Goal: Task Accomplishment & Management: Complete application form

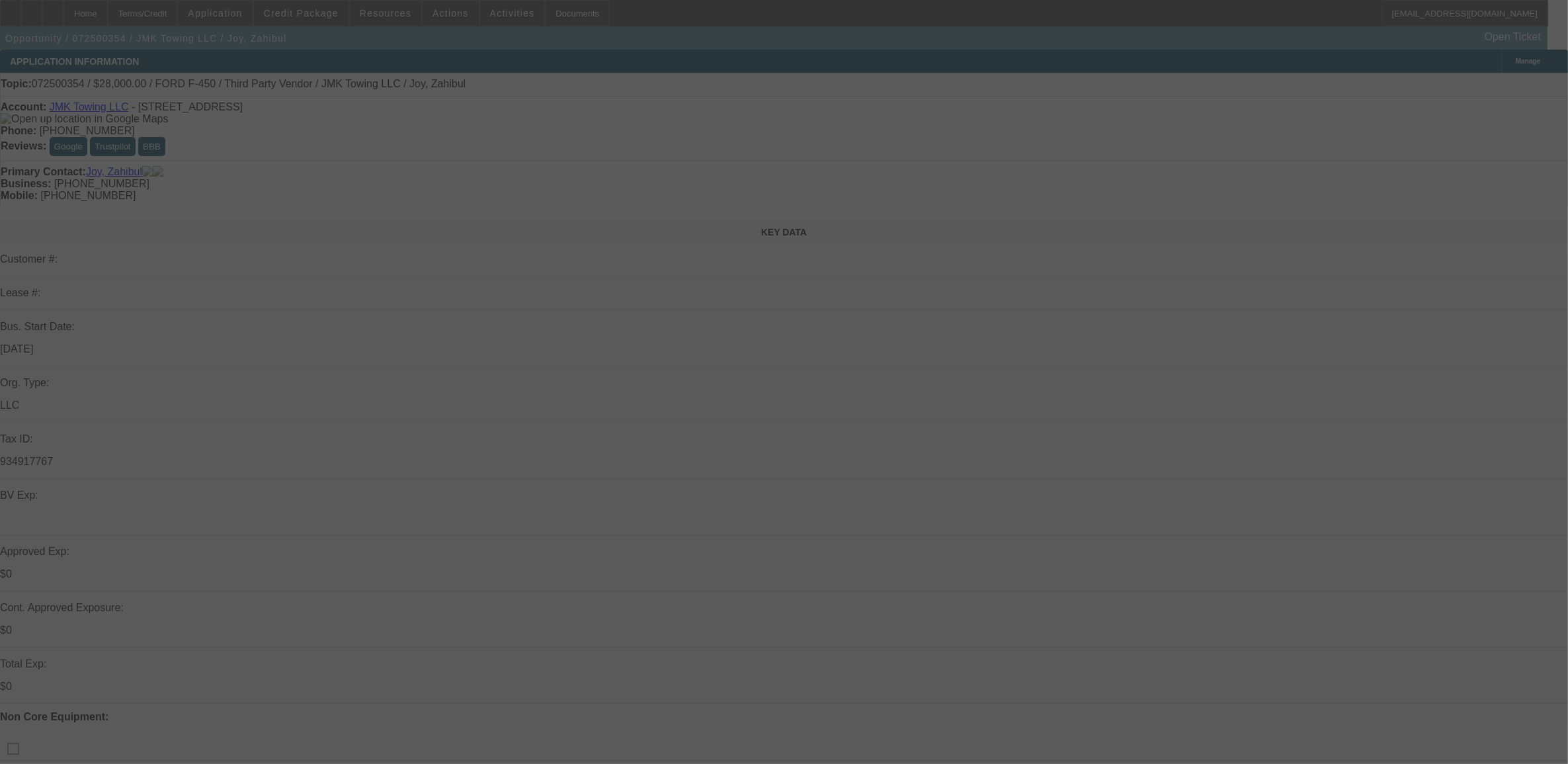
select select "0"
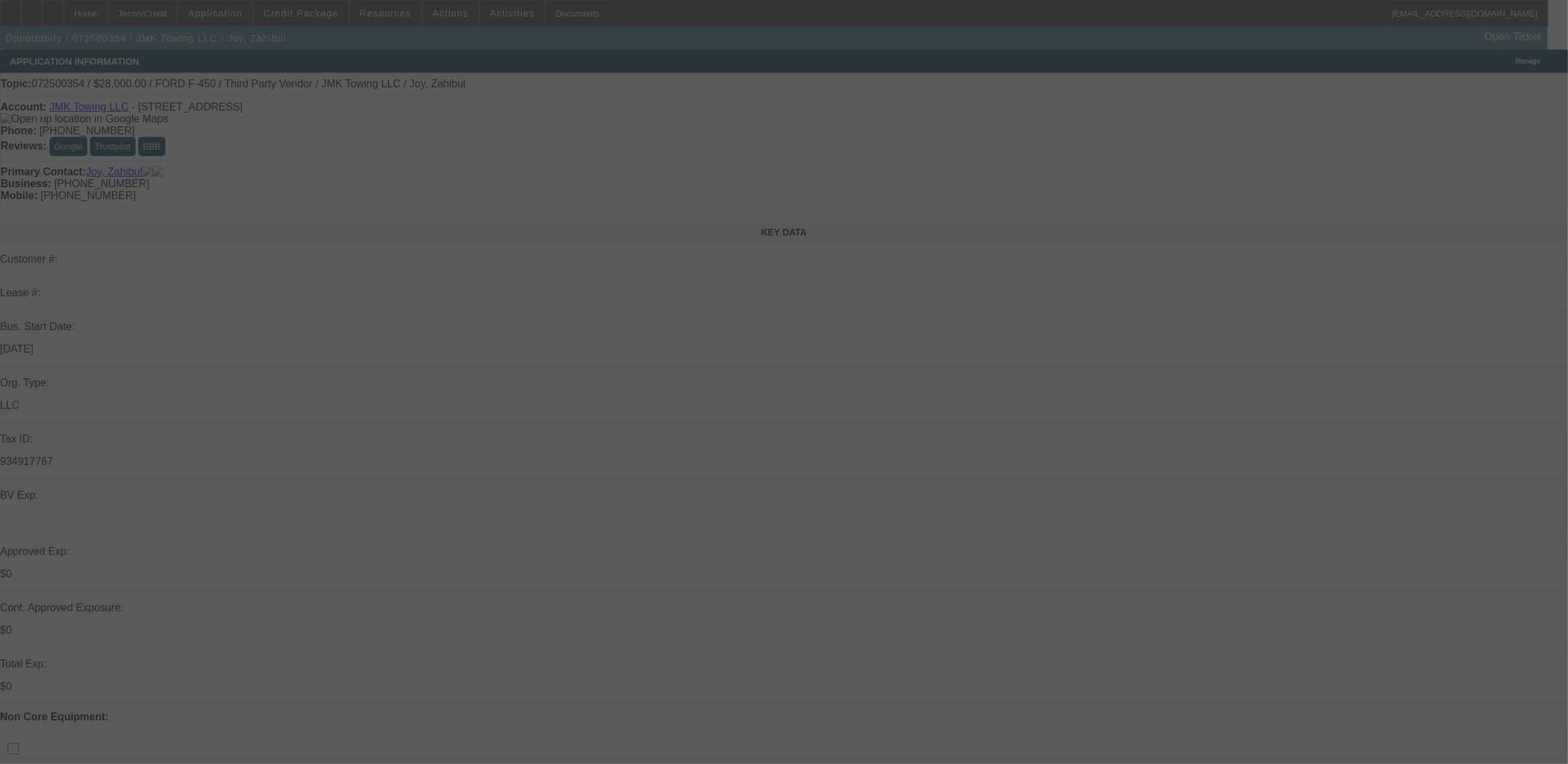
select select "0"
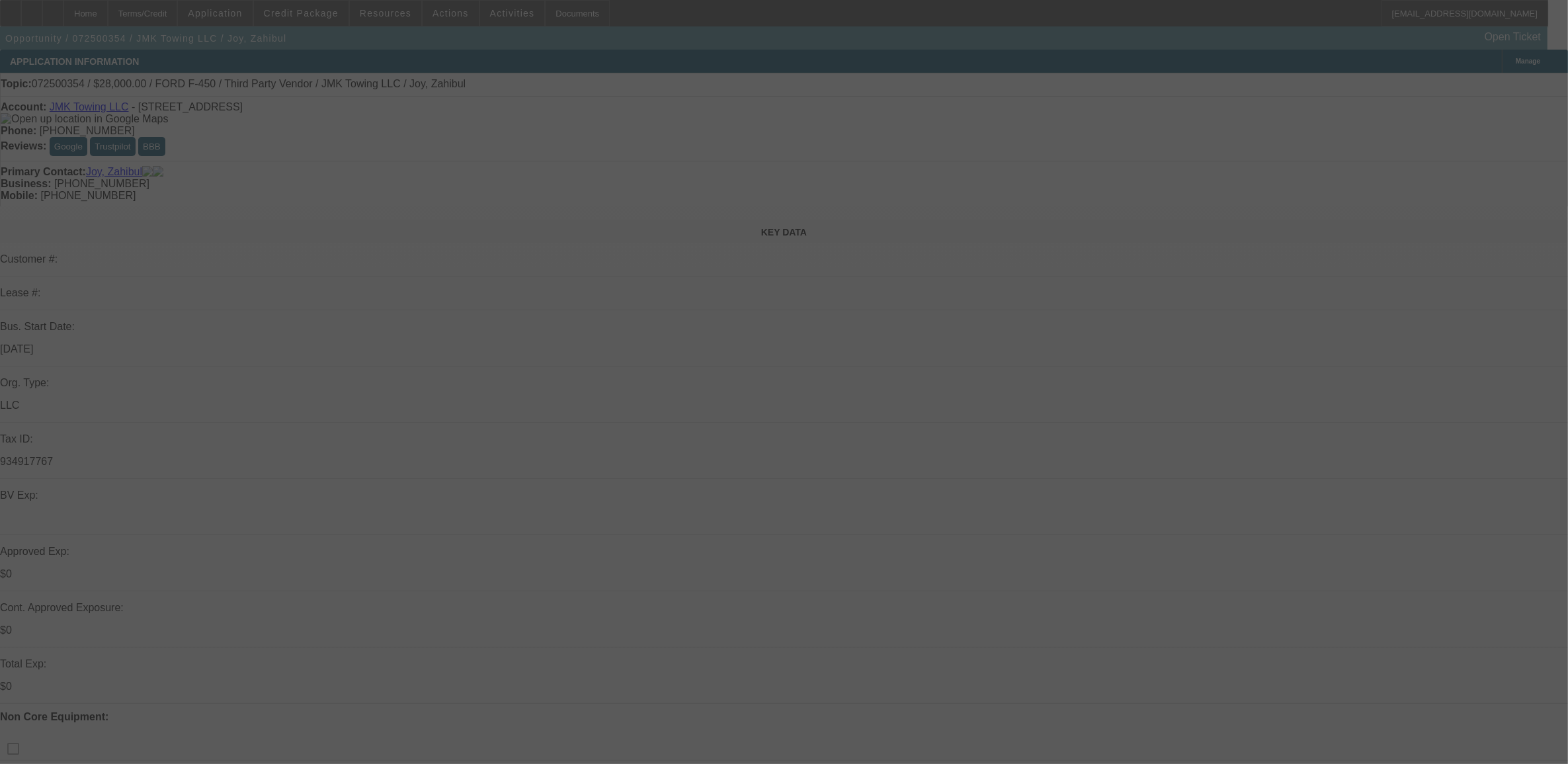
select select "0"
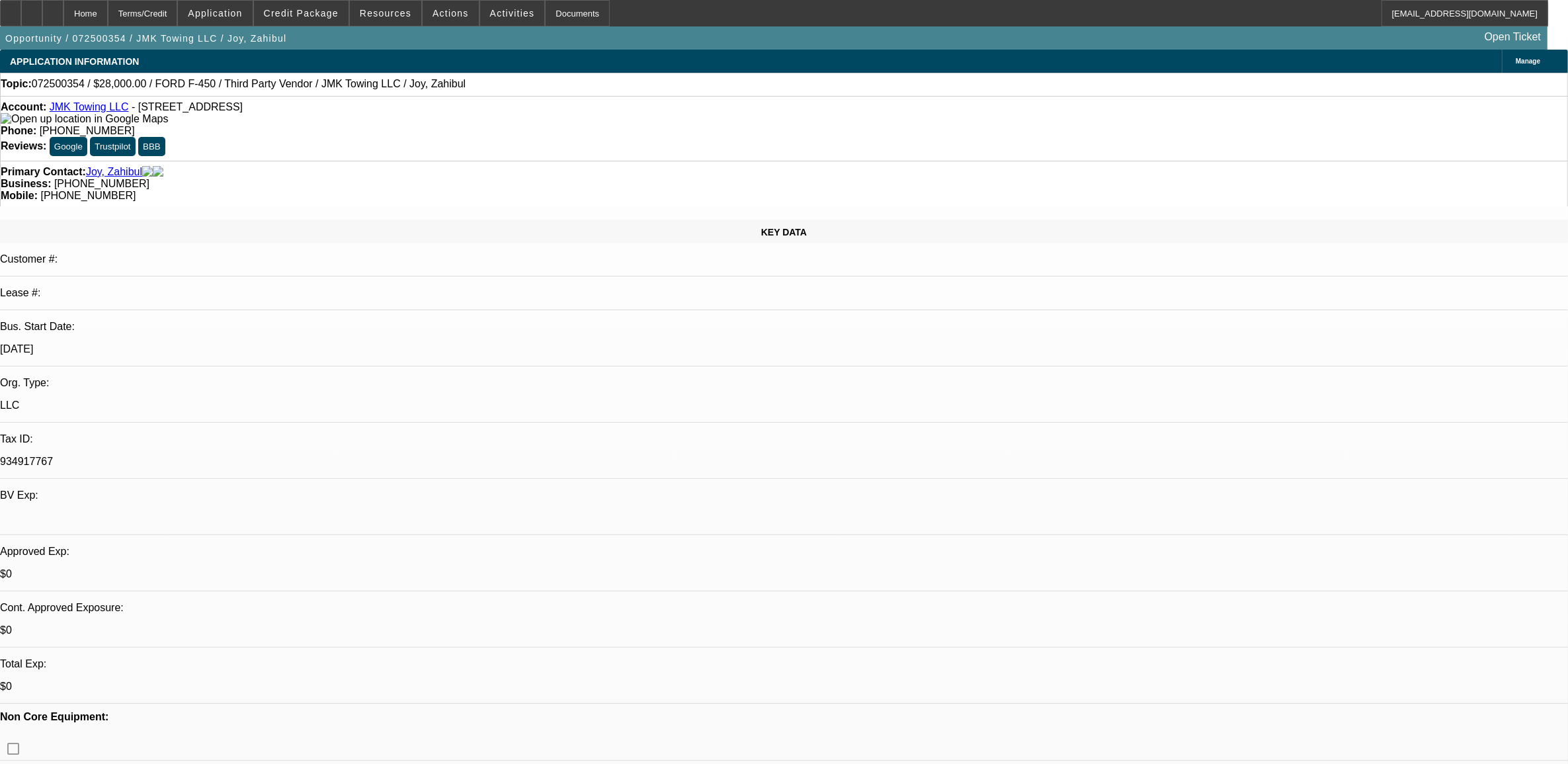
select select "1"
select select "6"
select select "1"
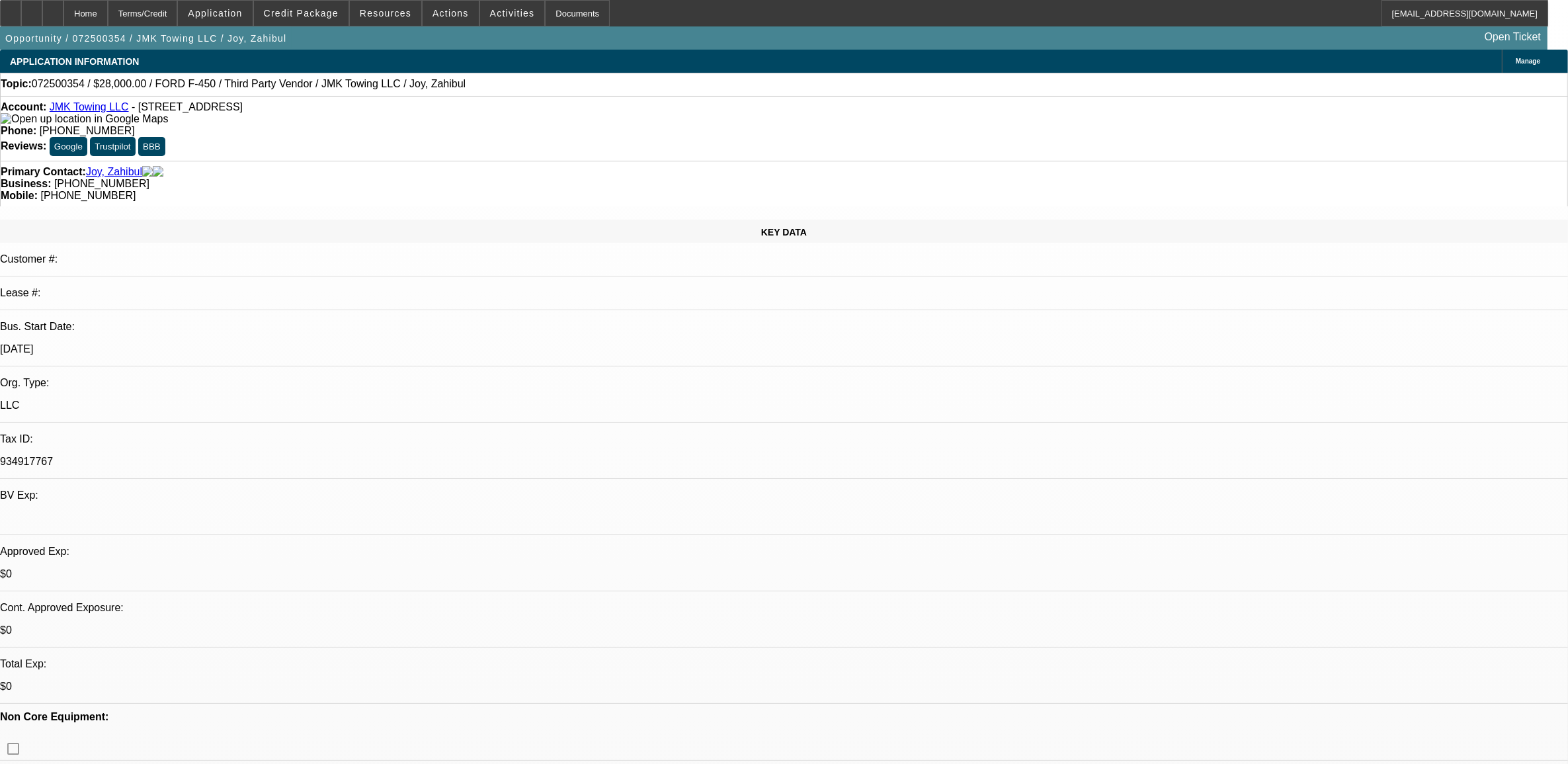
select select "6"
select select "1"
select select "6"
select select "1"
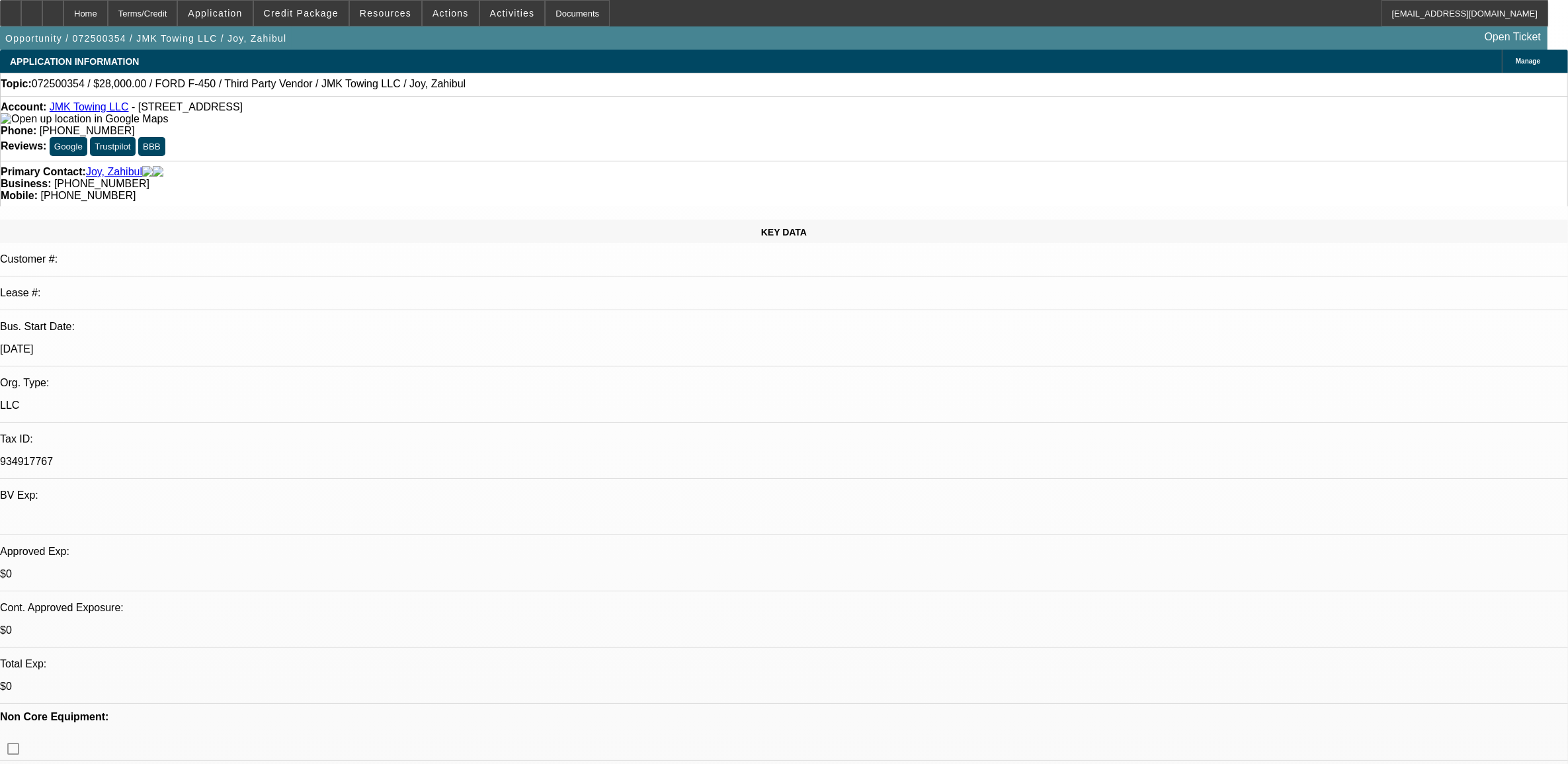
select select "1"
select select "4"
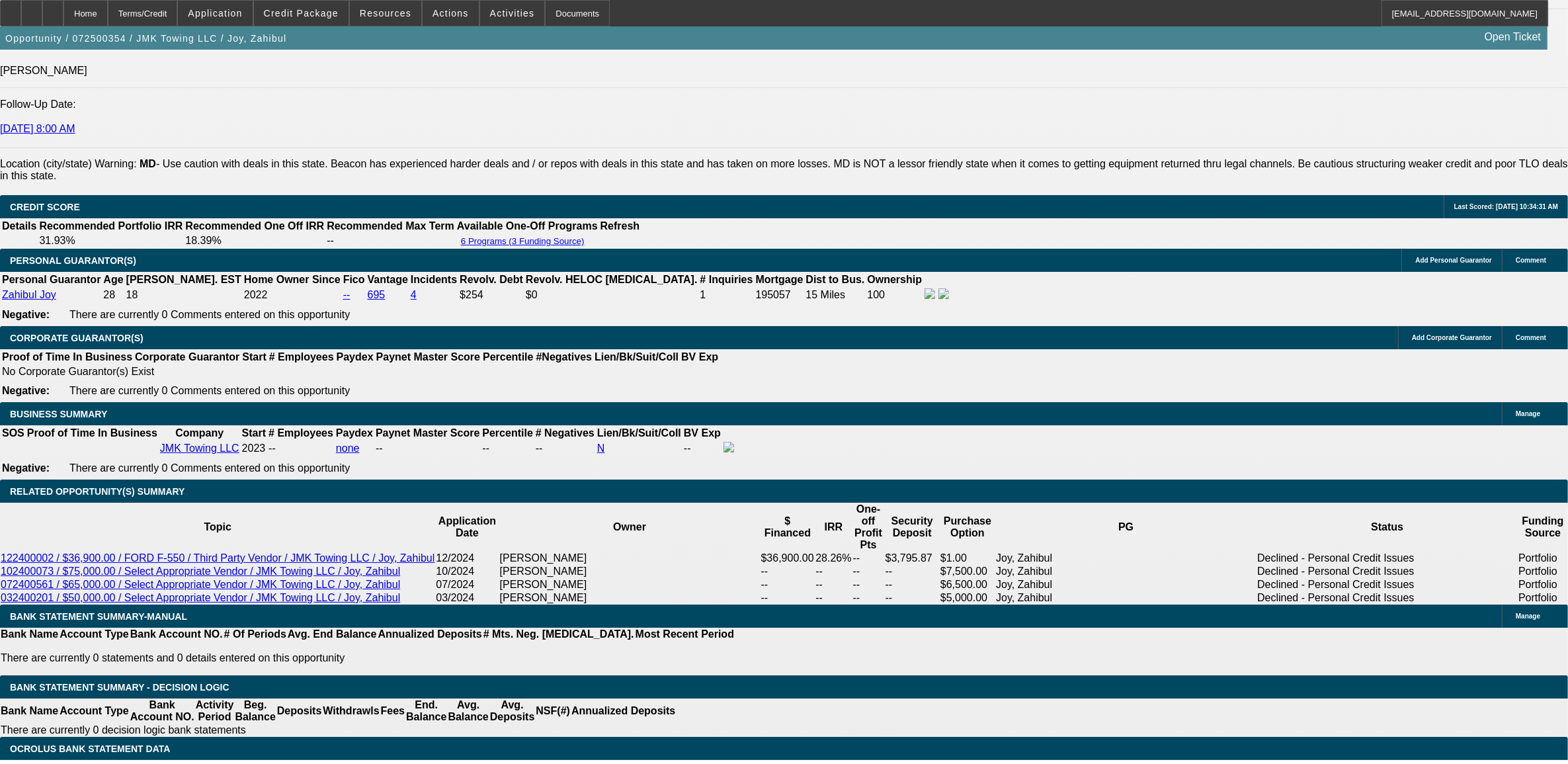
scroll to position [1902, 0]
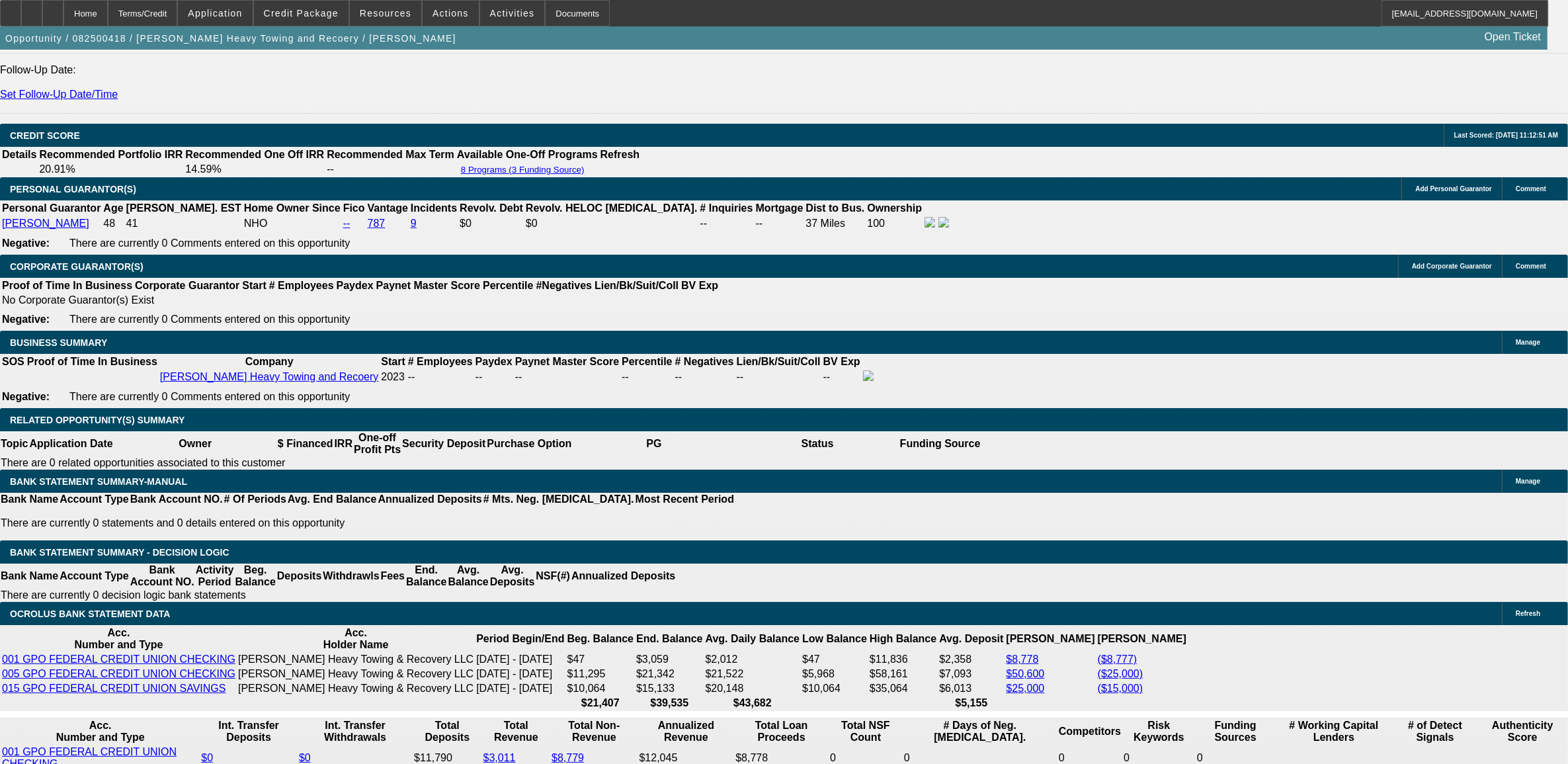
select select "0"
select select "0.1"
select select "0"
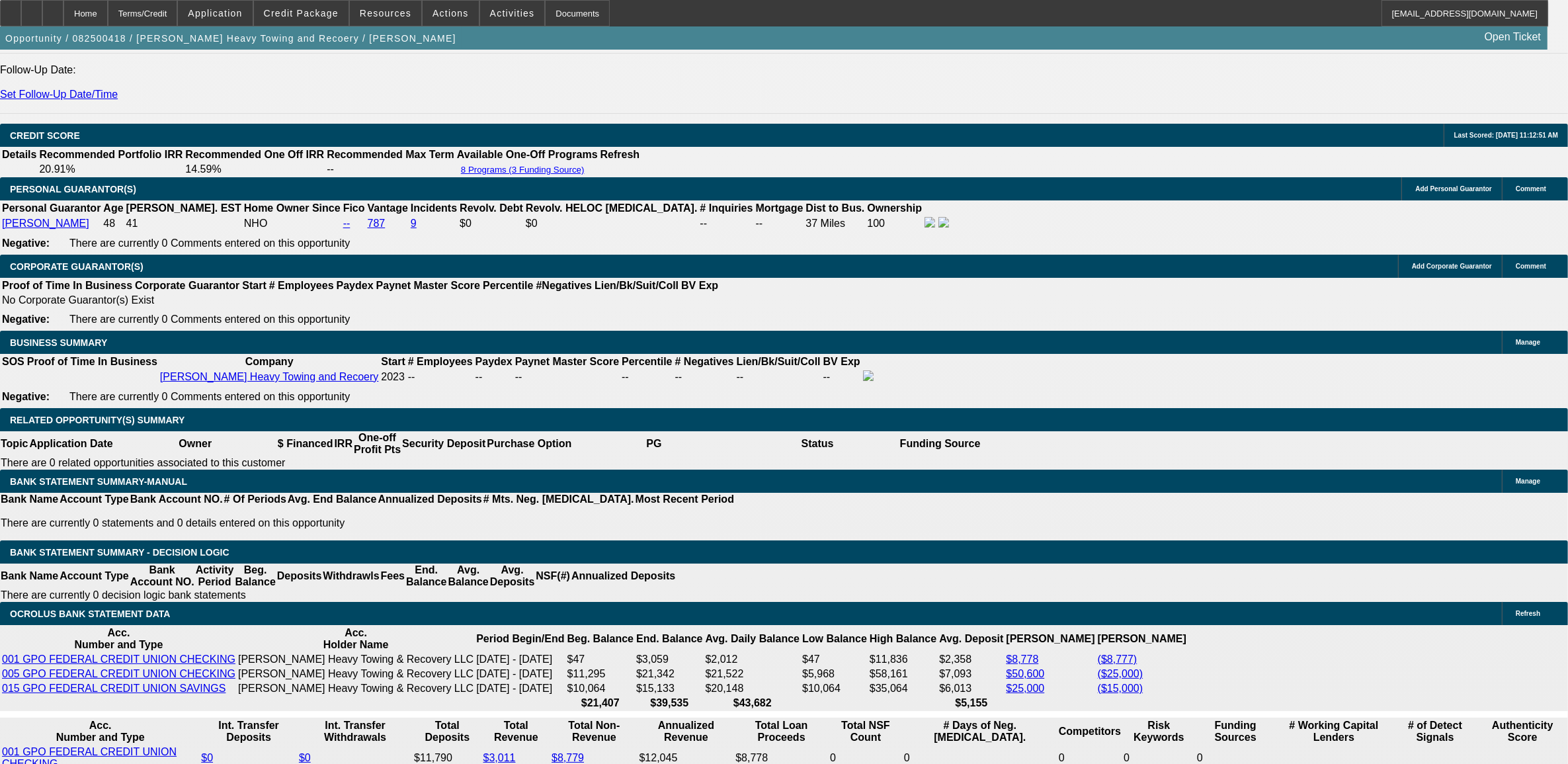
select select "0.1"
select select "0"
select select "0.1"
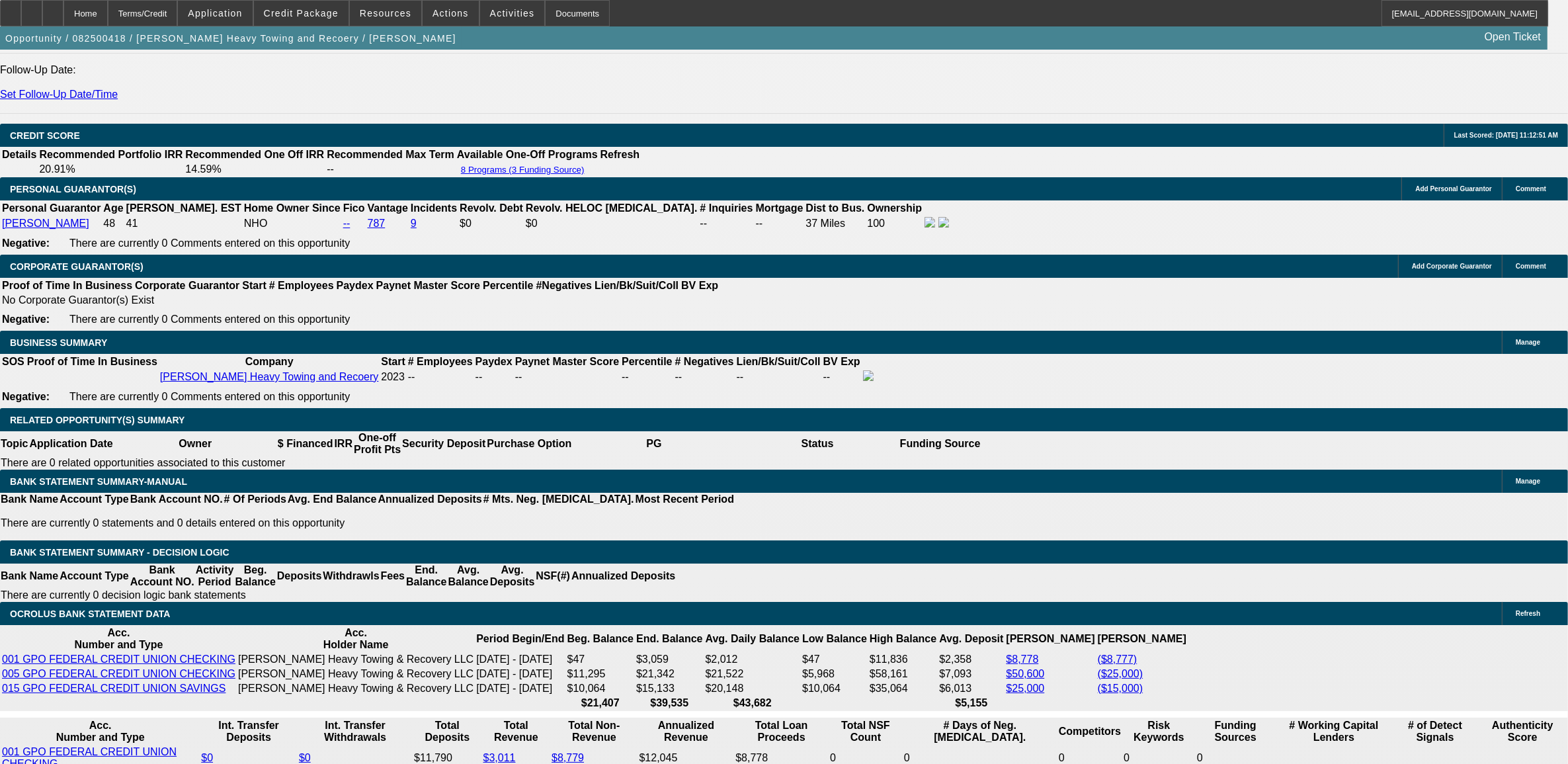
select select "0"
select select "0.1"
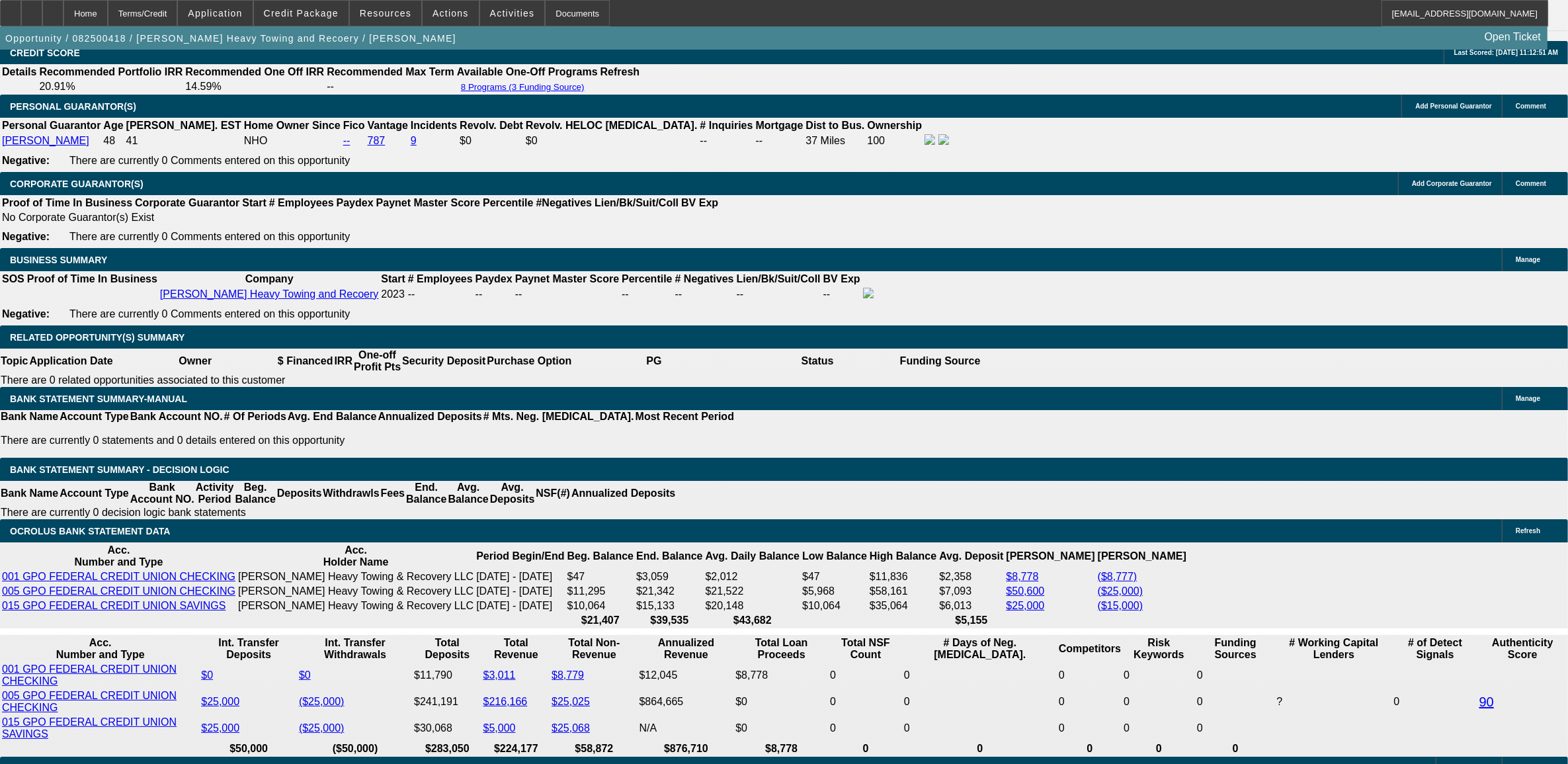
select select "1"
select select "2"
select select "4"
select select "1"
select select "2"
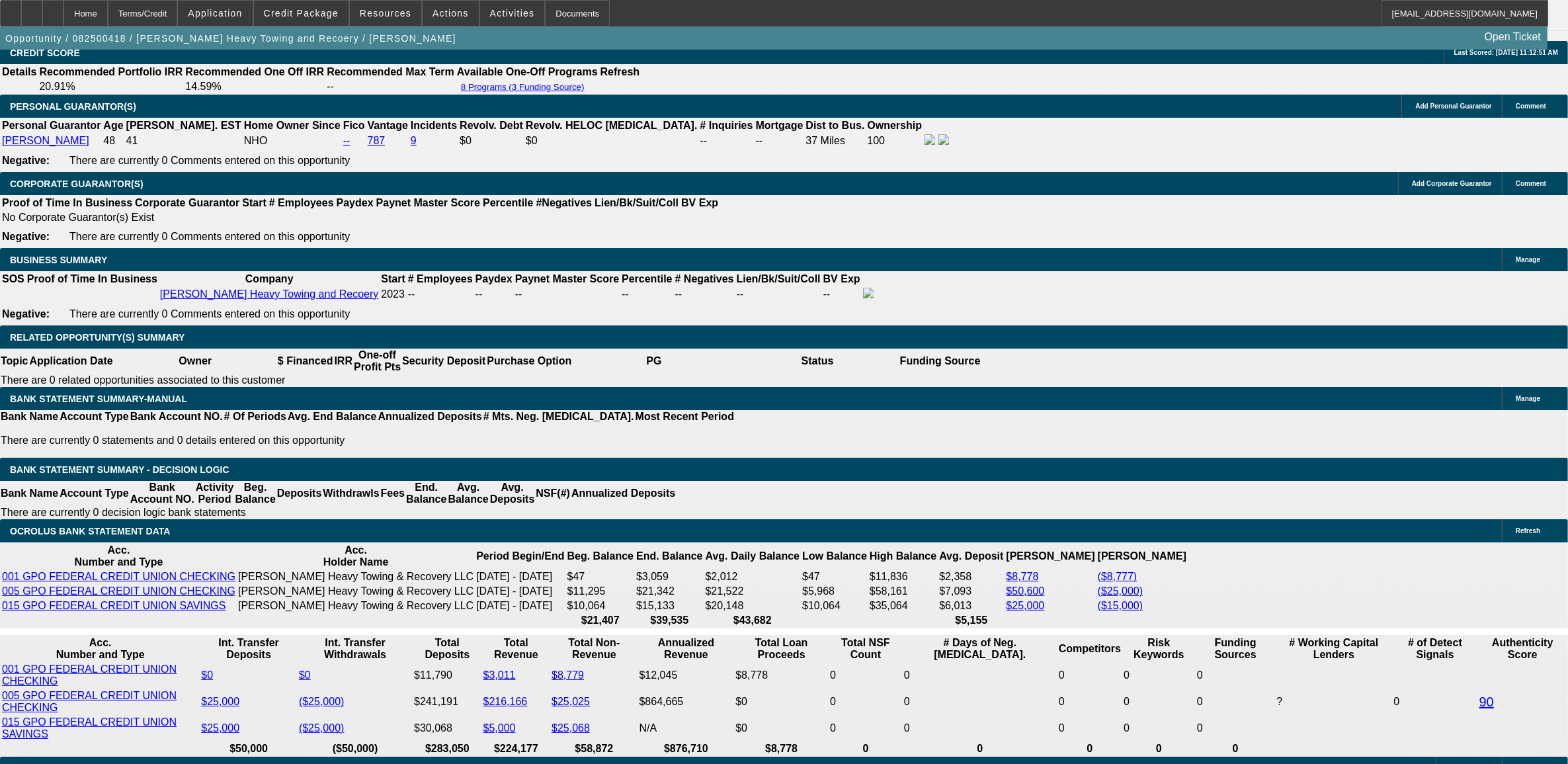
select select "4"
select select "1"
select select "2"
select select "4"
select select "1"
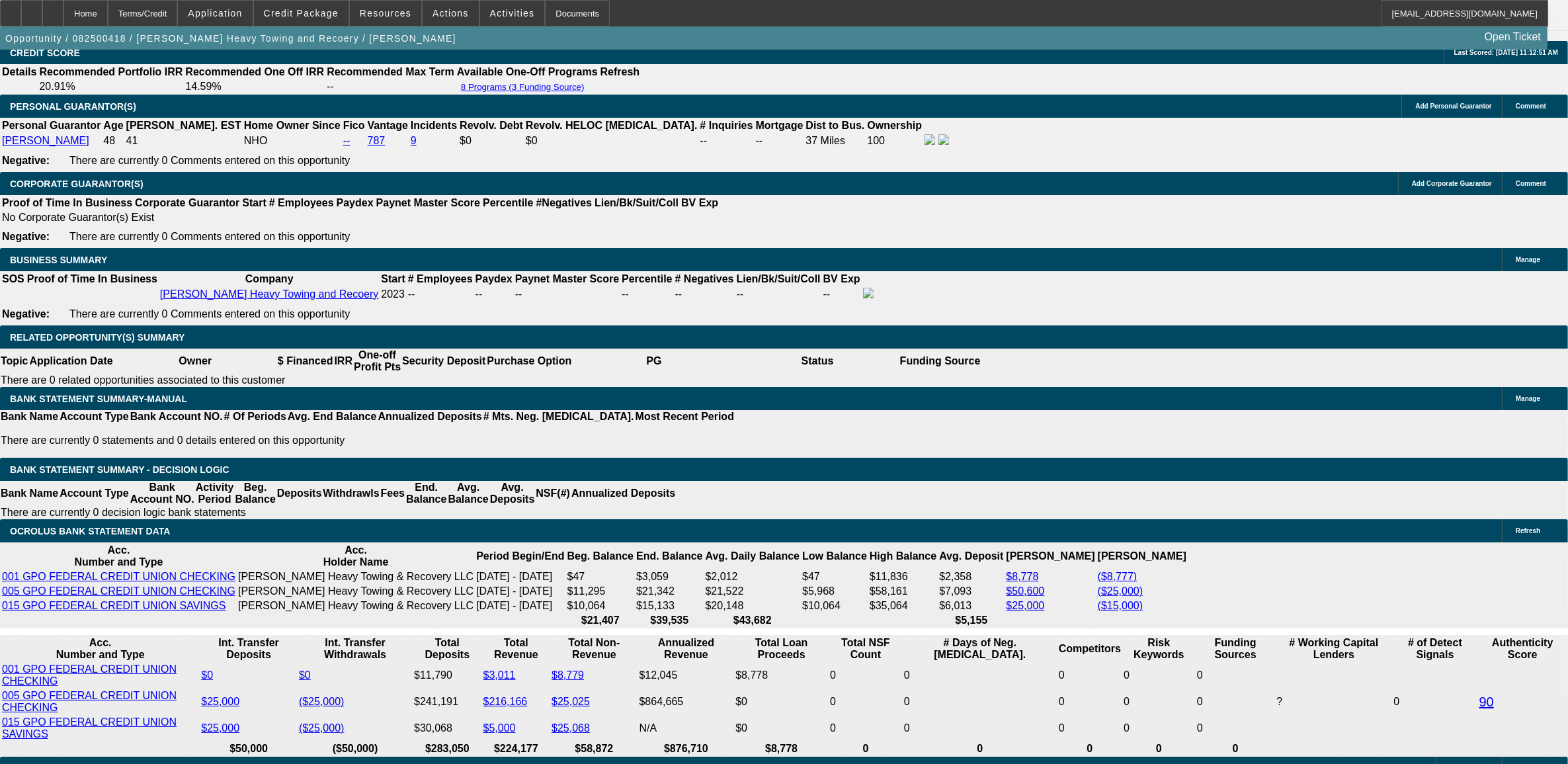
select select "2"
select select "4"
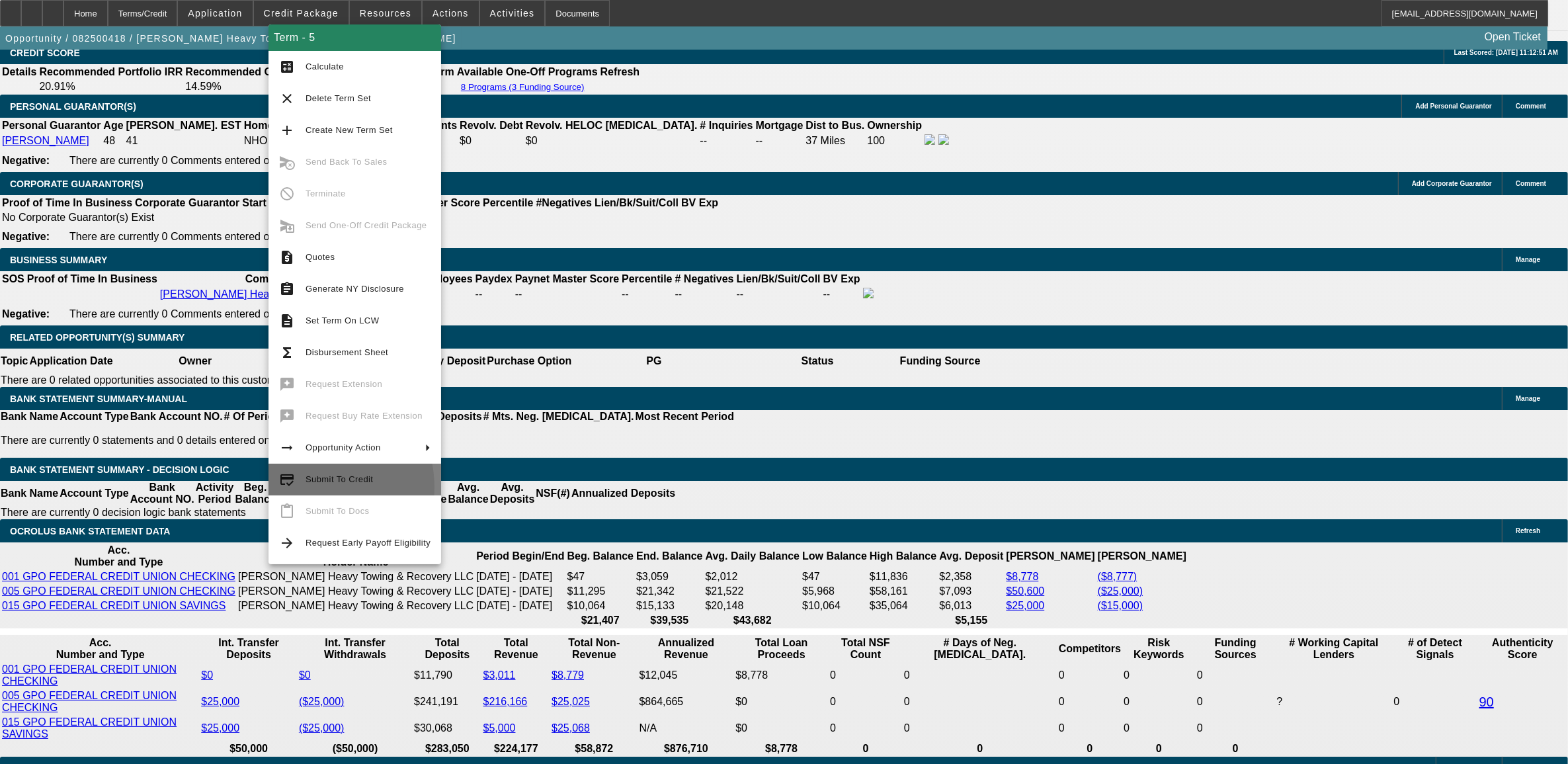
click at [305, 486] on button "credit_score Submit To Credit" at bounding box center [355, 479] width 172 height 31
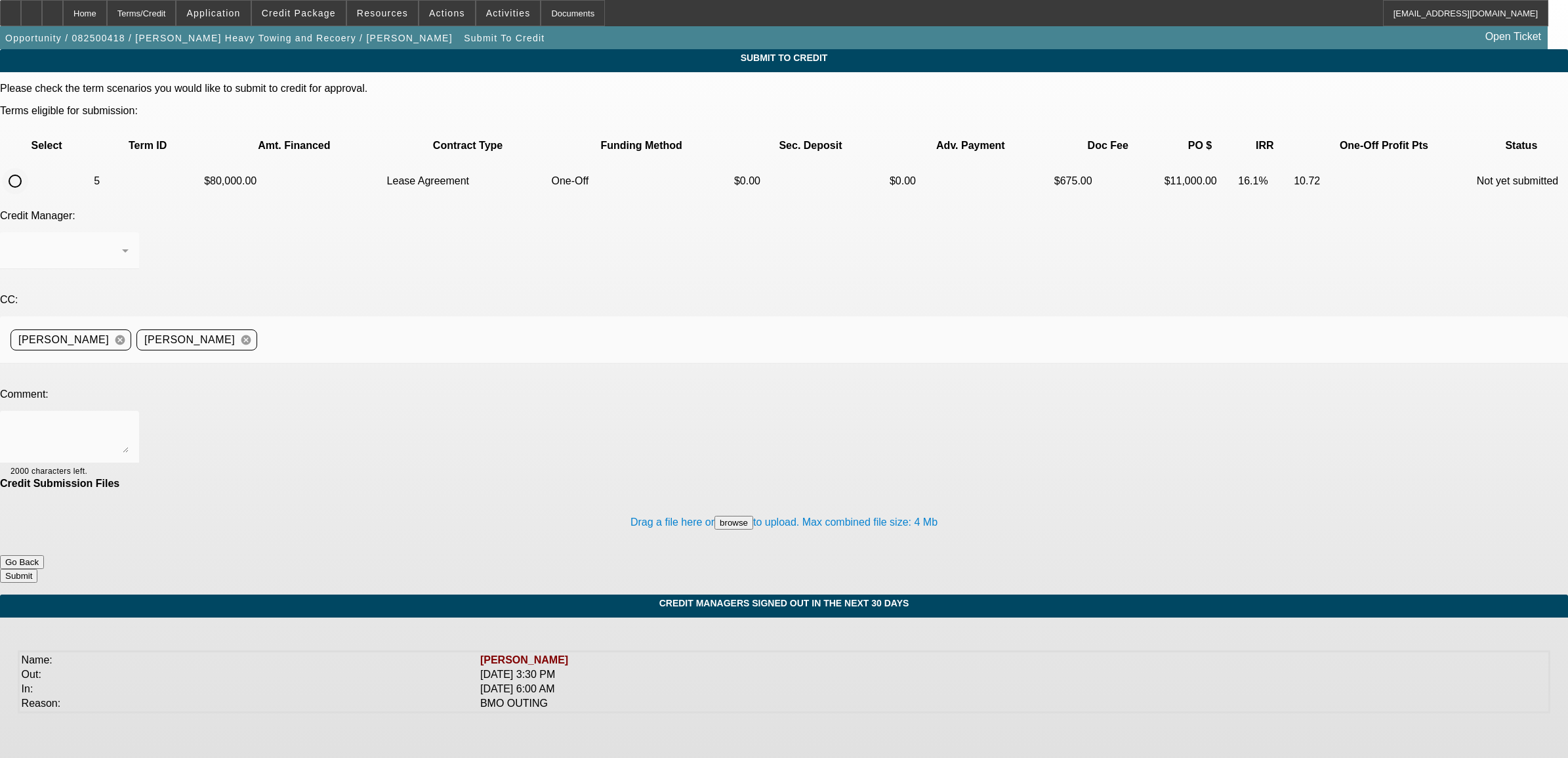
click at [29, 168] on input "radio" at bounding box center [15, 181] width 27 height 27
radio input "true"
click at [129, 421] on textarea at bounding box center [70, 436] width 118 height 31
type textarea "Please send to CP to clear ownership stip. see enclosed. Nick"
click at [715, 516] on button "browse" at bounding box center [734, 523] width 38 height 14
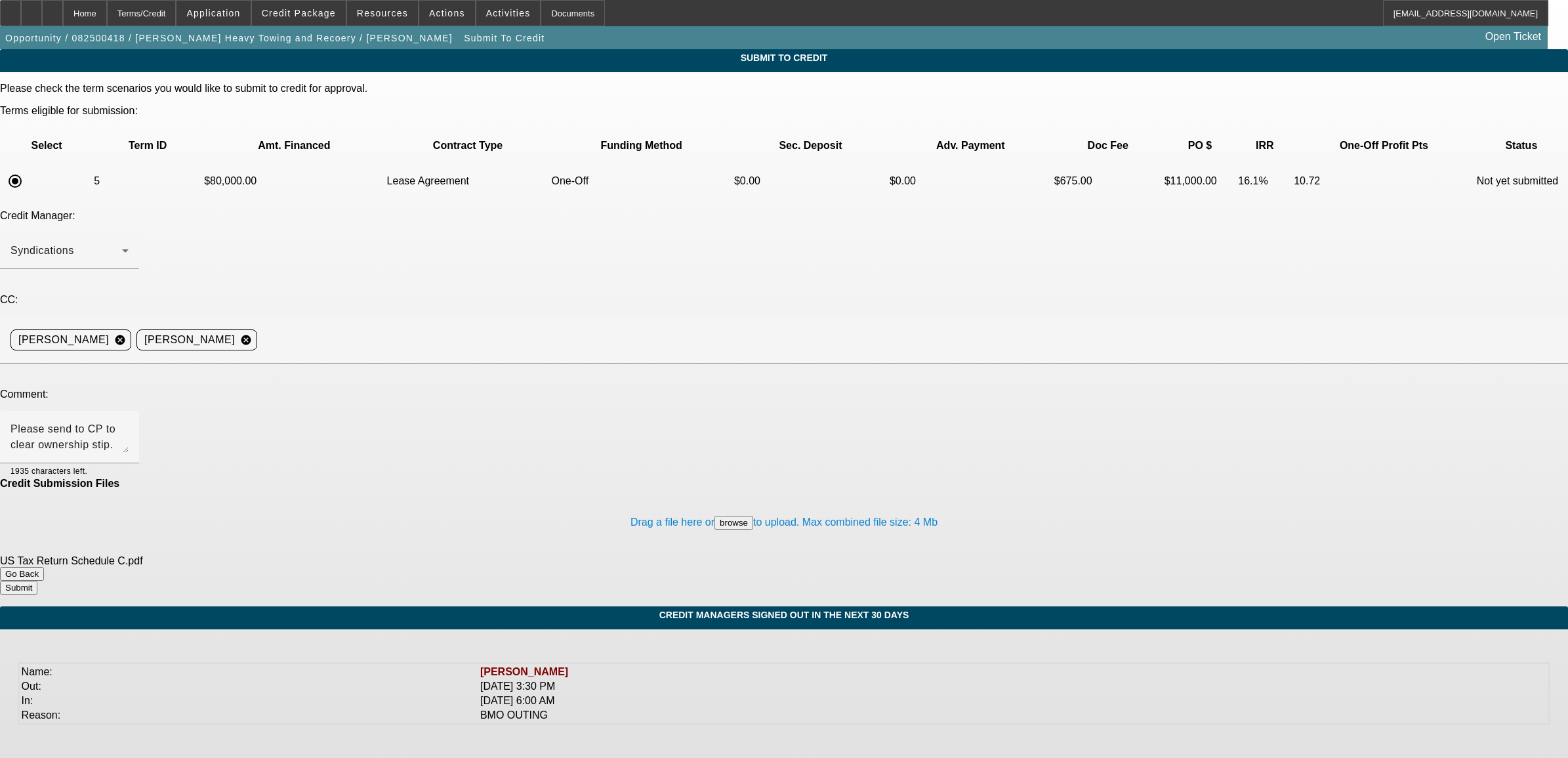
click at [37, 581] on button "Submit" at bounding box center [19, 588] width 37 height 14
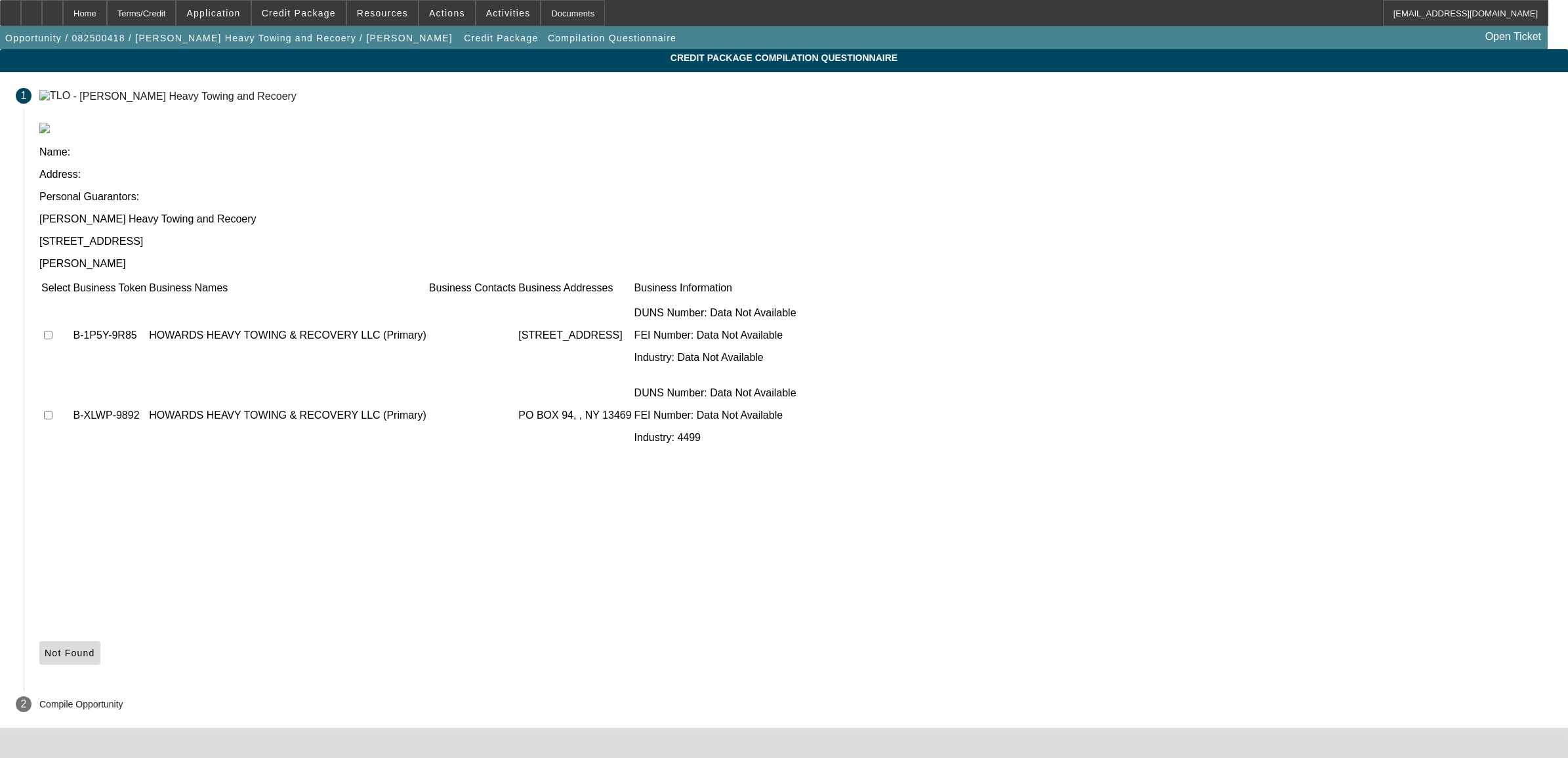
click at [44, 648] on icon at bounding box center [44, 653] width 0 height 11
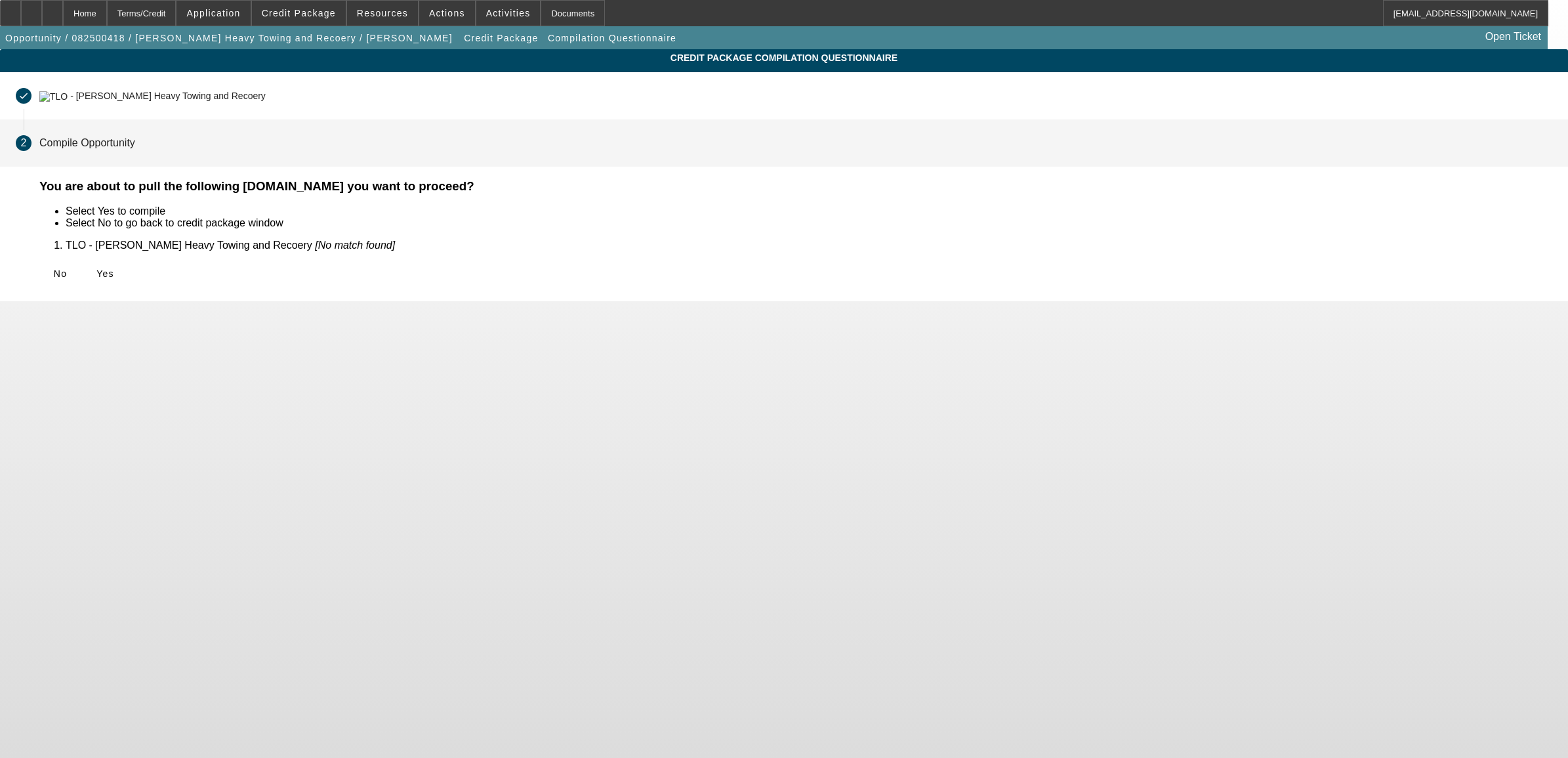
click at [96, 273] on icon at bounding box center [96, 274] width 0 height 11
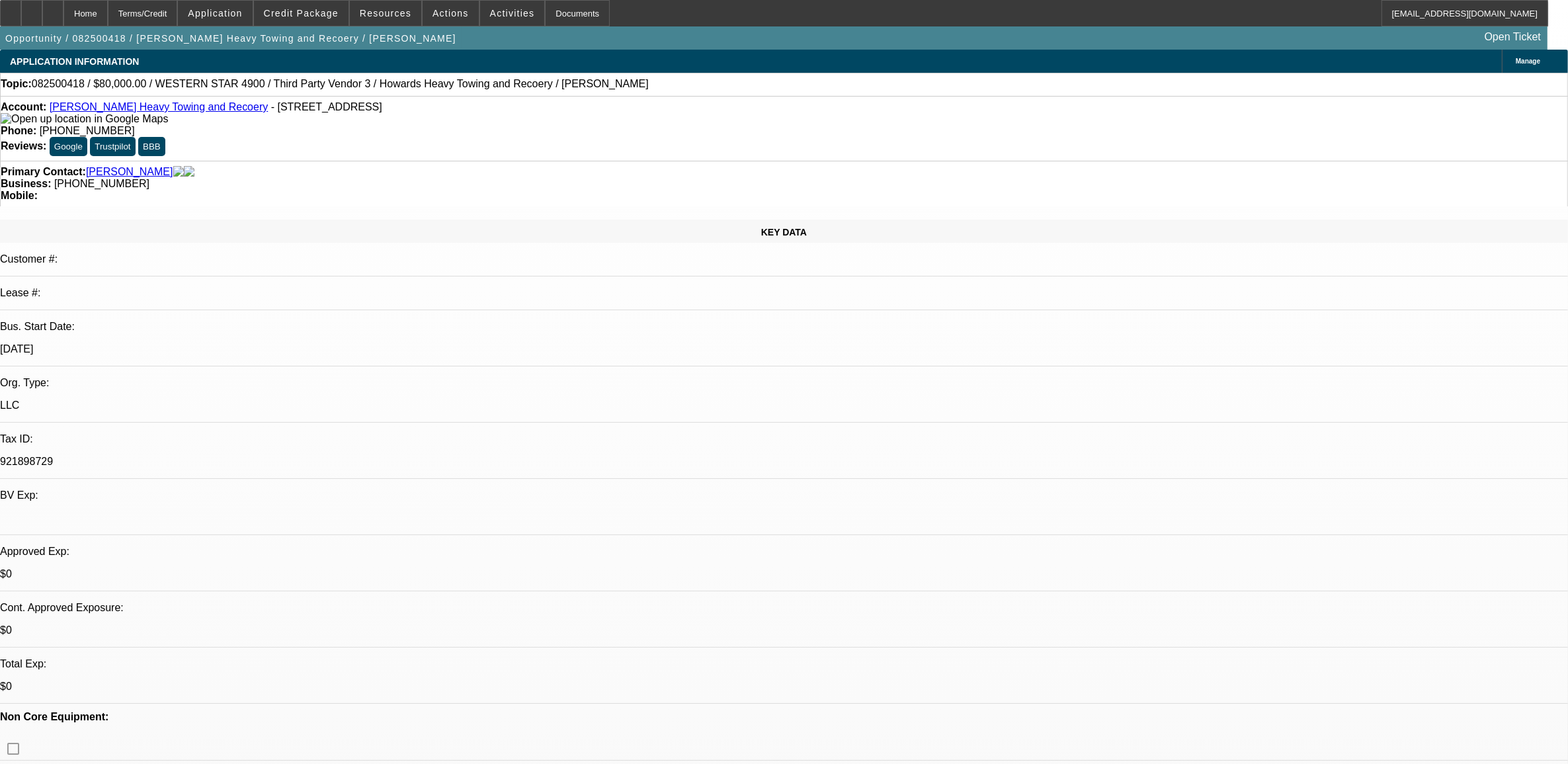
select select "0"
select select "2"
select select "0.1"
select select "4"
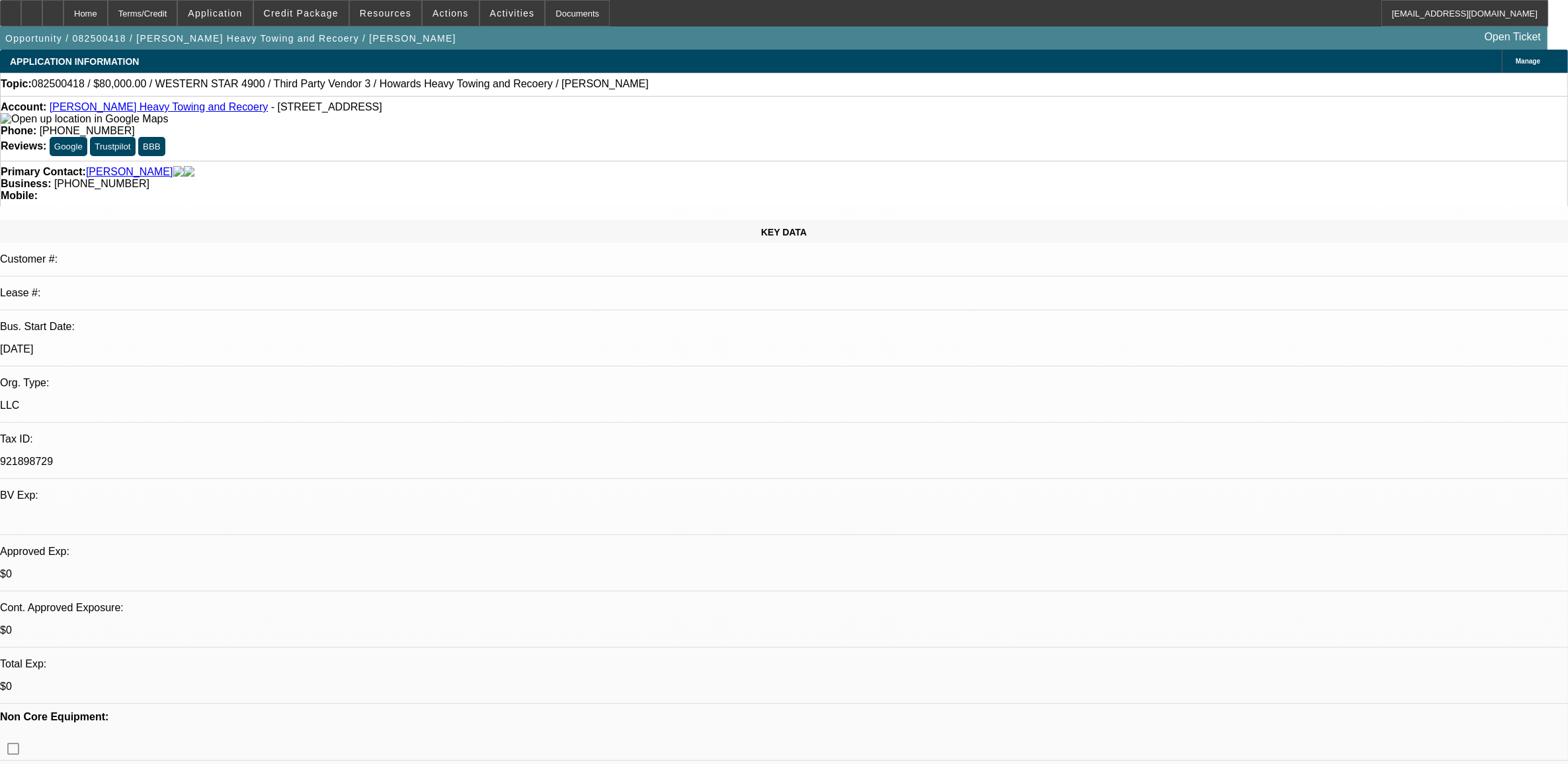
select select "0"
select select "2"
select select "0.1"
select select "4"
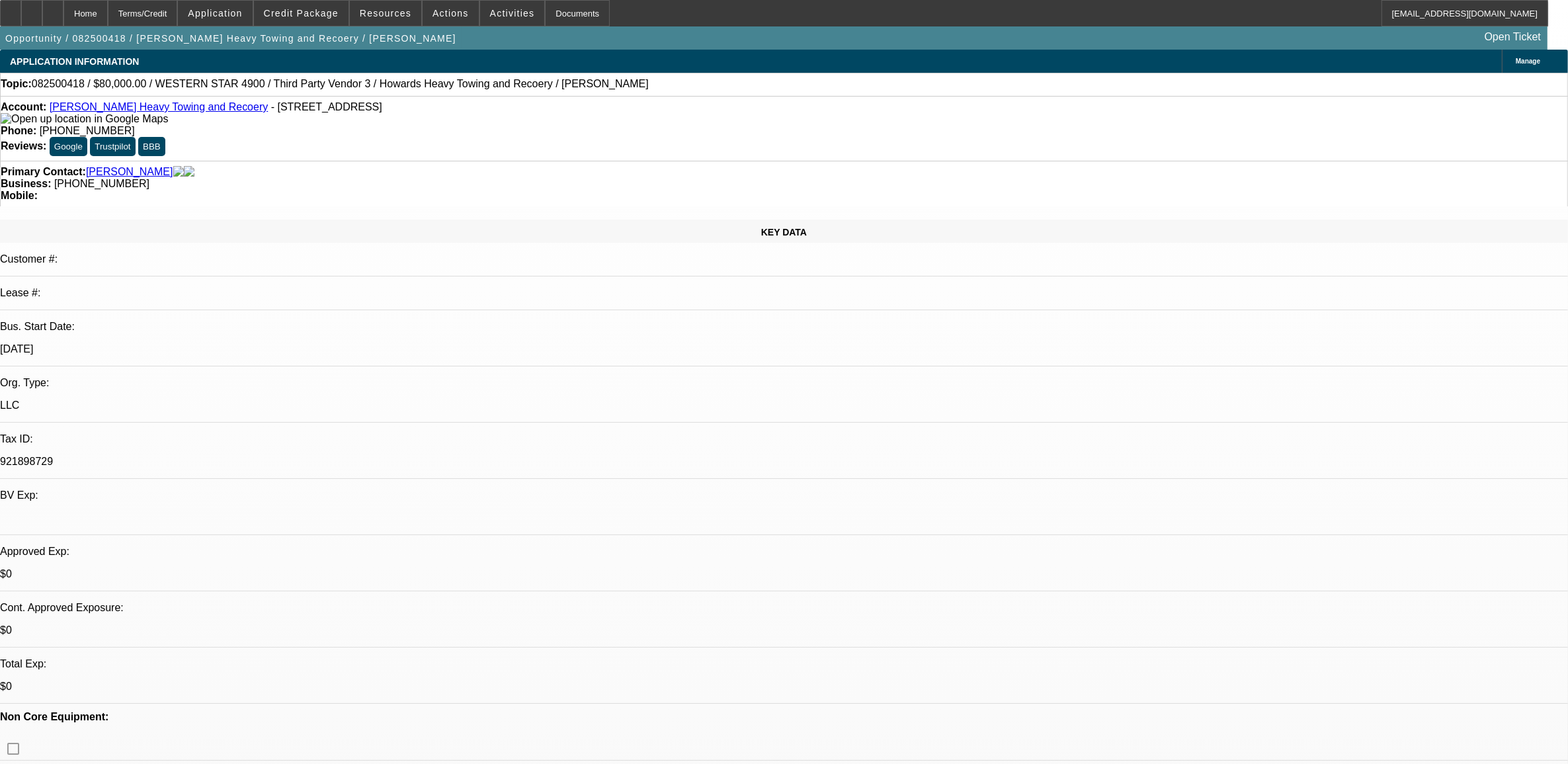
select select "0"
select select "2"
select select "0.1"
select select "4"
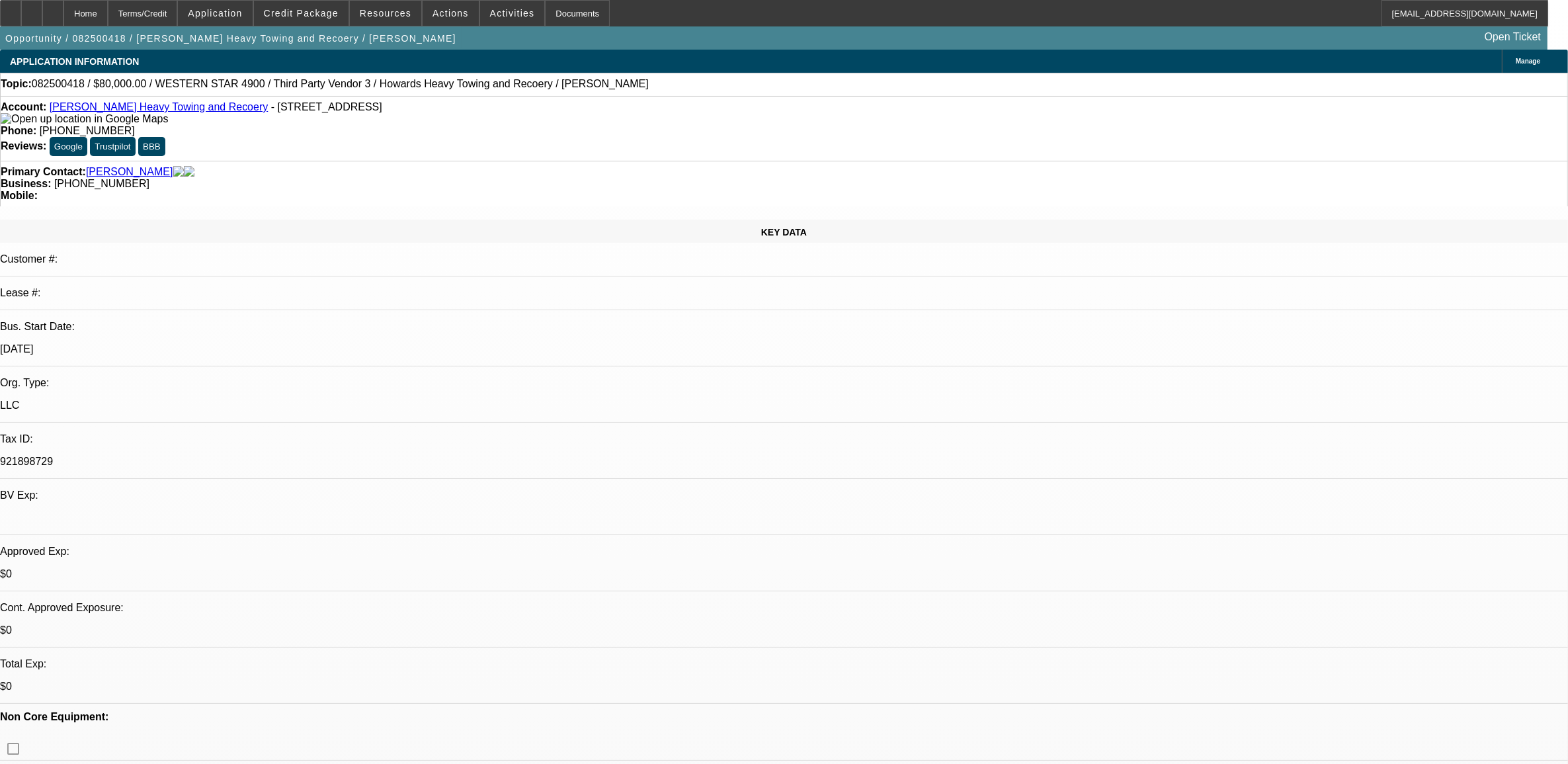
select select "0.1"
select select "0"
select select "2"
select select "0.1"
select select "4"
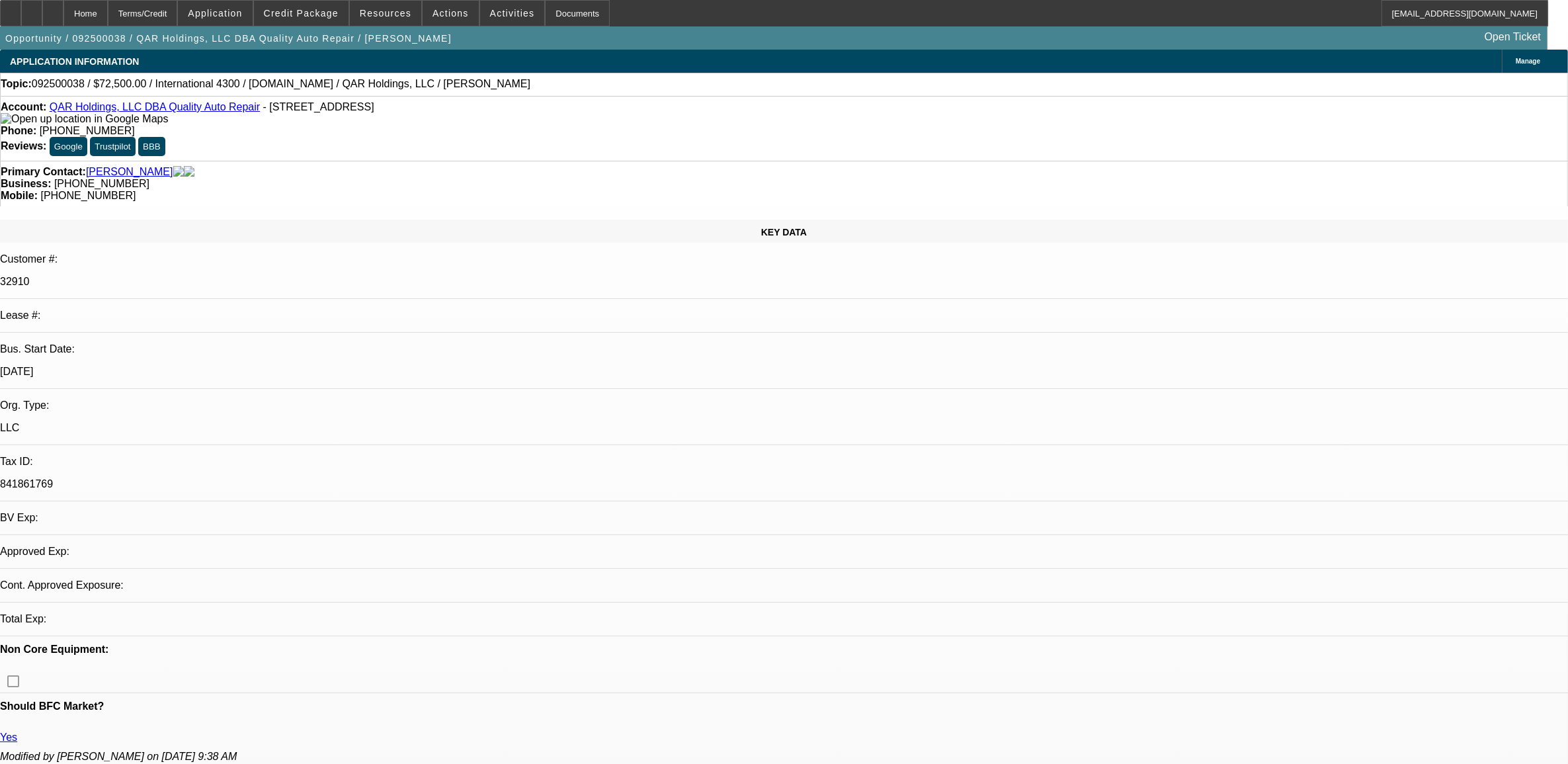
select select "0"
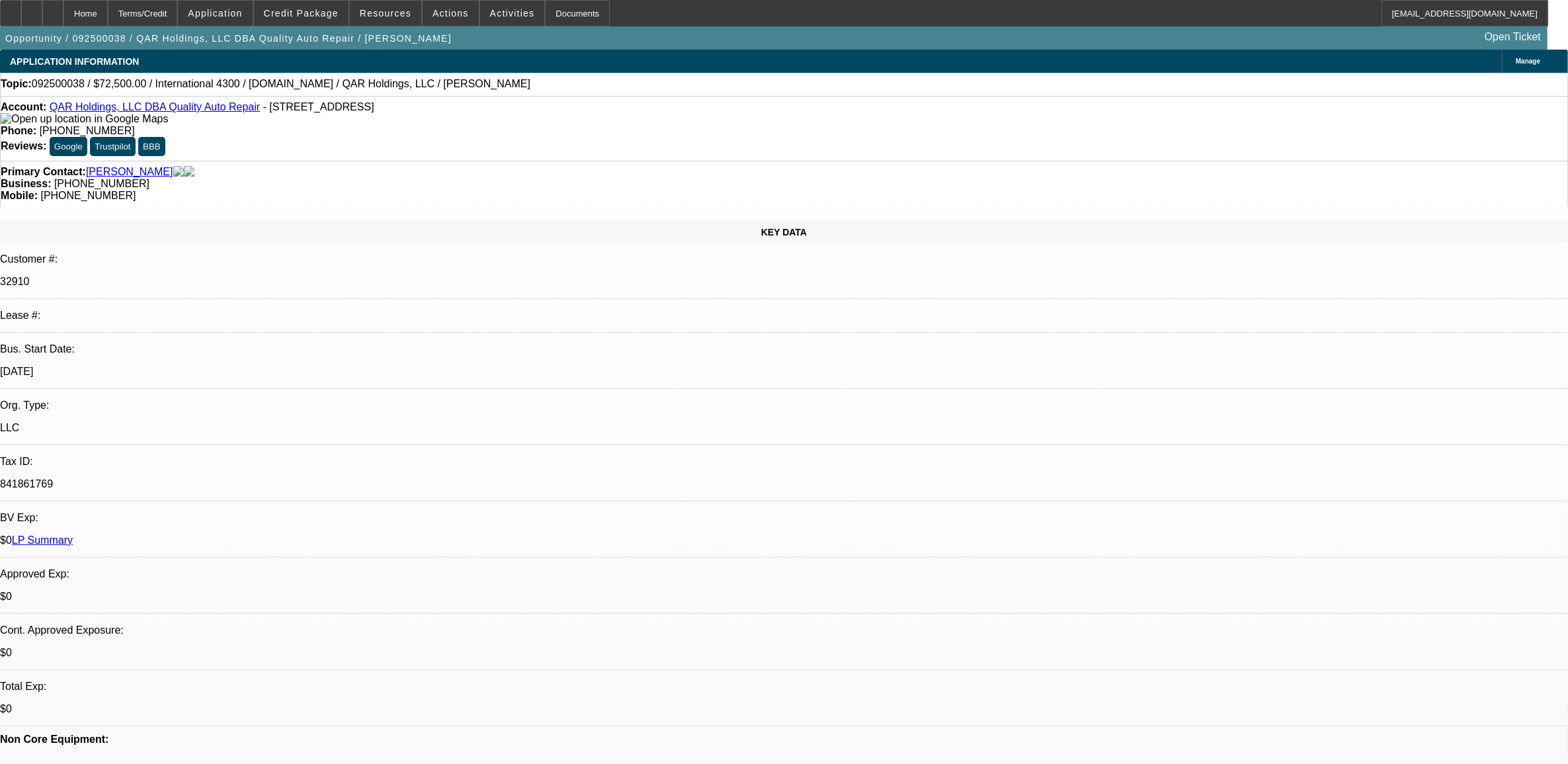
select select "1"
select select "2"
select select "6"
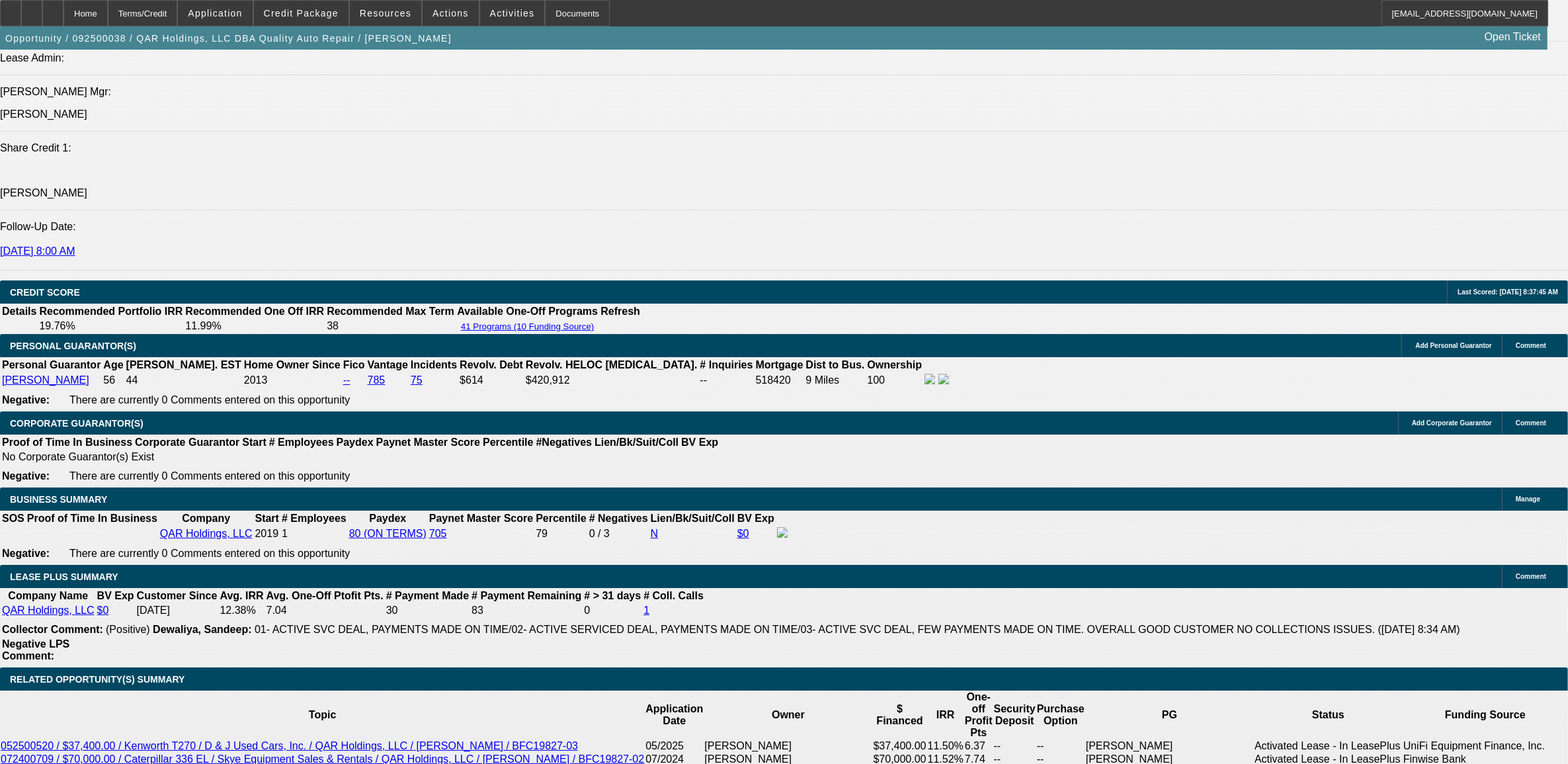
scroll to position [1654, 0]
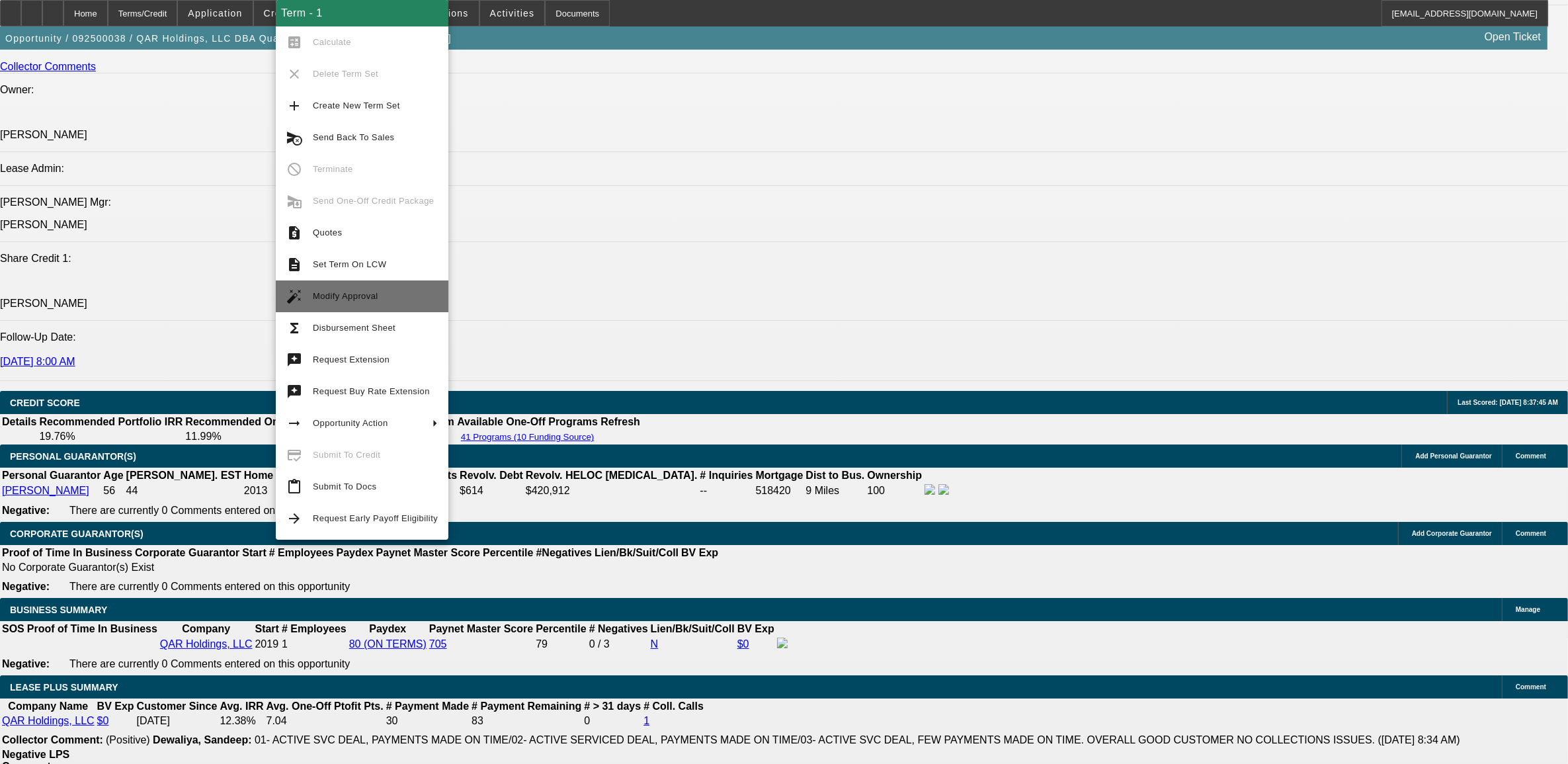
click at [361, 283] on button "auto_fix_high Modify Approval" at bounding box center [362, 296] width 172 height 31
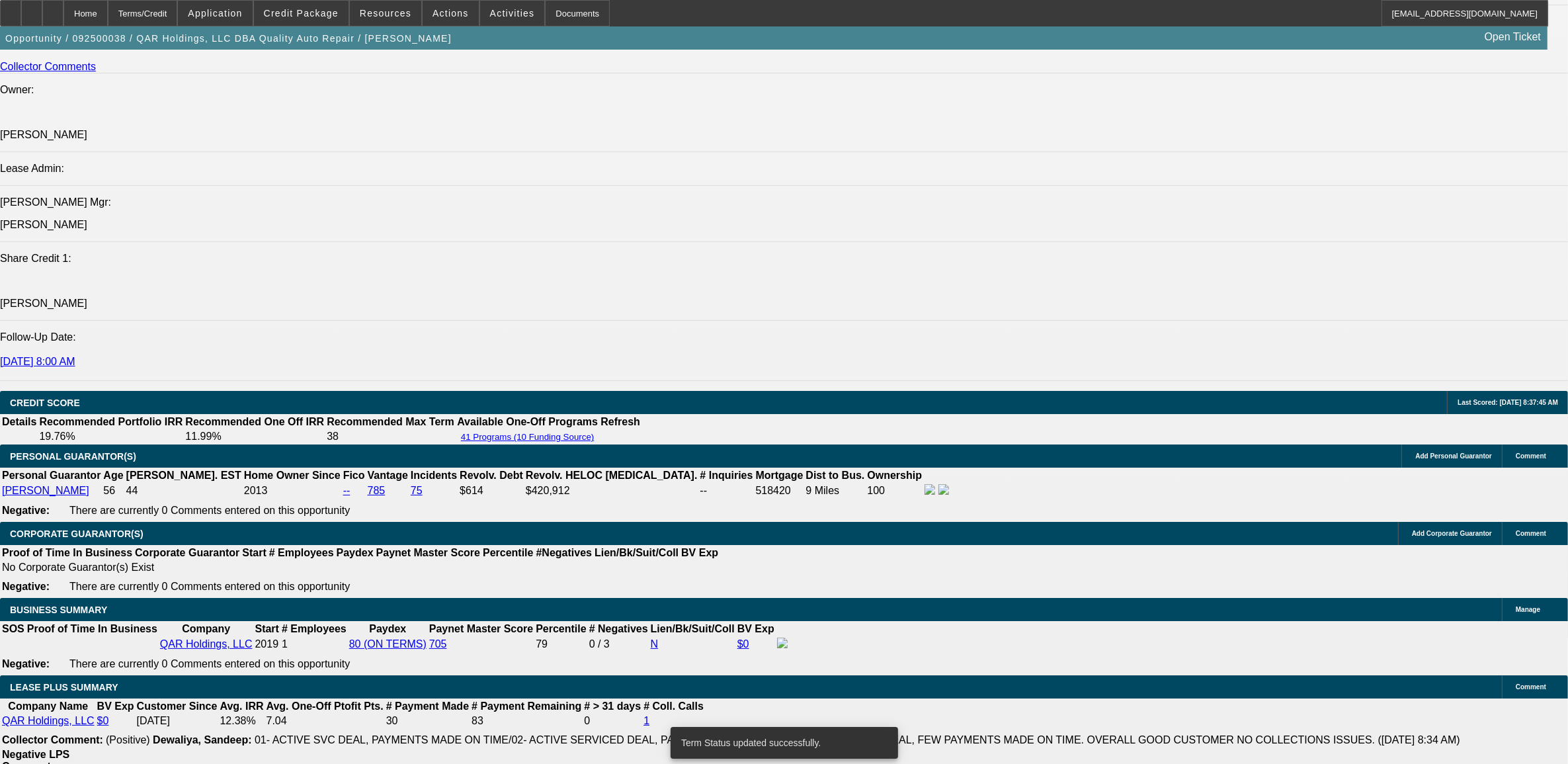
select select "0"
select select "2"
select select "0"
select select "6"
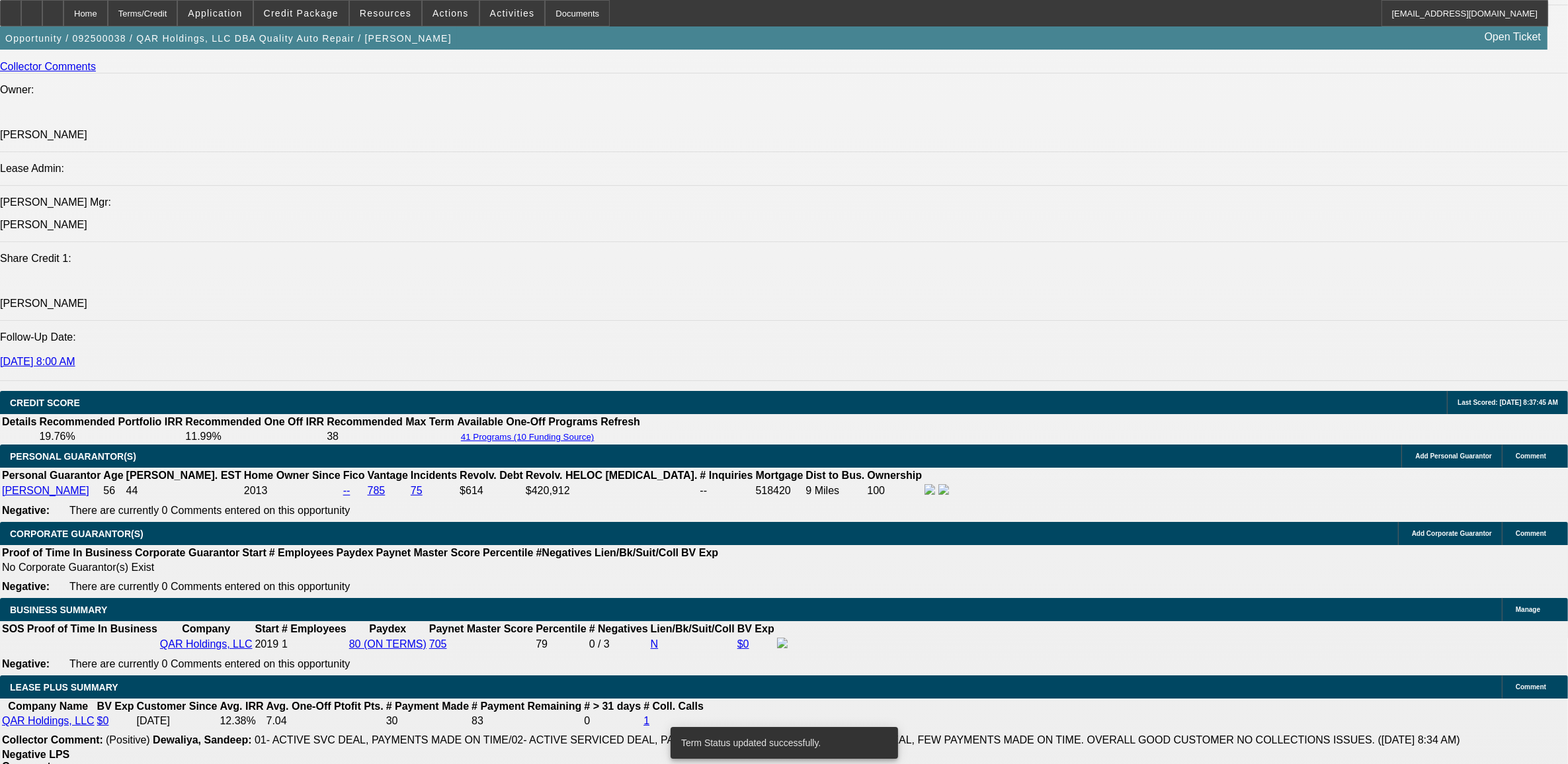
select select "0"
select select "2"
select select "0"
select select "6"
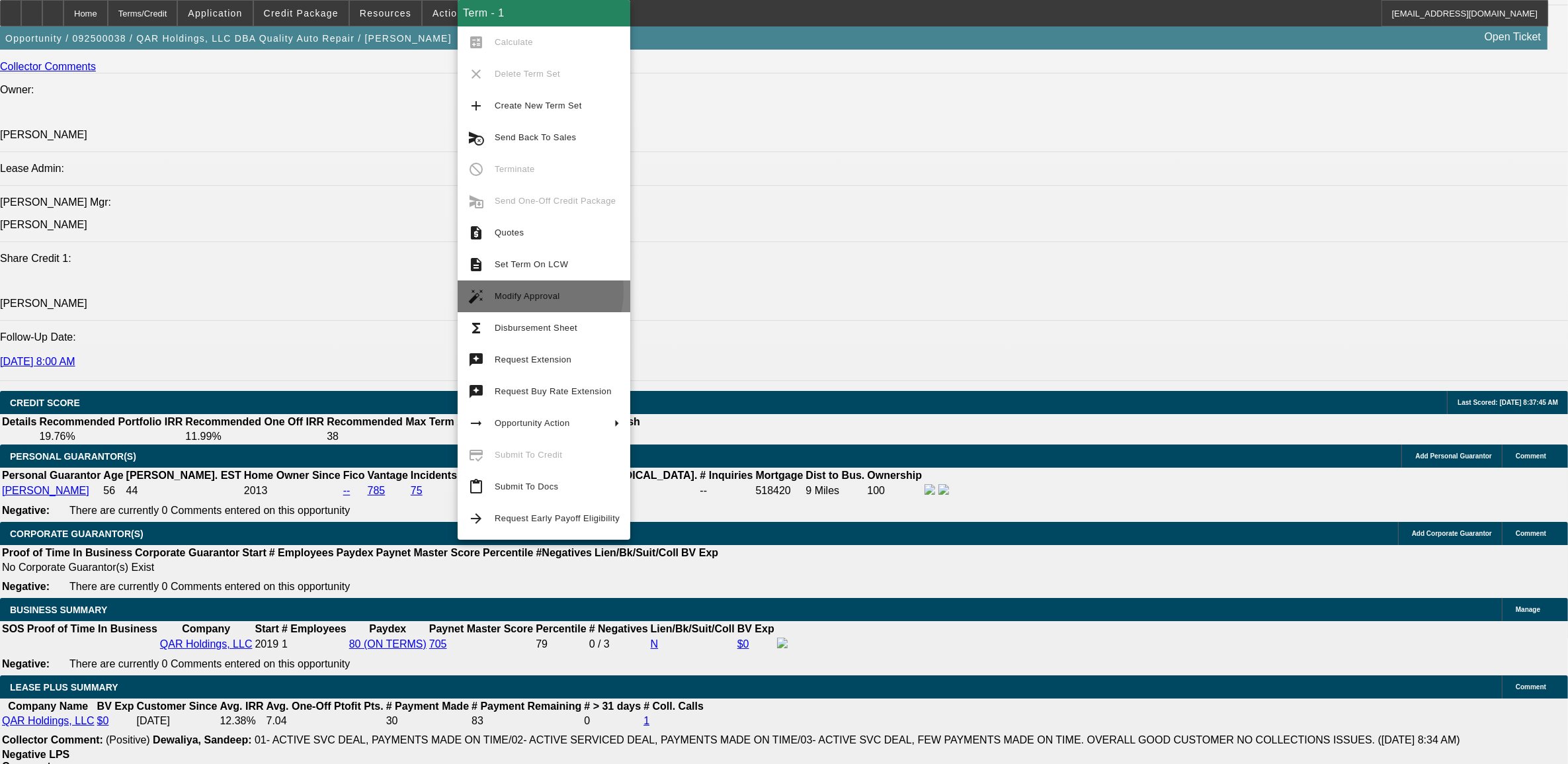
click at [521, 289] on span "Modify Approval" at bounding box center [557, 296] width 125 height 16
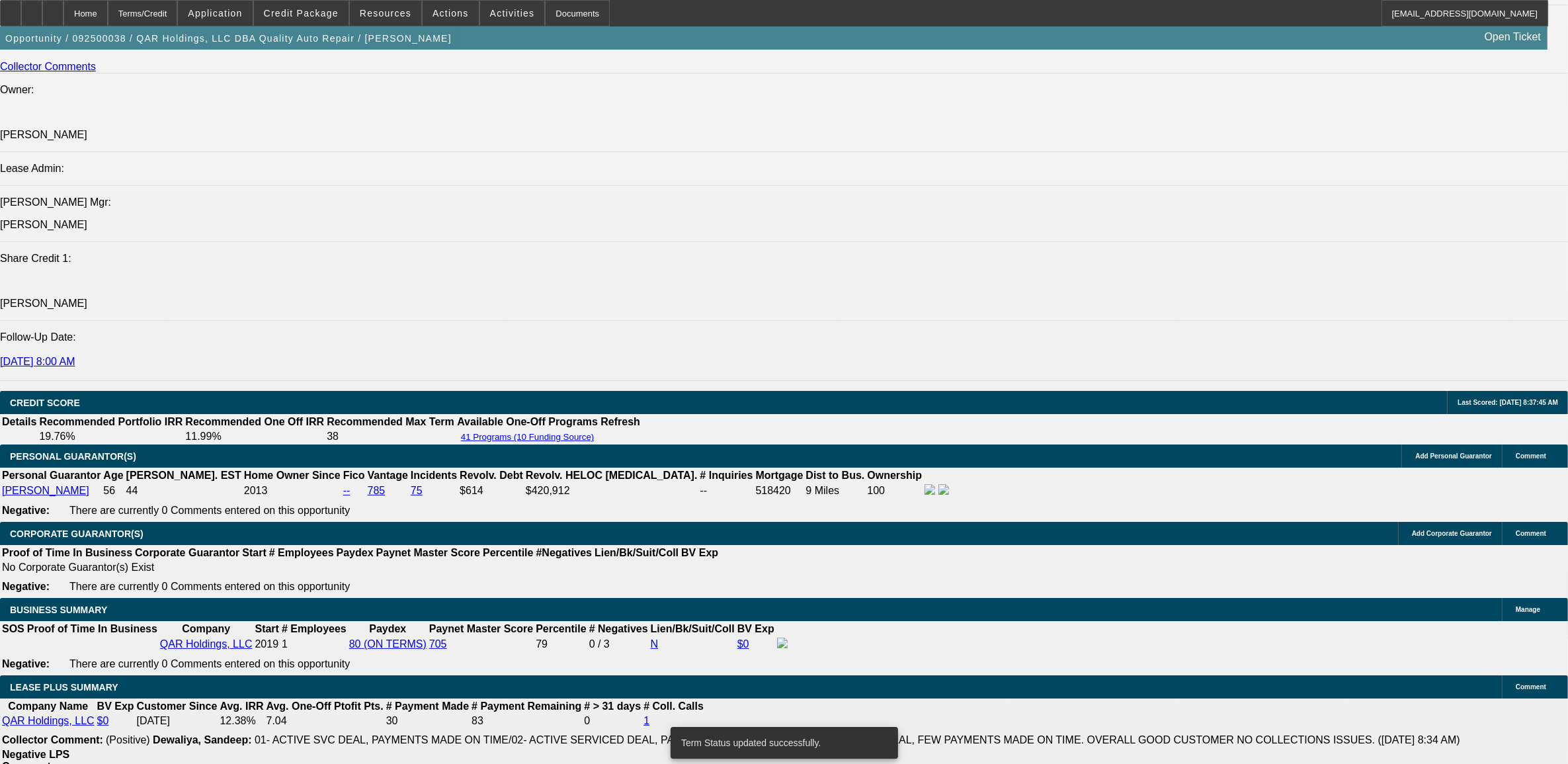
select select "0"
select select "2"
select select "0"
select select "6"
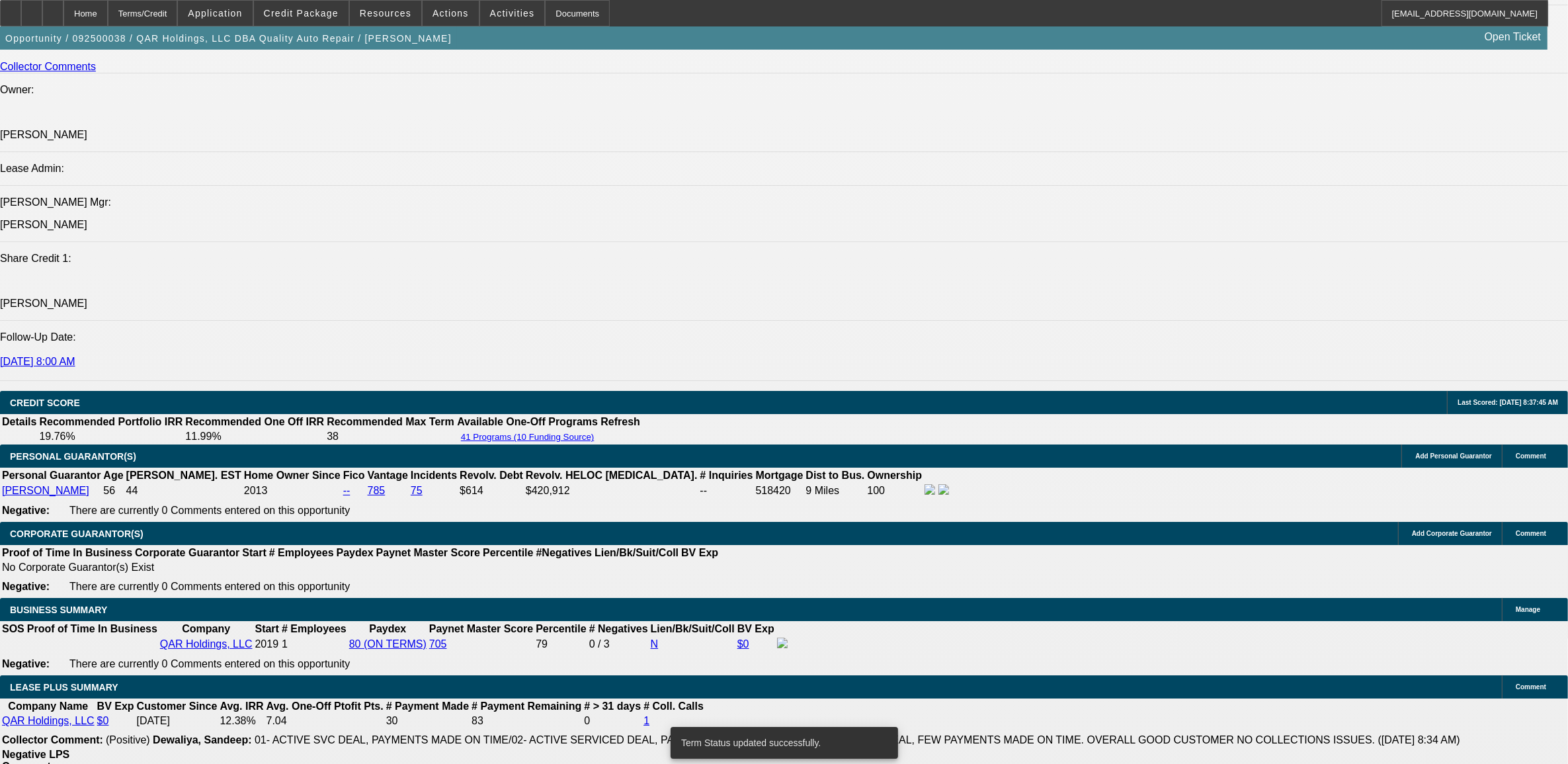
select select "0"
select select "2"
select select "0"
select select "6"
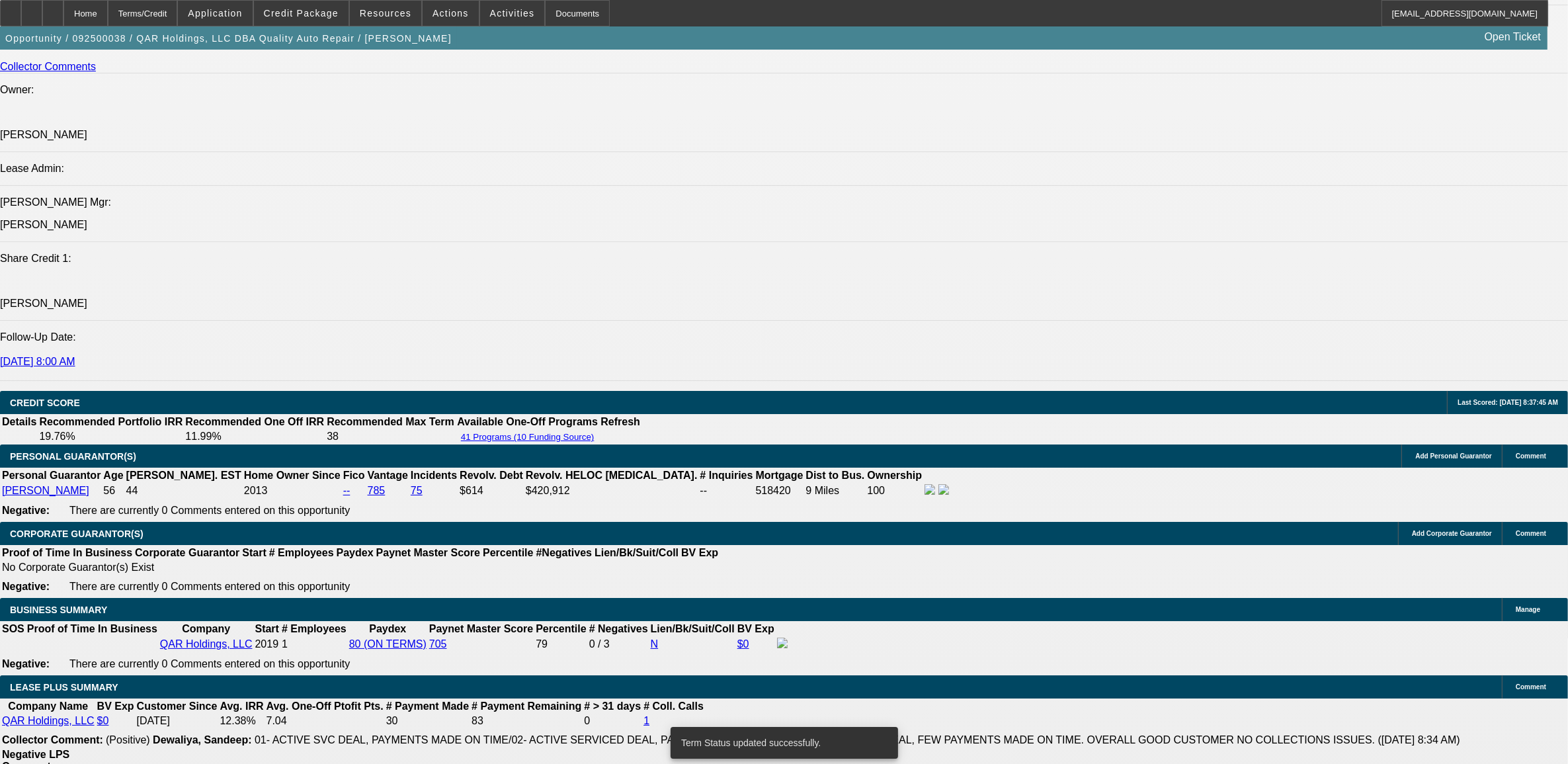
select select "0"
select select "2"
select select "0"
select select "6"
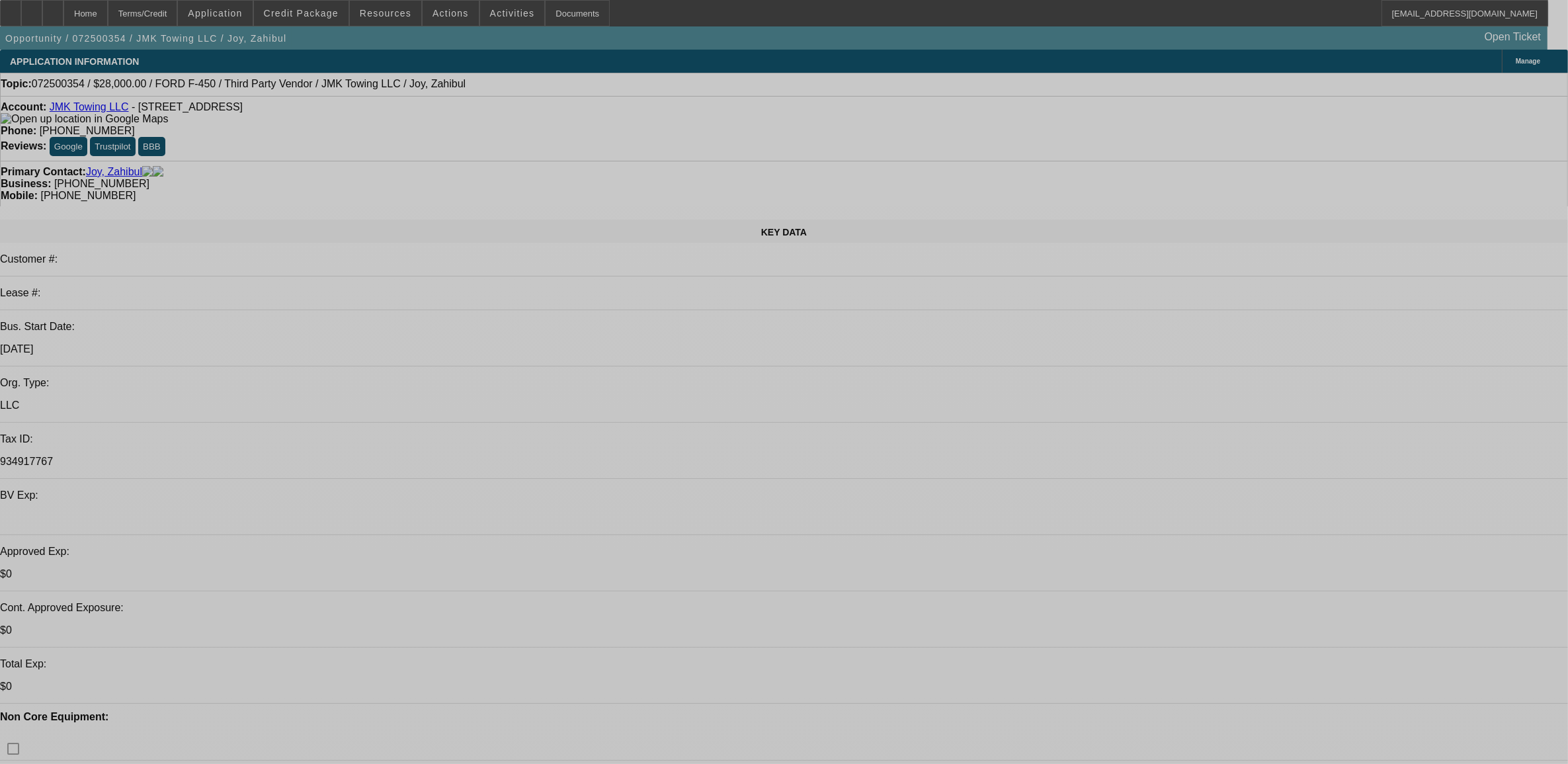
select select "0"
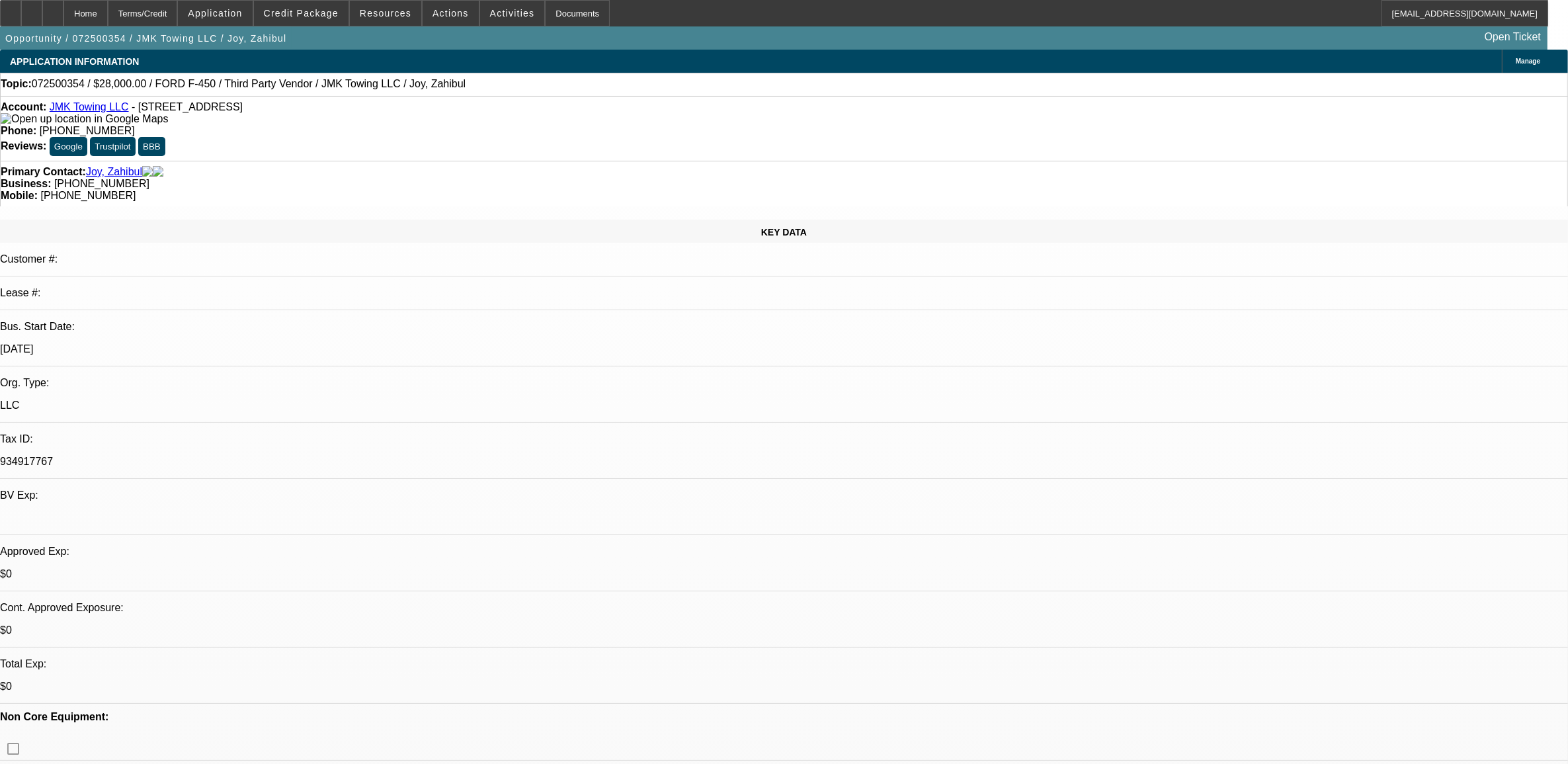
select select "0"
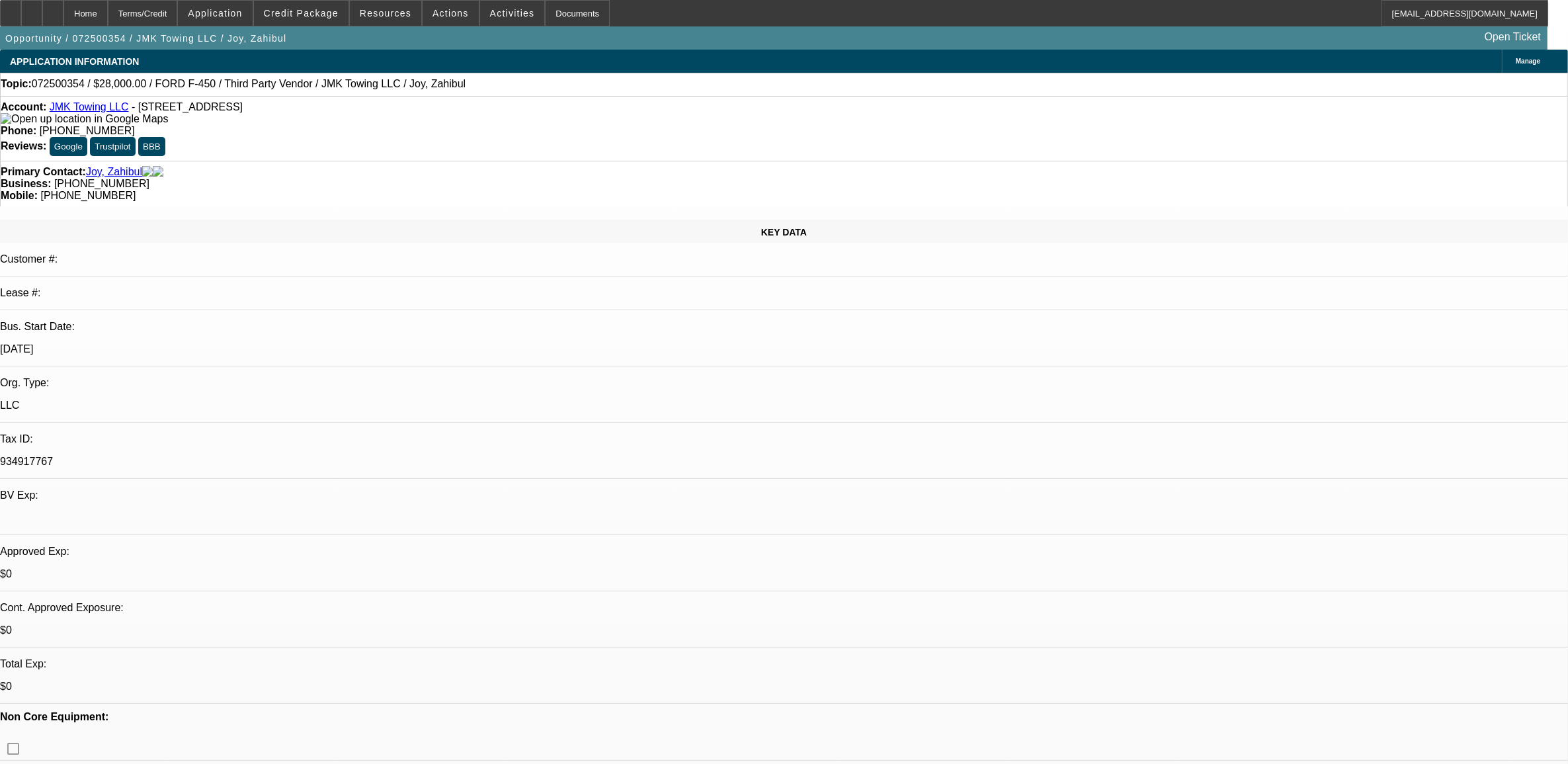
select select "0"
select select "1"
select select "6"
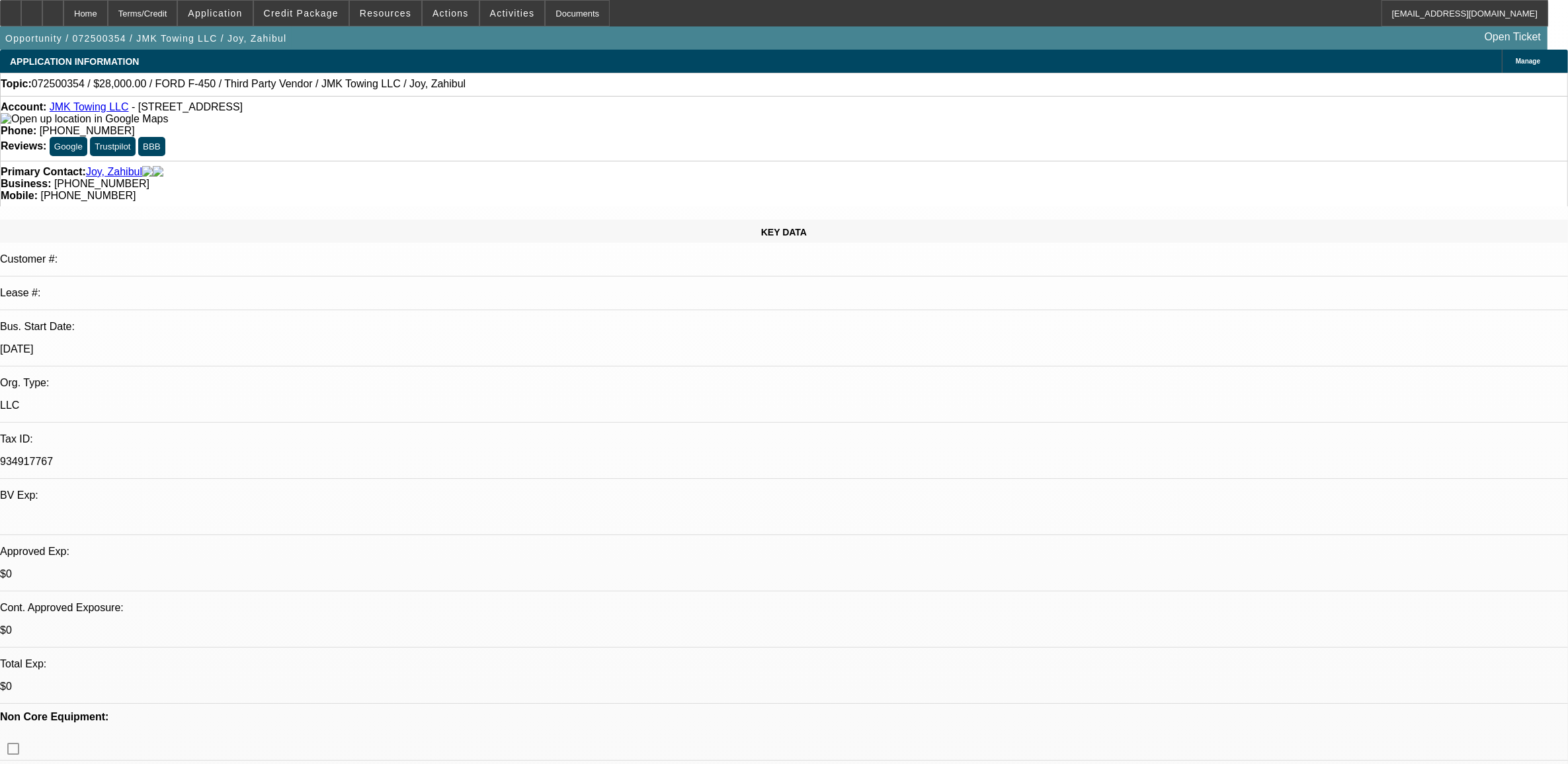
select select "1"
select select "6"
select select "1"
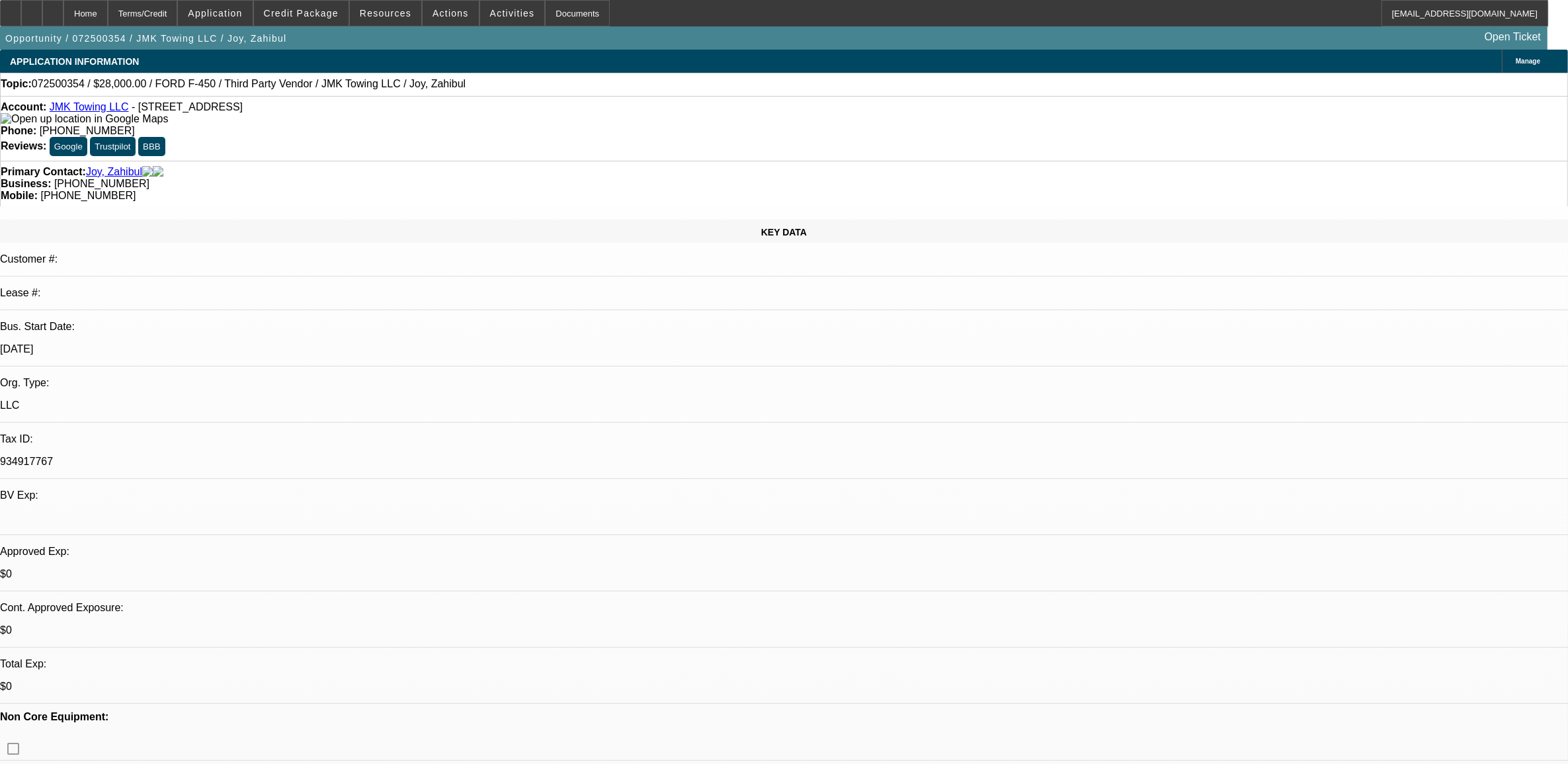
select select "6"
select select "1"
select select "4"
click at [301, 12] on span "Credit Package" at bounding box center [301, 13] width 75 height 11
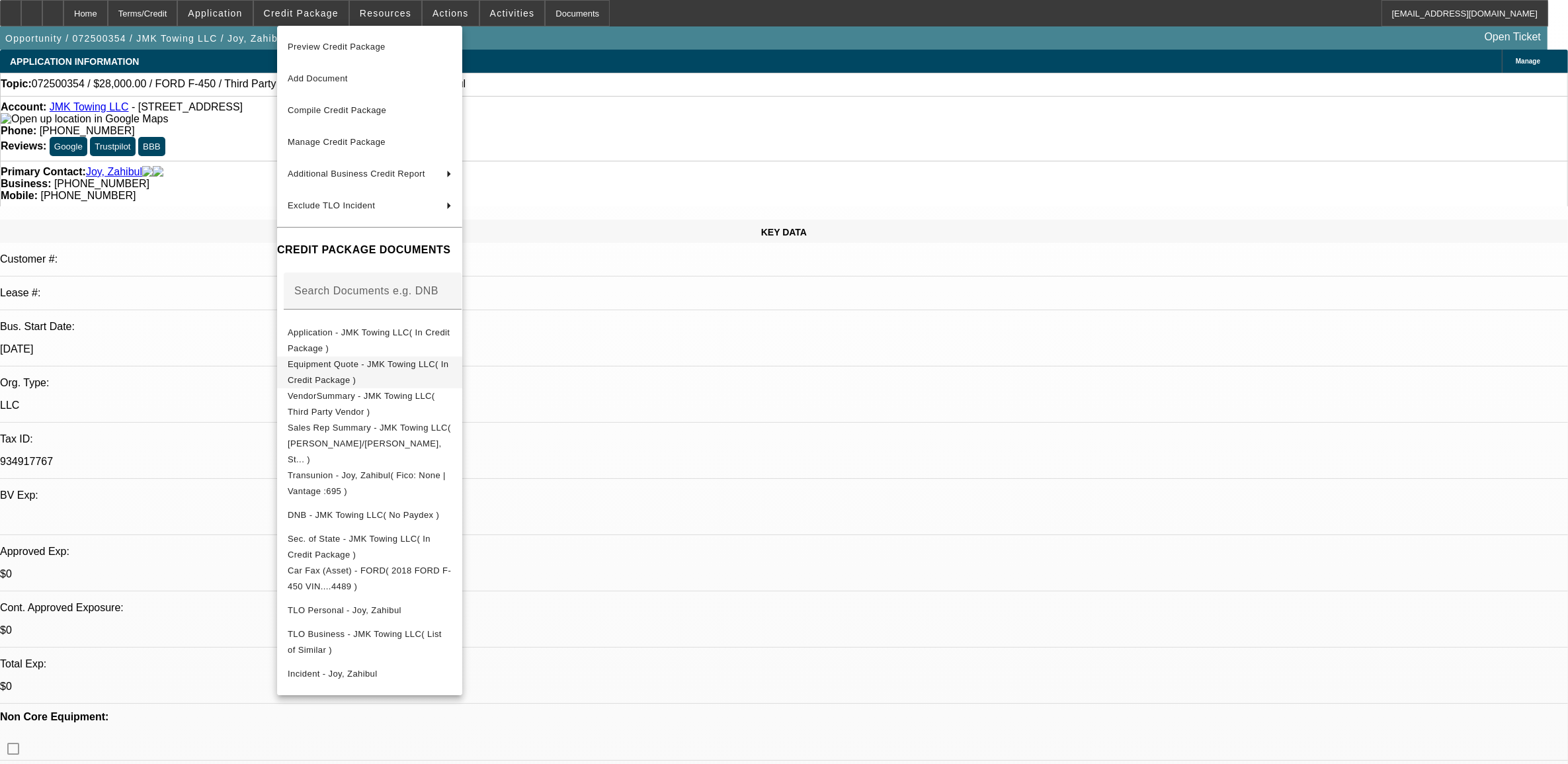
click at [338, 365] on span "Equipment Quote - JMK Towing LLC( In Credit Package )" at bounding box center [368, 371] width 160 height 26
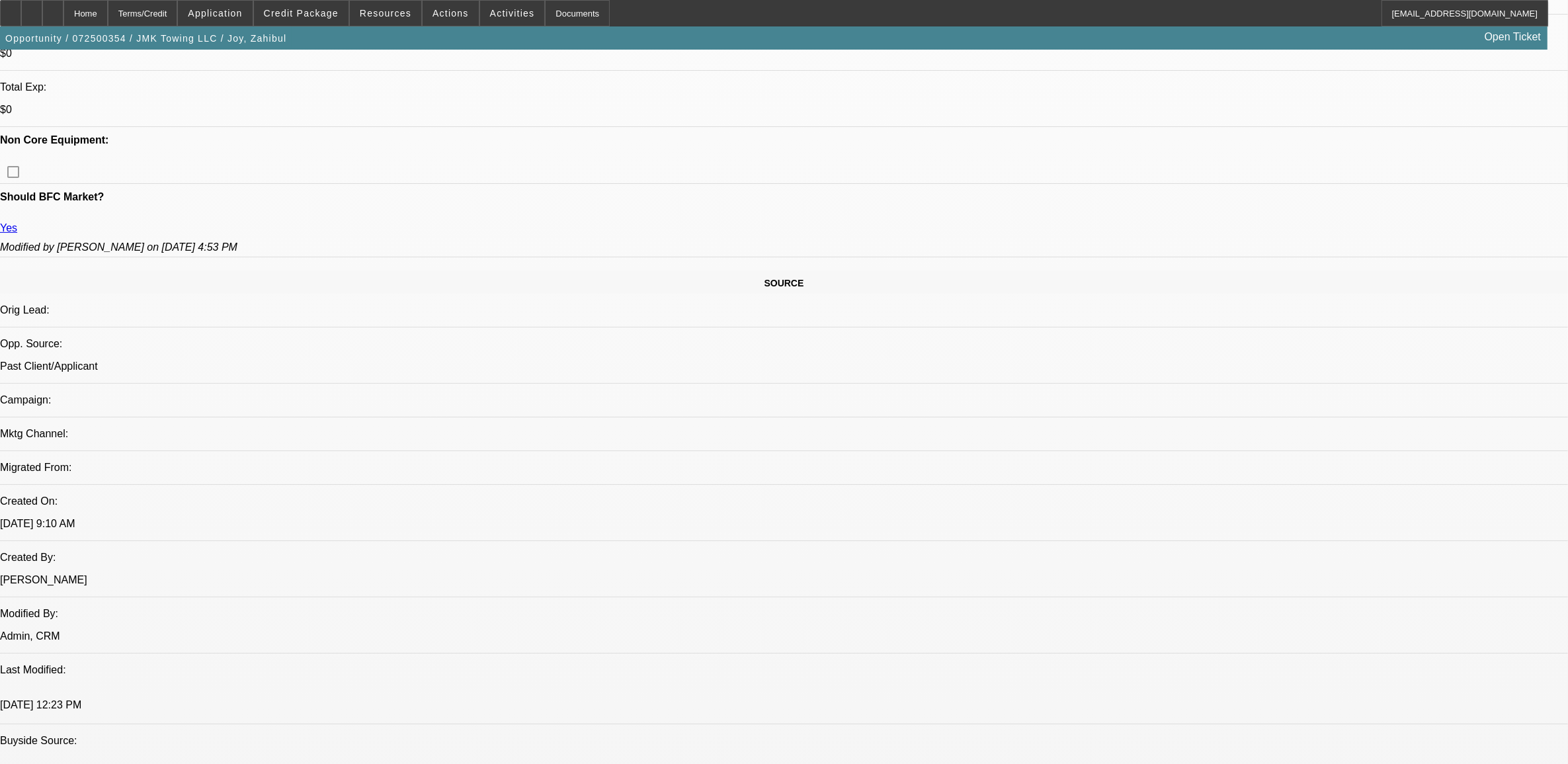
scroll to position [579, 0]
click at [314, 15] on span "Credit Package" at bounding box center [301, 13] width 75 height 11
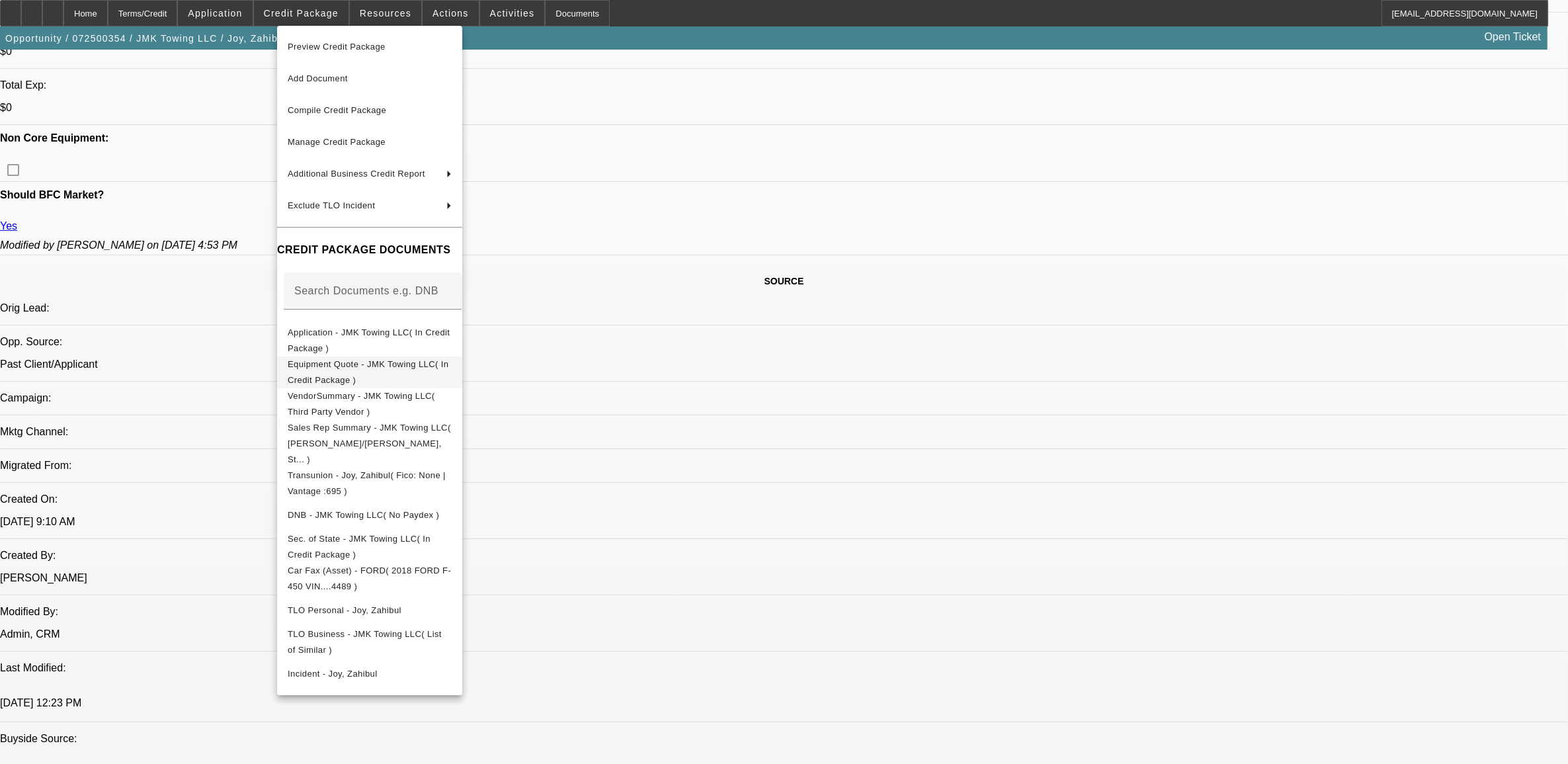
click at [394, 378] on button "Equipment Quote - JMK Towing LLC( In Credit Package )" at bounding box center [370, 371] width 185 height 31
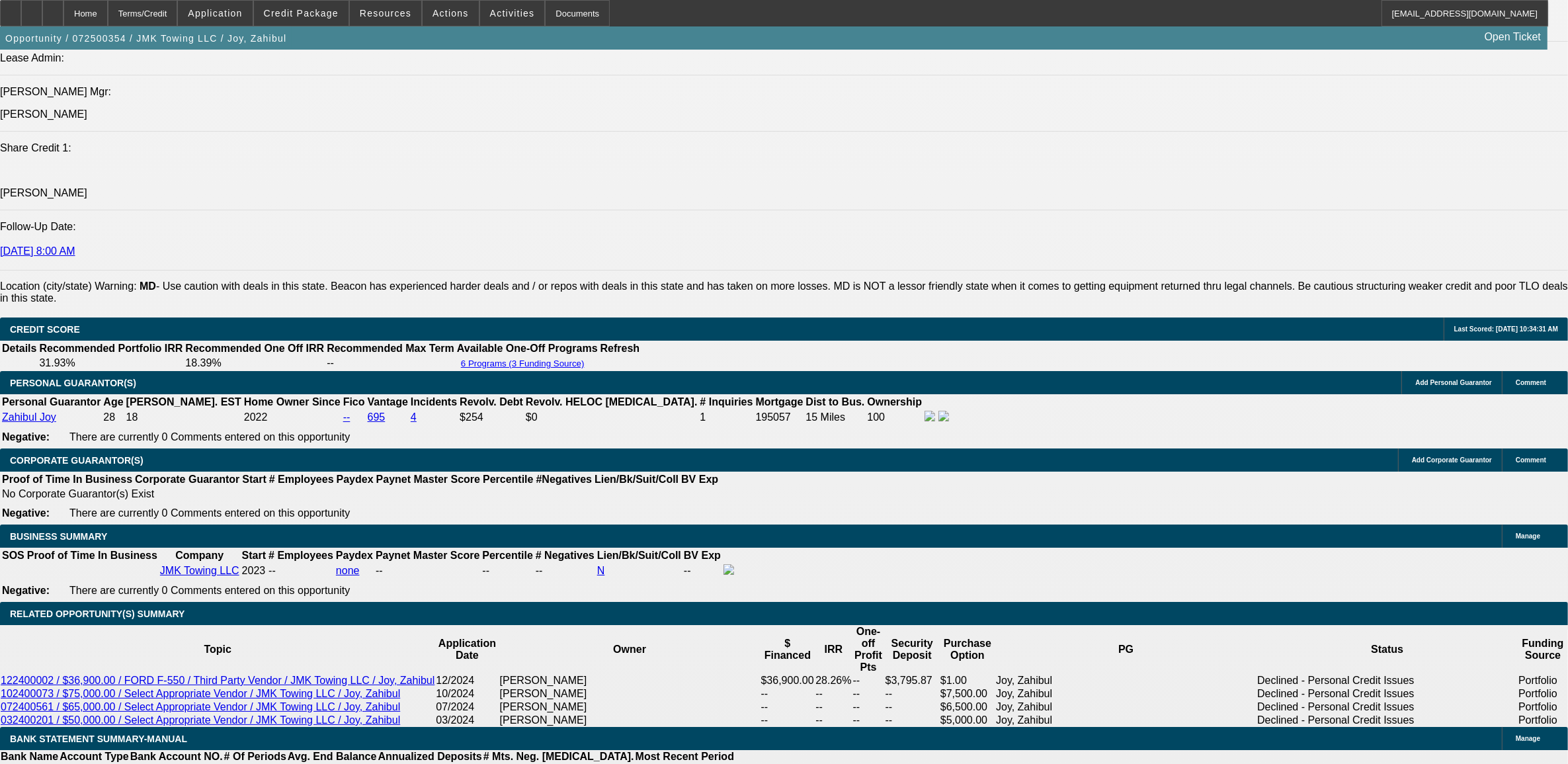
scroll to position [1654, 0]
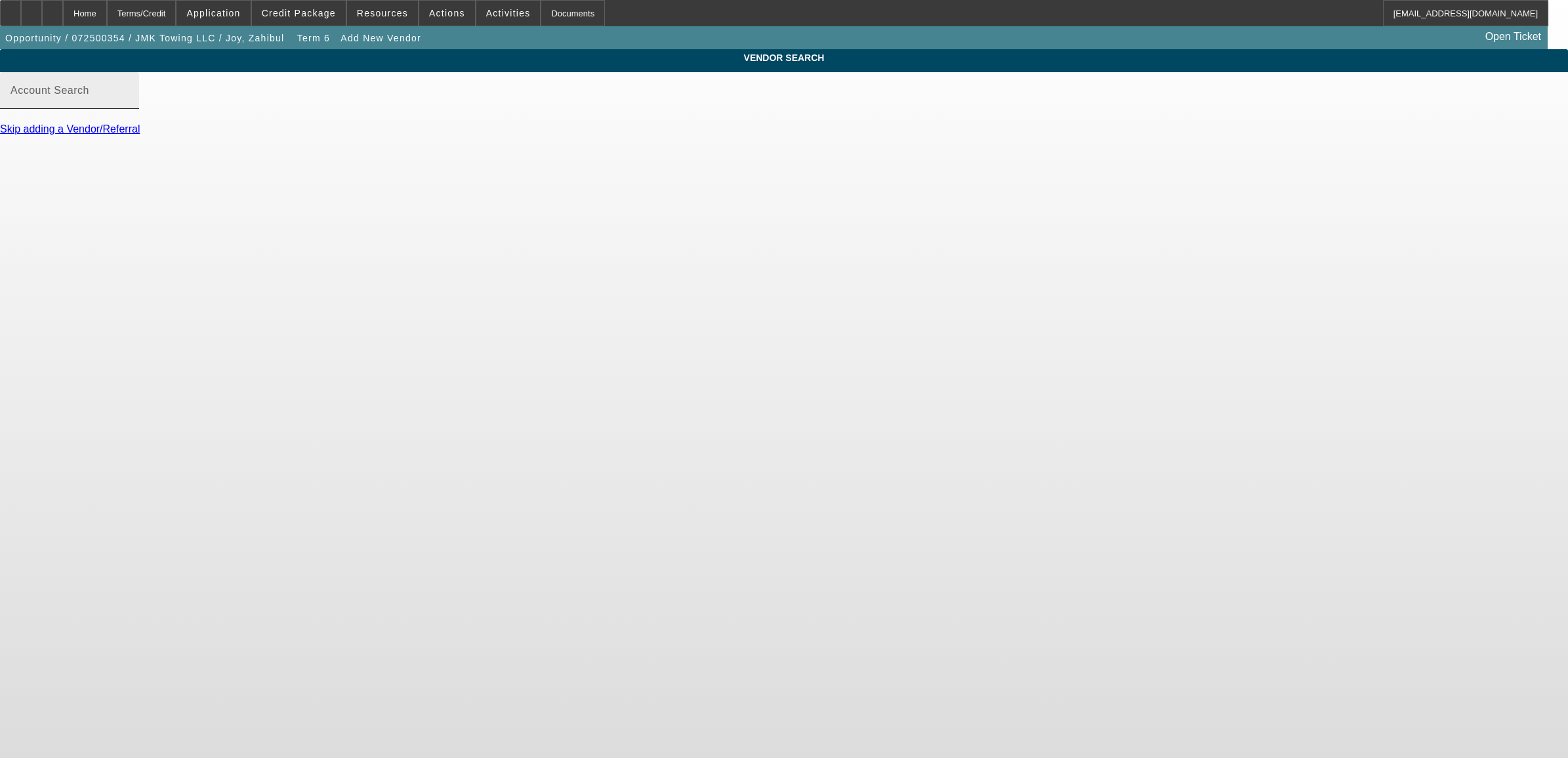
click at [129, 103] on input "Account Search" at bounding box center [70, 96] width 118 height 16
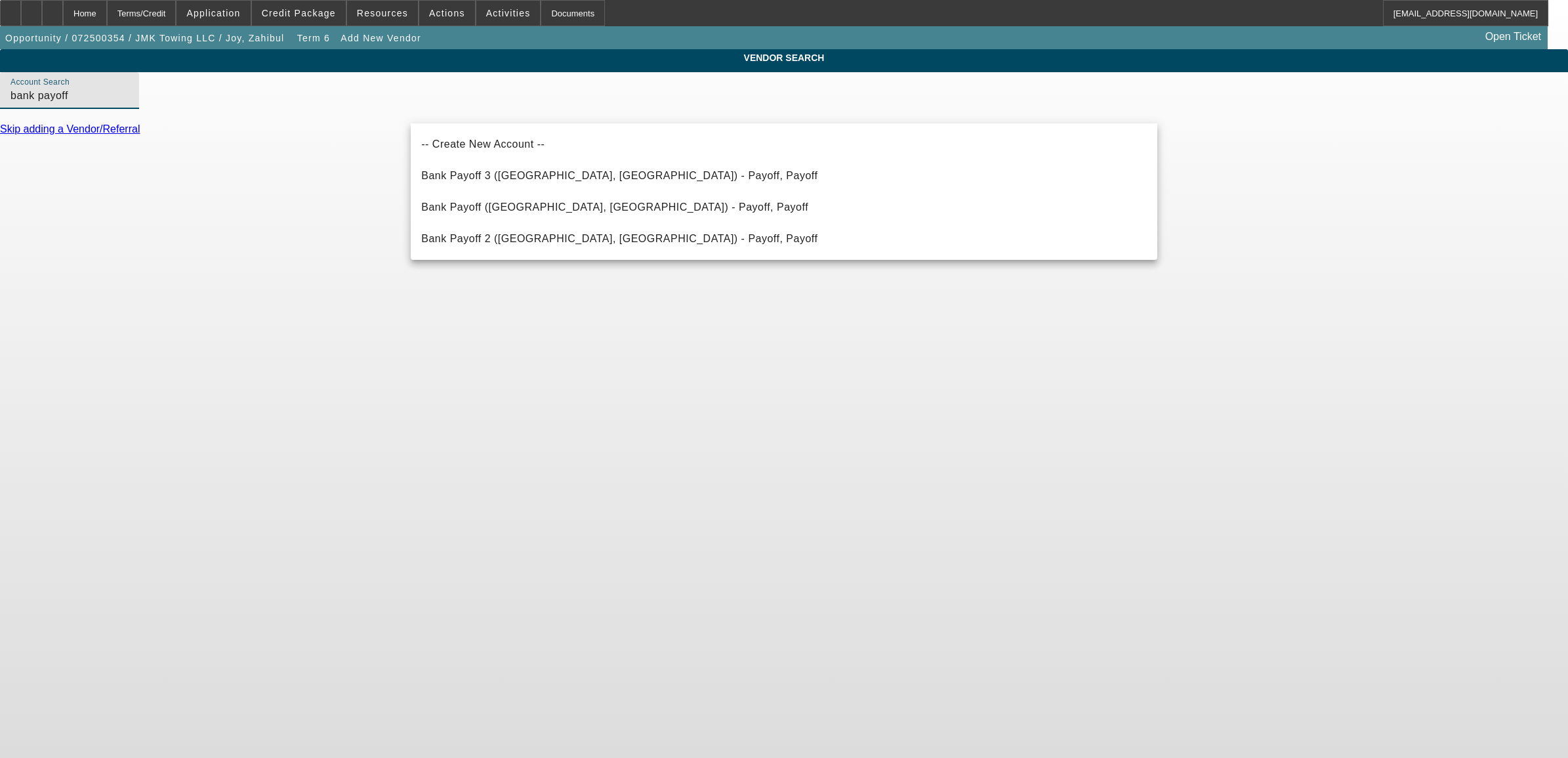
click at [471, 170] on span "Bank Payoff 3 (Northbrook, IL) - Payoff, Payoff" at bounding box center [619, 176] width 396 height 16
type input "Bank Payoff 3 (Northbrook, IL) - Payoff, Payoff"
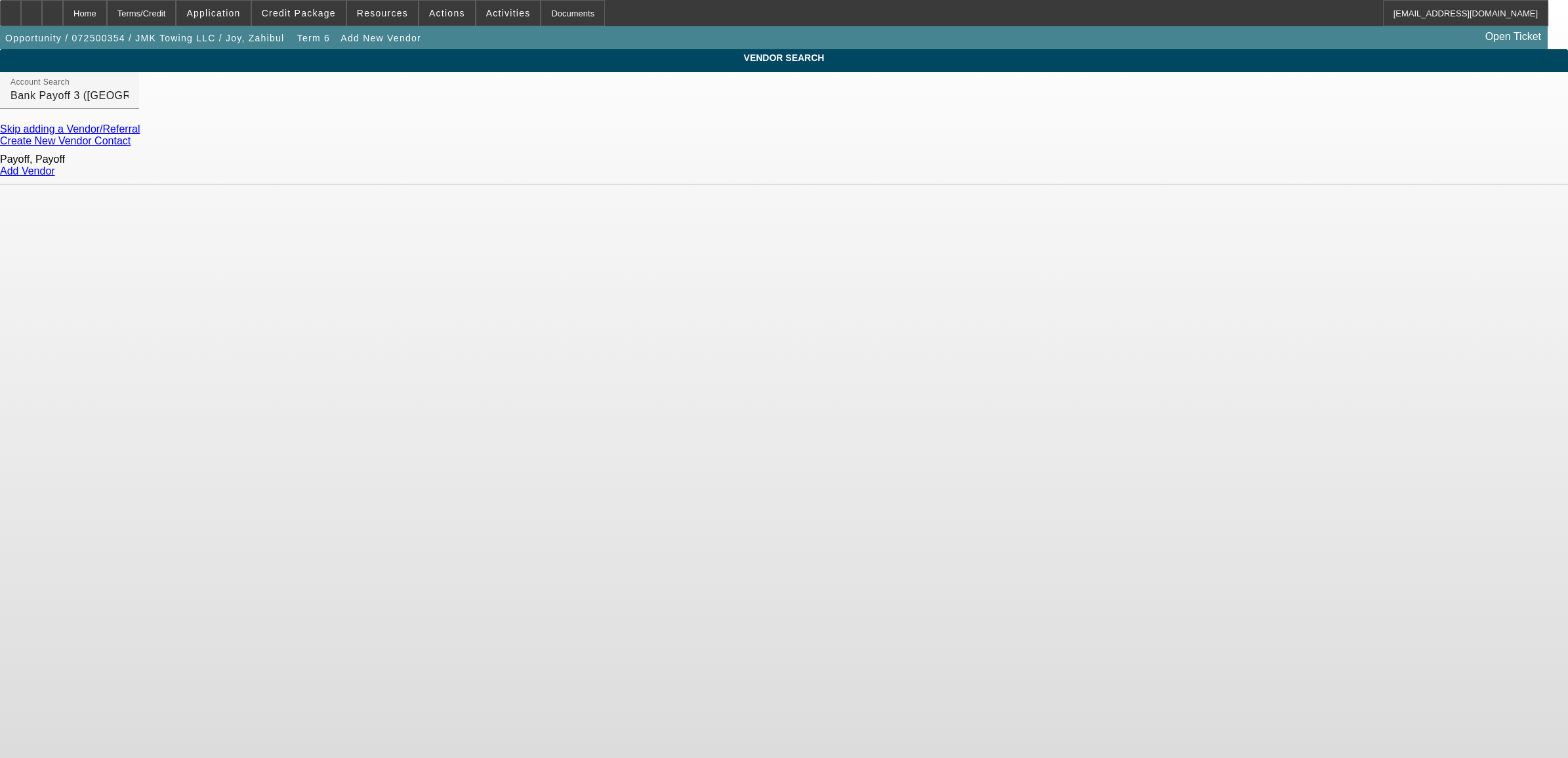
click at [55, 170] on link "Add Vendor" at bounding box center [27, 170] width 55 height 11
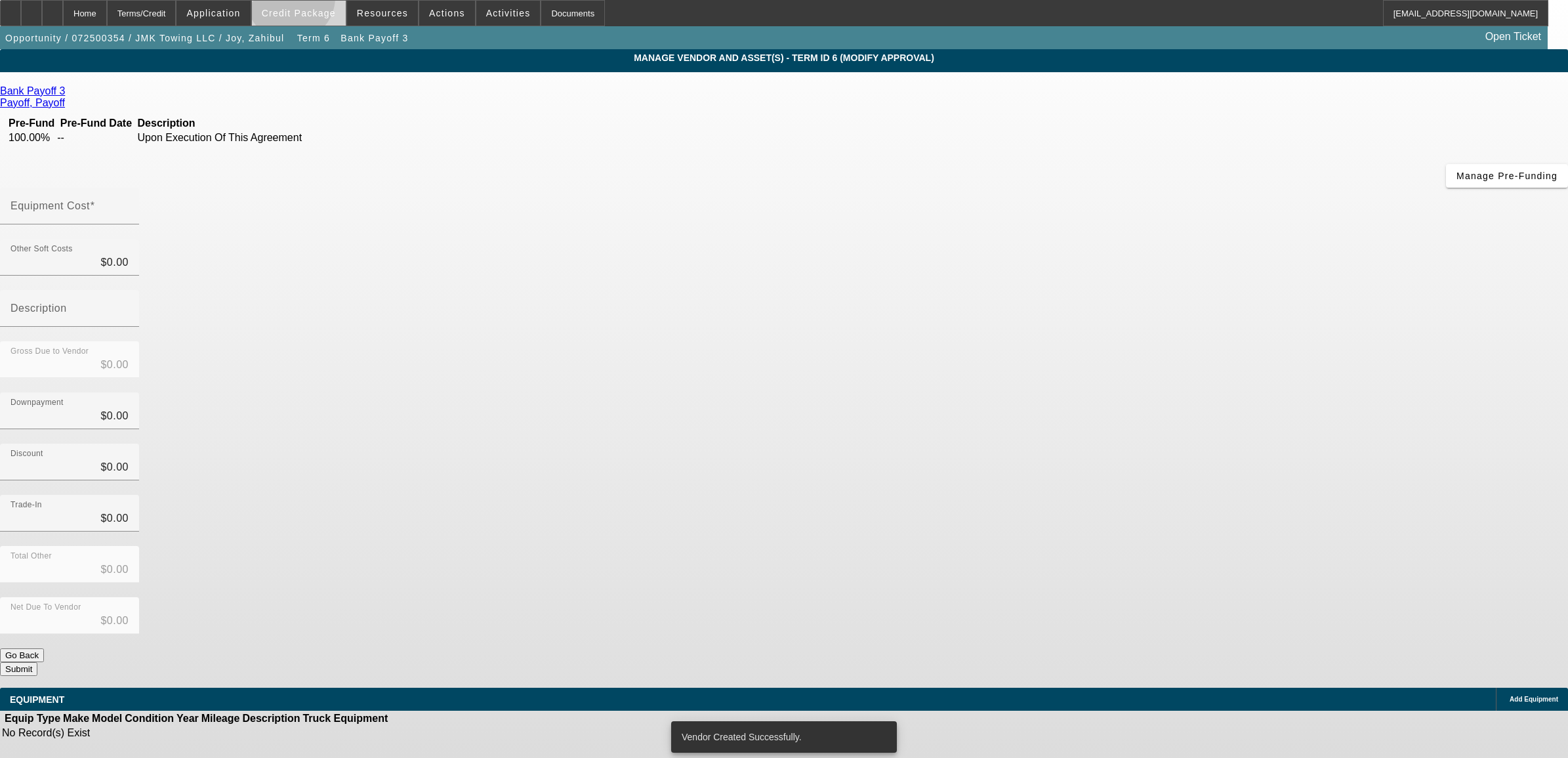
click at [314, 0] on span at bounding box center [299, 13] width 94 height 31
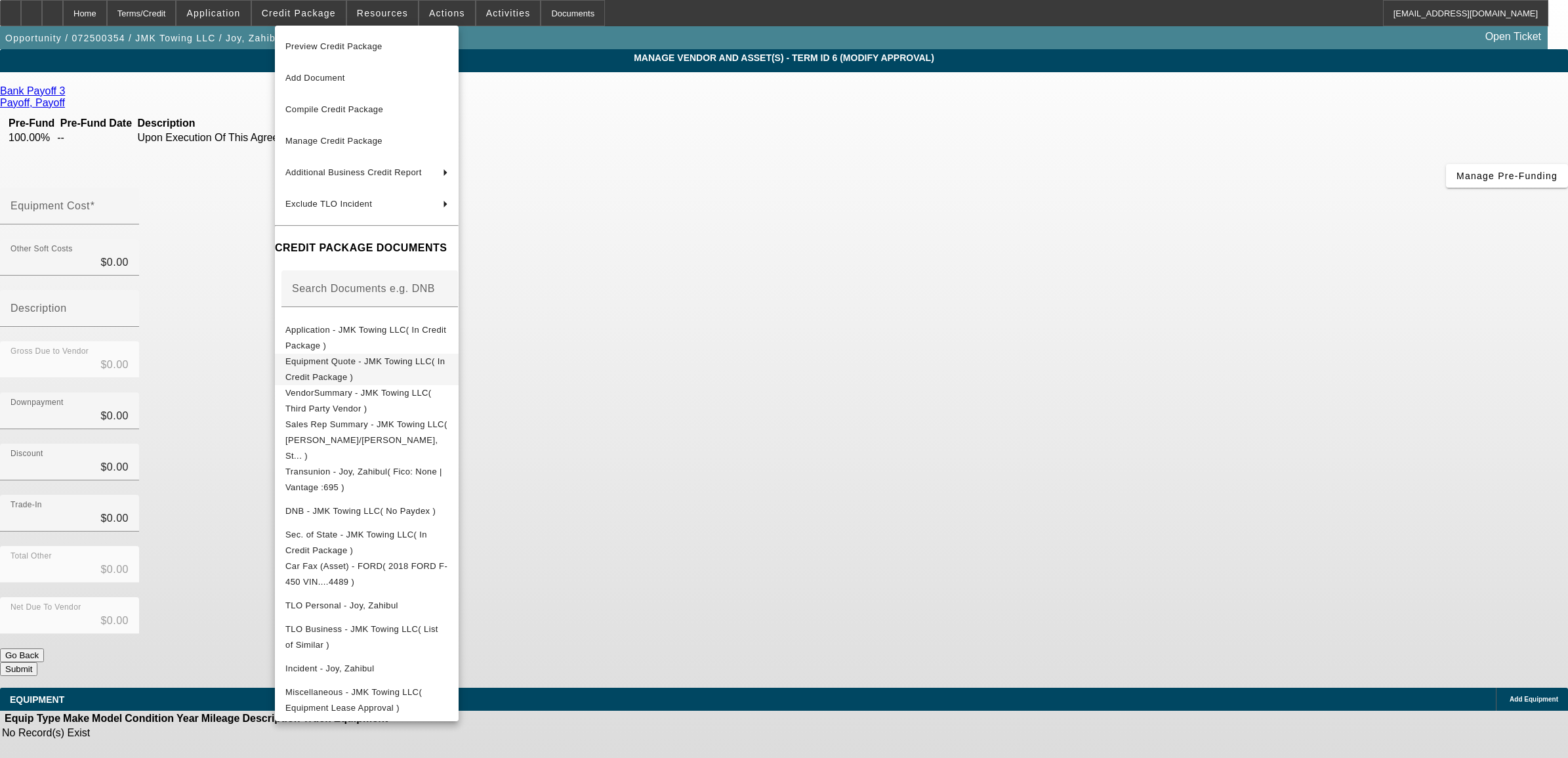
click at [353, 369] on span "Equipment Quote - JMK Towing LLC( In Credit Package )" at bounding box center [366, 368] width 162 height 31
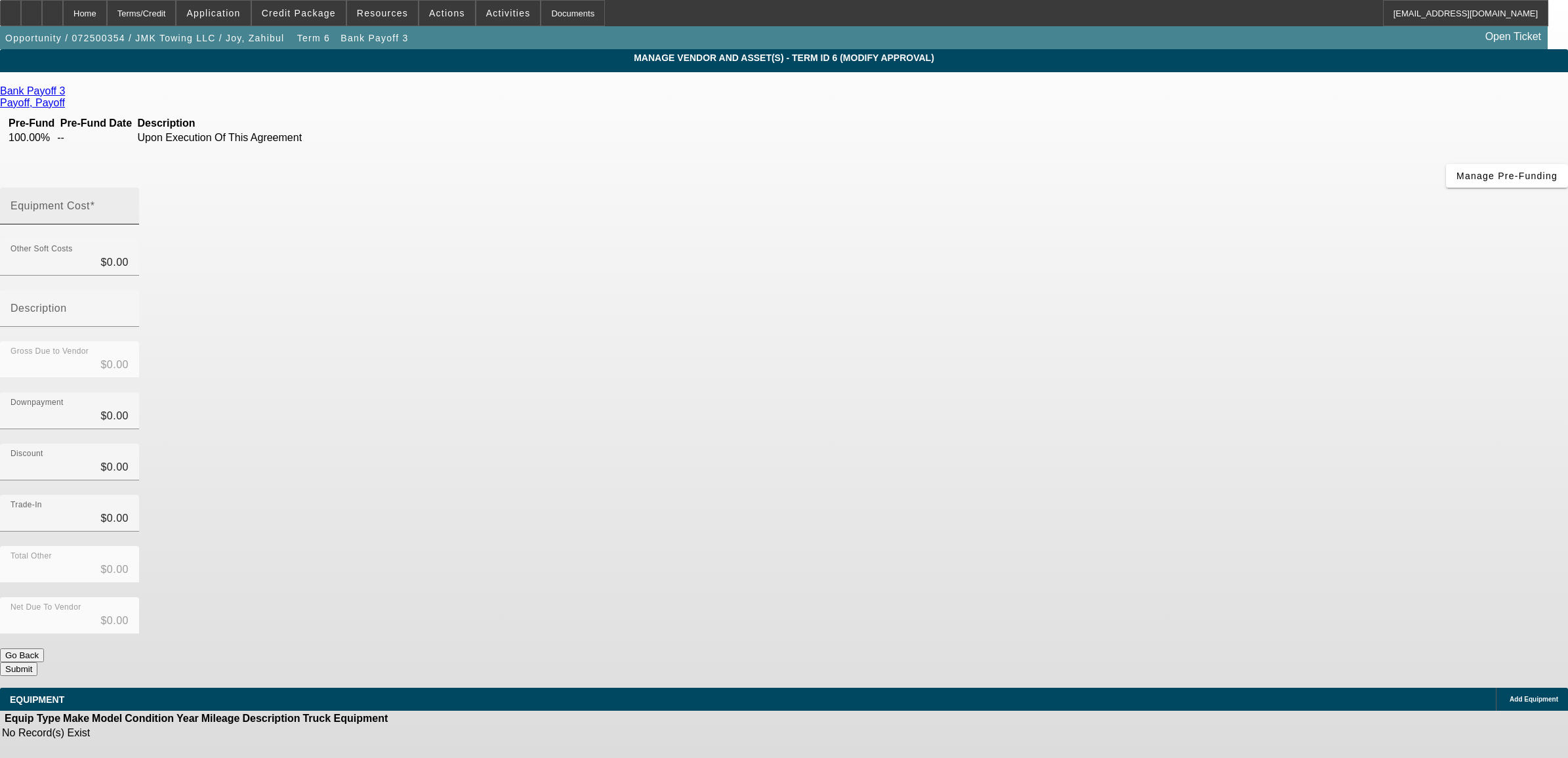
click at [129, 204] on input "Equipment Cost" at bounding box center [70, 212] width 118 height 16
type input "2"
type input "$2.00"
type input "21"
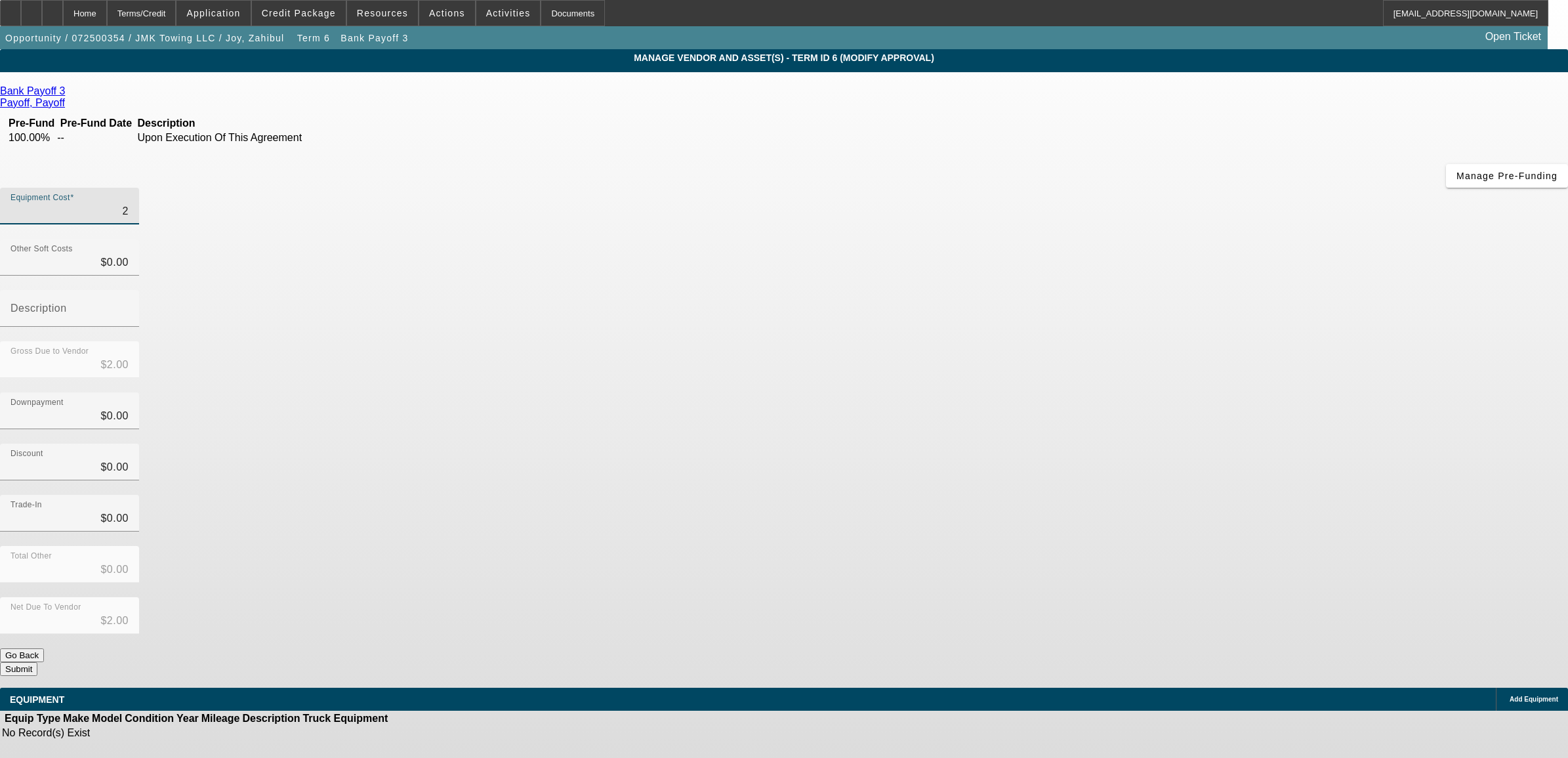
type input "$21.00"
type input "212"
type input "$212.00"
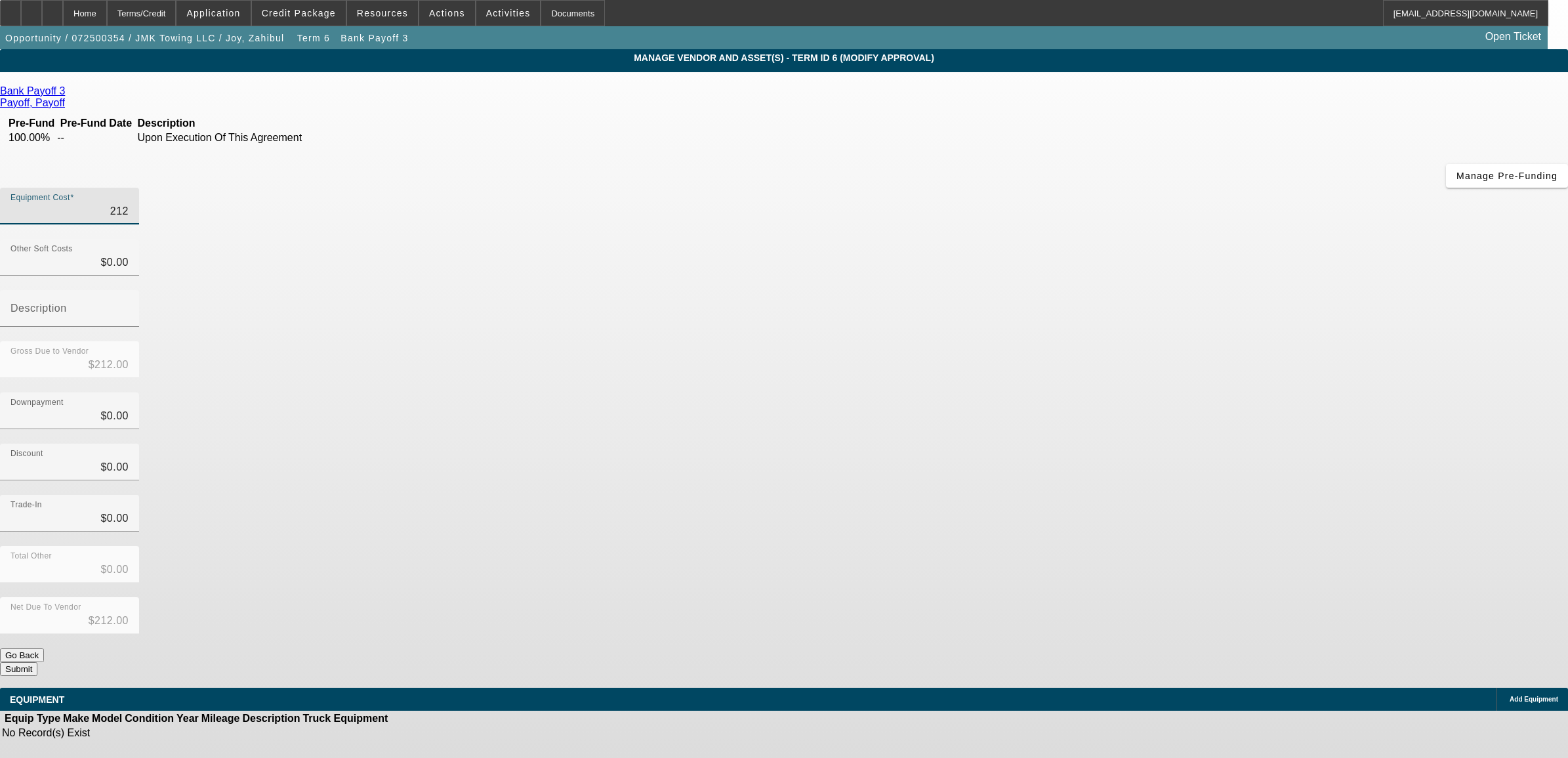
type input "2122"
type input "$2,122.00"
type input "21224"
type input "$21,224.00"
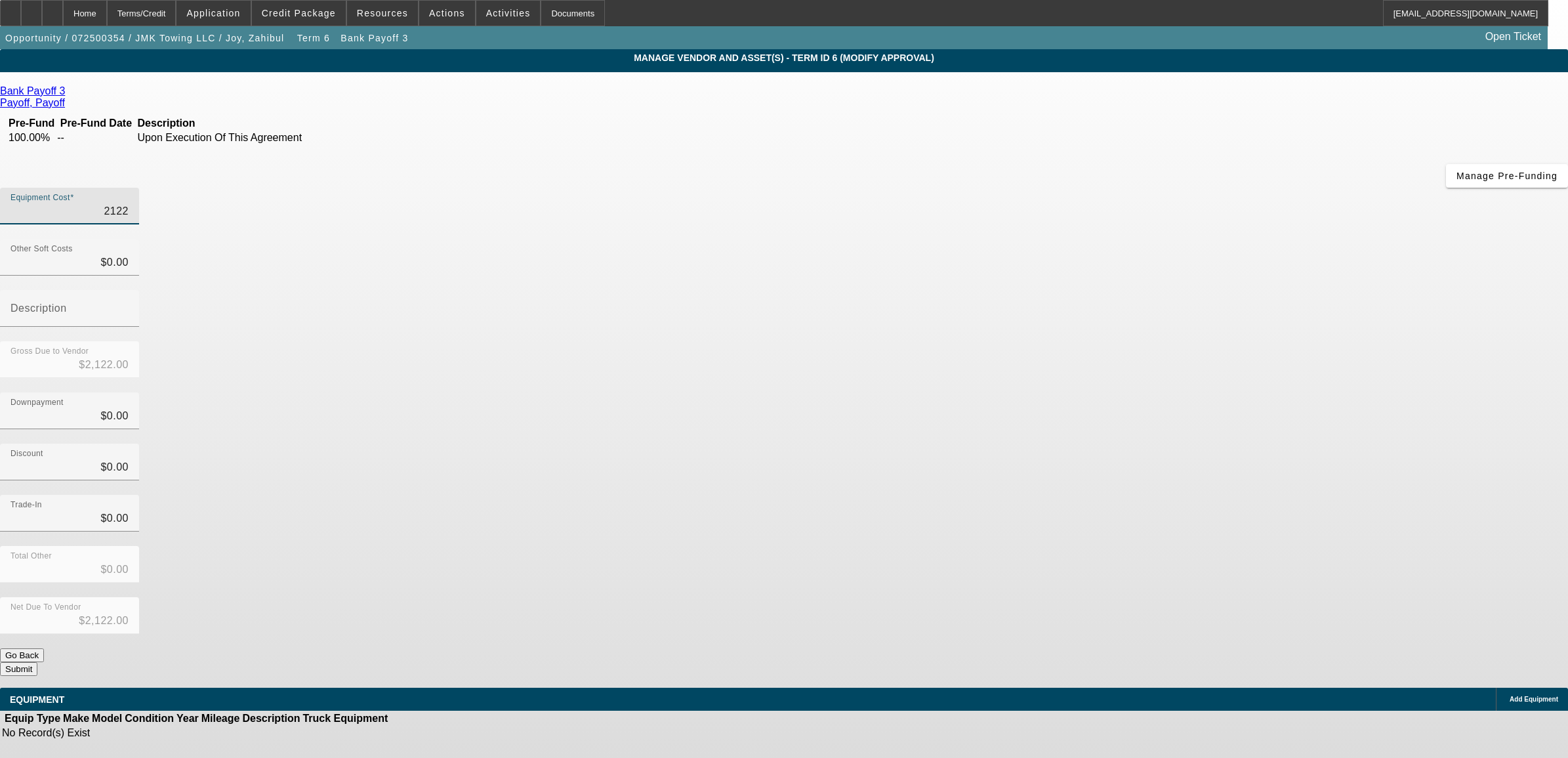
type input "$21,224.00"
type input "$0.00"
click at [1496, 688] on div "Add Equipment" at bounding box center [1532, 699] width 72 height 23
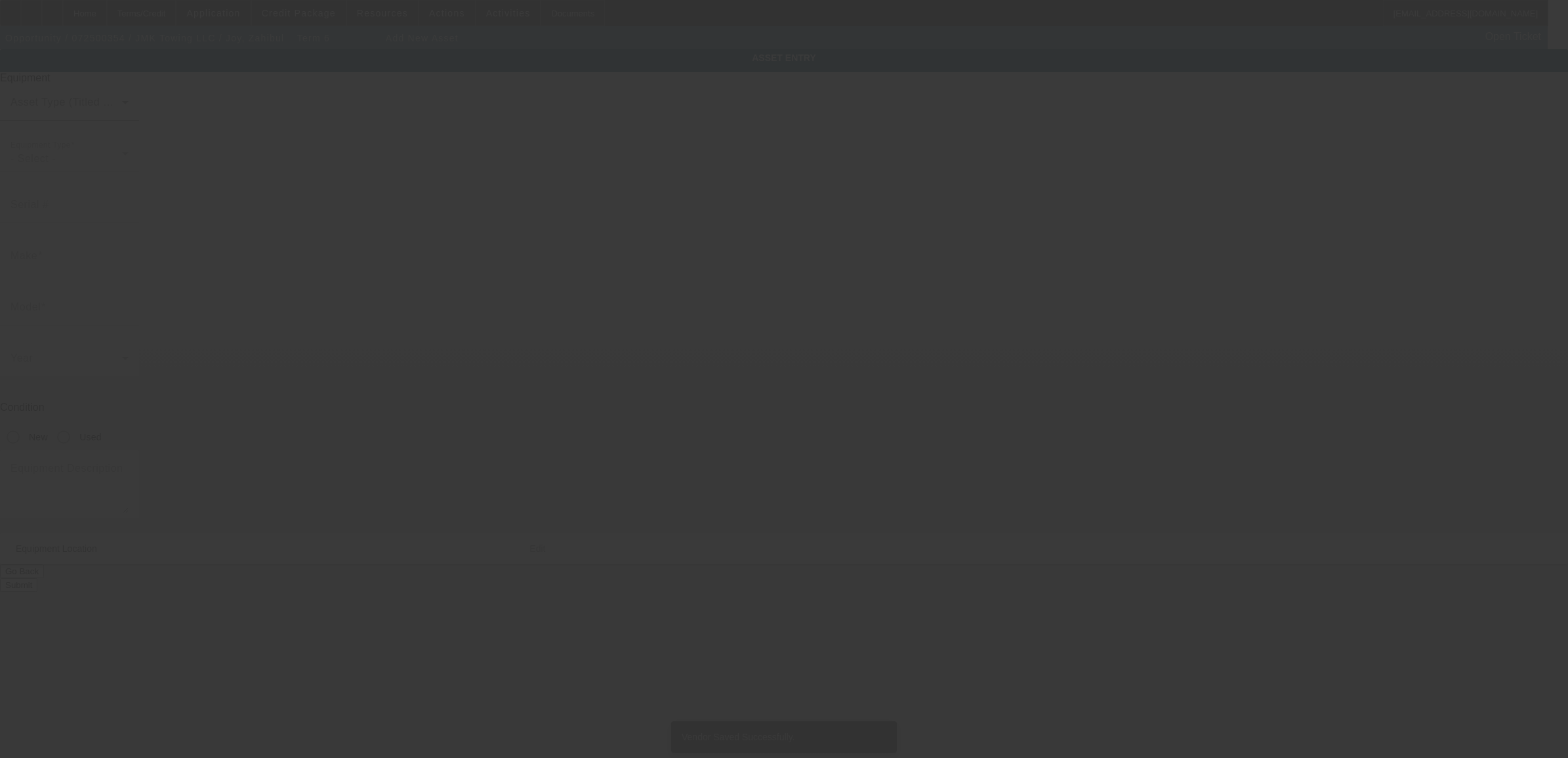
type input "109 Eastern Blvd"
type input "Essex"
type input "21221"
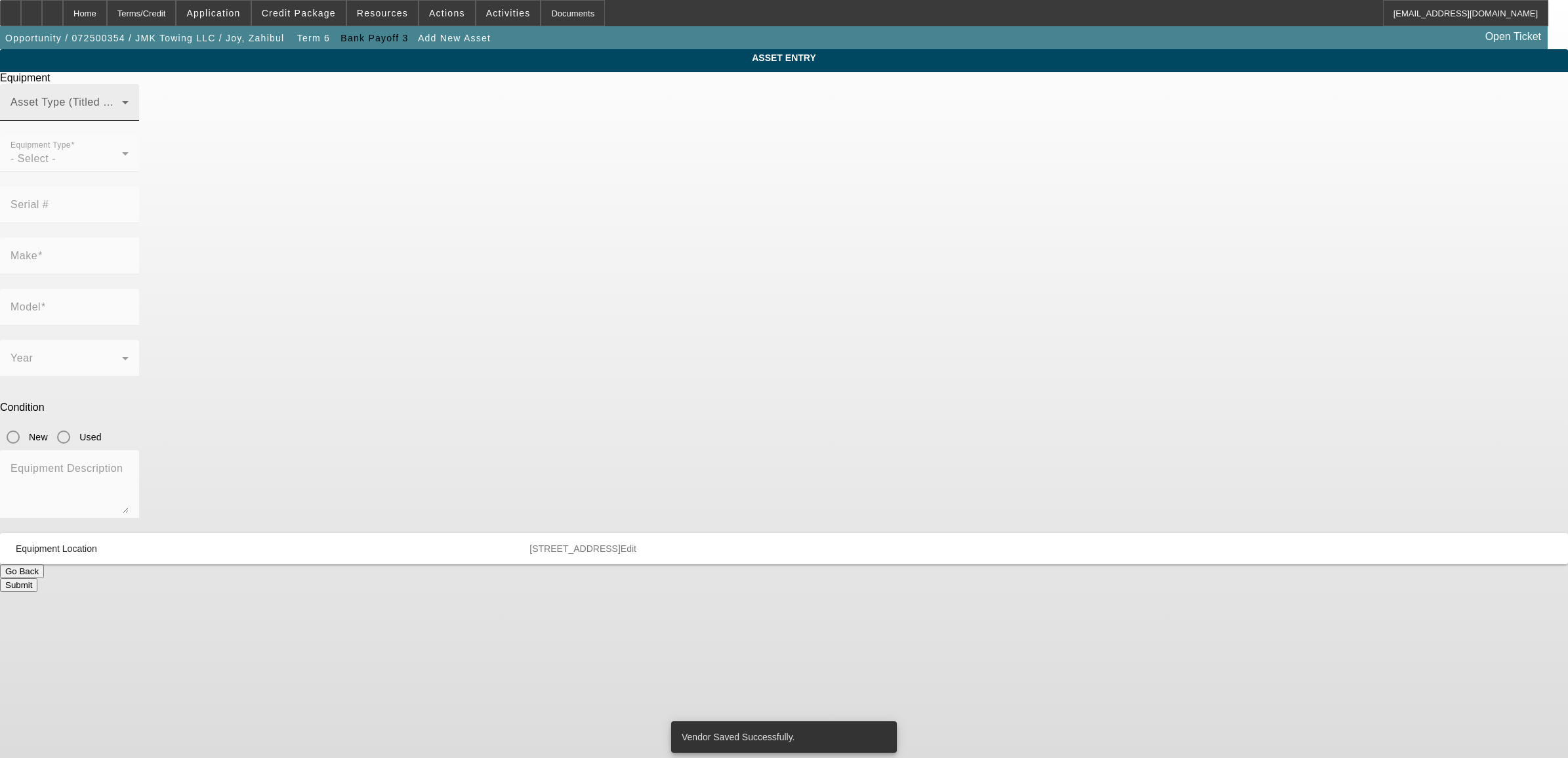
click at [122, 115] on span at bounding box center [66, 107] width 111 height 16
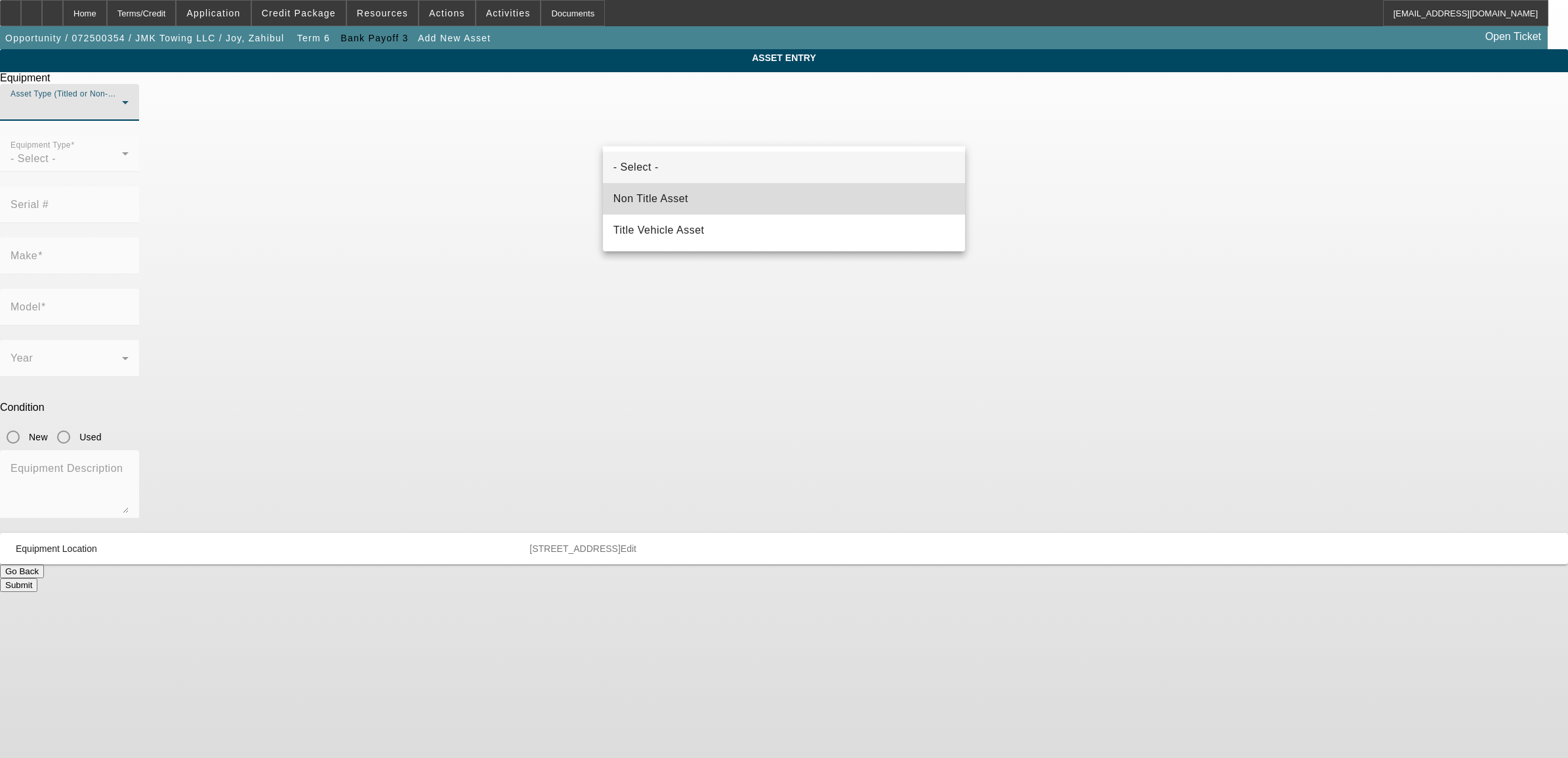
click at [655, 195] on span "Non Title Asset" at bounding box center [650, 199] width 75 height 16
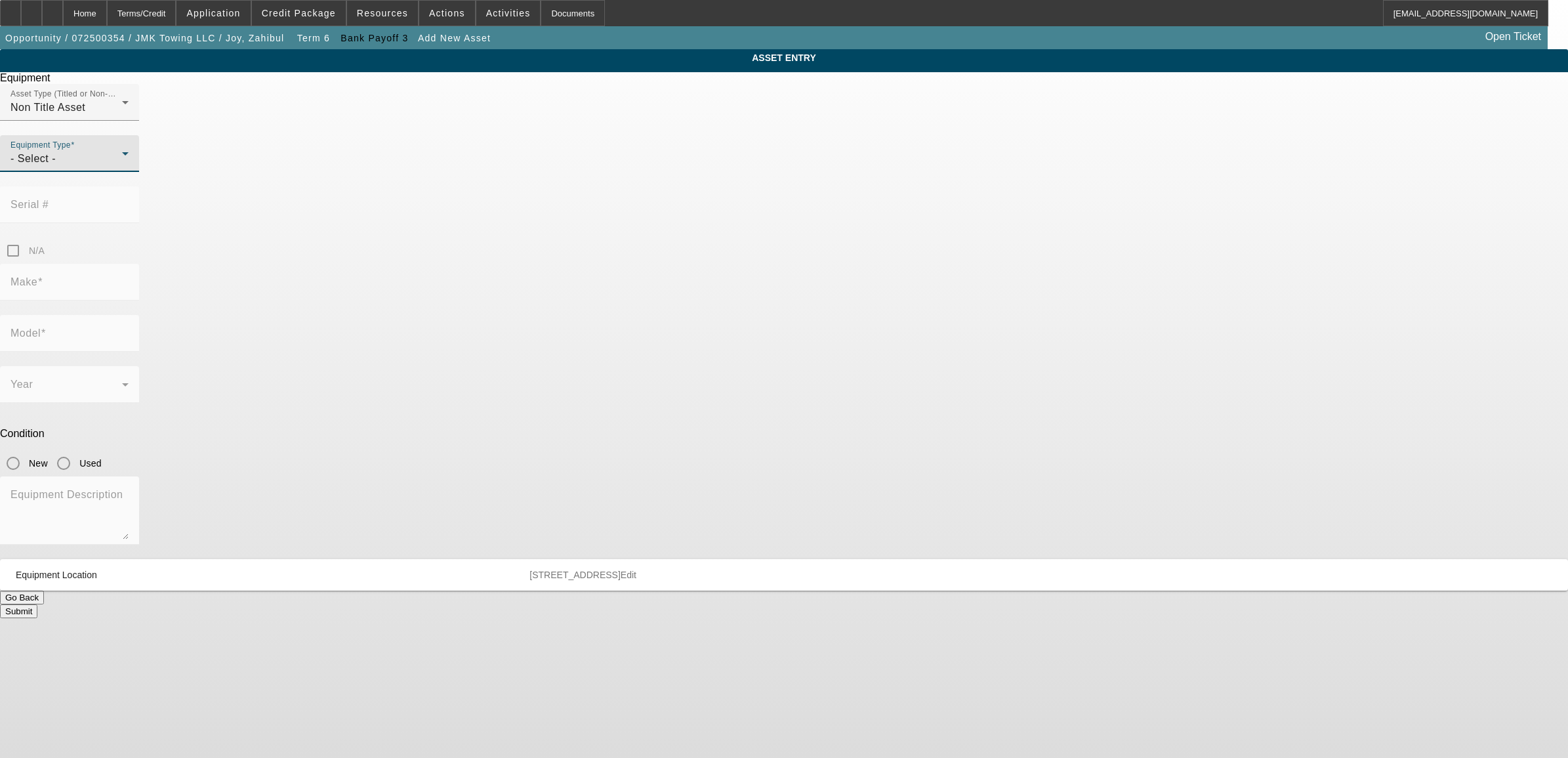
click at [122, 166] on div "- Select -" at bounding box center [66, 159] width 111 height 16
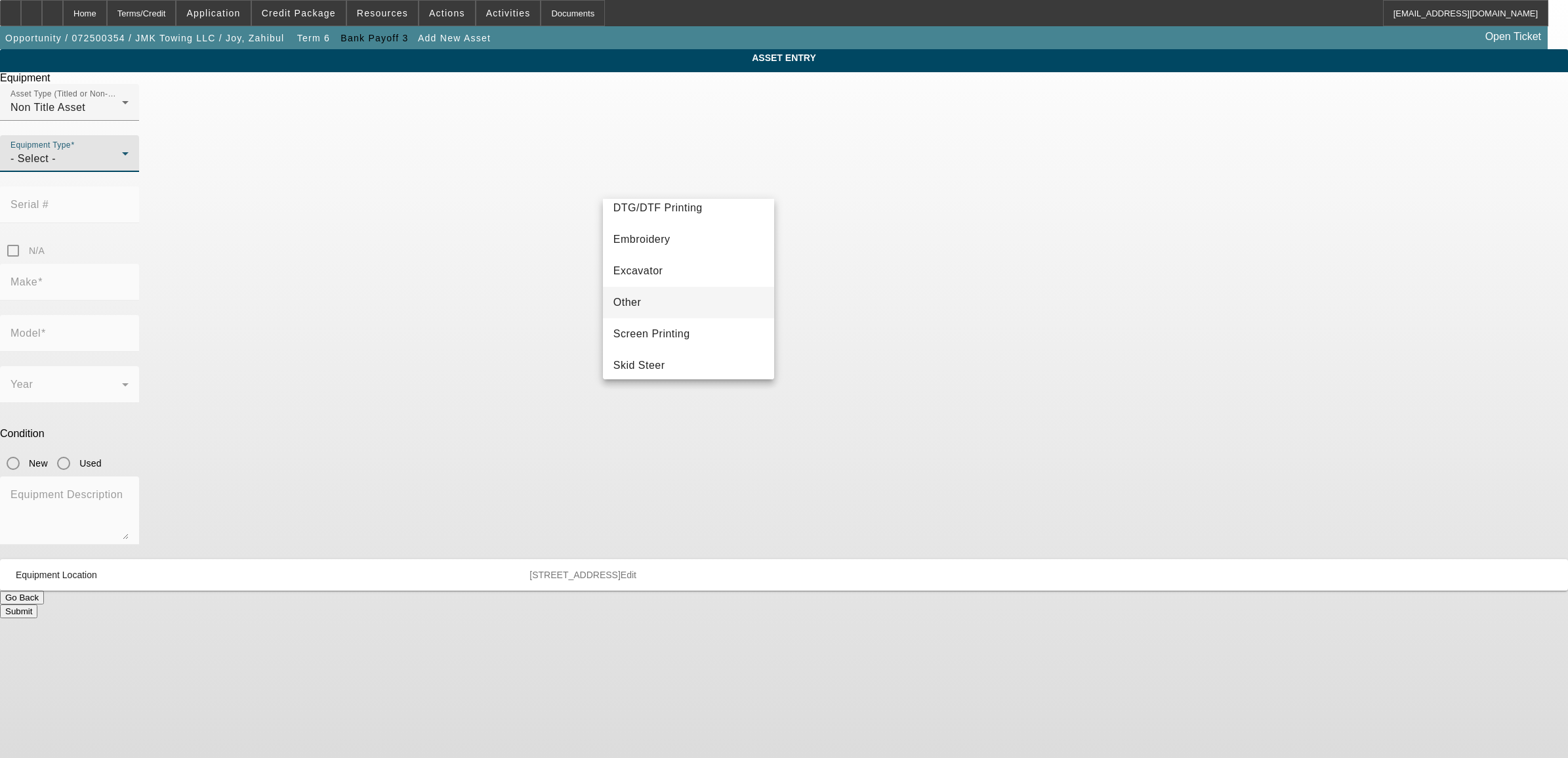
click at [650, 302] on mat-option "Other" at bounding box center [688, 302] width 171 height 31
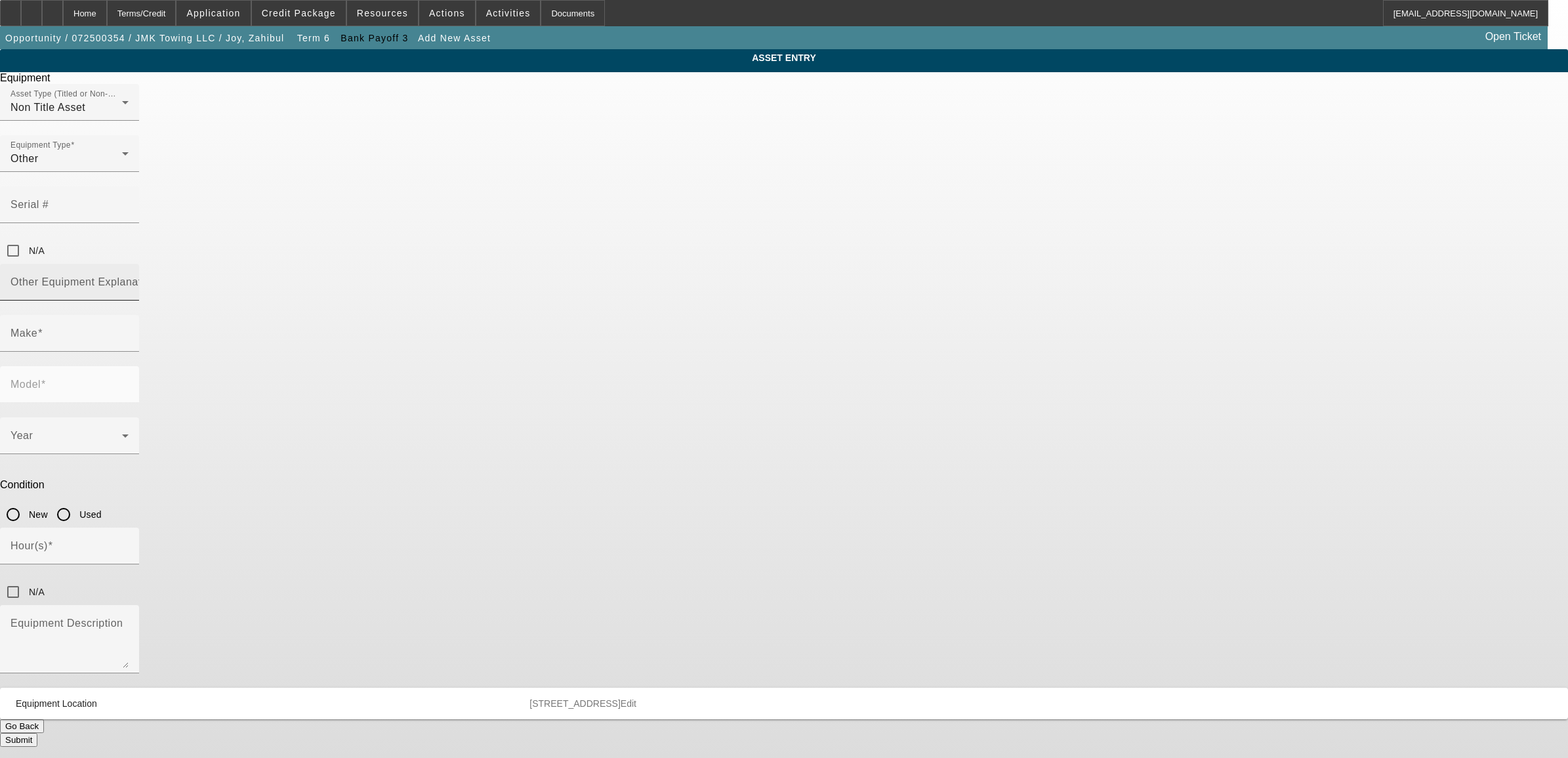
click at [157, 277] on mat-label "Other Equipment Explanation" at bounding box center [84, 282] width 147 height 11
click at [129, 280] on input "Other Equipment Explanation" at bounding box center [70, 288] width 118 height 16
type input "payoff"
click at [658, 355] on mat-option "see payoff" at bounding box center [688, 355] width 171 height 31
type input "see payoff"
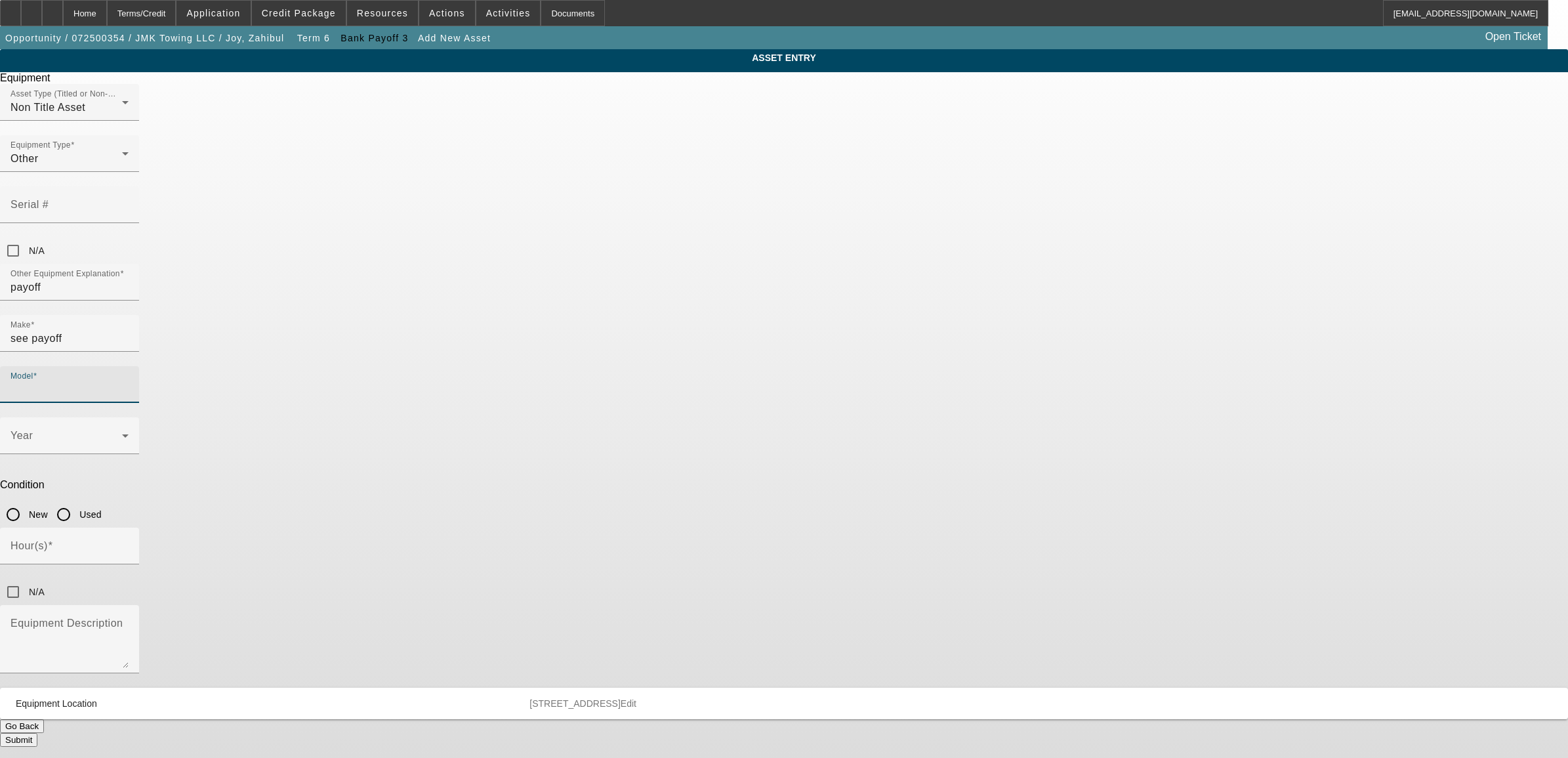
click at [129, 382] on input "Model" at bounding box center [70, 390] width 118 height 16
click at [840, 352] on span "see payoff" at bounding box center [830, 355] width 52 height 11
type input "see payoff"
click at [77, 501] on input "Used" at bounding box center [64, 515] width 27 height 27
radio input "true"
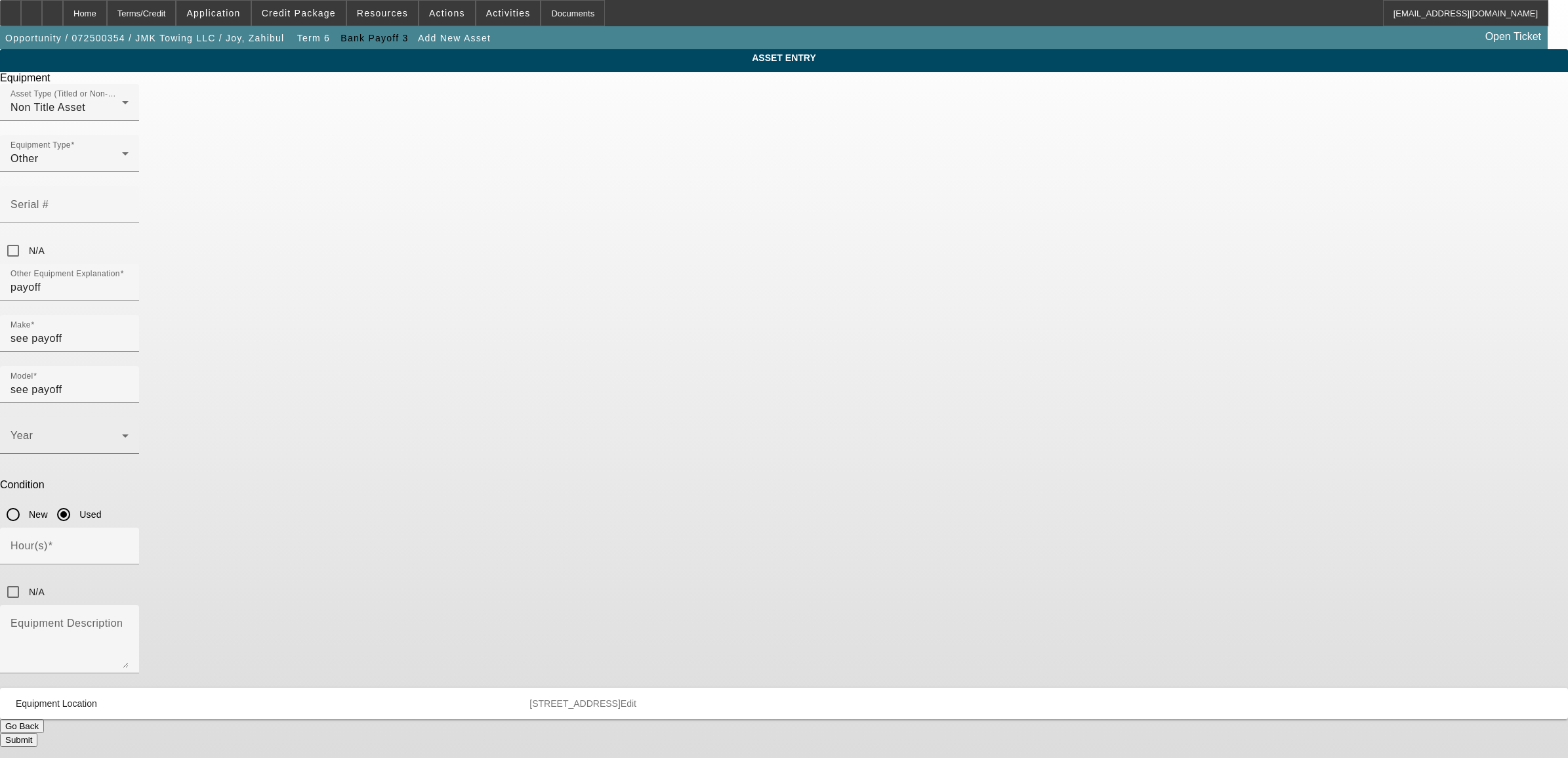
click at [129, 417] on div "Year" at bounding box center [70, 435] width 118 height 36
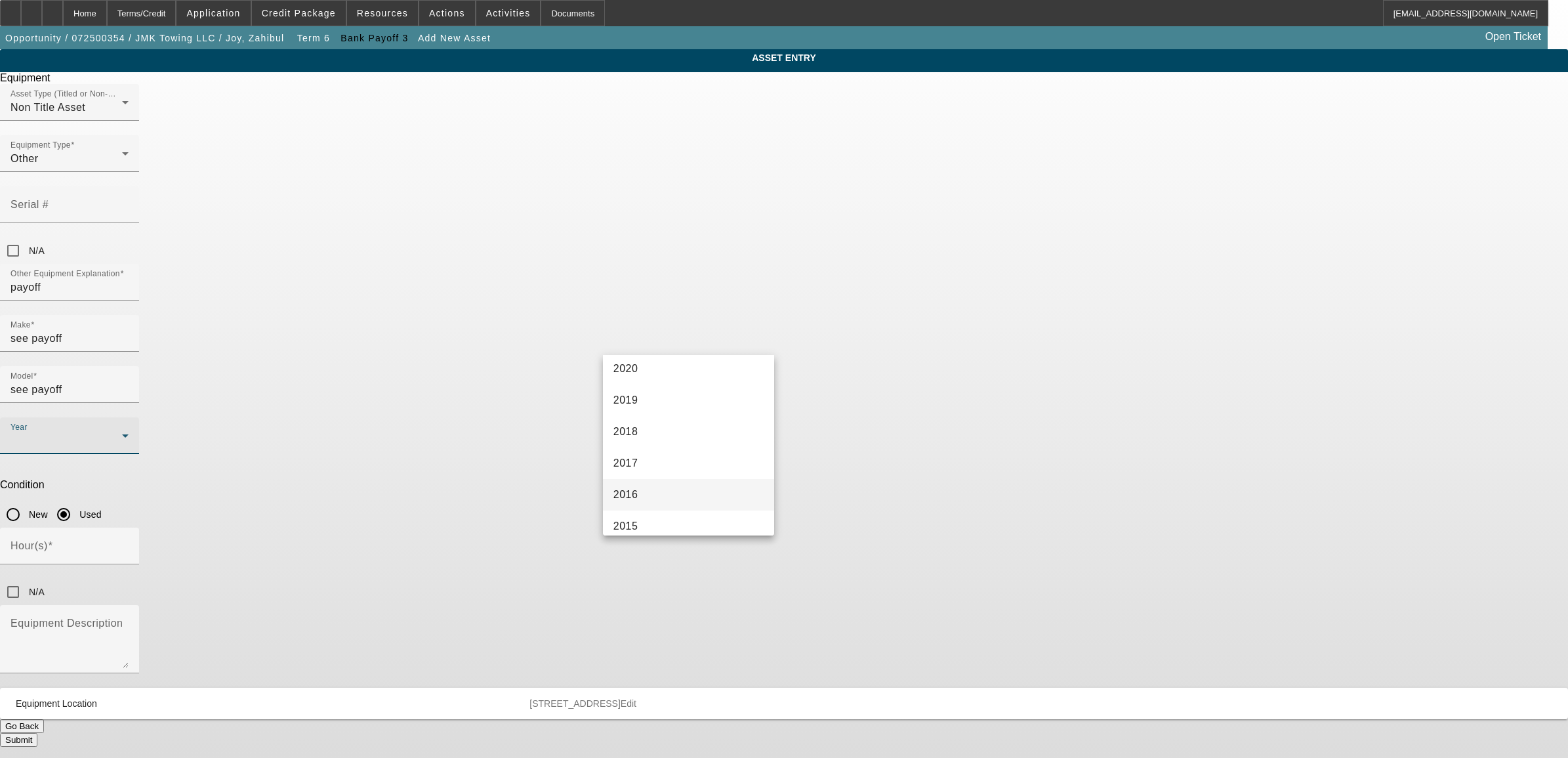
scroll to position [246, 0]
click at [644, 446] on mat-option "2018" at bounding box center [688, 444] width 171 height 31
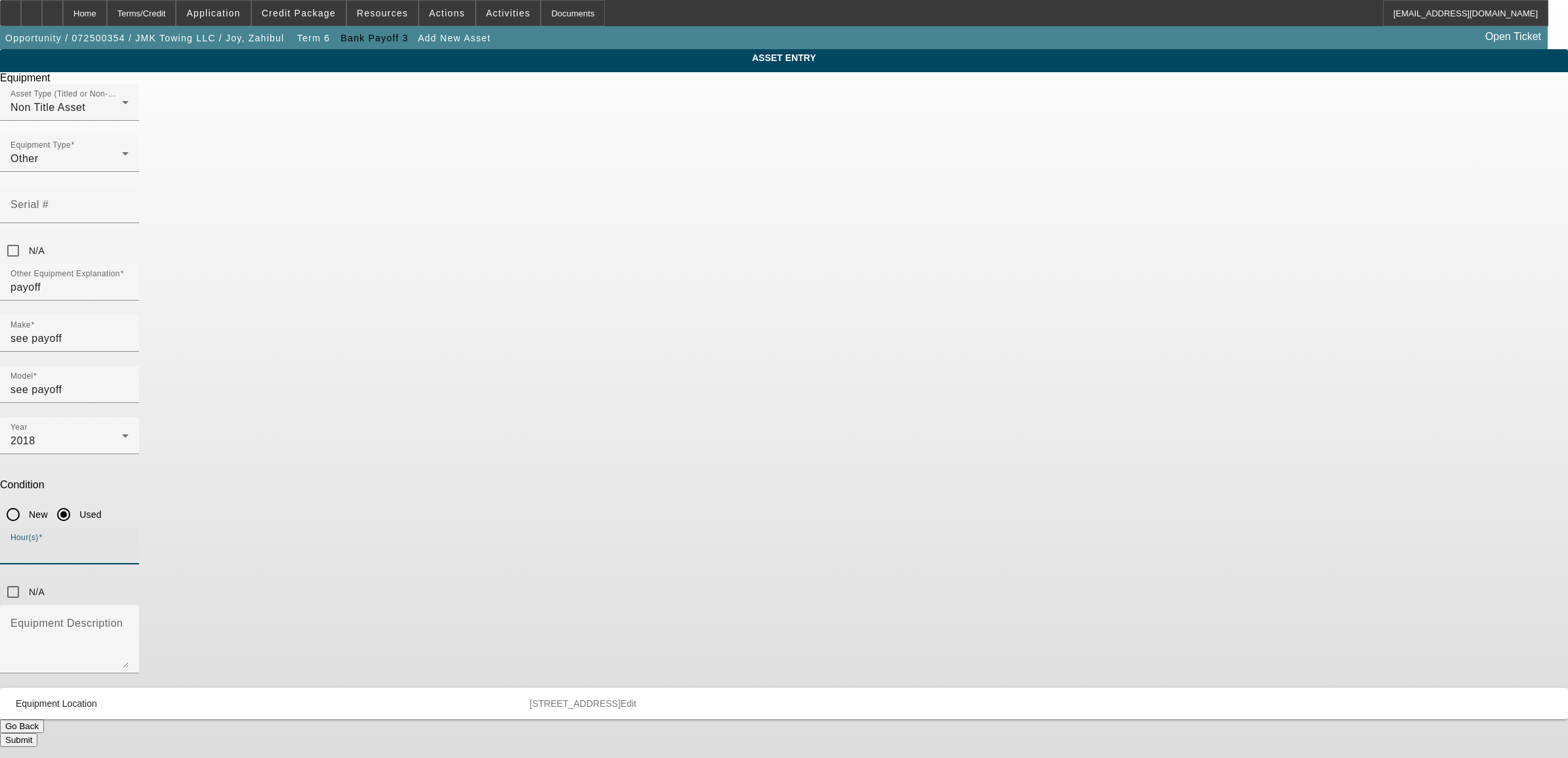
click at [129, 543] on input "Hour(s)" at bounding box center [70, 551] width 118 height 16
type input "1"
click at [129, 621] on textarea "Equipment Description" at bounding box center [70, 644] width 118 height 47
type textarea "see payoff"
click at [37, 733] on button "Submit" at bounding box center [19, 739] width 37 height 14
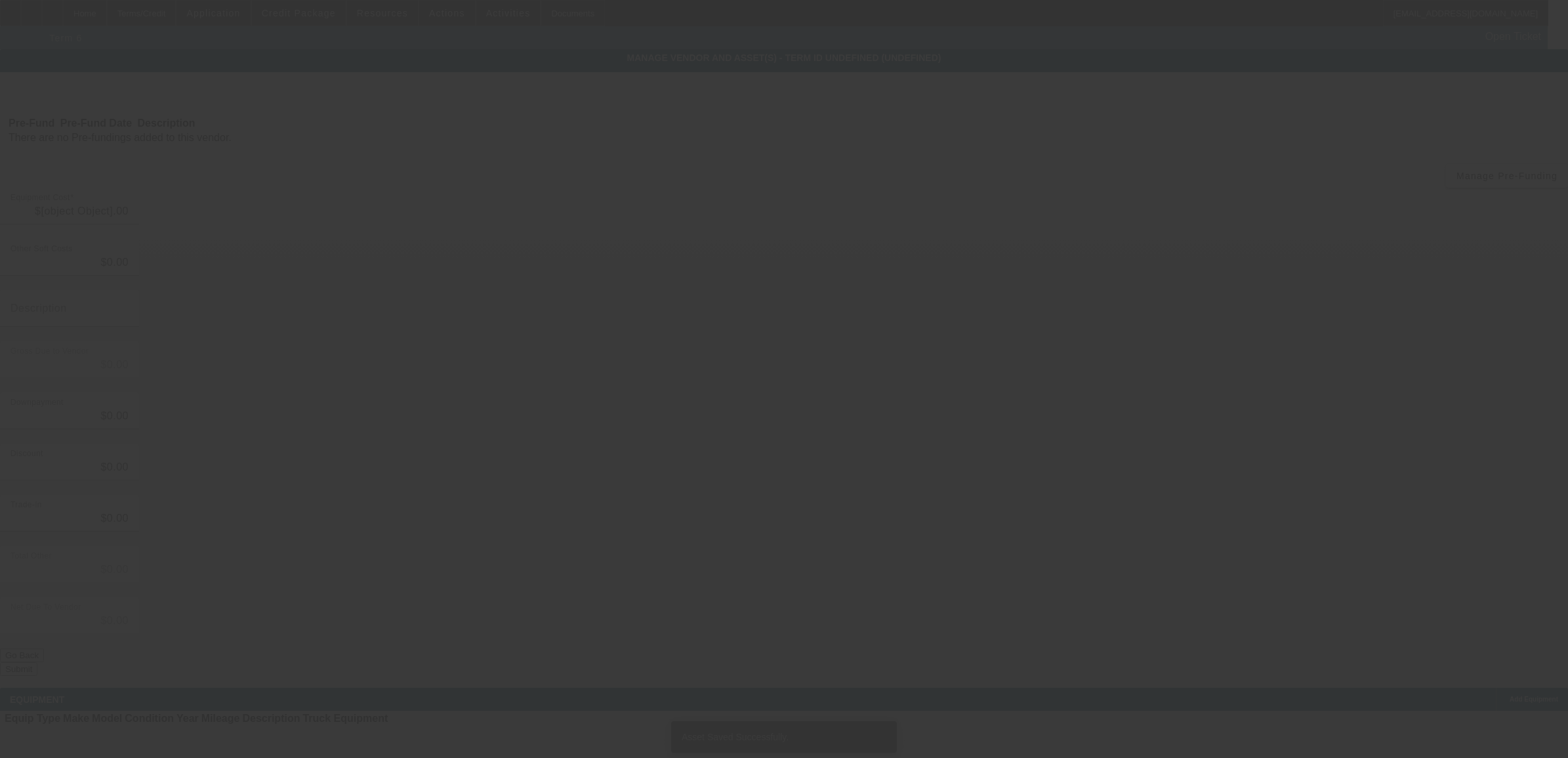
type input "$21,224.00"
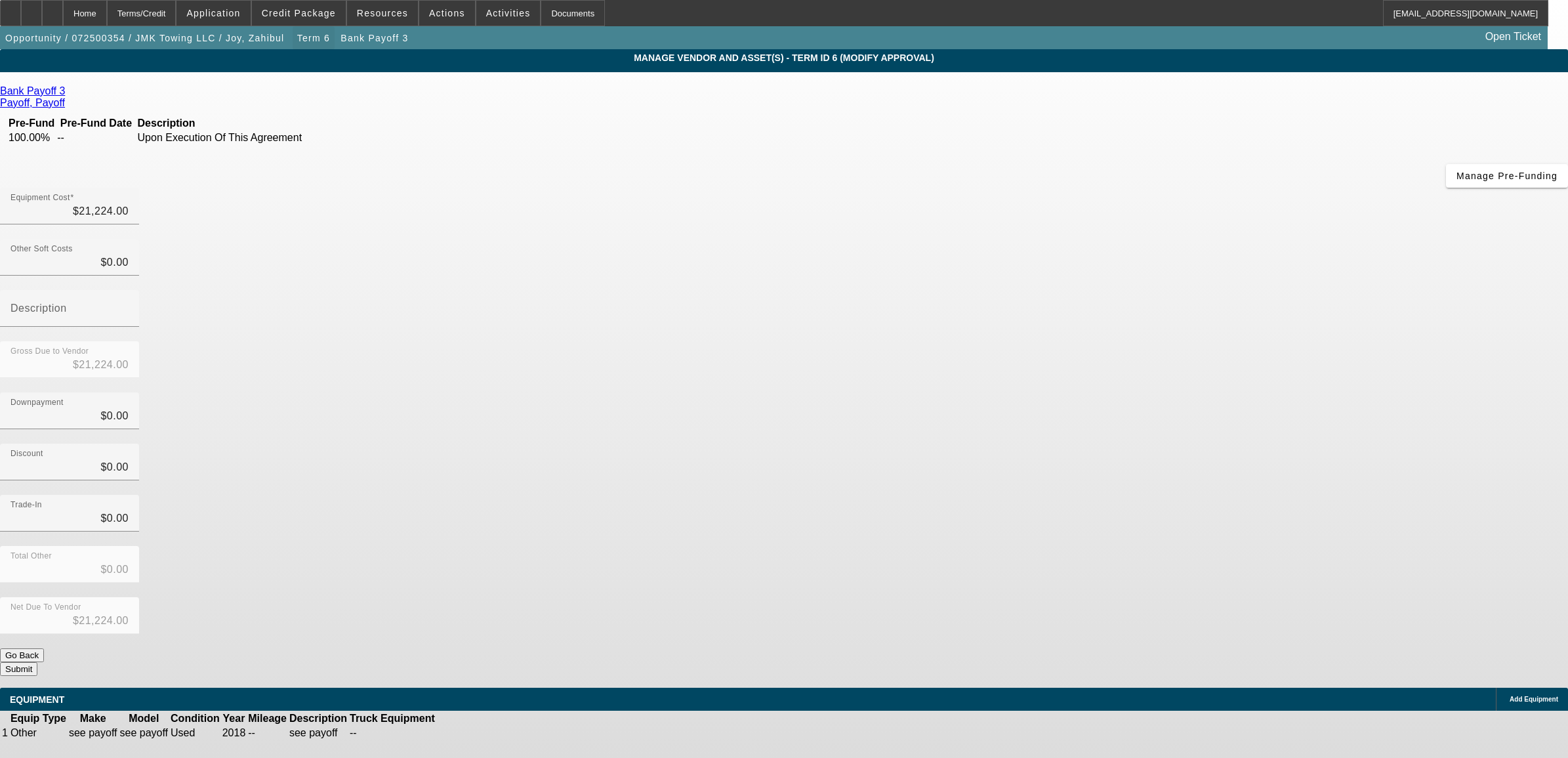
click at [297, 39] on span "Term 6" at bounding box center [313, 38] width 32 height 11
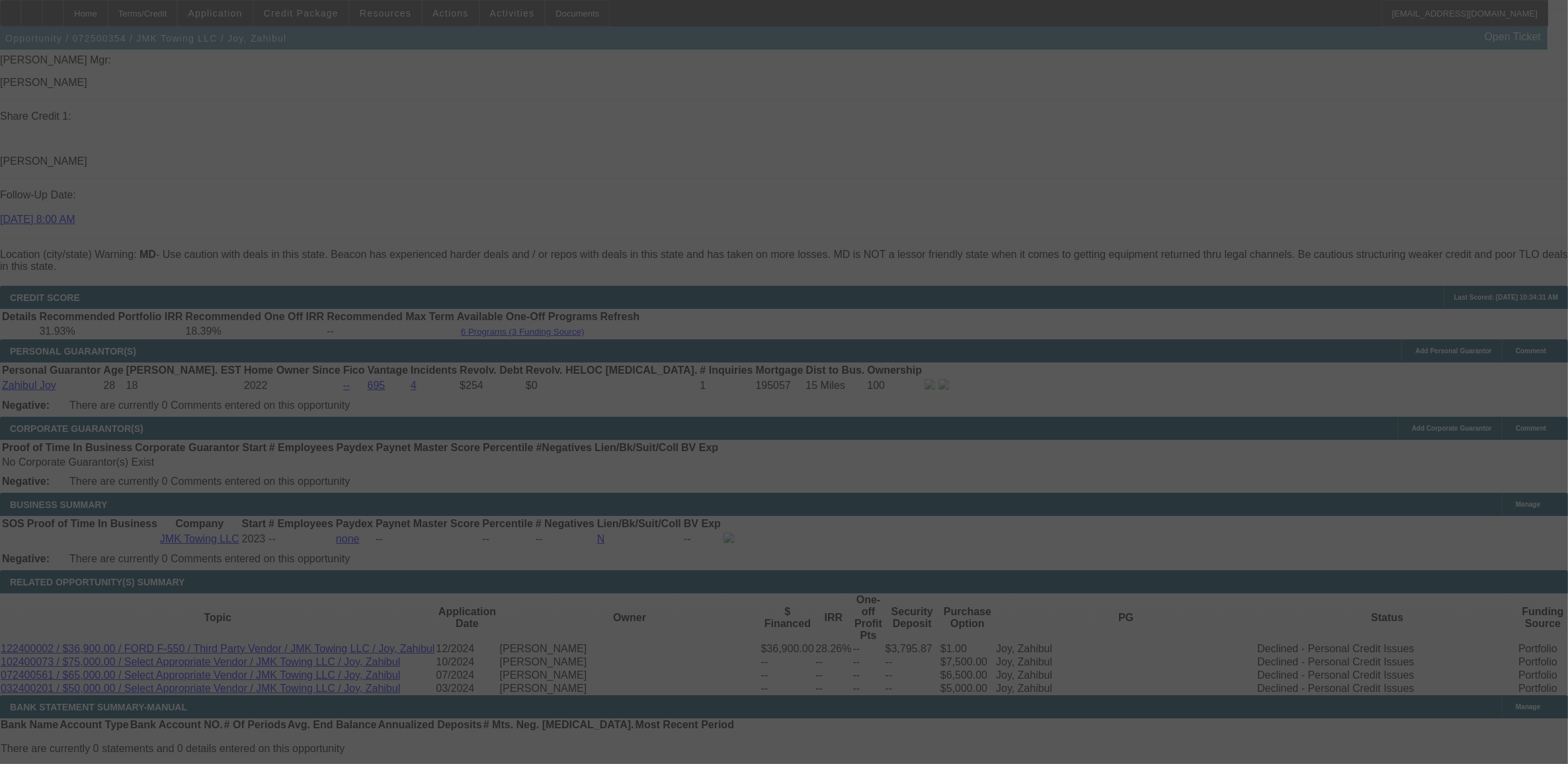
scroll to position [1753, 0]
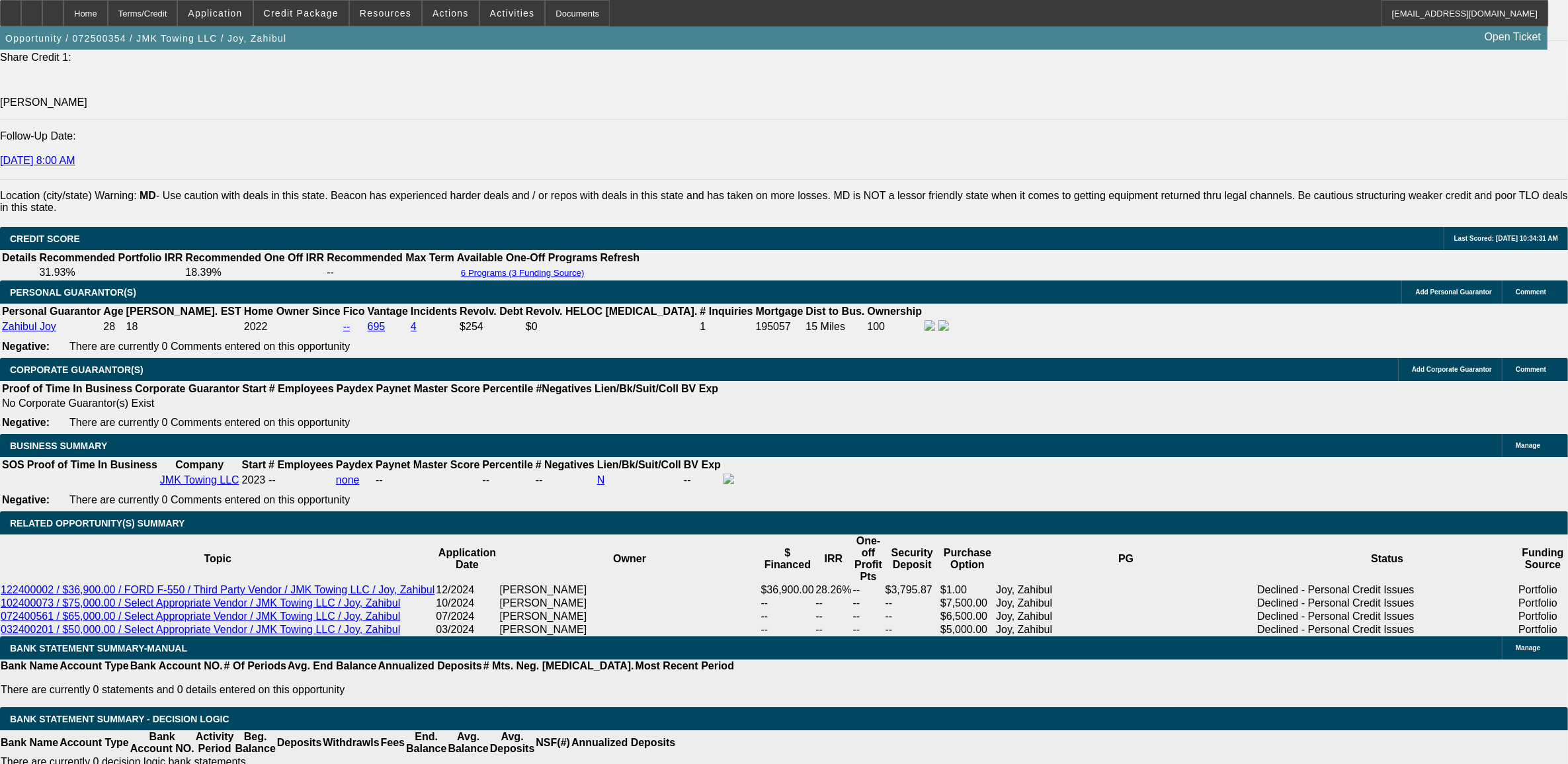
select select "0"
select select "6"
select select "0"
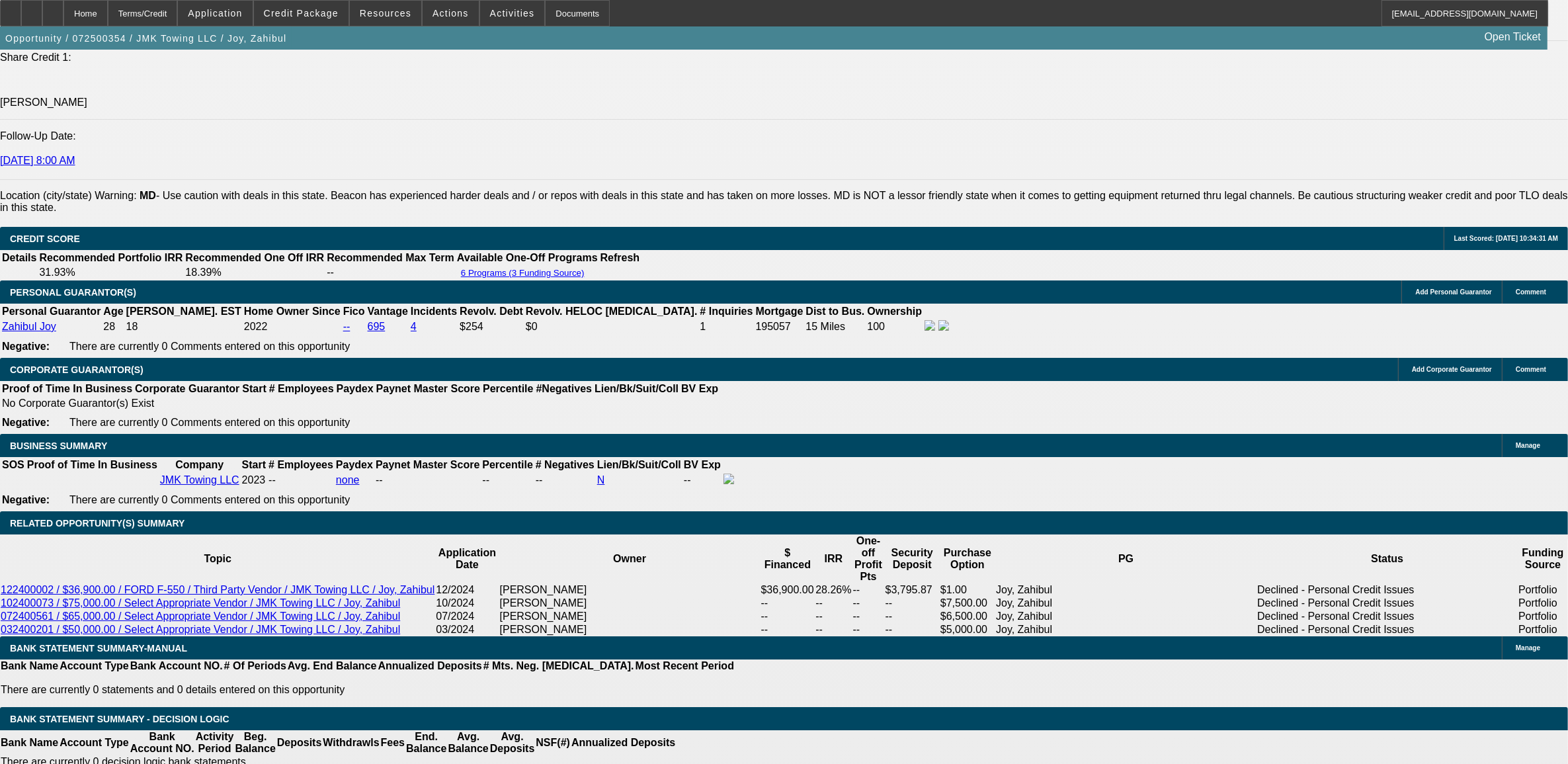
select select "0"
select select "6"
select select "0"
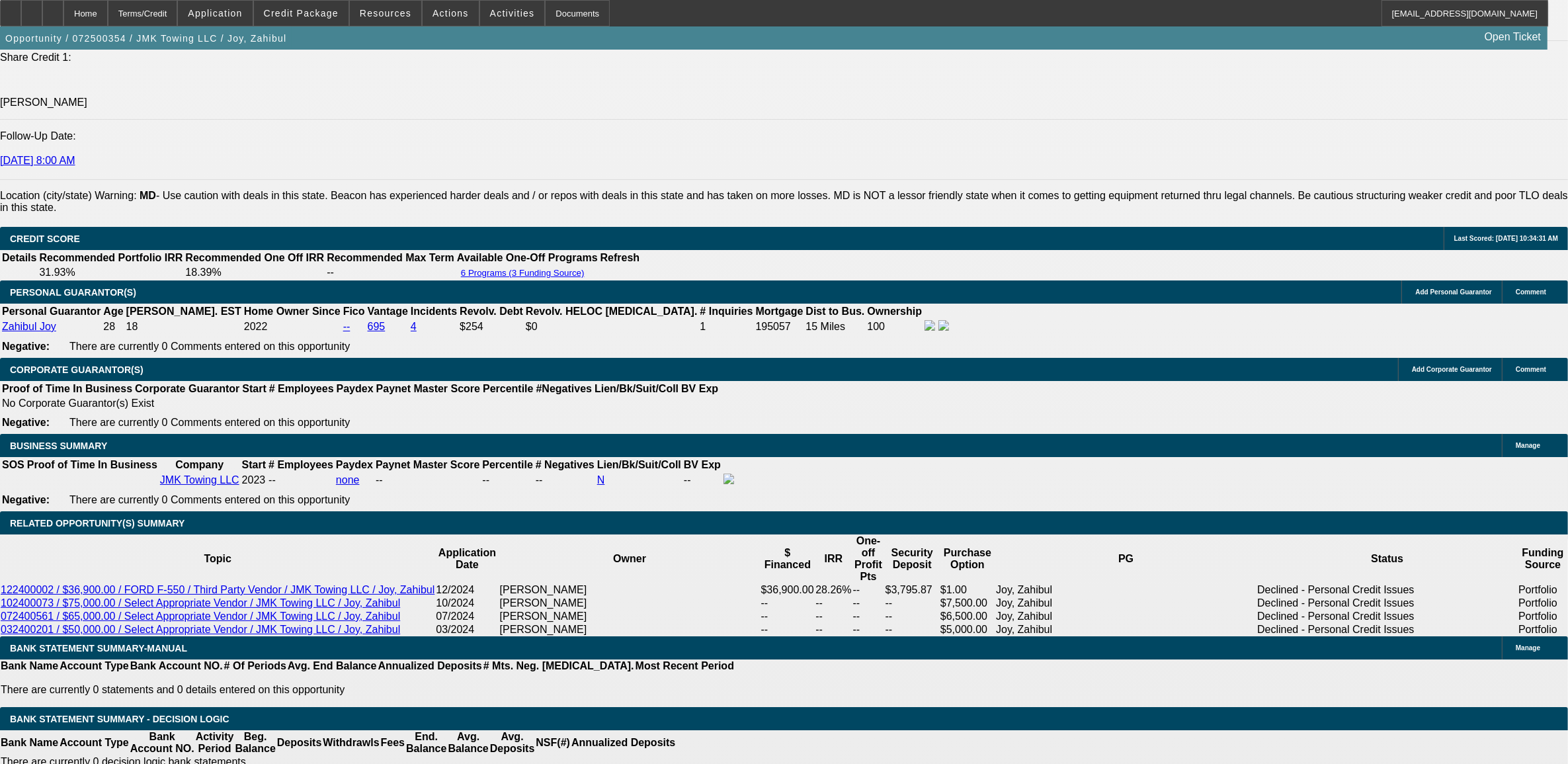
select select "0"
select select "6"
select select "0"
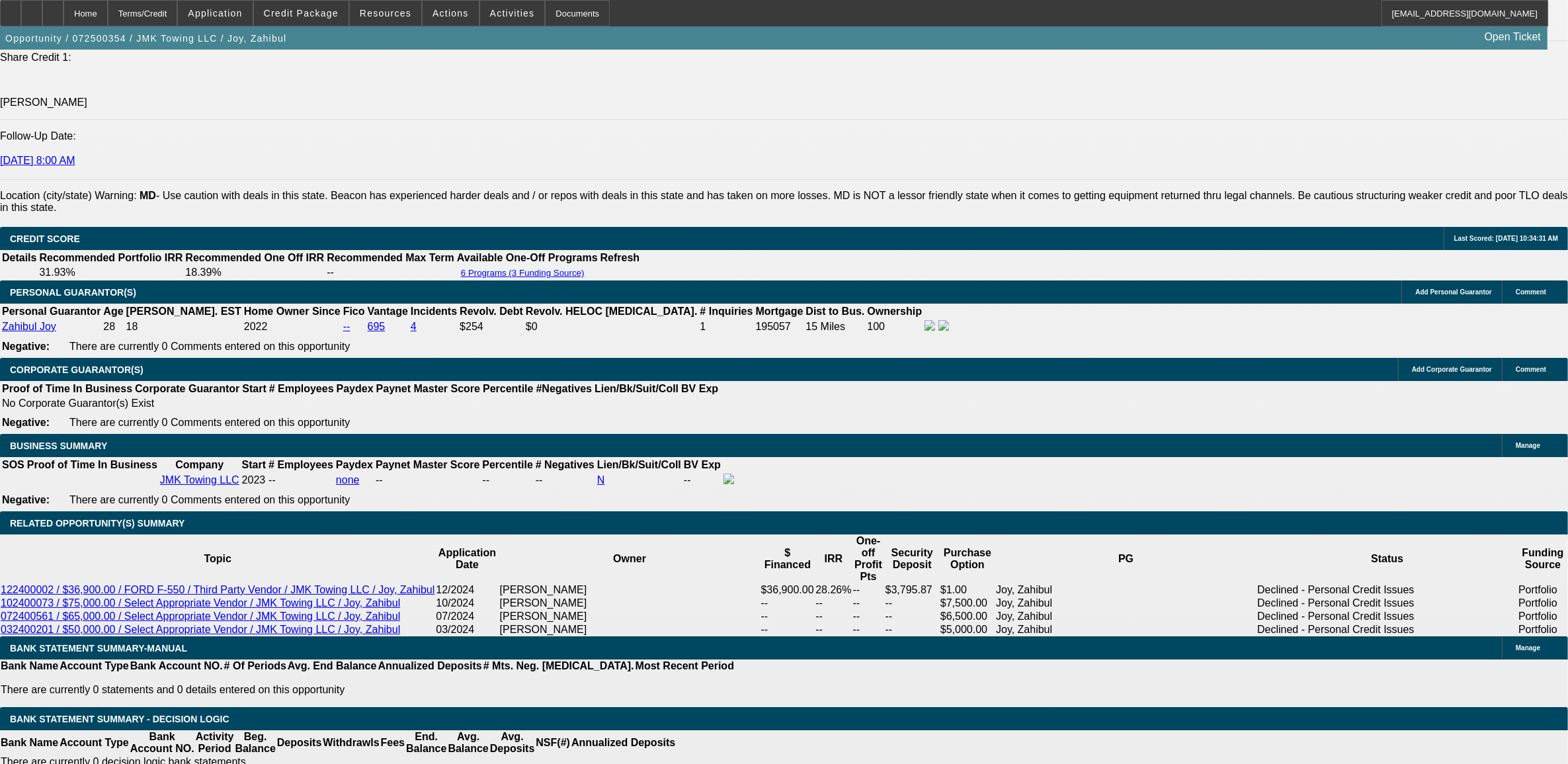
select select "4"
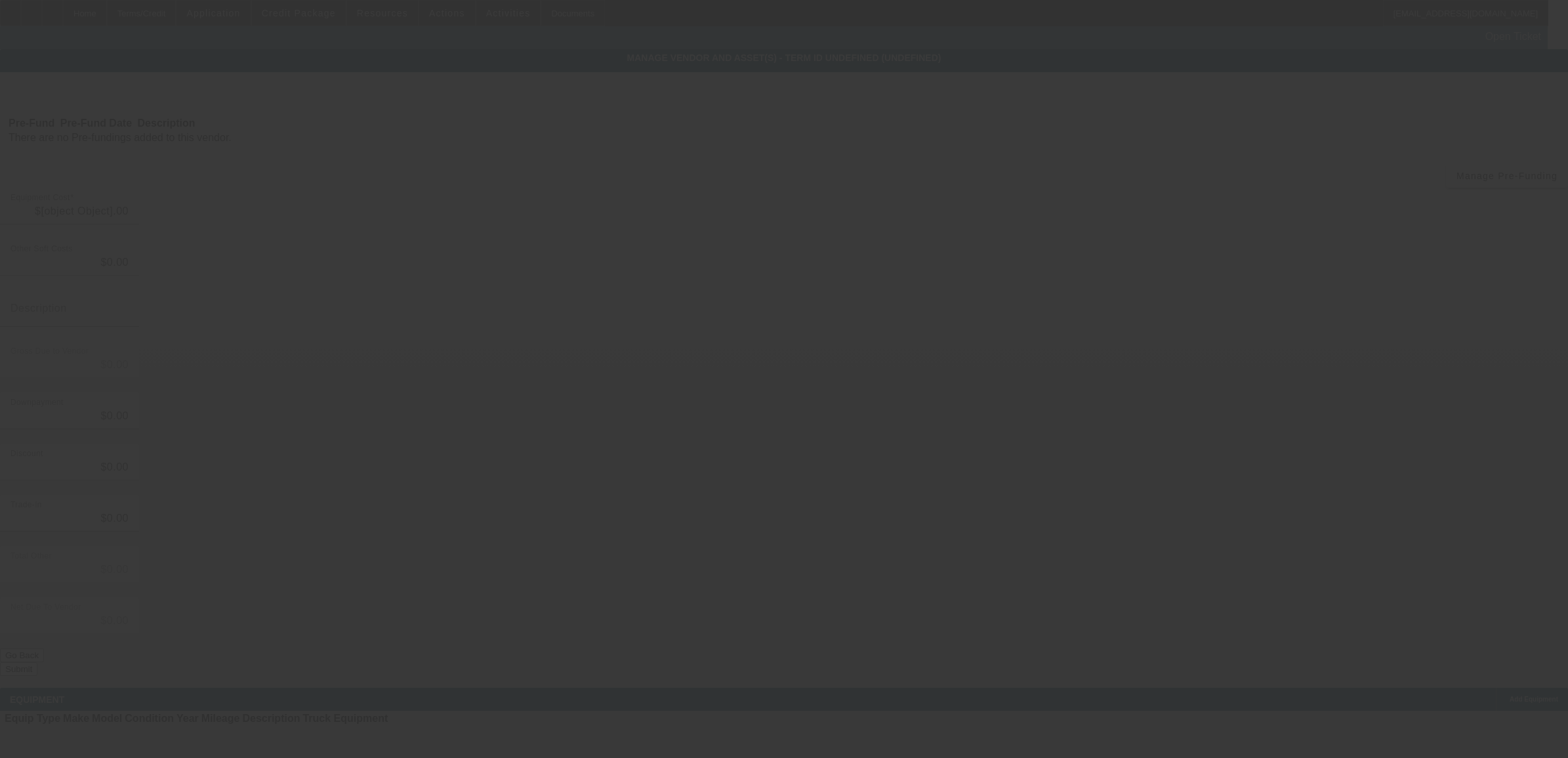
type input "$28,000.00"
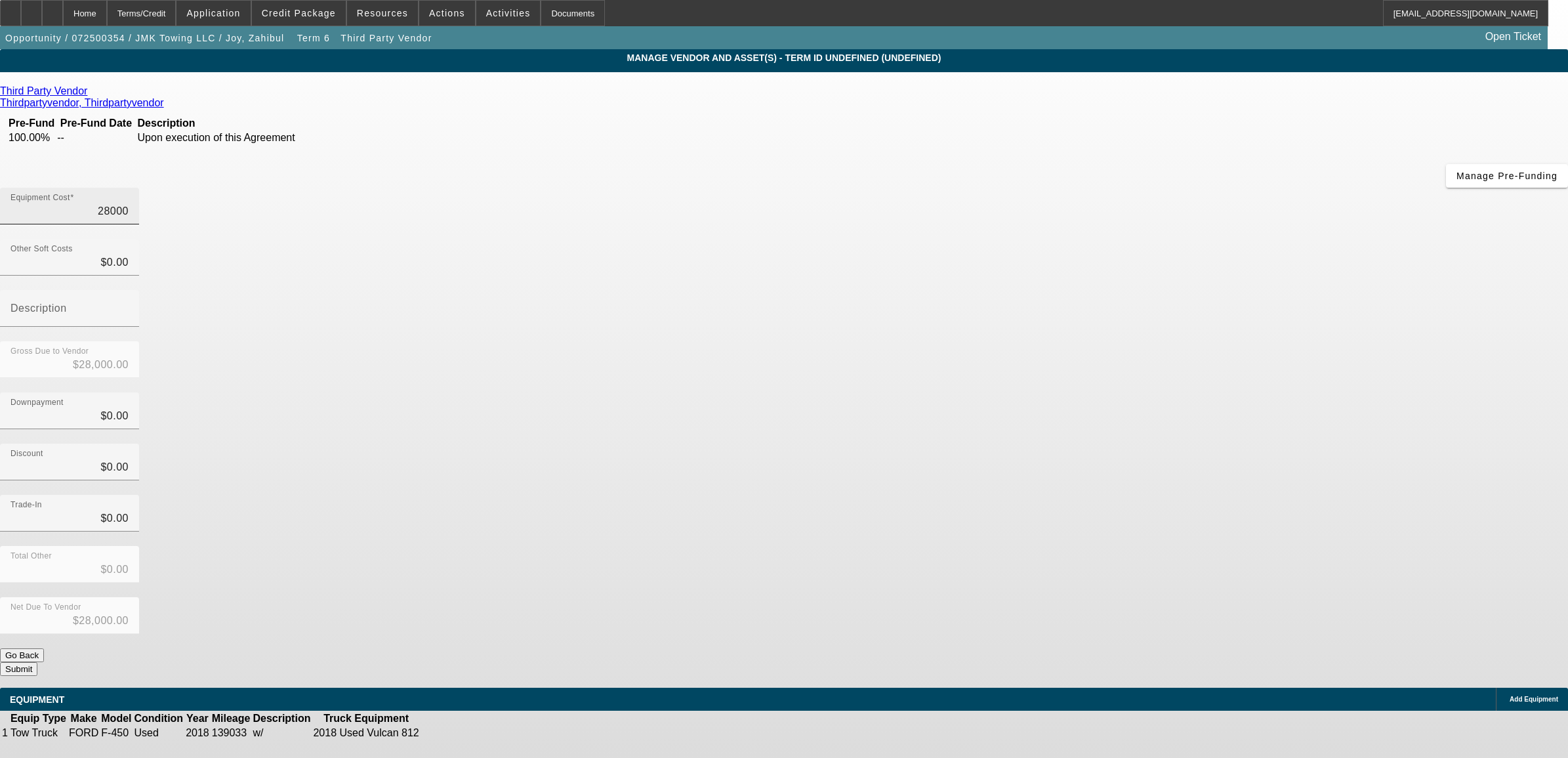
click at [129, 204] on input "28000" at bounding box center [70, 212] width 118 height 16
type input "6"
type input "$6.00"
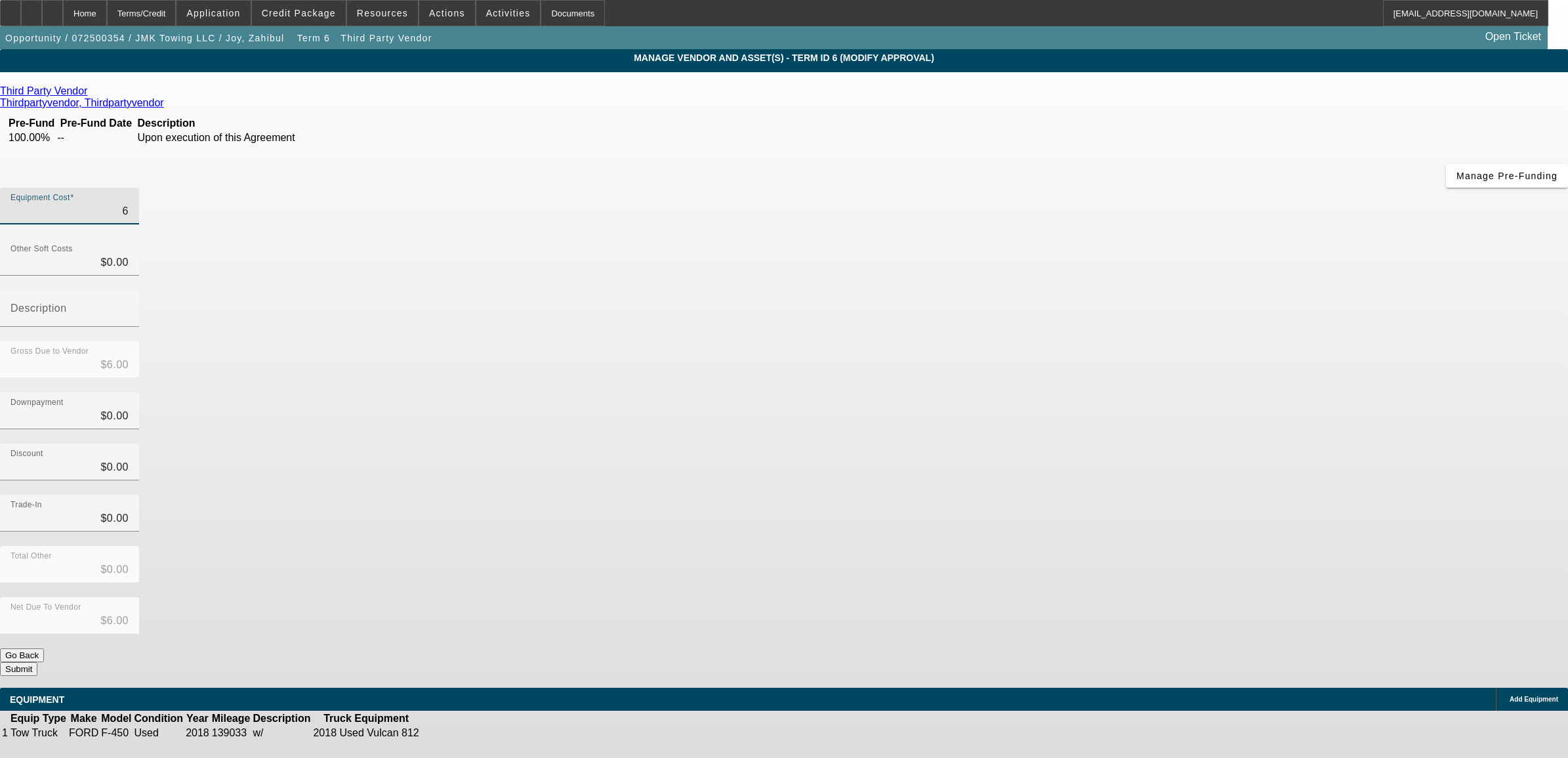
type input "67"
type input "$67.00"
type input "677"
type input "$677.00"
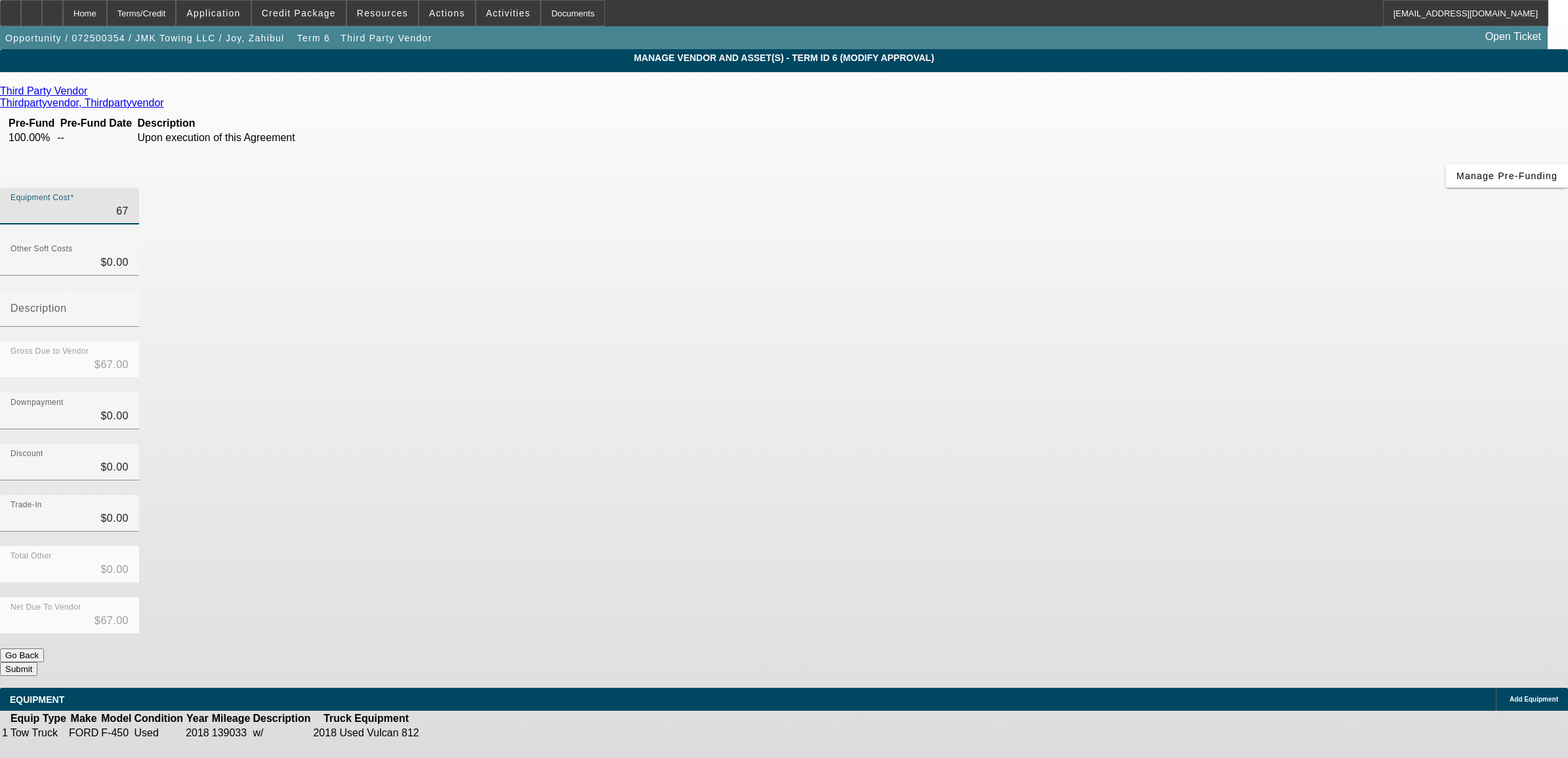
type input "$677.00"
type input "6776"
type input "$6,776.00"
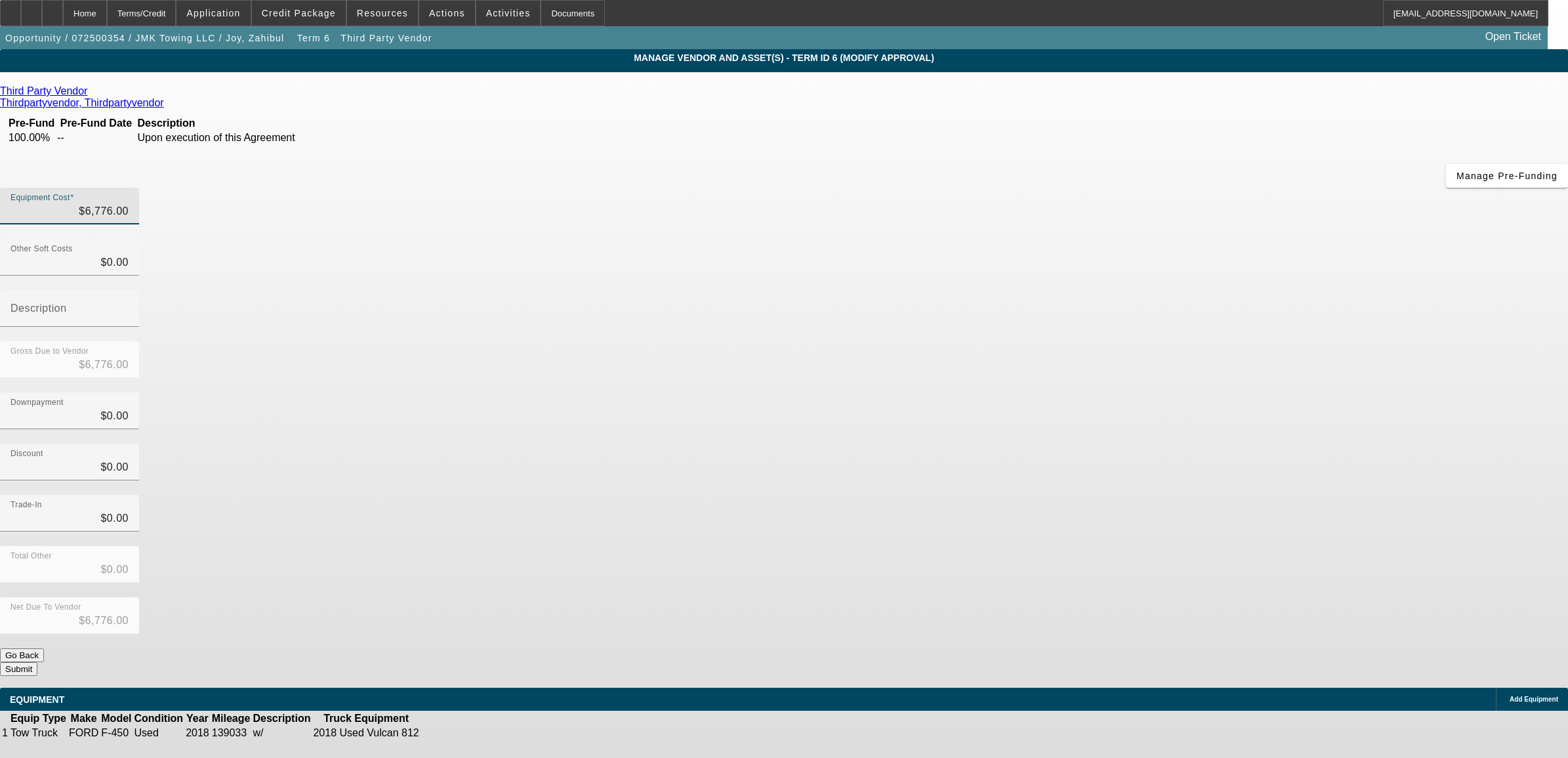
click at [1083, 444] on div "Discount $0.00" at bounding box center [784, 469] width 1568 height 51
click at [37, 662] on button "Submit" at bounding box center [19, 668] width 37 height 14
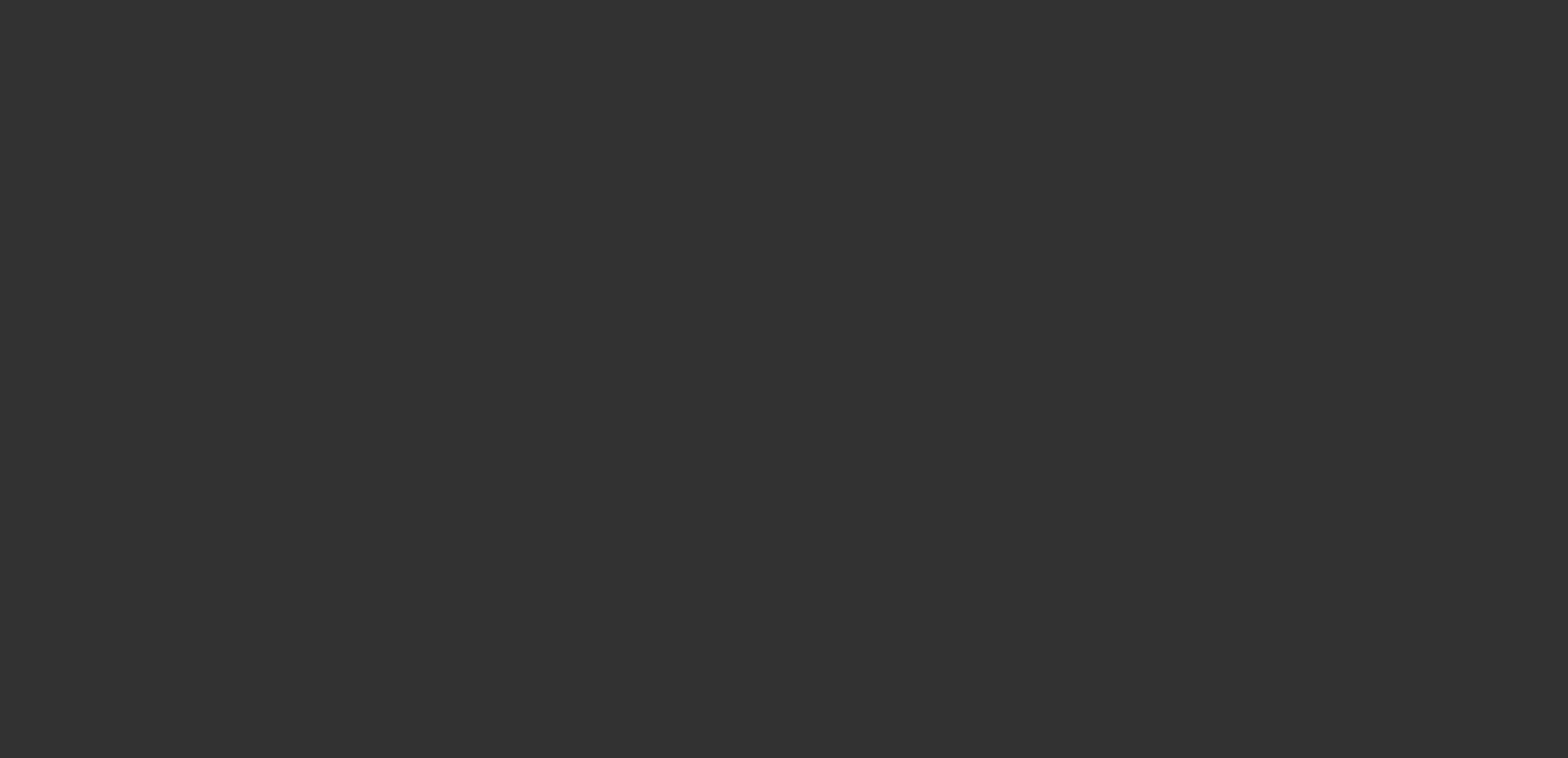
select select "0"
select select "6"
select select "0"
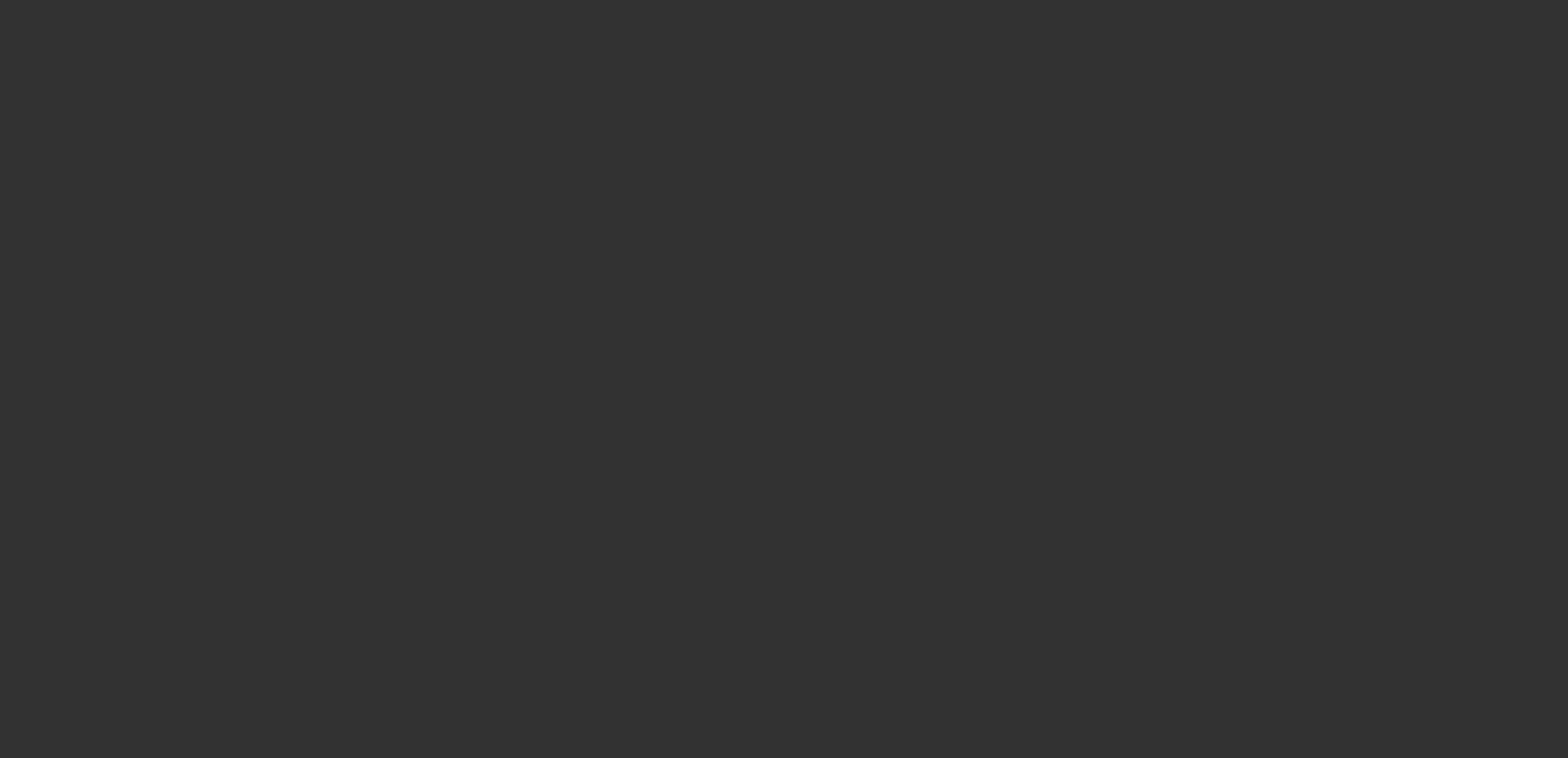
select select "0"
select select "6"
select select "0"
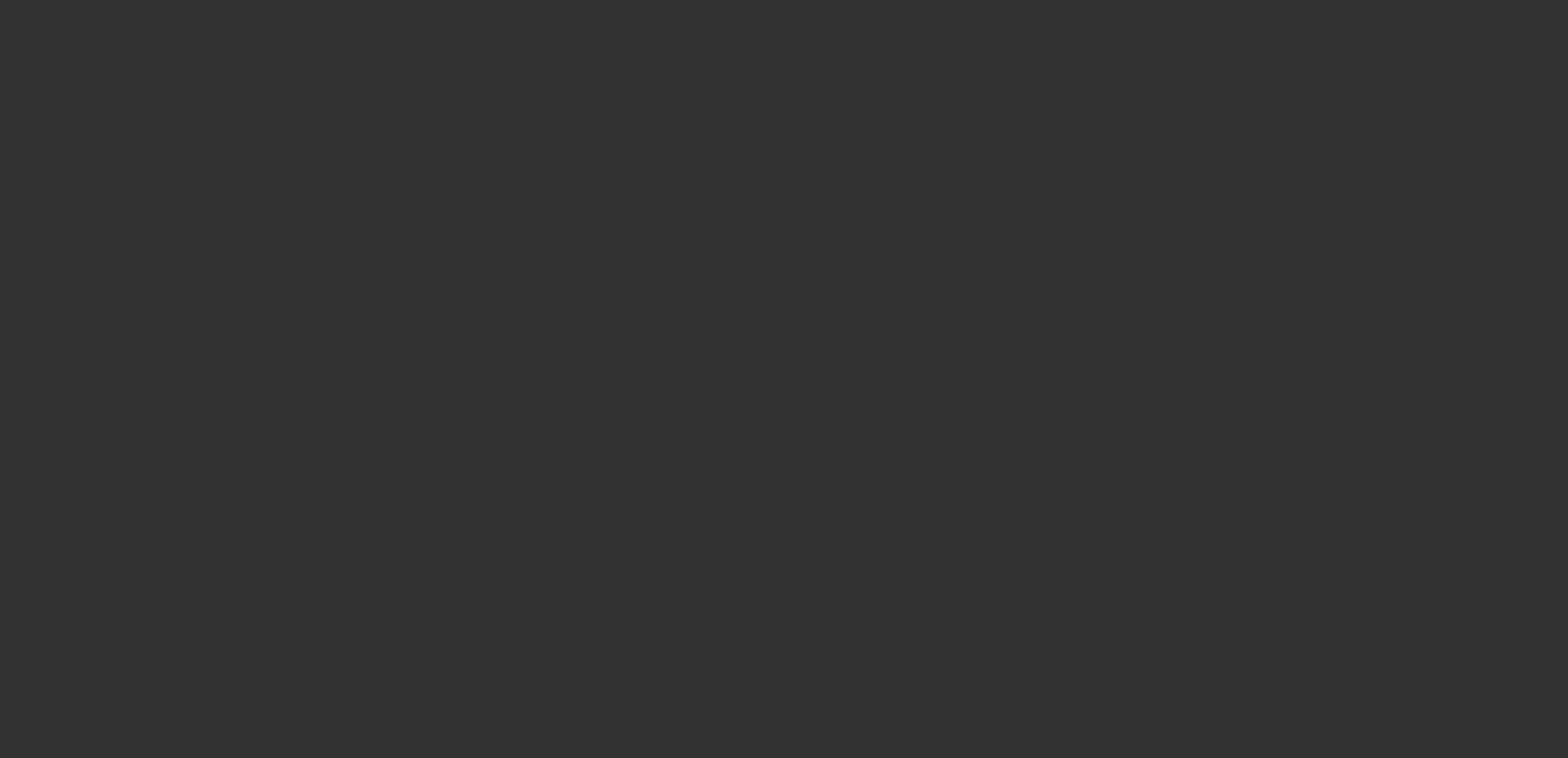
select select "0"
select select "6"
select select "0"
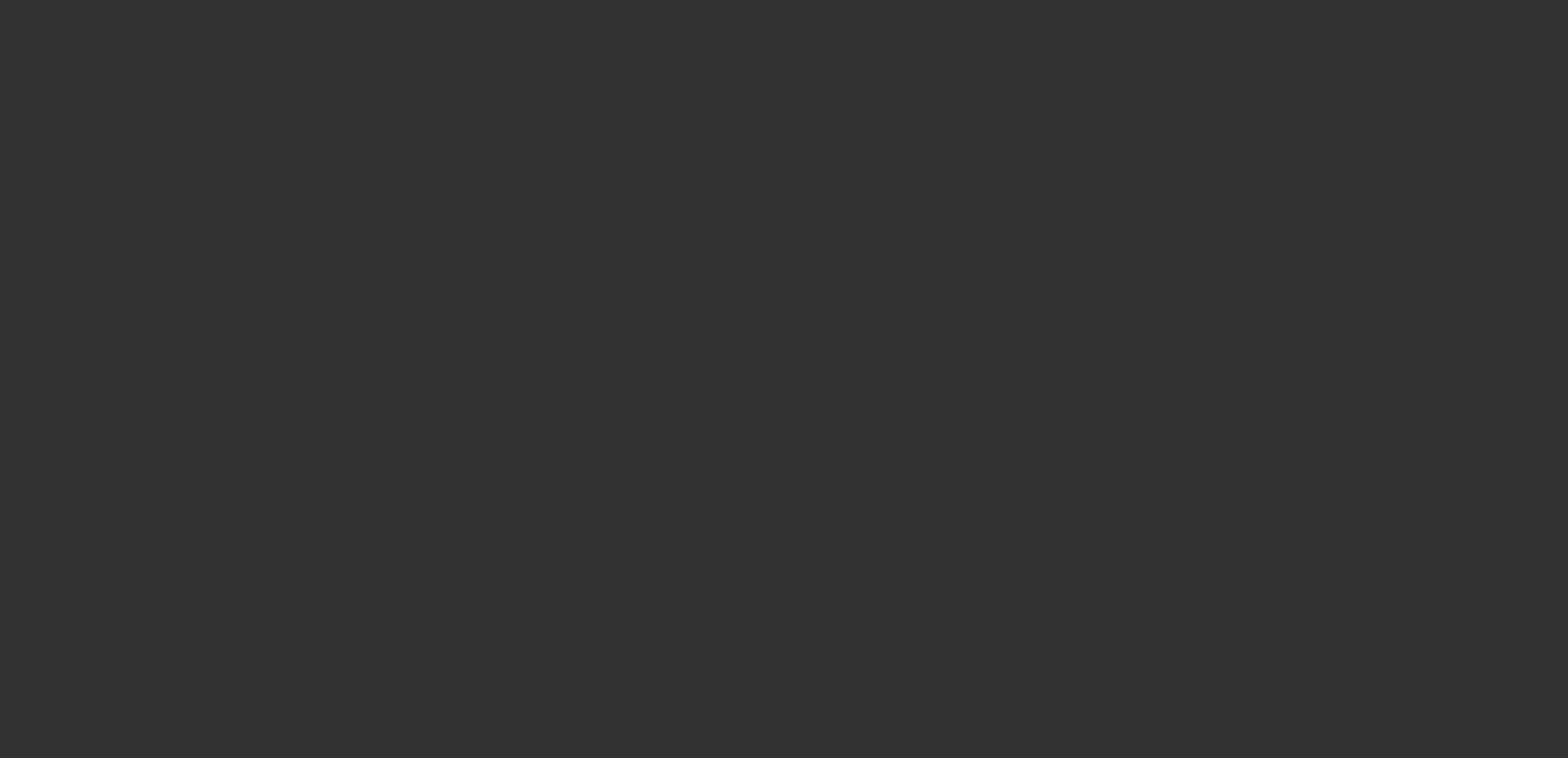
select select "4"
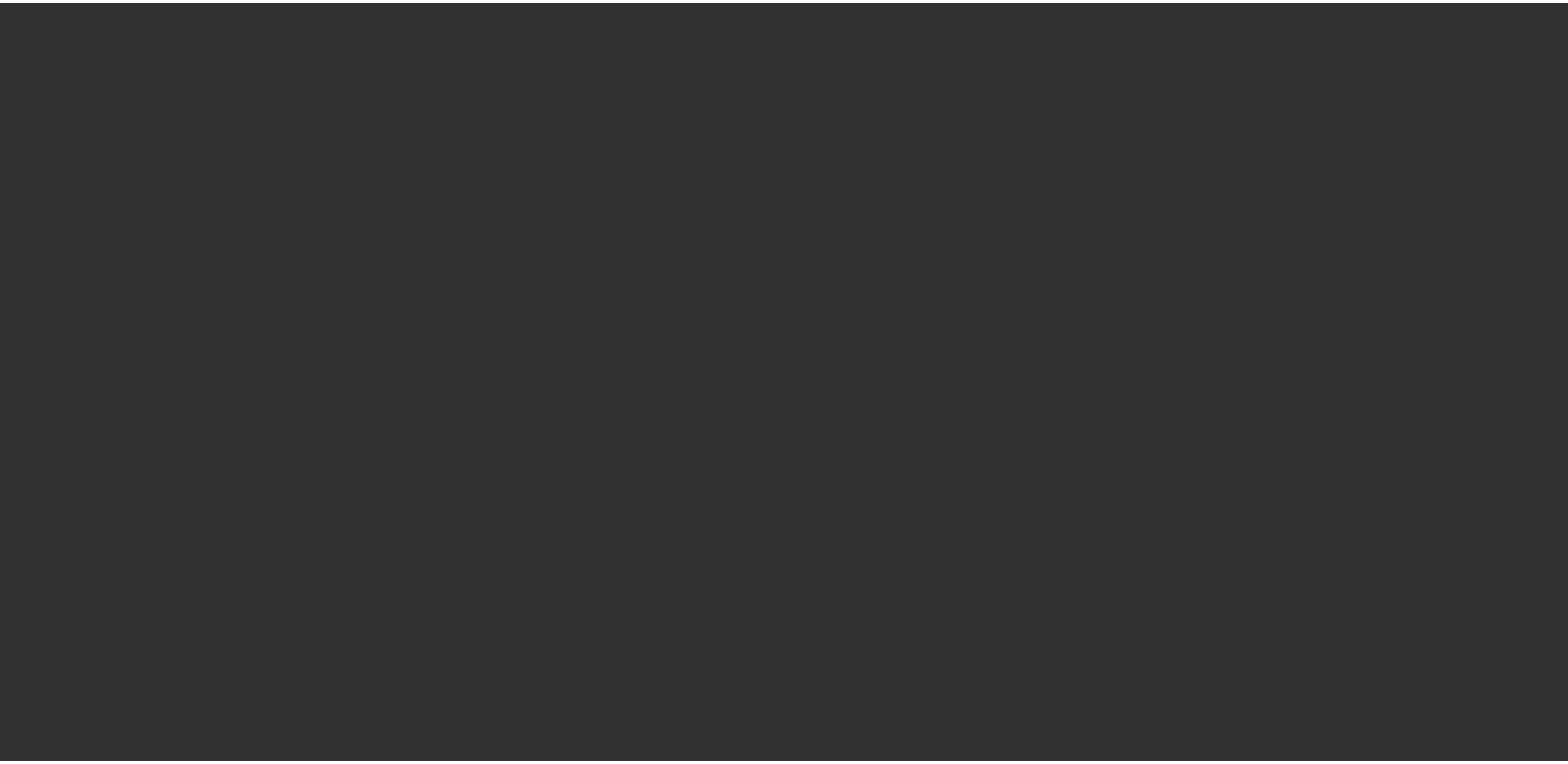
scroll to position [1791, 0]
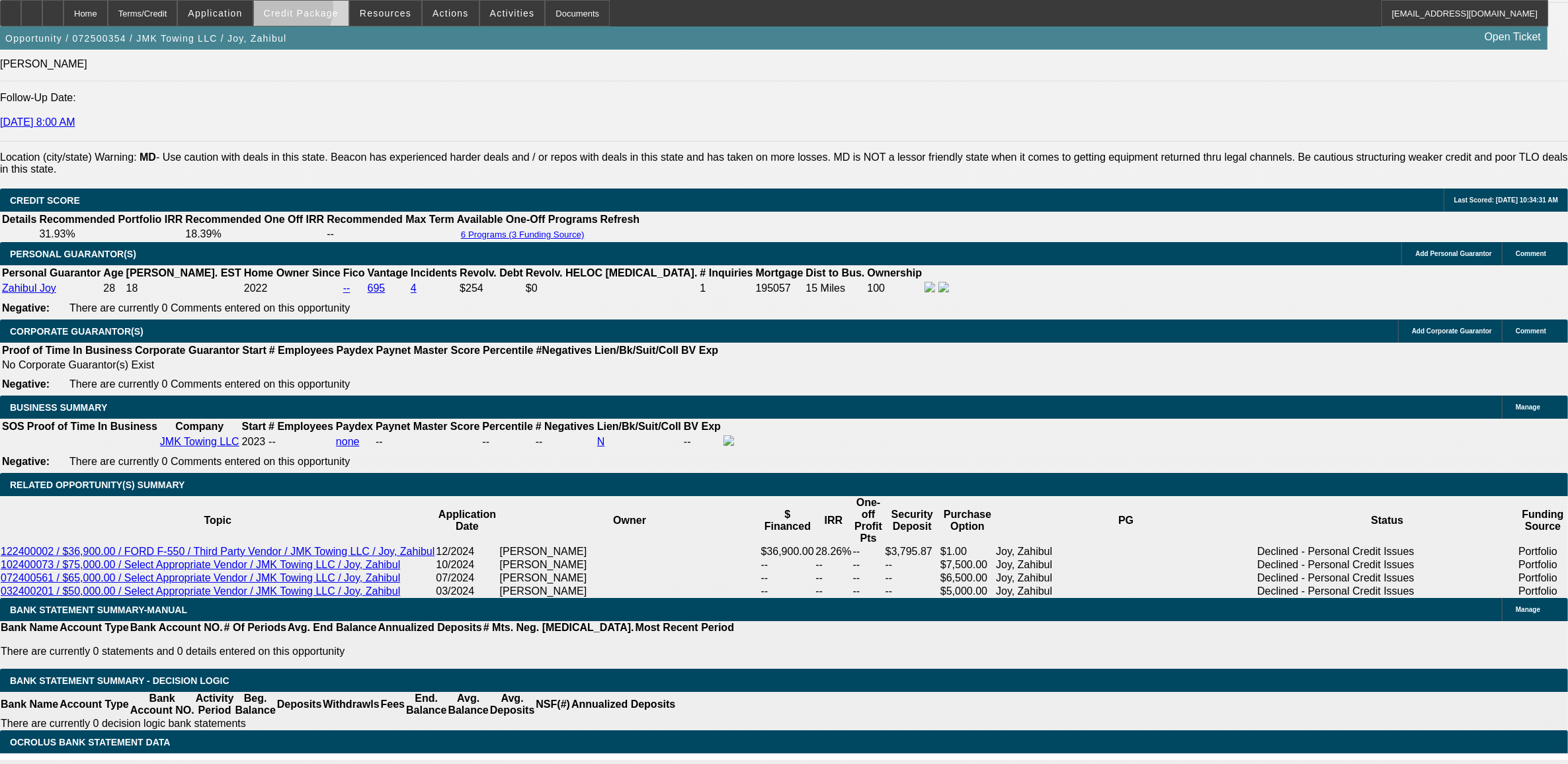
click at [302, 10] on span "Credit Package" at bounding box center [301, 13] width 75 height 11
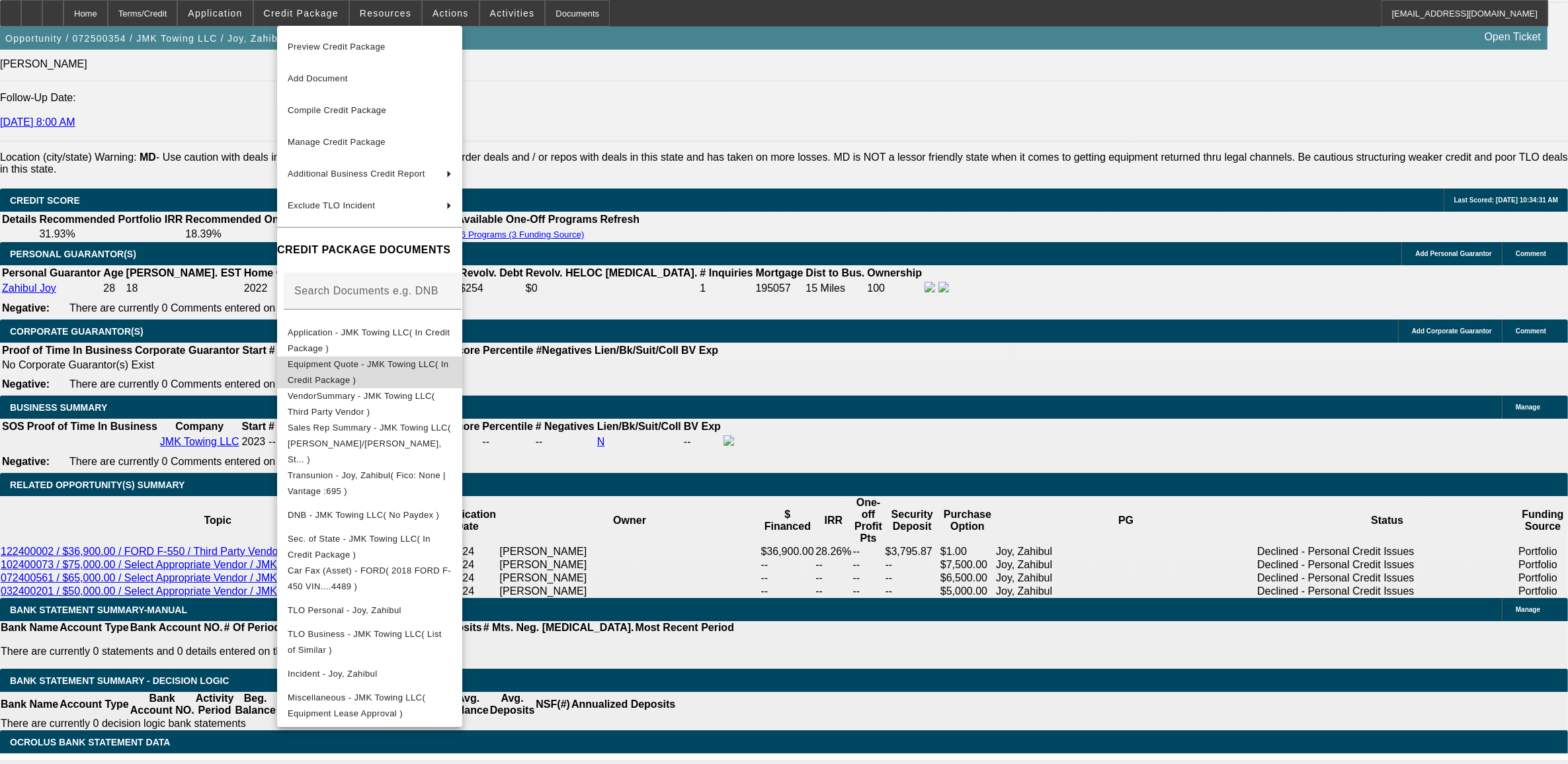
click at [372, 366] on span "Equipment Quote - JMK Towing LLC( In Credit Package )" at bounding box center [368, 371] width 160 height 26
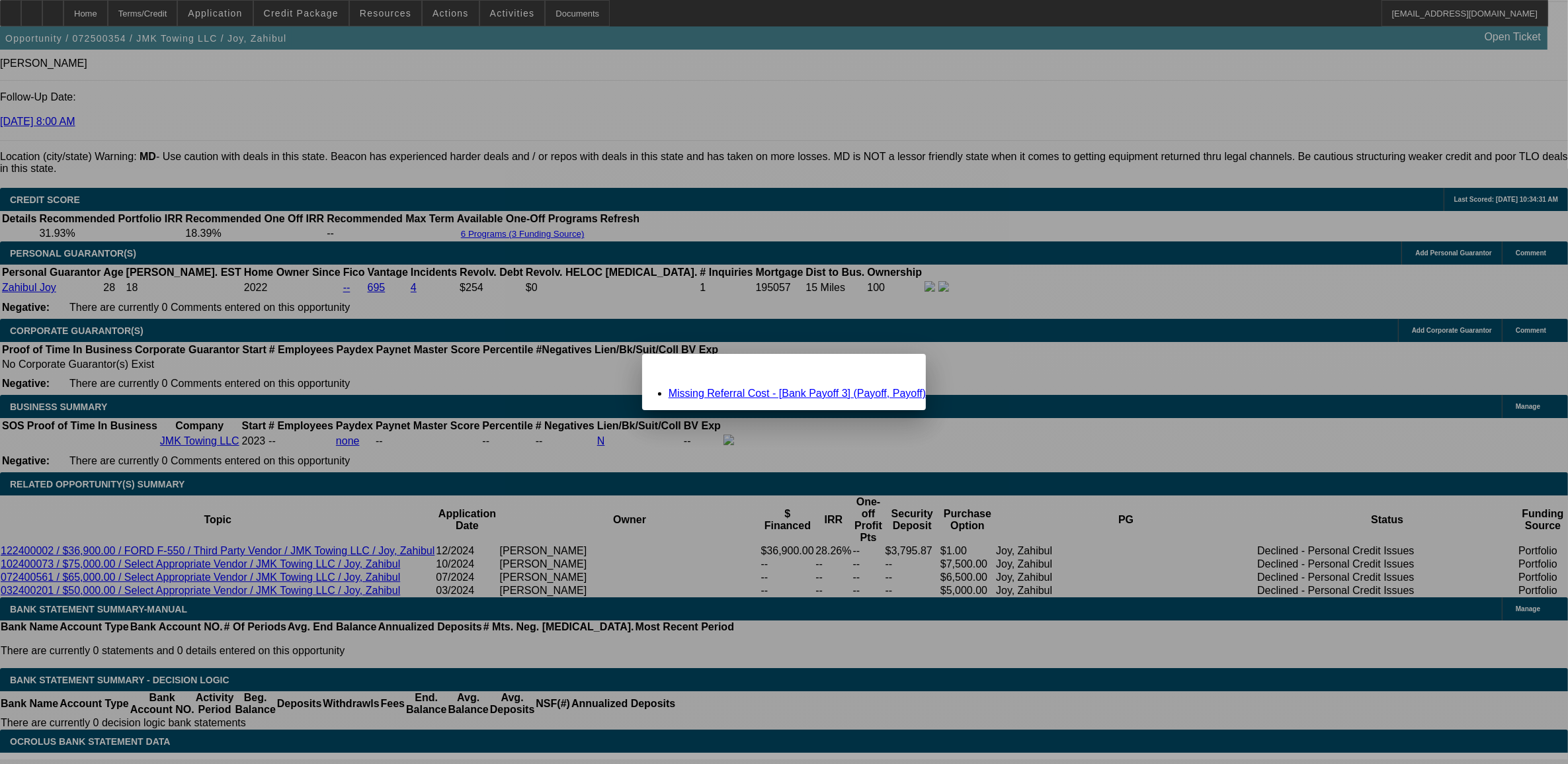
click at [729, 391] on link "Missing Referral Cost - [Bank Payoff 3] (Payoff, Payoff)" at bounding box center [797, 393] width 258 height 11
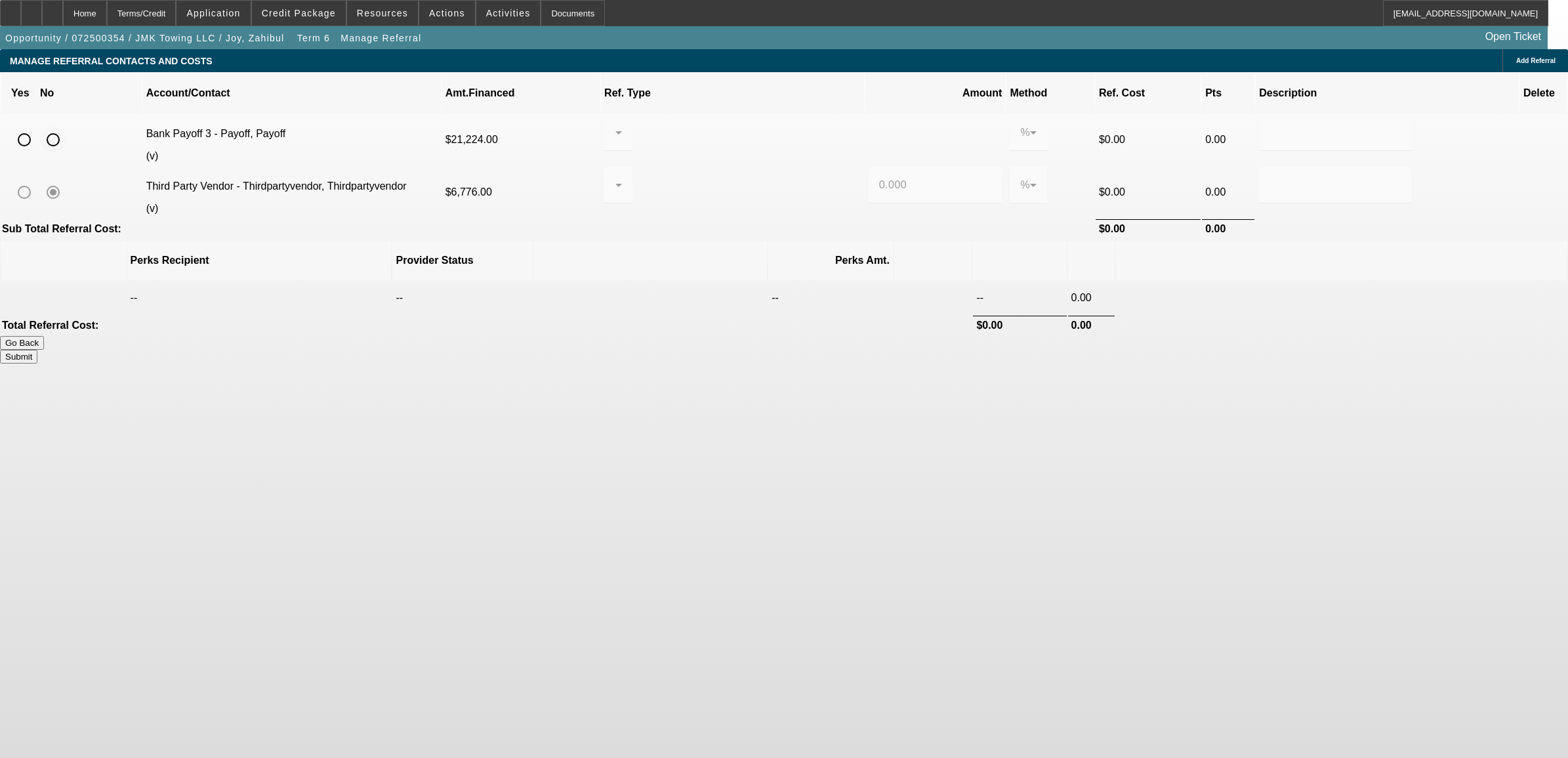
drag, startPoint x: 323, startPoint y: 120, endPoint x: 421, endPoint y: 176, distance: 112.9
click at [66, 127] on input "radio" at bounding box center [53, 140] width 27 height 27
radio input "true"
click at [37, 349] on button "Submit" at bounding box center [19, 356] width 37 height 14
type input "0.000"
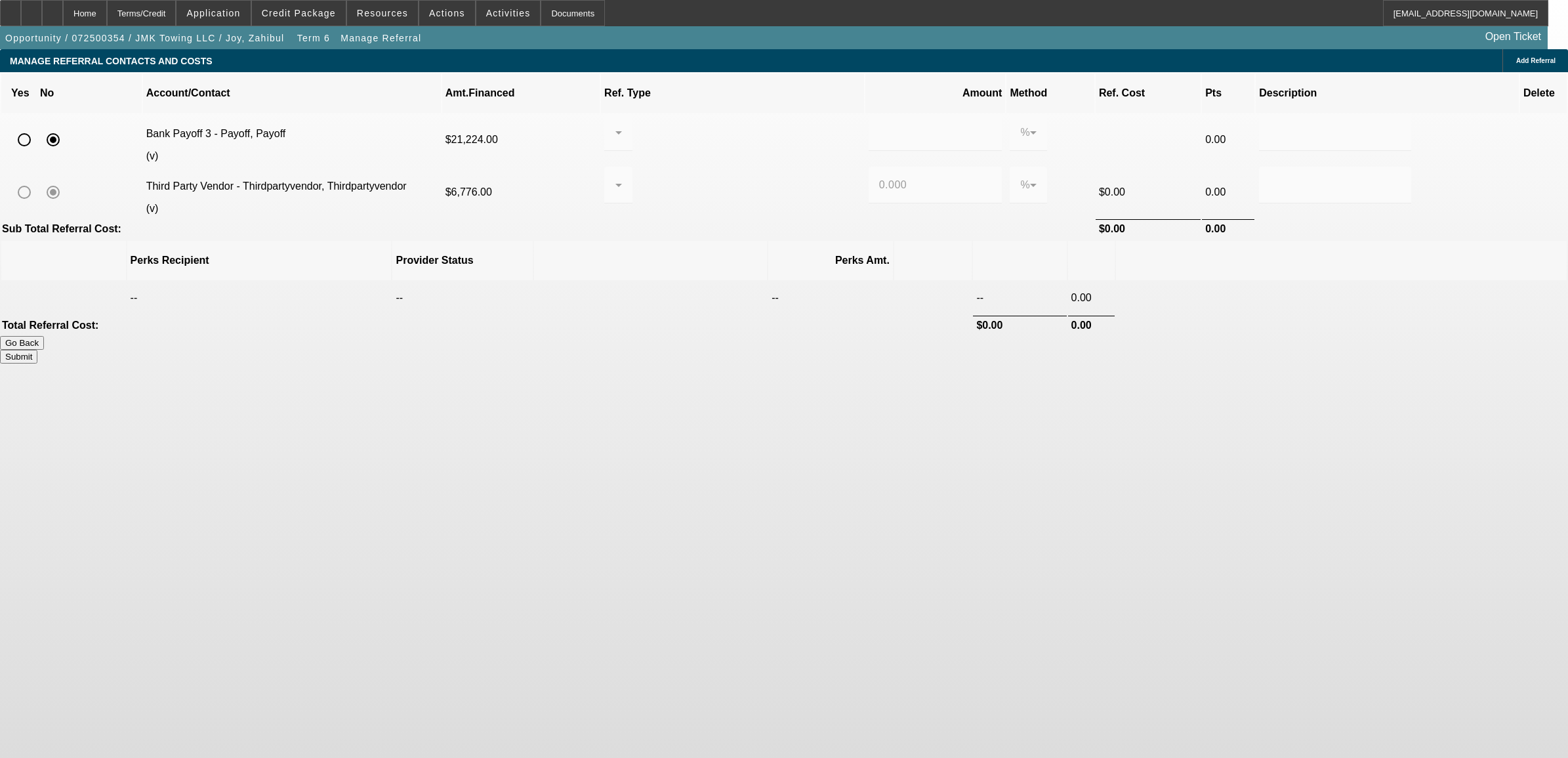
type input "0.000"
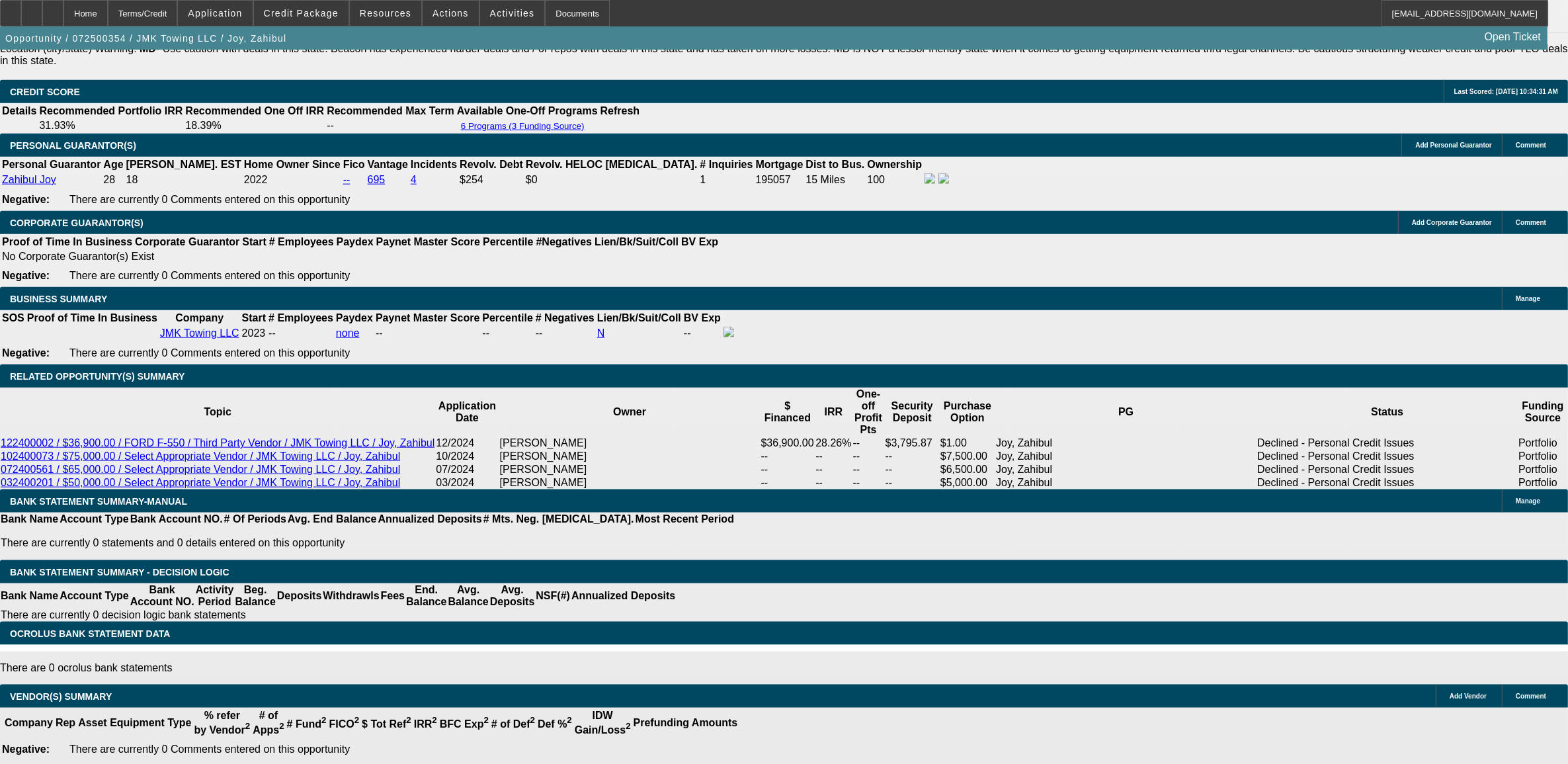
select select "0"
select select "6"
select select "0"
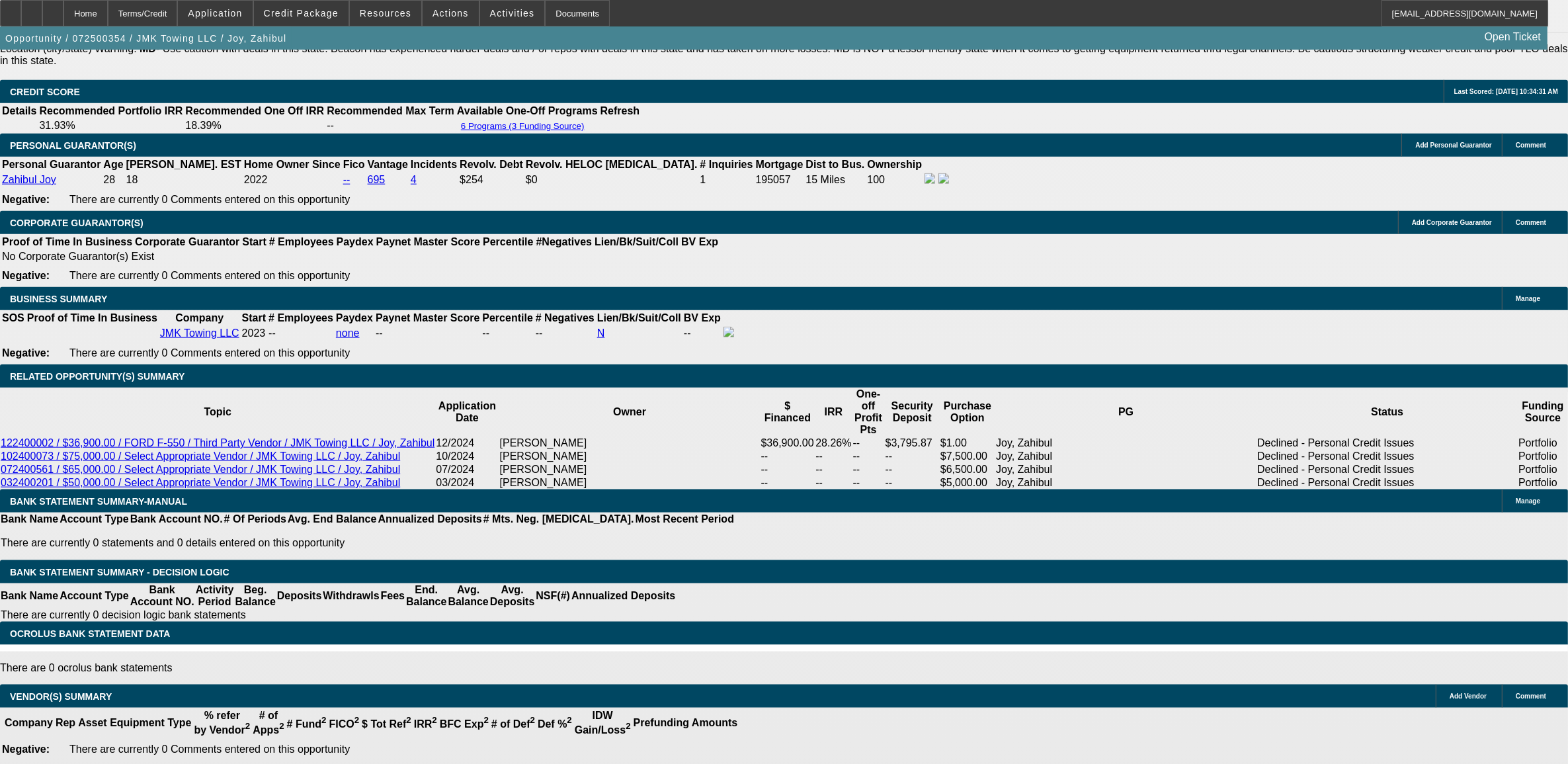
select select "0"
select select "6"
select select "0"
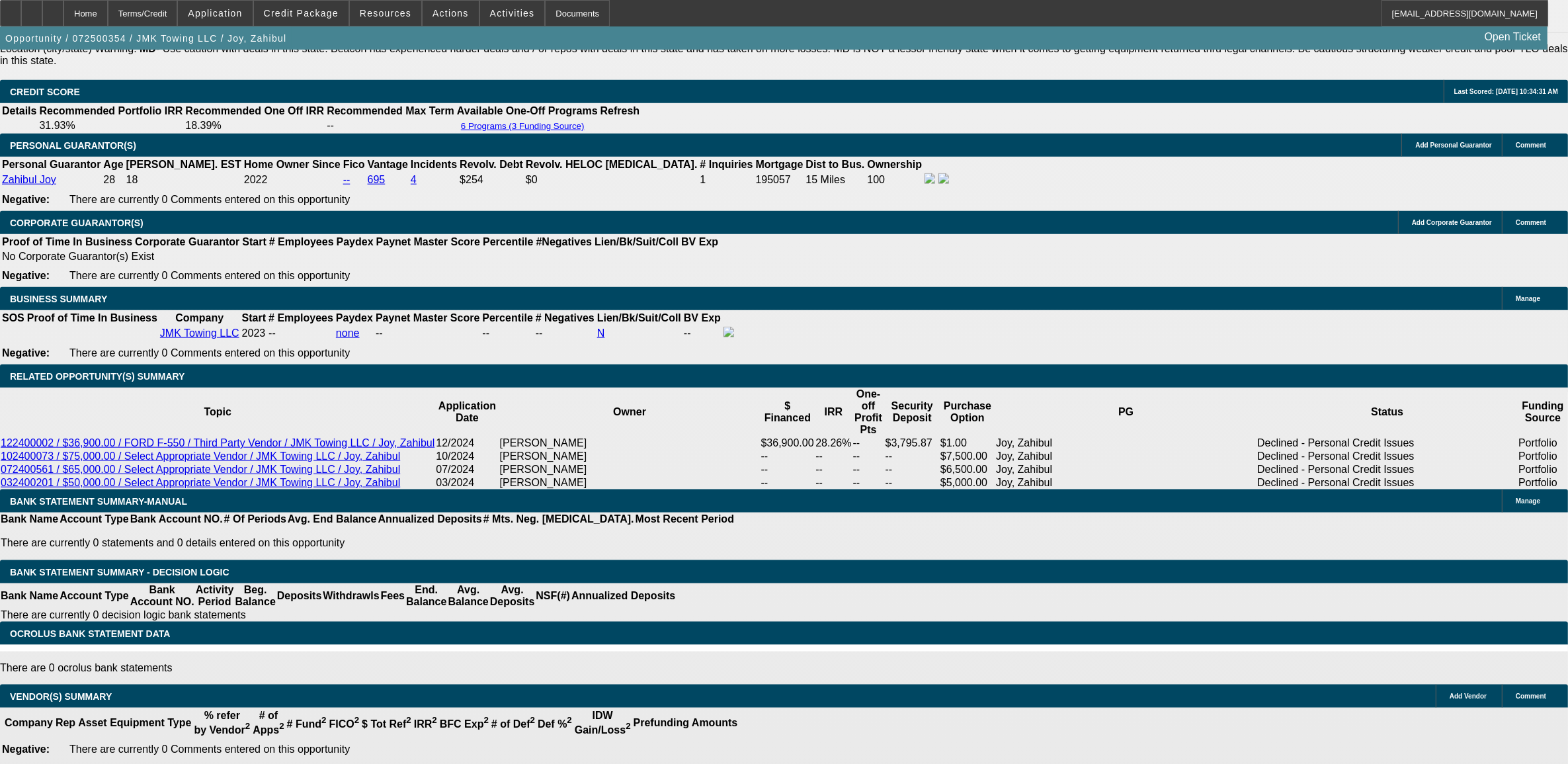
select select "0"
select select "6"
select select "0"
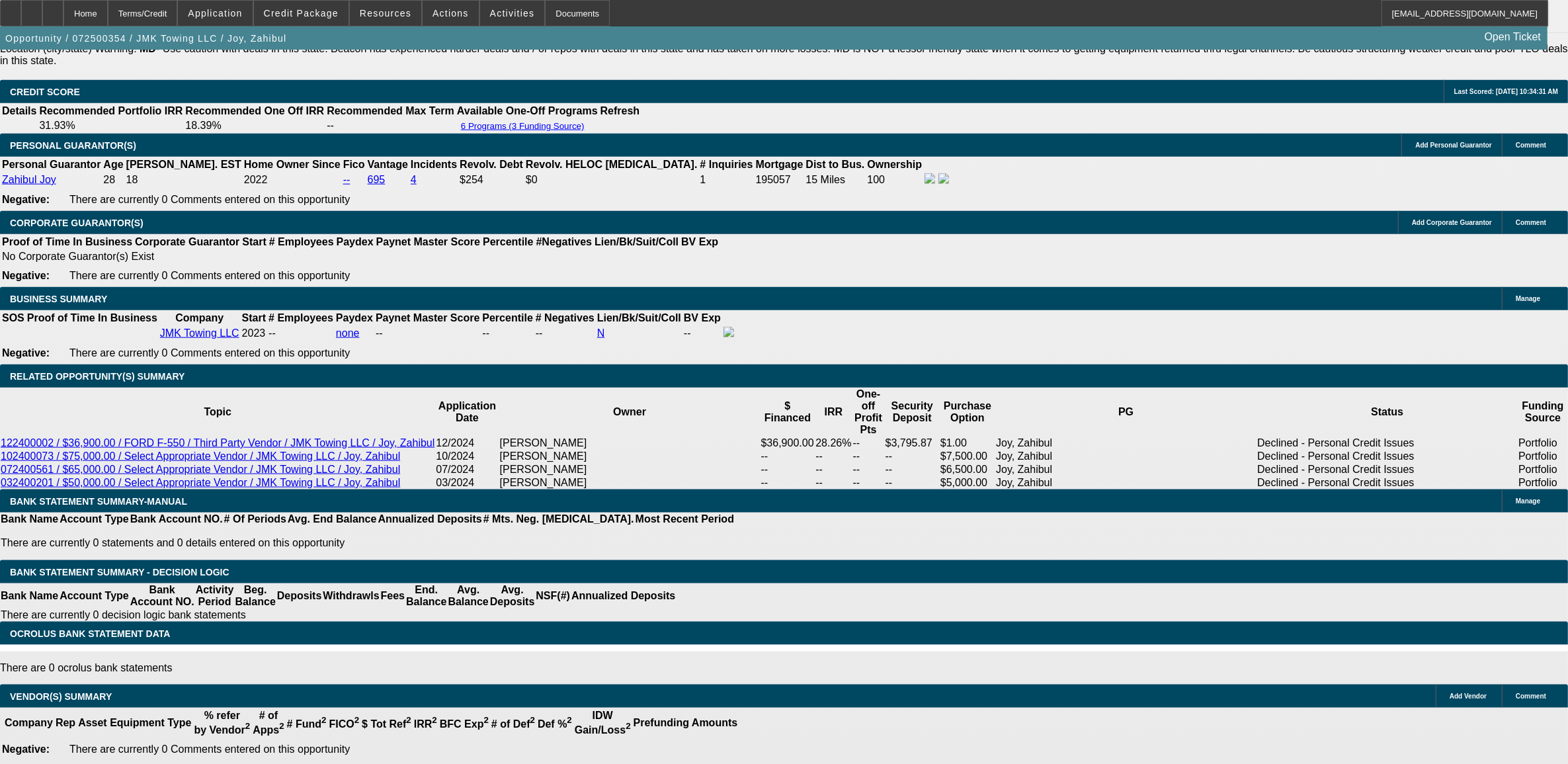
select select "4"
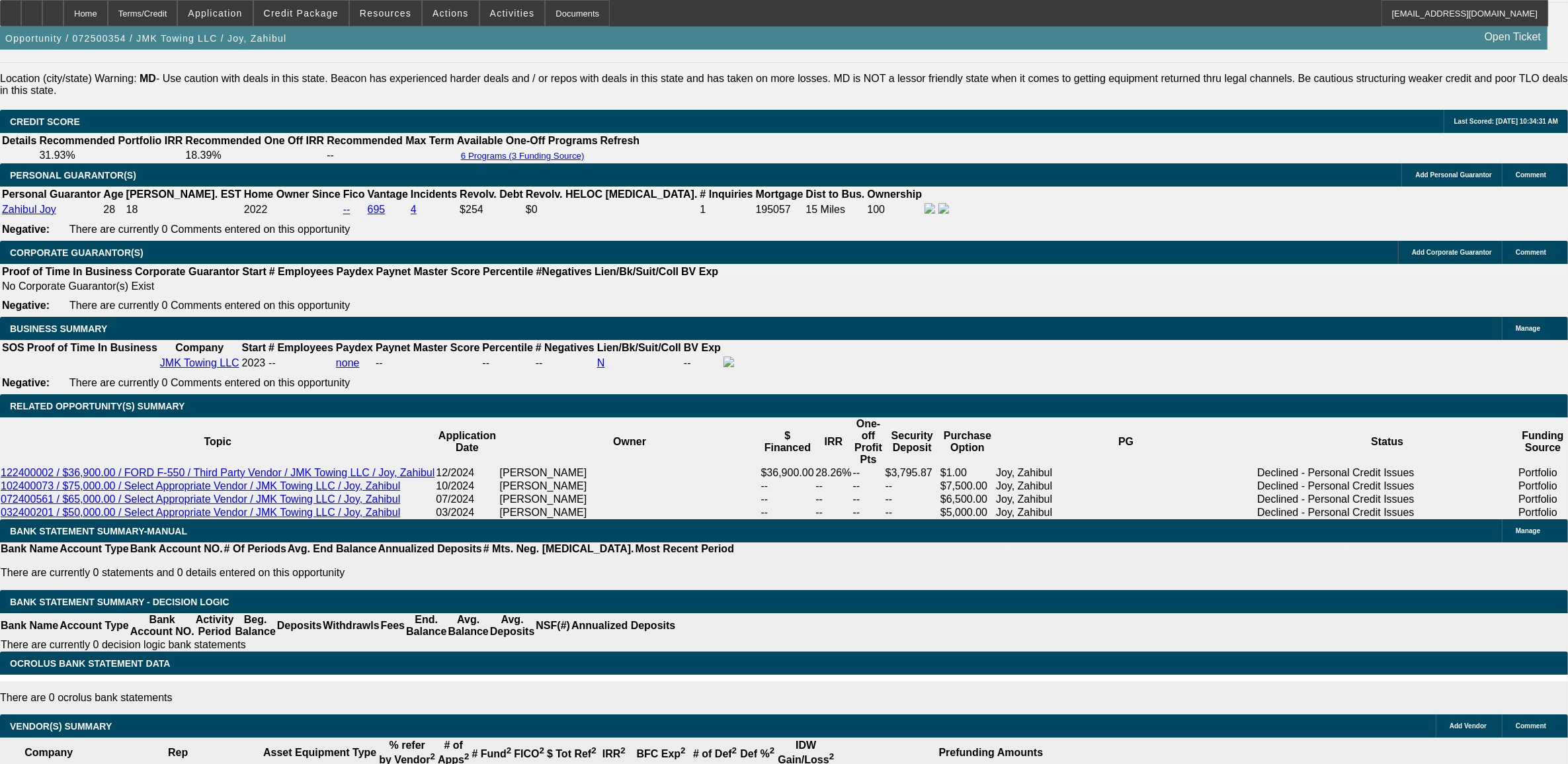
scroll to position [1841, 0]
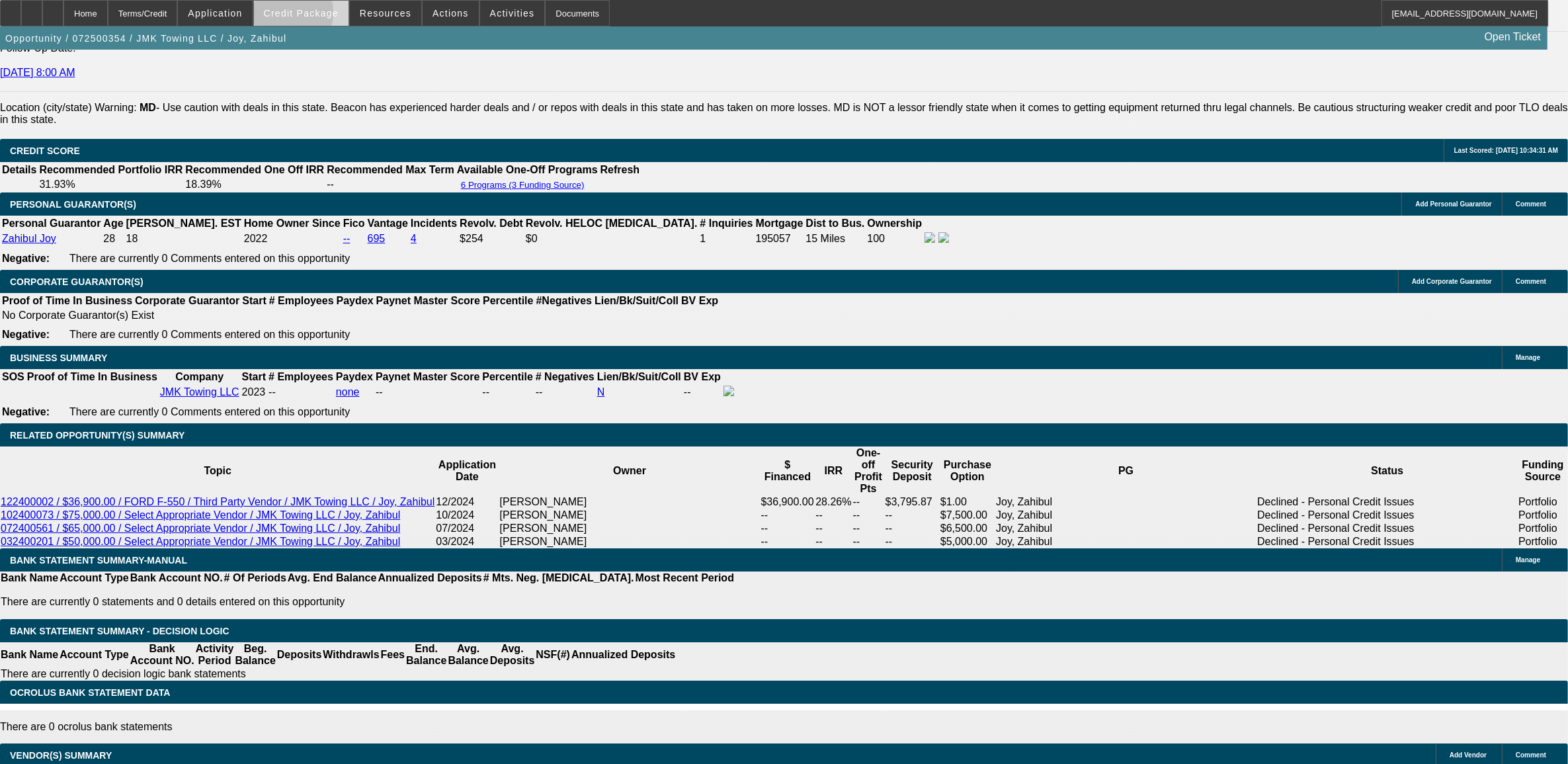
click at [304, 15] on span "Credit Package" at bounding box center [301, 13] width 75 height 11
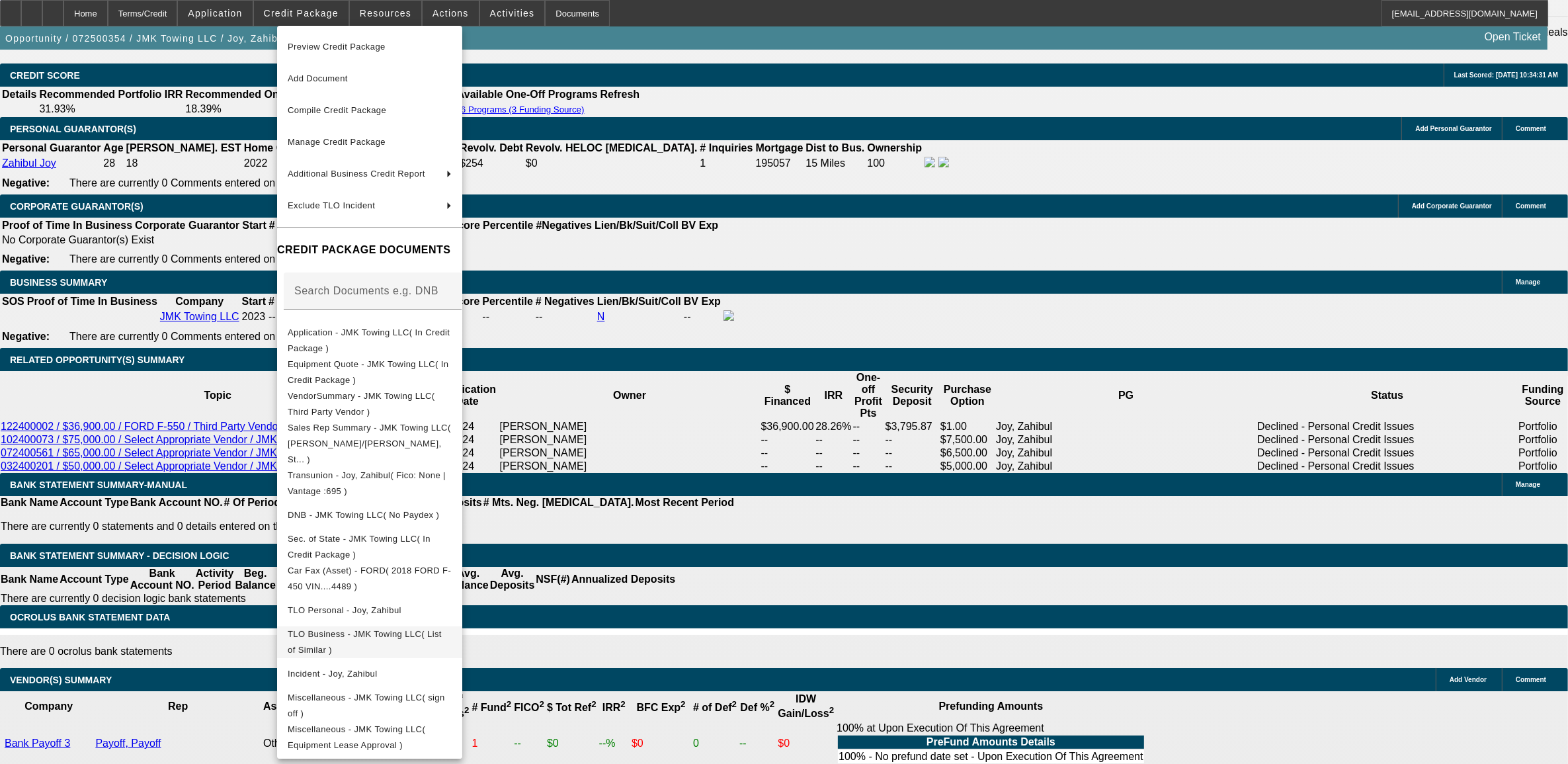
scroll to position [2163, 0]
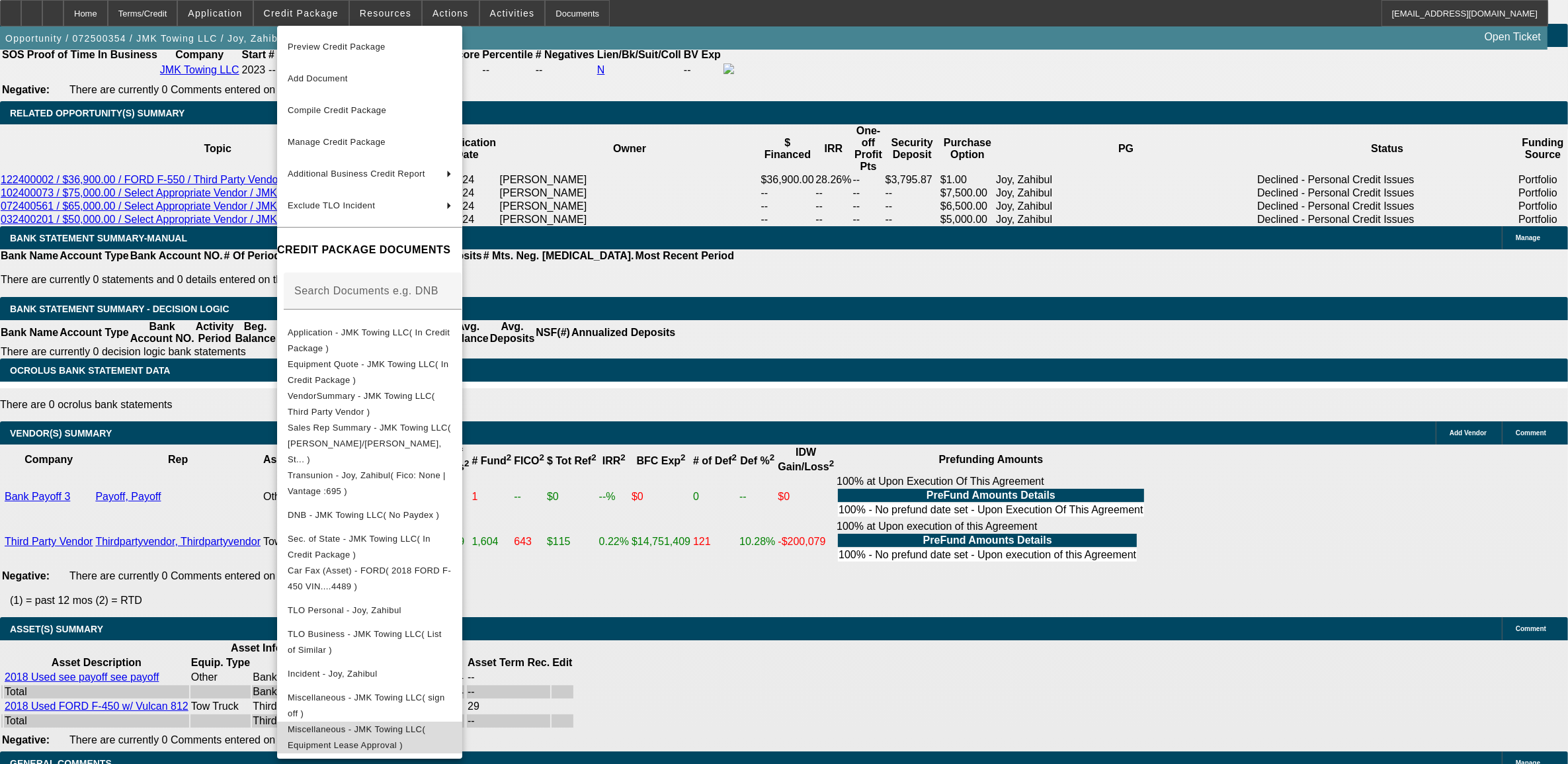
click at [425, 724] on span "Miscellaneous - JMK Towing LLC( Equipment Lease Approval )" at bounding box center [356, 737] width 138 height 26
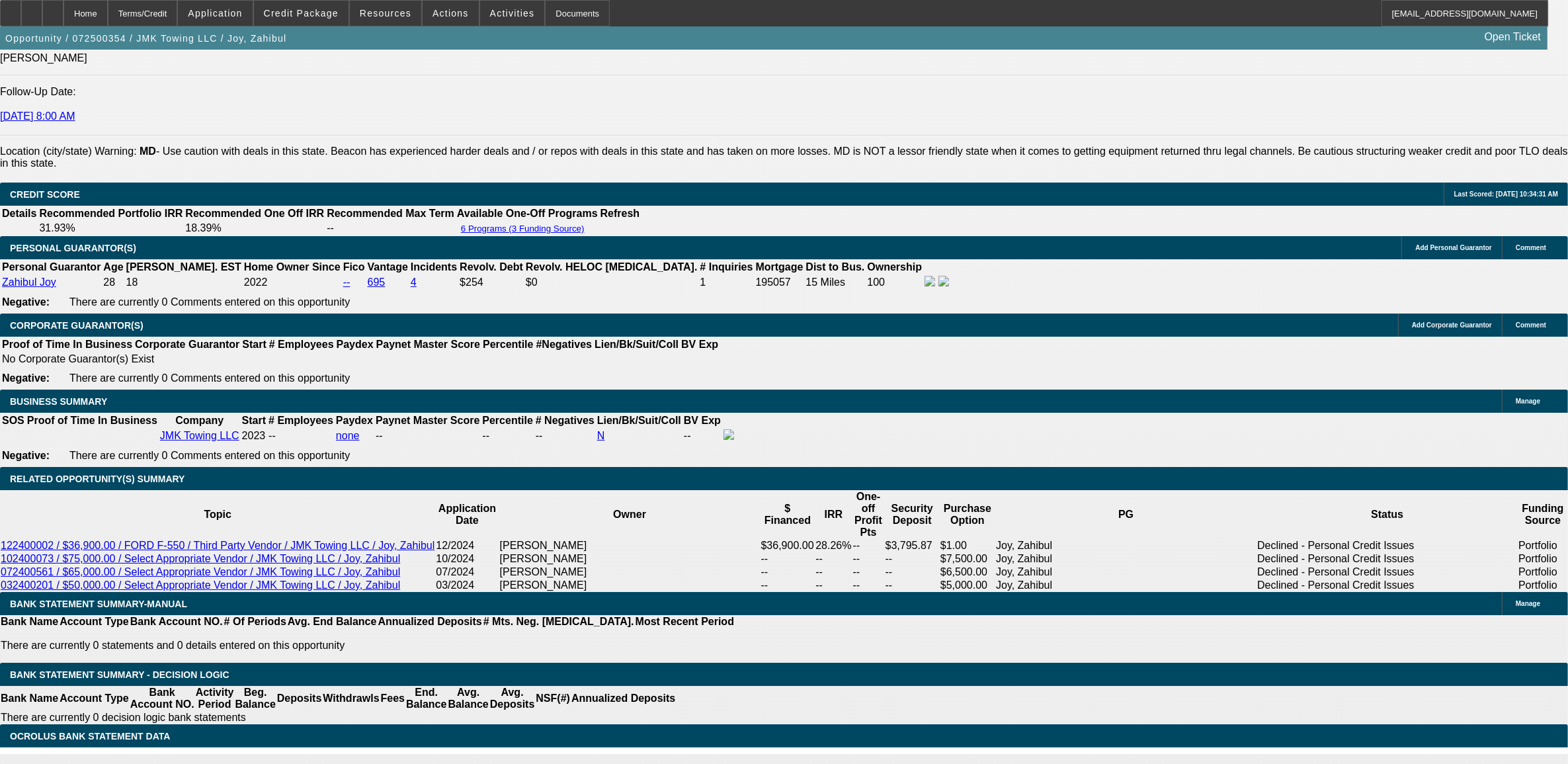
scroll to position [1749, 0]
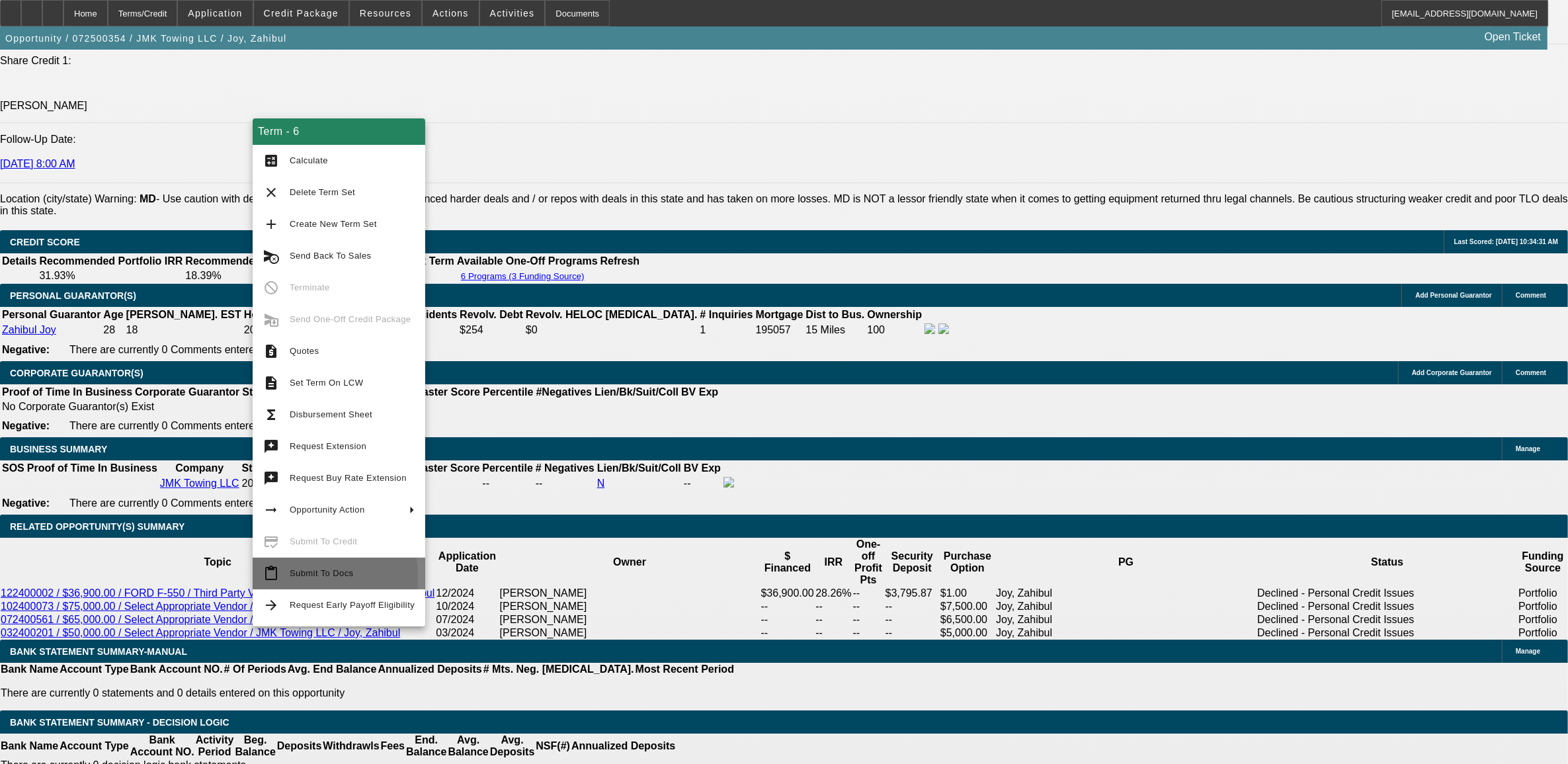
click at [291, 576] on span "Submit To Docs" at bounding box center [321, 573] width 63 height 10
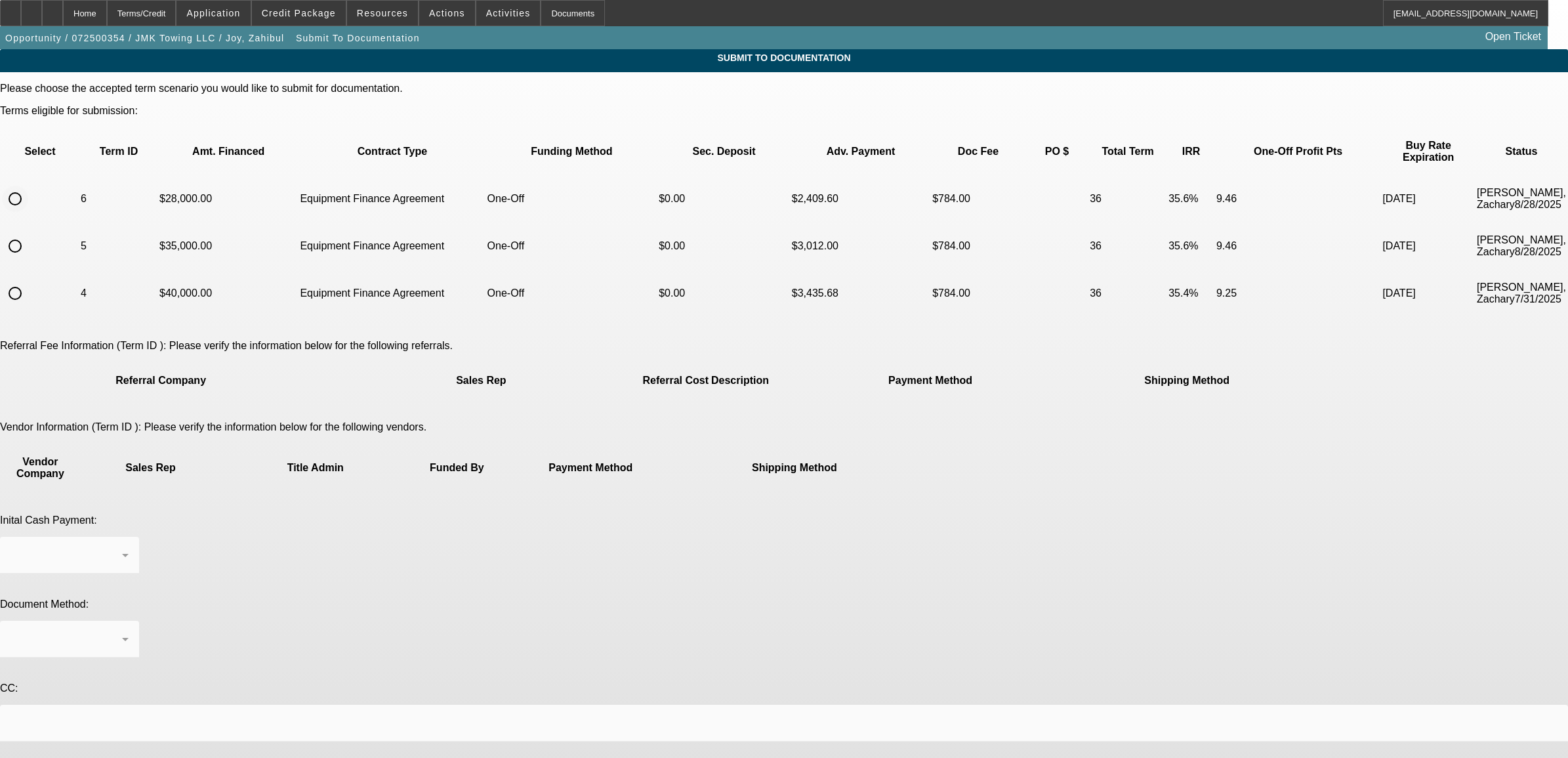
click at [29, 186] on input "radio" at bounding box center [15, 199] width 27 height 27
radio input "true"
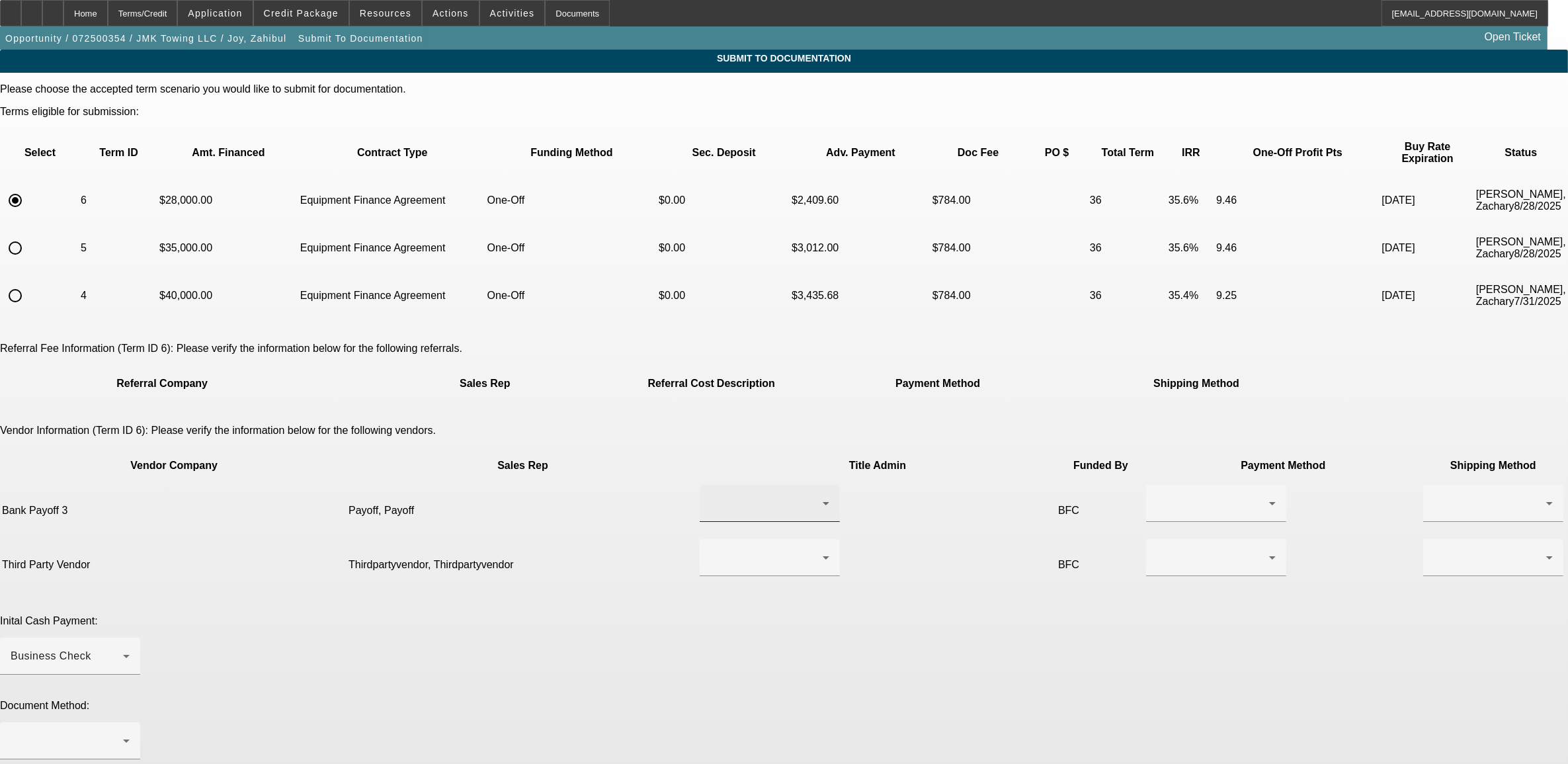
click at [710, 495] on div at bounding box center [767, 503] width 112 height 16
click at [686, 484] on span "Payoff, Payoff" at bounding box center [693, 479] width 70 height 16
click at [1157, 485] on div at bounding box center [1216, 503] width 119 height 37
click at [890, 483] on span "Check" at bounding box center [877, 479] width 31 height 16
click at [1434, 495] on div at bounding box center [1490, 503] width 112 height 16
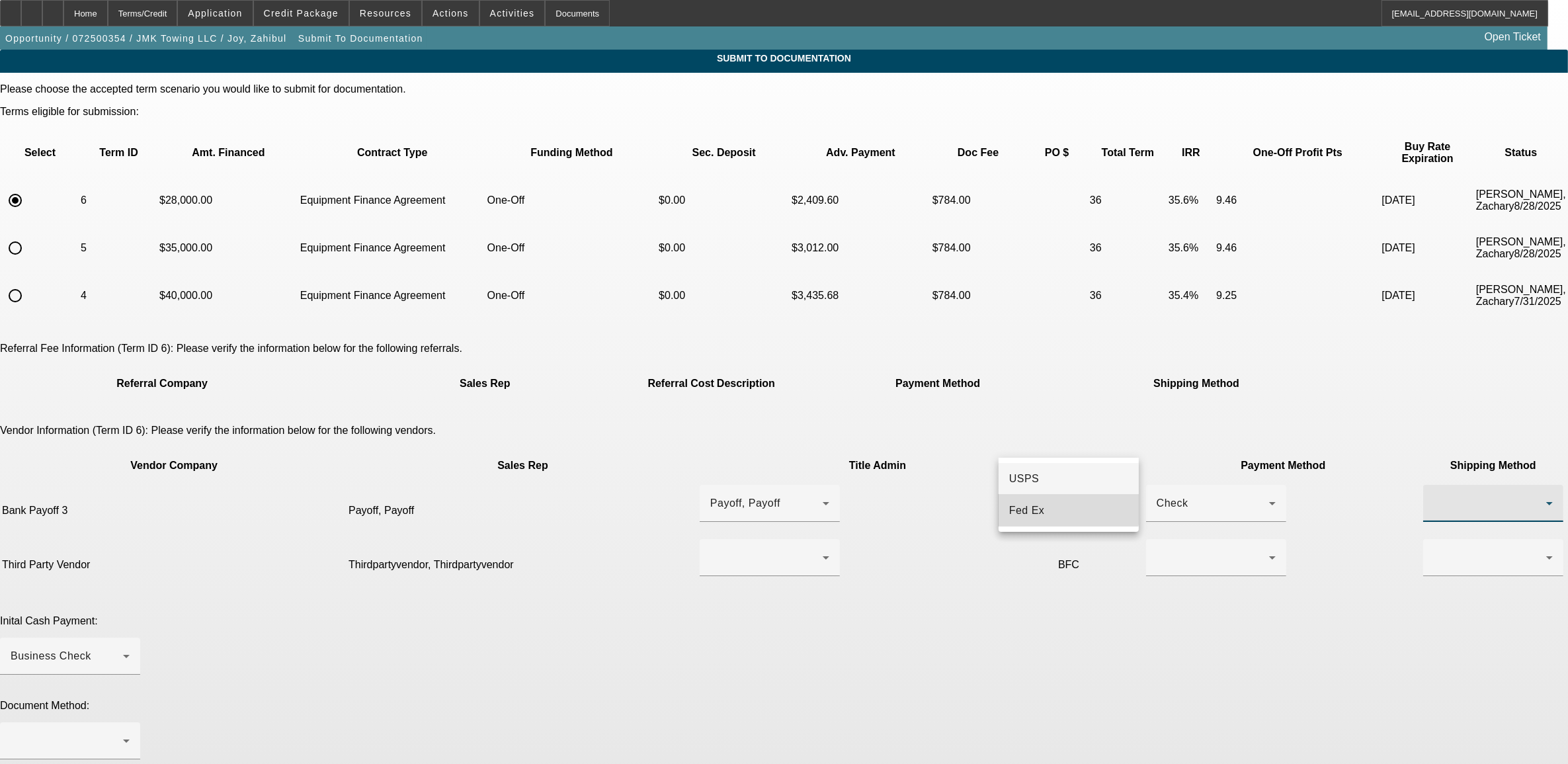
click at [1049, 503] on mat-option "Fed Ex" at bounding box center [1069, 510] width 140 height 31
click at [723, 549] on div at bounding box center [767, 557] width 112 height 16
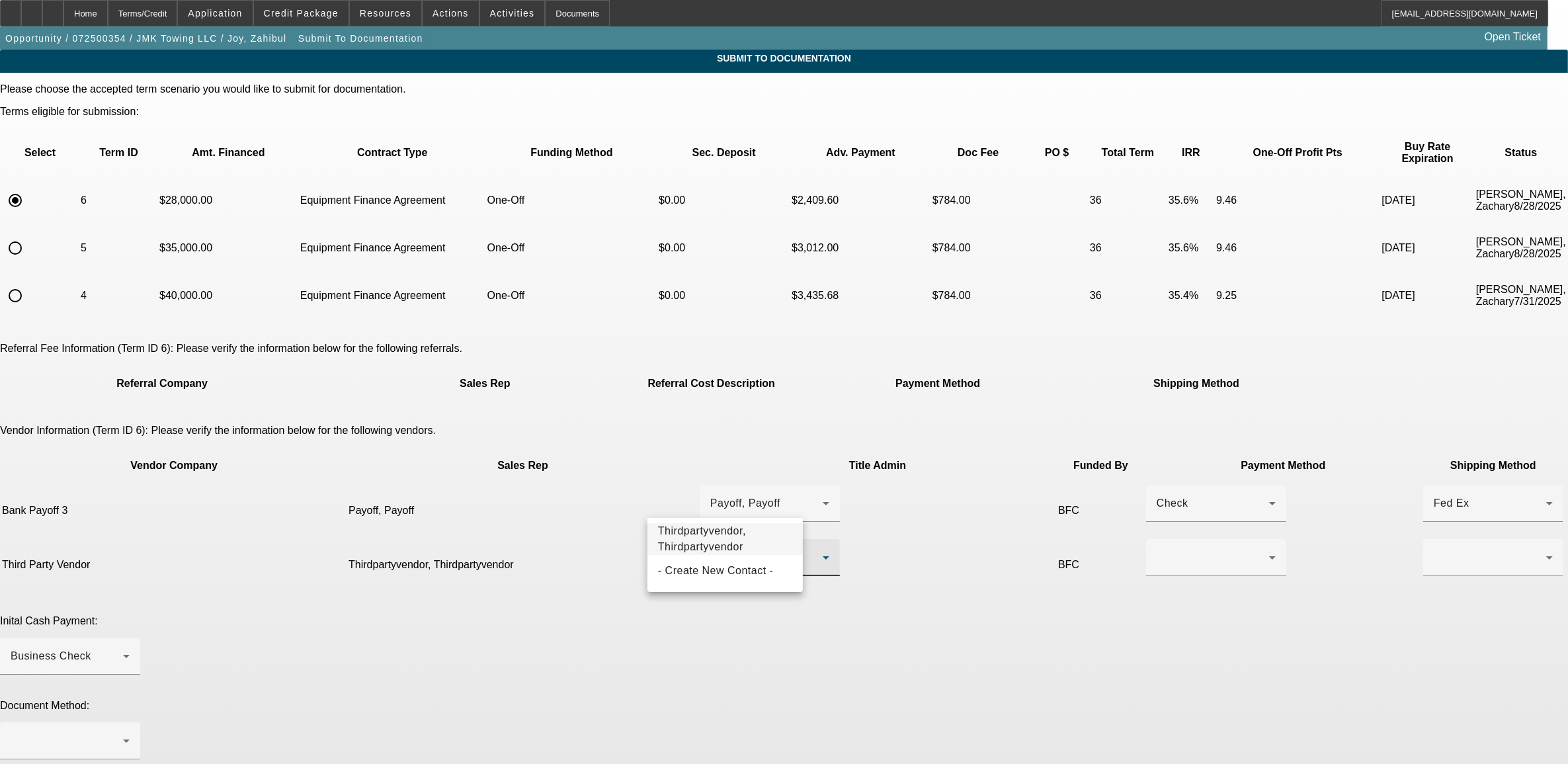
click at [702, 537] on span "Thirdpartyvendor, Thirdpartyvendor" at bounding box center [725, 539] width 134 height 31
click at [1157, 549] on div at bounding box center [1213, 557] width 112 height 16
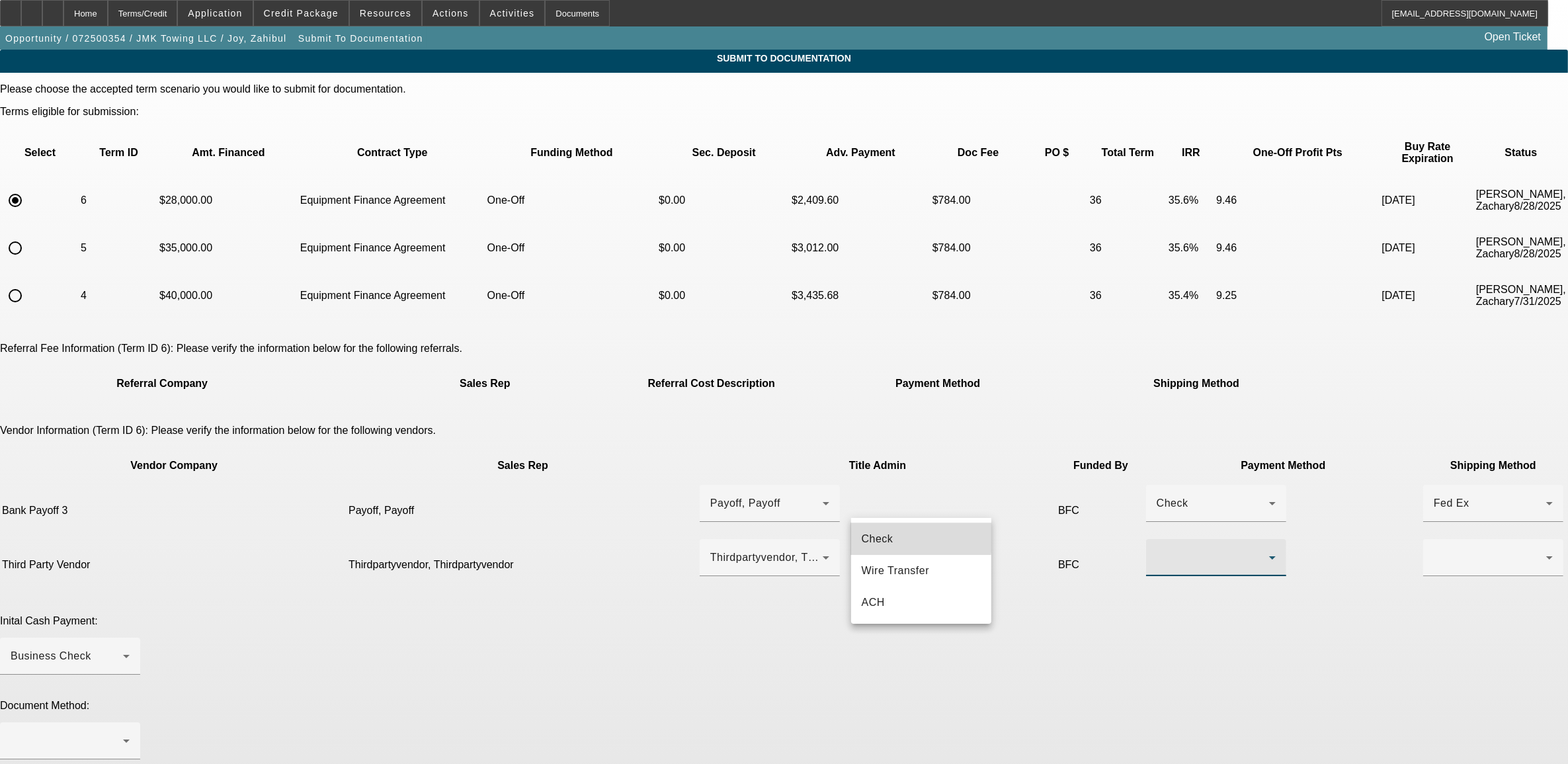
drag, startPoint x: 902, startPoint y: 538, endPoint x: 980, endPoint y: 501, distance: 86.3
click at [903, 535] on mat-option "Check" at bounding box center [922, 539] width 140 height 31
click at [1434, 549] on div at bounding box center [1490, 557] width 112 height 16
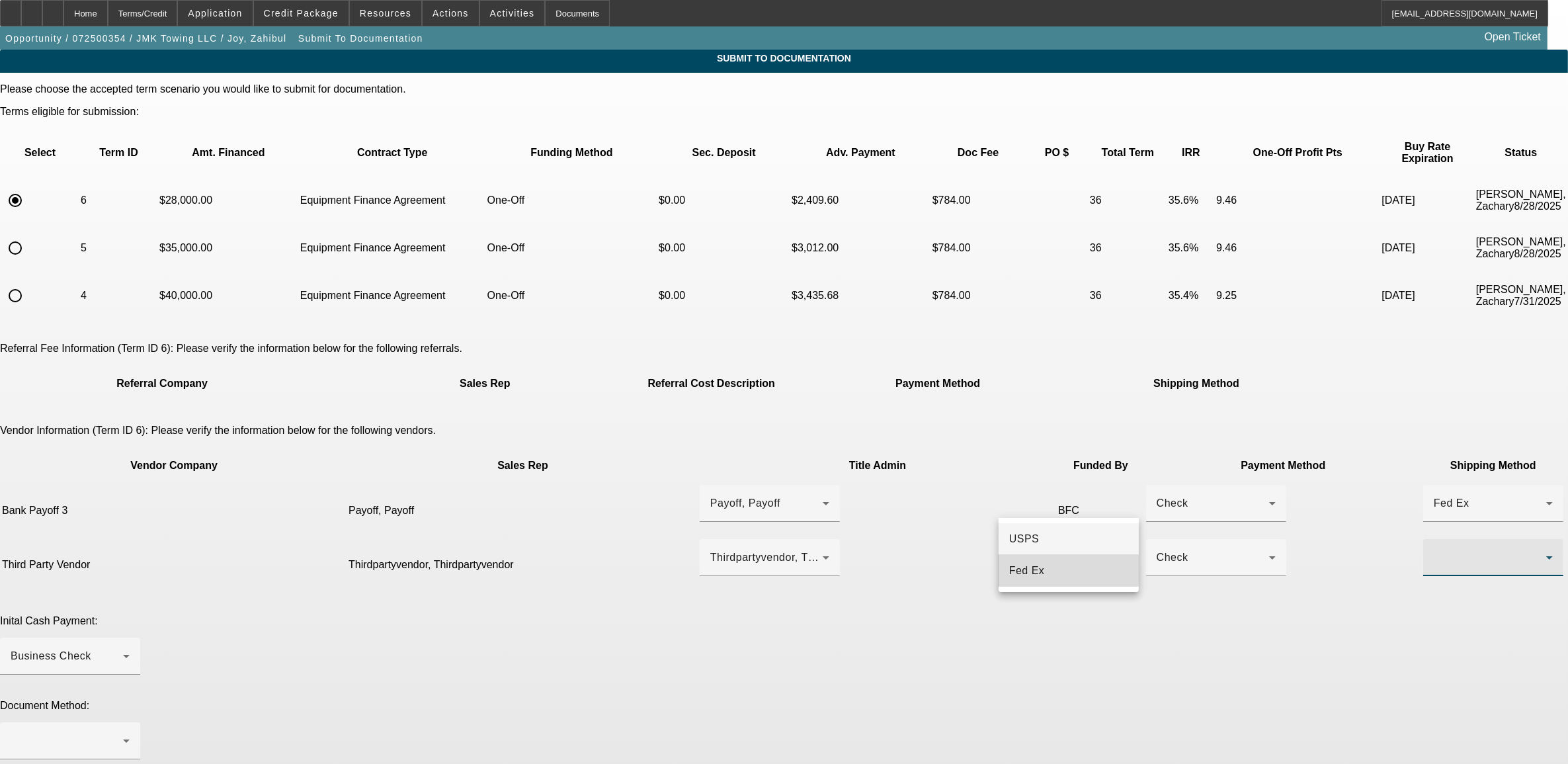
click at [1037, 569] on span "Fed Ex" at bounding box center [1027, 571] width 35 height 16
click at [123, 733] on div at bounding box center [67, 741] width 112 height 16
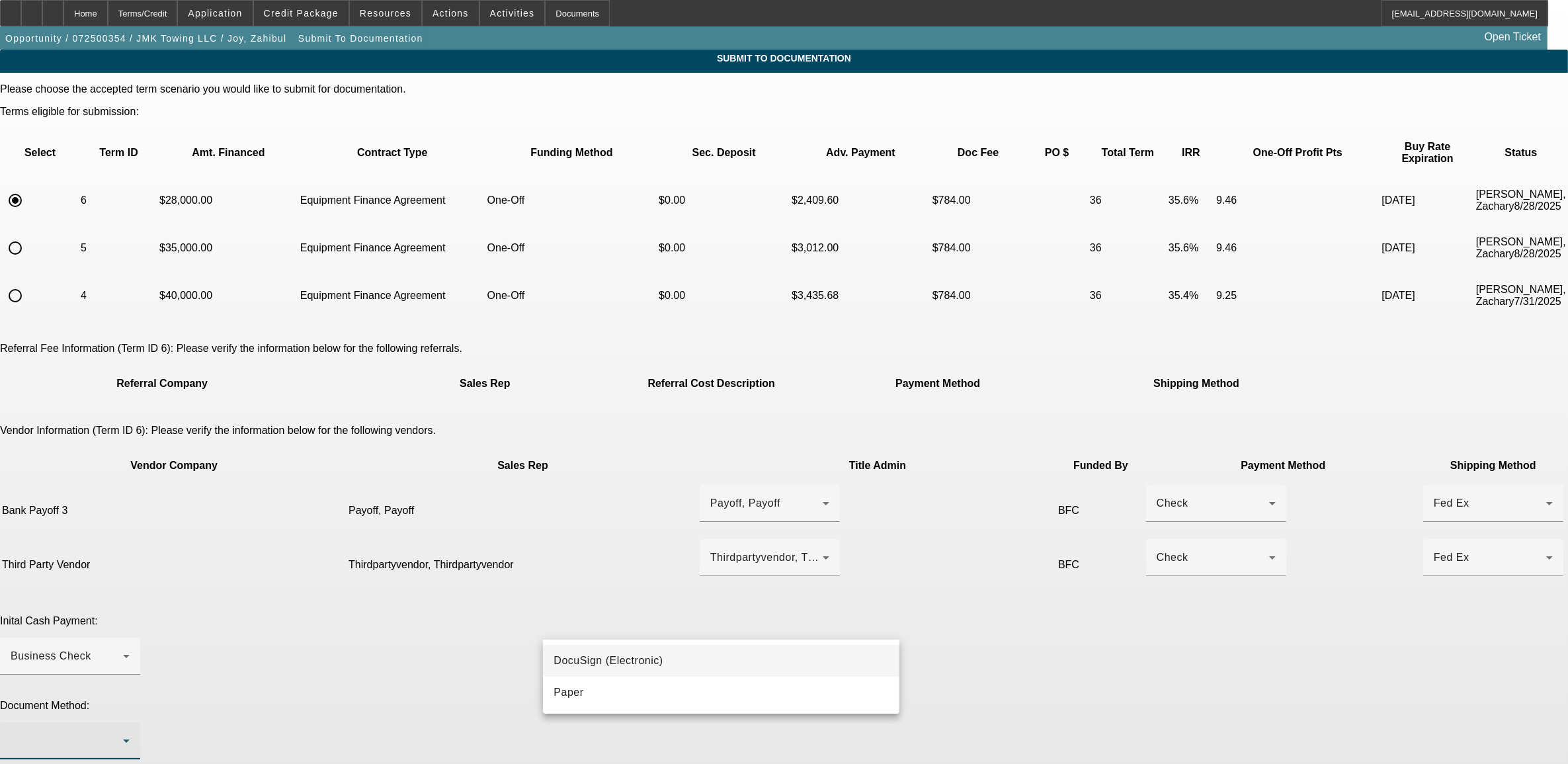
click at [650, 657] on span "DocuSign (Electronic)" at bounding box center [608, 661] width 109 height 16
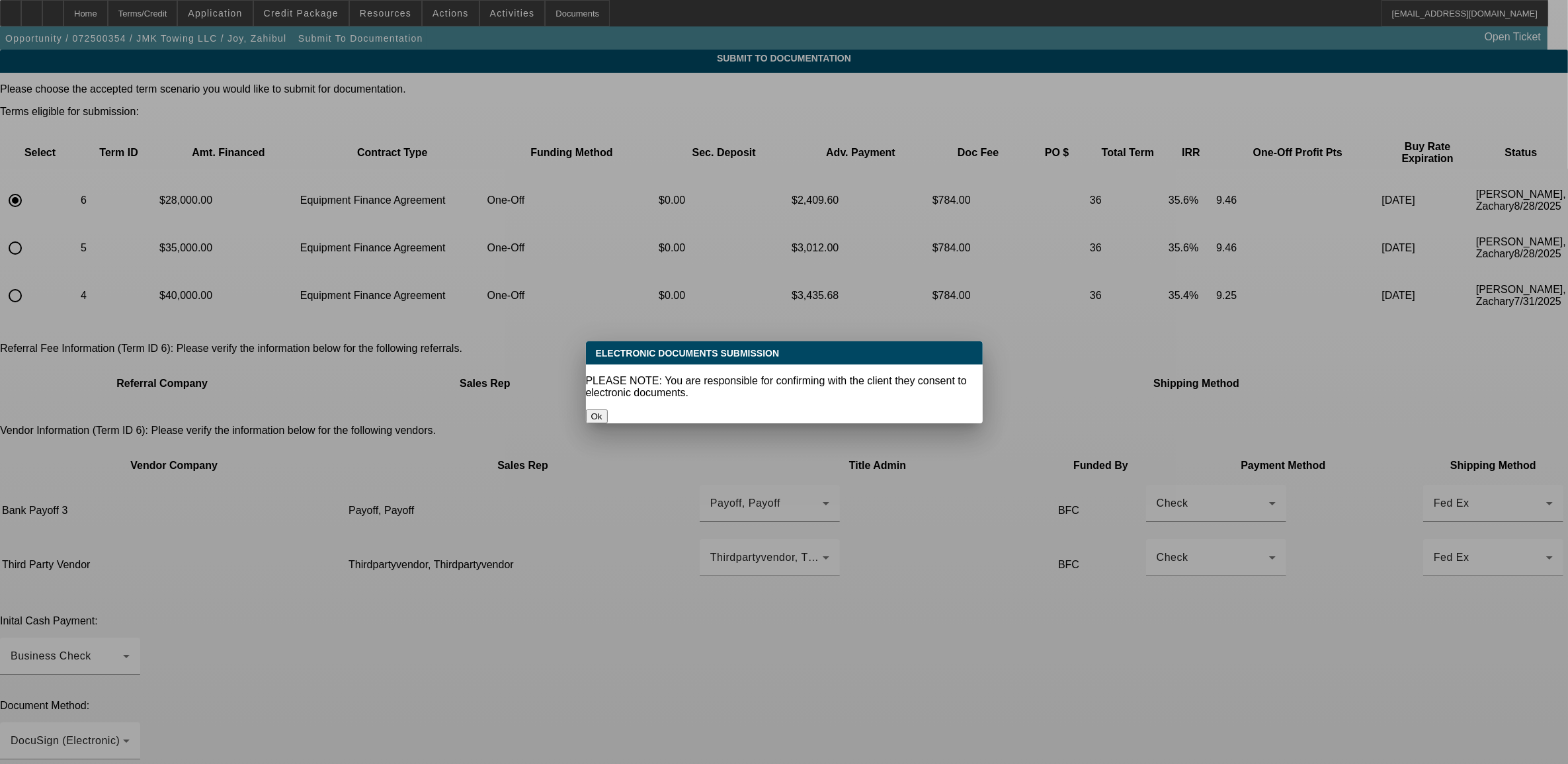
click at [608, 410] on button "Ok" at bounding box center [597, 416] width 22 height 14
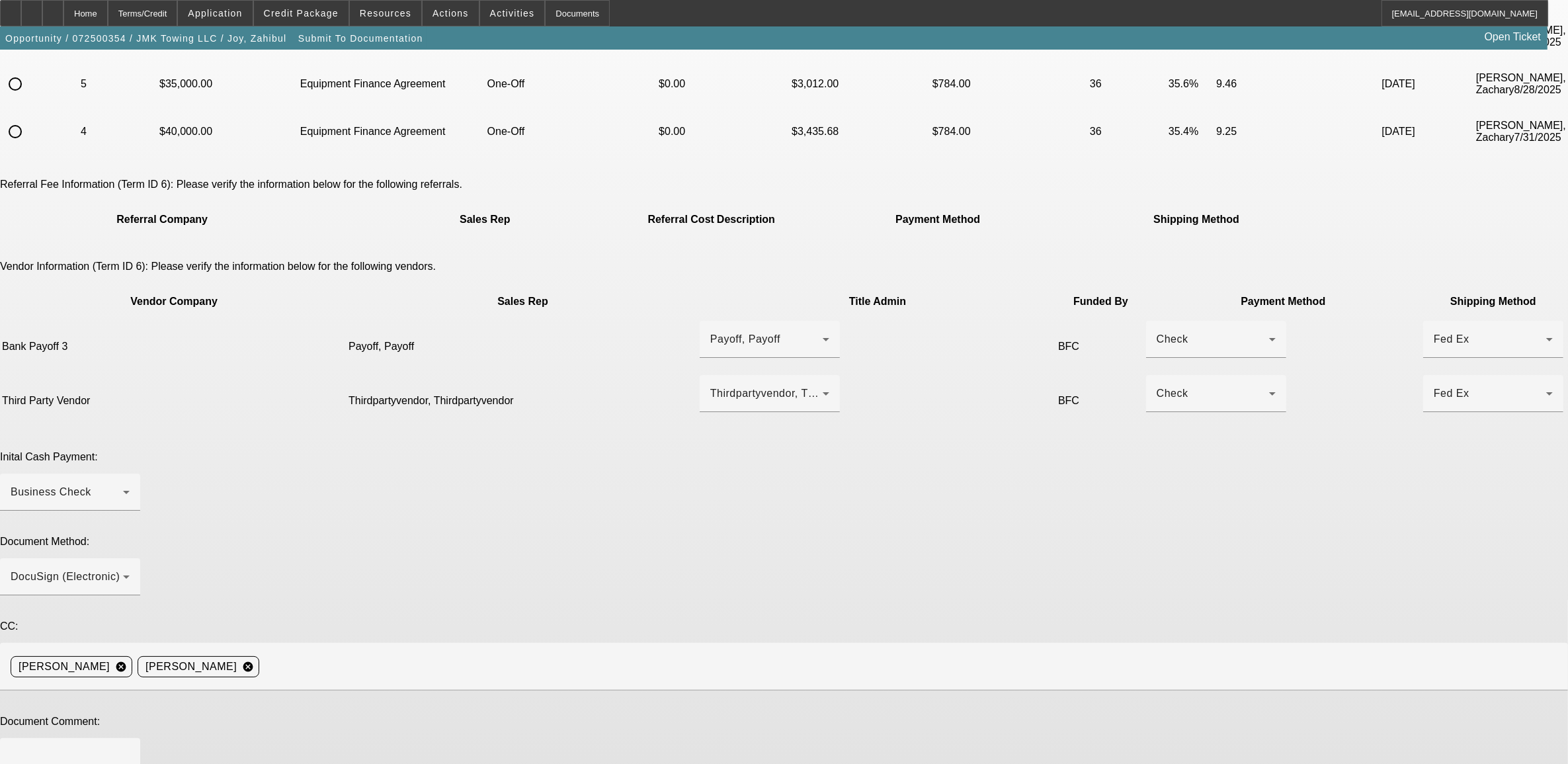
scroll to position [165, 0]
click at [130, 747] on textarea at bounding box center [70, 763] width 119 height 31
click at [130, 747] on textarea "***new customer *** E POA *** title and virtual inspection contact: Tom Marks" at bounding box center [70, 763] width 119 height 31
paste textarea "office@magnoliaautobody.com"
click at [130, 747] on textarea "***new customer *** E POA *** title and virtual inspection contact: Tom Marks o…" at bounding box center [70, 763] width 119 height 31
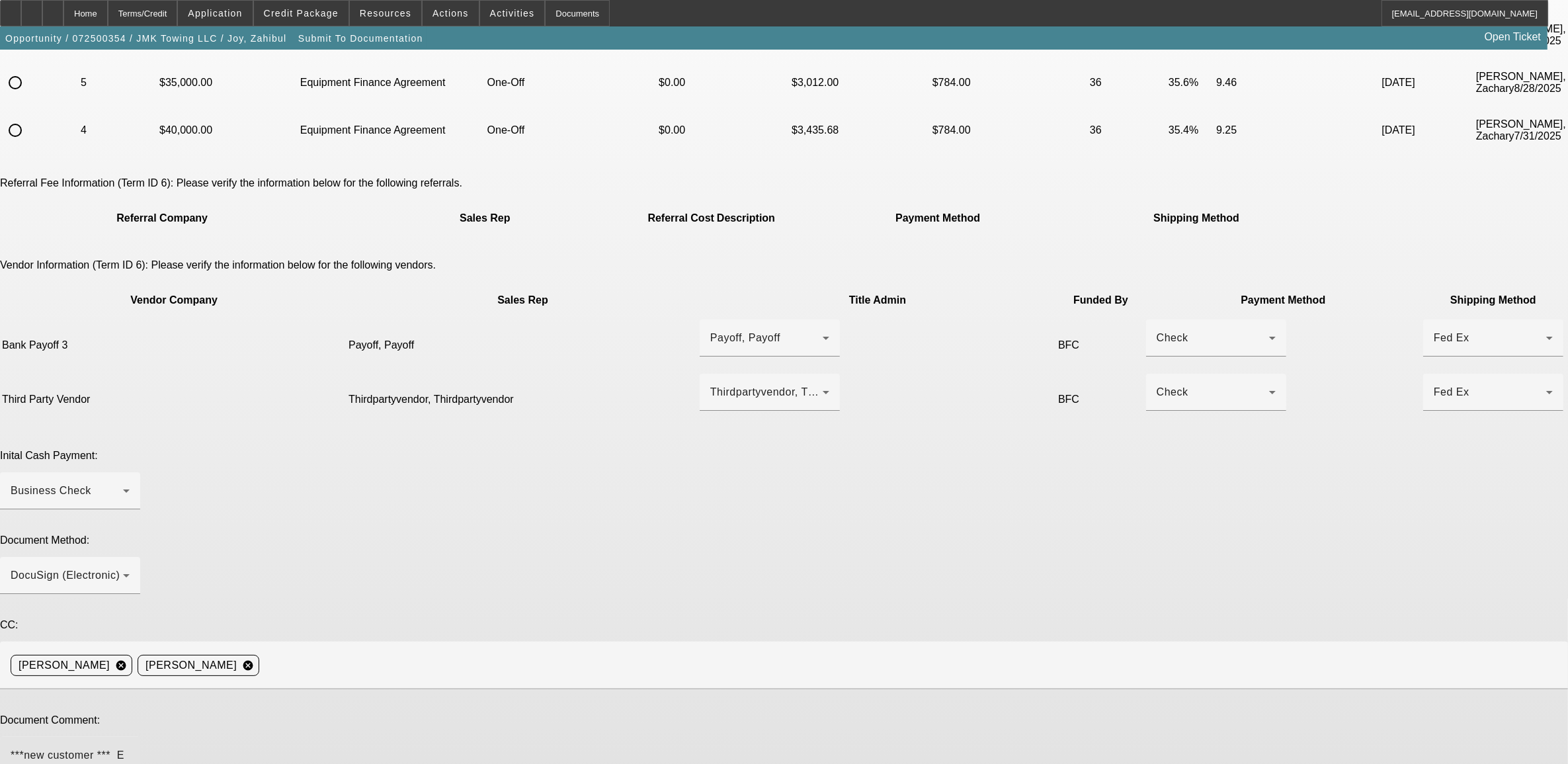
paste textarea "856.428.4949"
click at [130, 747] on textarea "***new customer *** E POA *** title and virtual inspection contact: Tom Marks o…" at bounding box center [70, 763] width 119 height 31
paste textarea "401 Nelson Ave"
type textarea "***new customer *** E POA *** title and virtual inspection contact: Tom Marks o…"
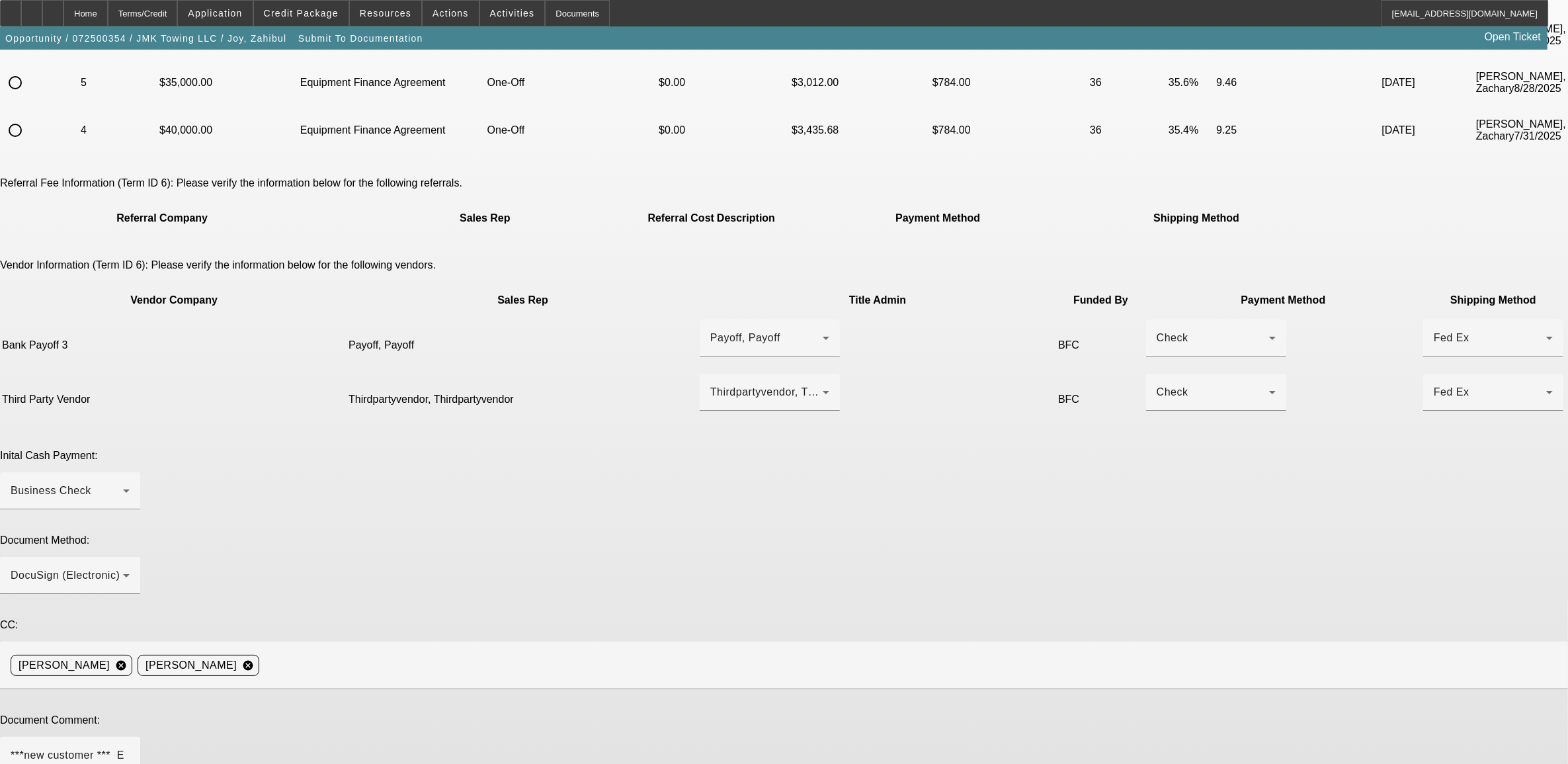
type textarea "LOWER amount financed. bank payoff."
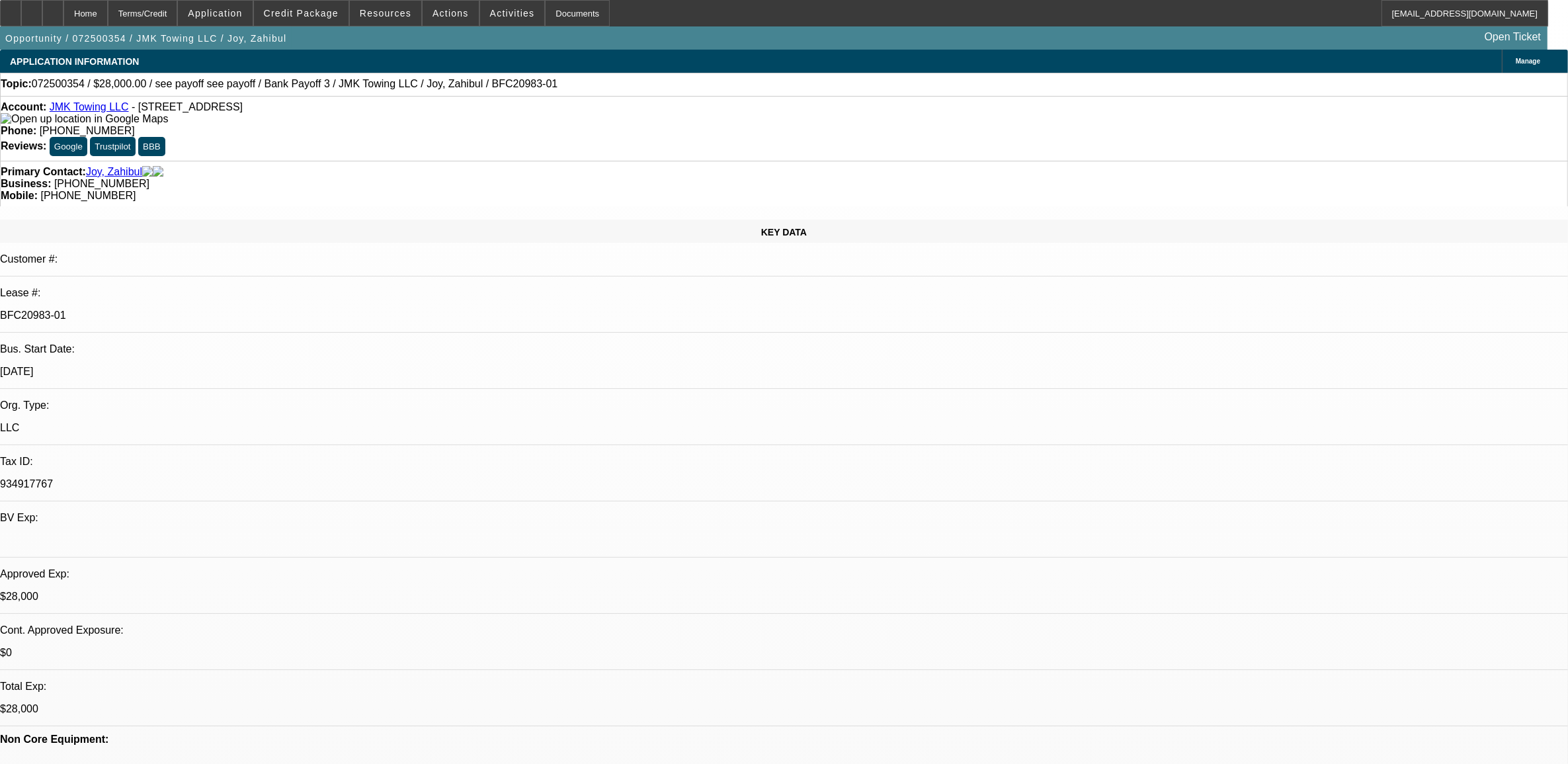
select select "0"
select select "6"
select select "0"
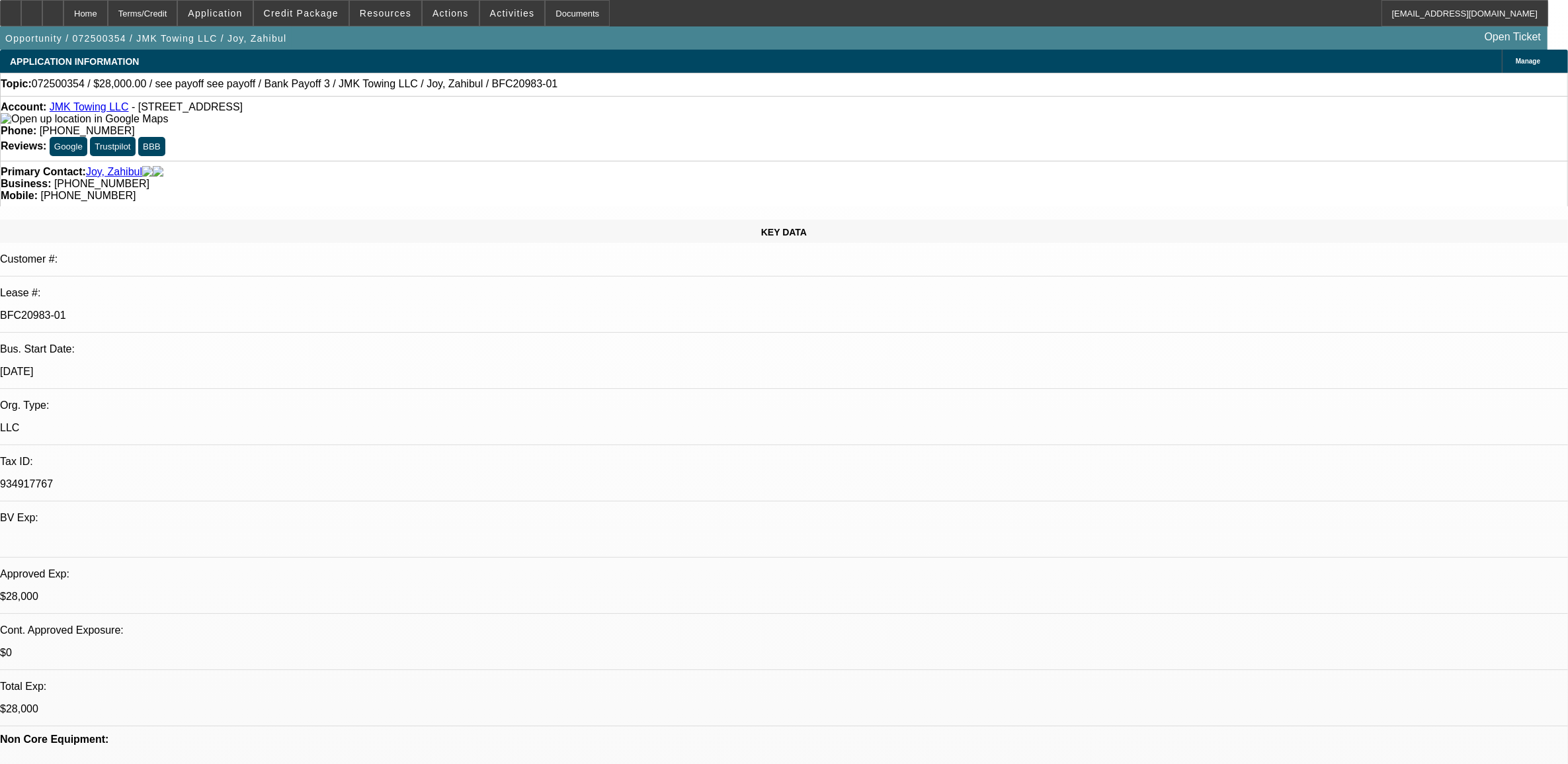
select select "0"
select select "6"
select select "0"
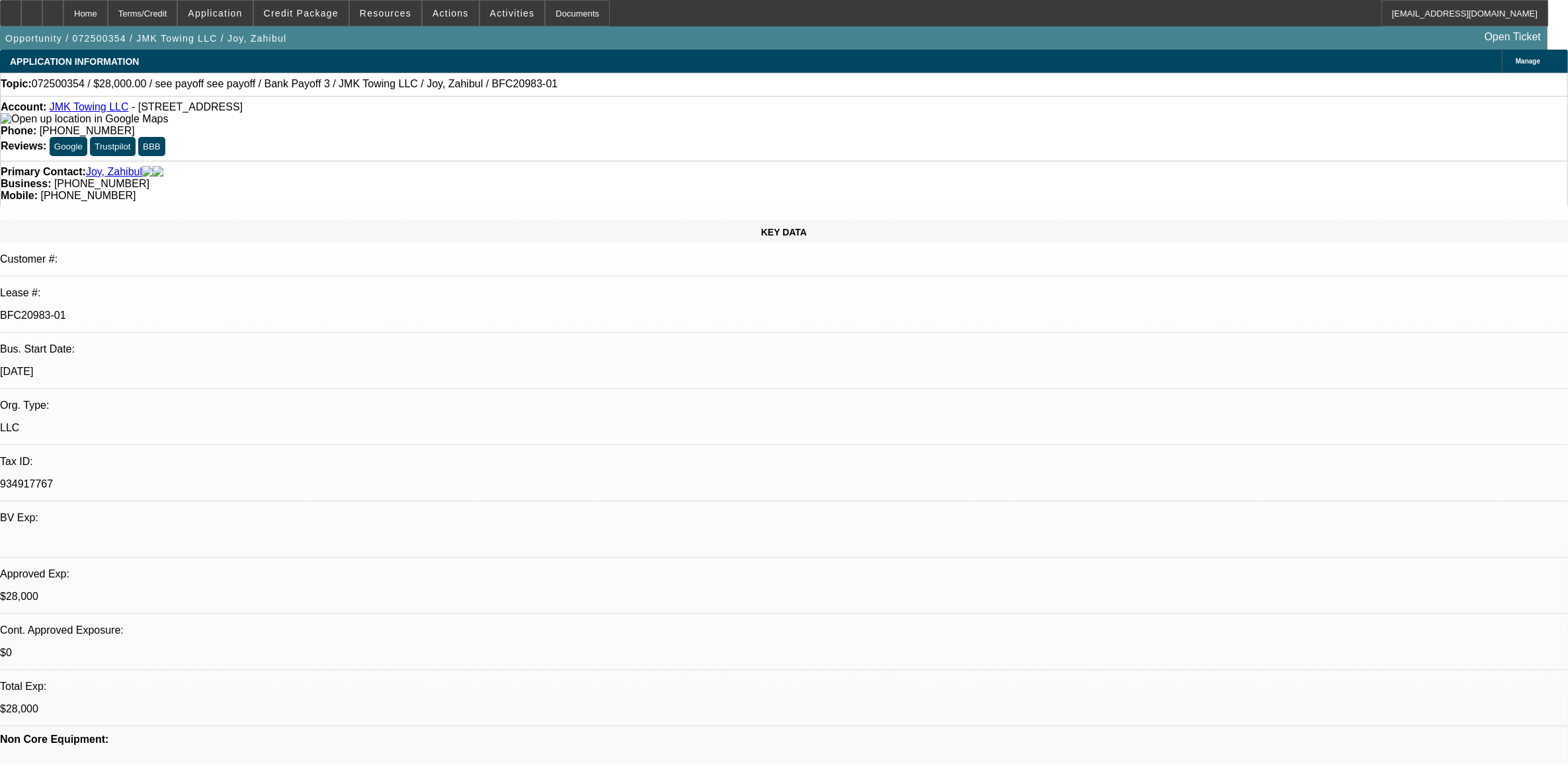
select select "0"
select select "6"
select select "0"
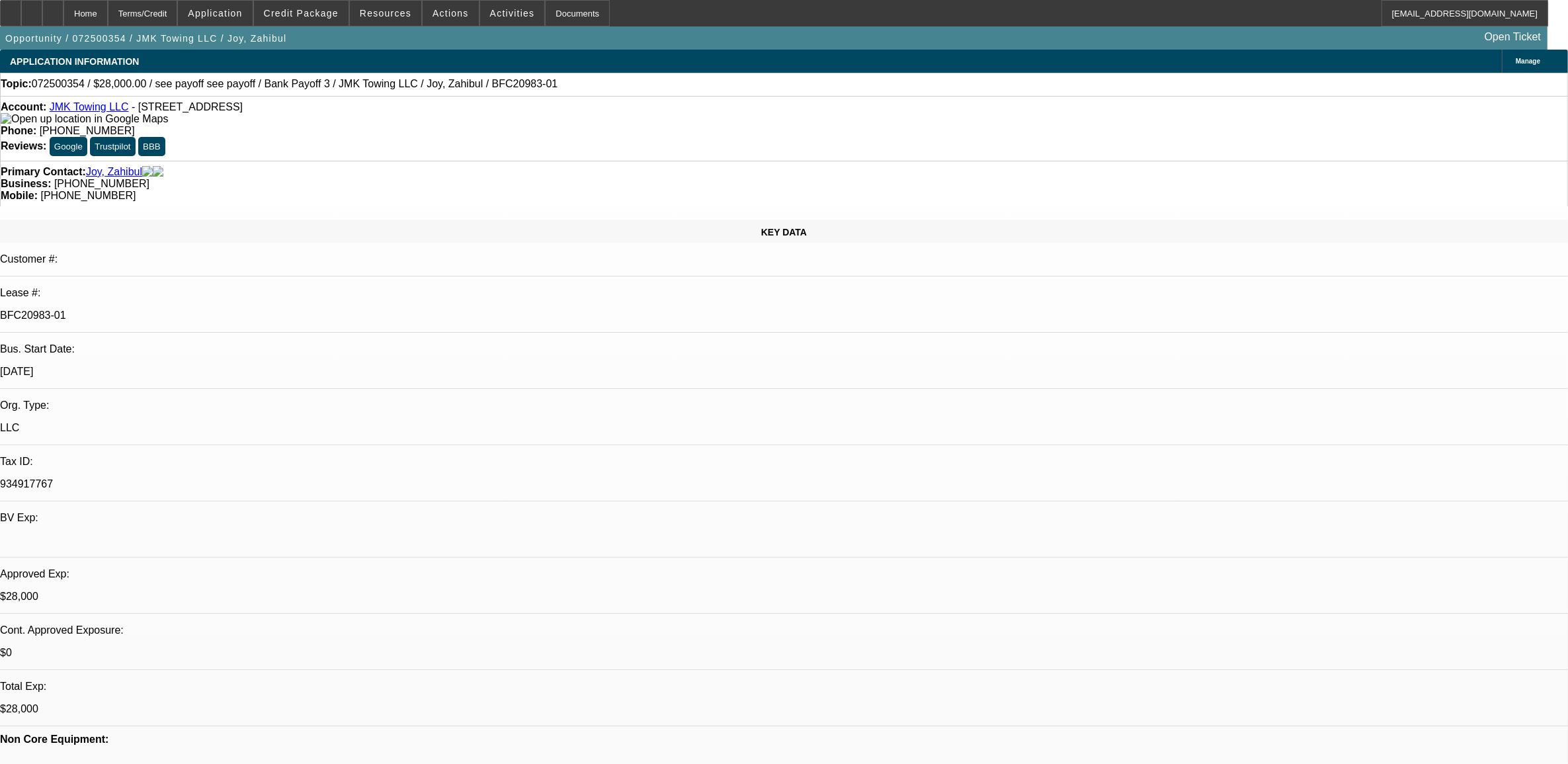
select select "4"
select select "0"
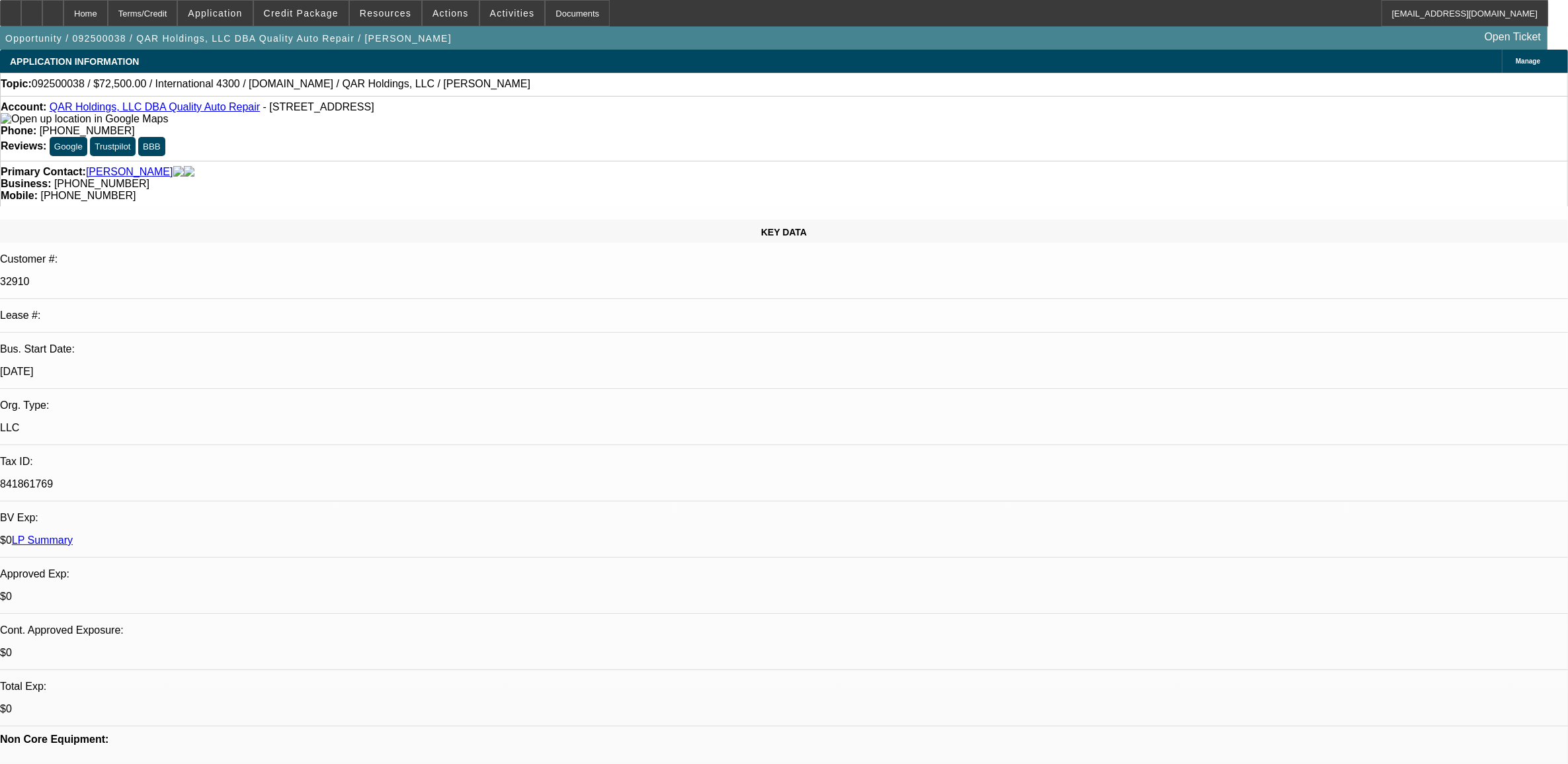
select select "0"
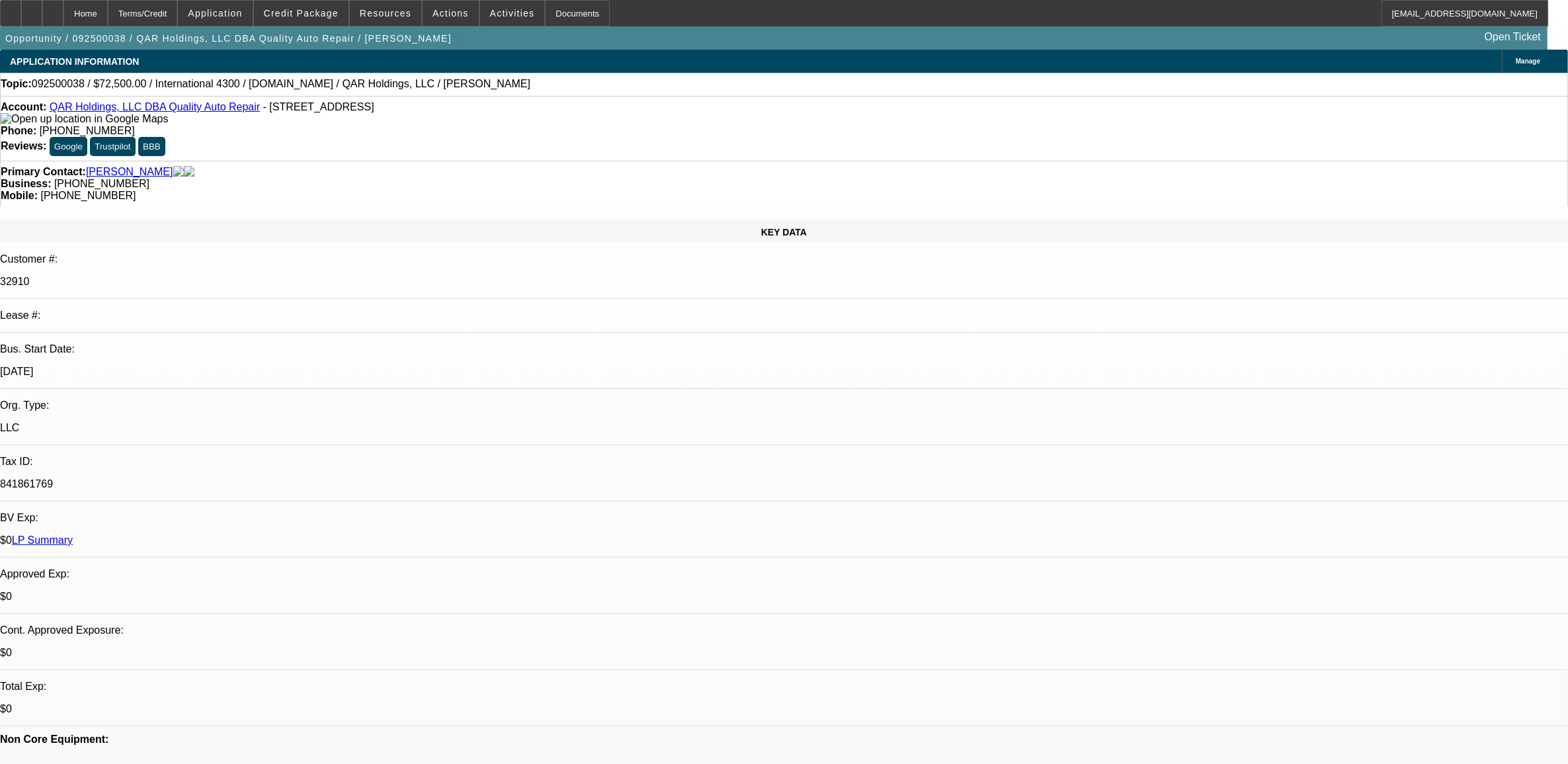
select select "1"
select select "2"
select select "6"
select select "1"
select select "2"
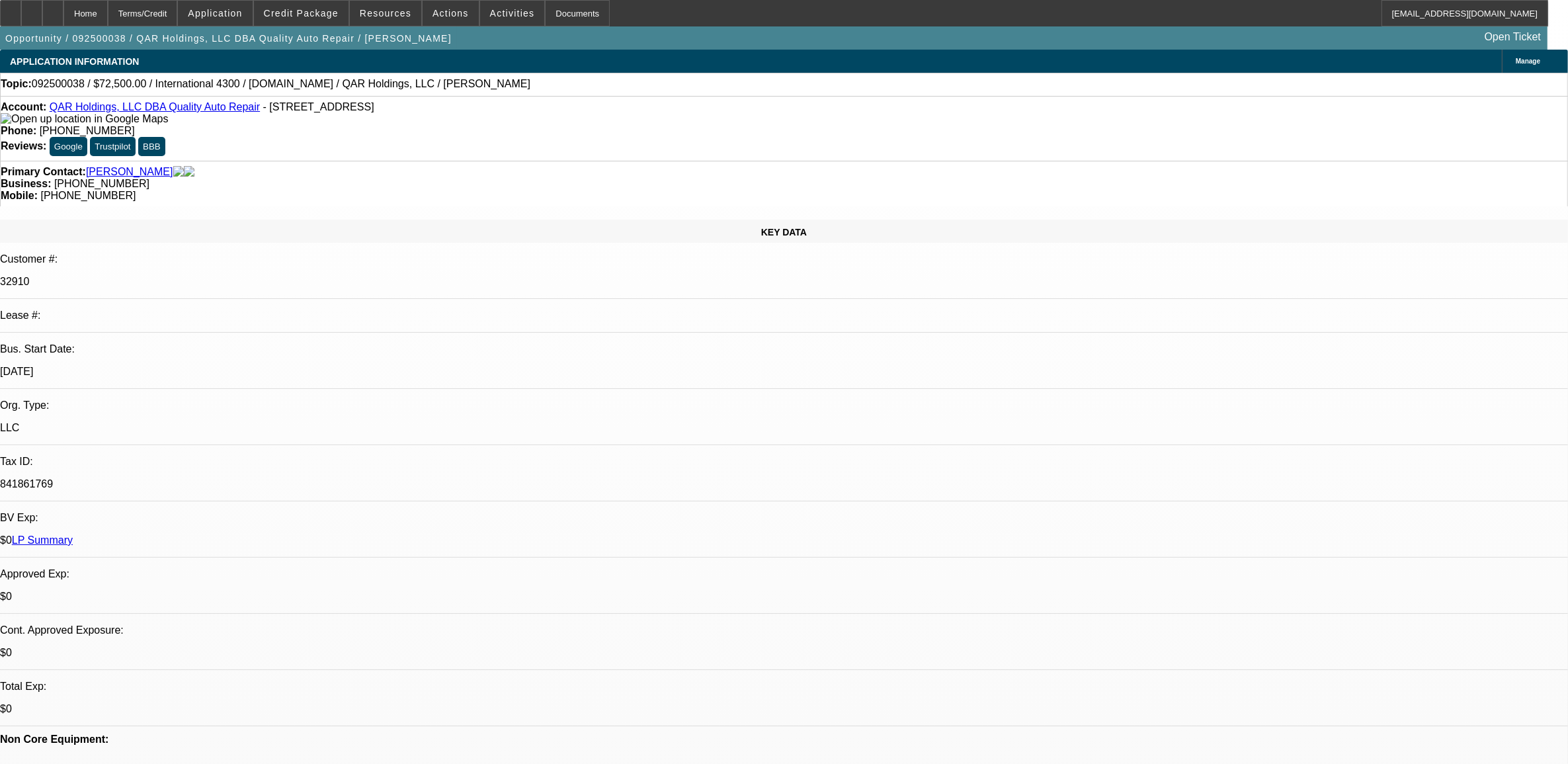
select select "6"
select select "1"
select select "2"
select select "6"
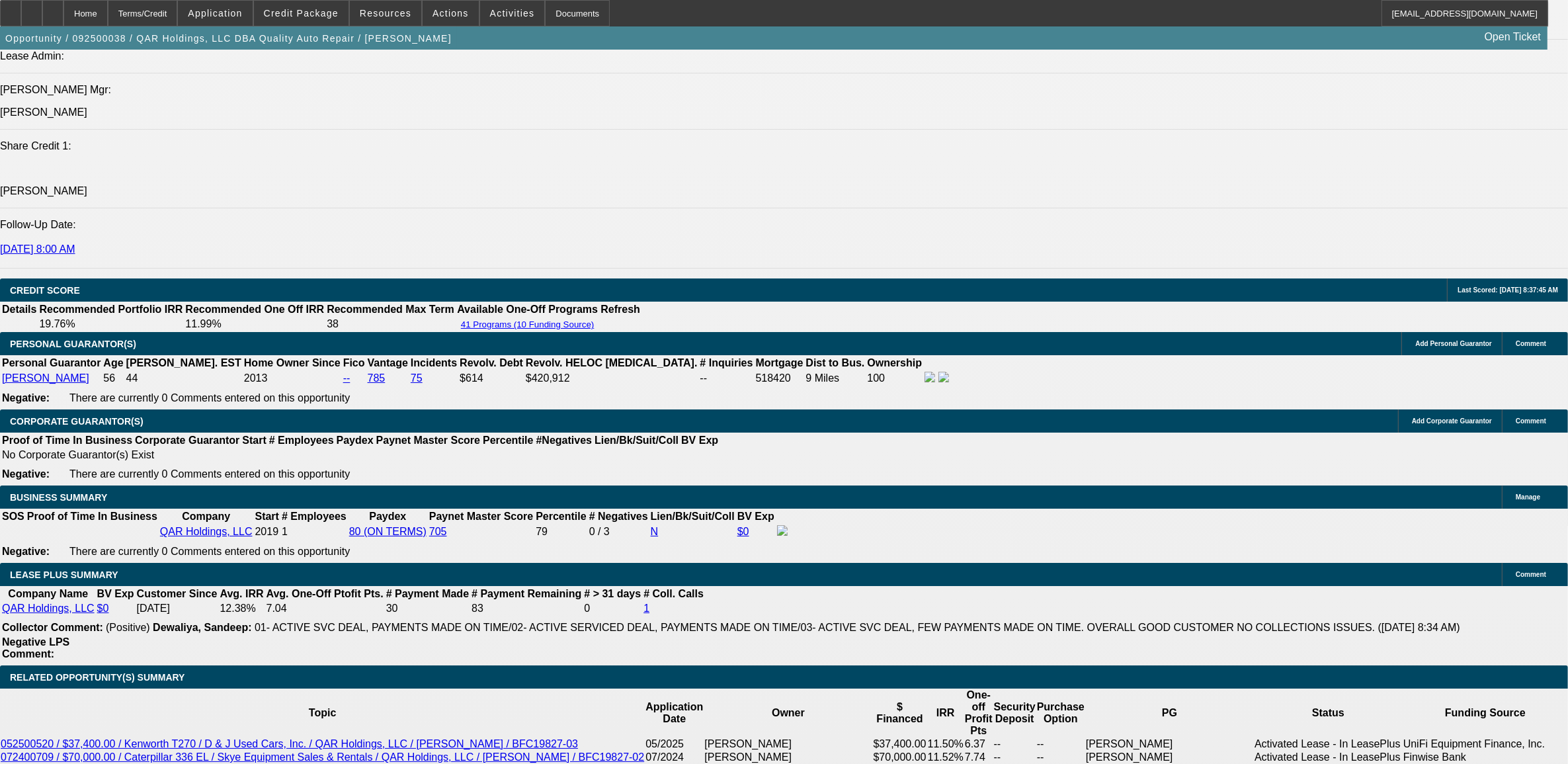
scroll to position [1737, 0]
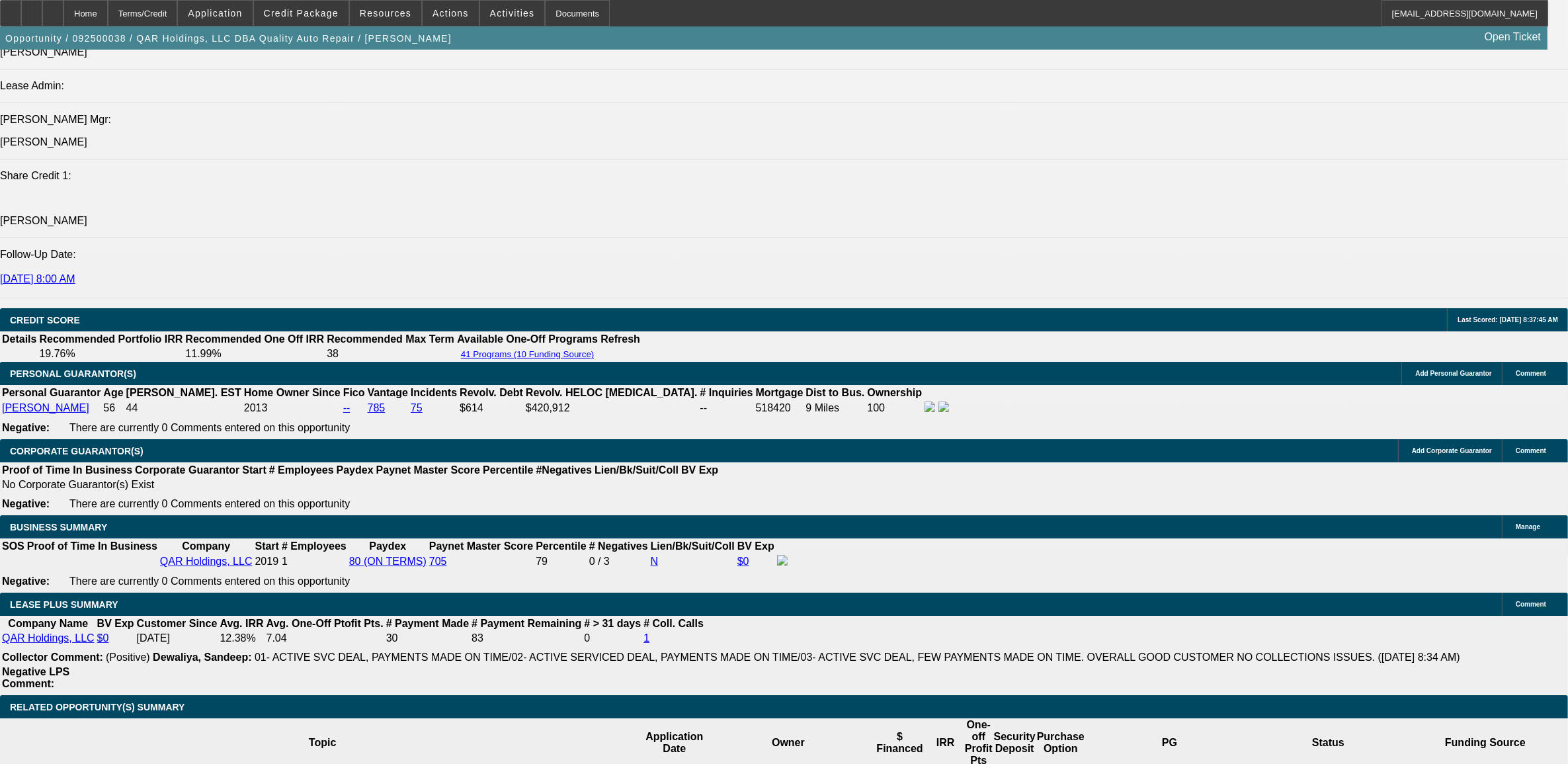
select select "1"
type input "UNKNOWN"
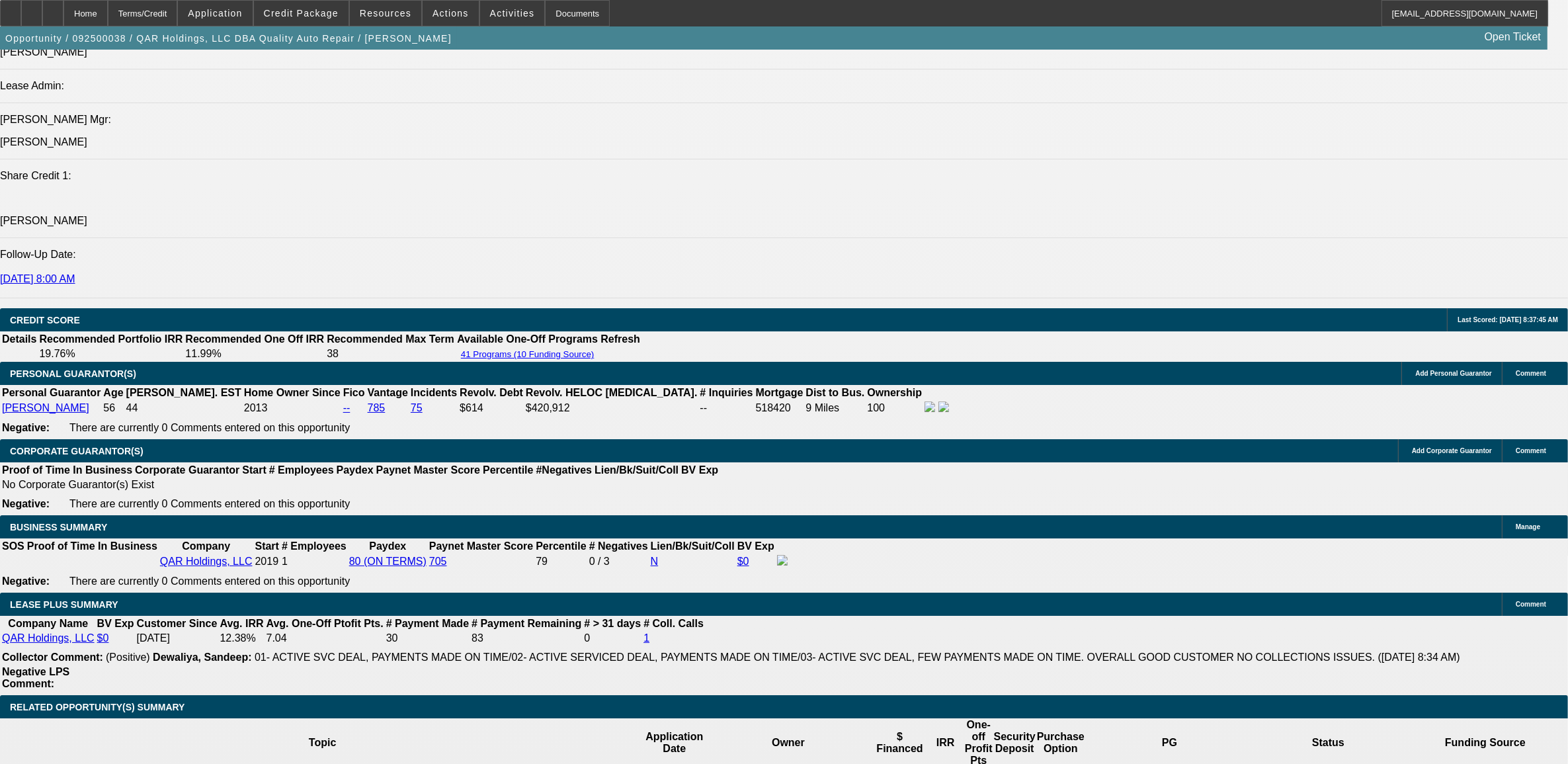
type input "11"
type input "$1,541.46"
type input "11."
type input "$1,873.80"
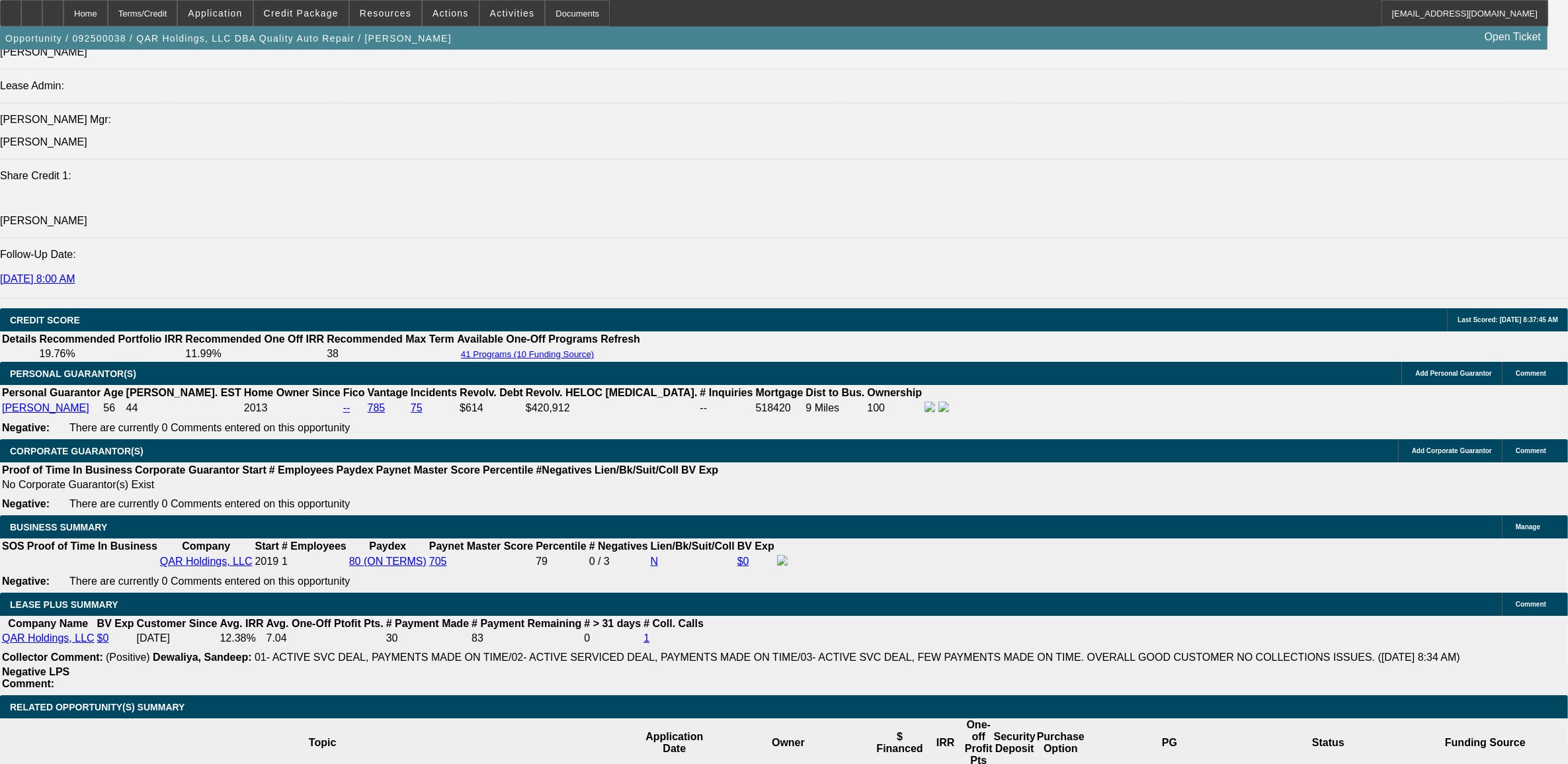
type input "11.5"
type input "$1,891.45"
type input "11.5"
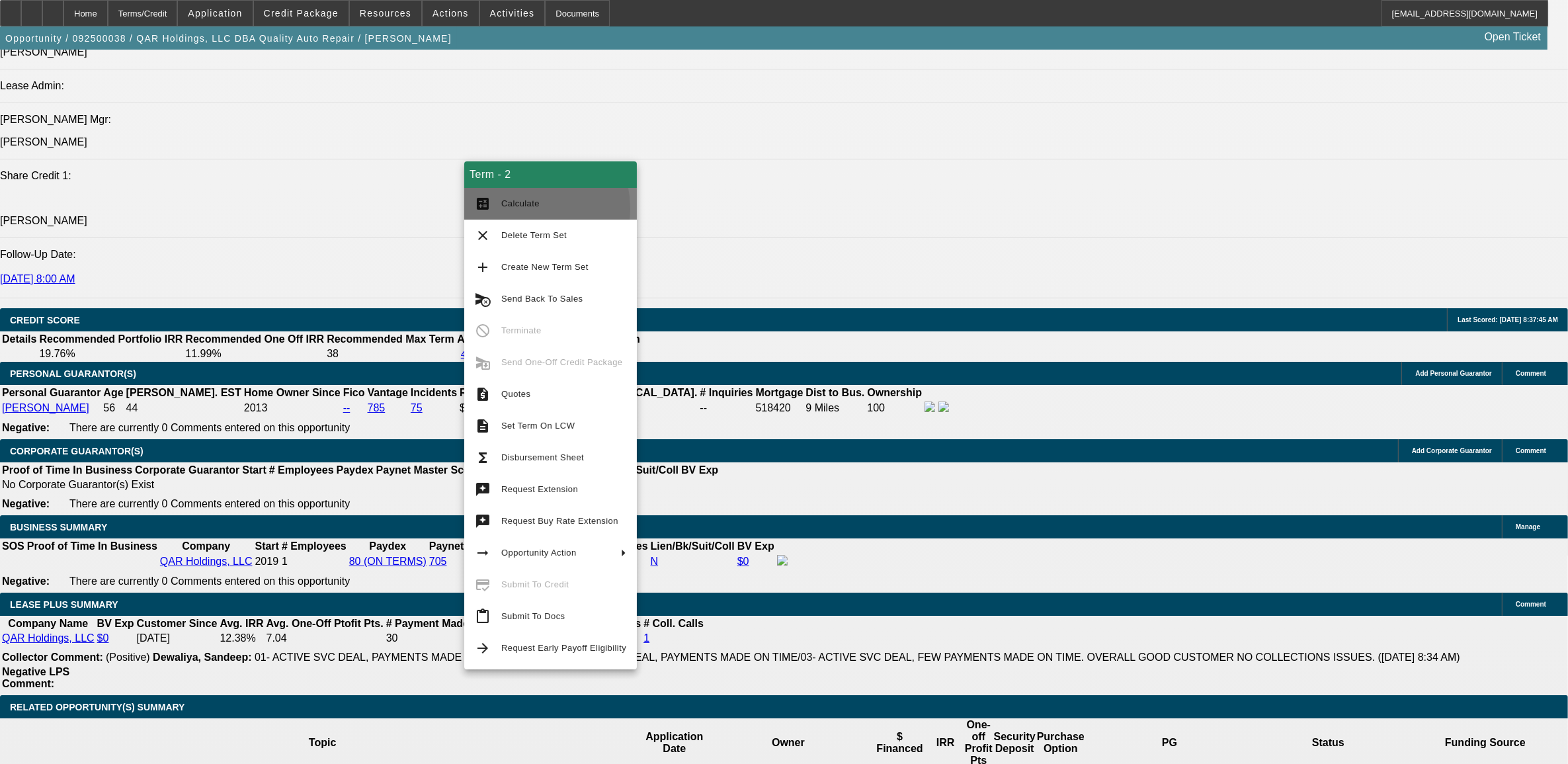
click at [510, 209] on span "Calculate" at bounding box center [563, 204] width 125 height 16
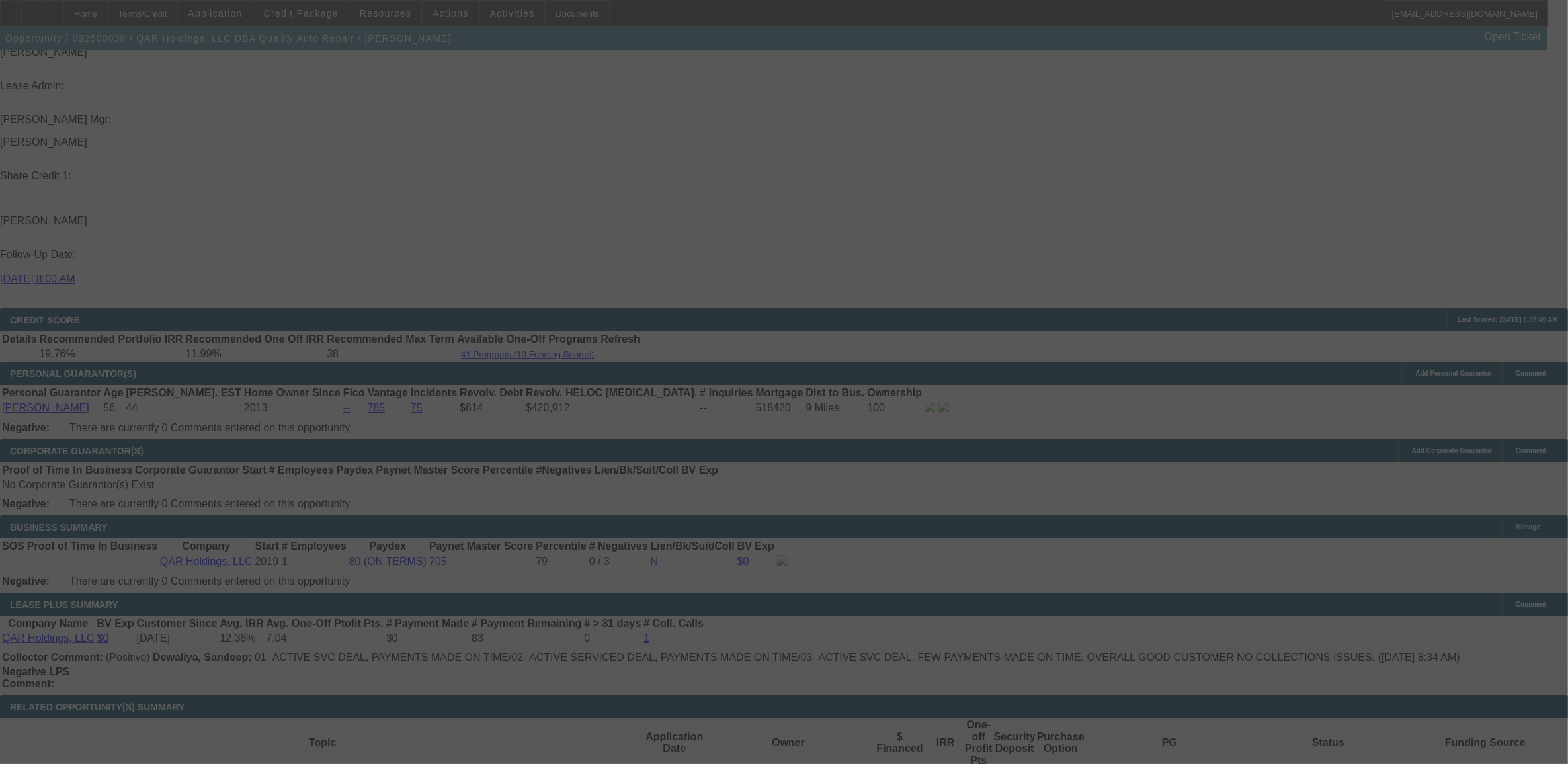
select select "0"
select select "6"
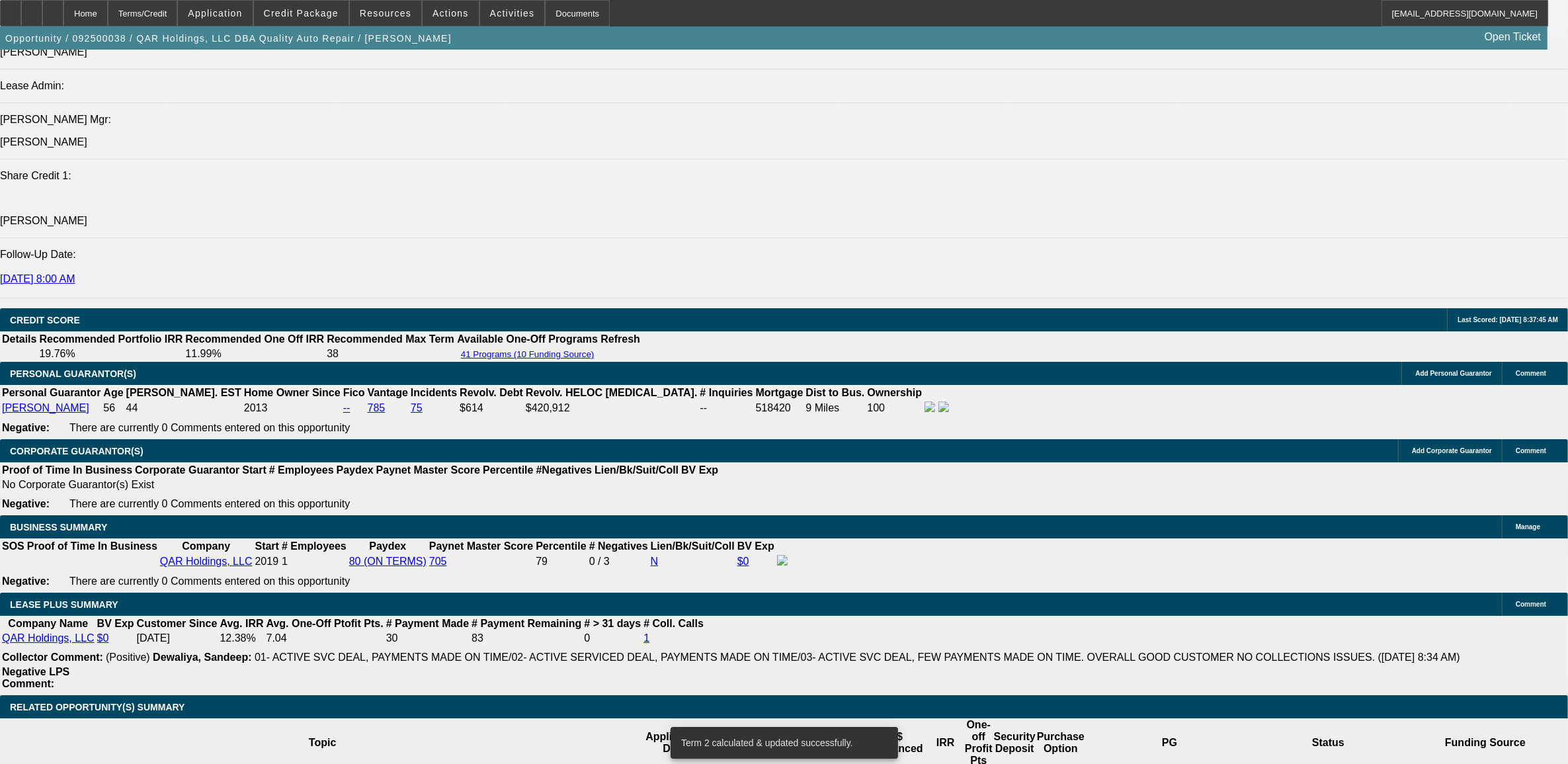
type input "1"
type input "UNKNOWN"
type input "12"
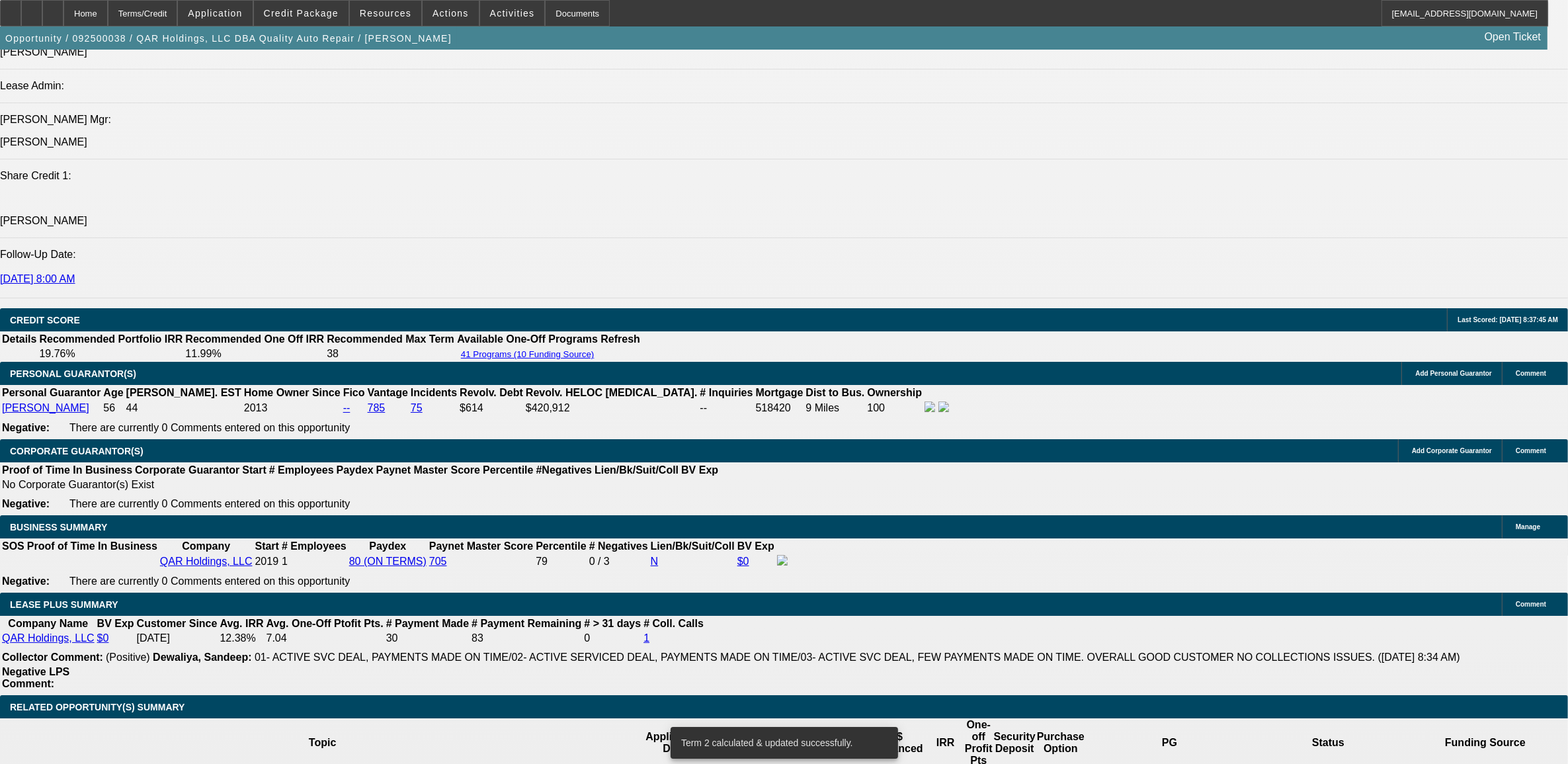
type input "$1,541.46"
type input "12."
type input "$1,909.20"
type input "12.5"
type input "$1,927.05"
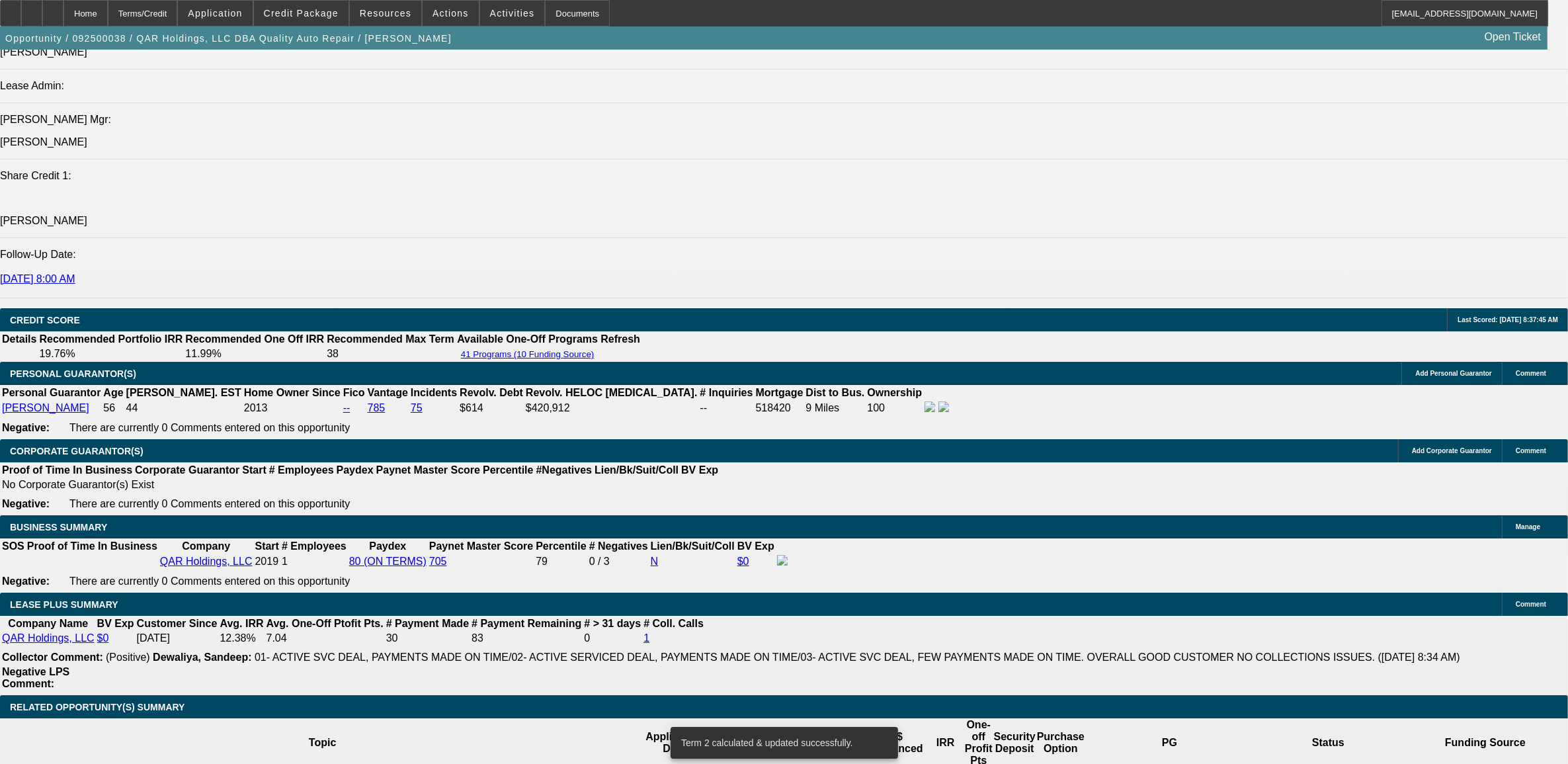
type input "12.5"
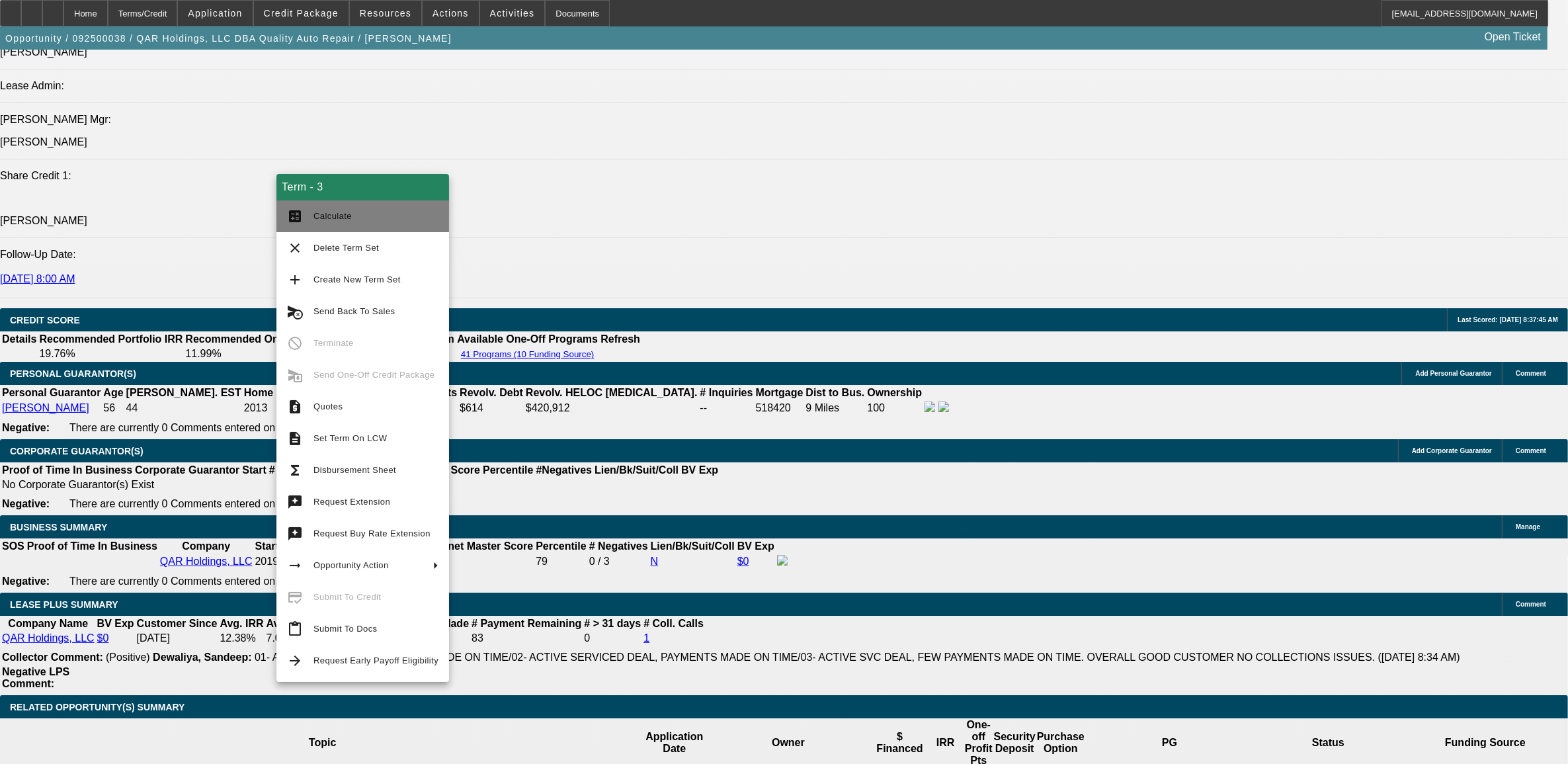
click at [348, 215] on span "Calculate" at bounding box center [332, 216] width 38 height 10
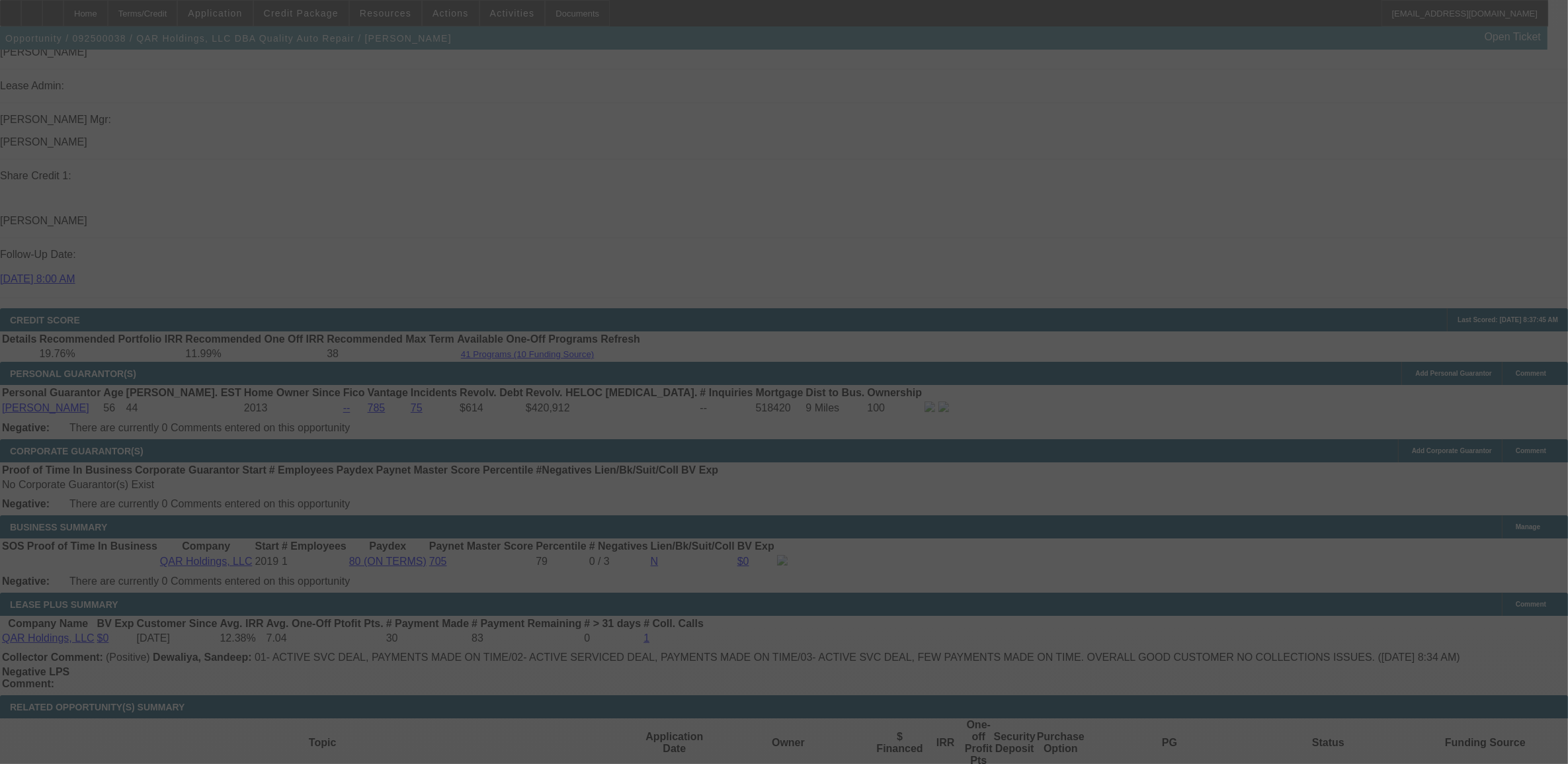
select select "0"
select select "2"
select select "0"
select select "6"
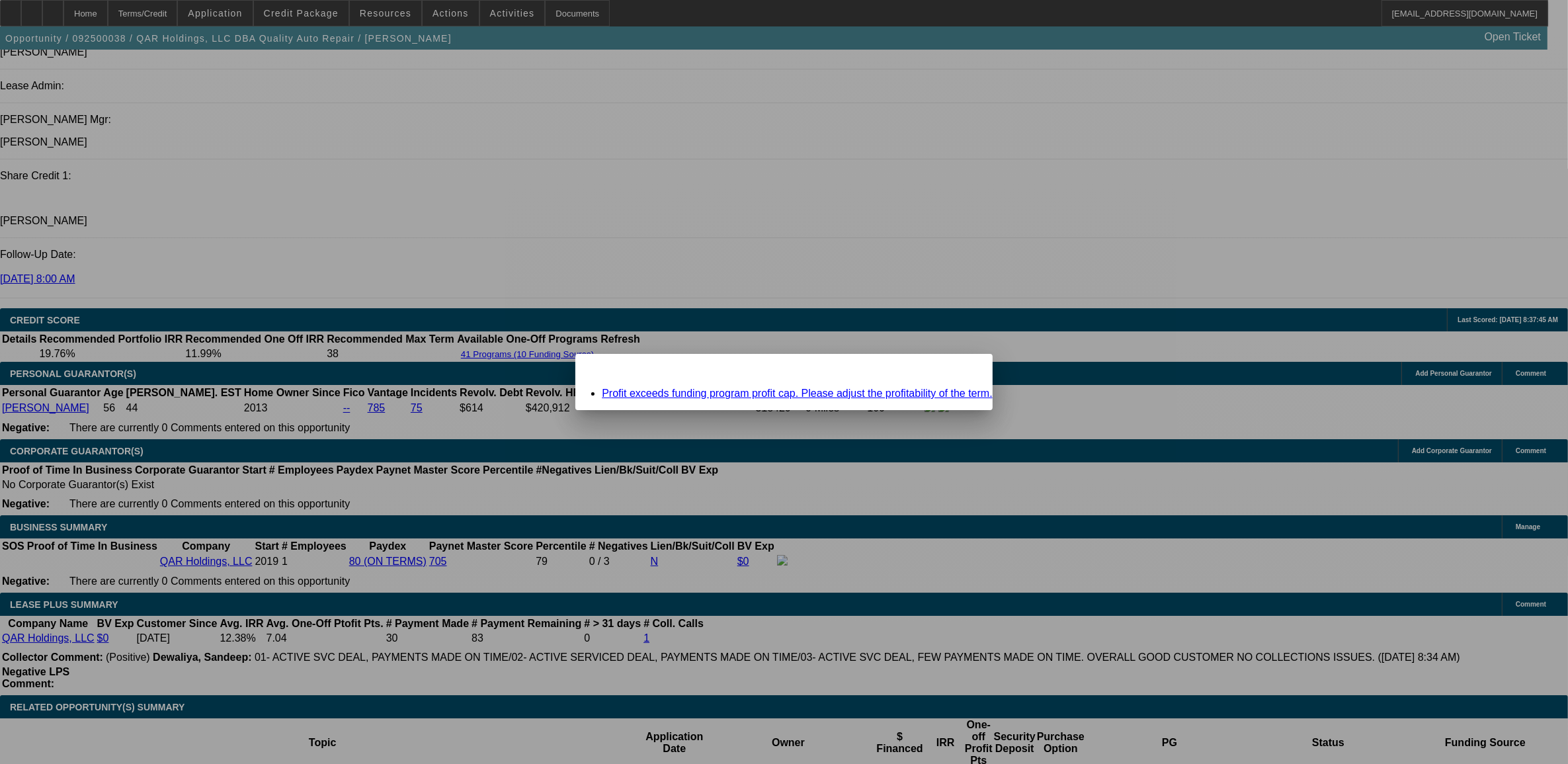
click at [964, 369] on div "Close" at bounding box center [978, 361] width 29 height 15
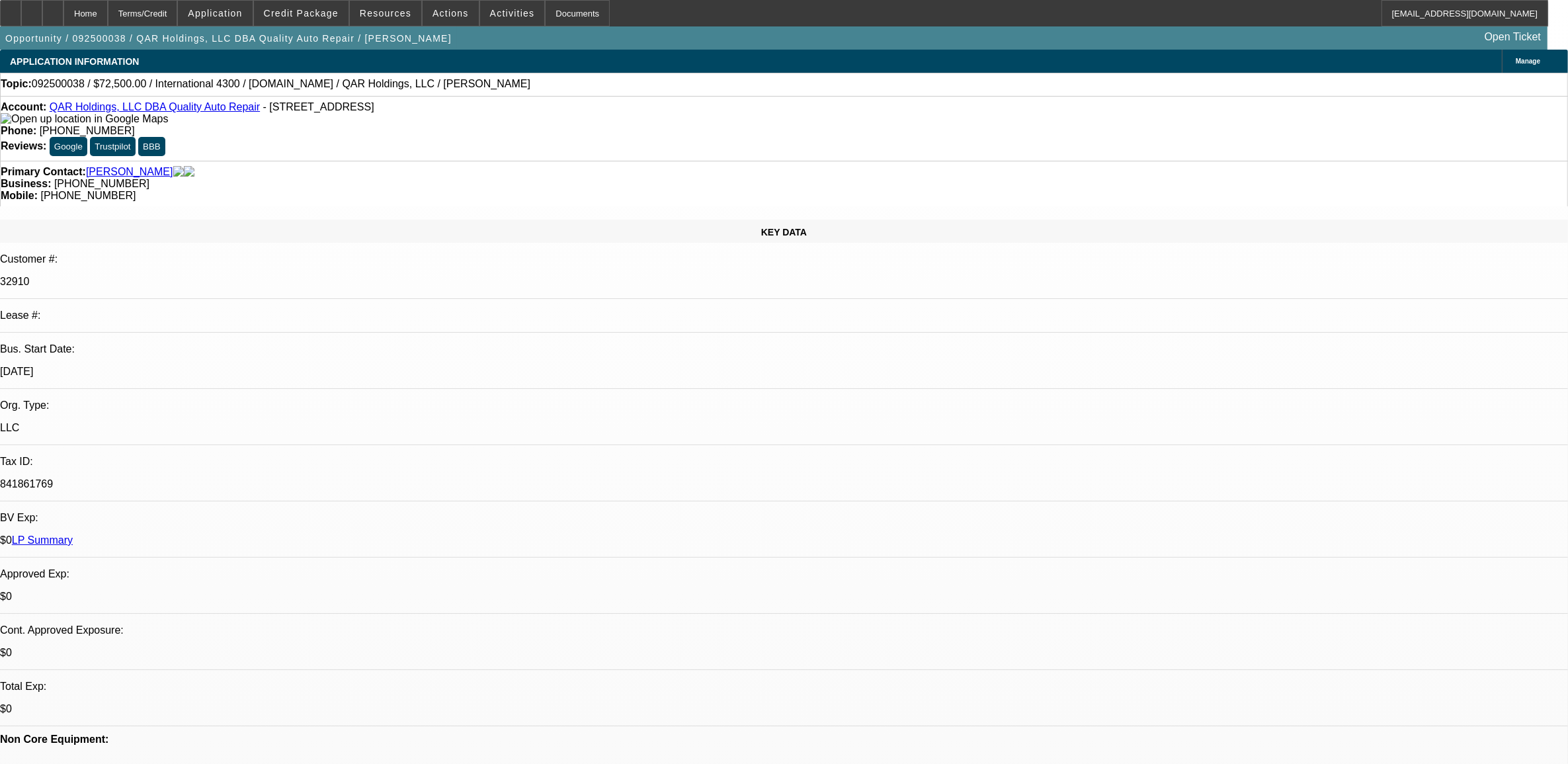
scroll to position [1737, 0]
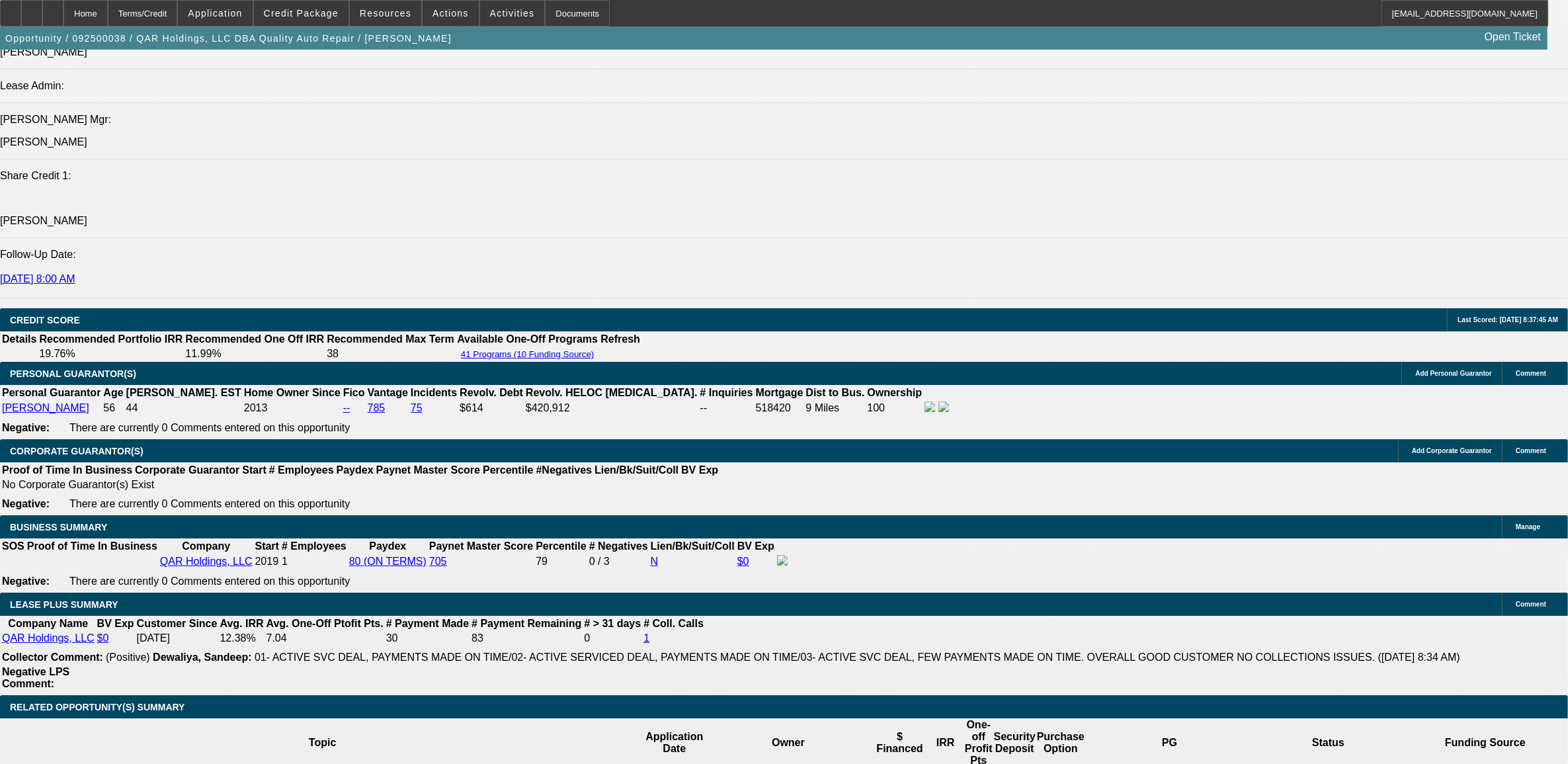
type input "UNKNOWN"
type input "12."
type input "$1,541.46"
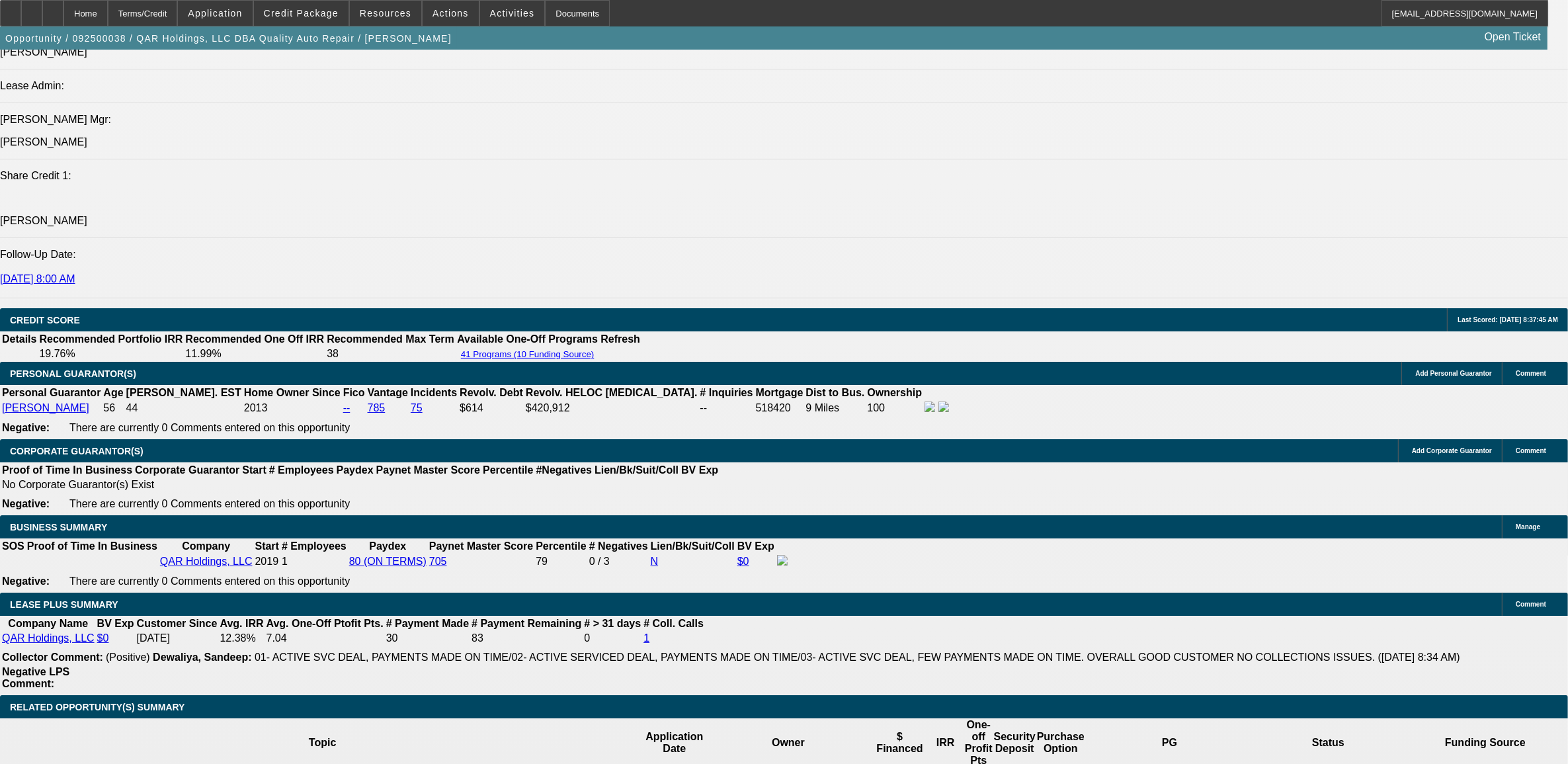
type input "12.25"
type input "$1,918.11"
type input "12.25"
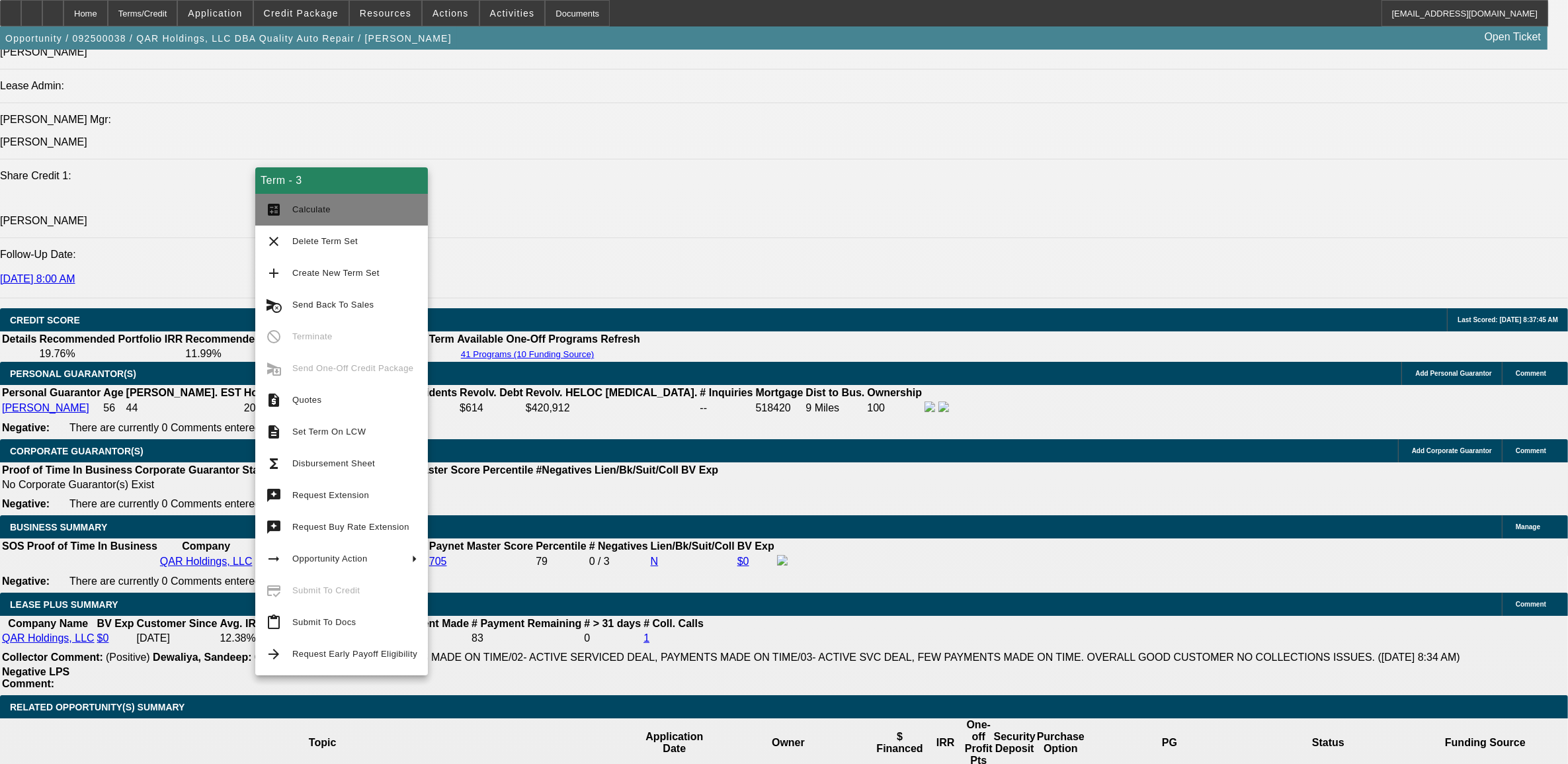
click at [303, 217] on span "Calculate" at bounding box center [354, 210] width 125 height 16
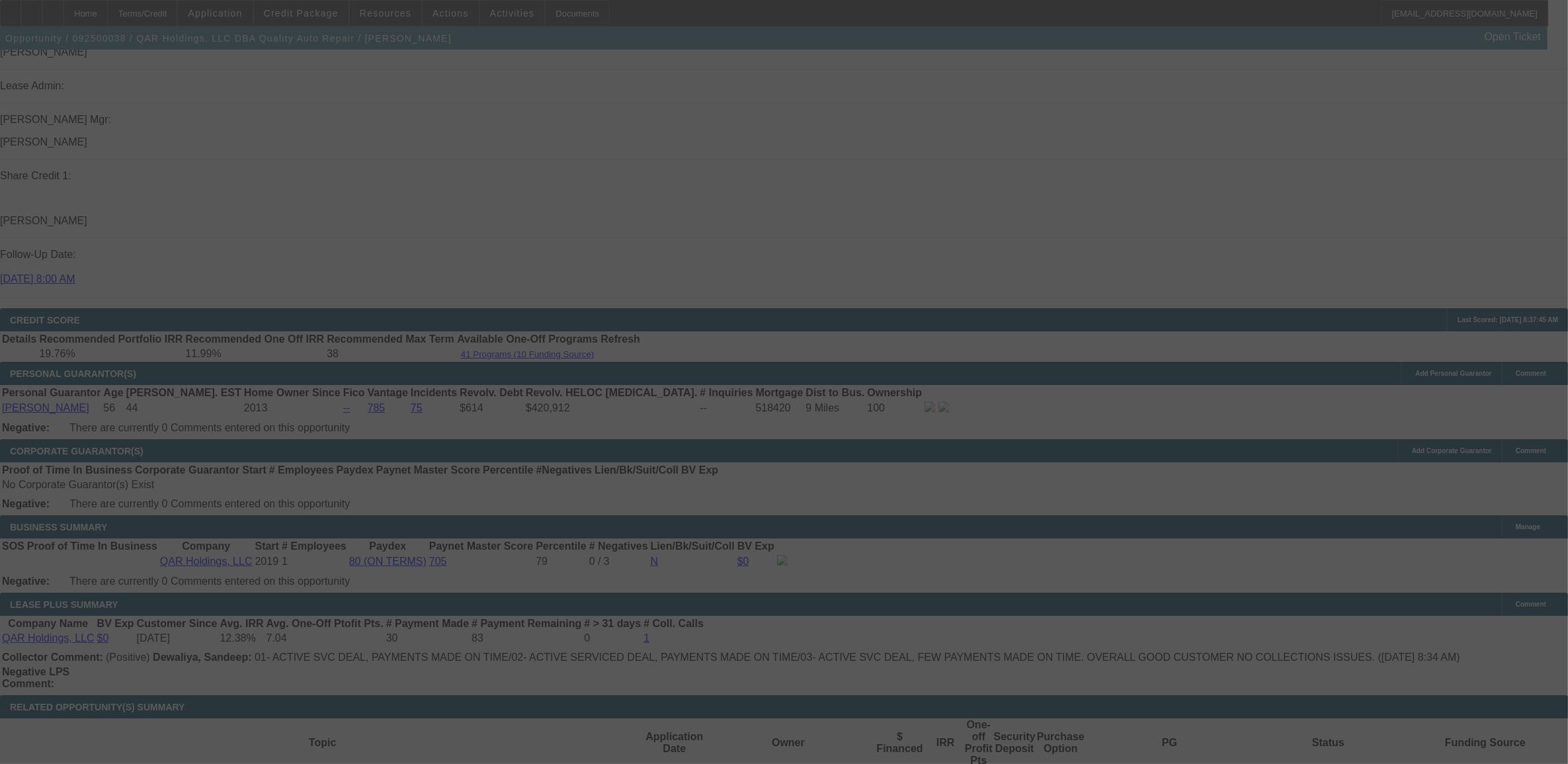
select select "0"
select select "2"
select select "0"
select select "6"
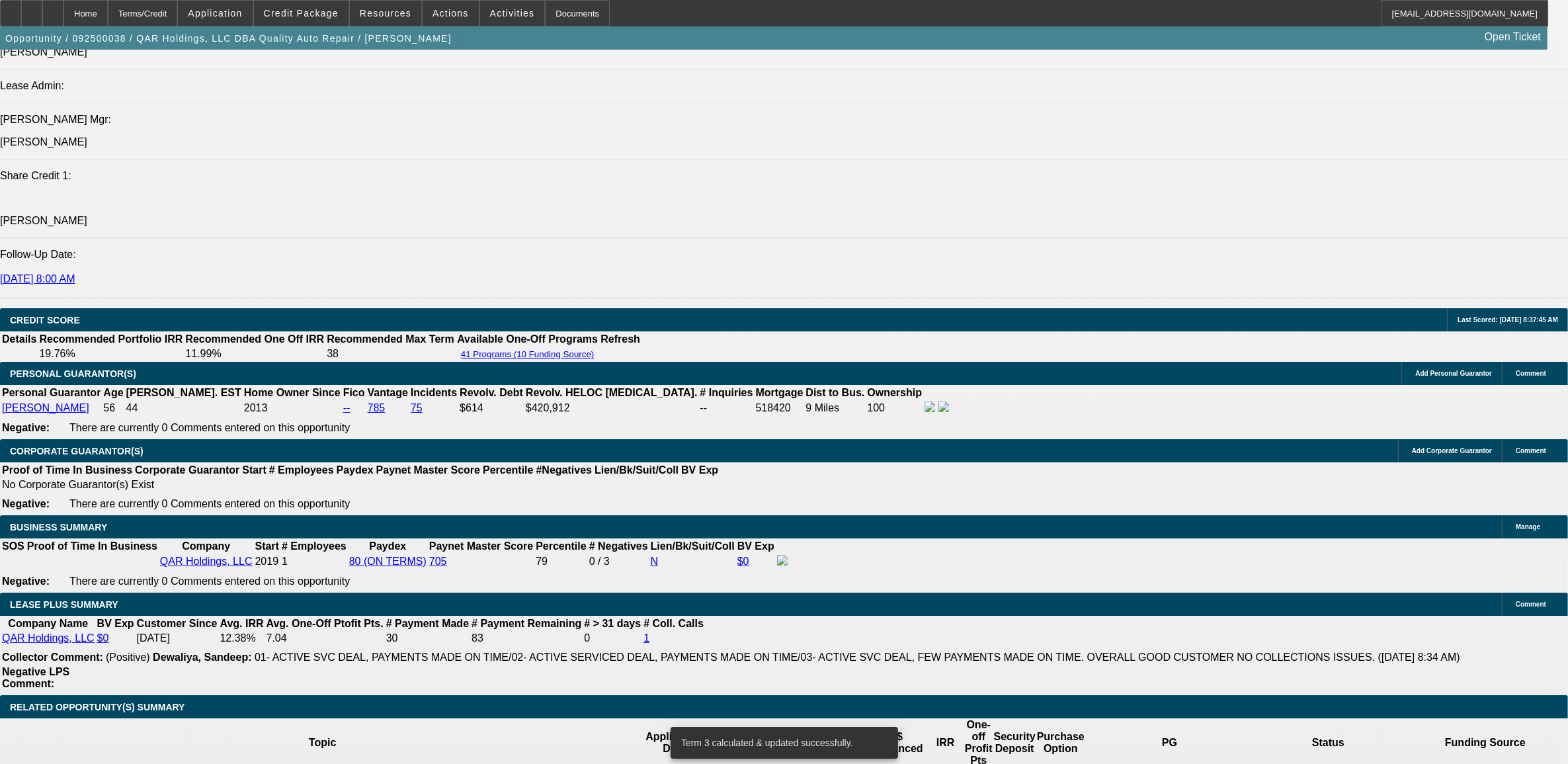
type input "UNKNOWN"
type input "12"
type input "$1,541.46"
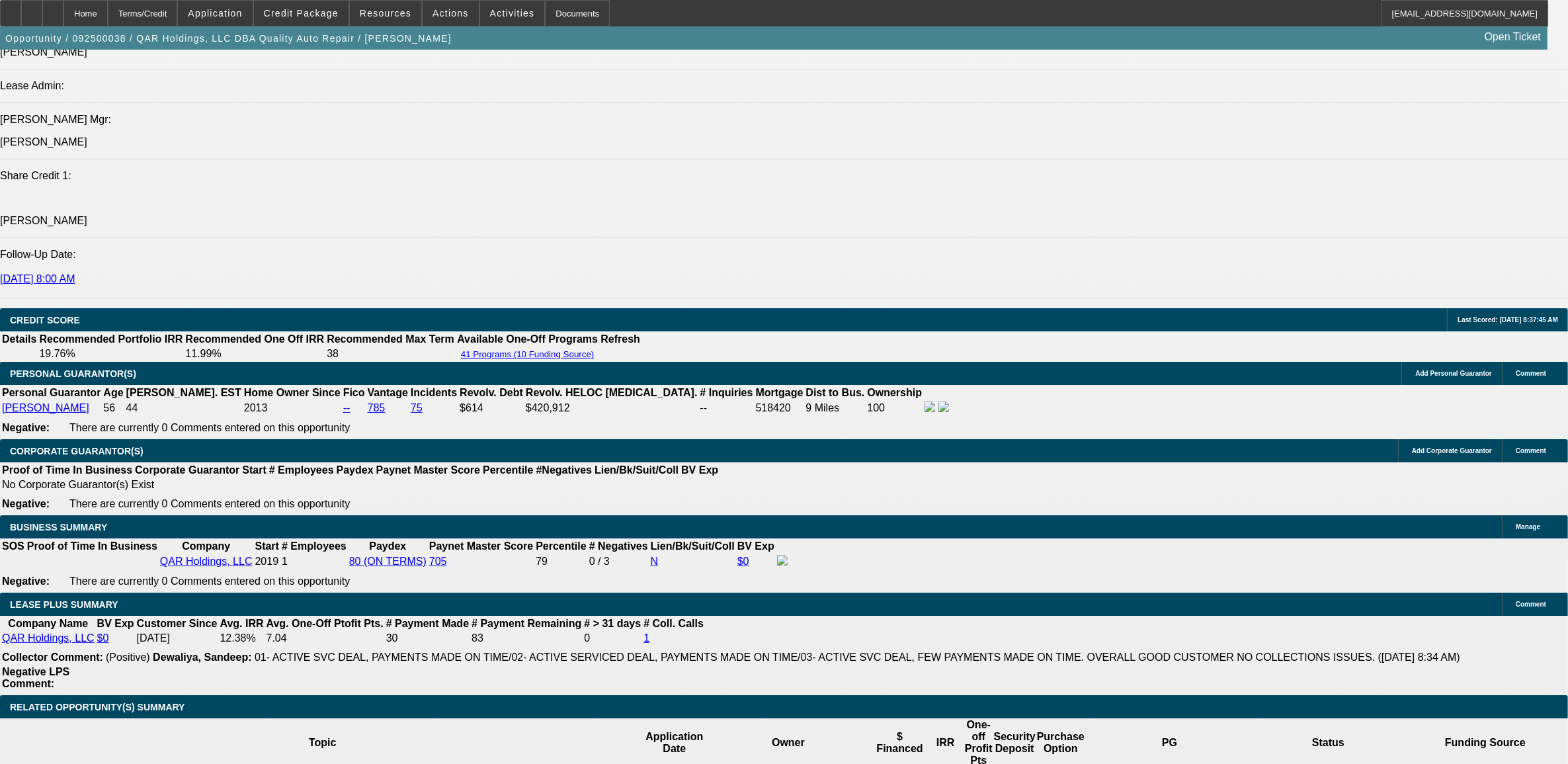
type input "12."
type input "$1,909.20"
type input "12.1"
type input "$1,912.76"
type input "12.15"
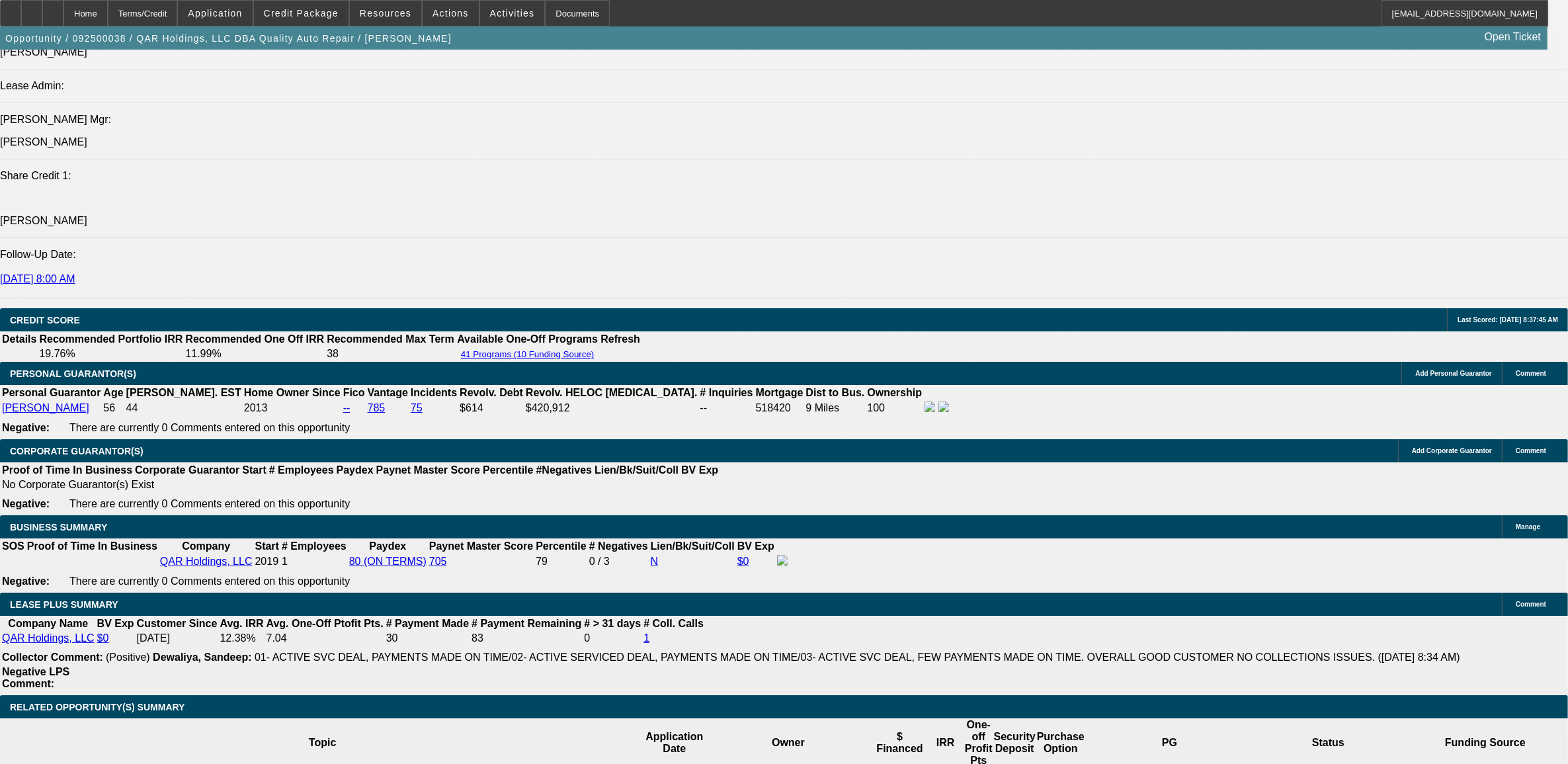
type input "$1,914.55"
type input "12.15"
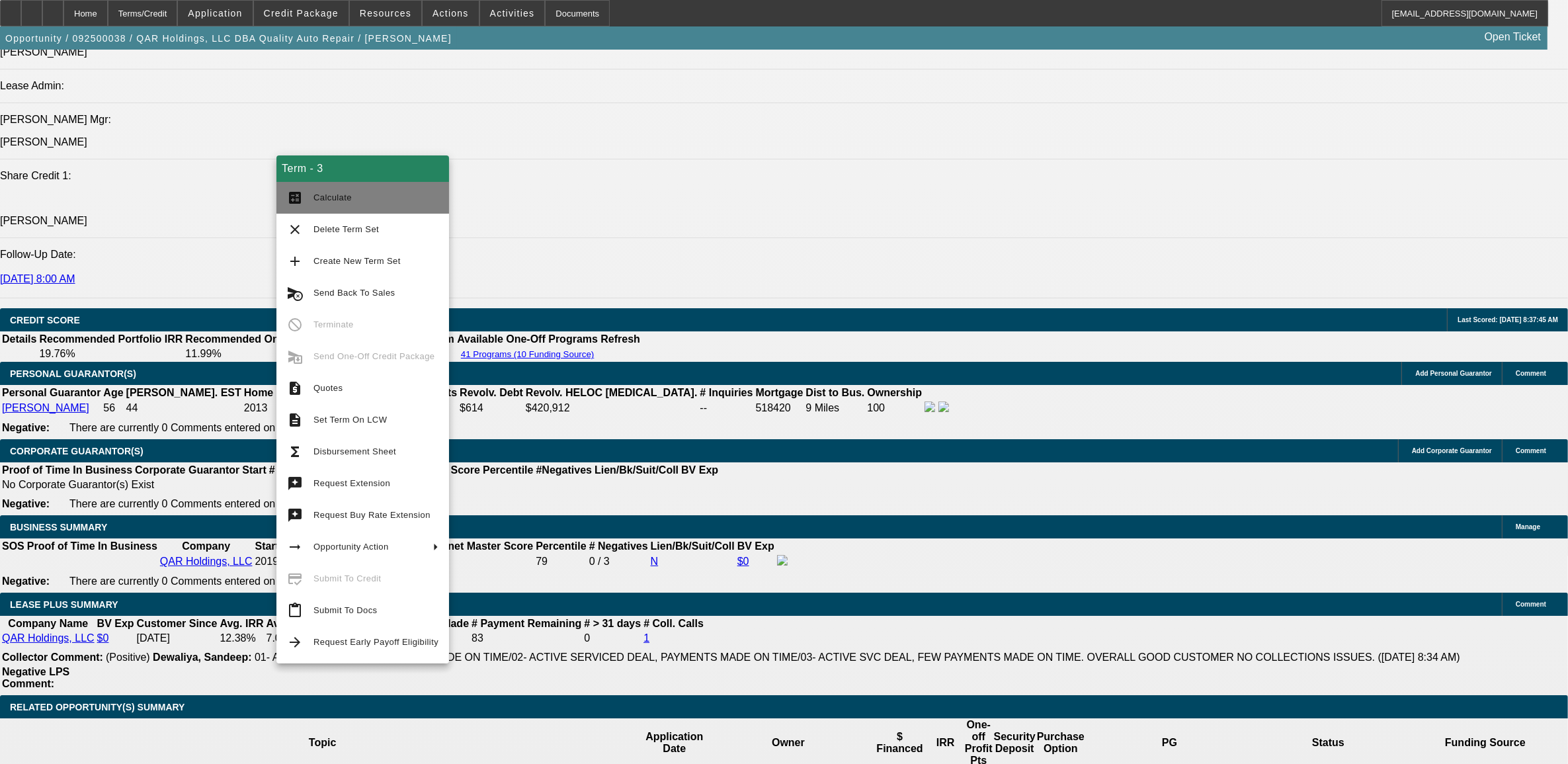
click at [314, 210] on button "calculate Calculate" at bounding box center [363, 197] width 172 height 31
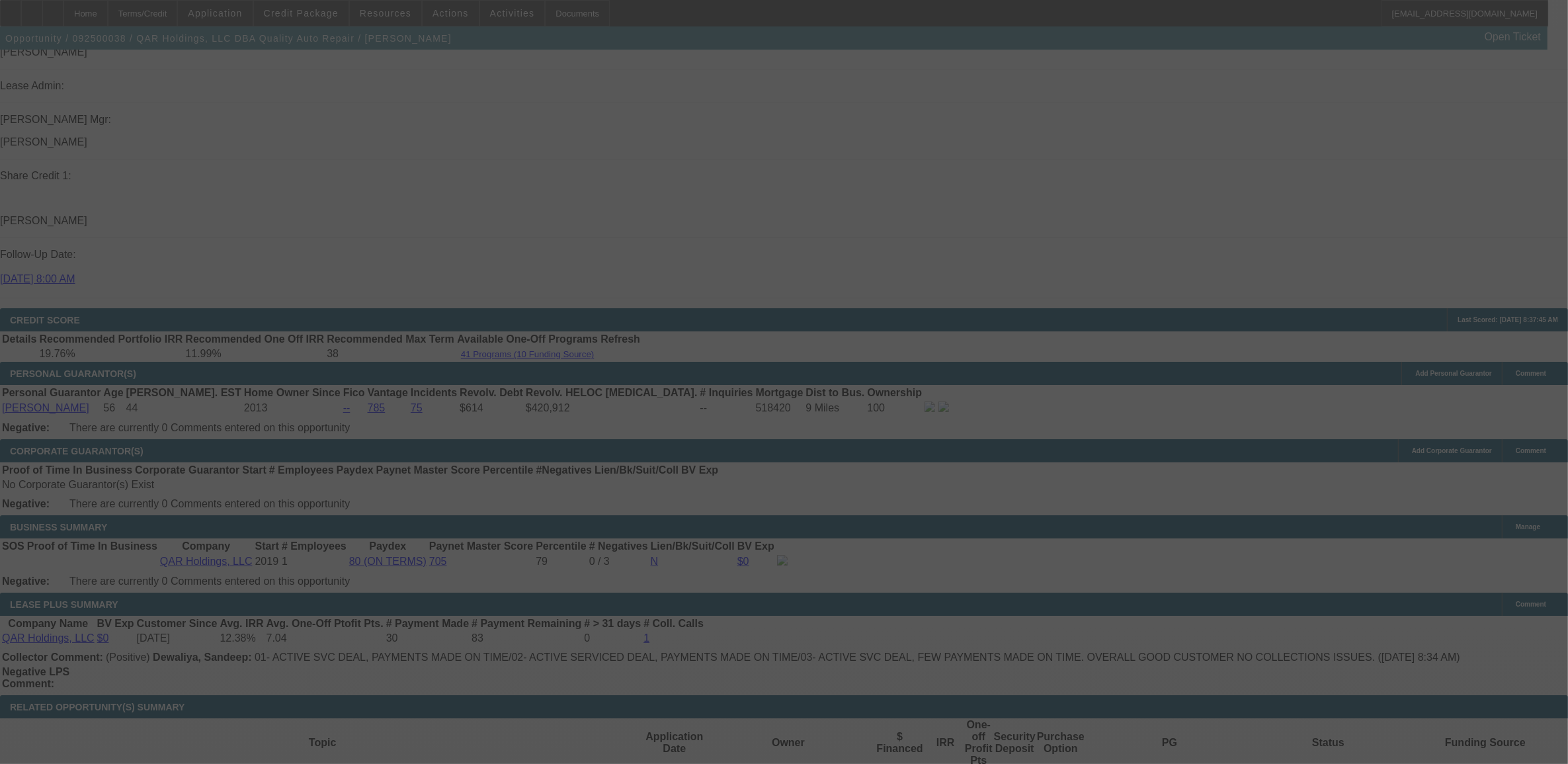
select select "0"
select select "2"
select select "0"
select select "6"
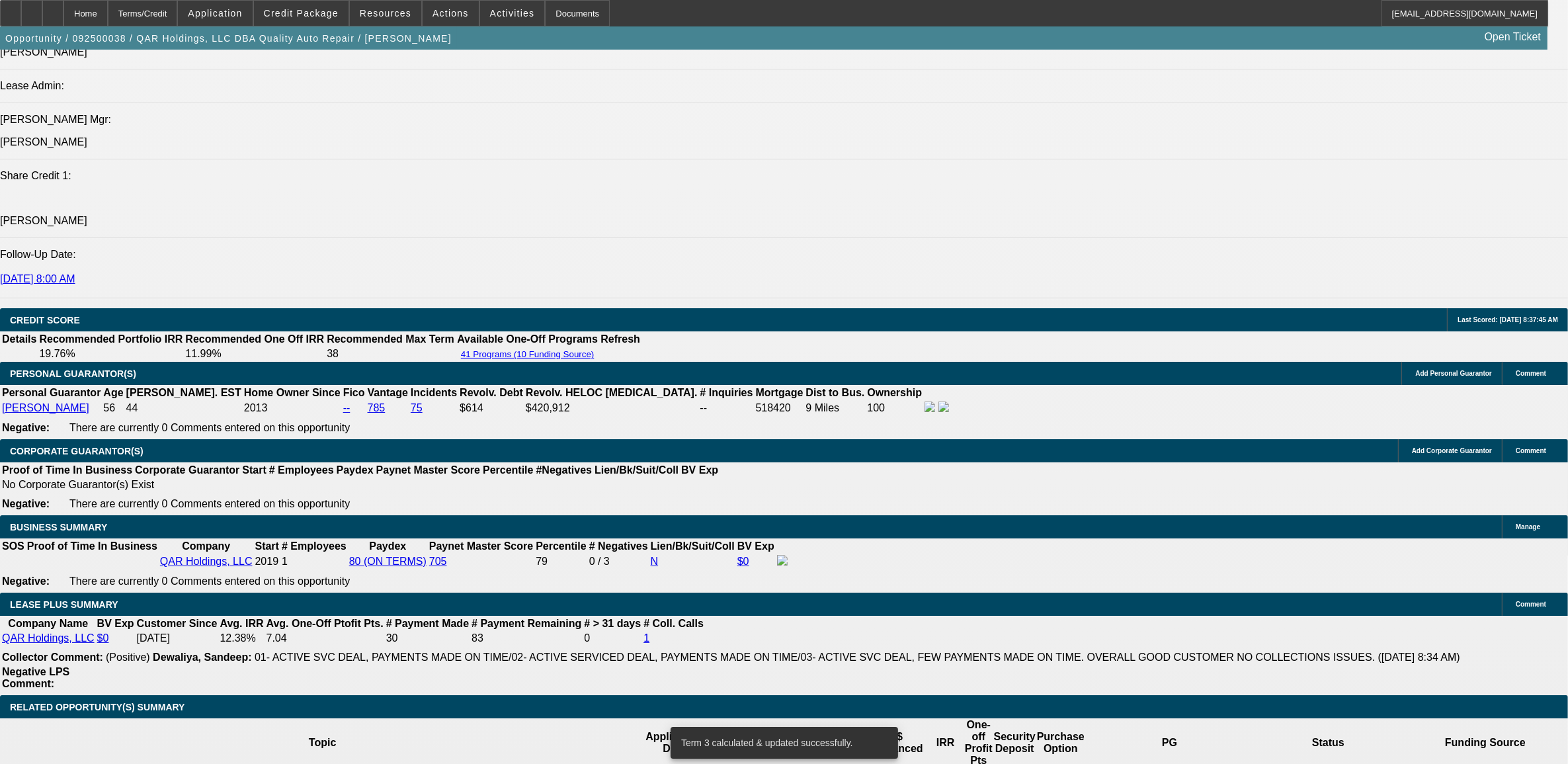
type input "UNKNOWN"
type input "11"
type input "$1,873.80"
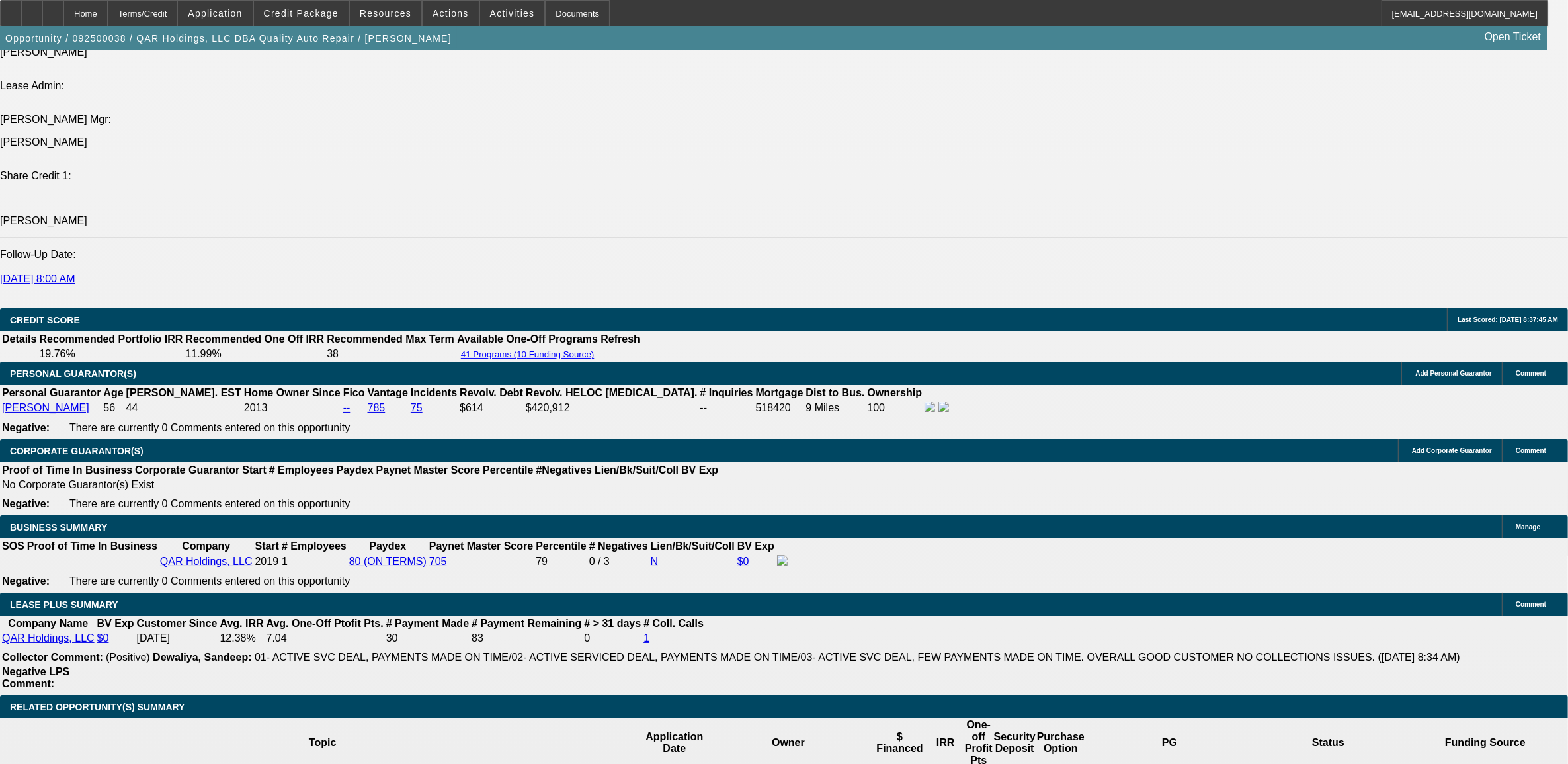
type input "11"
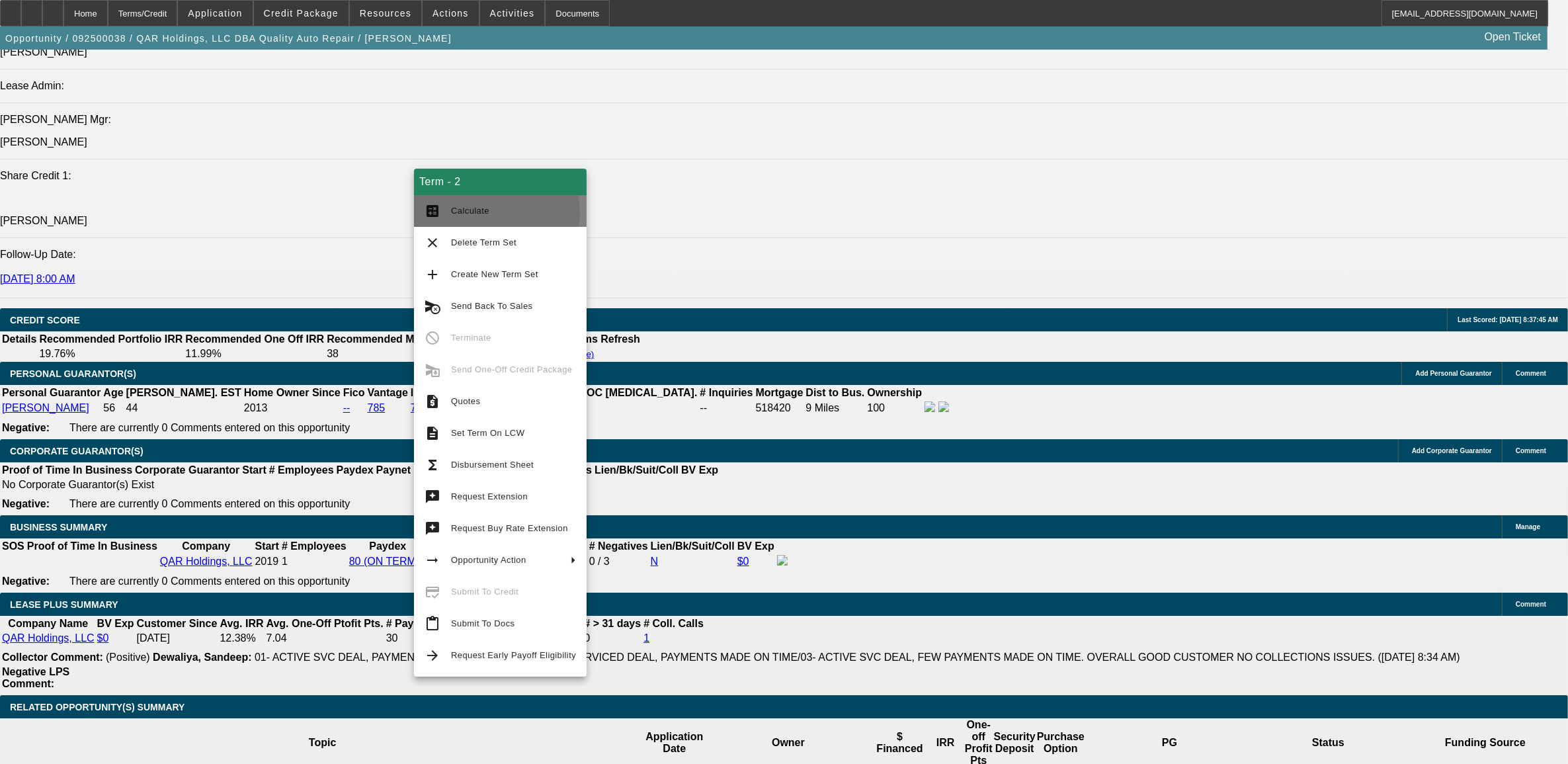
click at [488, 213] on span "Calculate" at bounding box center [513, 211] width 125 height 16
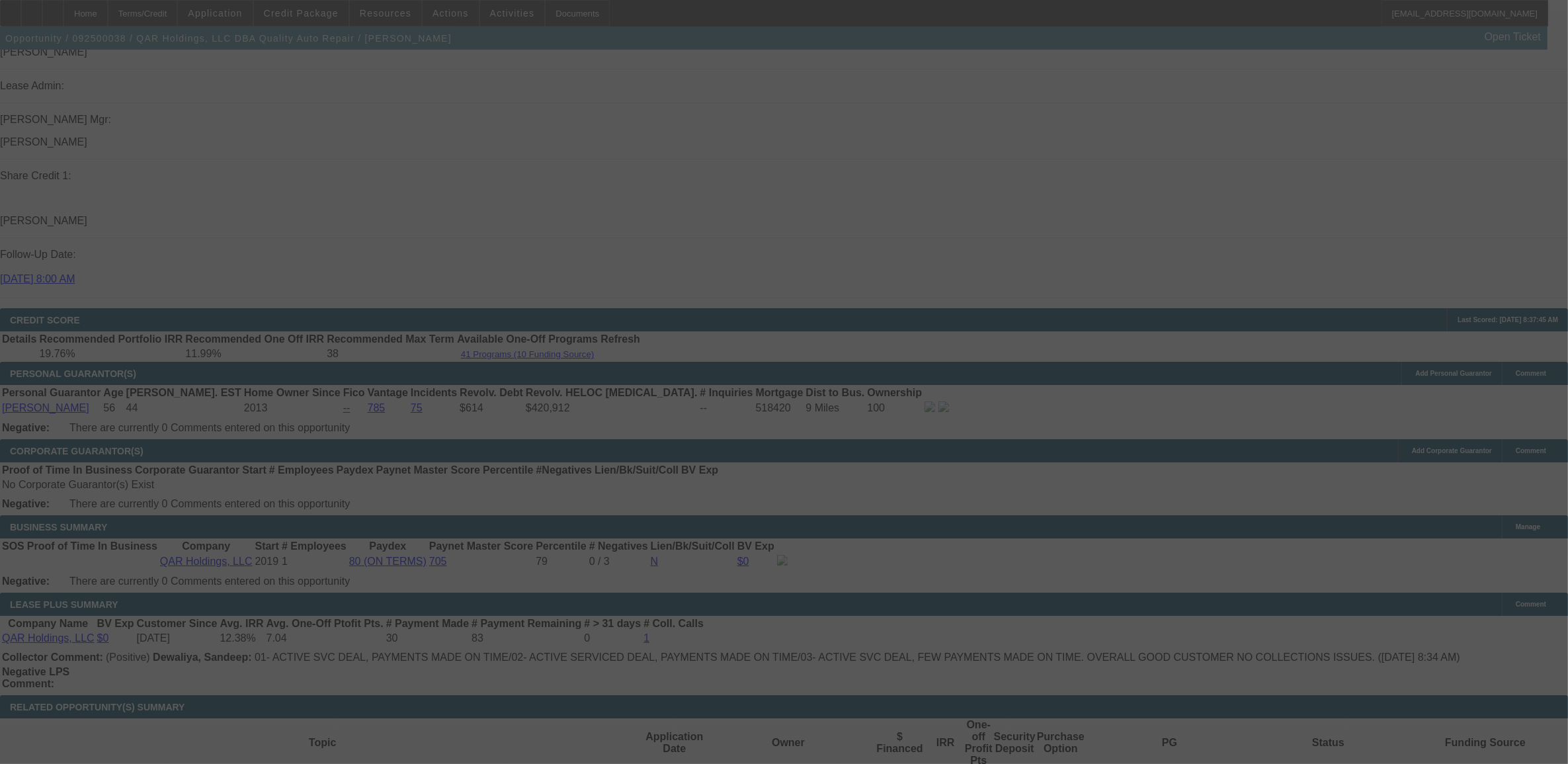
select select "0"
select select "6"
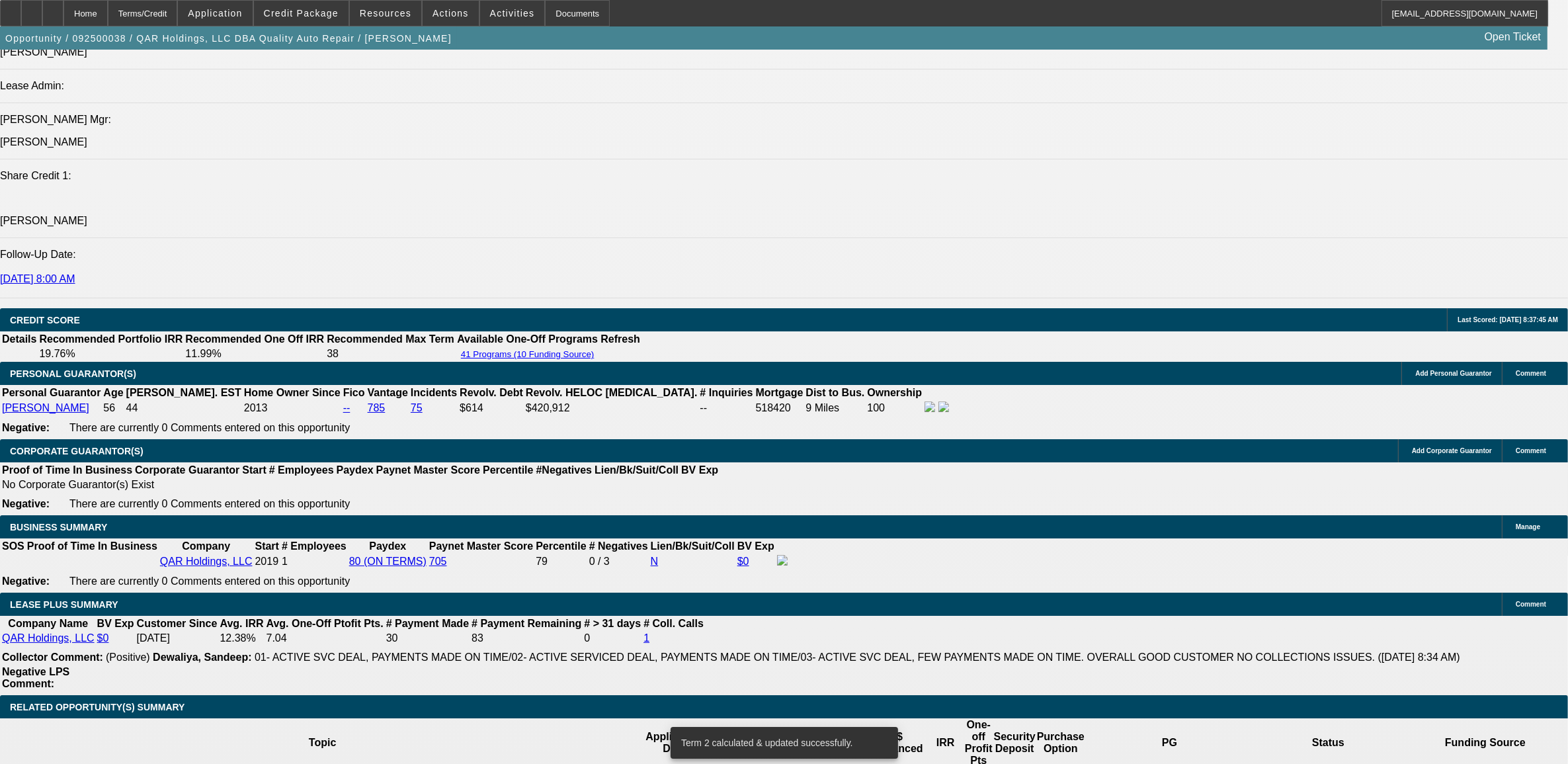
type input "1"
type input "UNKNOWN"
type input "11"
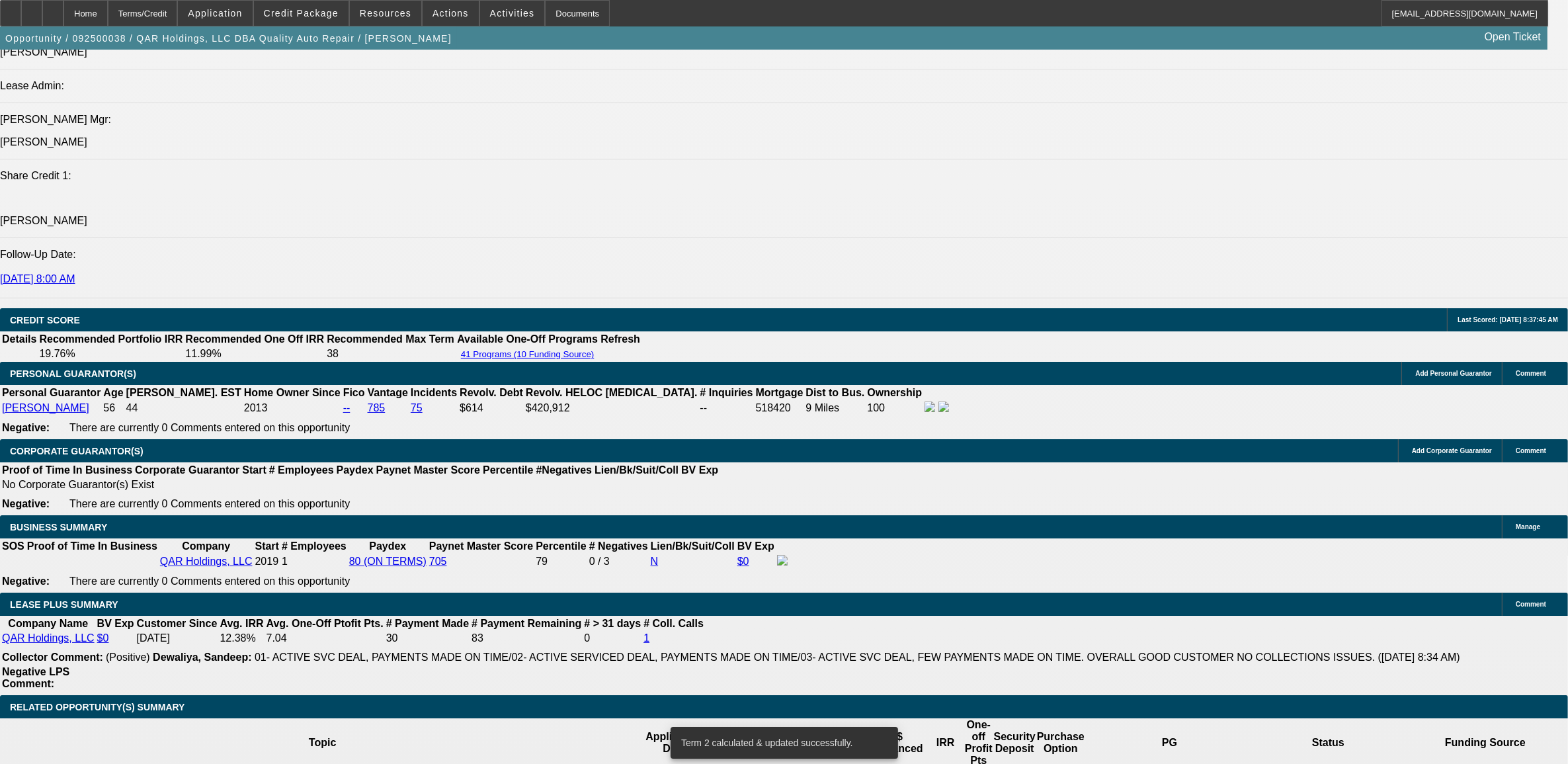
type input "$1,541.46"
type input "11."
type input "$1,873.80"
type input "11.25"
type input "$1,882.61"
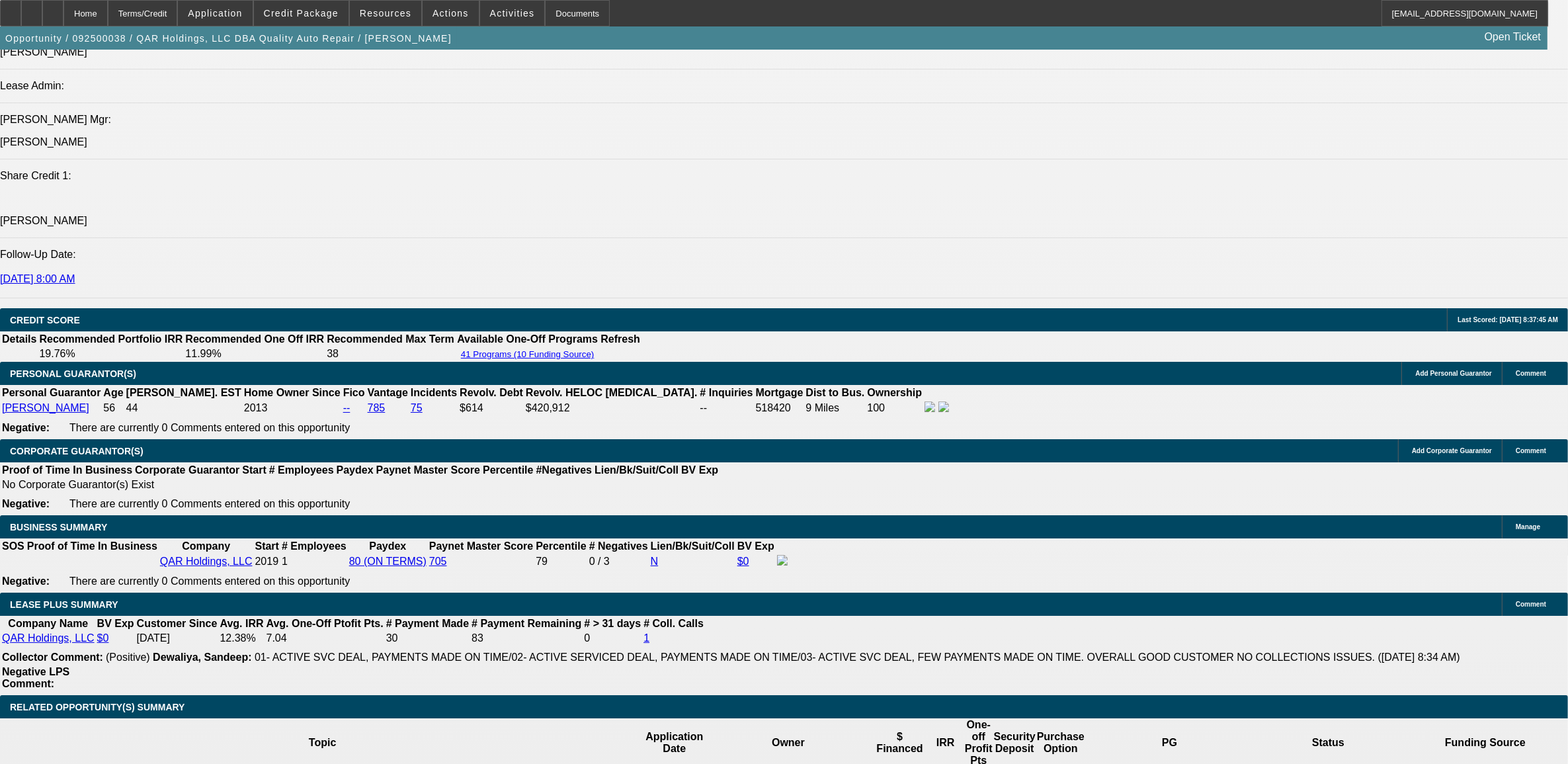
type input "11.25"
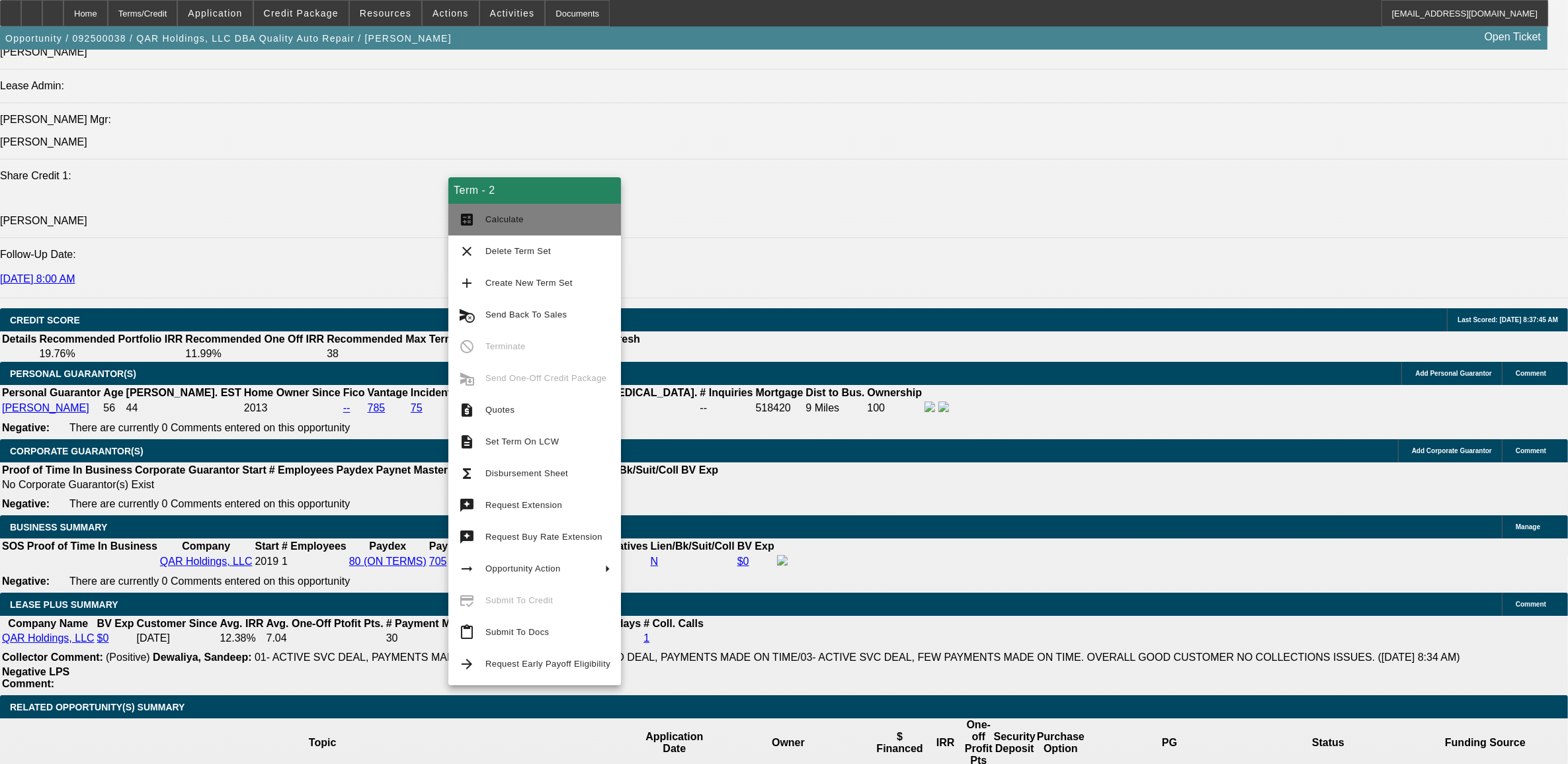
click at [530, 227] on button "calculate Calculate" at bounding box center [535, 219] width 172 height 31
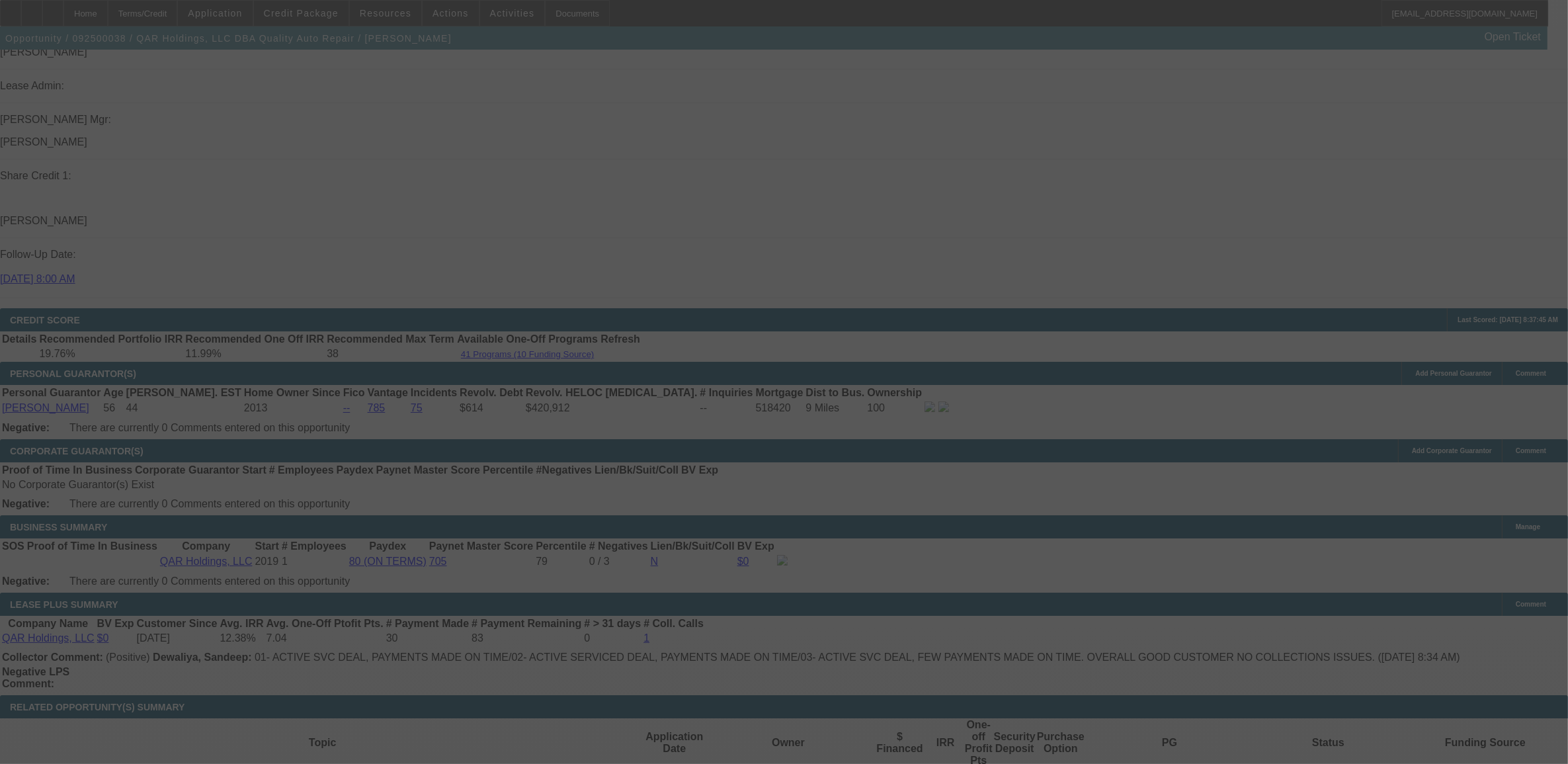
select select "0"
select select "6"
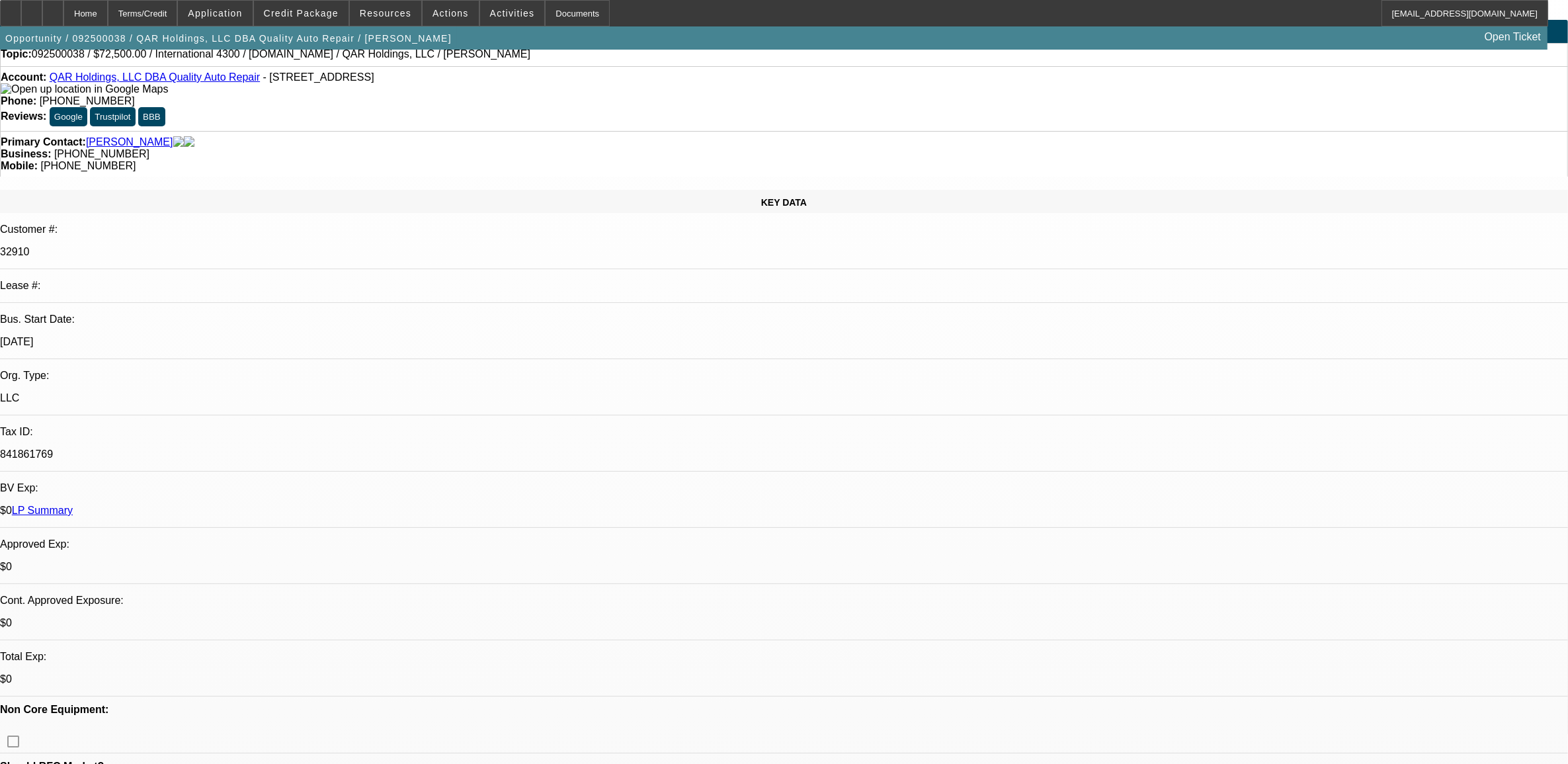
scroll to position [0, 0]
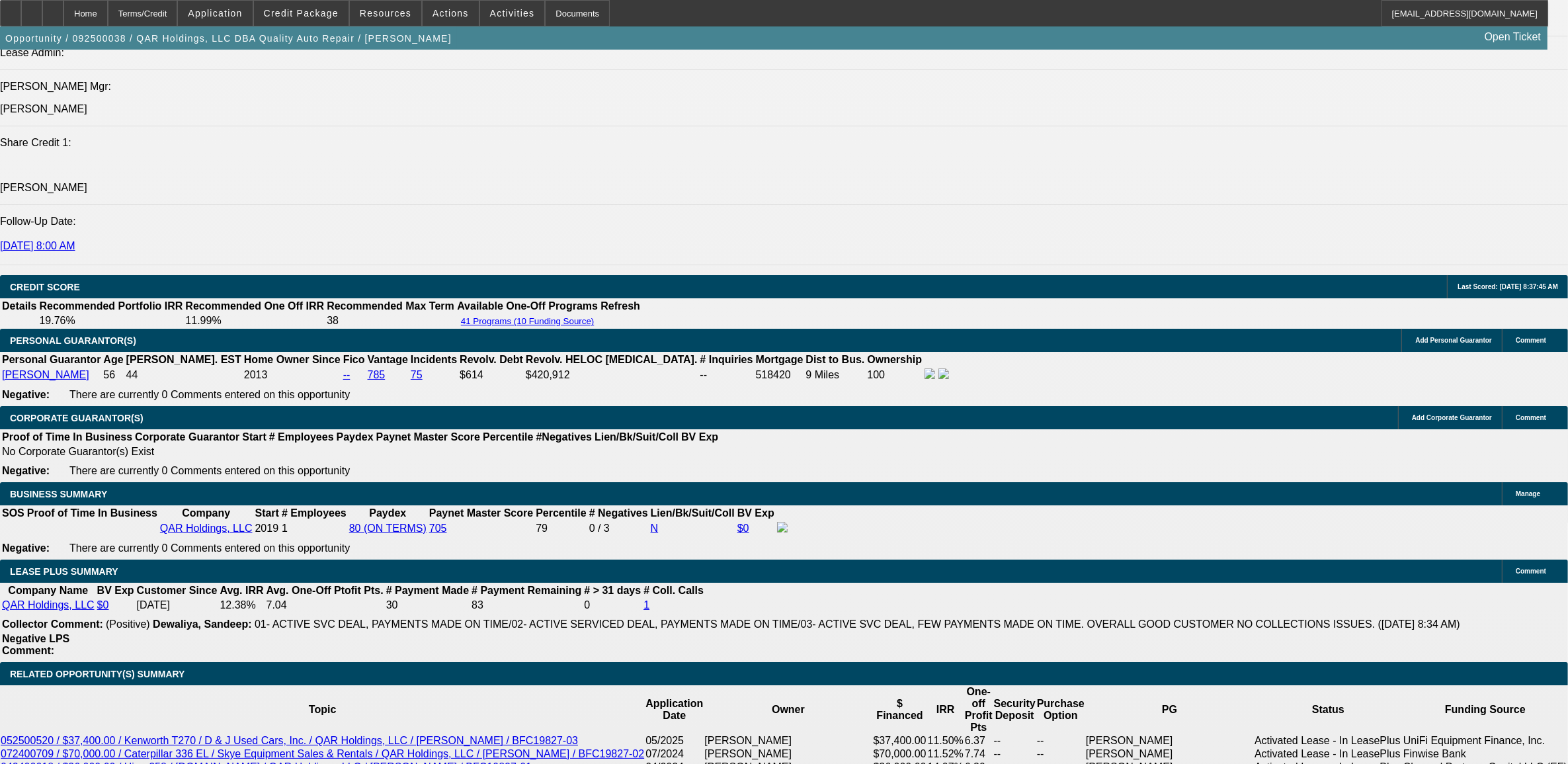
scroll to position [1737, 0]
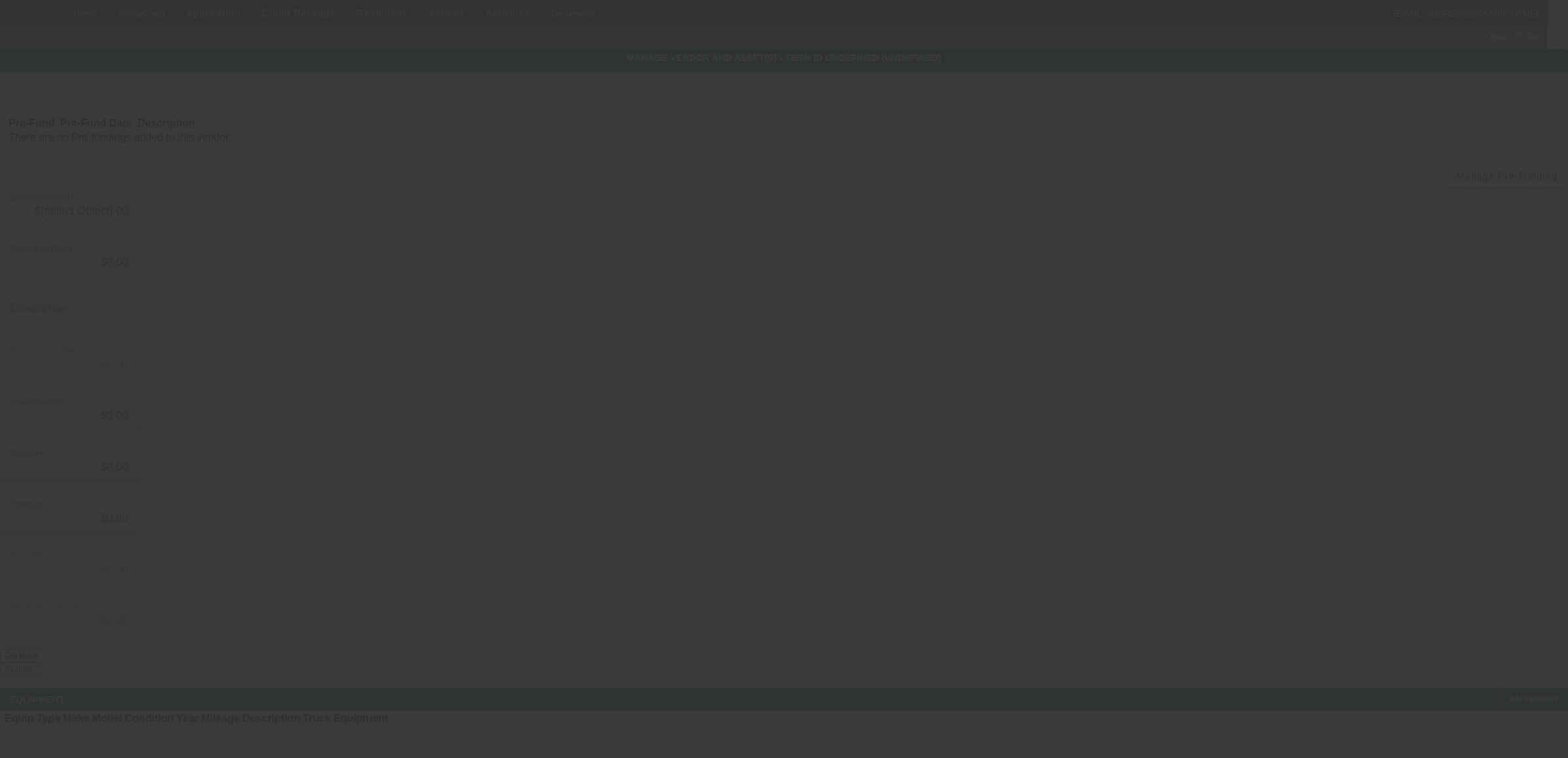
type input "$72,500.00"
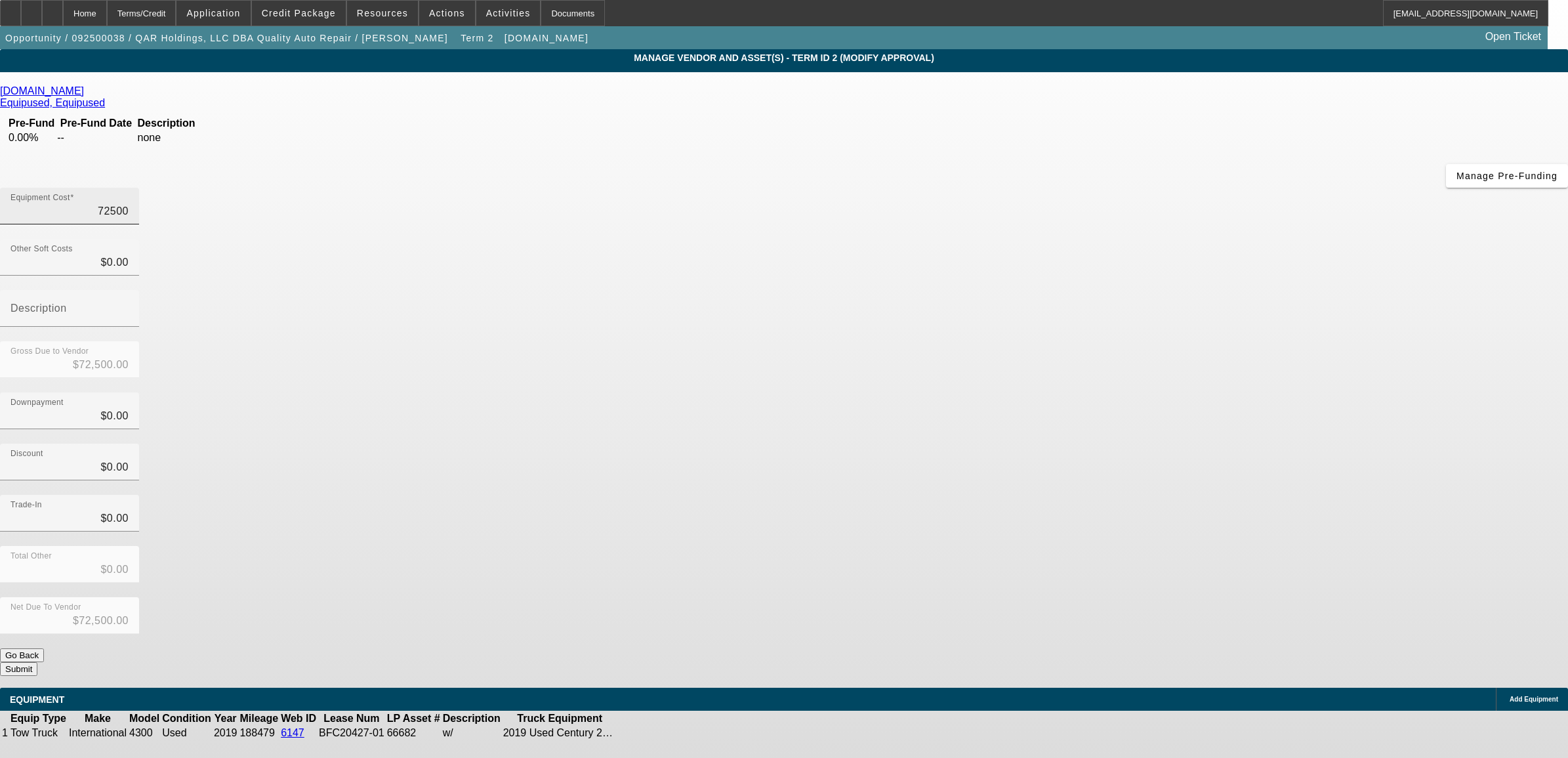
click at [129, 204] on input "72500" at bounding box center [70, 212] width 118 height 16
type input "7"
type input "$7.00"
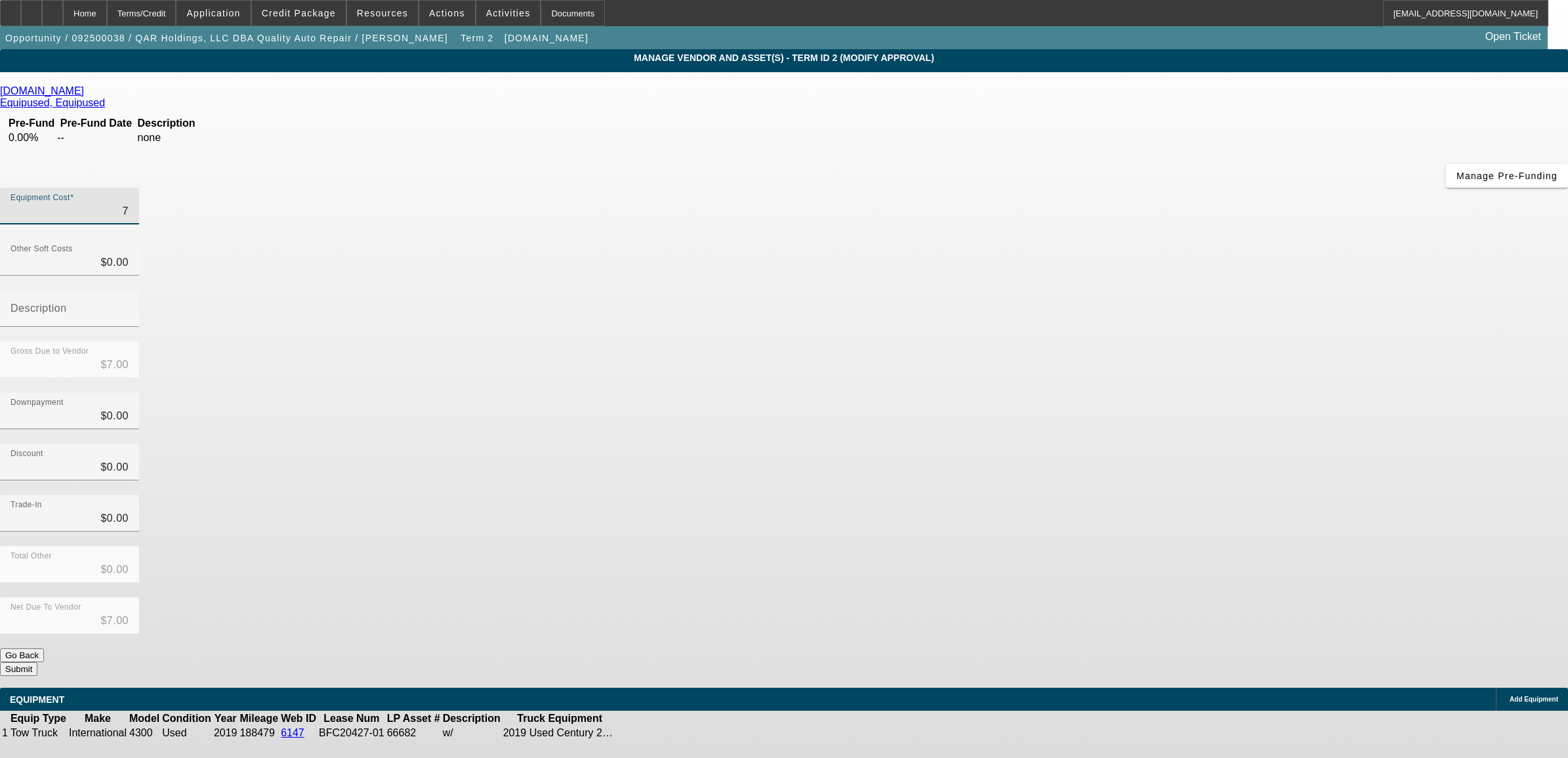
type input "71"
type input "$71.00"
type input "712"
type input "$712.00"
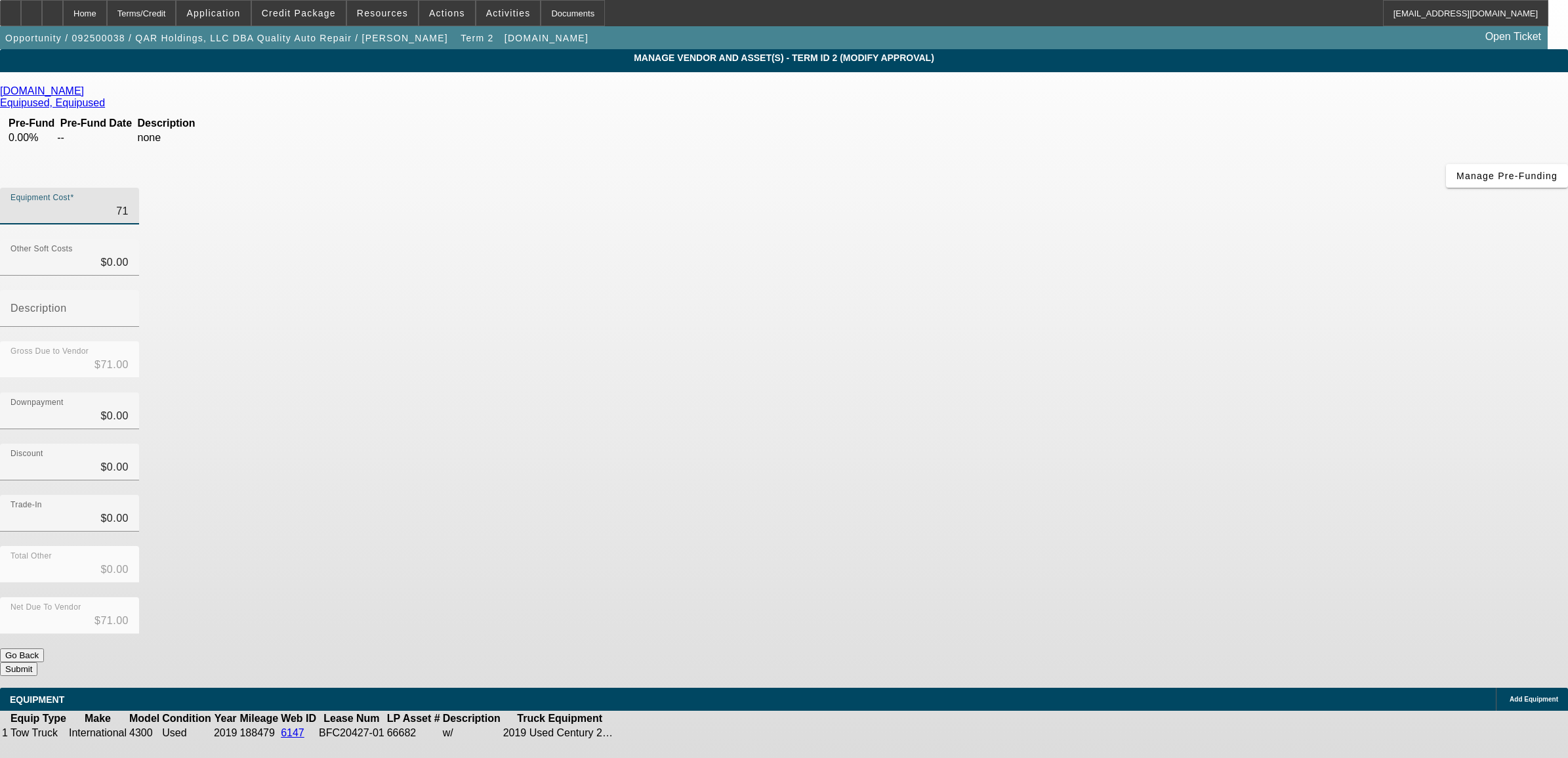
type input "$712.00"
type input "7125"
type input "$7,125.00"
type input "71250"
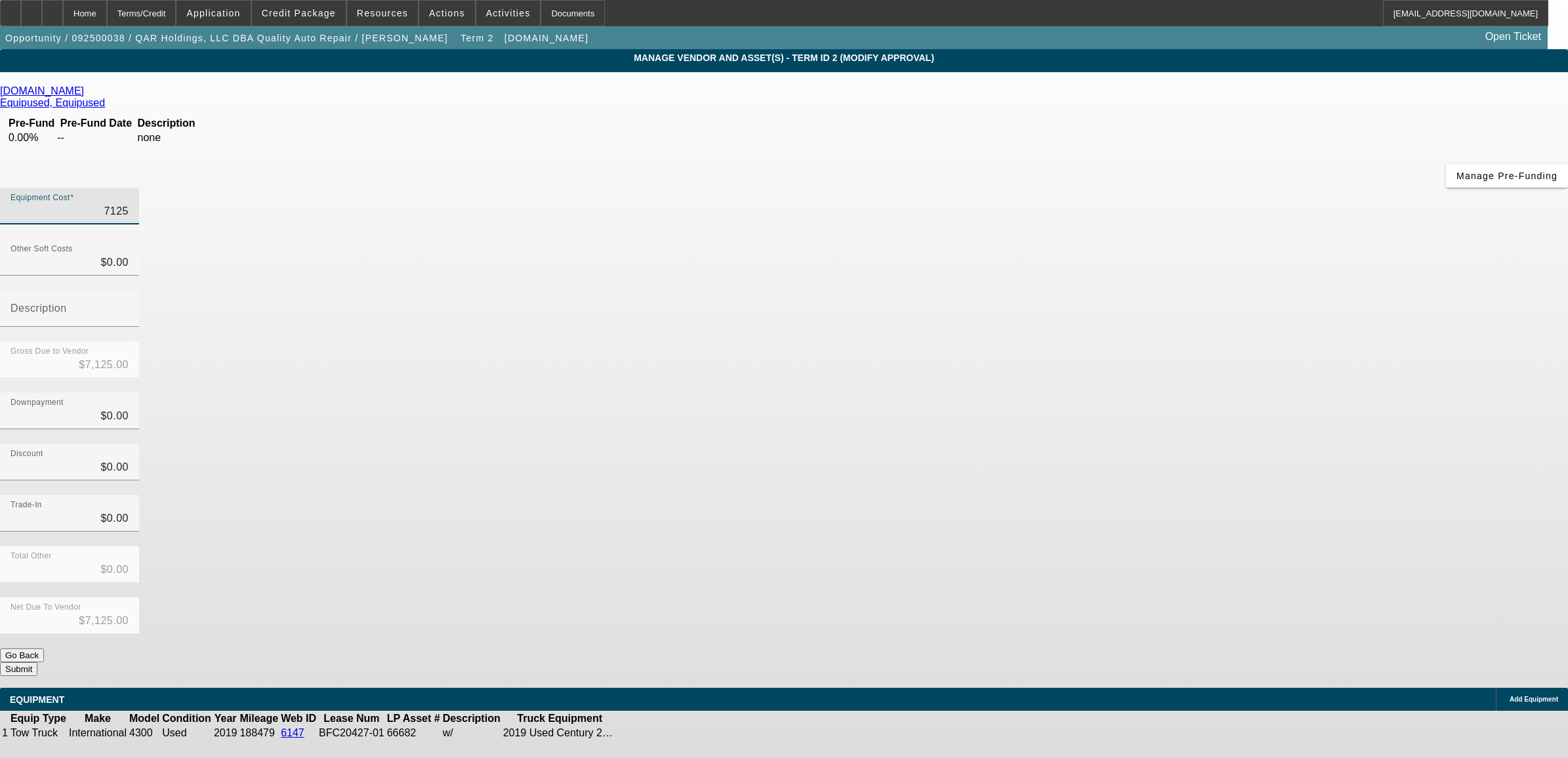
type input "$71,250.00"
type input "$0.00"
click at [37, 662] on button "Submit" at bounding box center [19, 668] width 37 height 14
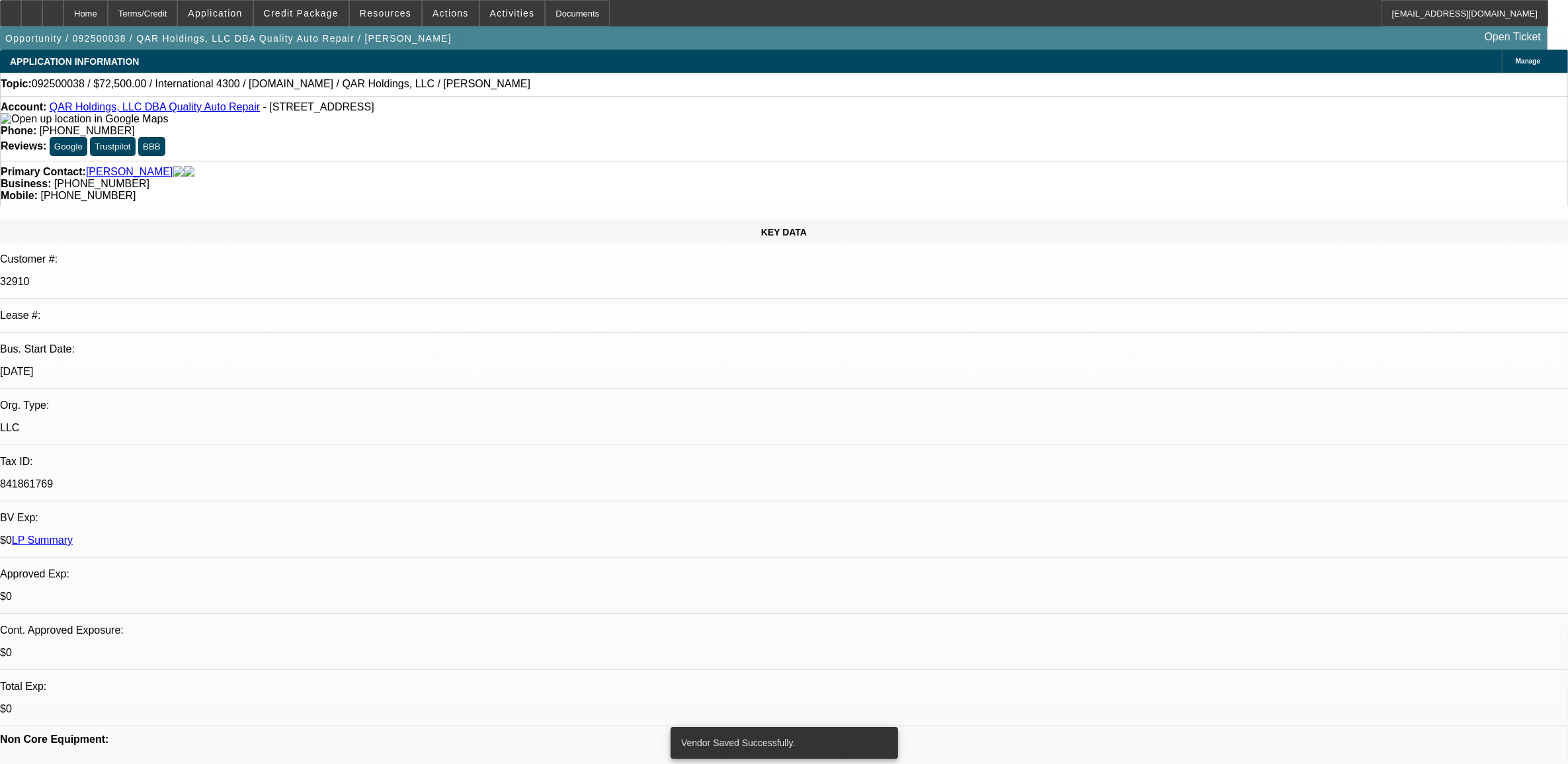
select select "0"
select select "2"
select select "0"
select select "6"
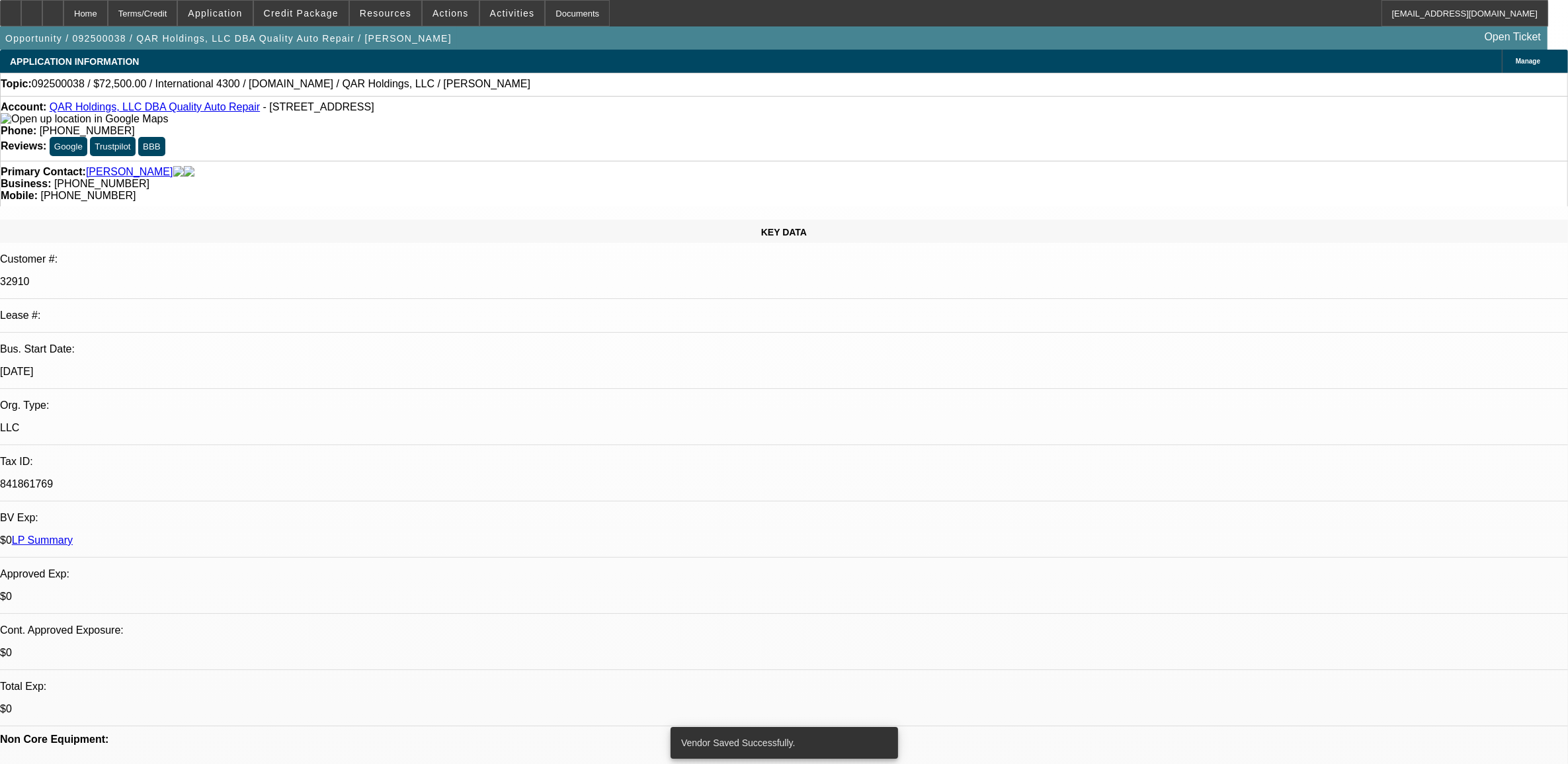
select select "0"
select select "6"
select select "0"
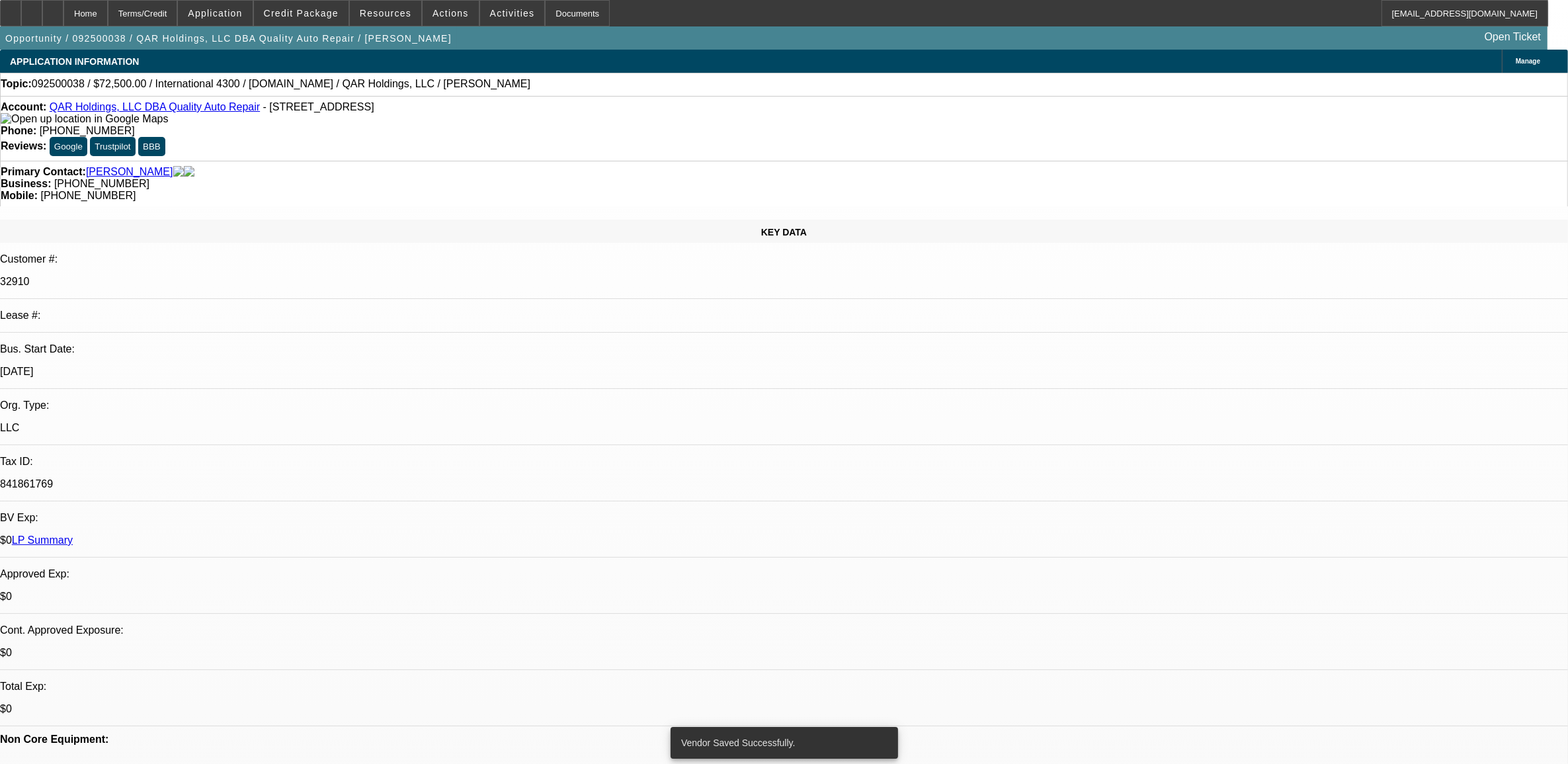
select select "0"
select select "2"
select select "0"
select select "6"
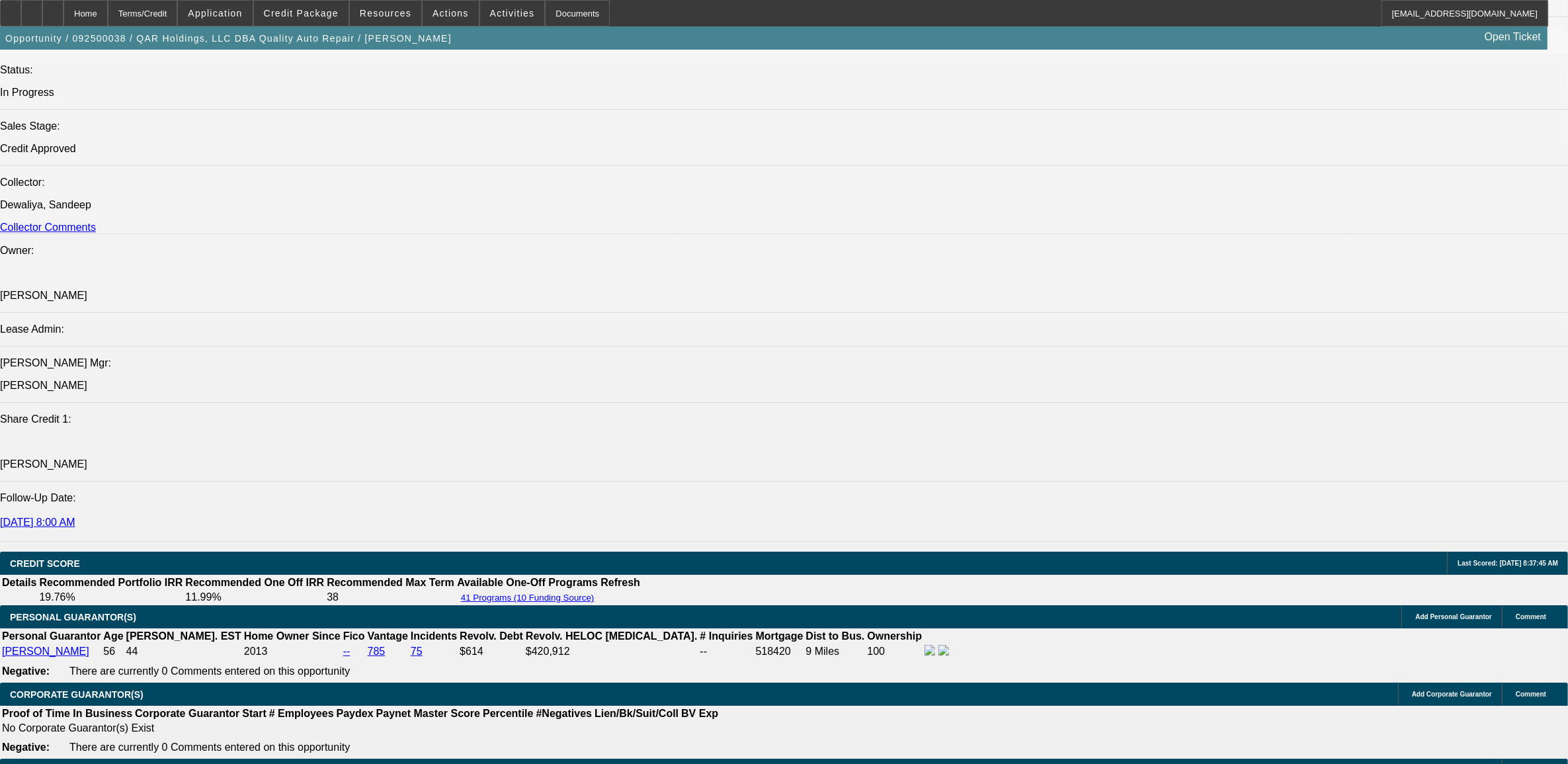
scroll to position [1654, 0]
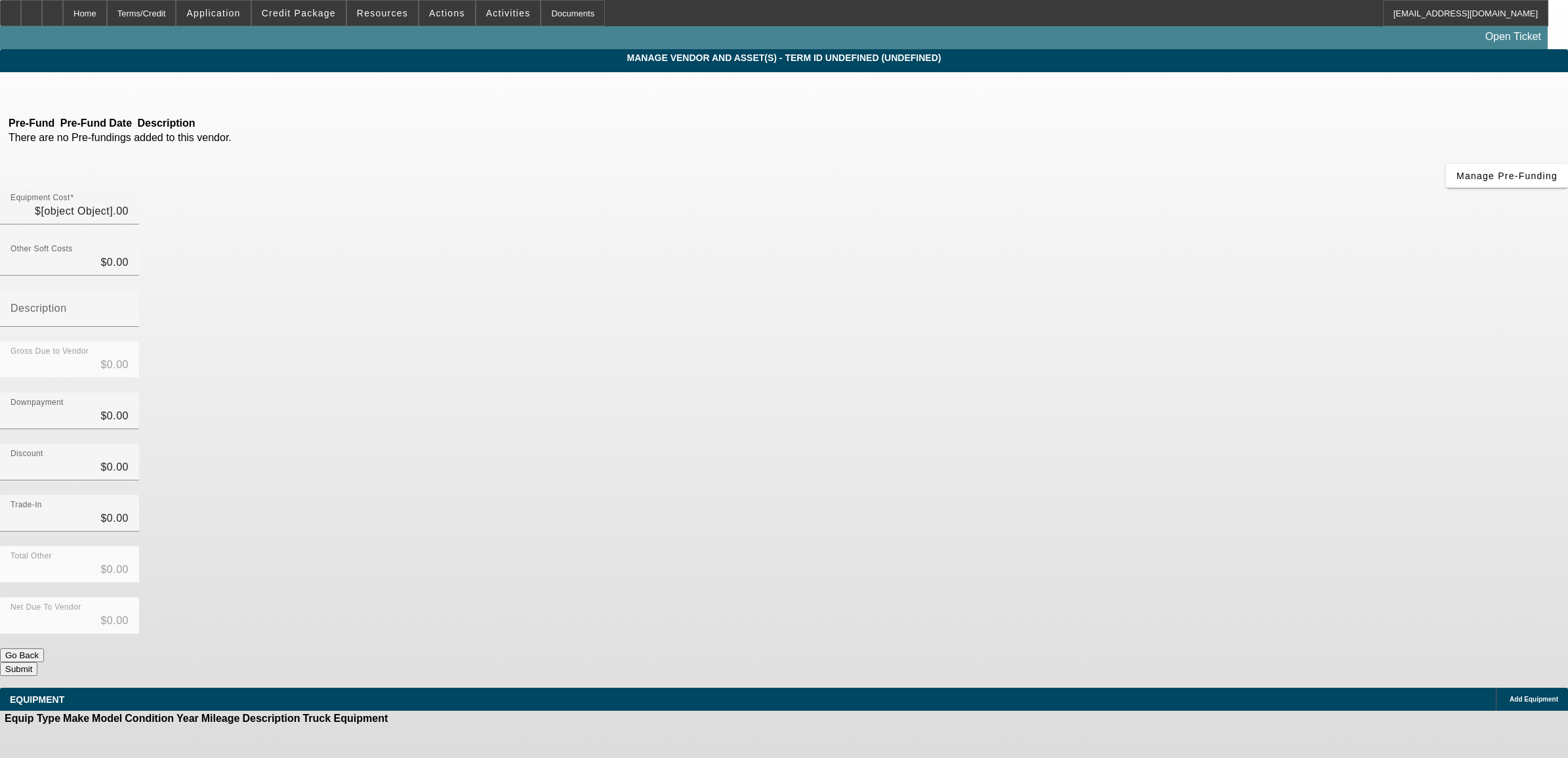
type input "$72,500.00"
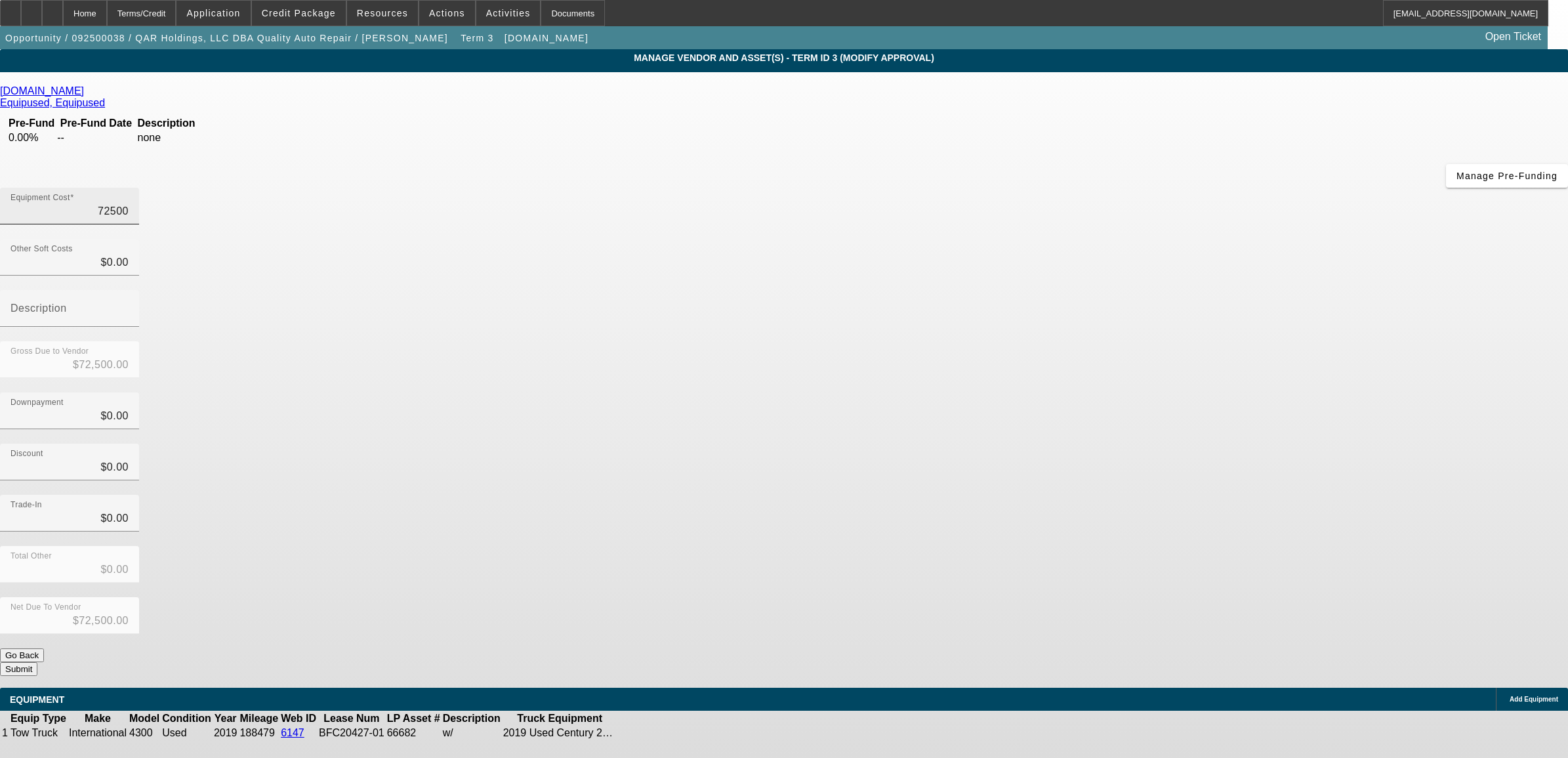
click at [129, 204] on input "72500" at bounding box center [70, 212] width 118 height 16
type input "7"
type input "$7.00"
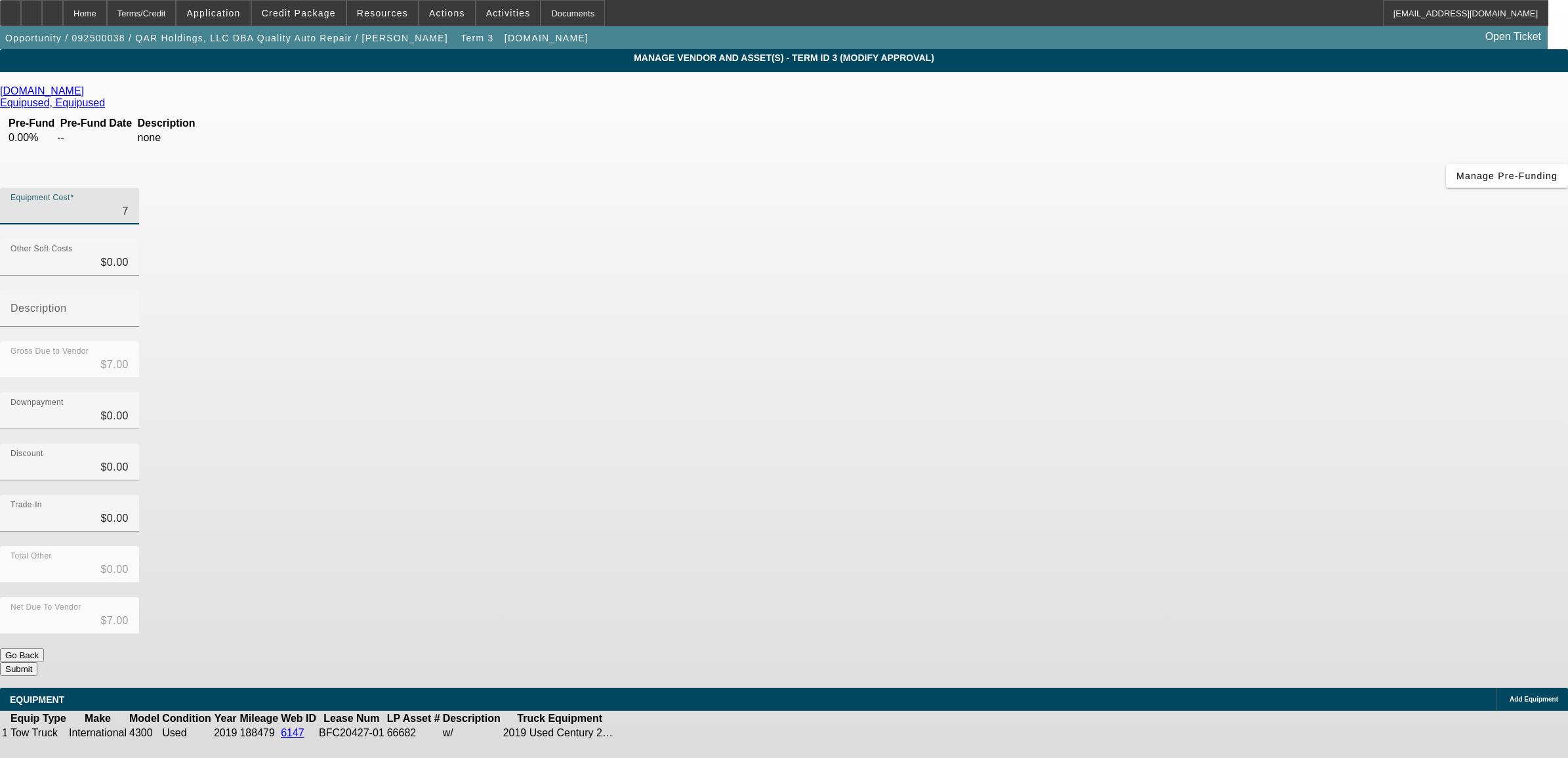
type input "71"
type input "$71.00"
type input "712"
type input "$712.00"
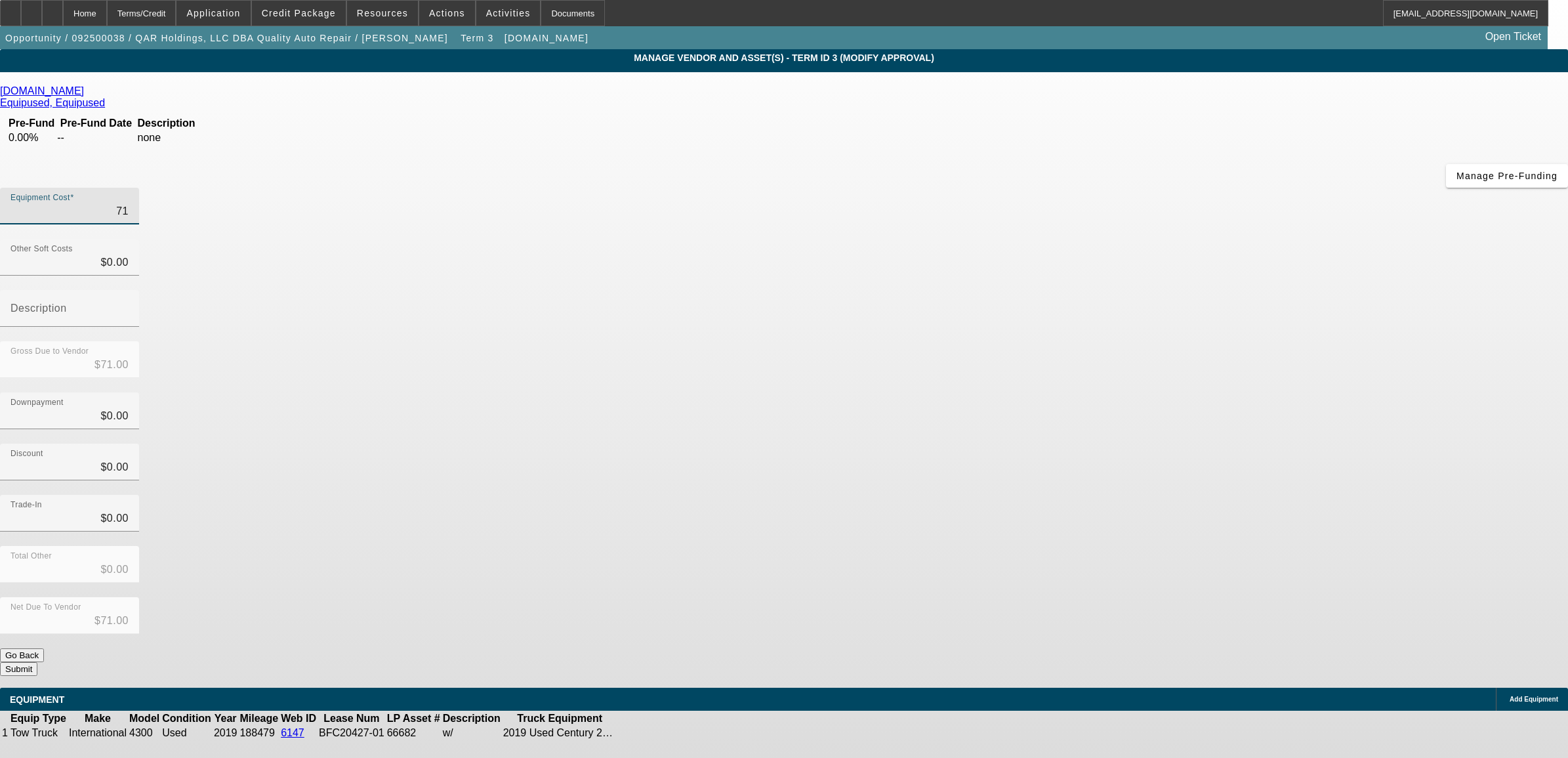
type input "$712.00"
type input "7125"
type input "$7,125.00"
type input "71250"
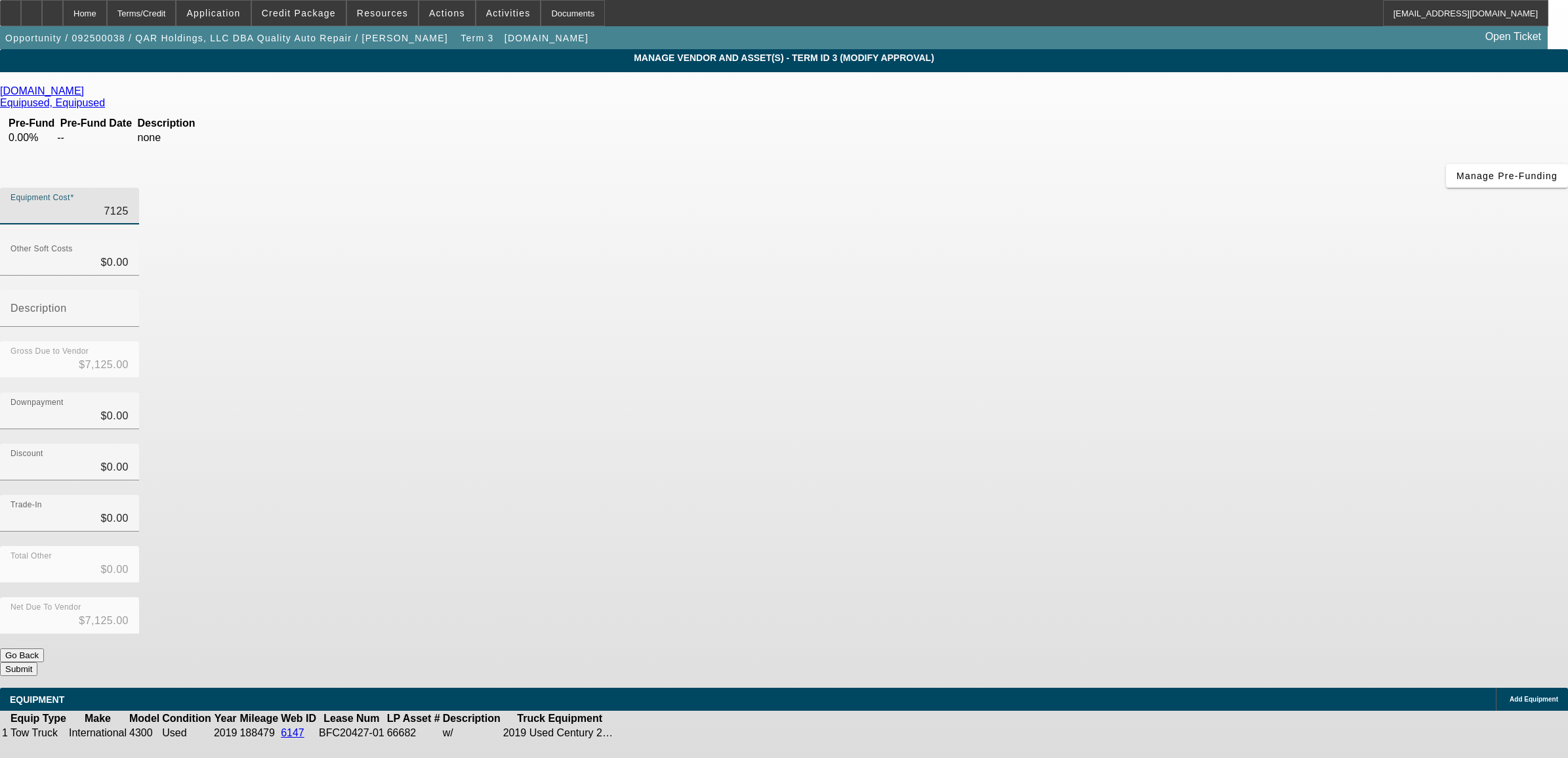
type input "$71,250.00"
type input "$0.00"
click at [37, 662] on button "Submit" at bounding box center [19, 668] width 37 height 14
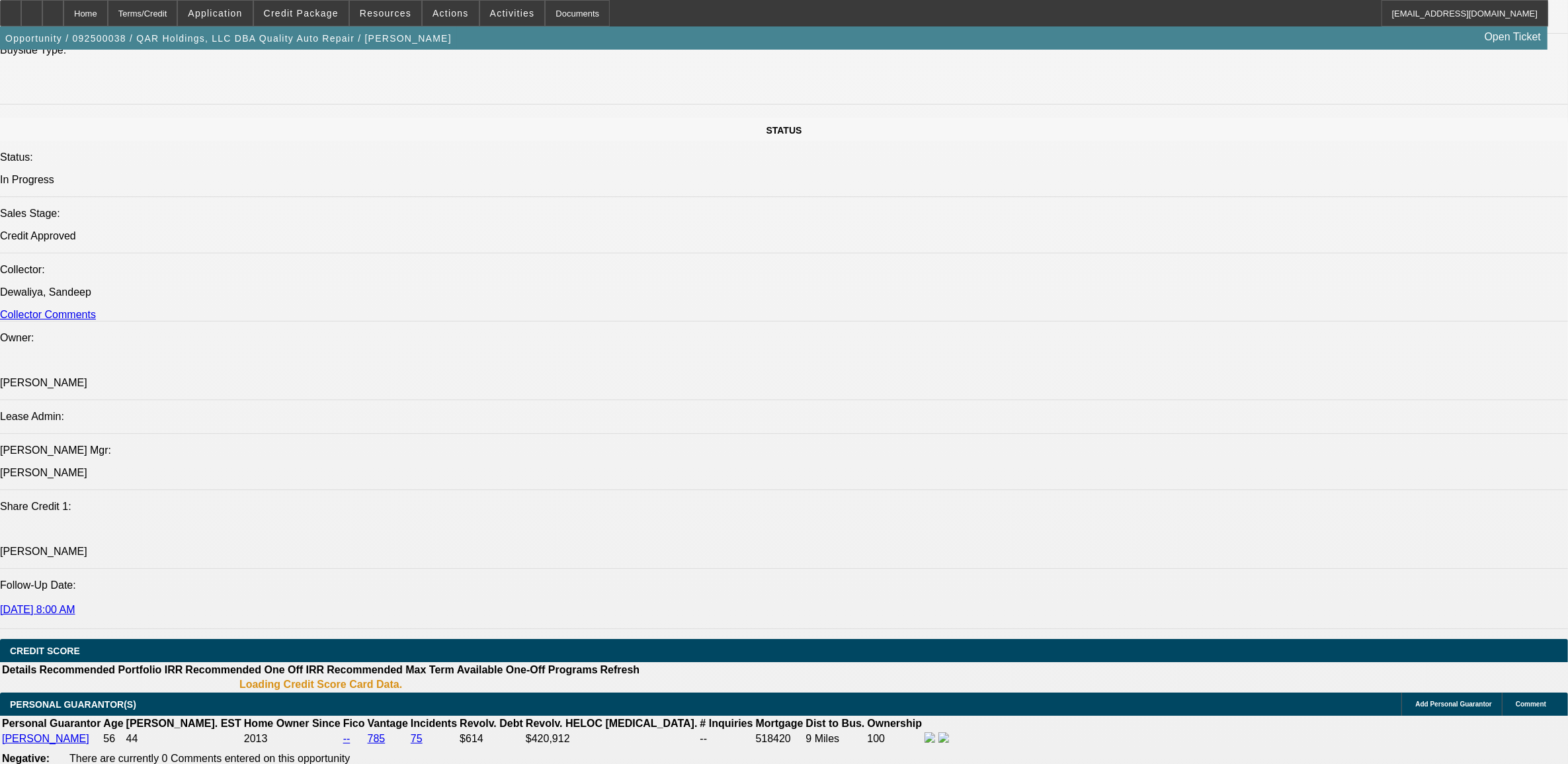
select select "0"
select select "2"
select select "0"
select select "6"
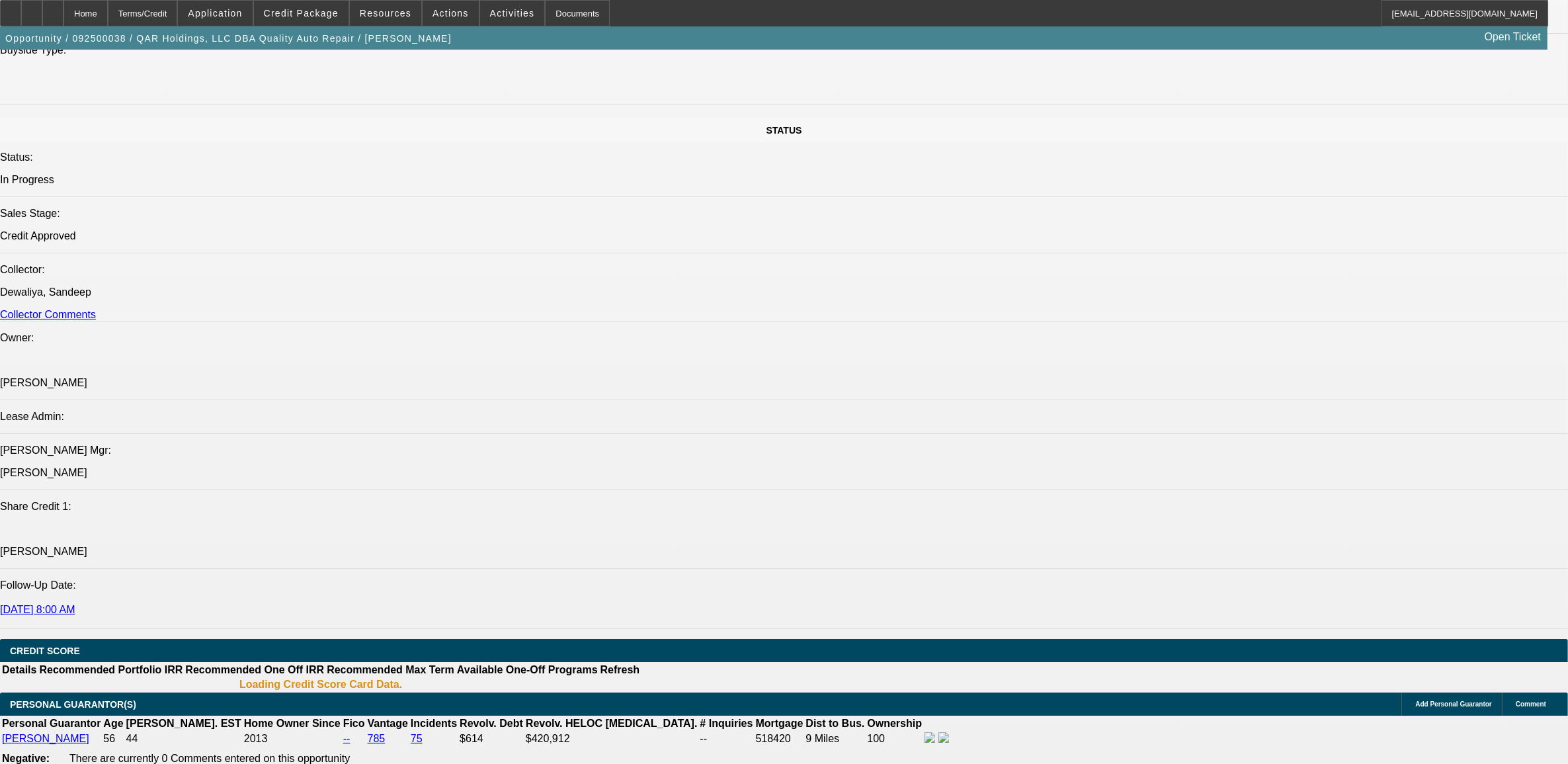
select select "0"
select select "6"
select select "0"
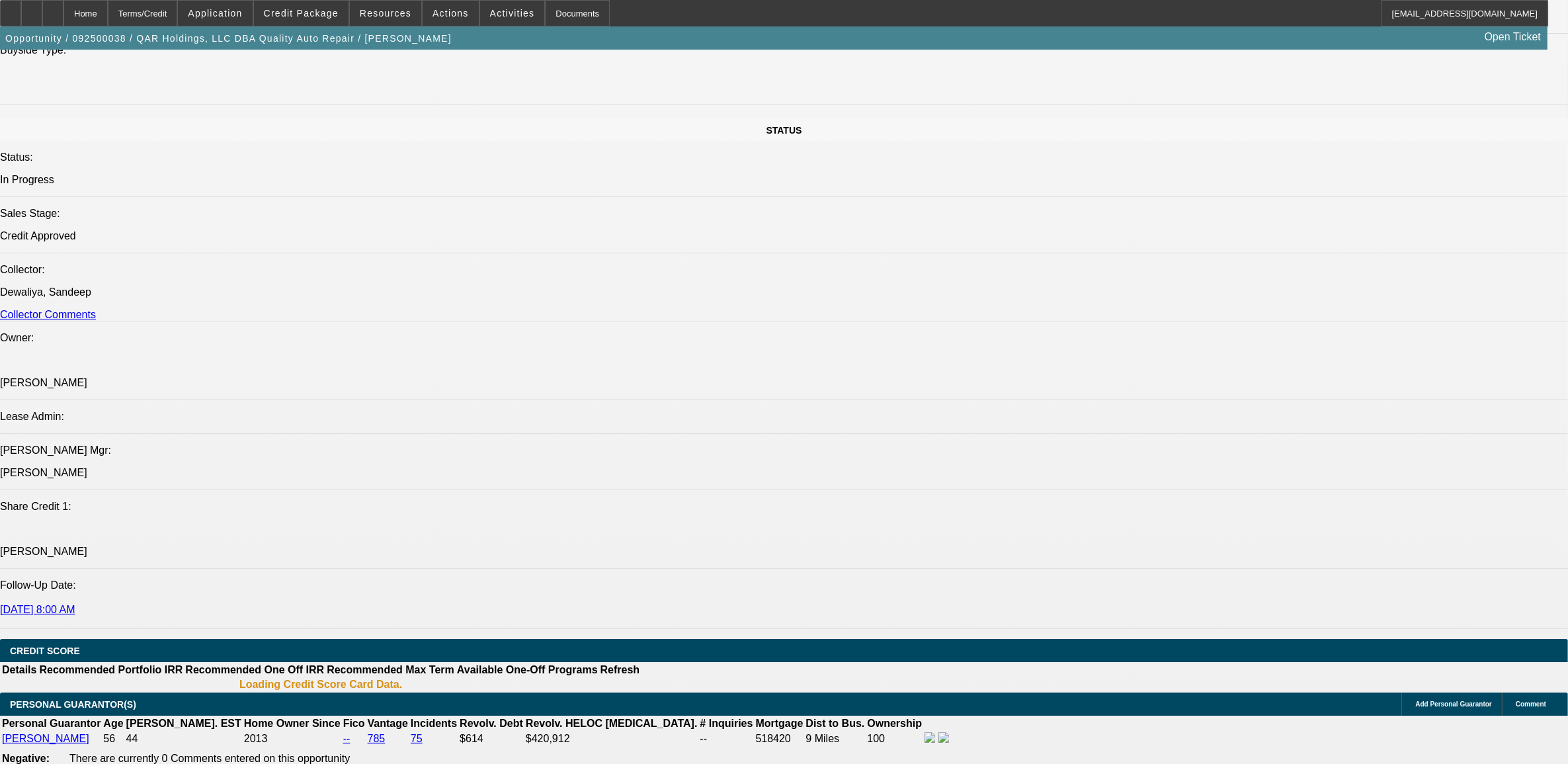
select select "0"
select select "2"
select select "0"
select select "6"
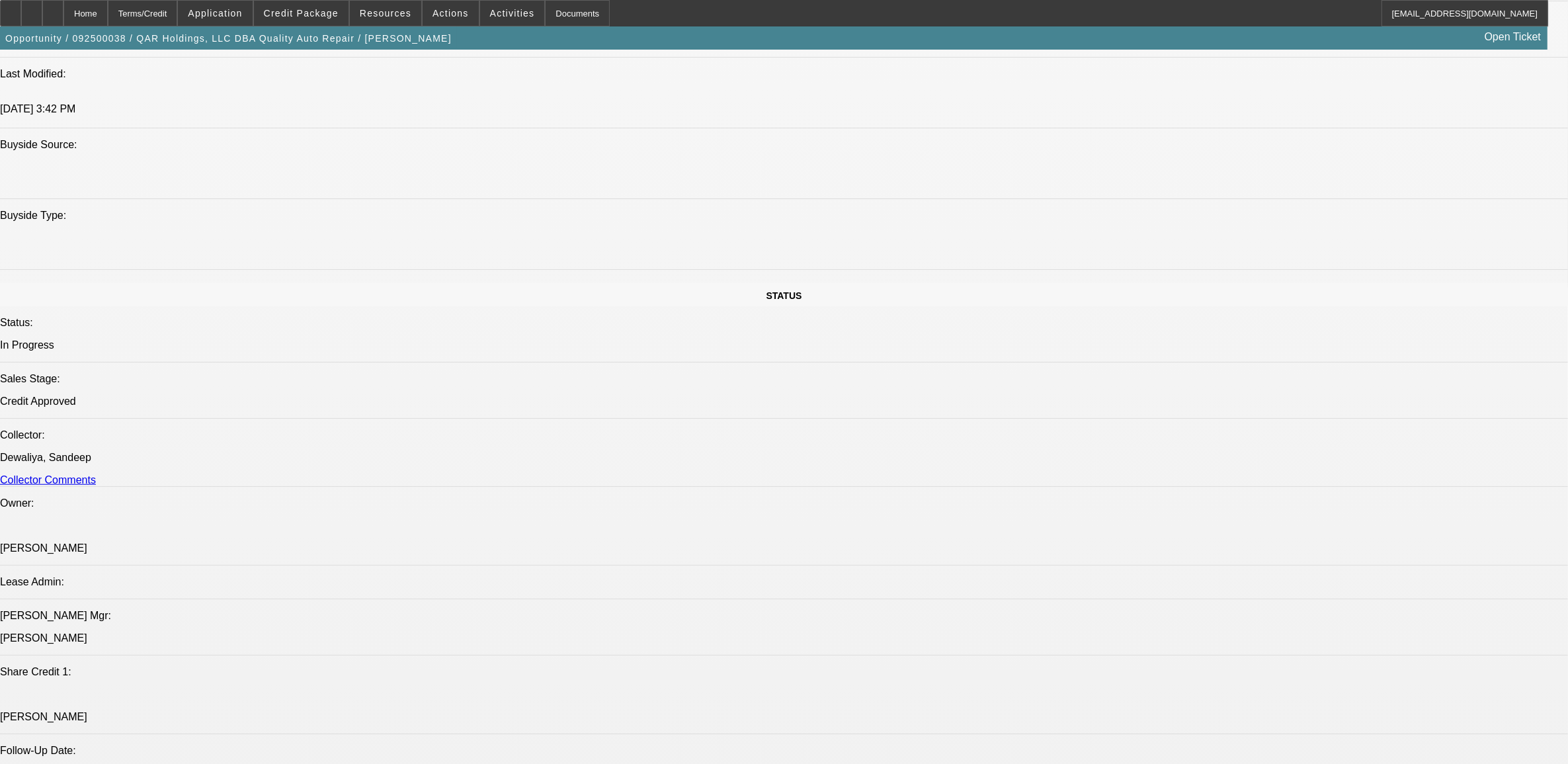
scroll to position [1737, 0]
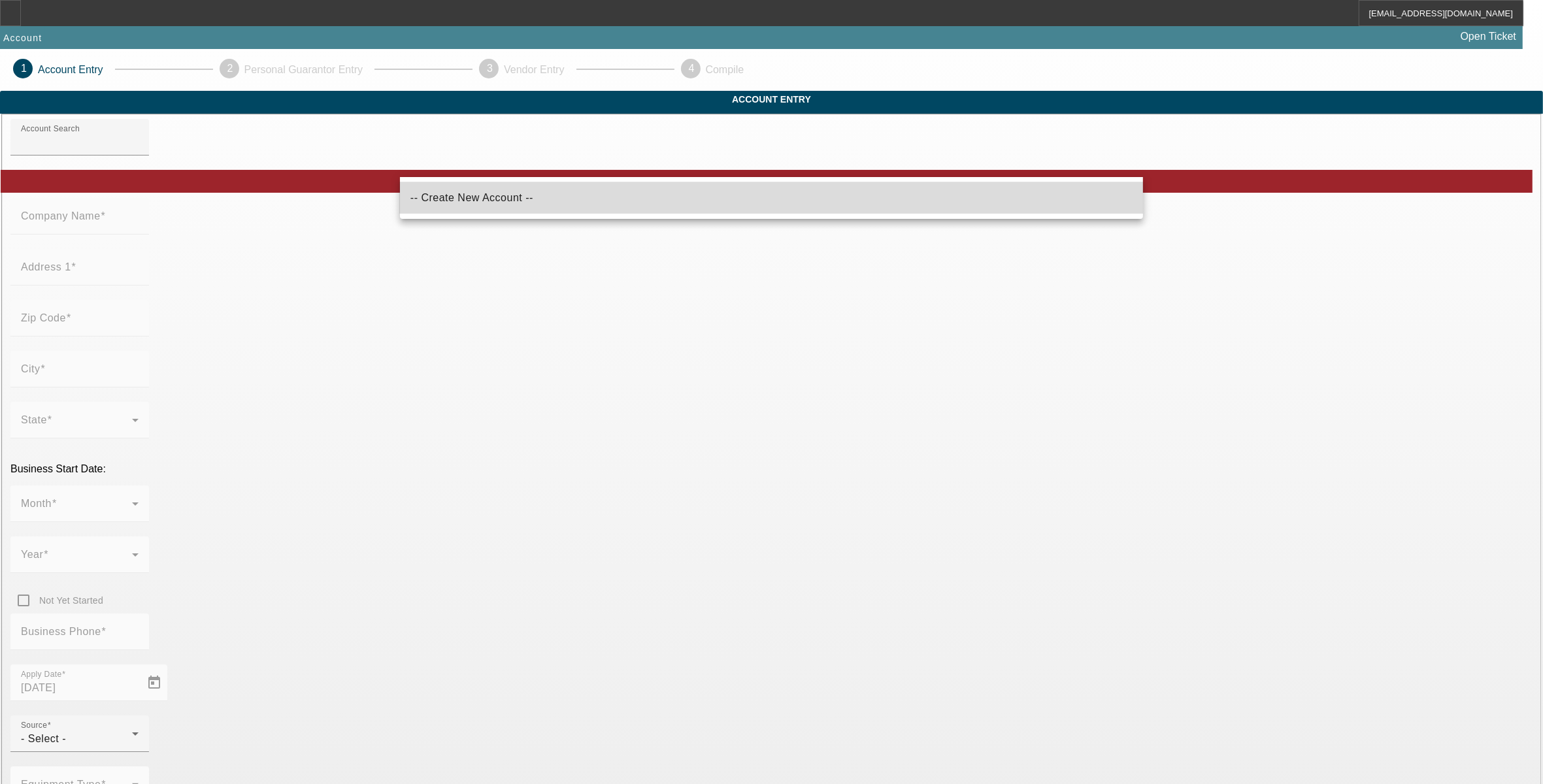
click at [479, 207] on mat-option "-- Create New Account --" at bounding box center [772, 197] width 744 height 31
type input "-- Create New Account --"
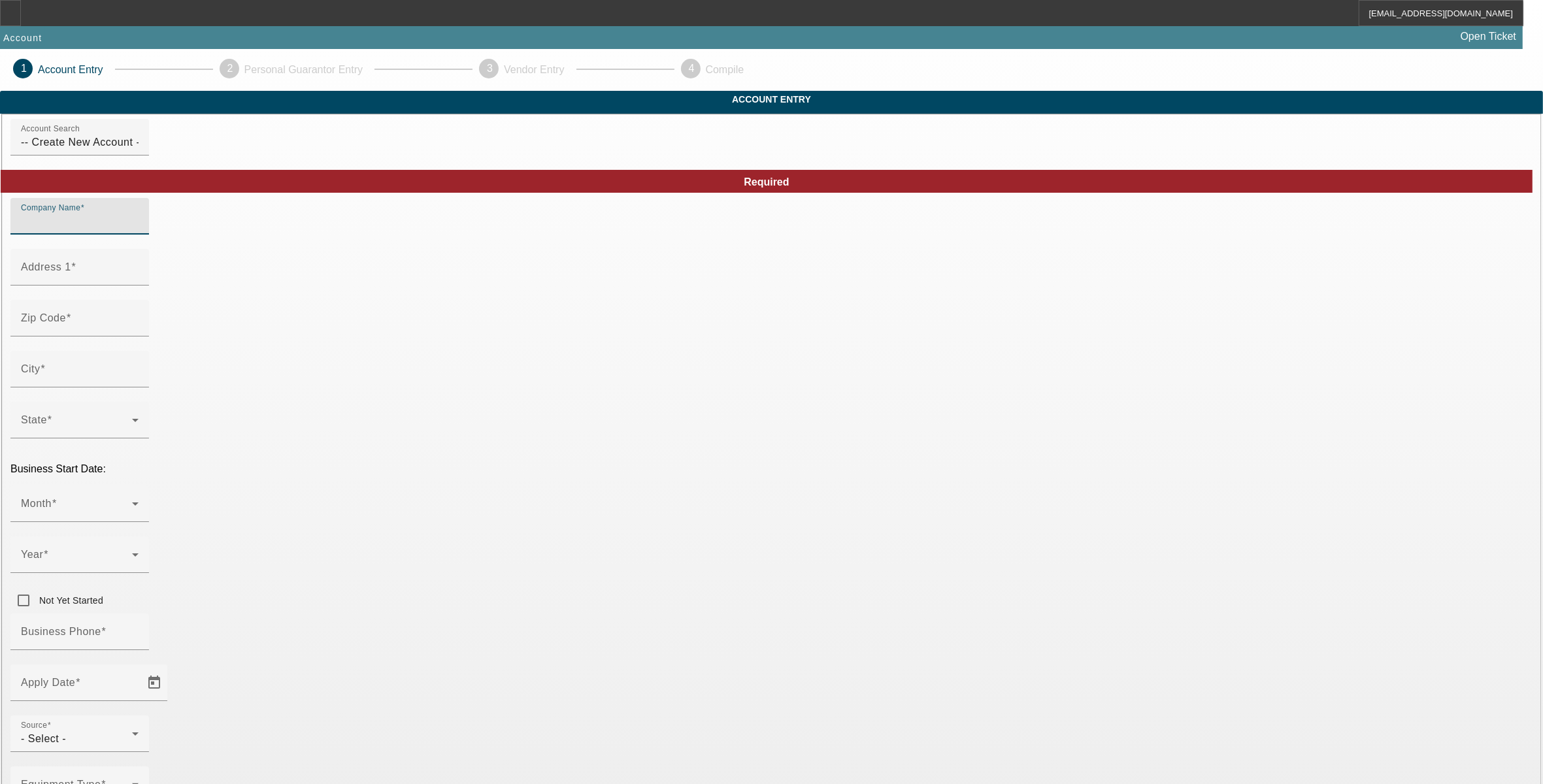
click at [139, 229] on input "Company Name" at bounding box center [80, 222] width 118 height 16
type input "RPM Towing LLC"
type input "[STREET_ADDRESS][PERSON_NAME]"
type input "73112"
type input "[US_STATE][GEOGRAPHIC_DATA]"
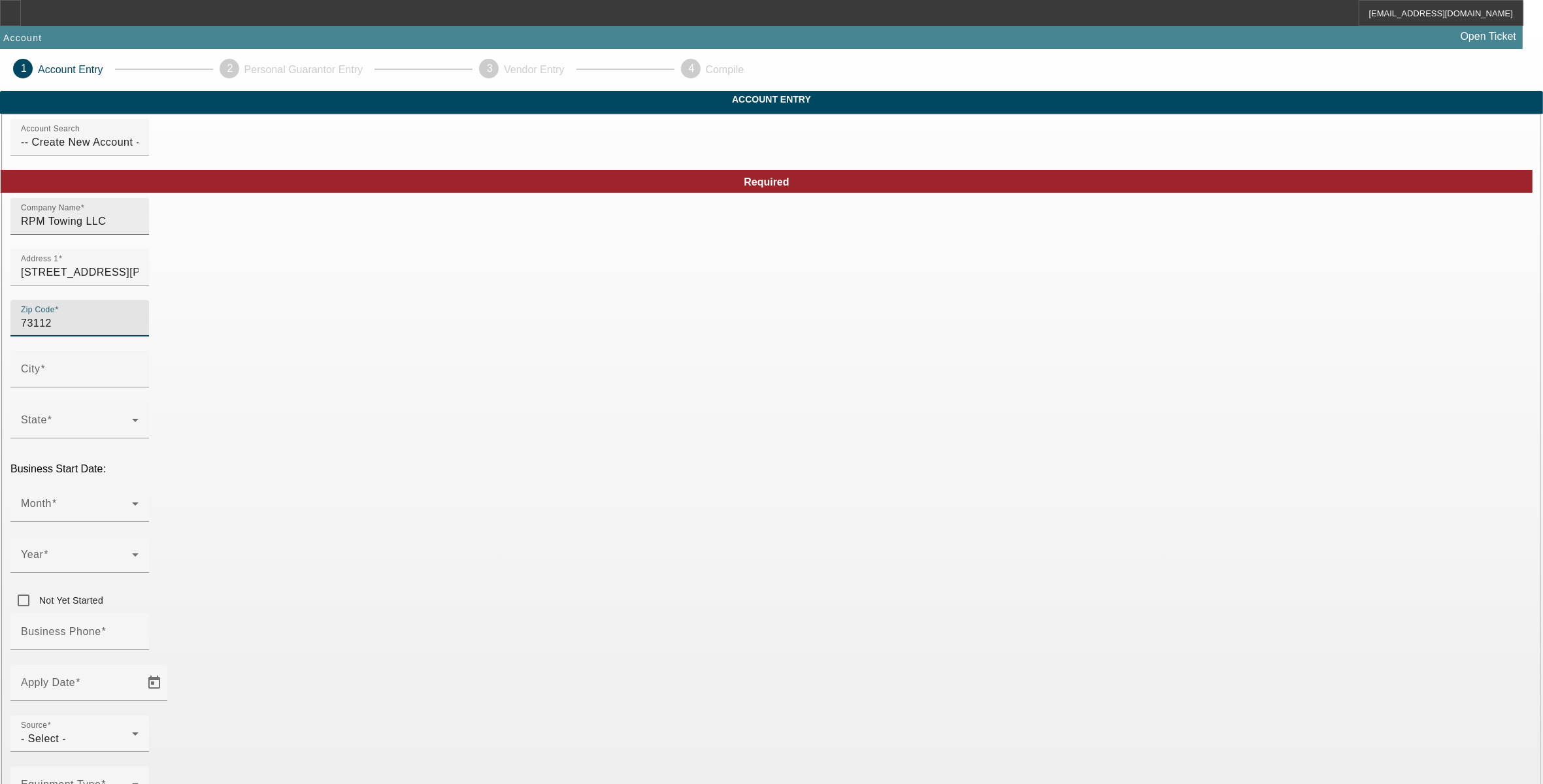
type input "[US_STATE]"
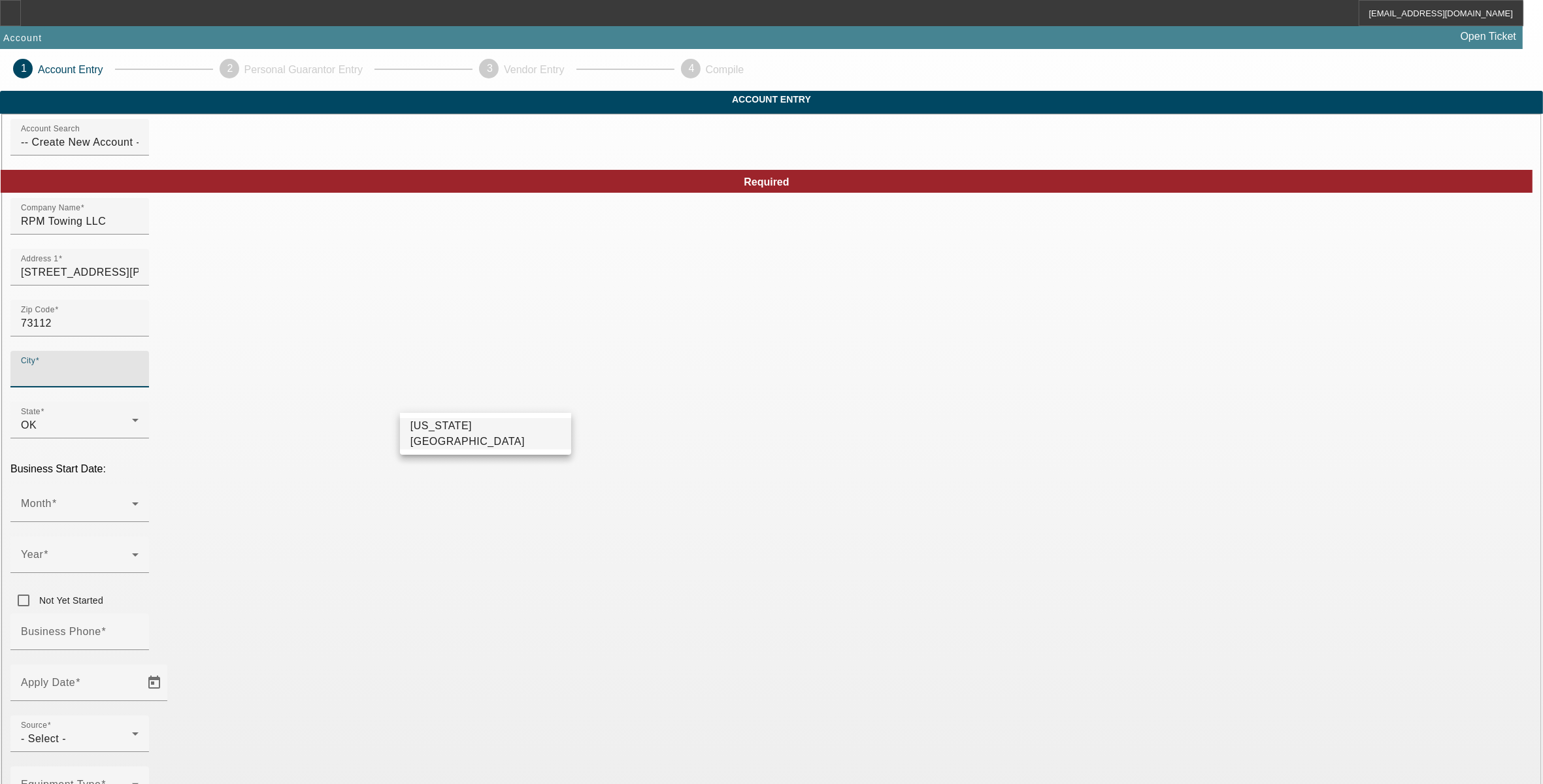
click at [448, 431] on span "[US_STATE][GEOGRAPHIC_DATA]" at bounding box center [467, 433] width 114 height 27
type input "[US_STATE][GEOGRAPHIC_DATA]"
click at [132, 501] on span at bounding box center [77, 509] width 111 height 16
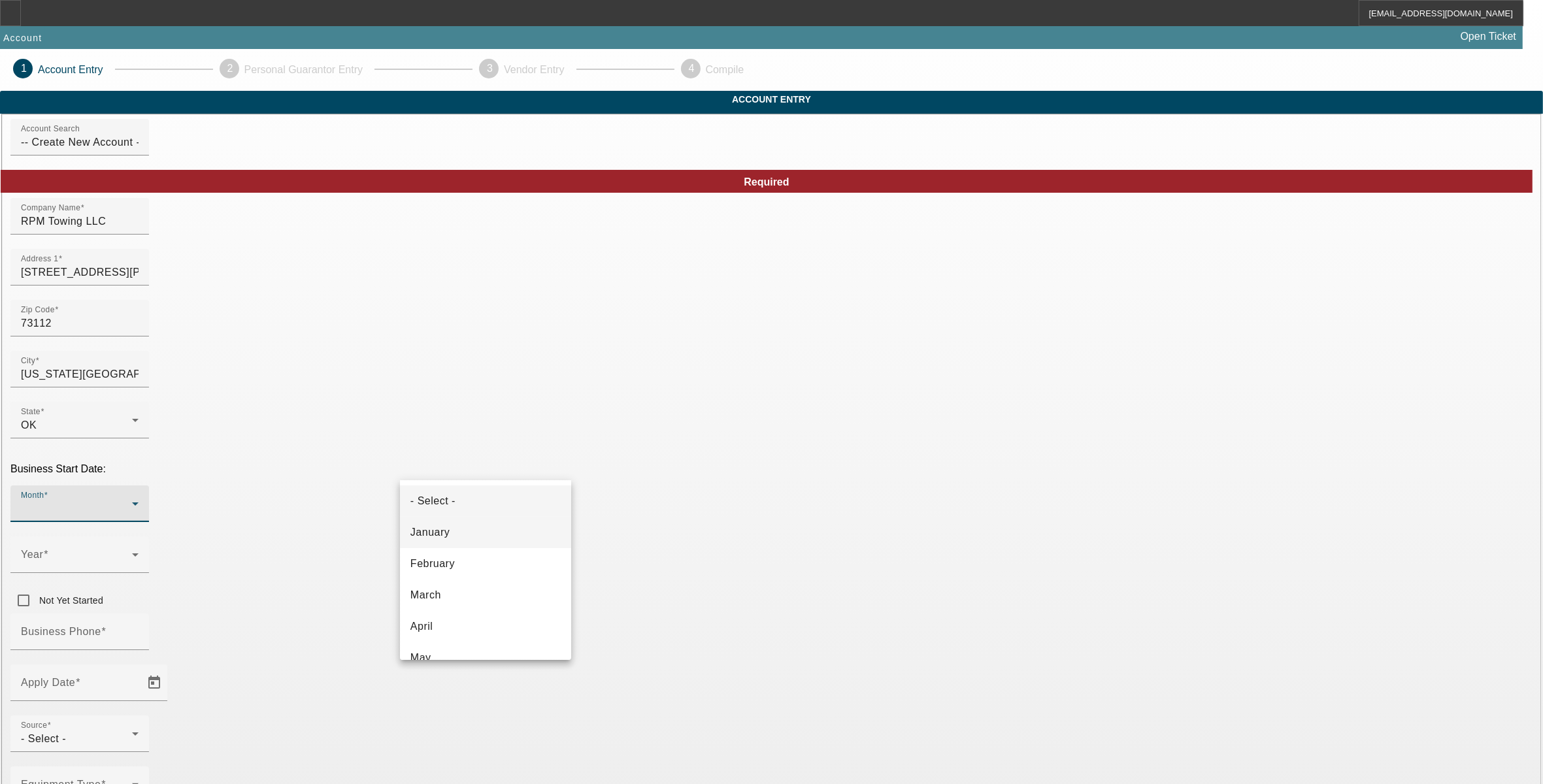
click at [468, 538] on mat-option "January" at bounding box center [485, 532] width 171 height 31
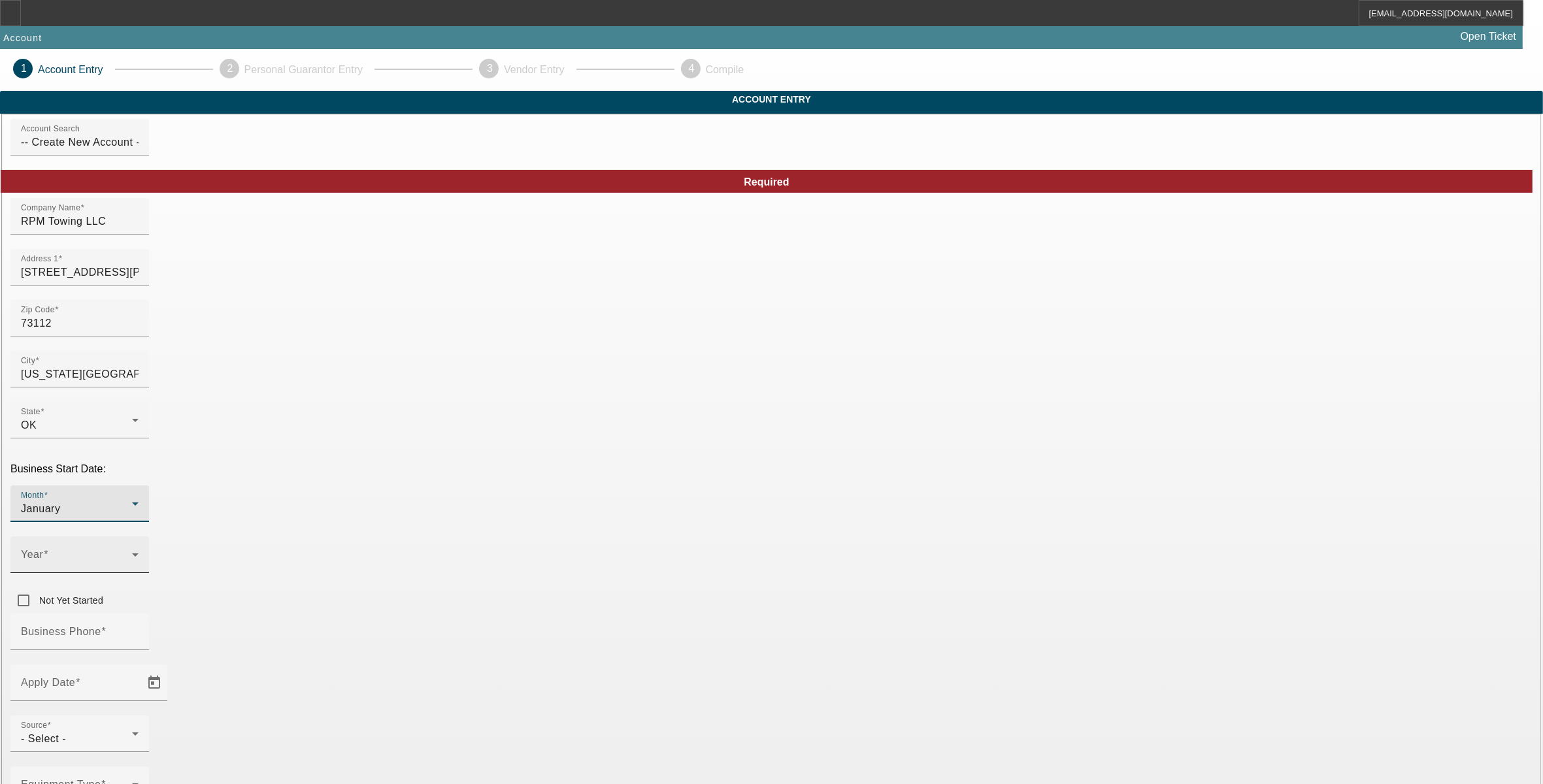
click at [132, 552] on span at bounding box center [77, 560] width 111 height 16
click at [629, 622] on mat-option "2024" at bounding box center [629, 626] width 76 height 31
click at [139, 629] on input "Business Phone" at bounding box center [80, 637] width 118 height 16
type input "[PHONE_NUMBER]"
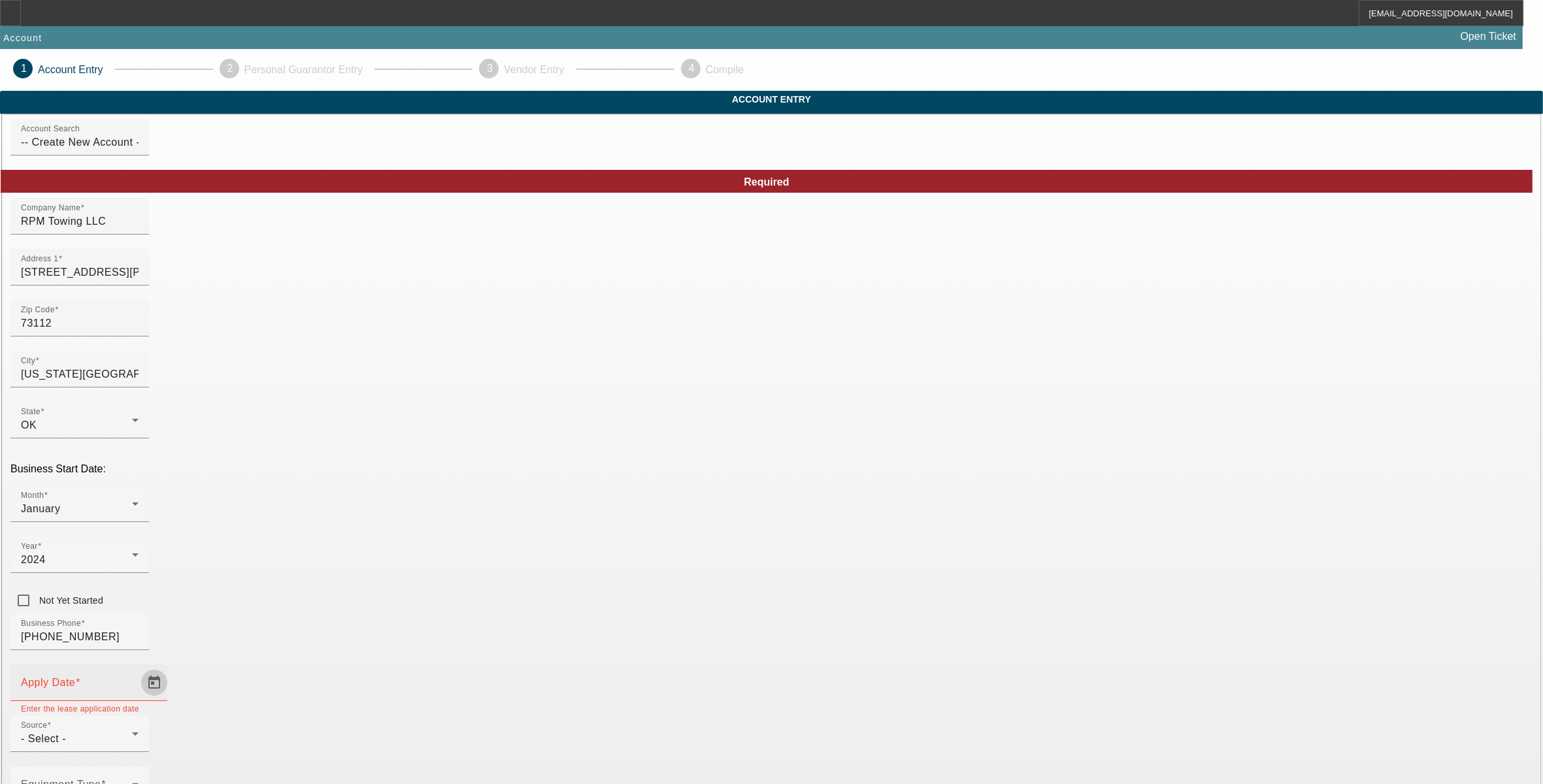
click at [170, 667] on span "Open calendar" at bounding box center [154, 682] width 31 height 31
click at [500, 429] on span "3" at bounding box center [497, 423] width 24 height 24
type input "9/3/2025"
click at [66, 733] on span "- Select -" at bounding box center [44, 738] width 45 height 11
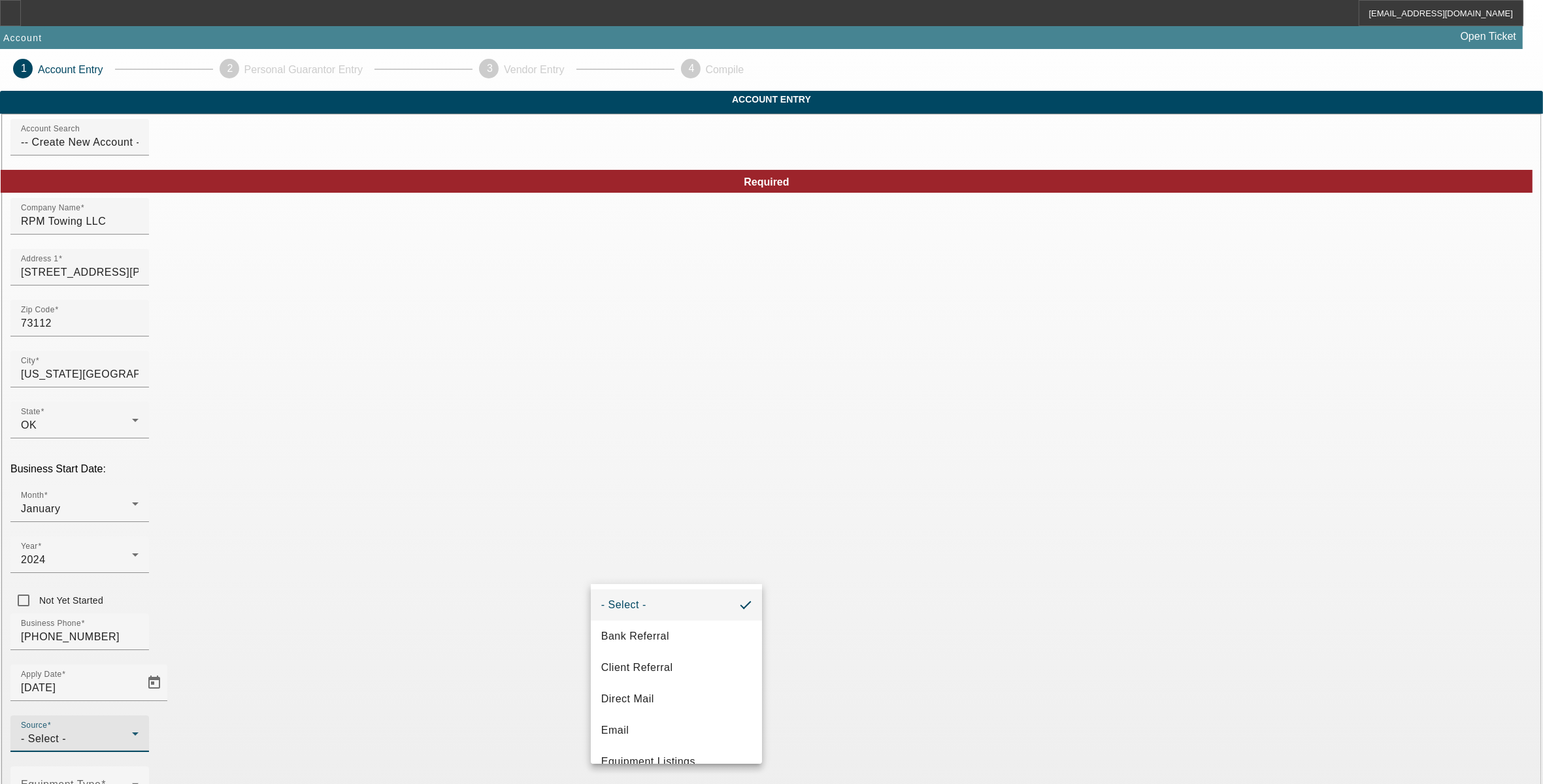
scroll to position [428, 0]
click at [655, 748] on span "Vendor Referral" at bounding box center [640, 742] width 79 height 16
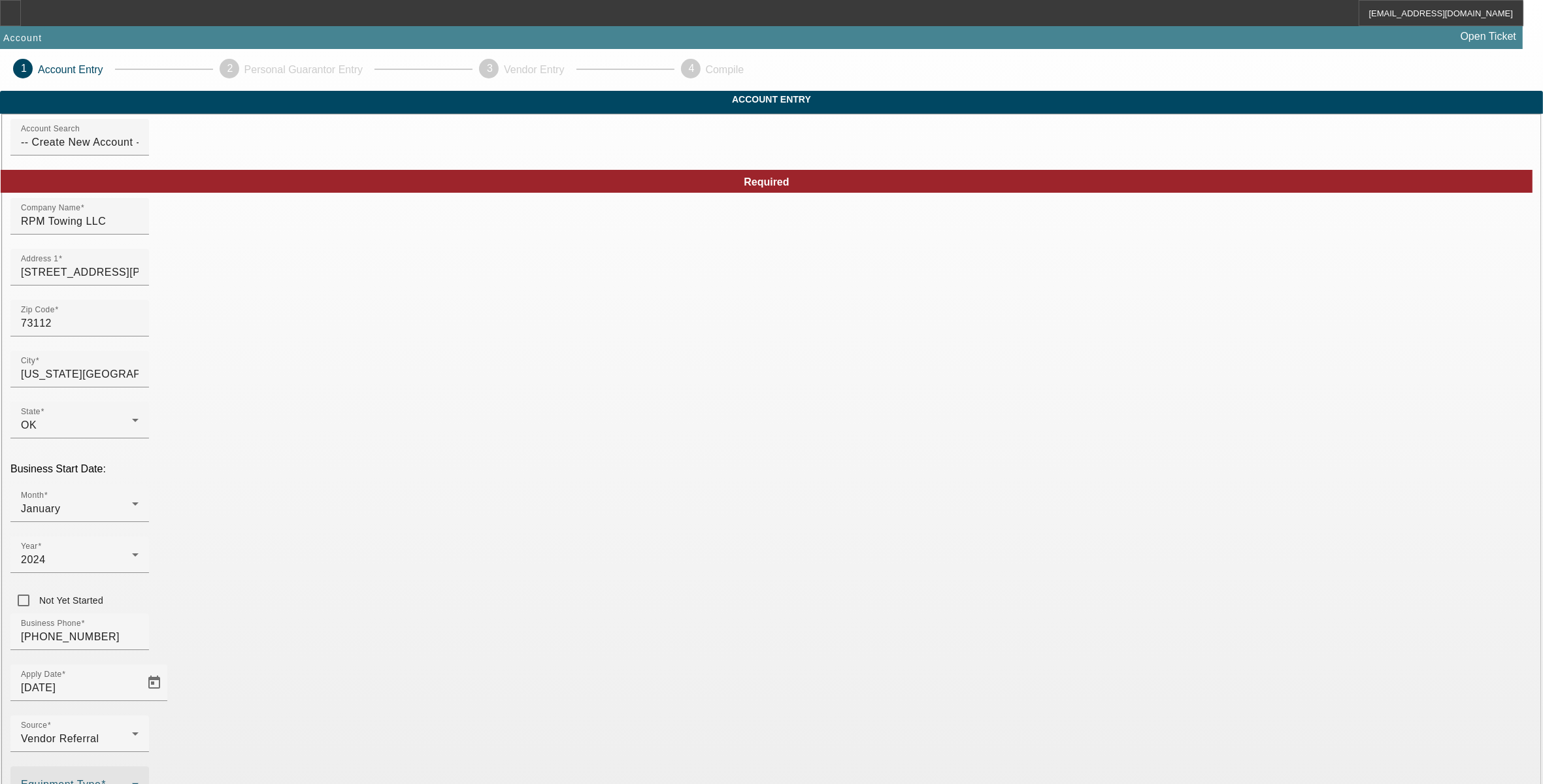
click at [132, 783] on span at bounding box center [77, 791] width 111 height 16
click at [449, 470] on span "Tow Truck" at bounding box center [458, 472] width 50 height 16
click at [636, 647] on div at bounding box center [772, 392] width 1543 height 784
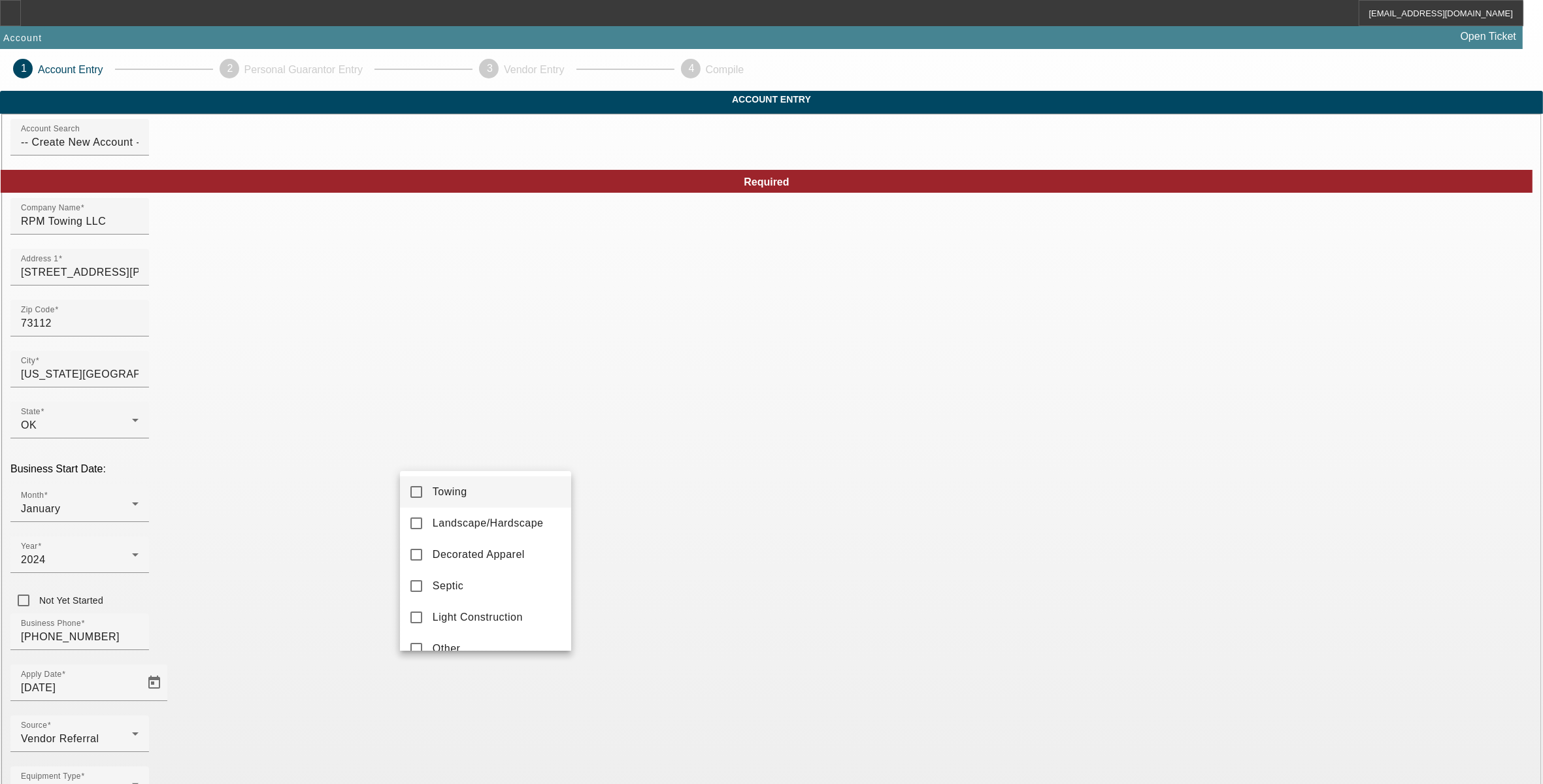
click at [453, 498] on span "Towing" at bounding box center [450, 492] width 34 height 16
click at [651, 647] on div at bounding box center [772, 392] width 1543 height 784
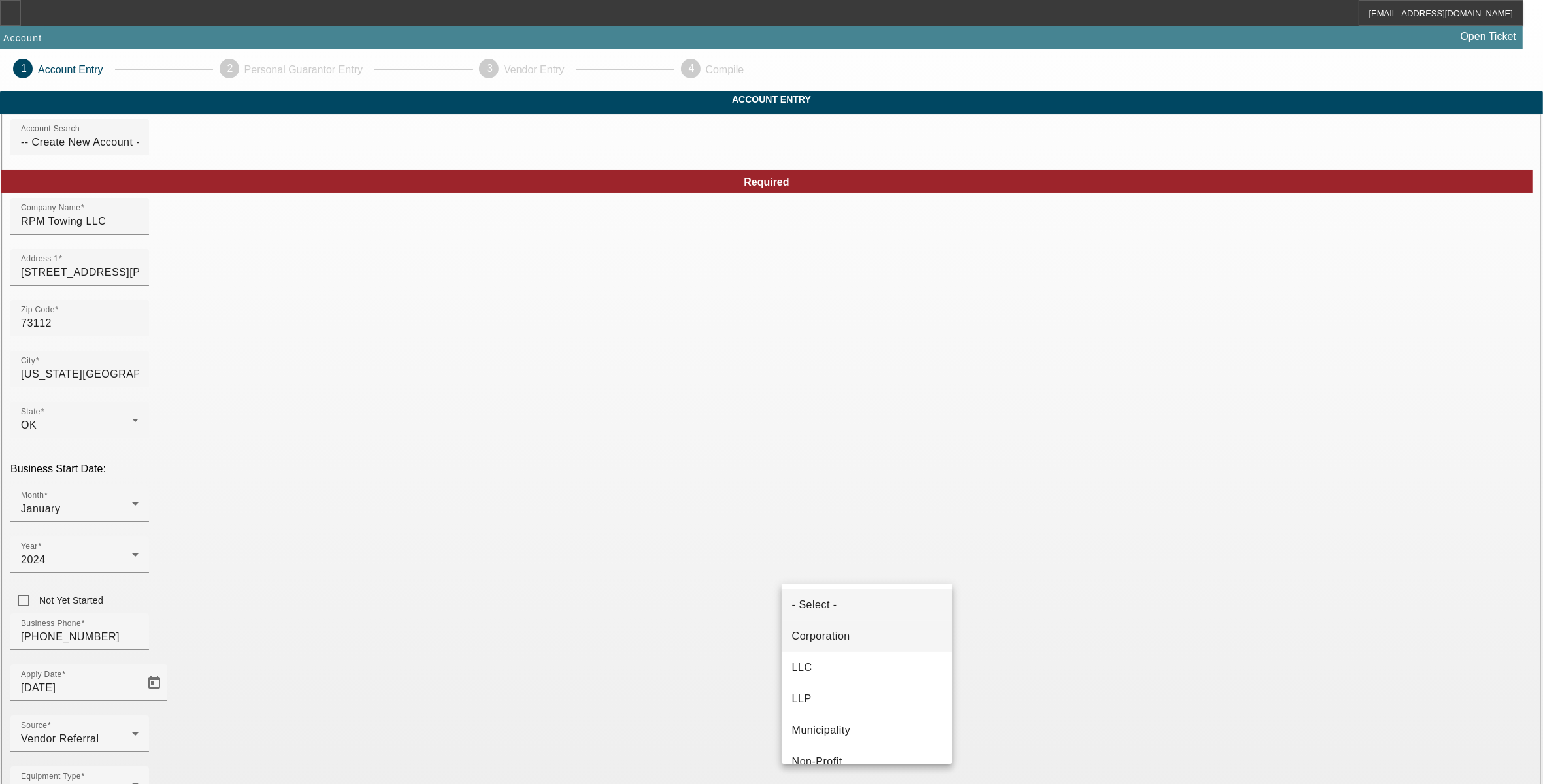
drag, startPoint x: 847, startPoint y: 562, endPoint x: 860, endPoint y: 651, distance: 89.9
click at [832, 665] on mat-option "LLC" at bounding box center [867, 668] width 171 height 31
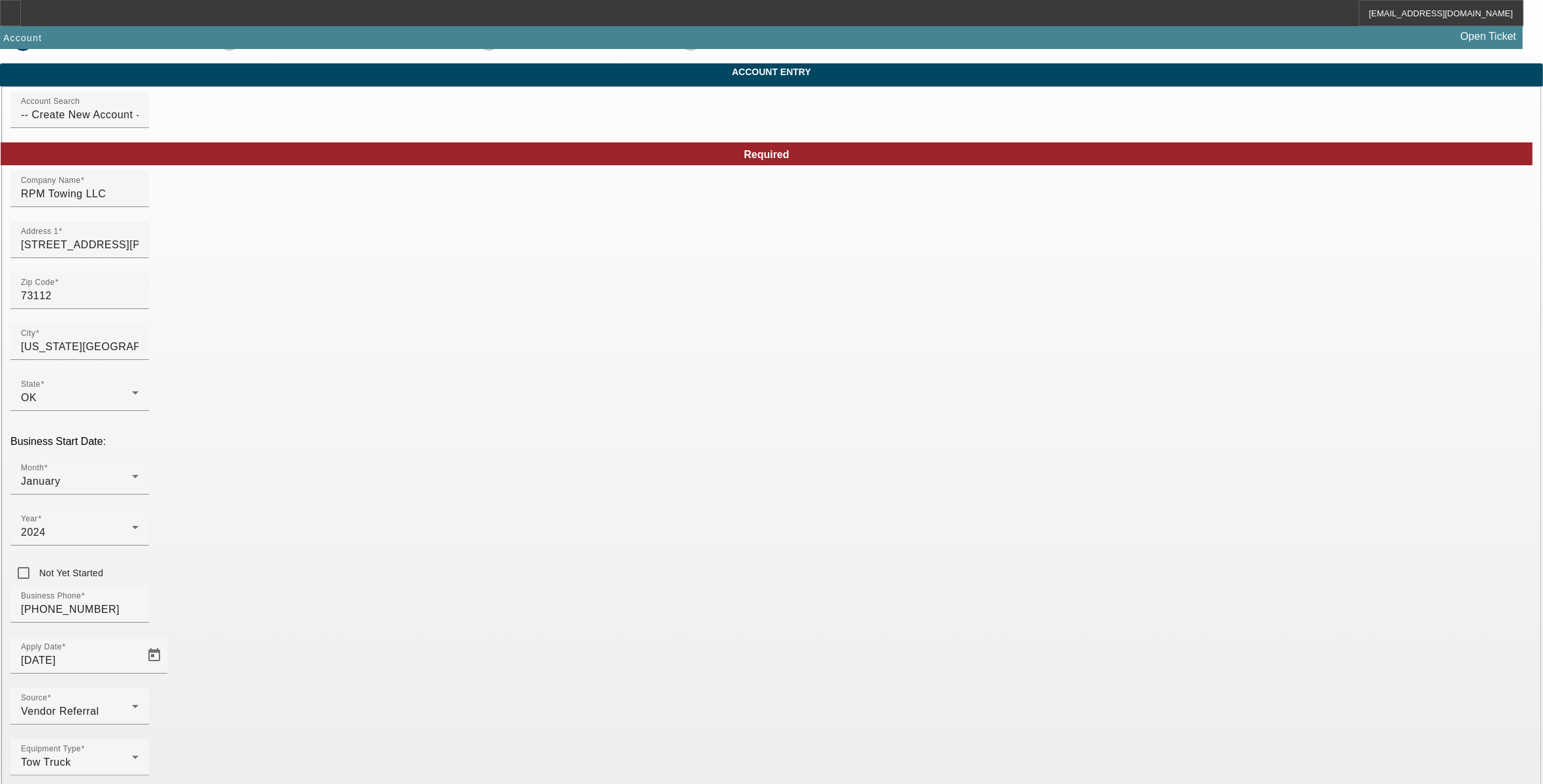
scroll to position [42, 0]
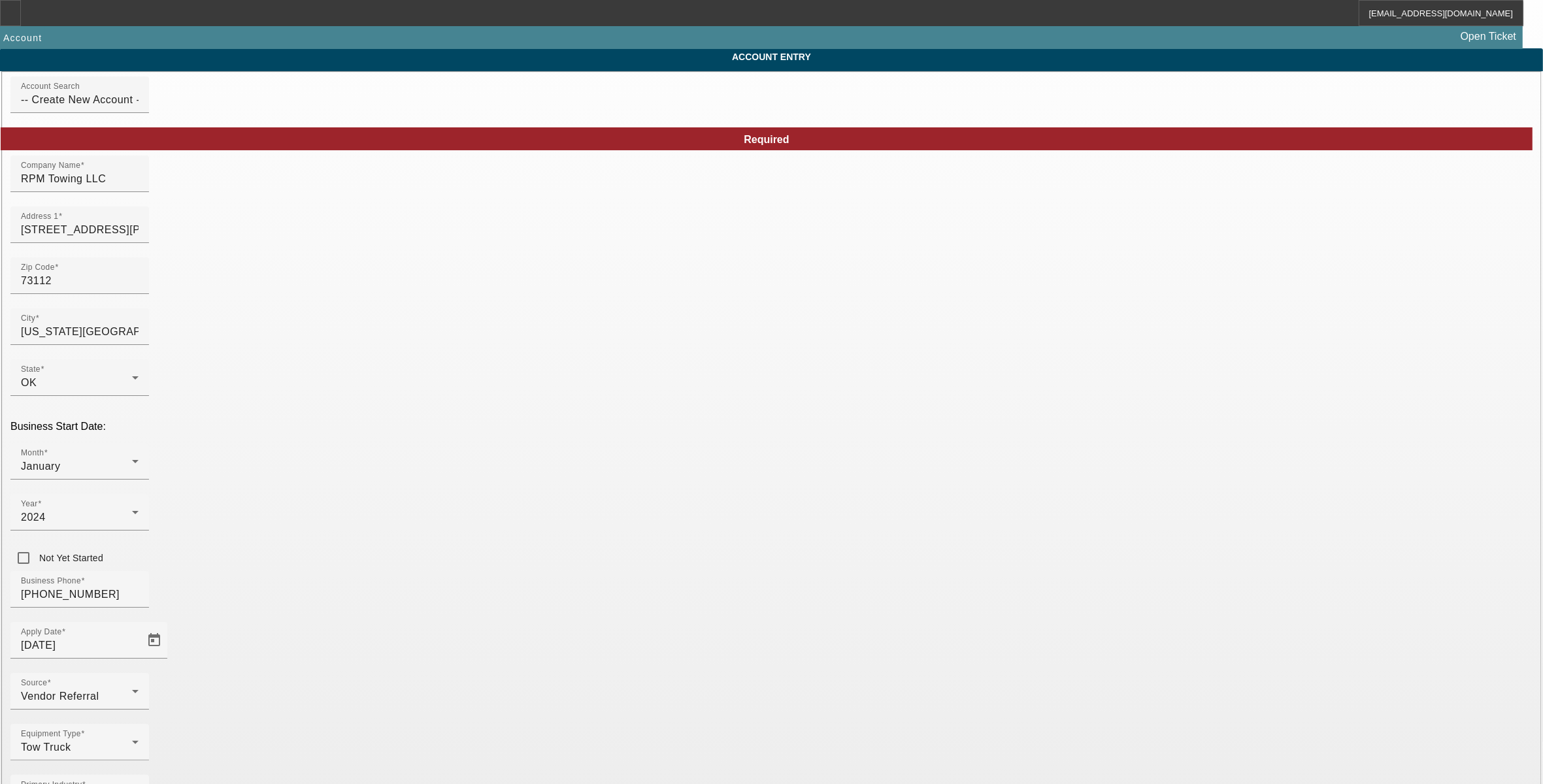
type input "332523609"
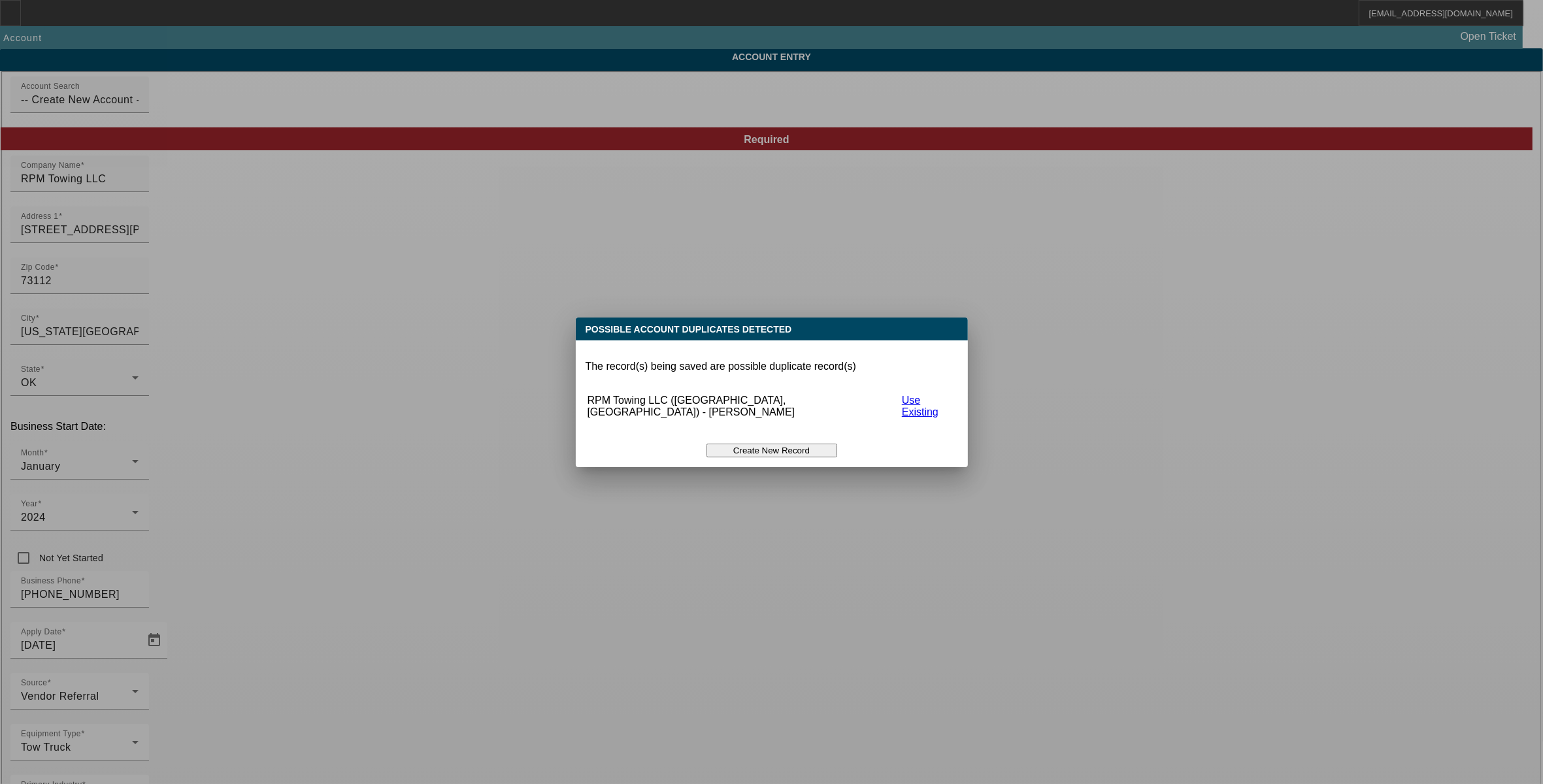
click at [783, 444] on button "Create New Record" at bounding box center [772, 450] width 131 height 14
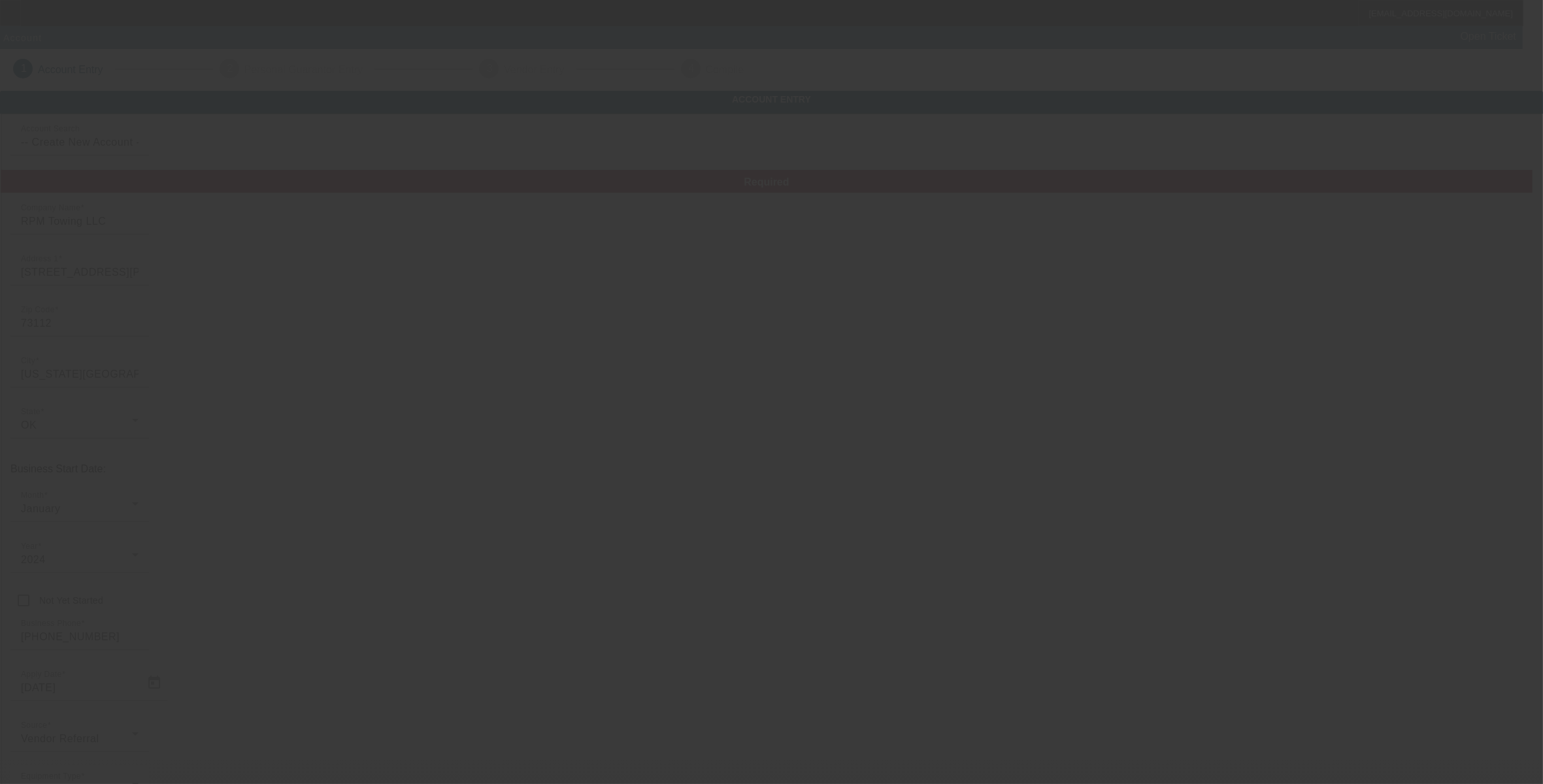
scroll to position [42, 0]
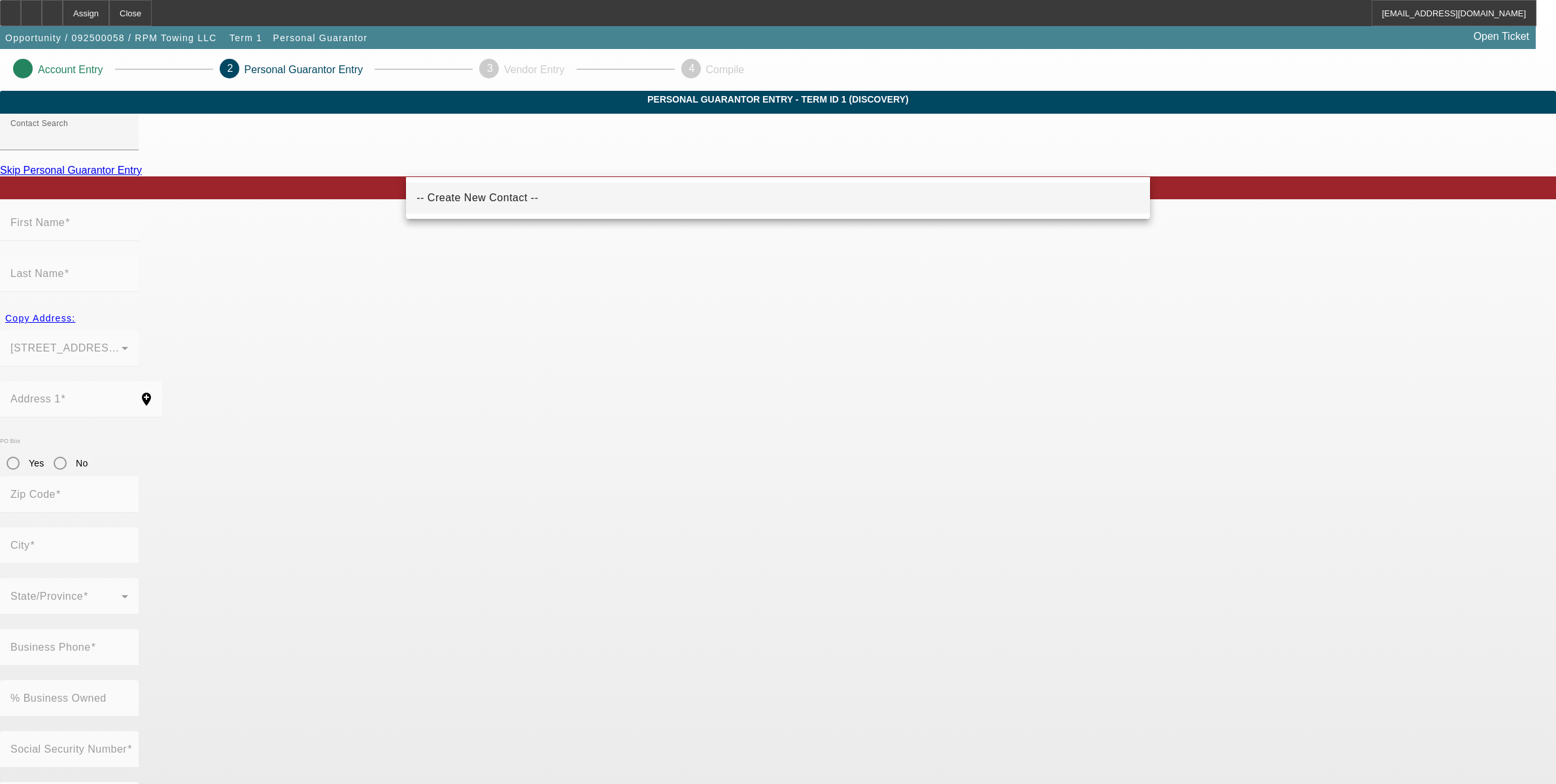
click at [477, 197] on span "-- Create New Contact --" at bounding box center [477, 197] width 122 height 11
type input "-- Create New Contact --"
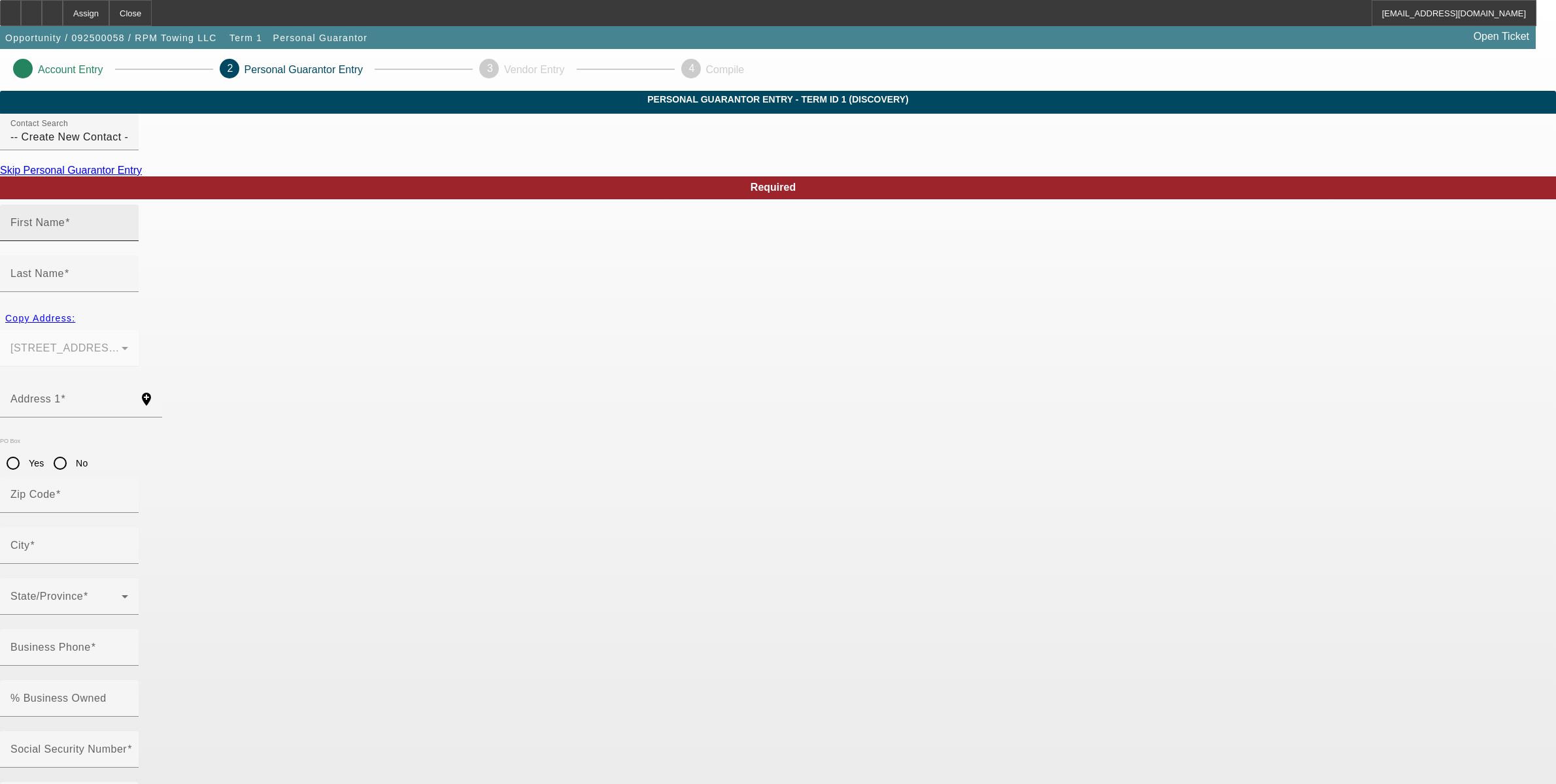
click at [65, 228] on mat-label "First Name" at bounding box center [38, 223] width 54 height 11
click at [128, 236] on input "First Name" at bounding box center [69, 228] width 118 height 16
type input "Mohammed"
type input "Taqtaq"
click at [128, 397] on input "Address 1" at bounding box center [69, 405] width 118 height 16
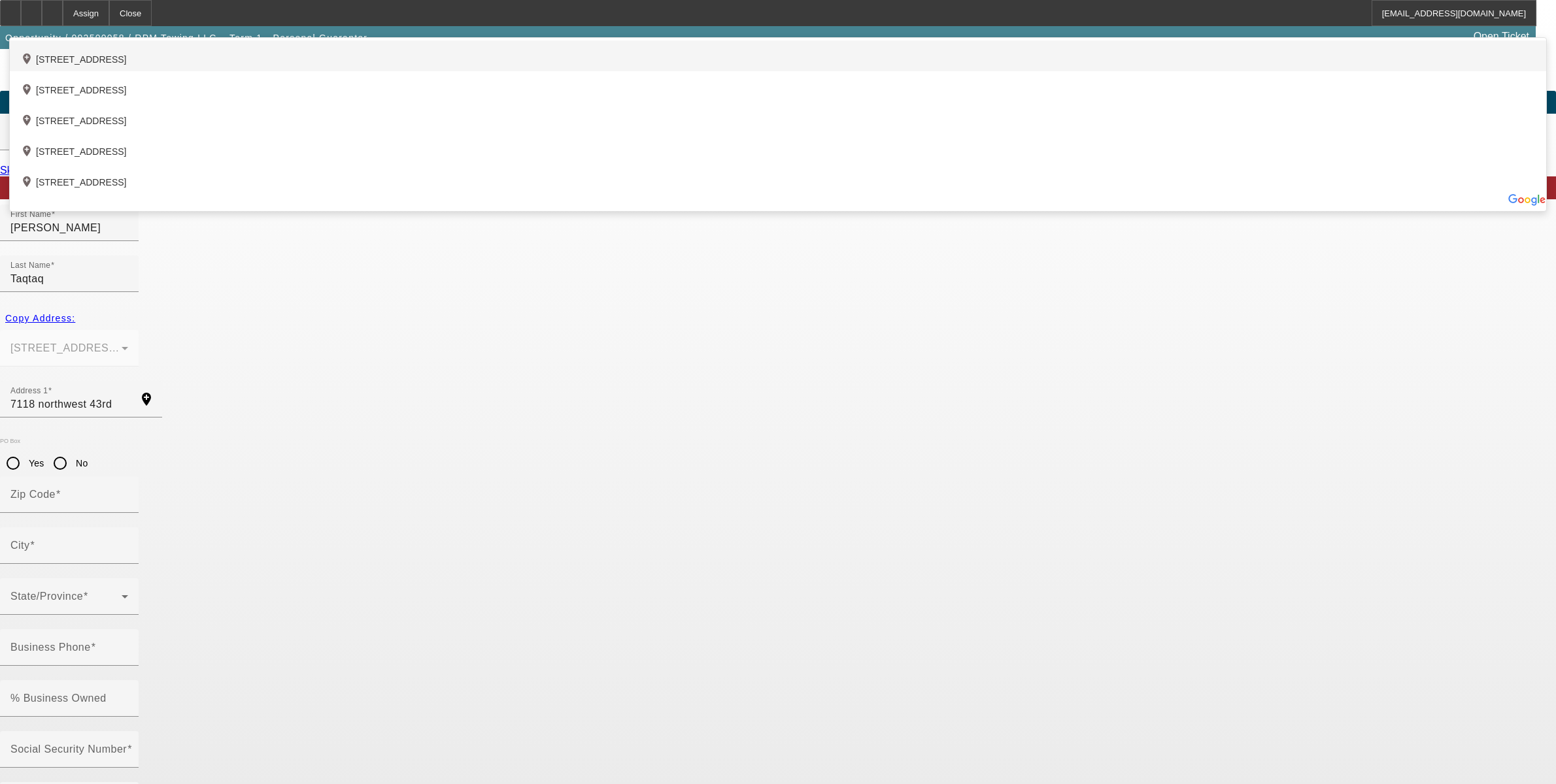
click at [554, 71] on div "add_location 7118 Northwest 43rd Street, Bethany, OK 73008, US" at bounding box center [778, 55] width 1536 height 31
type input "7118 Northwest 43rd Street"
type input "73008"
type input "Bethany"
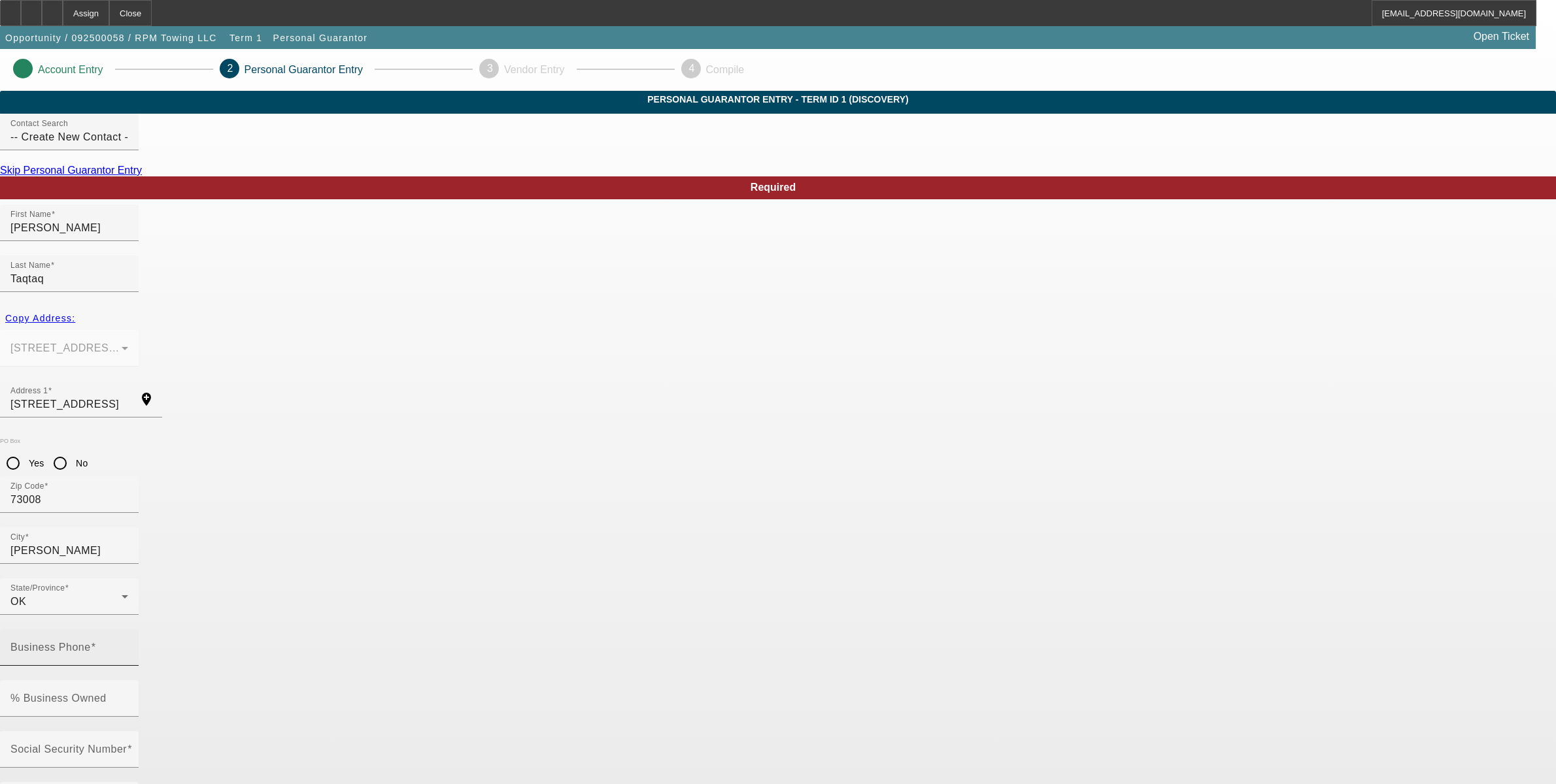
click at [91, 642] on mat-label "Business Phone" at bounding box center [51, 647] width 81 height 11
click at [128, 645] on input "Business Phone" at bounding box center [69, 653] width 118 height 16
type input "[PHONE_NUMBER]"
type input "70"
type input "710-81-8209"
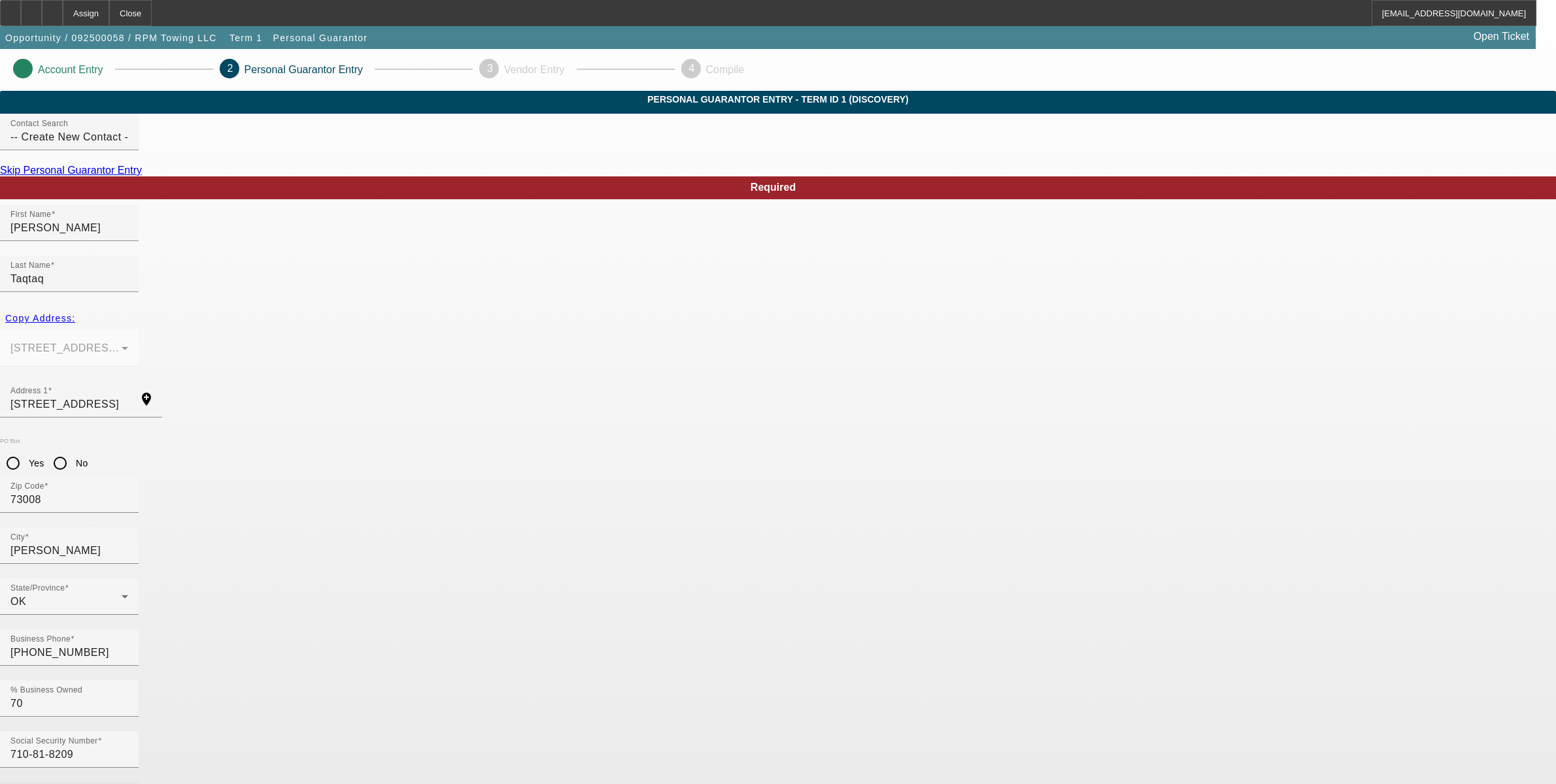
type input "r"
type input "rpmtowingllc1@gmail.com"
type input "[PHONE_NUMBER]"
drag, startPoint x: 533, startPoint y: 517, endPoint x: 334, endPoint y: 494, distance: 200.3
click at [334, 494] on app-personal-guarantor-manage "Account Entry 2 Personal Guarantor Entry 3 Vendor Entry 4 Compile Personal Guar…" at bounding box center [778, 717] width 1556 height 1336
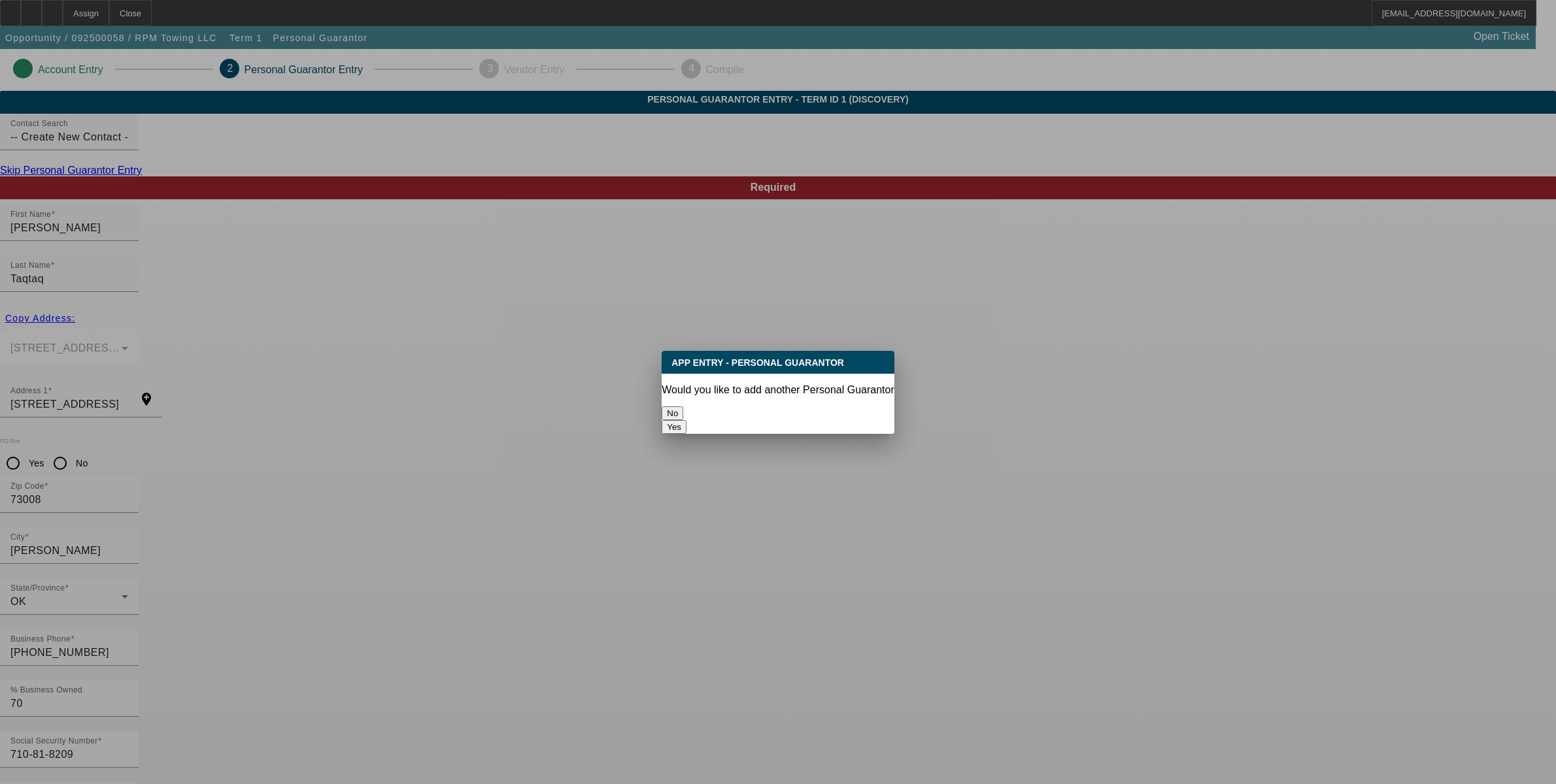
click at [683, 407] on button "No" at bounding box center [672, 413] width 22 height 14
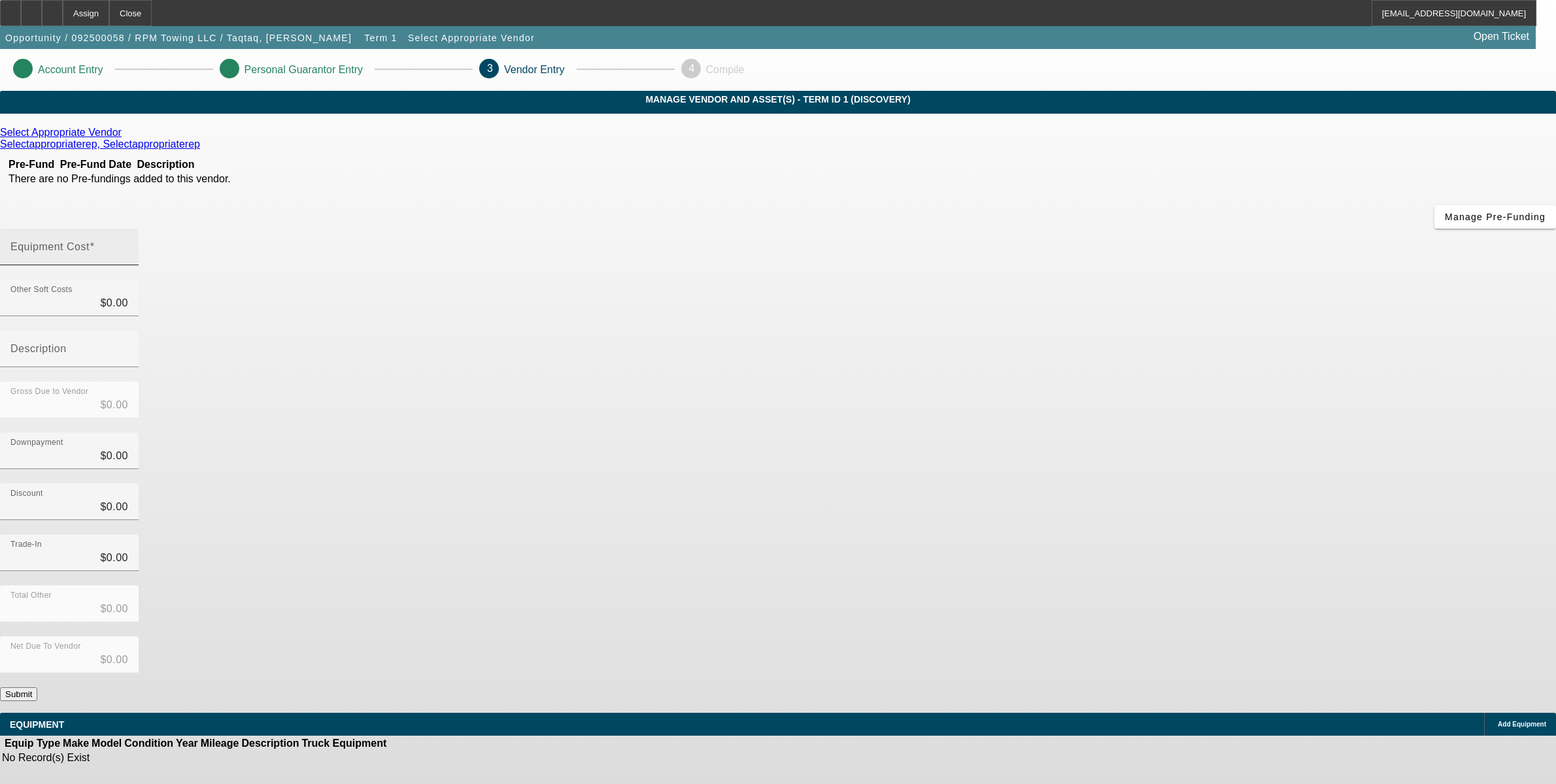
click at [94, 241] on span at bounding box center [93, 246] width 5 height 11
click at [128, 244] on input "Equipment Cost" at bounding box center [69, 252] width 118 height 16
type input "7"
type input "$7.00"
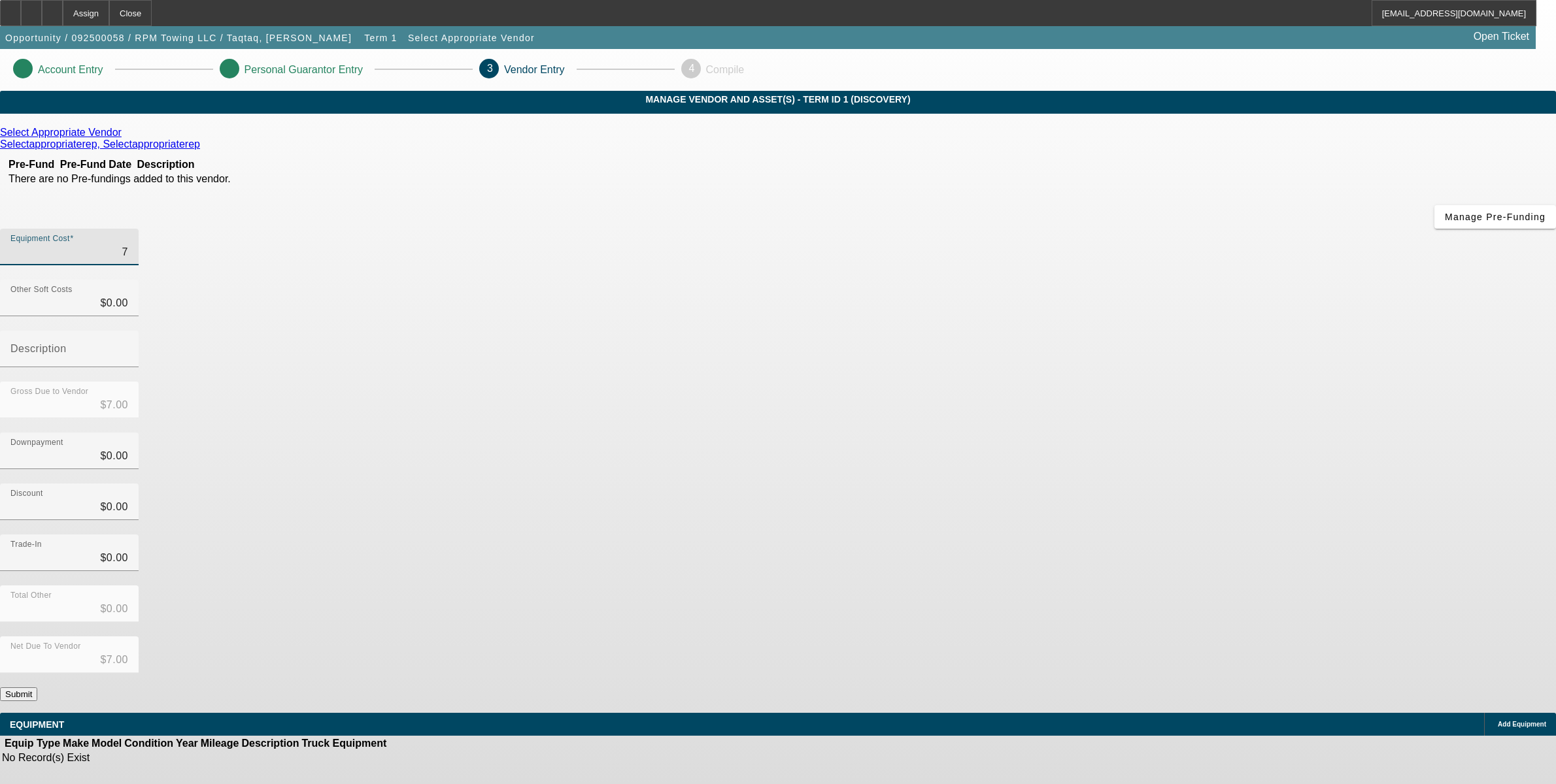
type input "75"
type input "$75.00"
type input "750"
type input "$750.00"
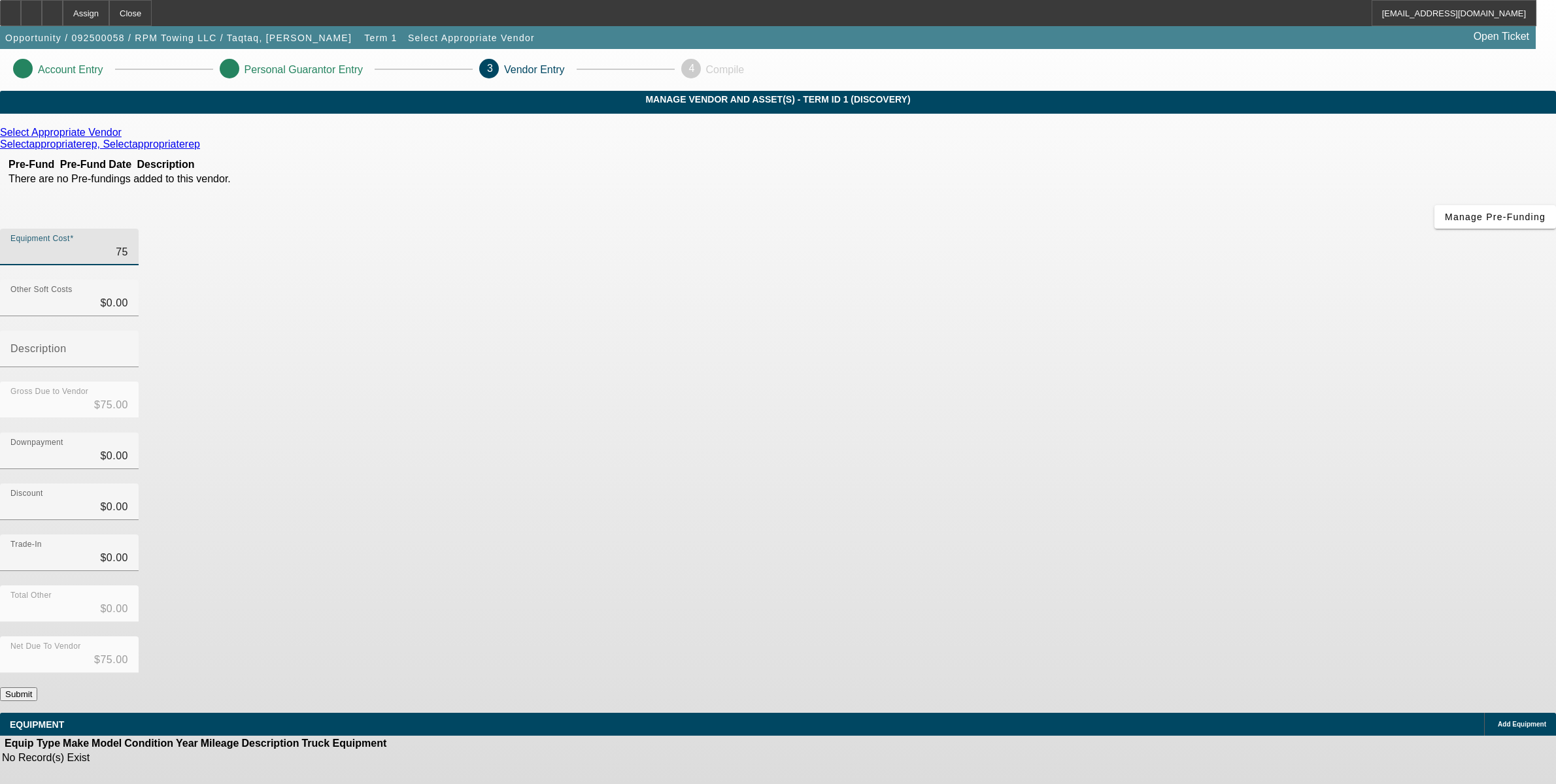
type input "$750.00"
type input "7500"
type input "$7,500.00"
type input "75000"
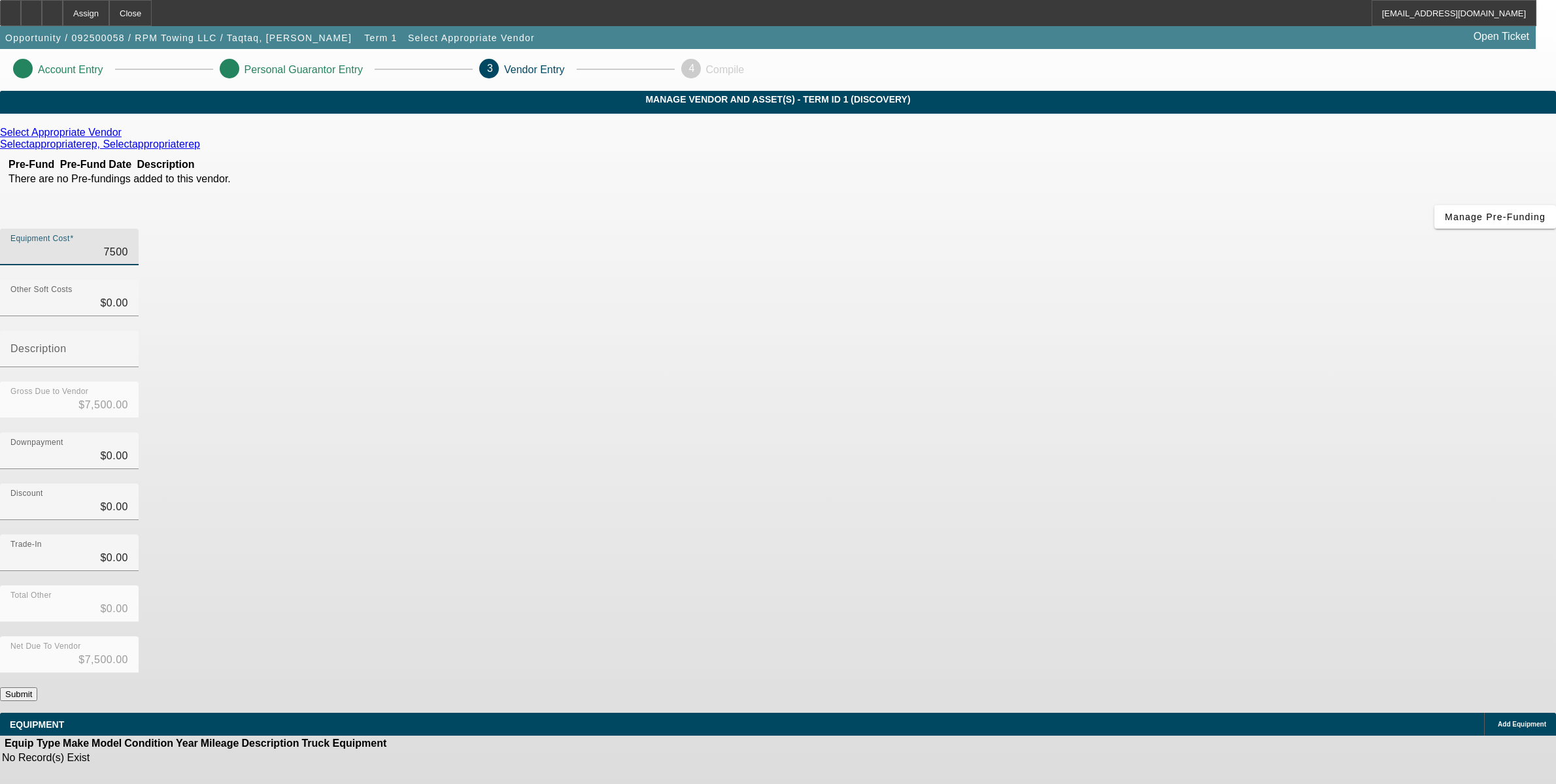
type input "$75,000.00"
click at [1082, 433] on div "Downpayment $0.00" at bounding box center [778, 458] width 1556 height 51
click at [125, 138] on icon at bounding box center [125, 132] width 0 height 11
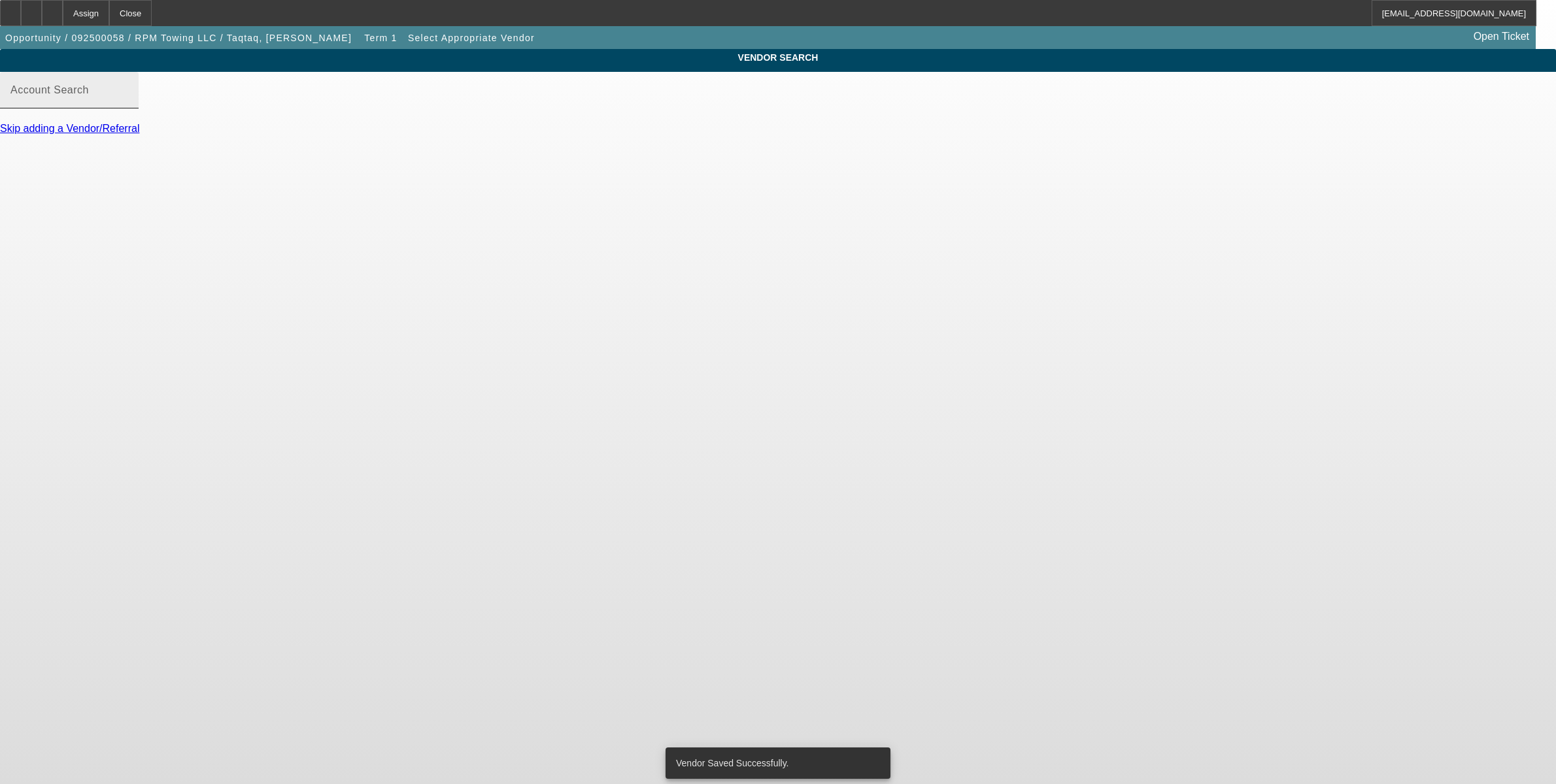
click at [128, 103] on input "Account Search" at bounding box center [69, 96] width 118 height 16
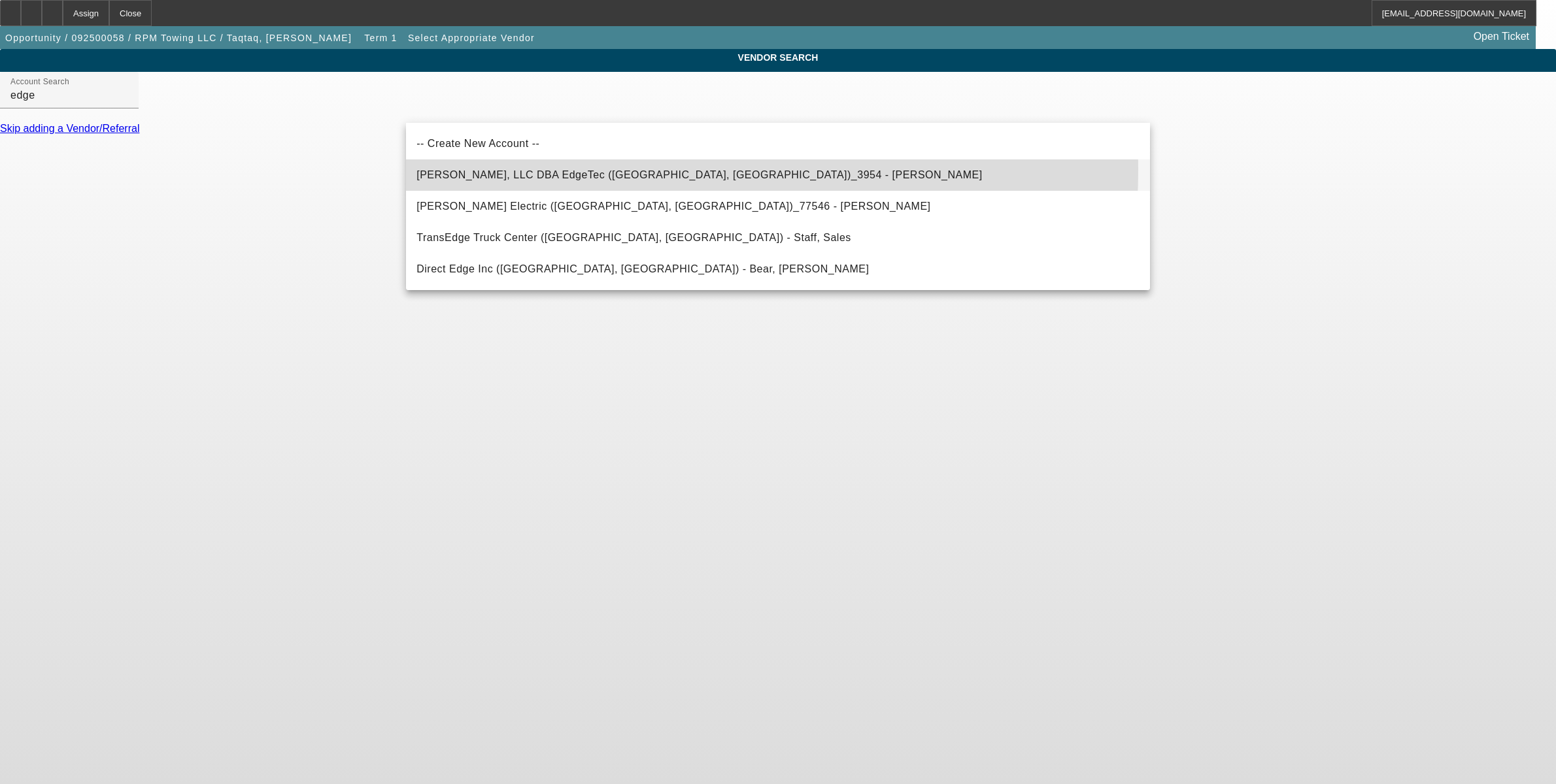
click at [508, 168] on span "Ewing Bouressa, LLC DBA EdgeTec (Dallas, TX)_3954 - Coker, Stanley" at bounding box center [699, 175] width 566 height 16
type input "Ewing Bouressa, LLC DBA EdgeTec (Dallas, TX)_3954 - Coker, Stanley"
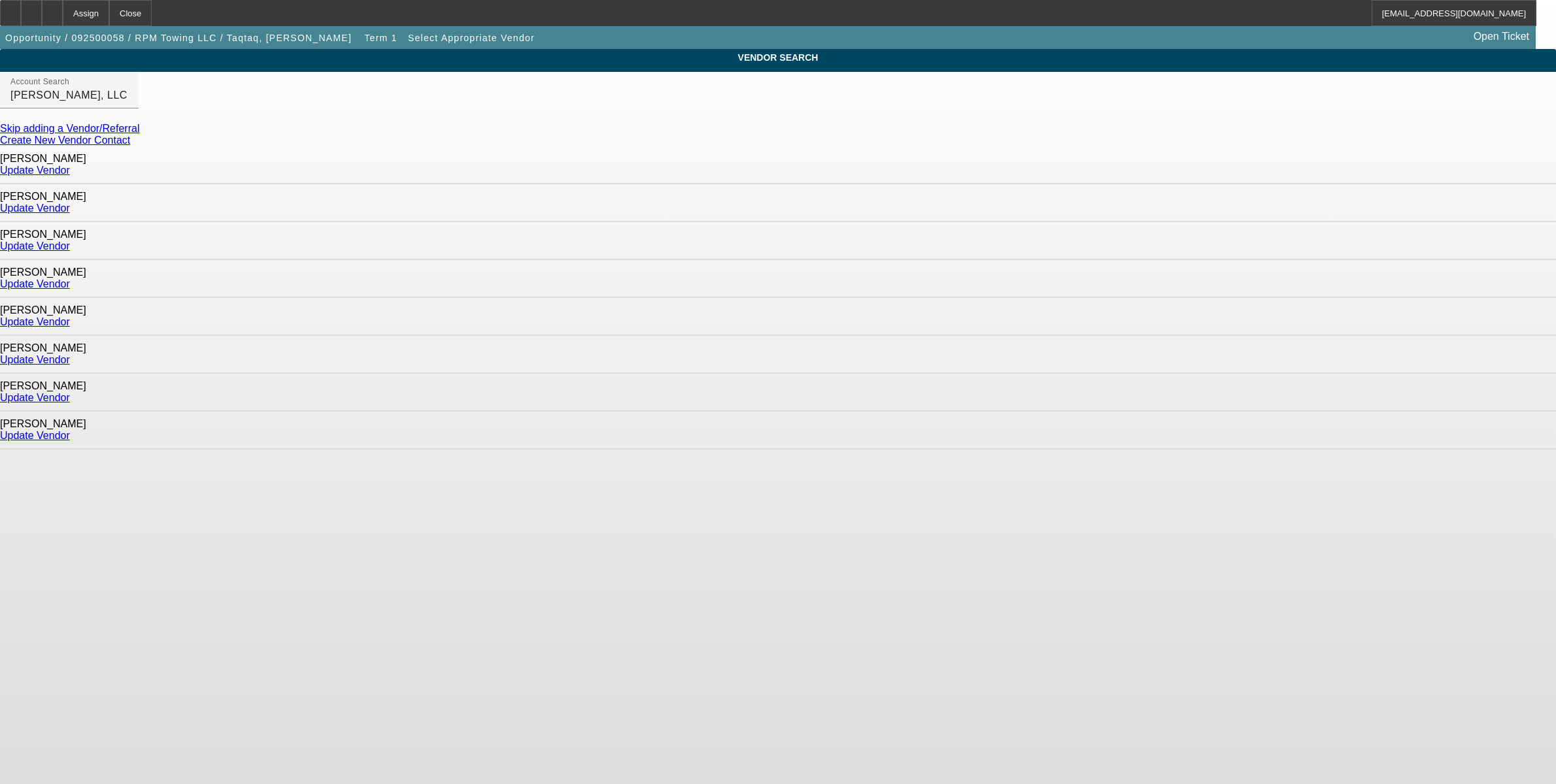
click at [70, 392] on link "Update Vendor" at bounding box center [35, 398] width 70 height 11
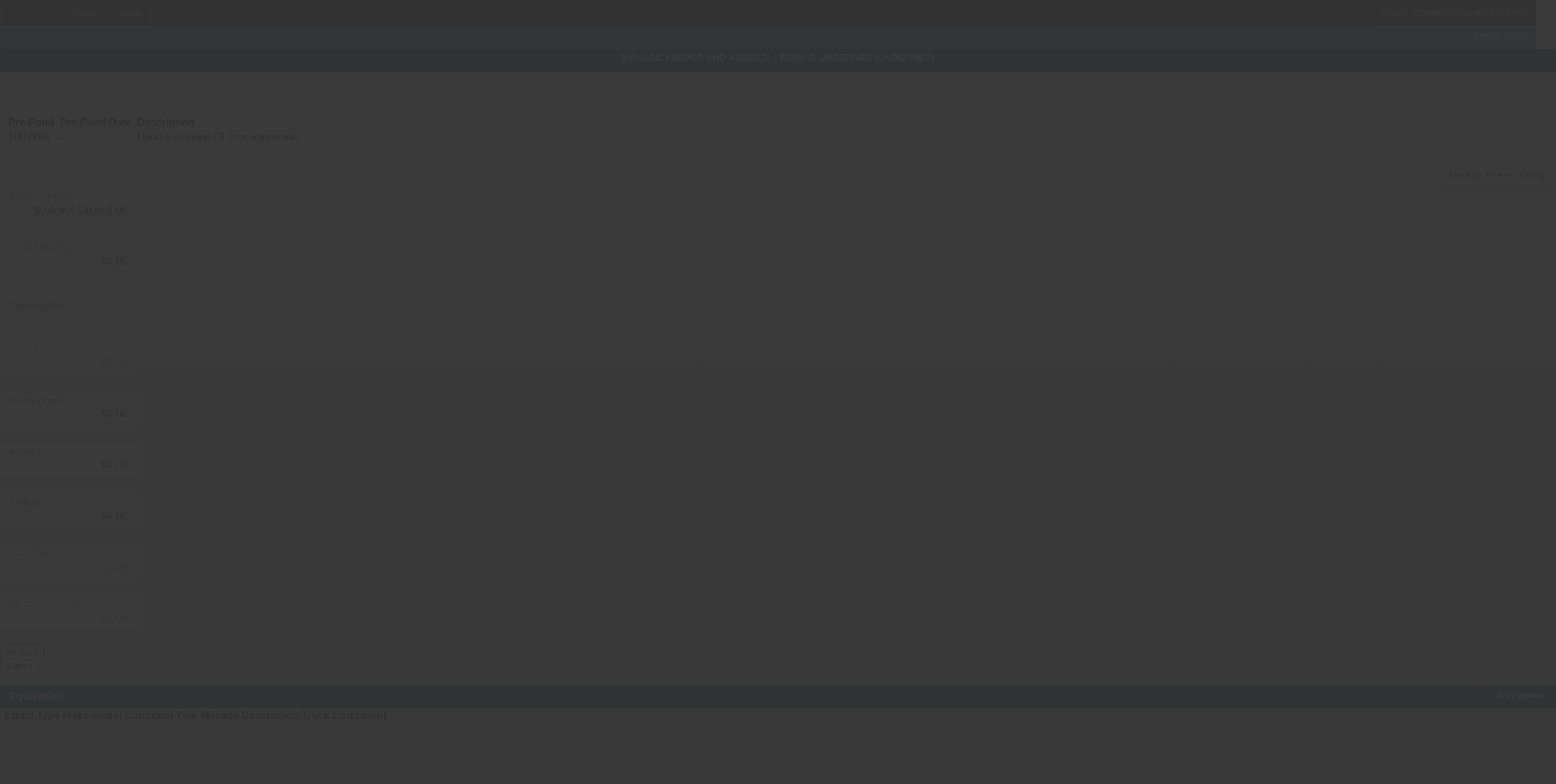
type input "$75,000.00"
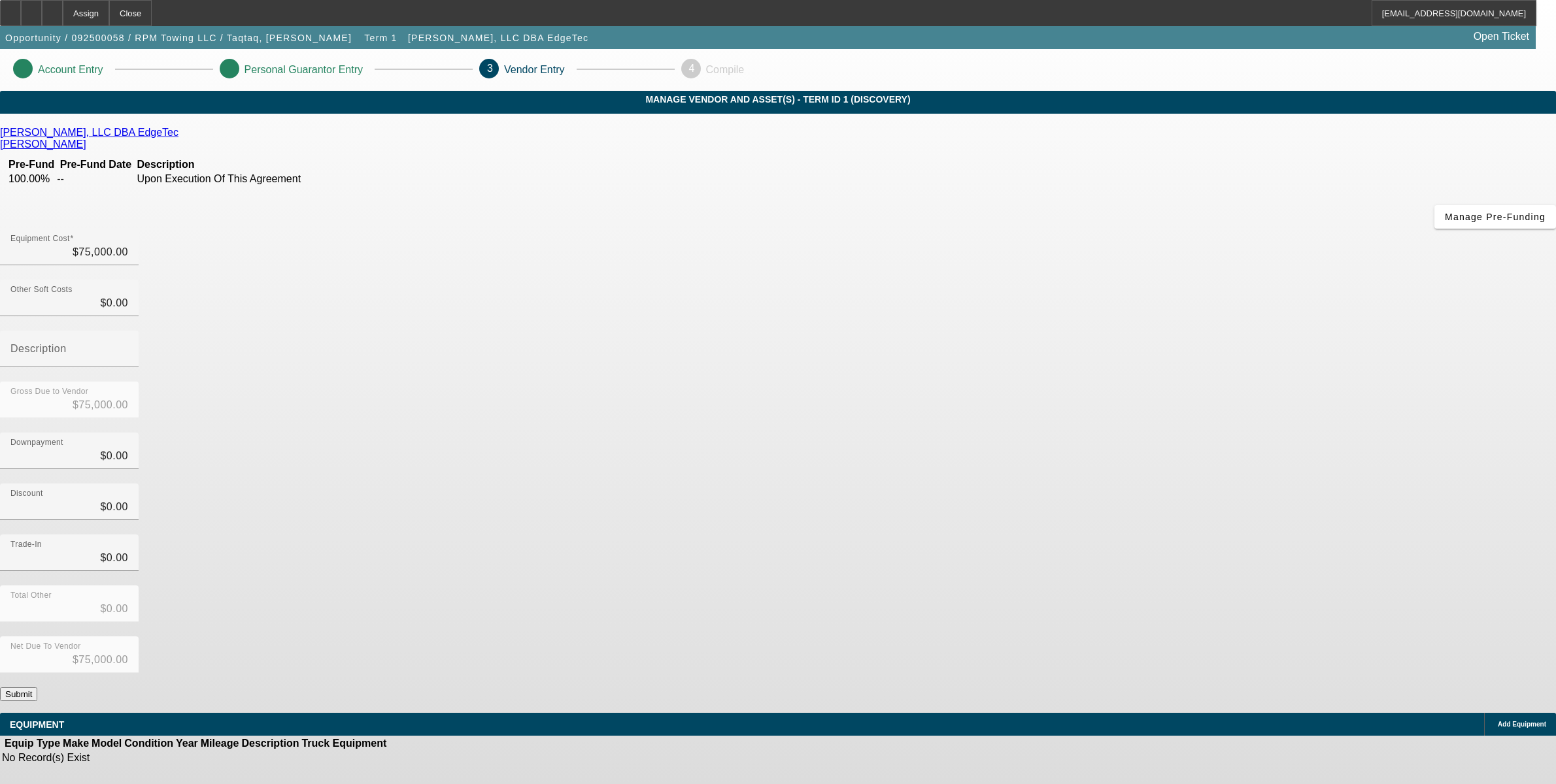
click at [37, 688] on button "Submit" at bounding box center [19, 694] width 37 height 14
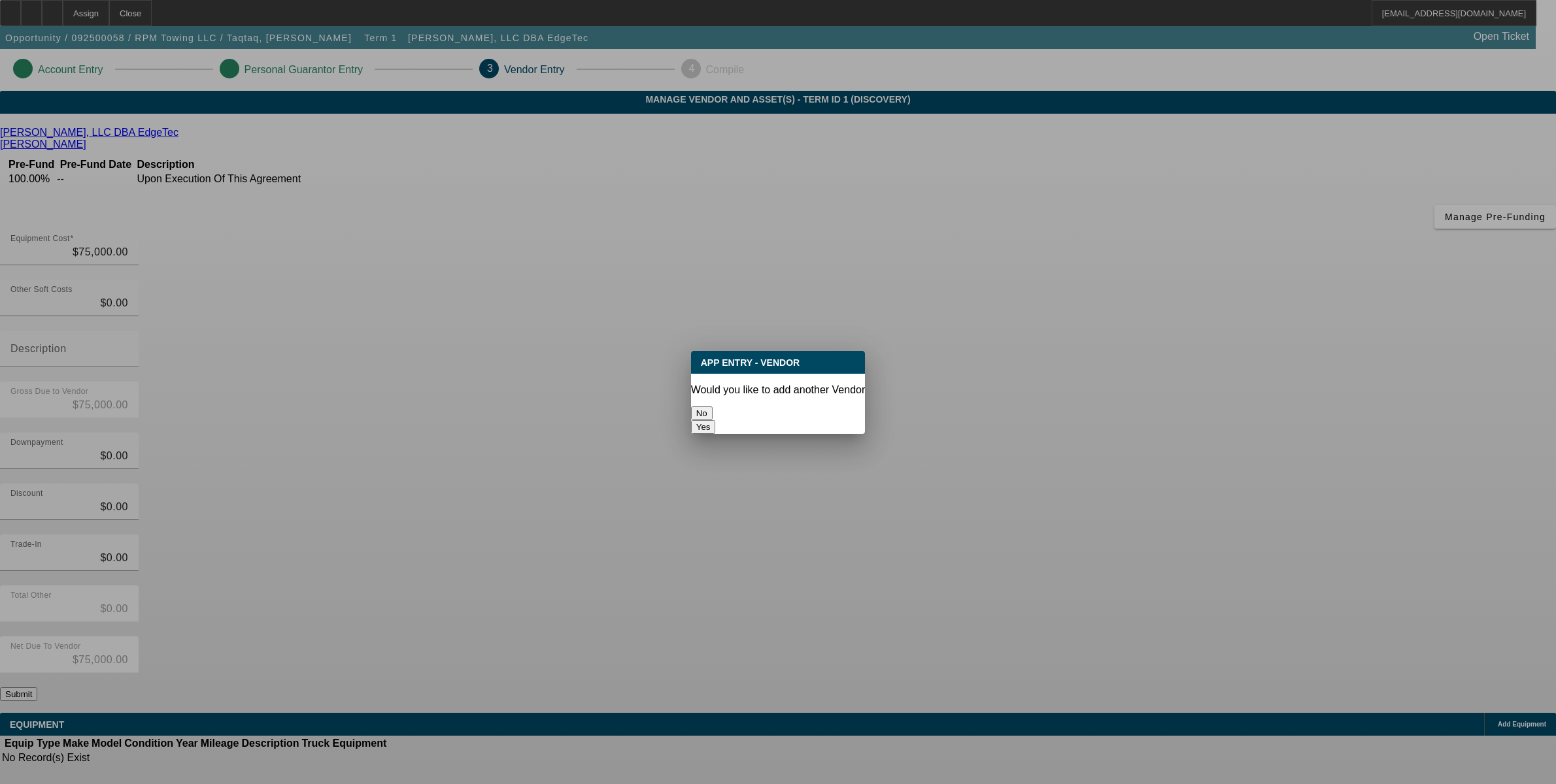
click at [713, 417] on button "No" at bounding box center [702, 413] width 22 height 14
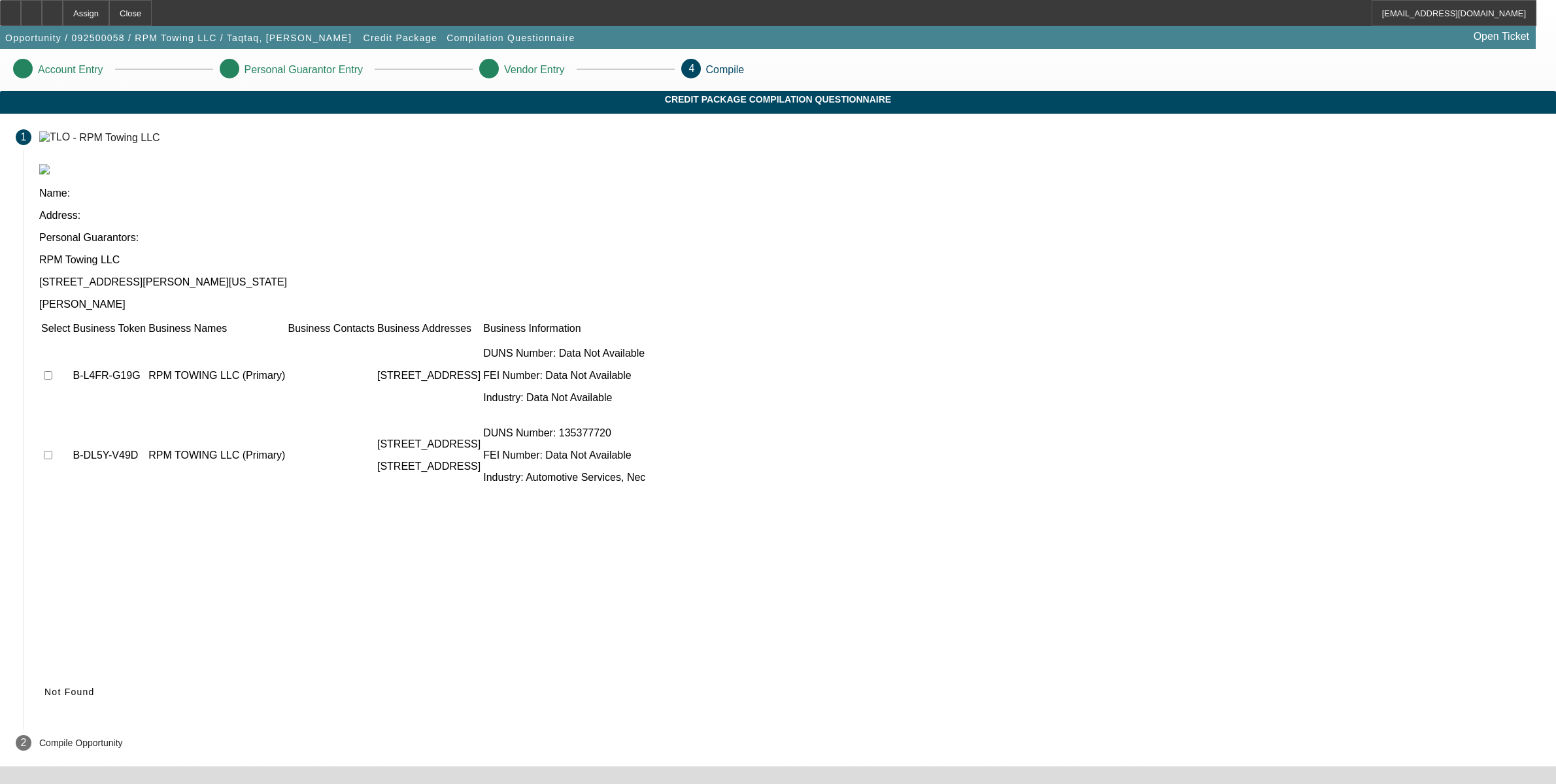
click at [52, 371] on input "checkbox" at bounding box center [48, 375] width 9 height 9
checkbox input "true"
click at [71, 416] on td at bounding box center [56, 455] width 30 height 79
drag, startPoint x: 442, startPoint y: 312, endPoint x: 466, endPoint y: 331, distance: 30.6
click at [52, 451] on input "checkbox" at bounding box center [48, 455] width 9 height 9
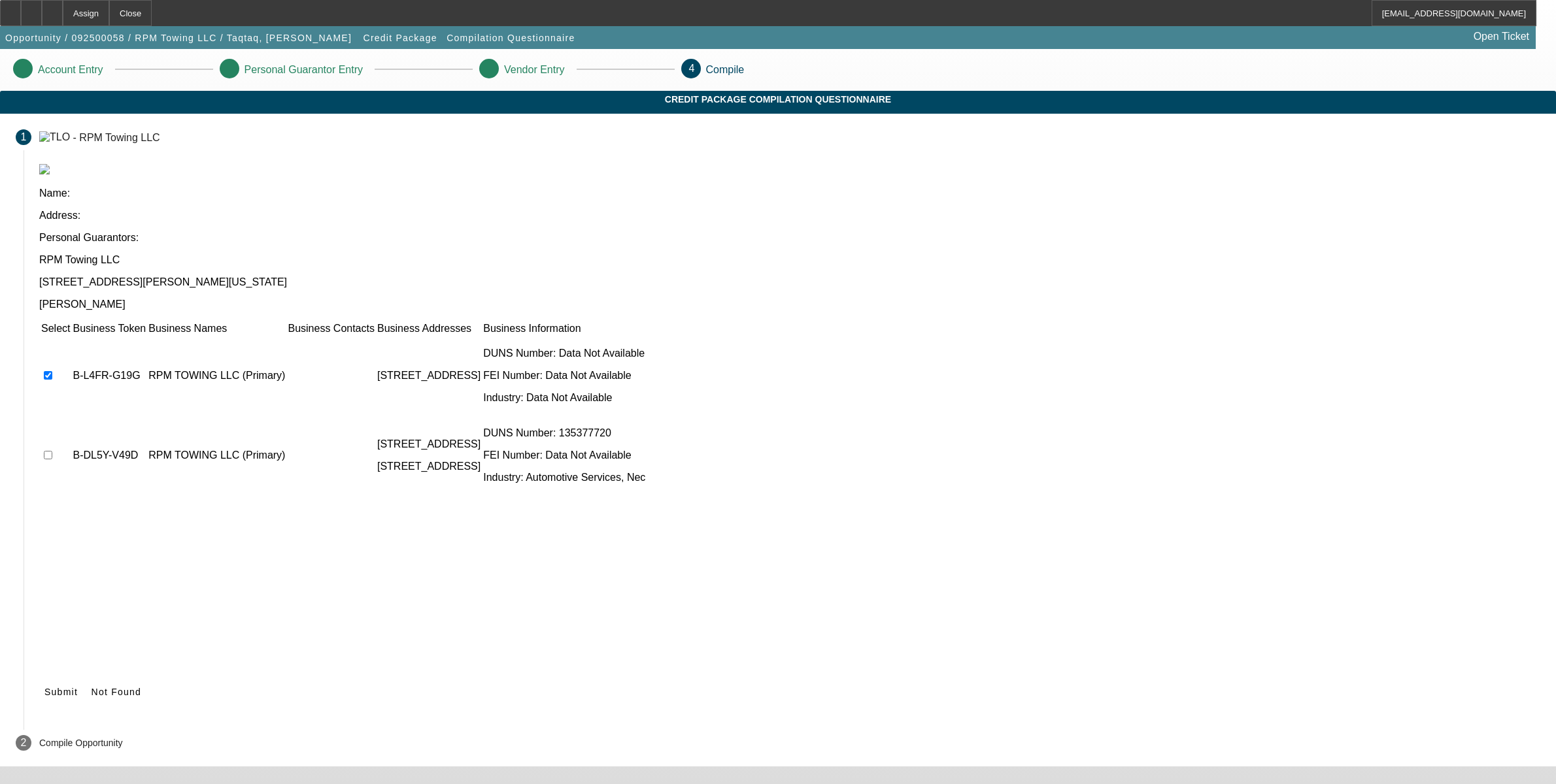
checkbox input "true"
click at [44, 687] on icon at bounding box center [44, 692] width 0 height 11
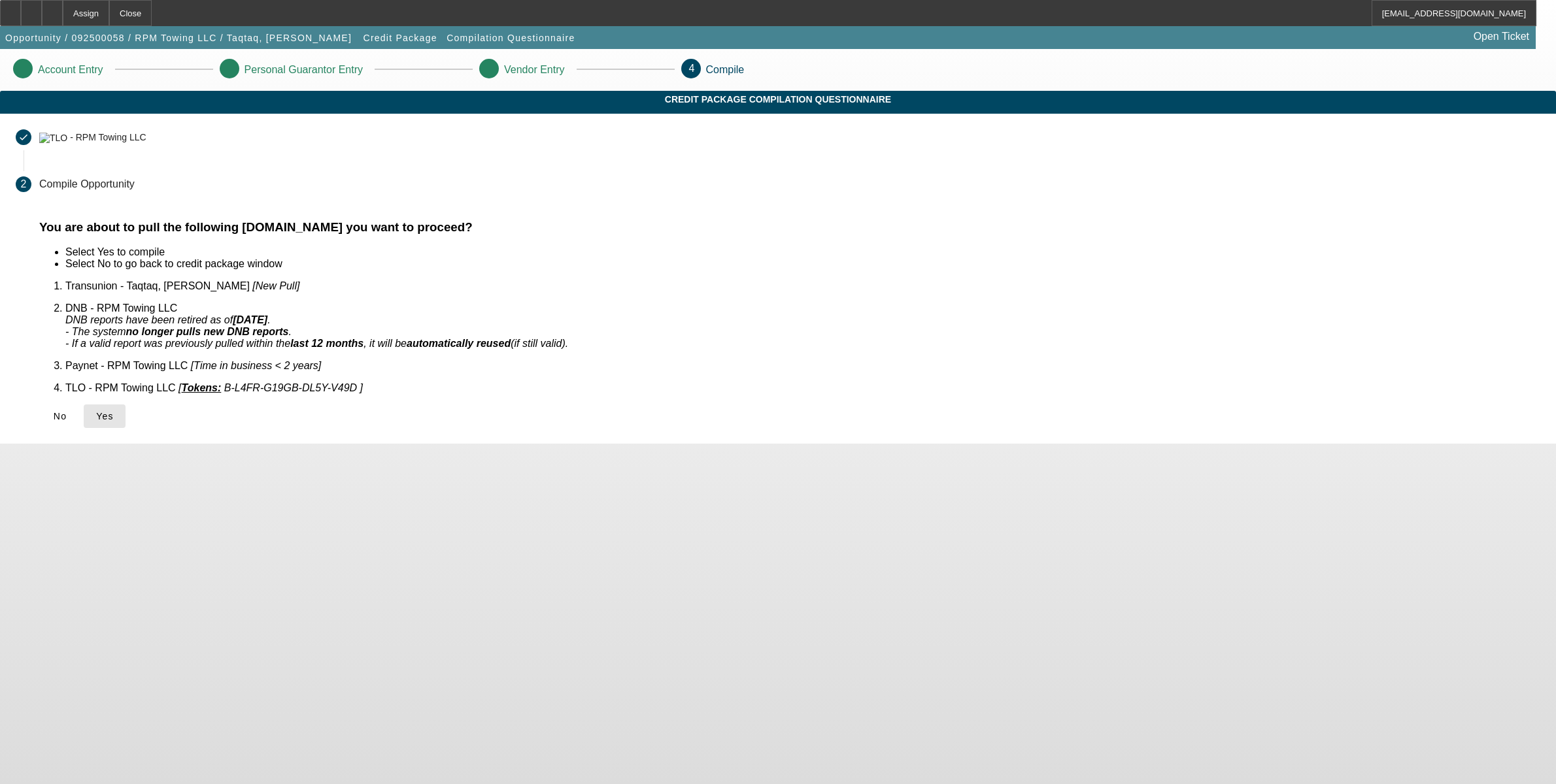
click at [114, 411] on span "Yes" at bounding box center [104, 416] width 18 height 11
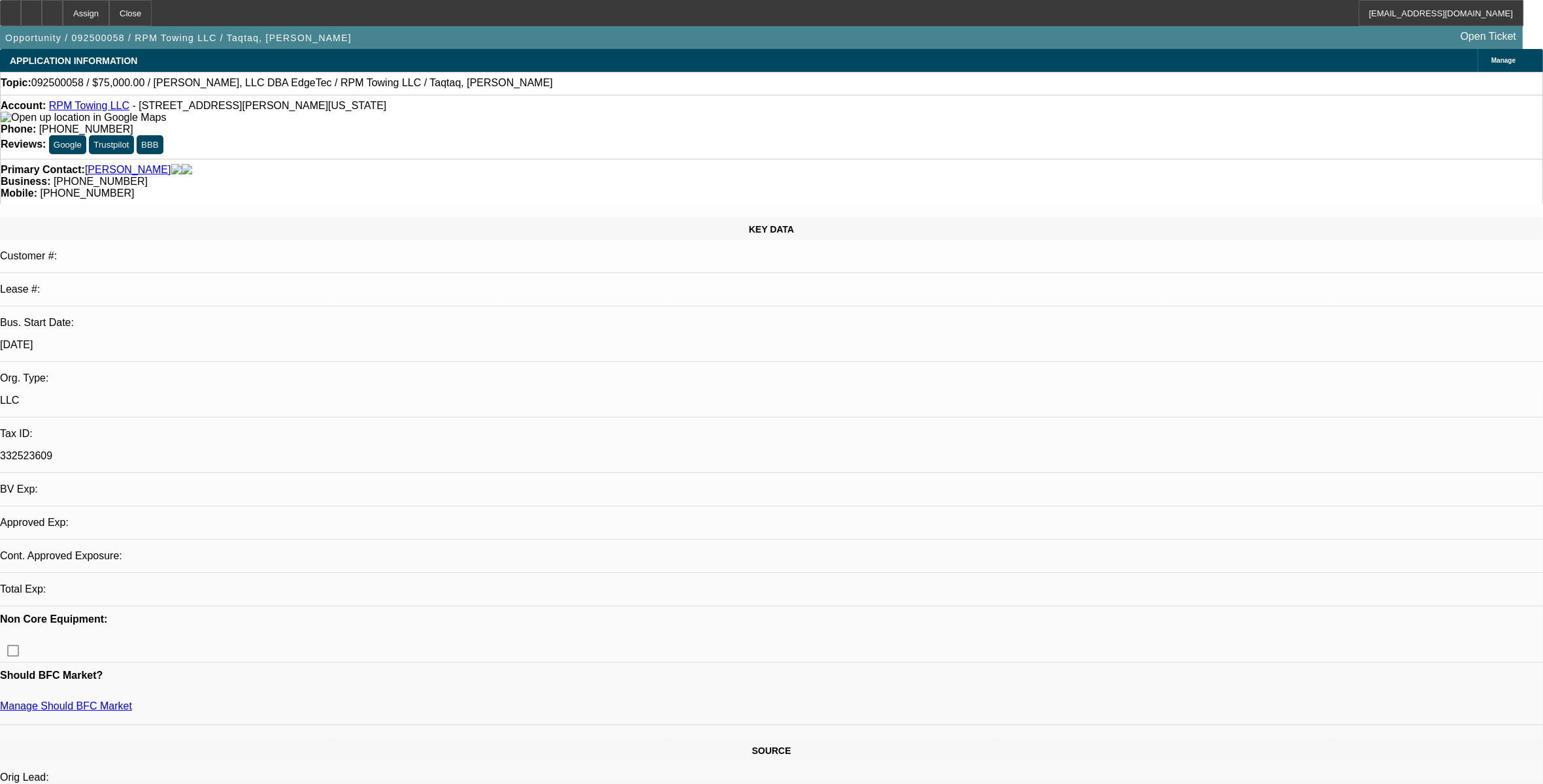
select select "0"
select select "2"
select select "0.1"
select select "4"
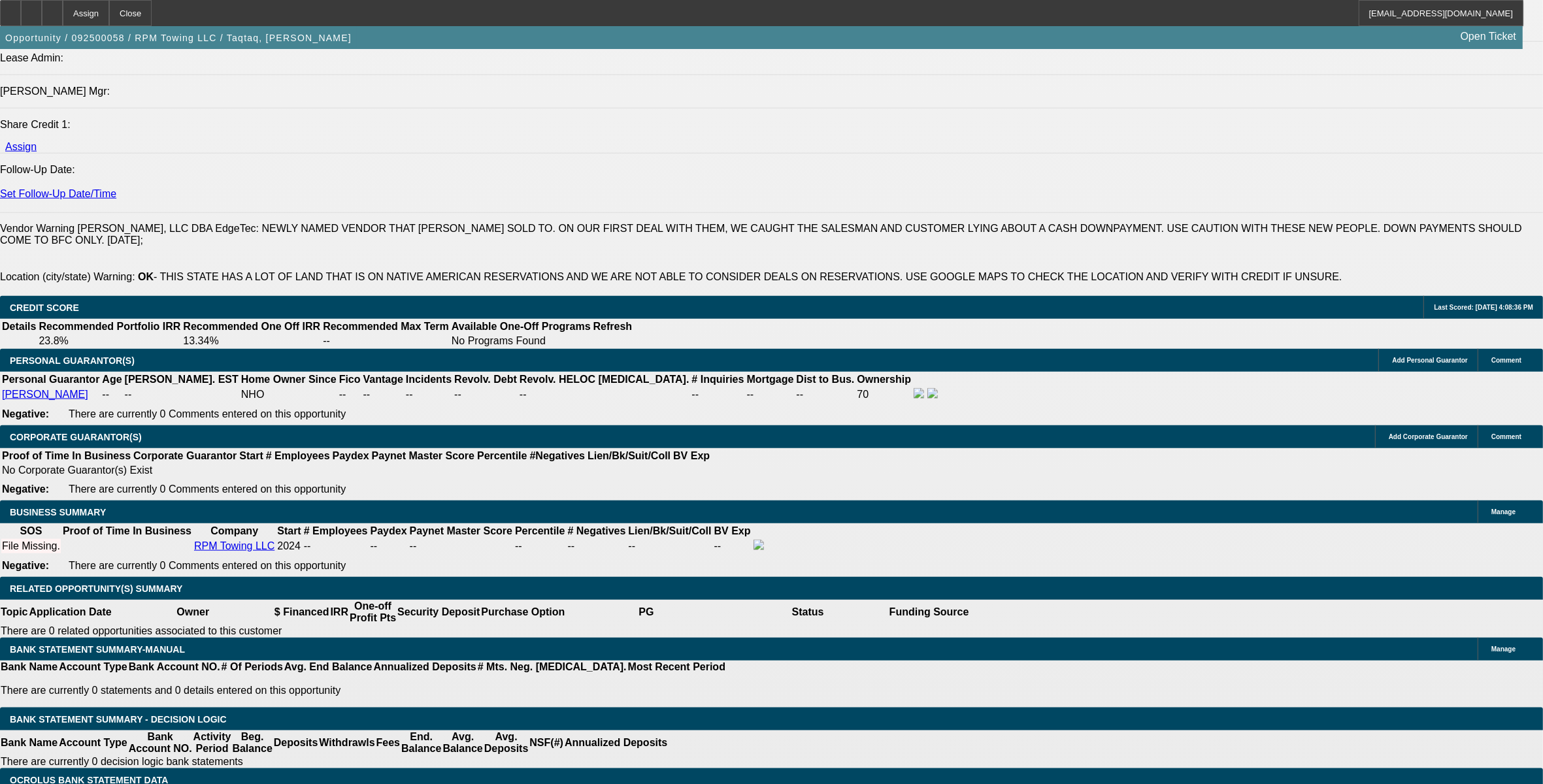
scroll to position [1634, 0]
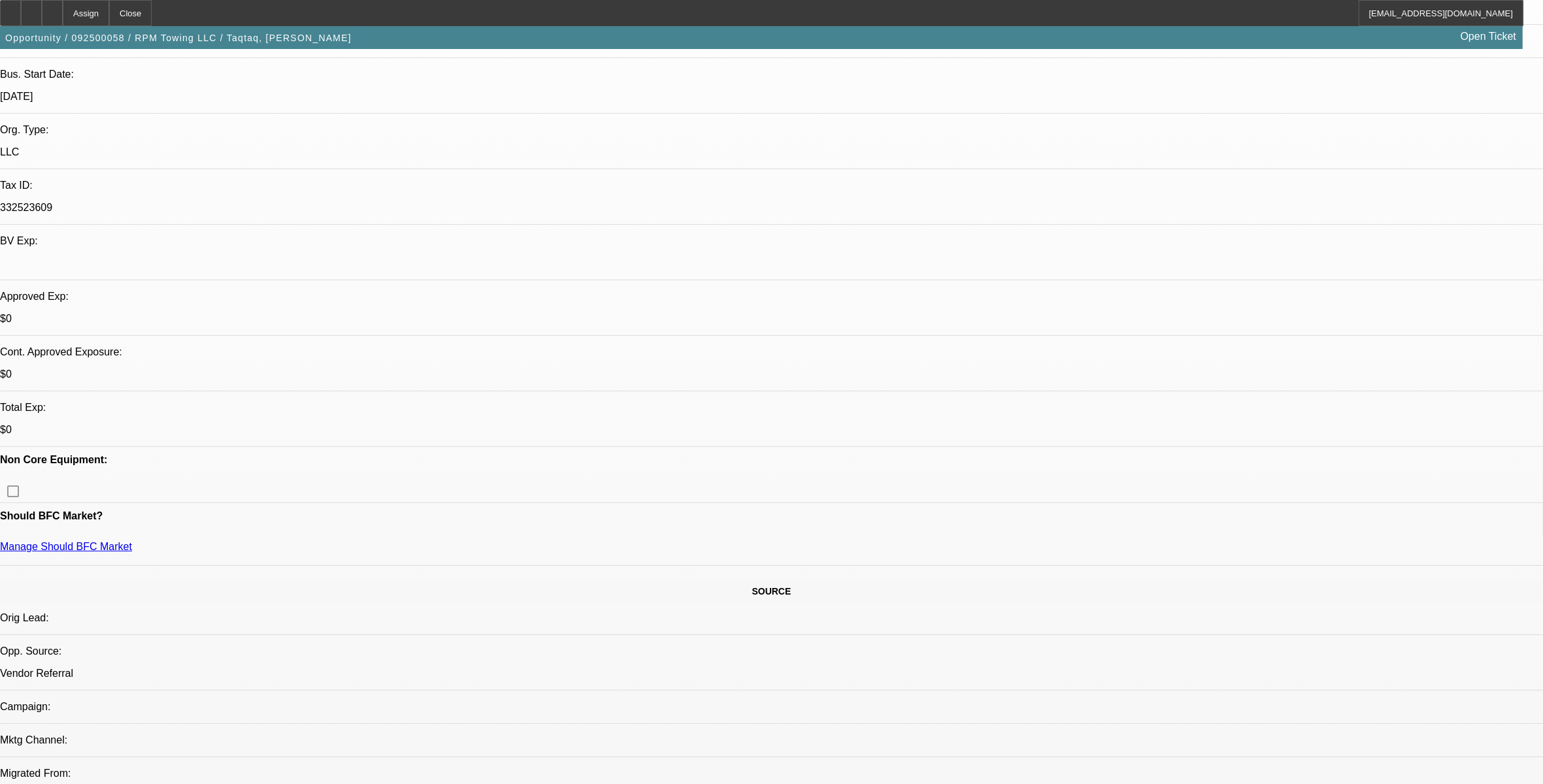
scroll to position [245, 0]
type input "$0.00"
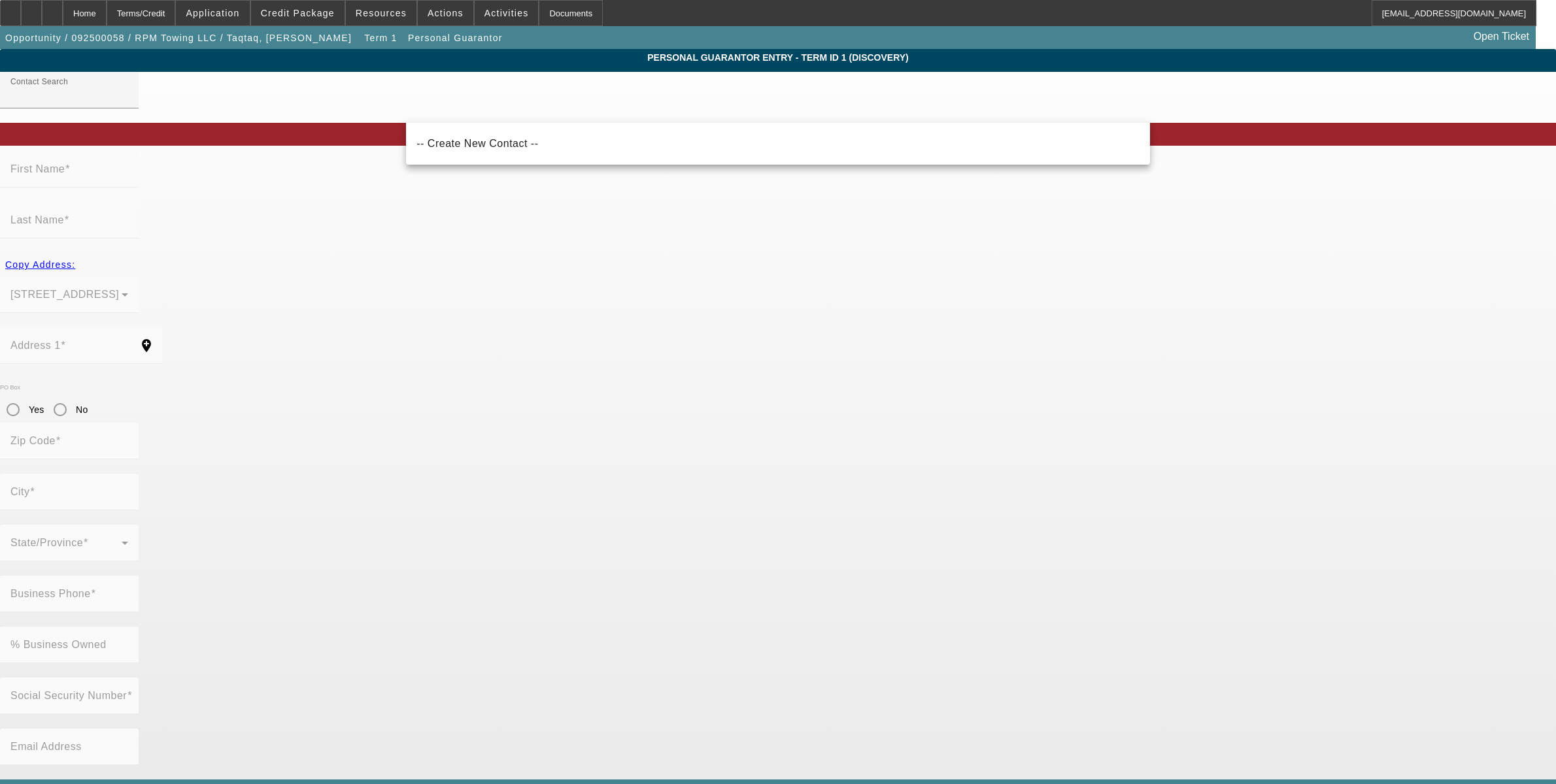
click at [435, 148] on span "-- Create New Contact --" at bounding box center [477, 144] width 122 height 16
type input "-- Create New Contact --"
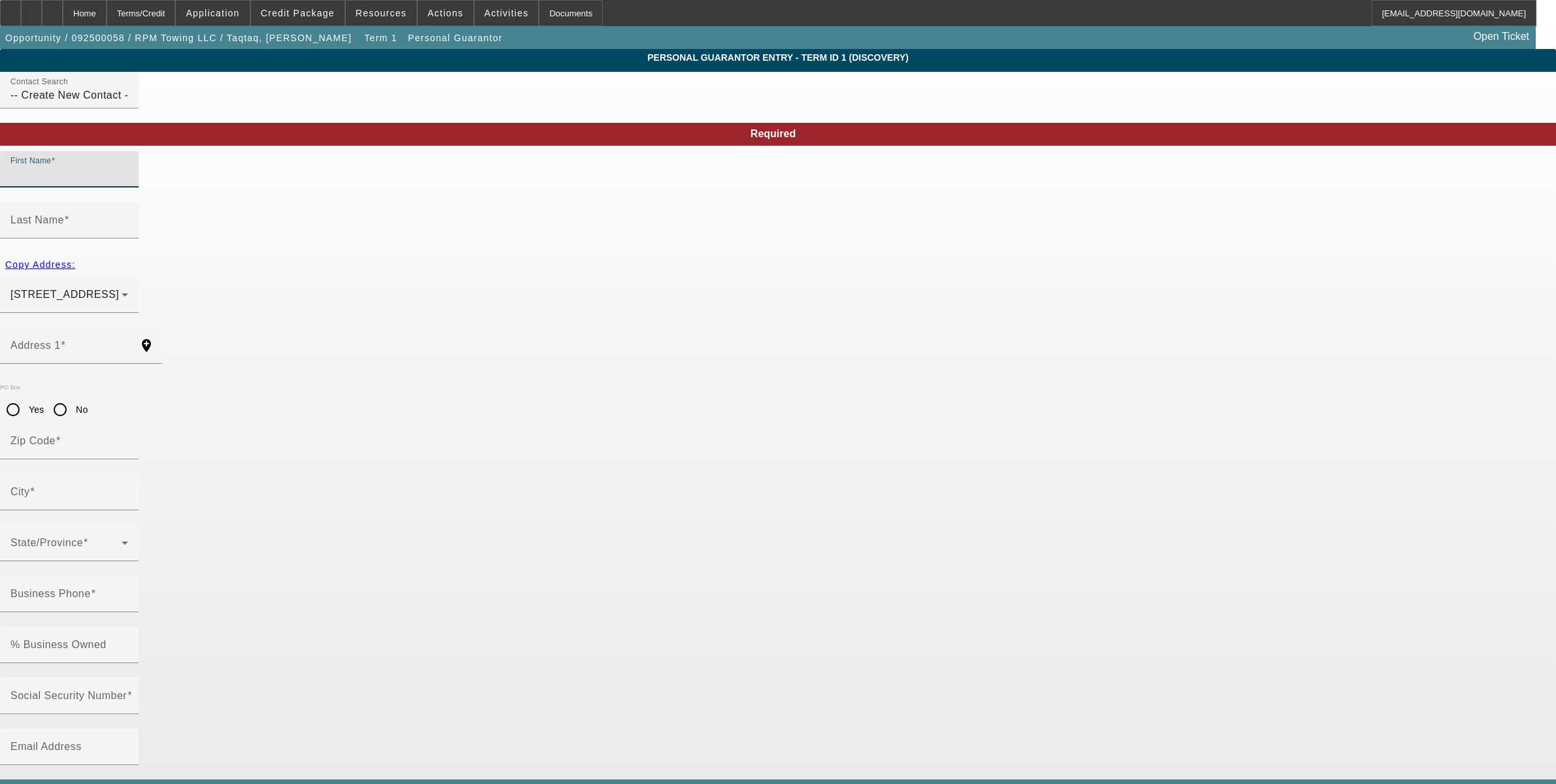
click at [128, 182] on input "First Name" at bounding box center [69, 174] width 118 height 16
type input "Q"
type input "Qusai"
type input "Masalmeh"
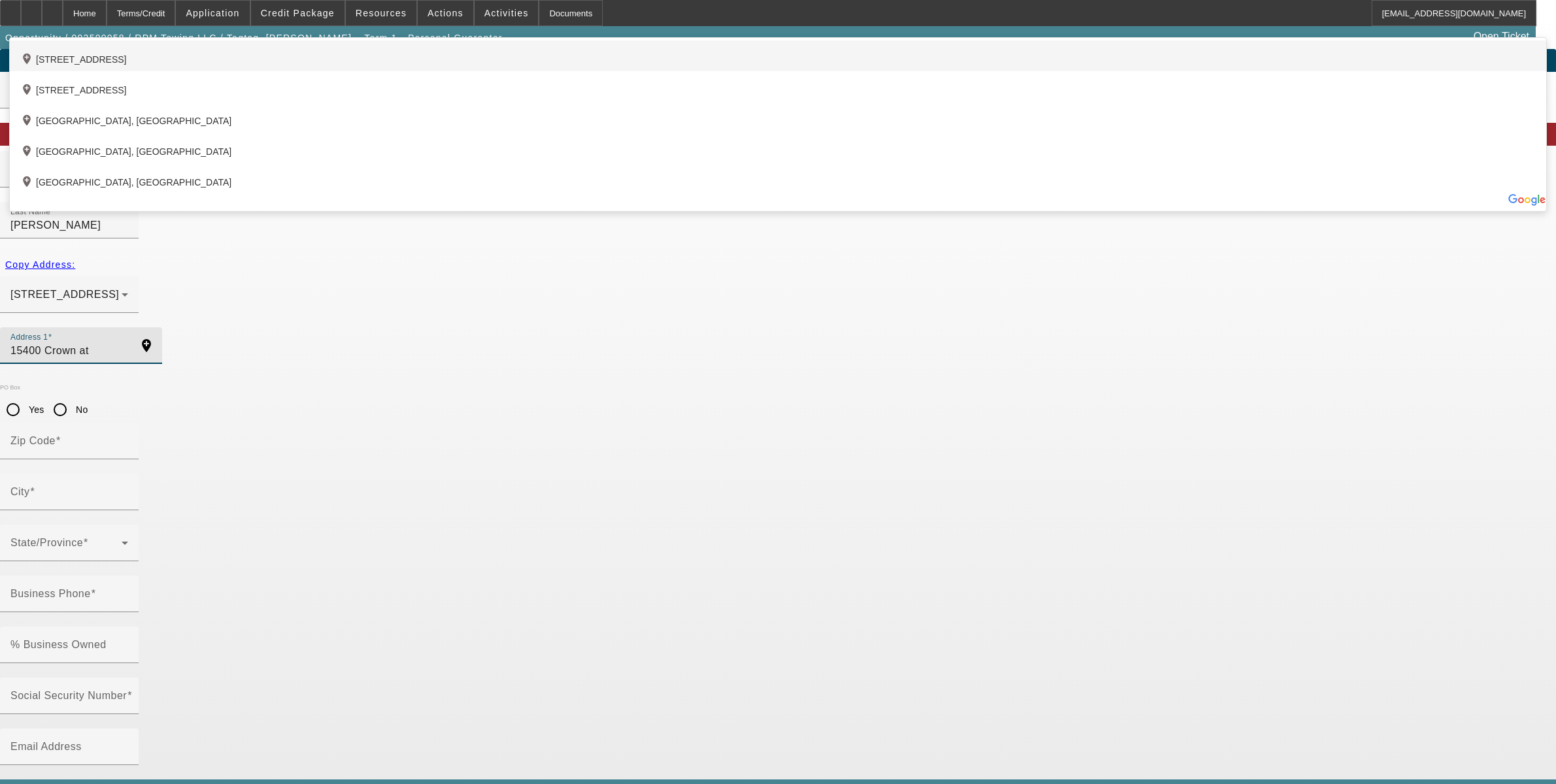
click at [529, 71] on div "add_location 15400 Crown At Lone Oak Road, Edmond, OK 73013, US" at bounding box center [778, 55] width 1536 height 31
type input "15400 Crown At Lone Oak Road"
type input "73013"
type input "Edmond"
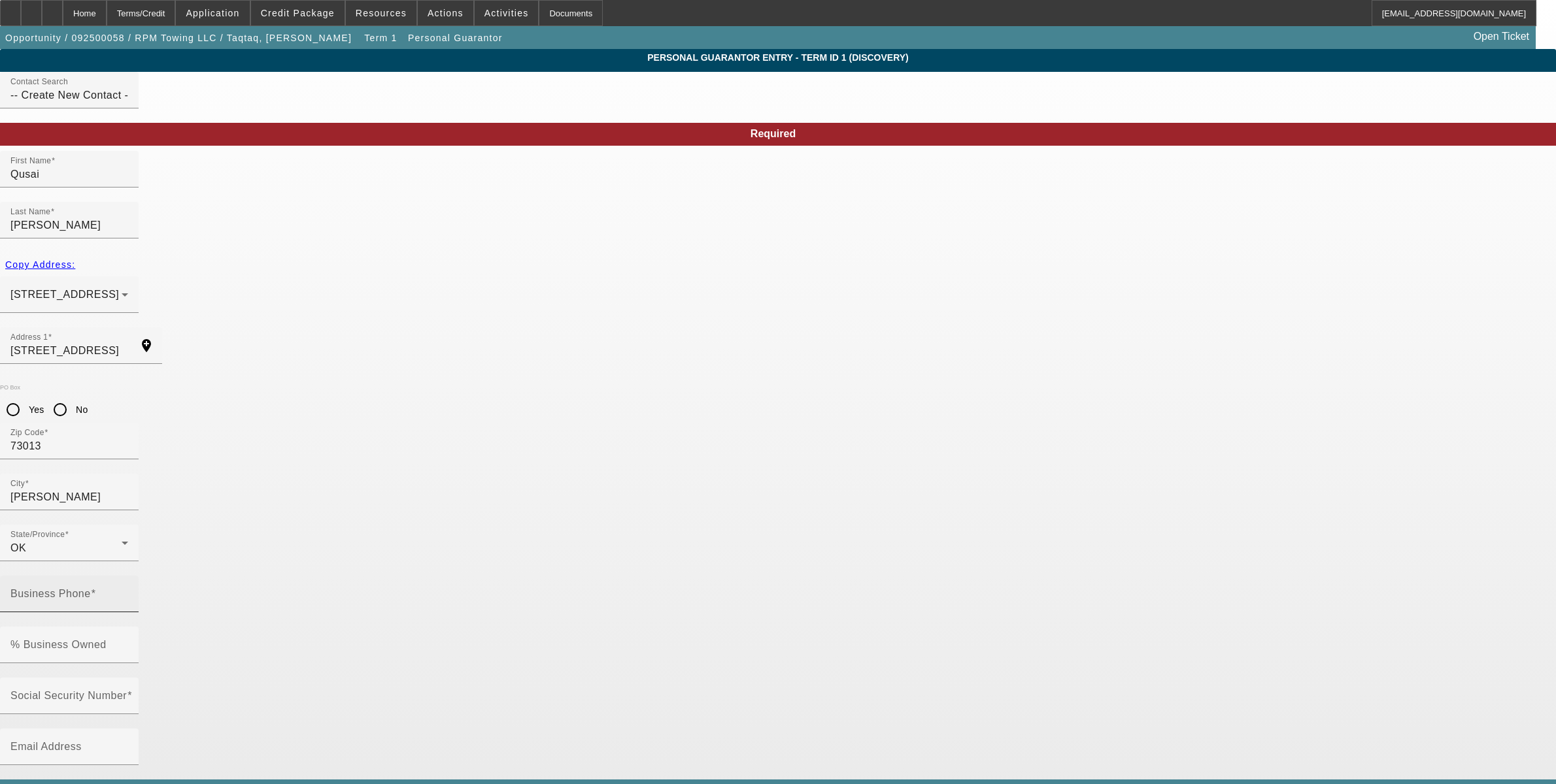
click at [128, 592] on input "Business Phone" at bounding box center [69, 600] width 118 height 16
paste input "(405) 428-2926"
type input "(405) 428-2926"
click at [139, 627] on div "% Business Owned" at bounding box center [69, 645] width 139 height 36
type input "30"
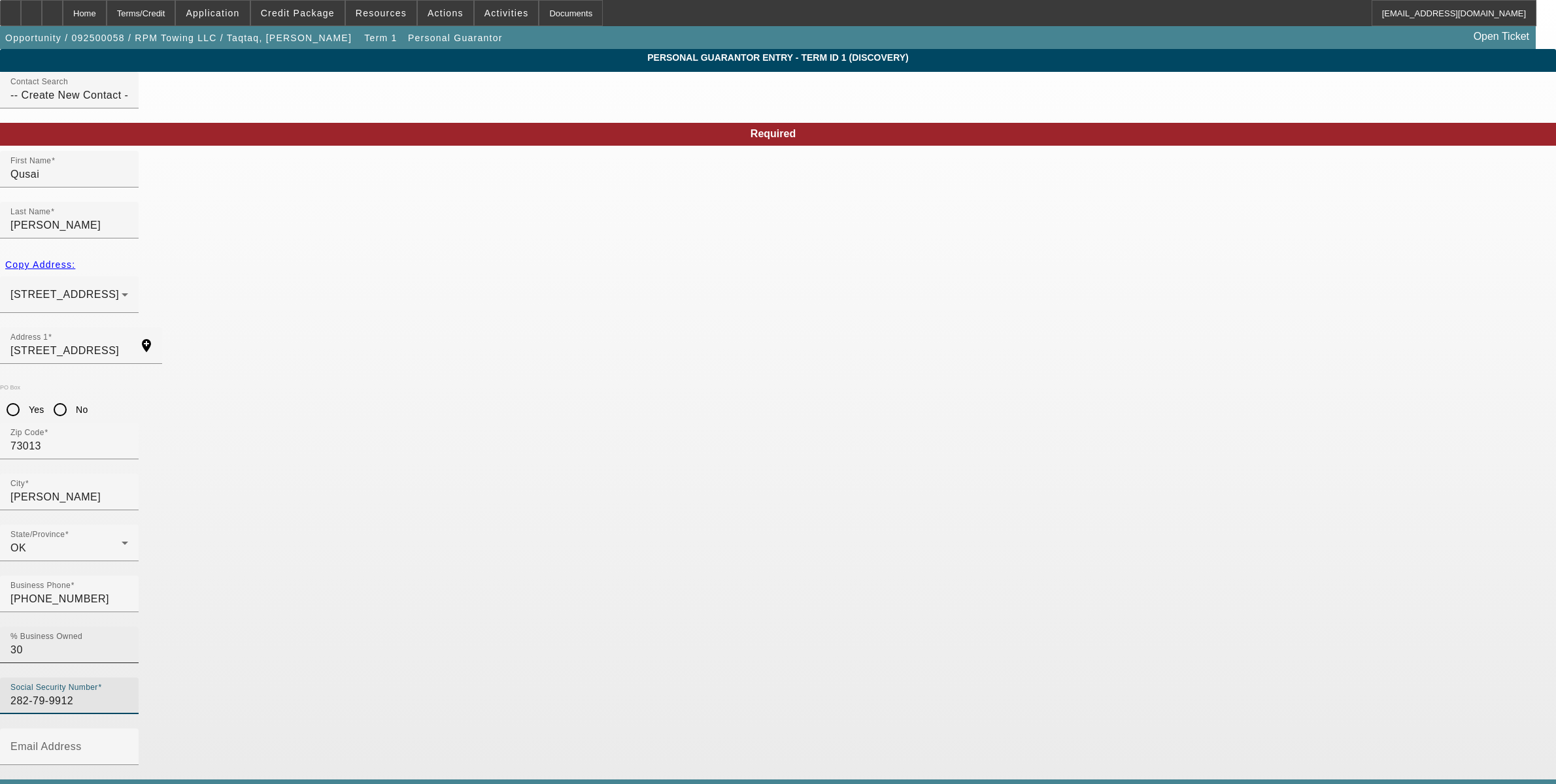
type input "282-79-9912"
type input "(937) 329-8923"
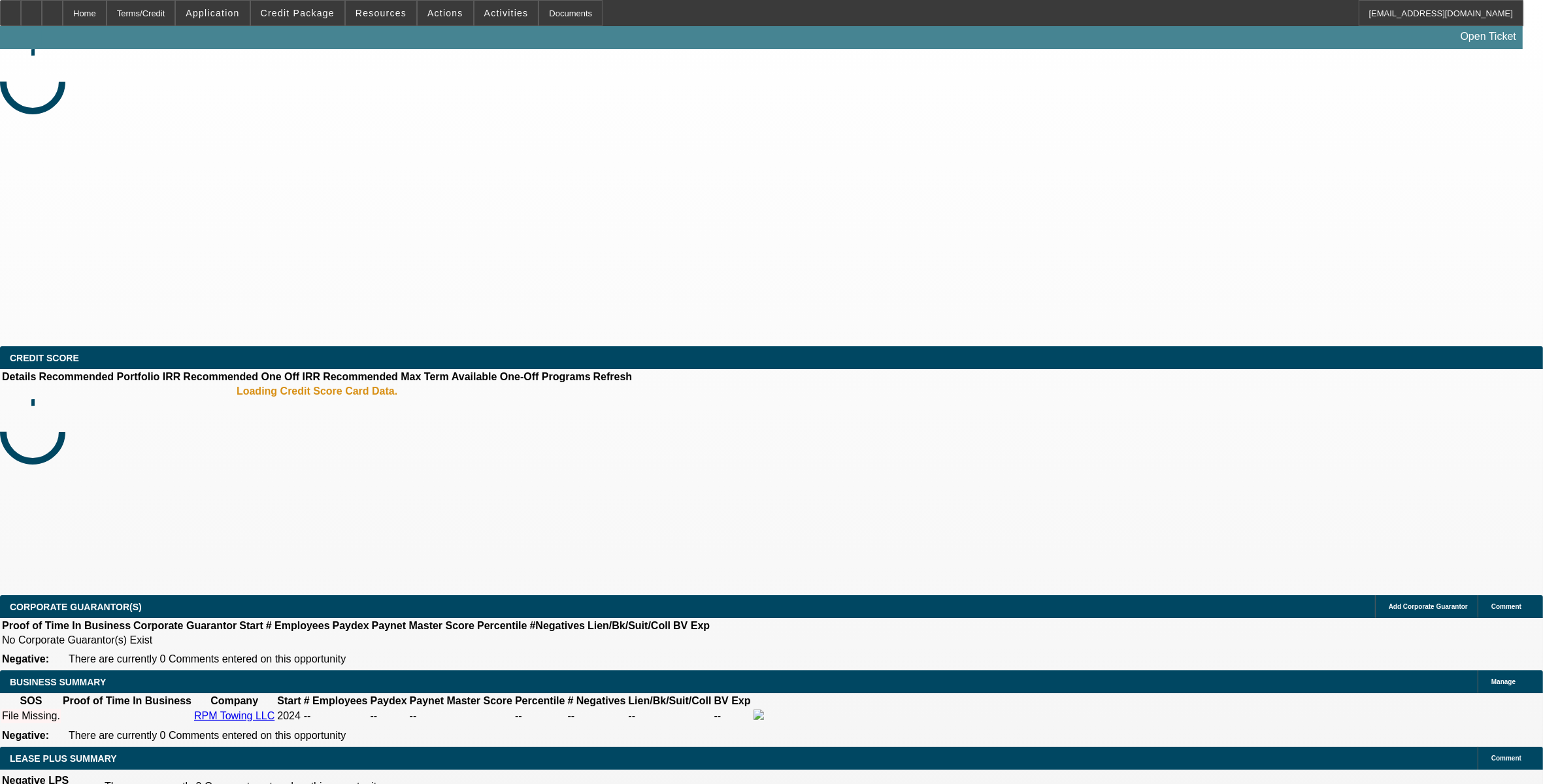
select select "0"
select select "2"
select select "0.1"
select select "4"
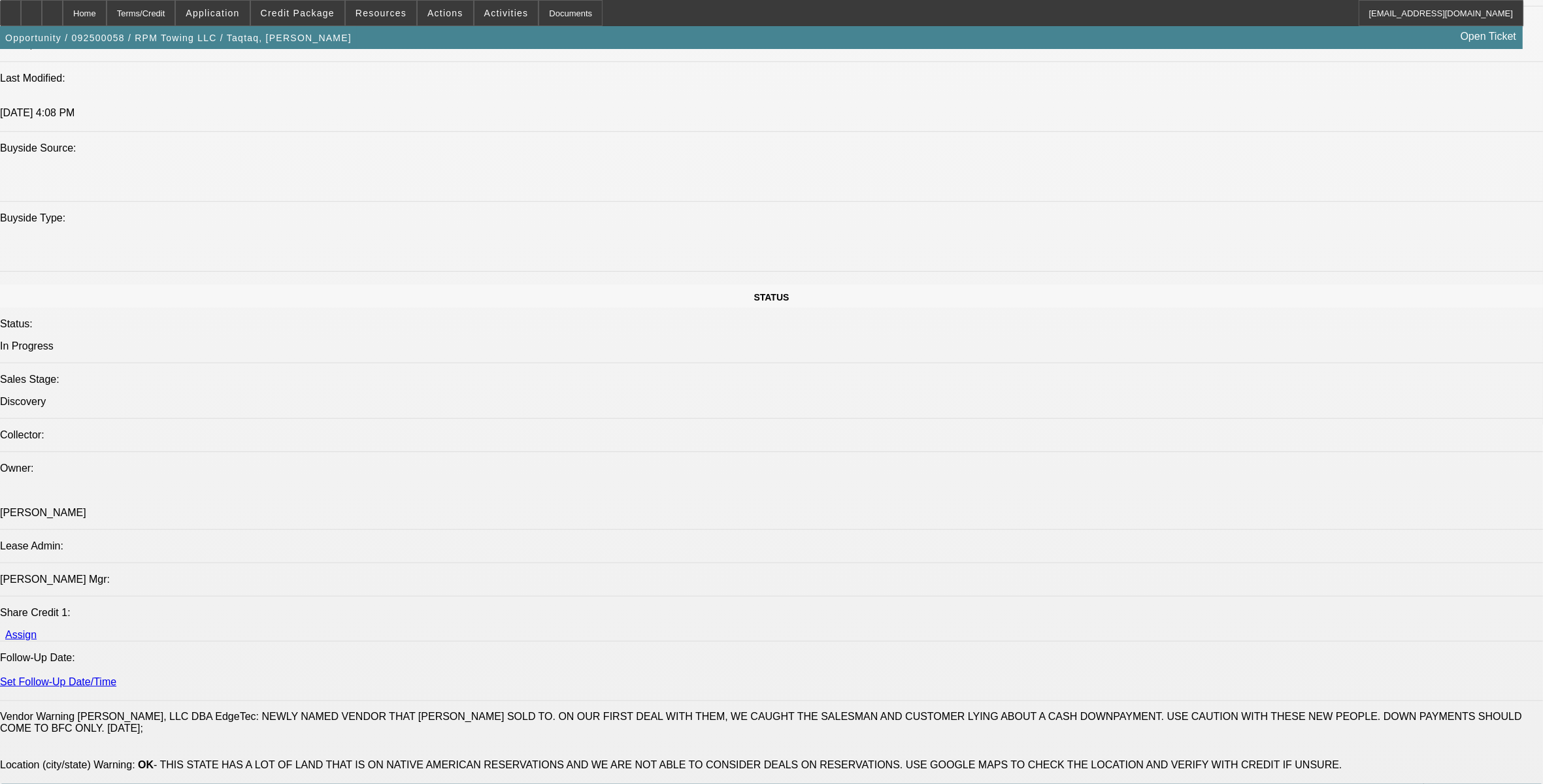
scroll to position [1471, 0]
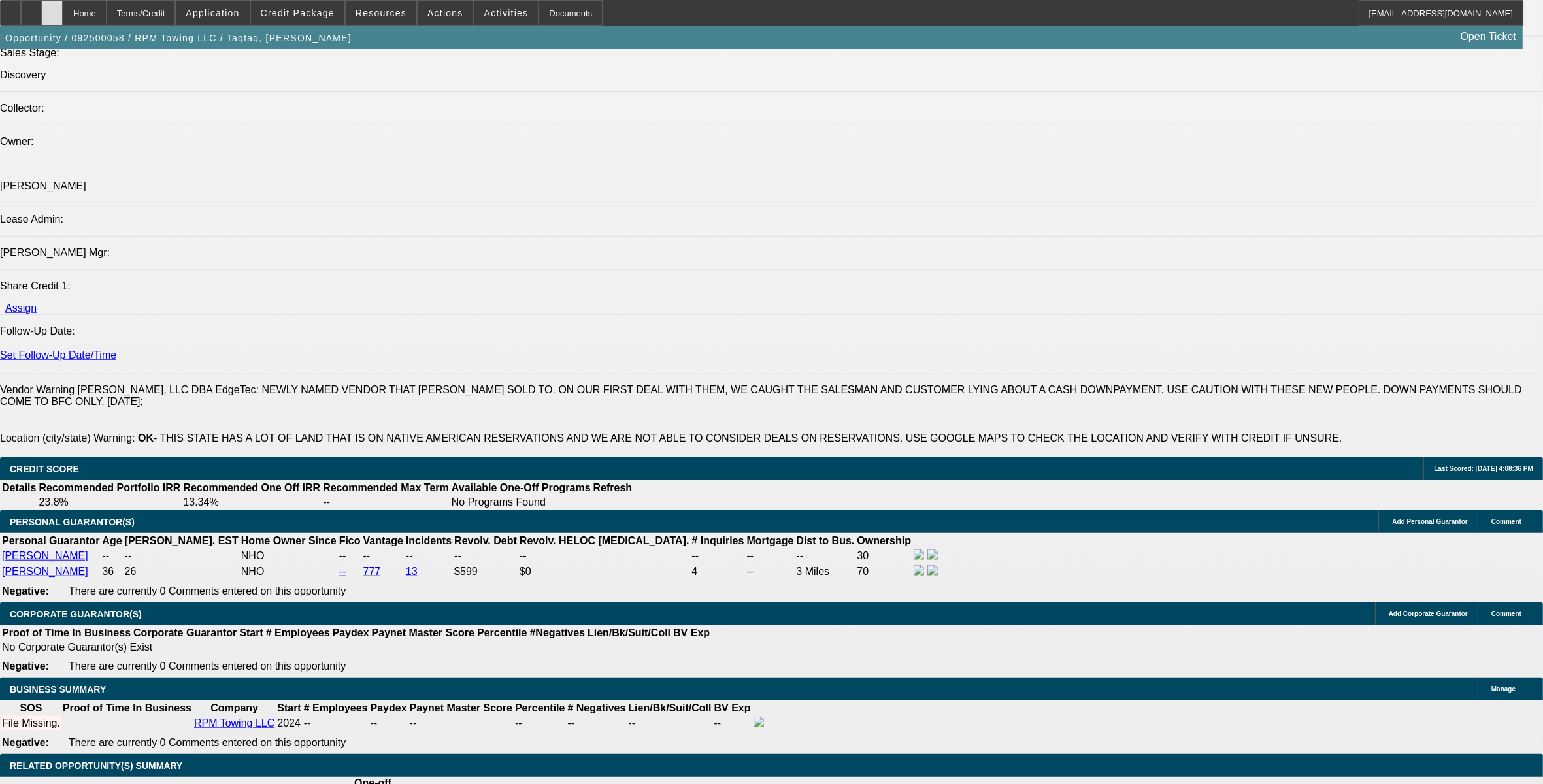
click at [63, 2] on div at bounding box center [52, 13] width 21 height 26
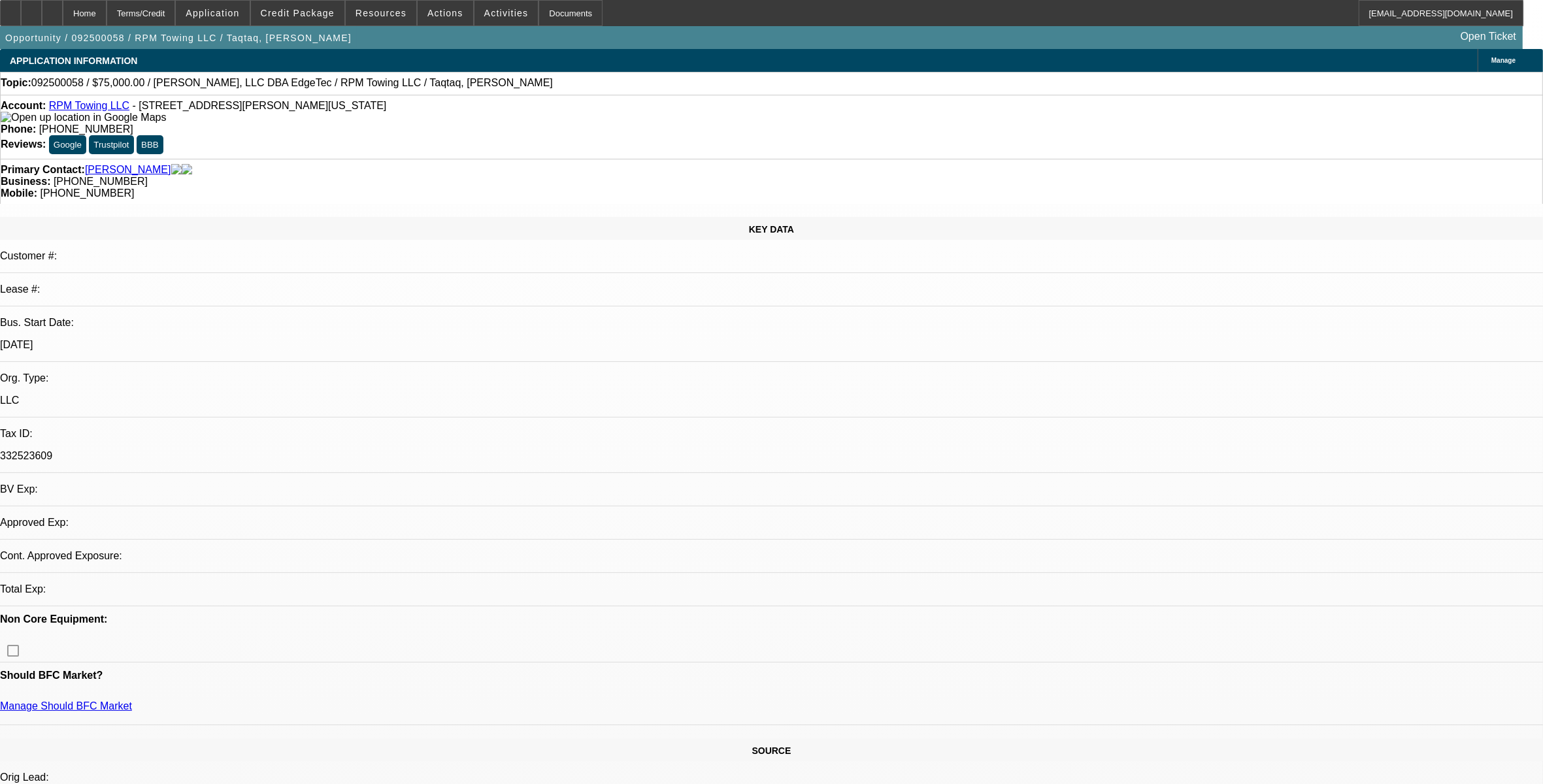
select select "0"
select select "2"
select select "0.1"
select select "4"
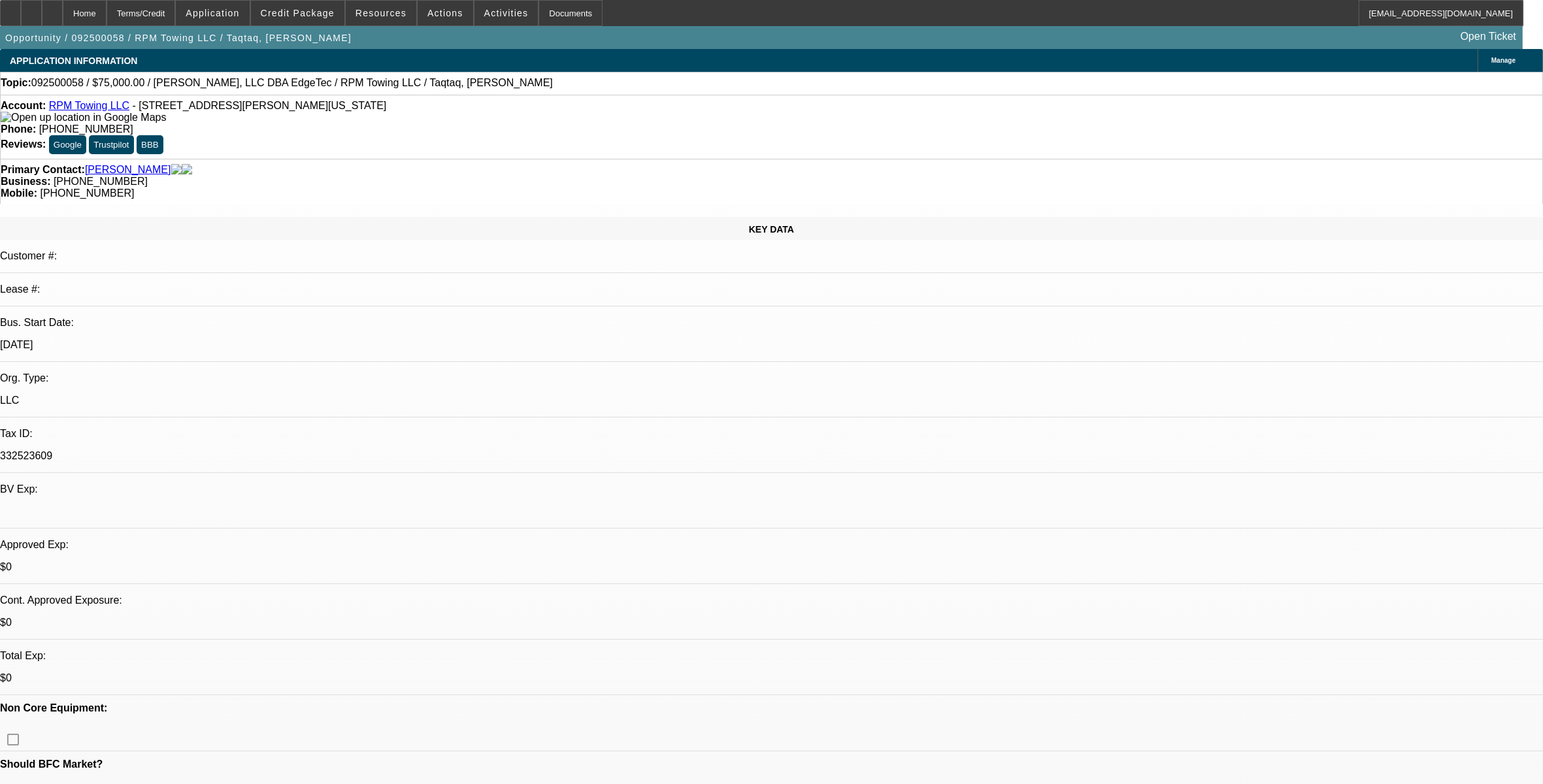
click at [294, 11] on span "Credit Package" at bounding box center [298, 13] width 74 height 11
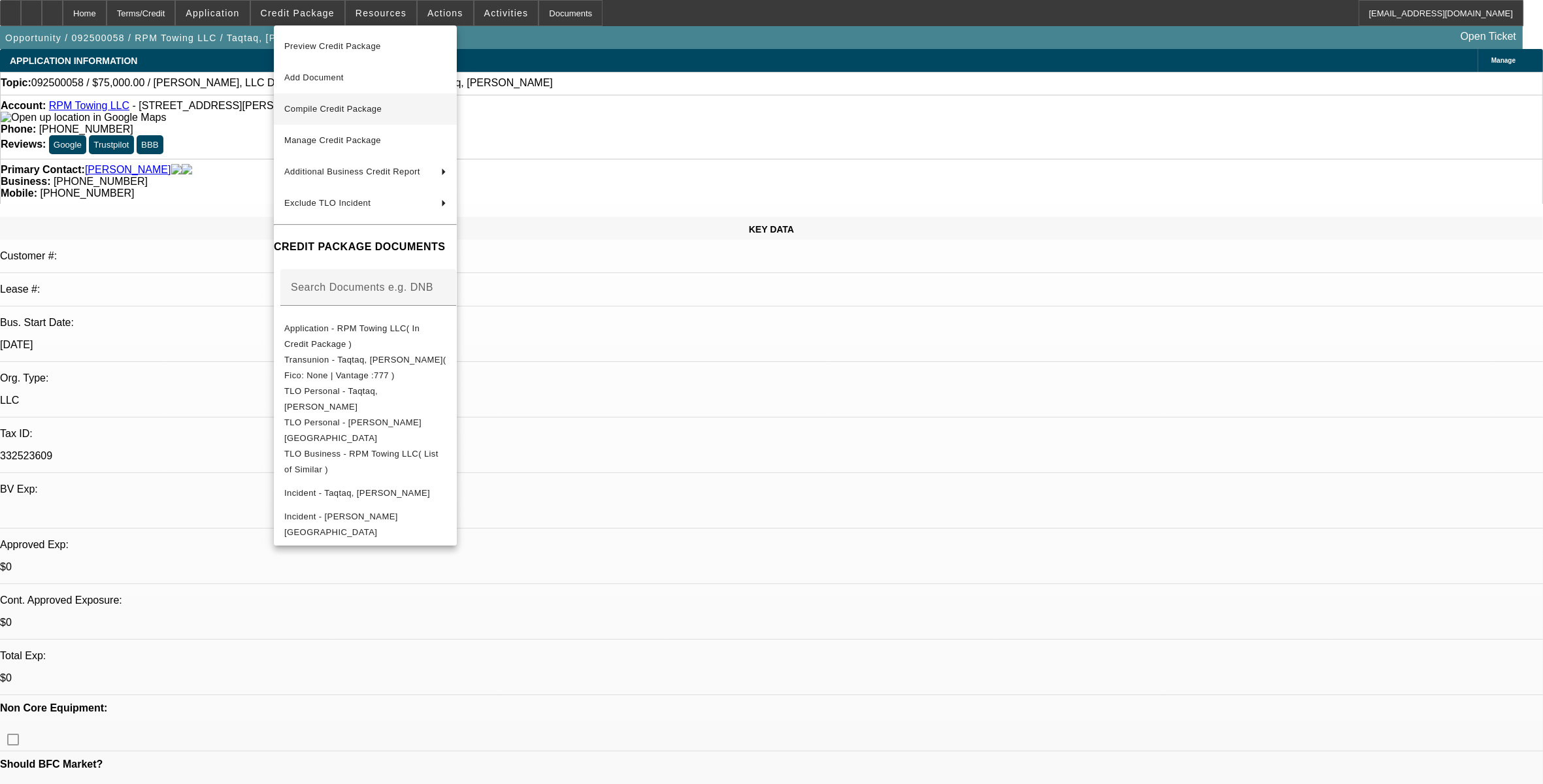
click at [344, 112] on span "Compile Credit Package" at bounding box center [365, 109] width 162 height 16
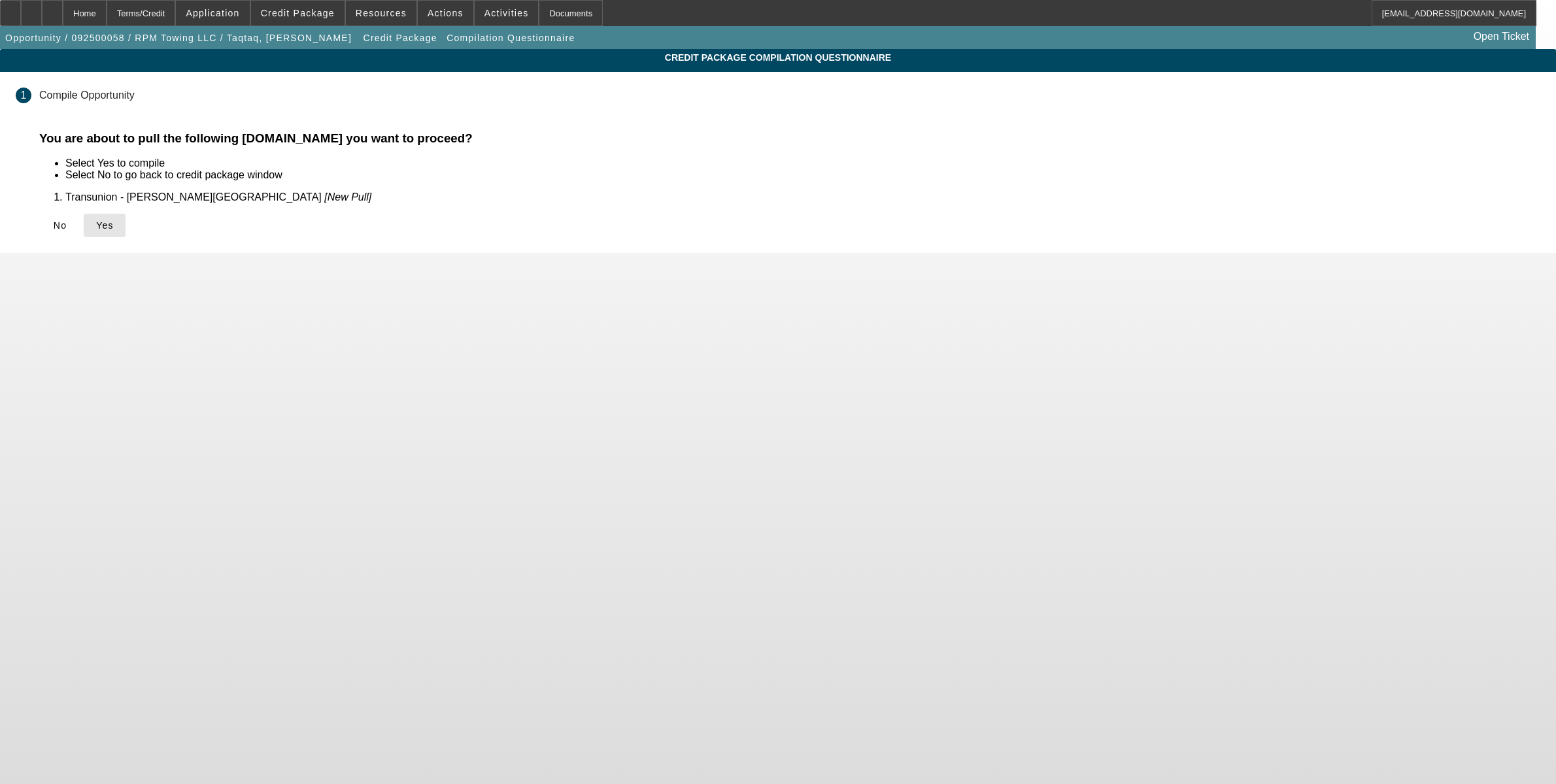
click at [126, 223] on button "Yes" at bounding box center [104, 226] width 42 height 24
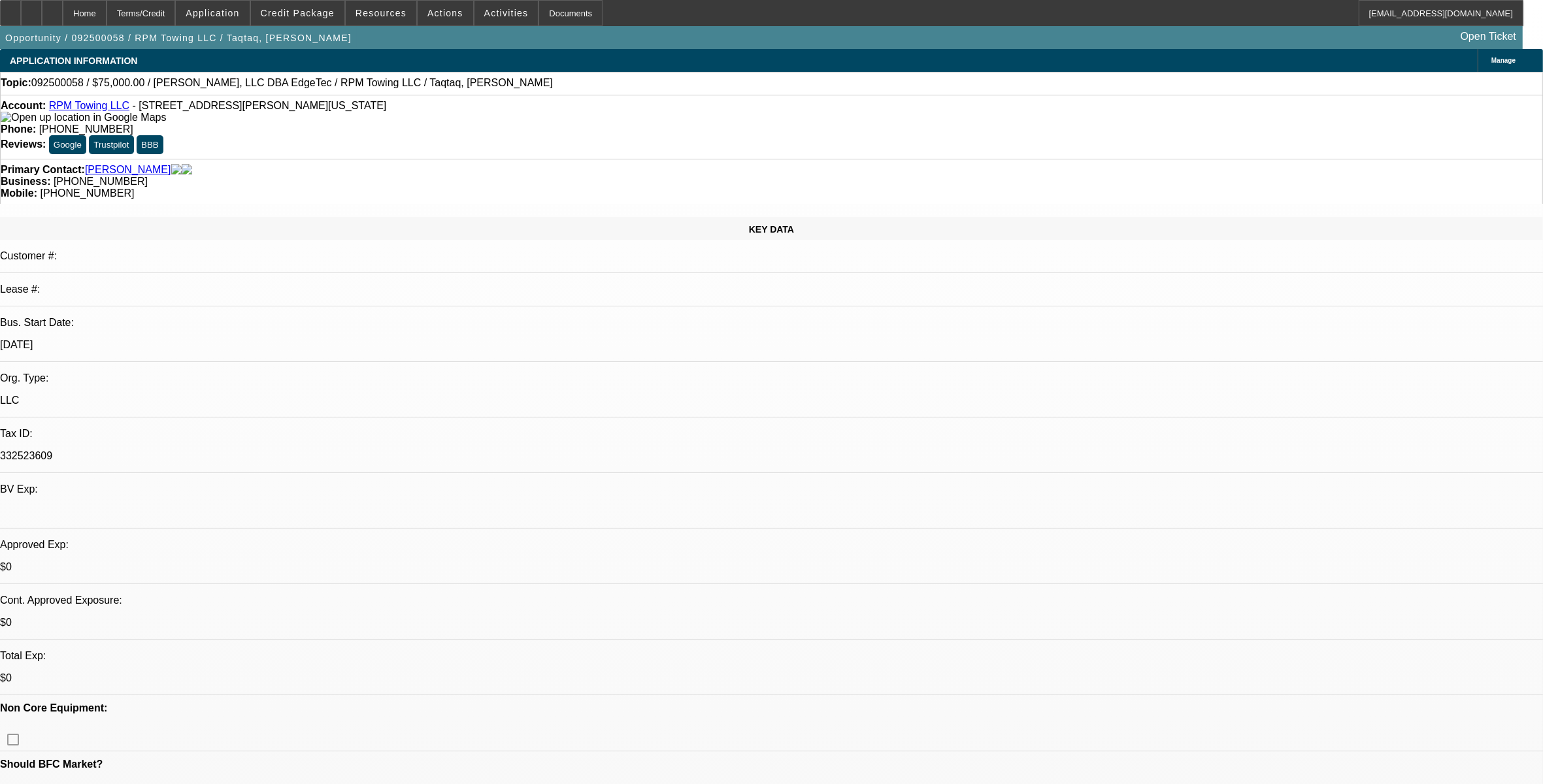
select select "0"
select select "2"
select select "0.1"
select select "4"
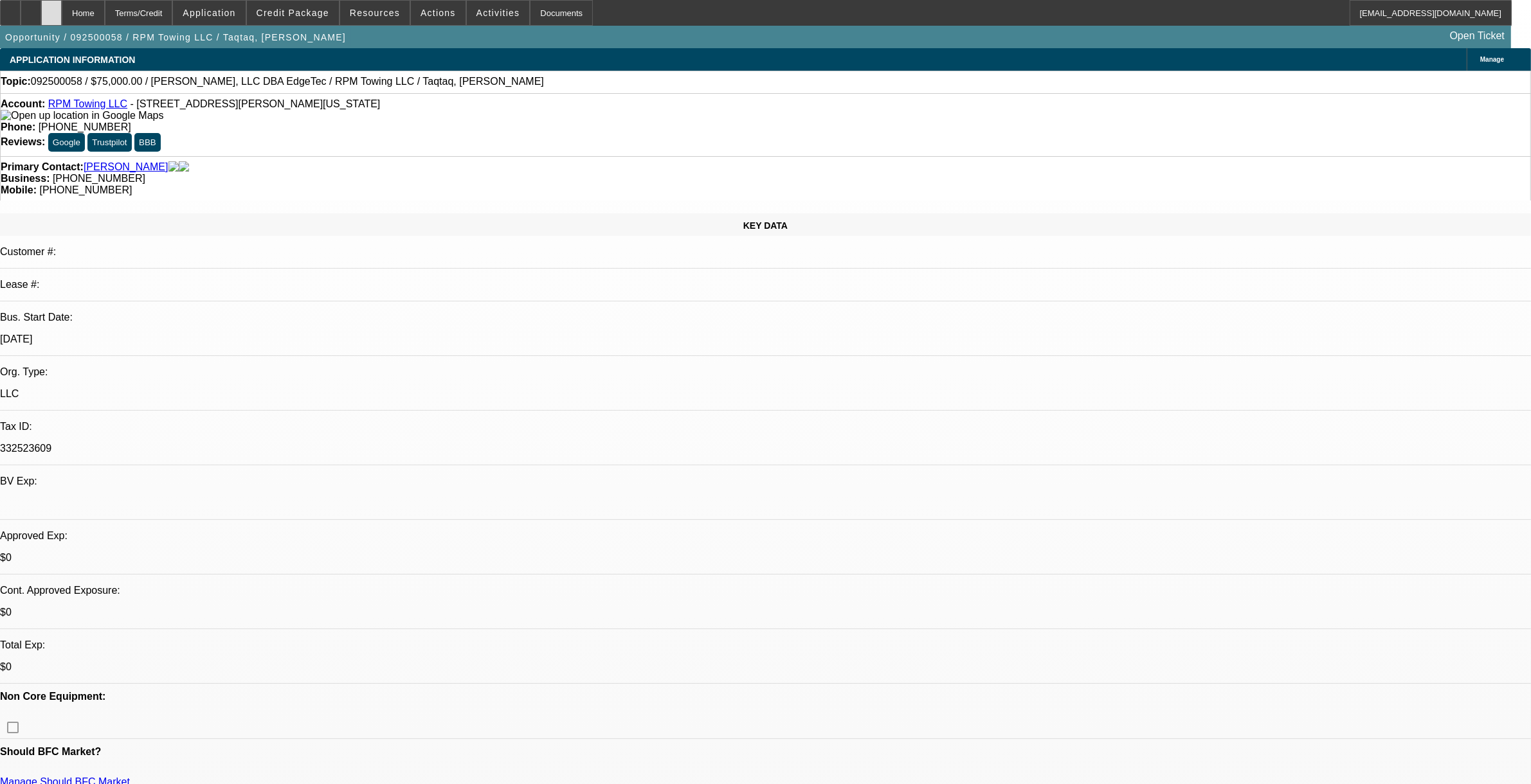
click at [62, 18] on div at bounding box center [51, 13] width 21 height 26
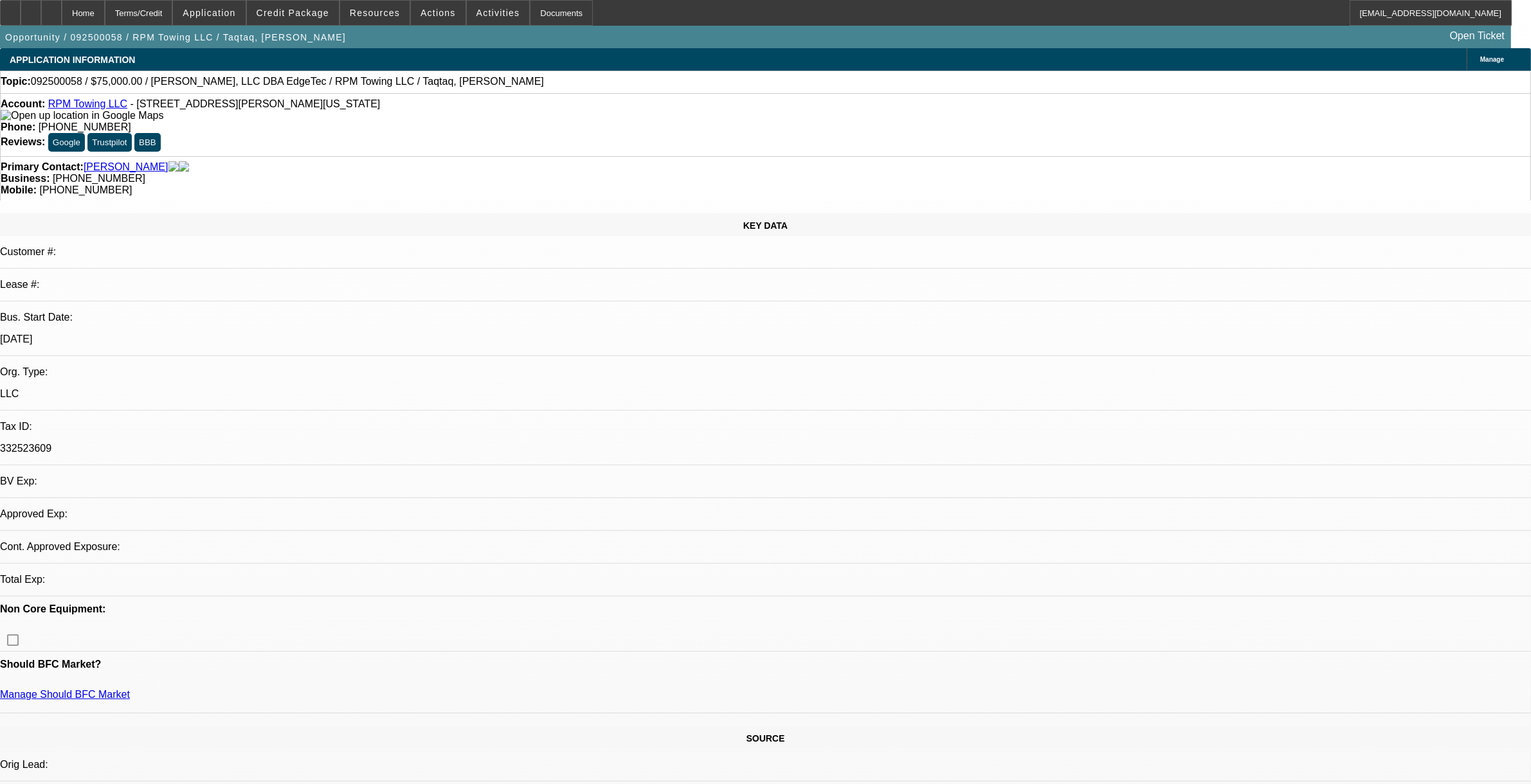
select select "0"
select select "2"
select select "0.1"
select select "4"
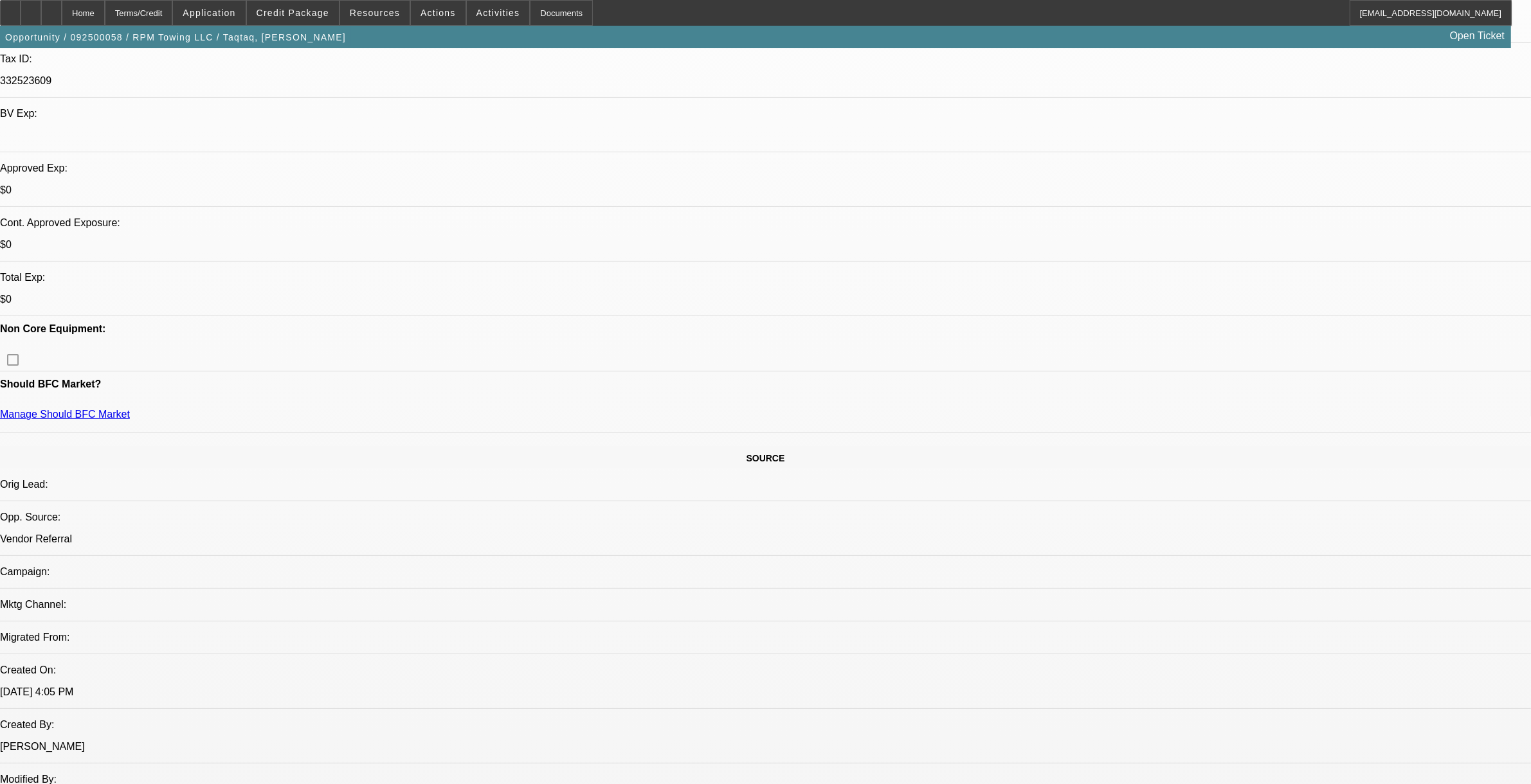
scroll to position [401, 0]
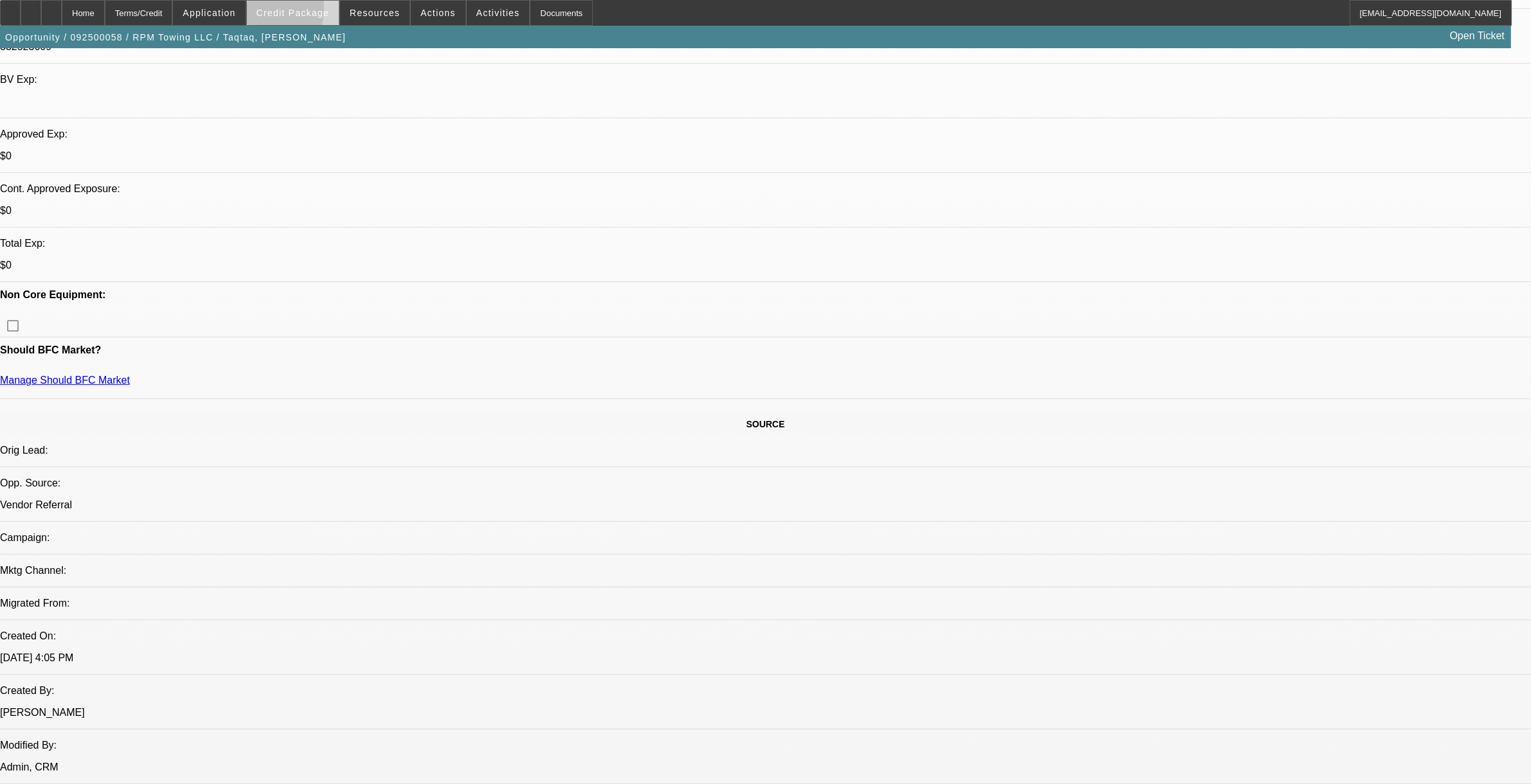
click at [280, 10] on span "Credit Package" at bounding box center [293, 13] width 73 height 10
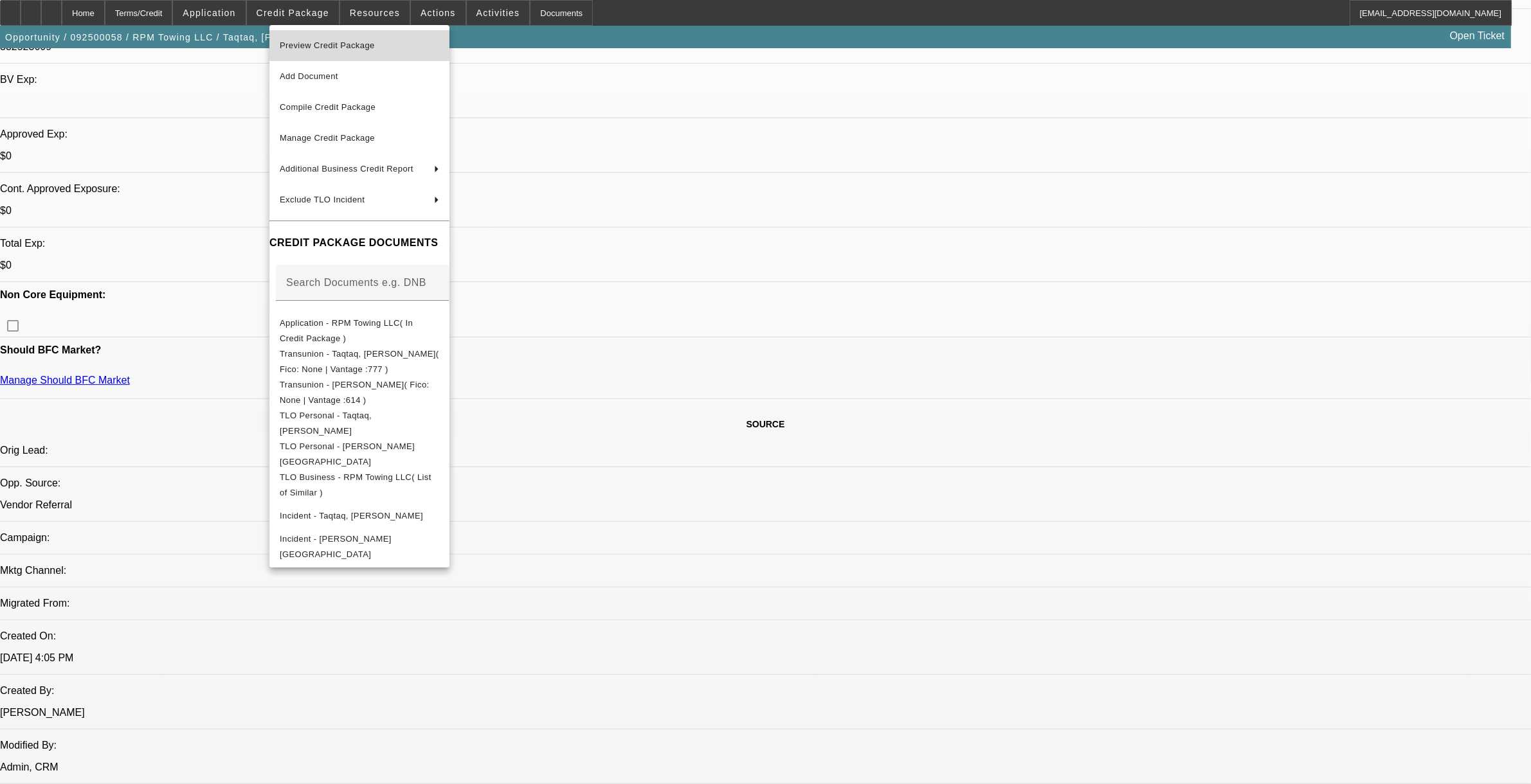
click at [313, 46] on span "Preview Credit Package" at bounding box center [327, 45] width 95 height 10
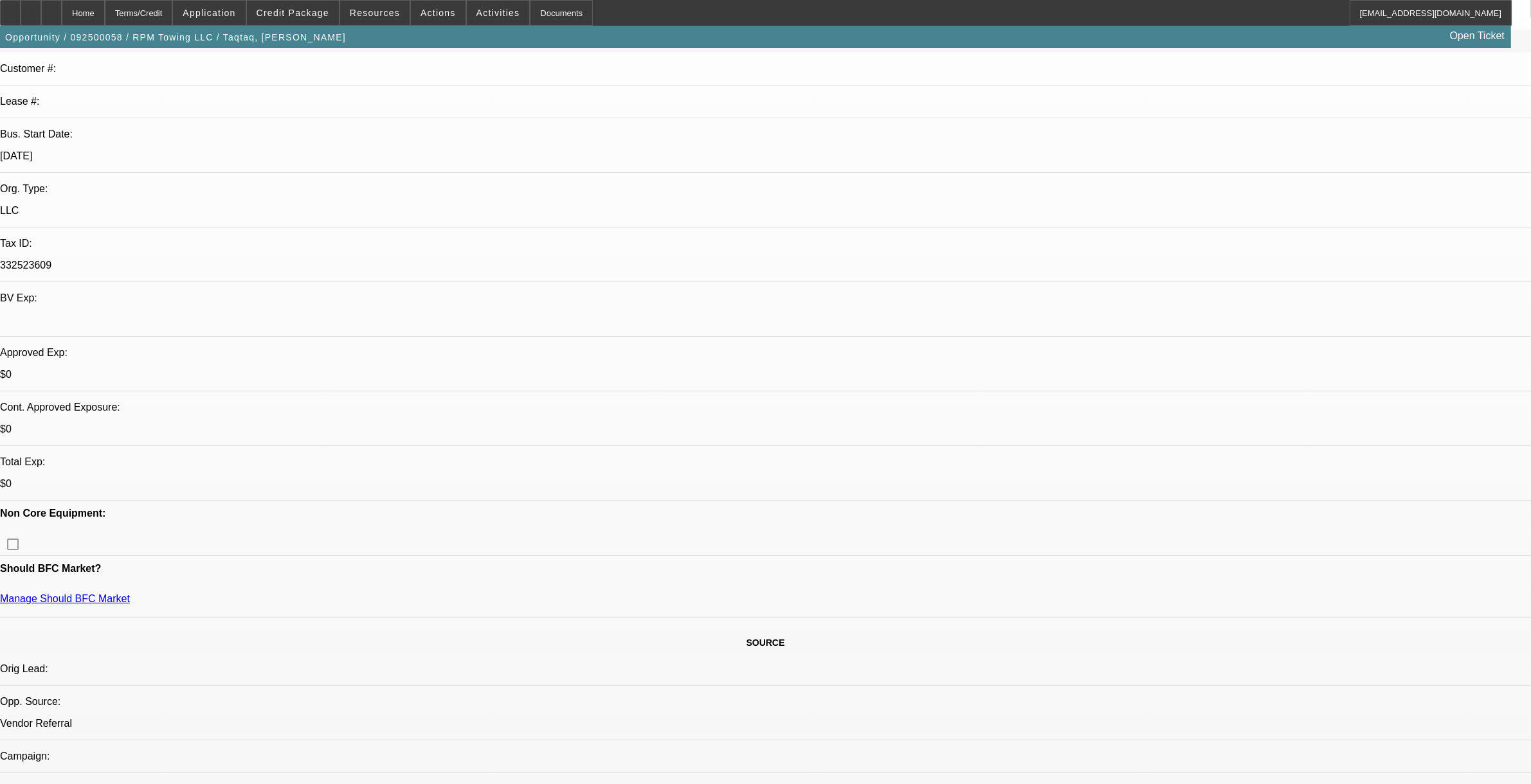
scroll to position [0, 0]
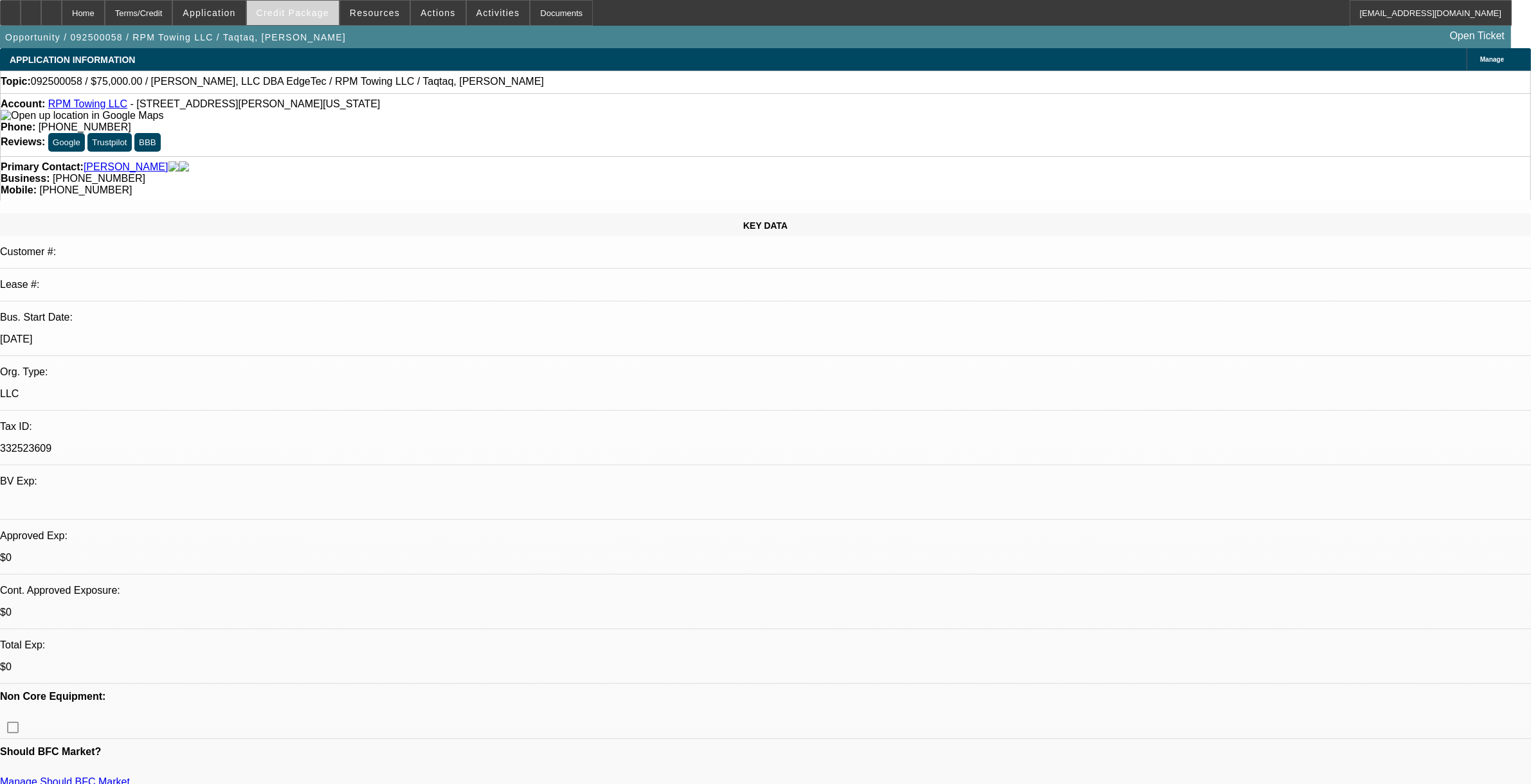
click at [283, 11] on span "Credit Package" at bounding box center [293, 13] width 73 height 10
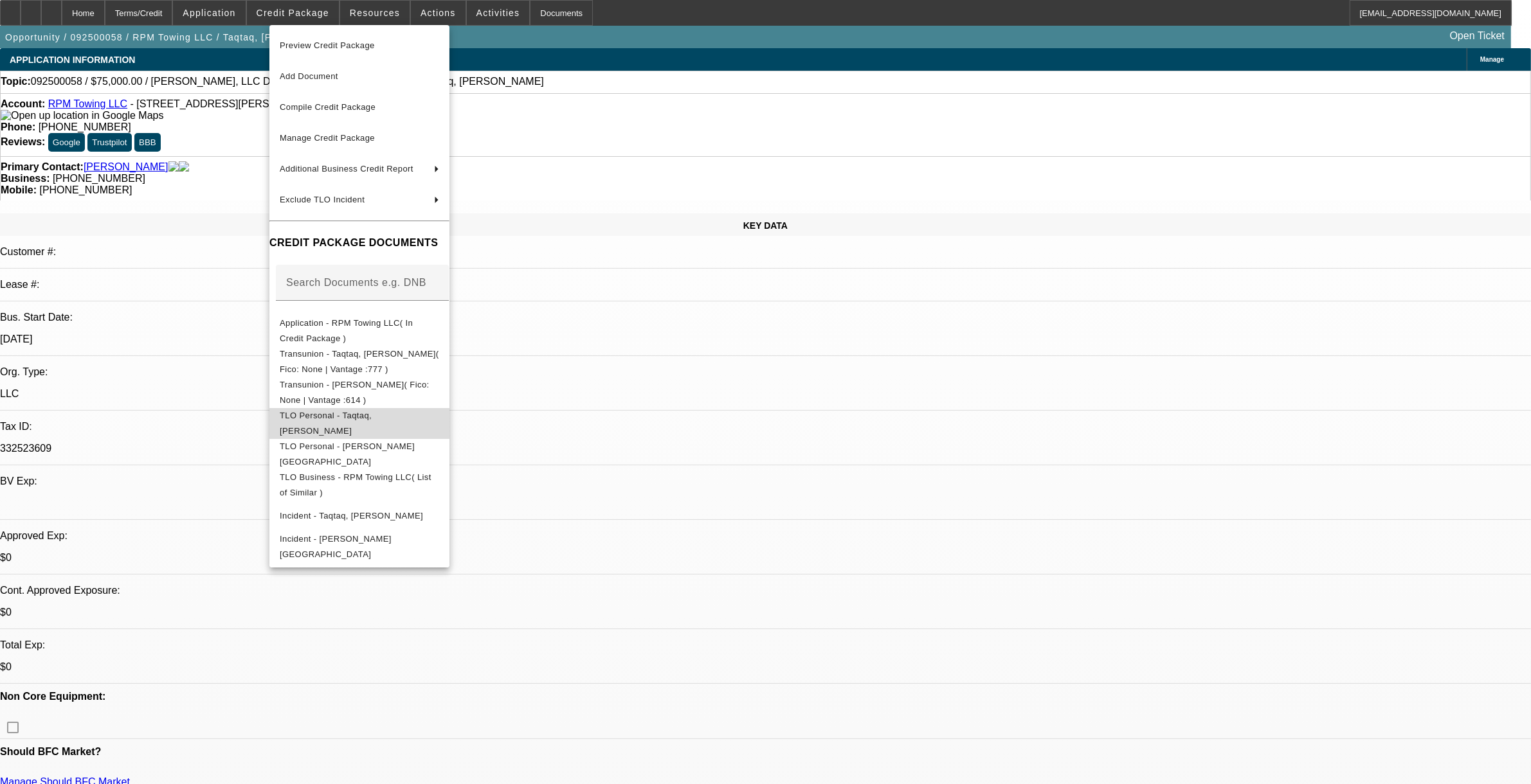
click at [354, 418] on span "TLO Personal - Taqtaq, [PERSON_NAME]" at bounding box center [326, 422] width 92 height 25
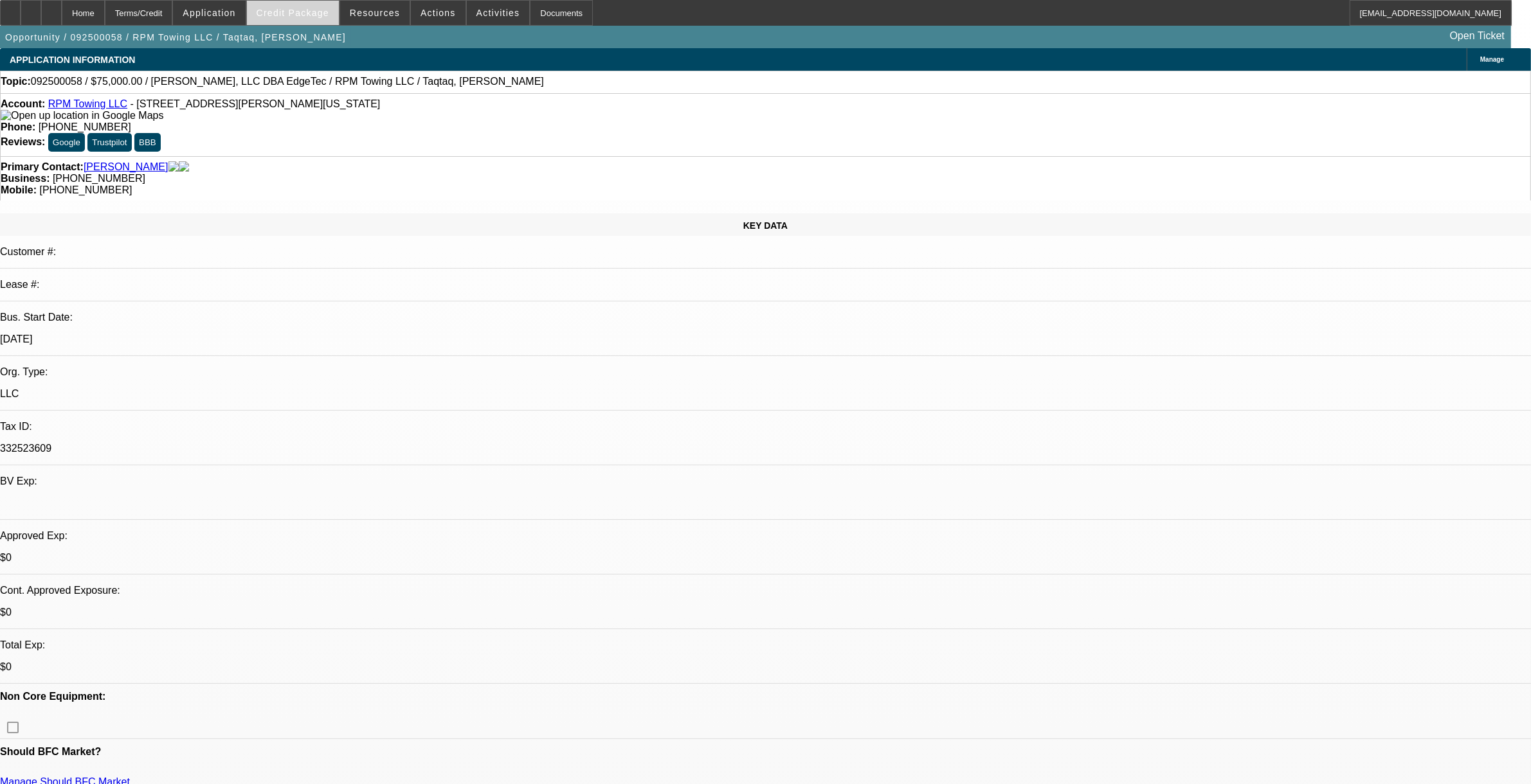
click at [297, 12] on span "Credit Package" at bounding box center [293, 13] width 73 height 10
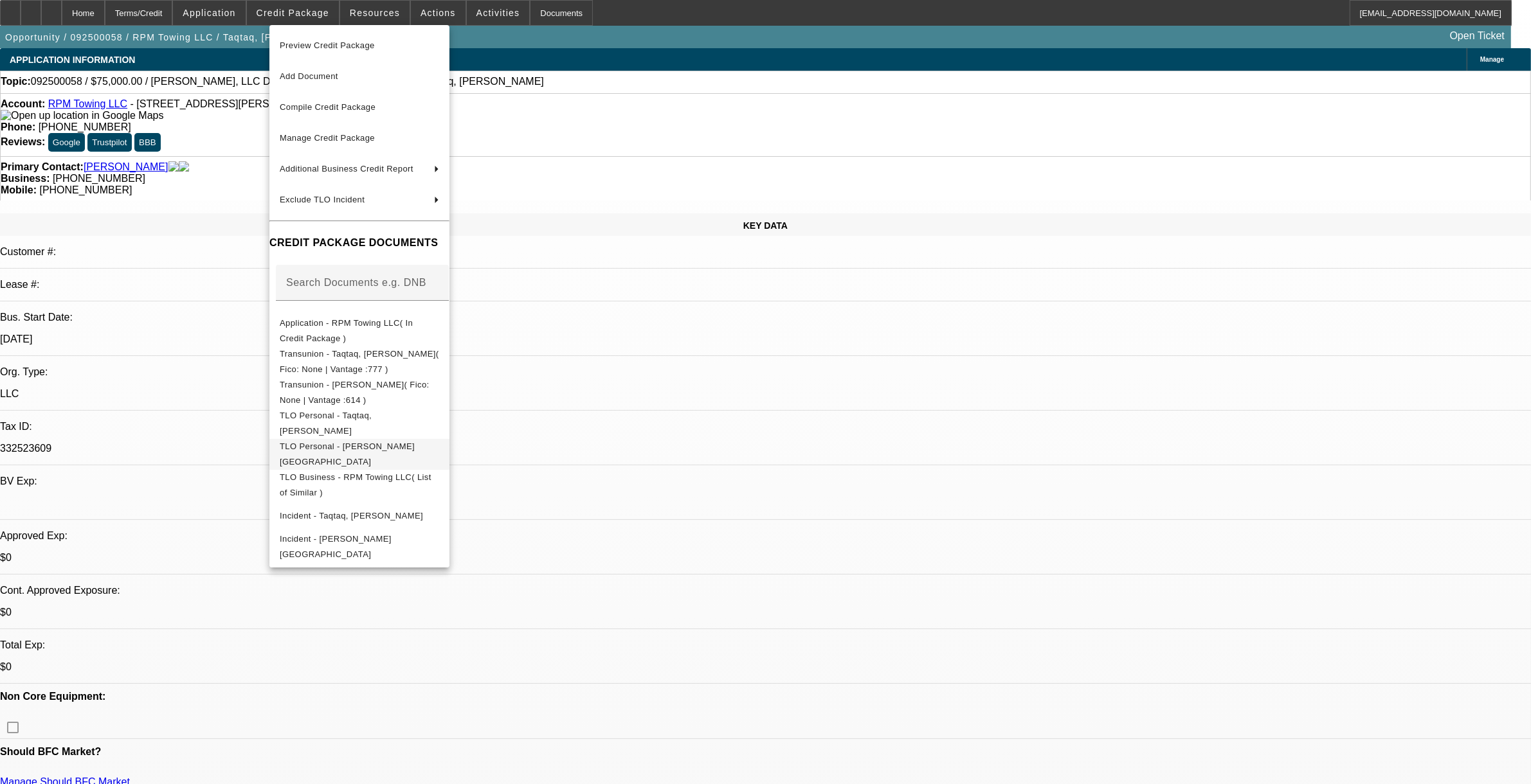
click at [330, 459] on button "TLO Personal - [PERSON_NAME][GEOGRAPHIC_DATA]" at bounding box center [359, 453] width 180 height 31
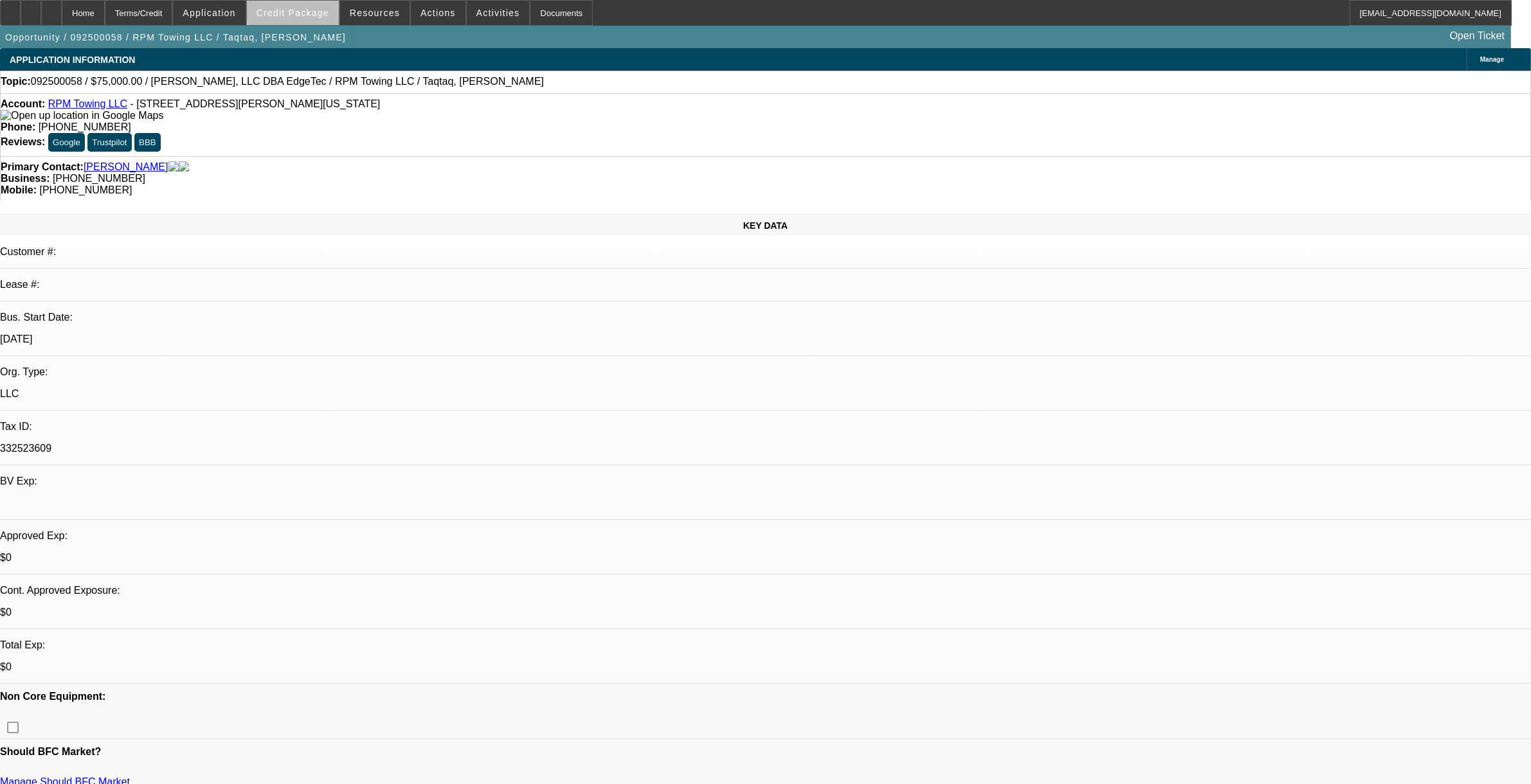
click at [323, 8] on span "Credit Package" at bounding box center [293, 13] width 73 height 10
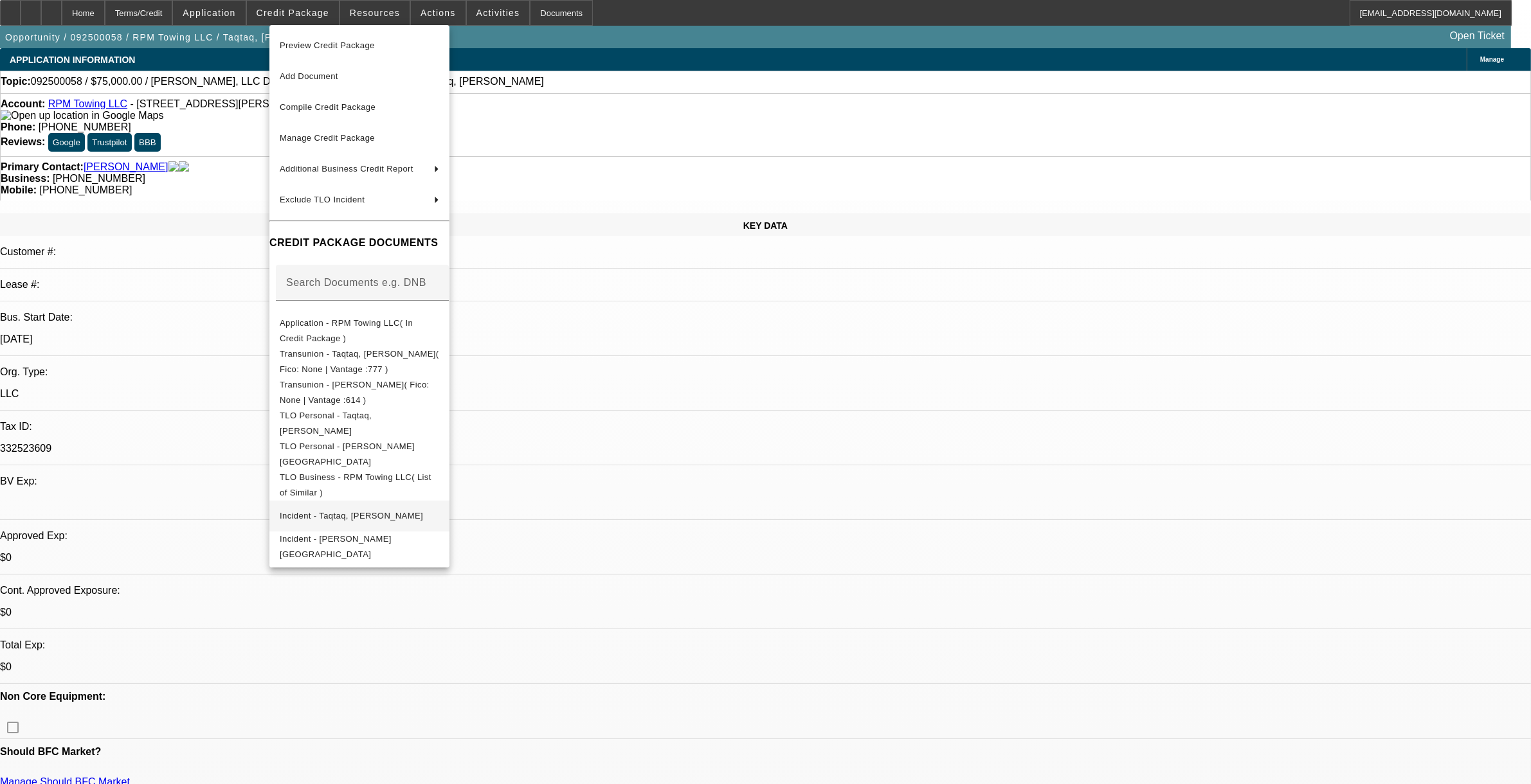
click at [342, 511] on span "Incident - Taqtaq, [PERSON_NAME]" at bounding box center [351, 515] width 144 height 10
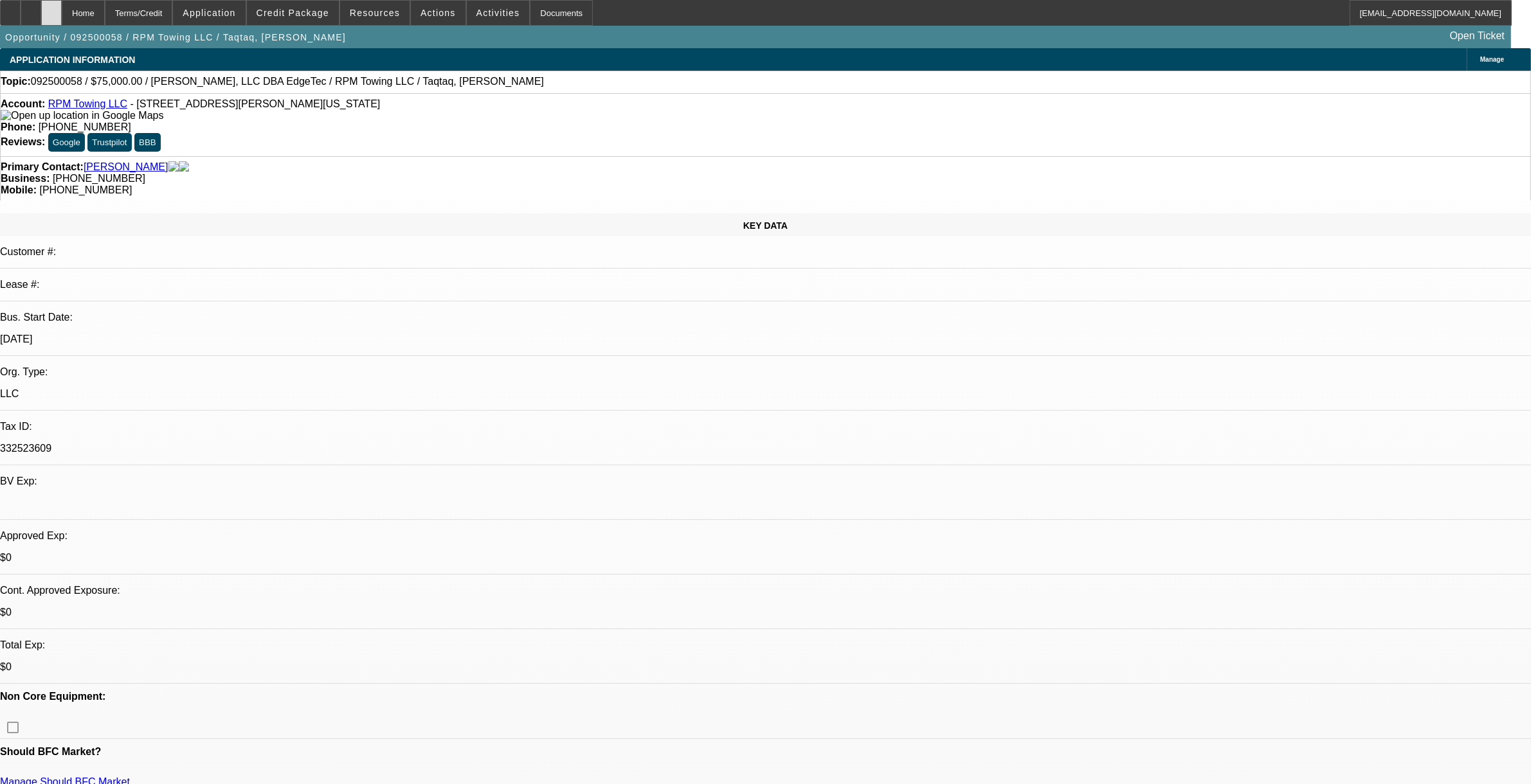
click at [62, 3] on div at bounding box center [51, 13] width 21 height 26
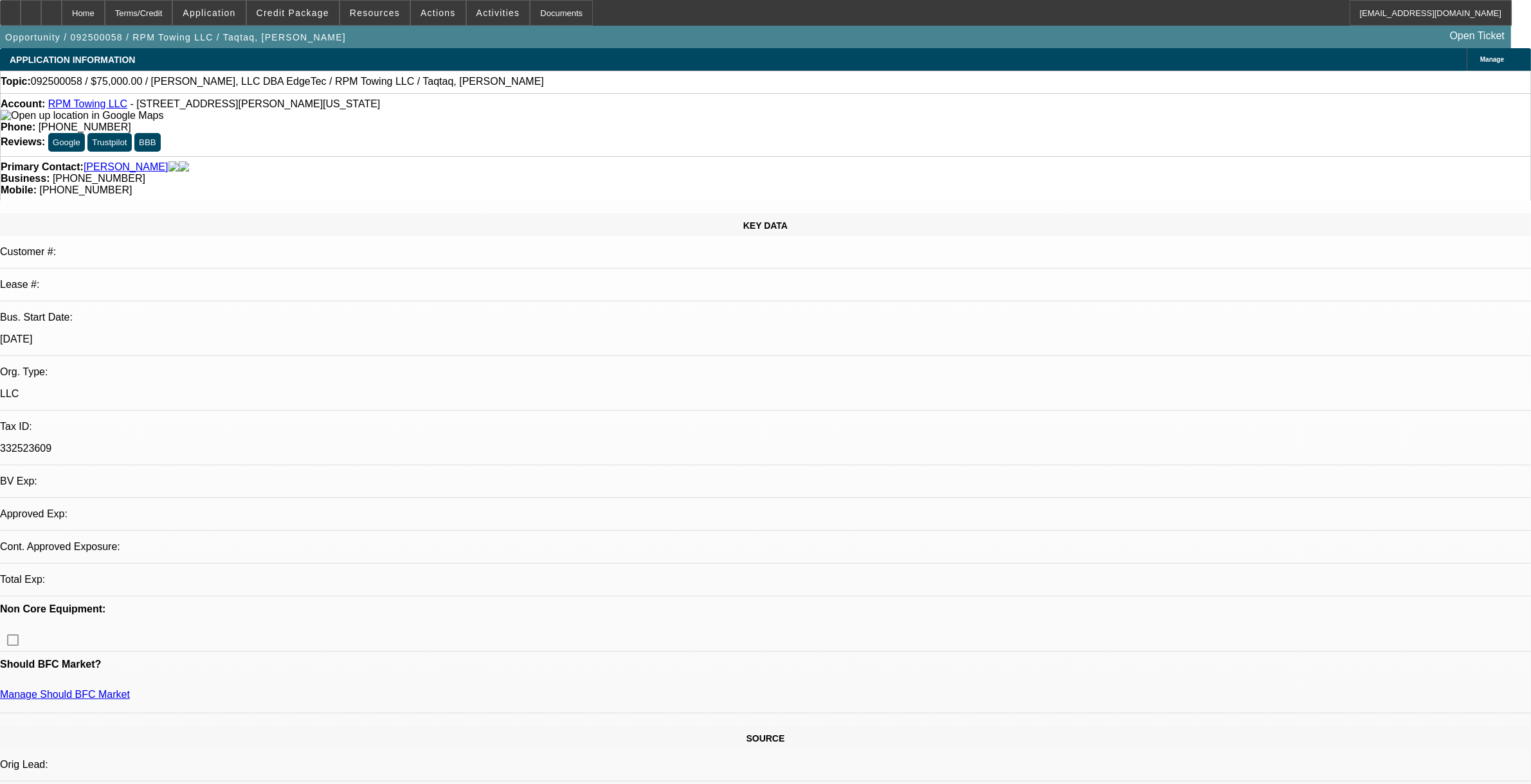
select select "0"
select select "2"
select select "0.1"
select select "4"
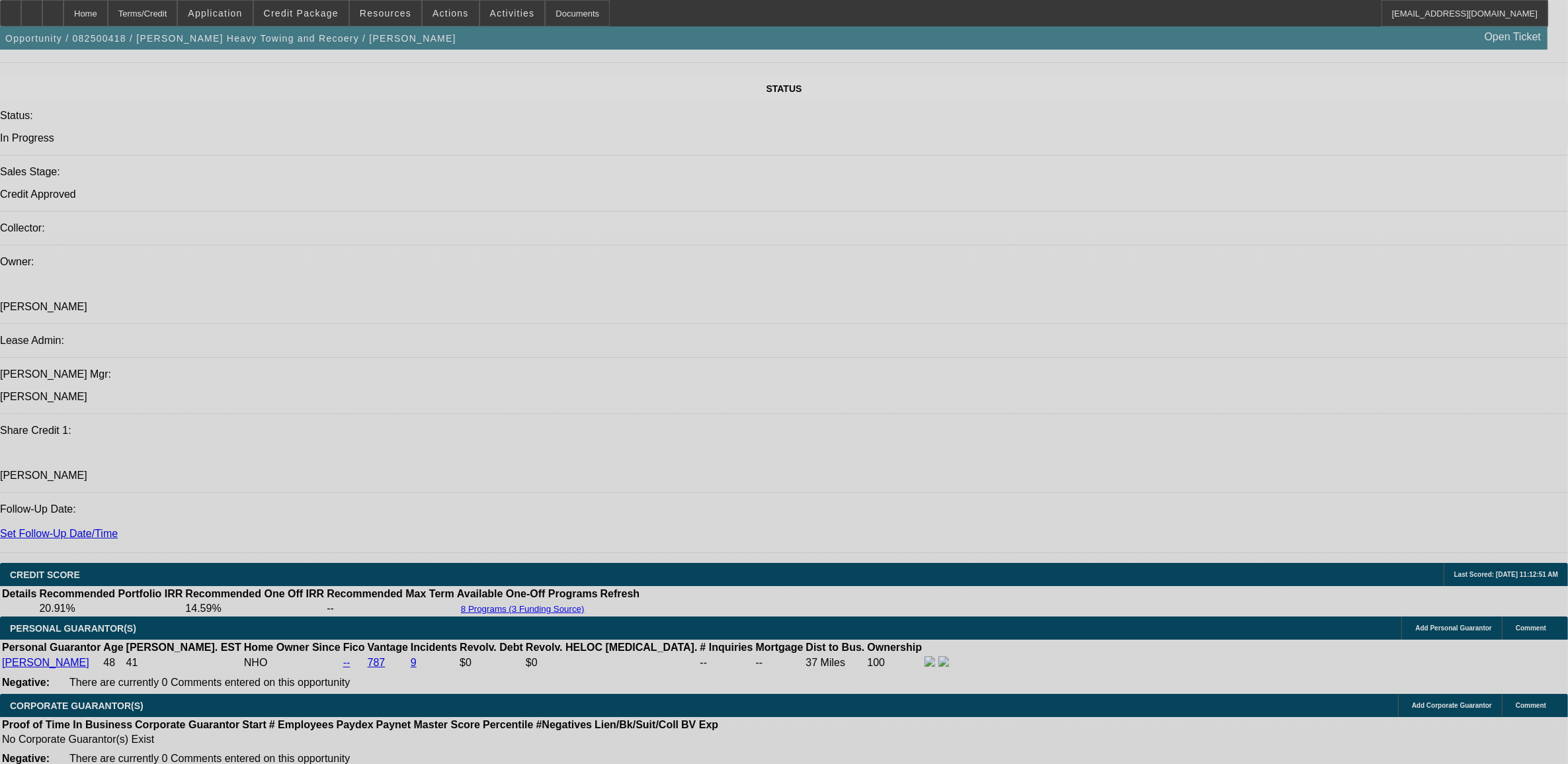
select select "0"
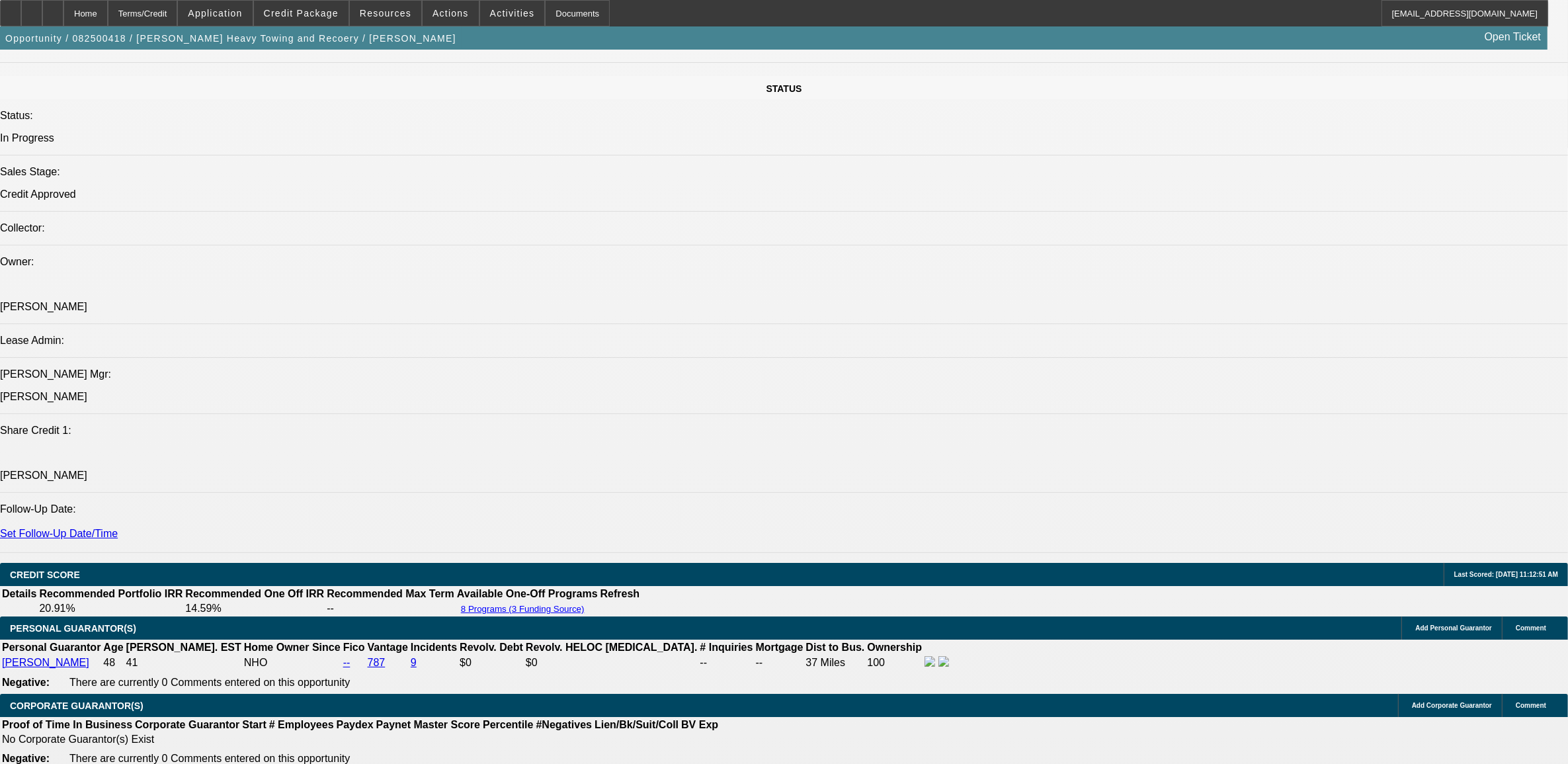
select select "0"
select select "0.1"
select select "0"
select select "0.1"
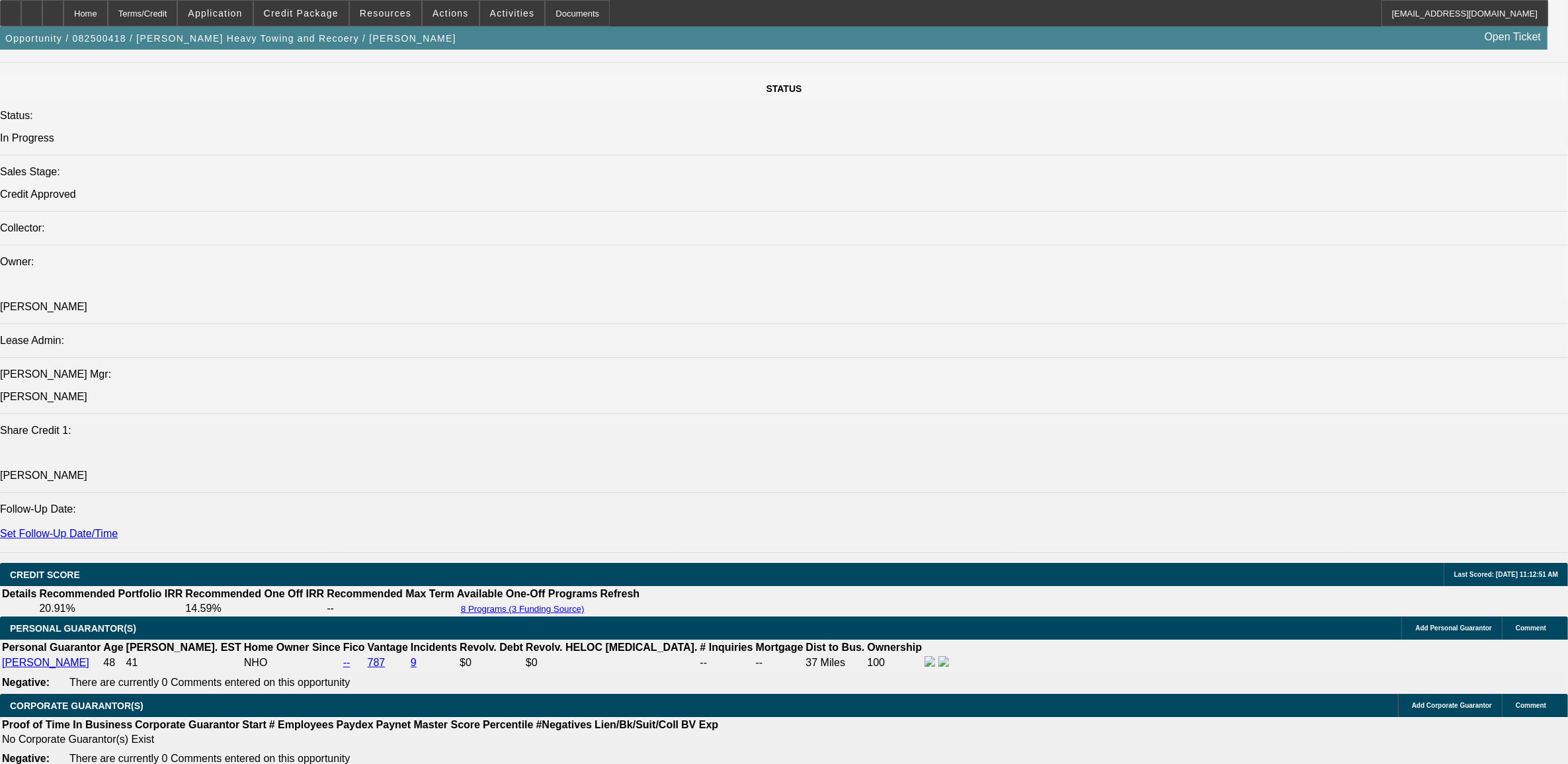
select select "0"
select select "0.1"
select select "0"
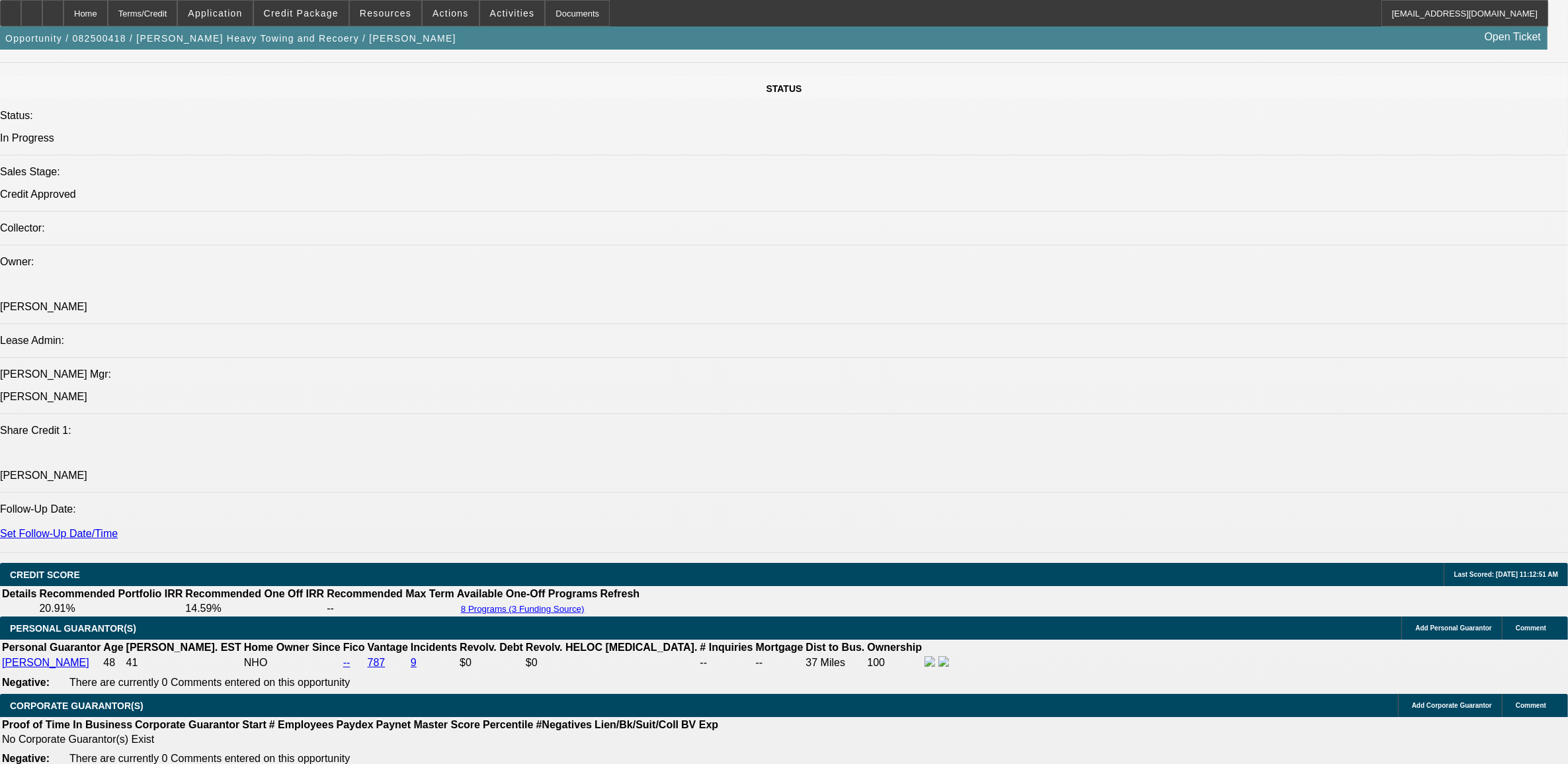
select select "0.1"
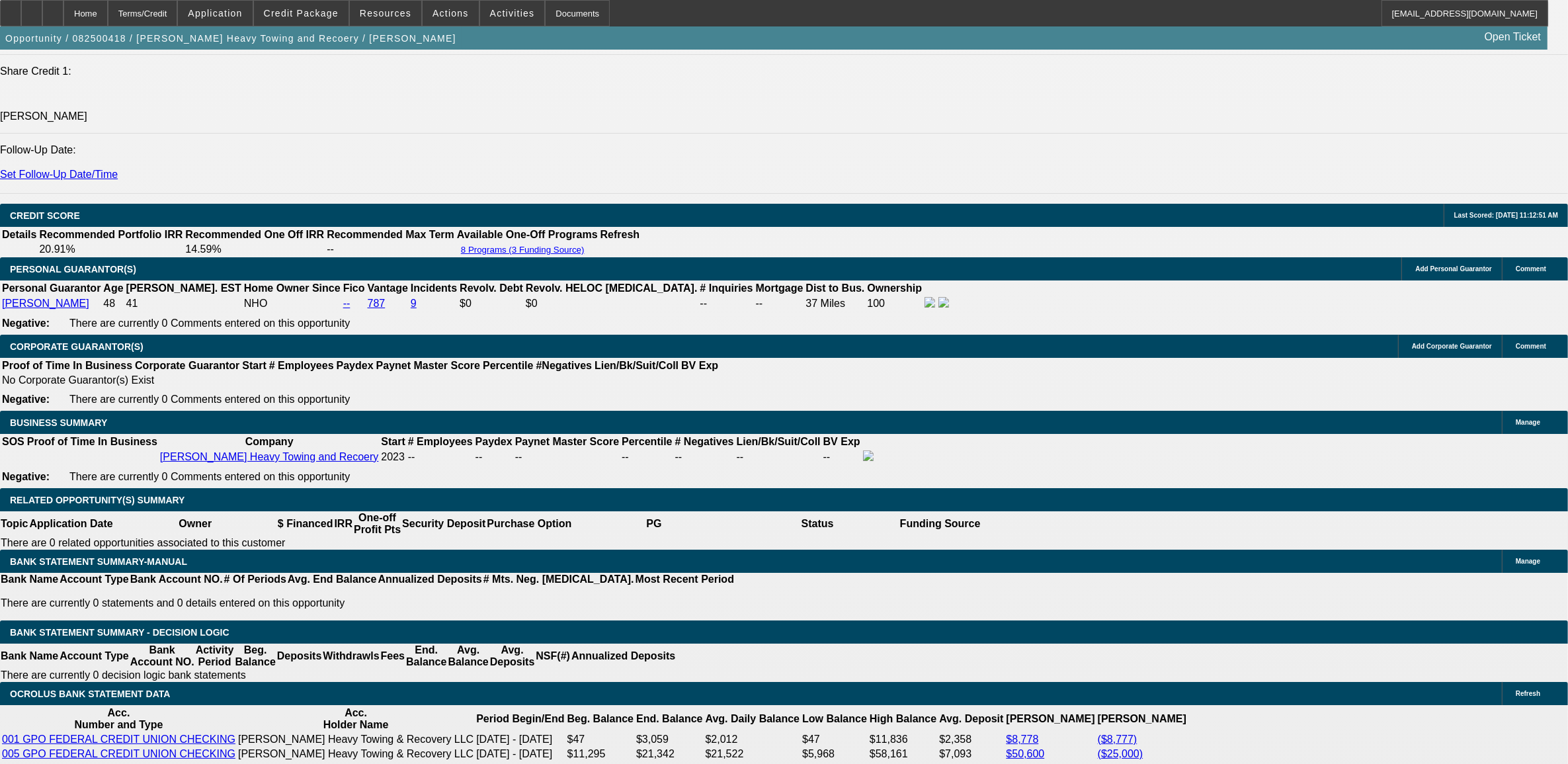
select select "1"
select select "2"
select select "4"
select select "1"
select select "2"
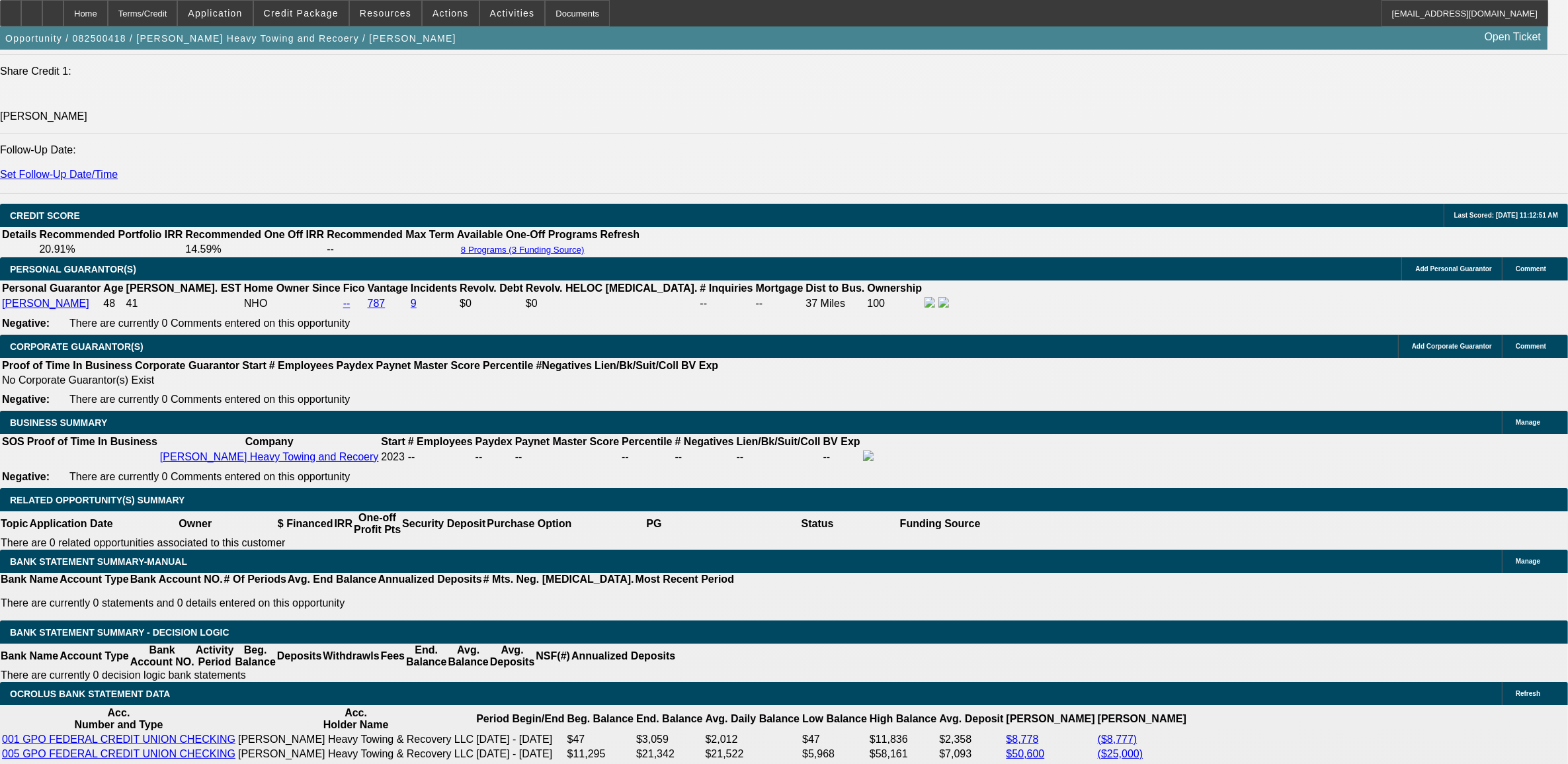
select select "4"
select select "1"
select select "2"
select select "4"
select select "1"
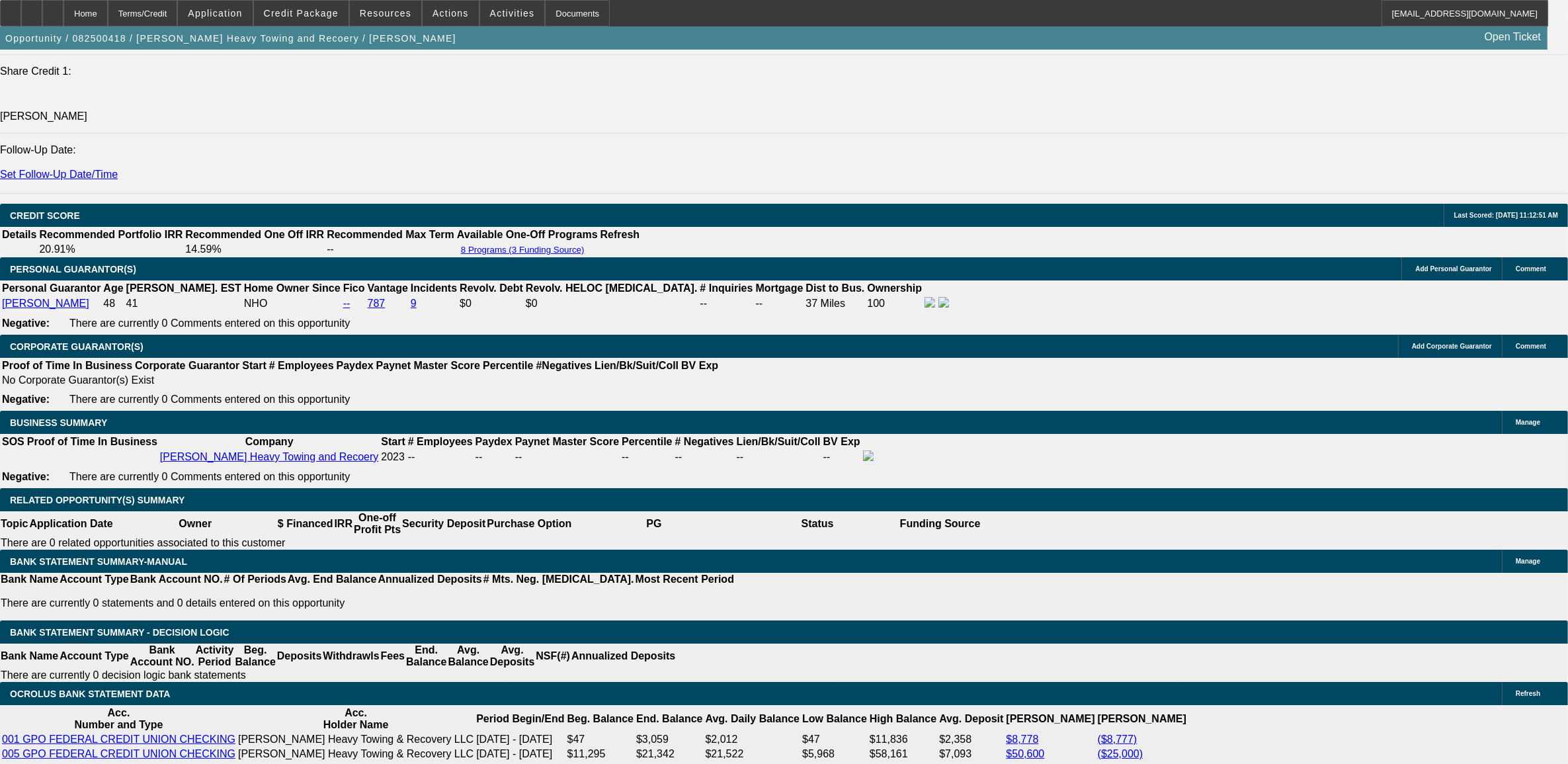
select select "2"
select select "4"
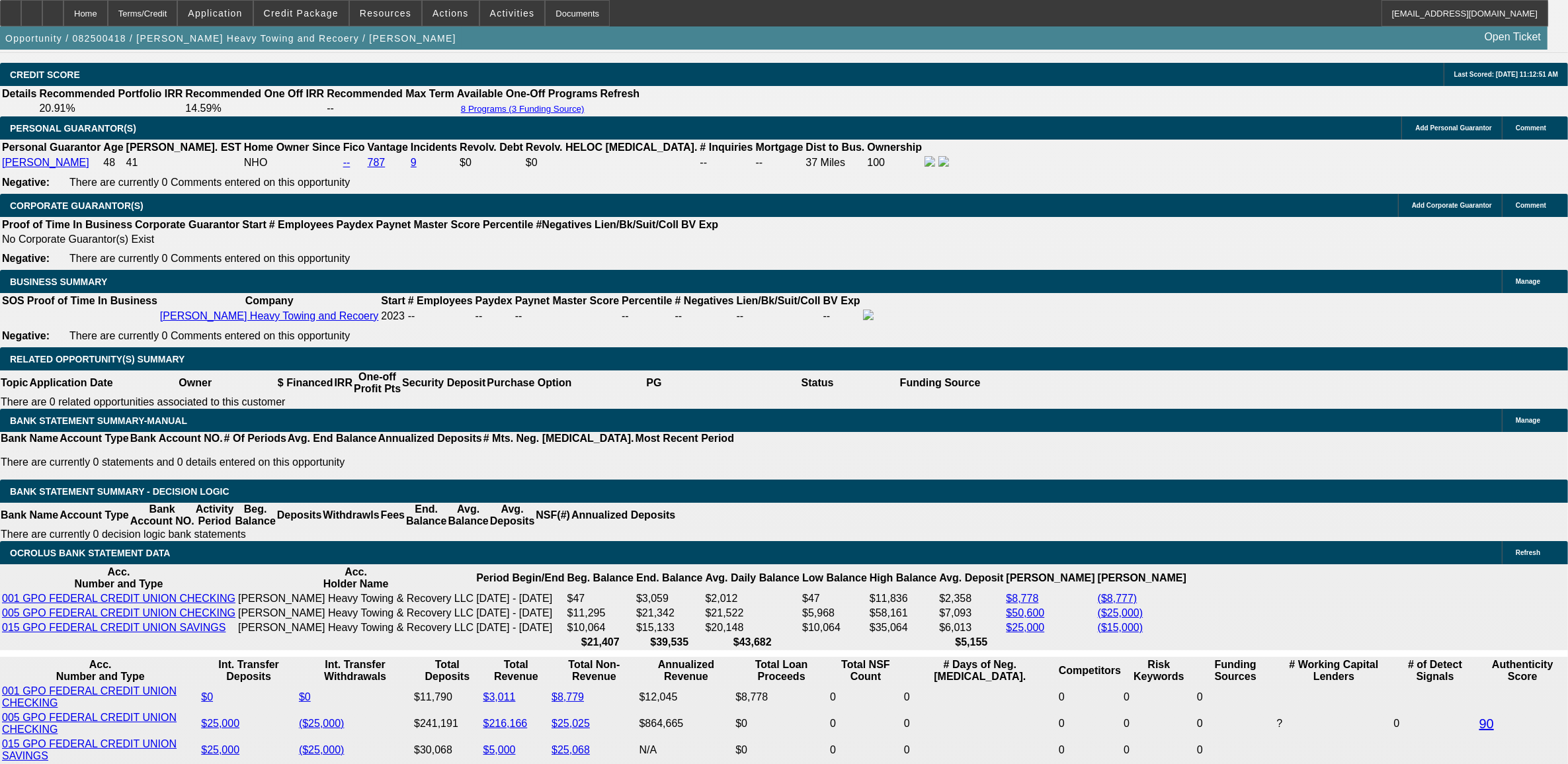
scroll to position [1896, 0]
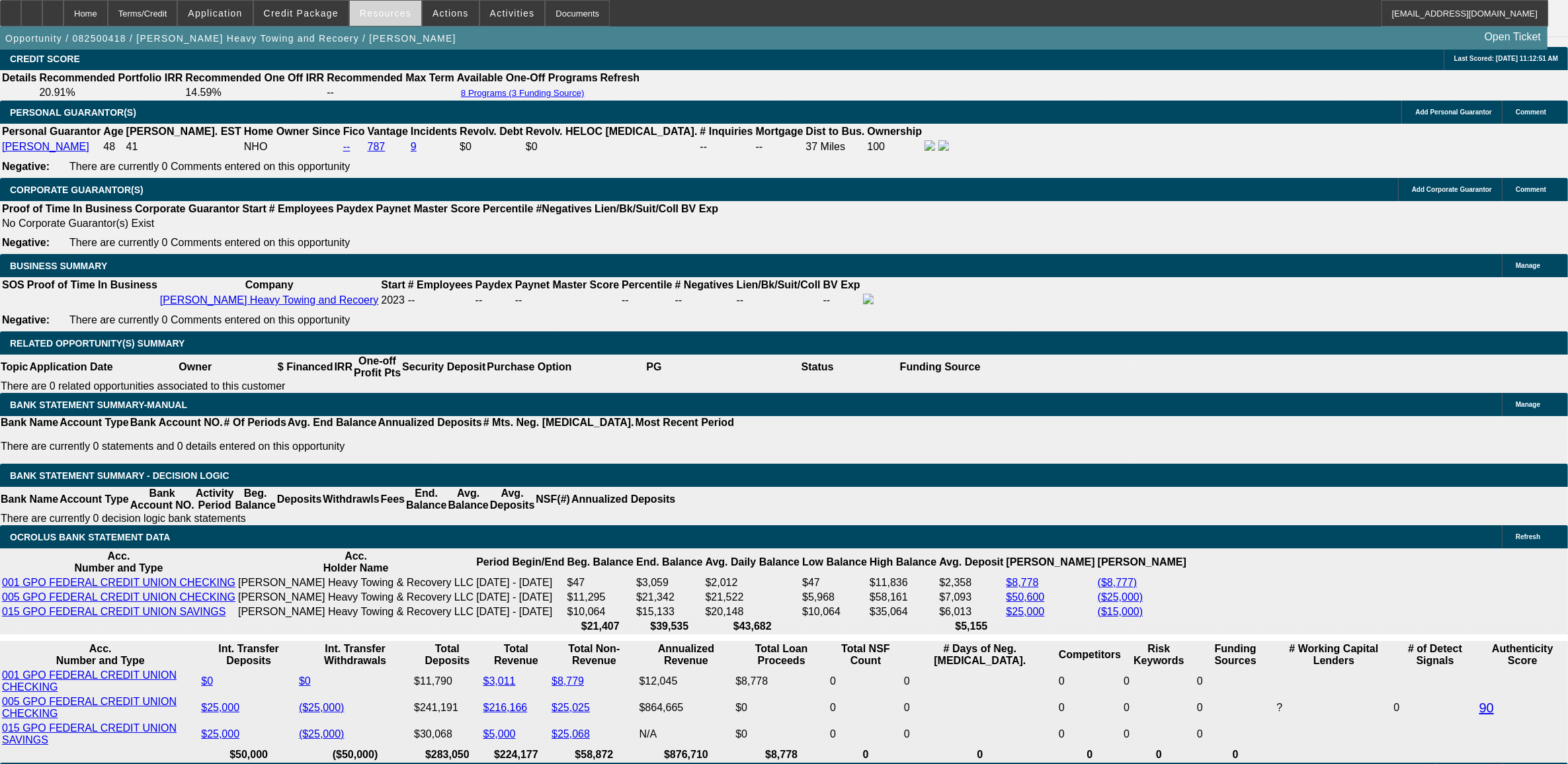
click at [376, 21] on span at bounding box center [385, 13] width 72 height 31
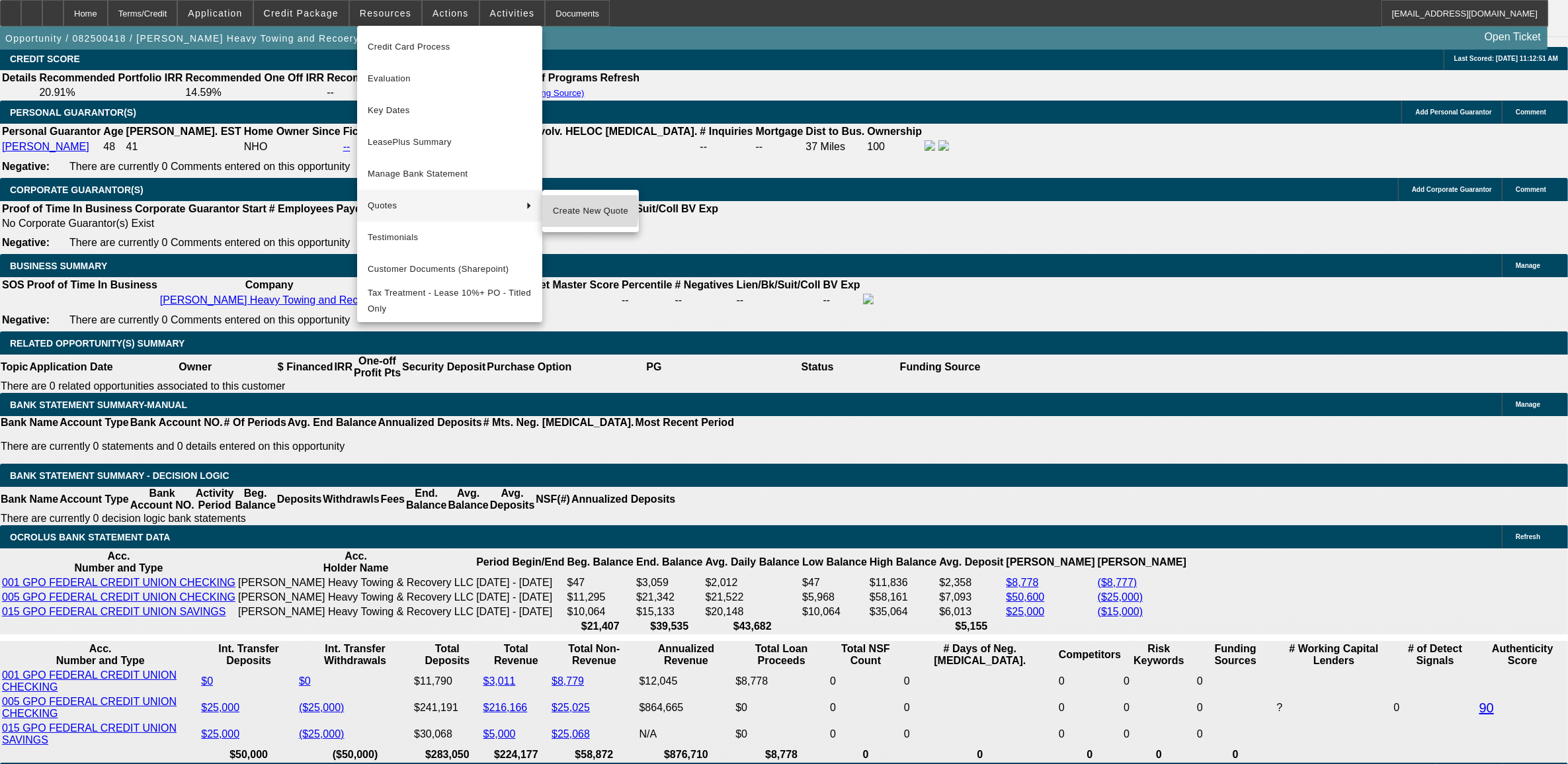
click at [567, 211] on span "Create New Quote" at bounding box center [590, 211] width 76 height 16
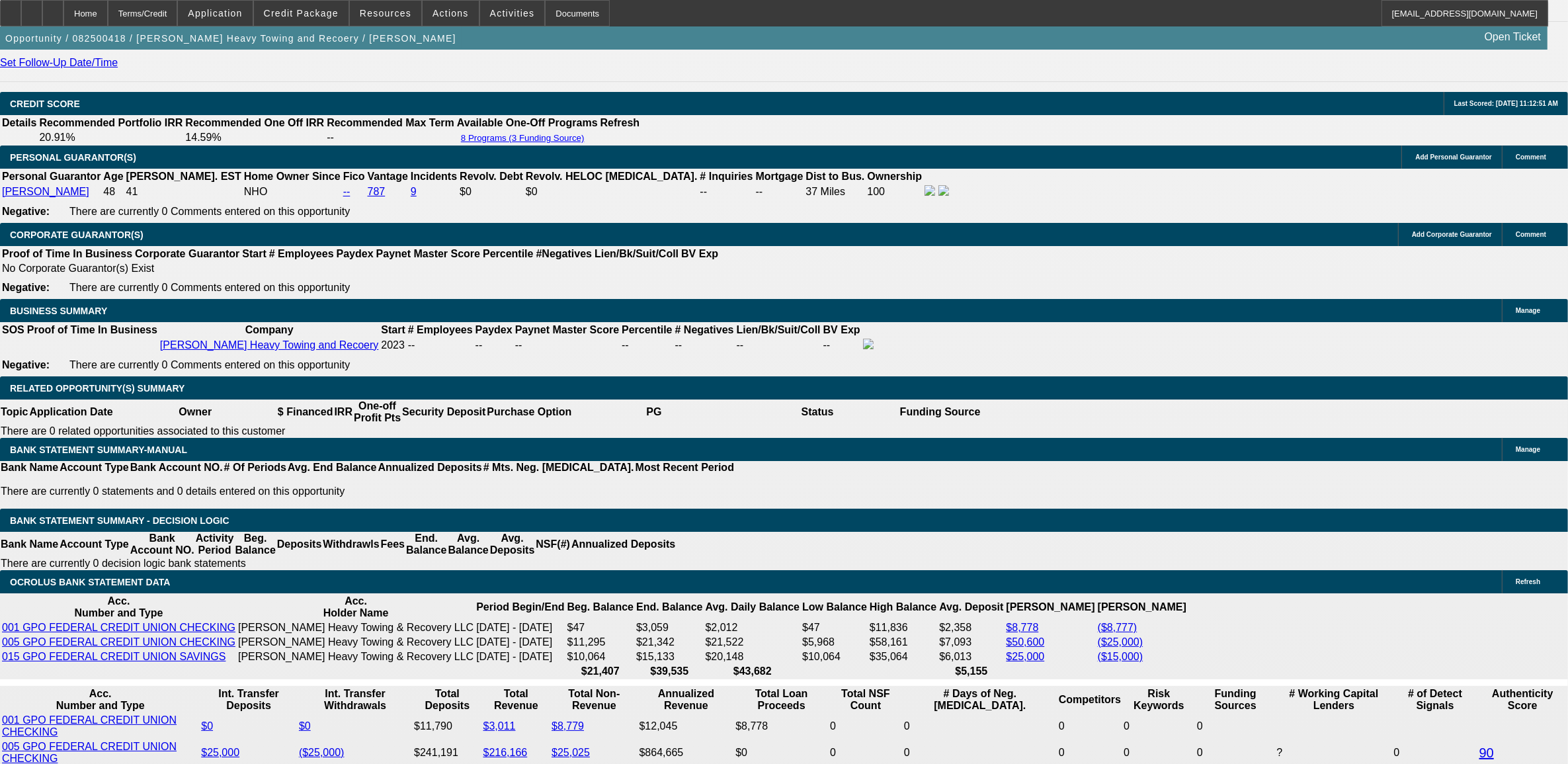
scroll to position [1952, 0]
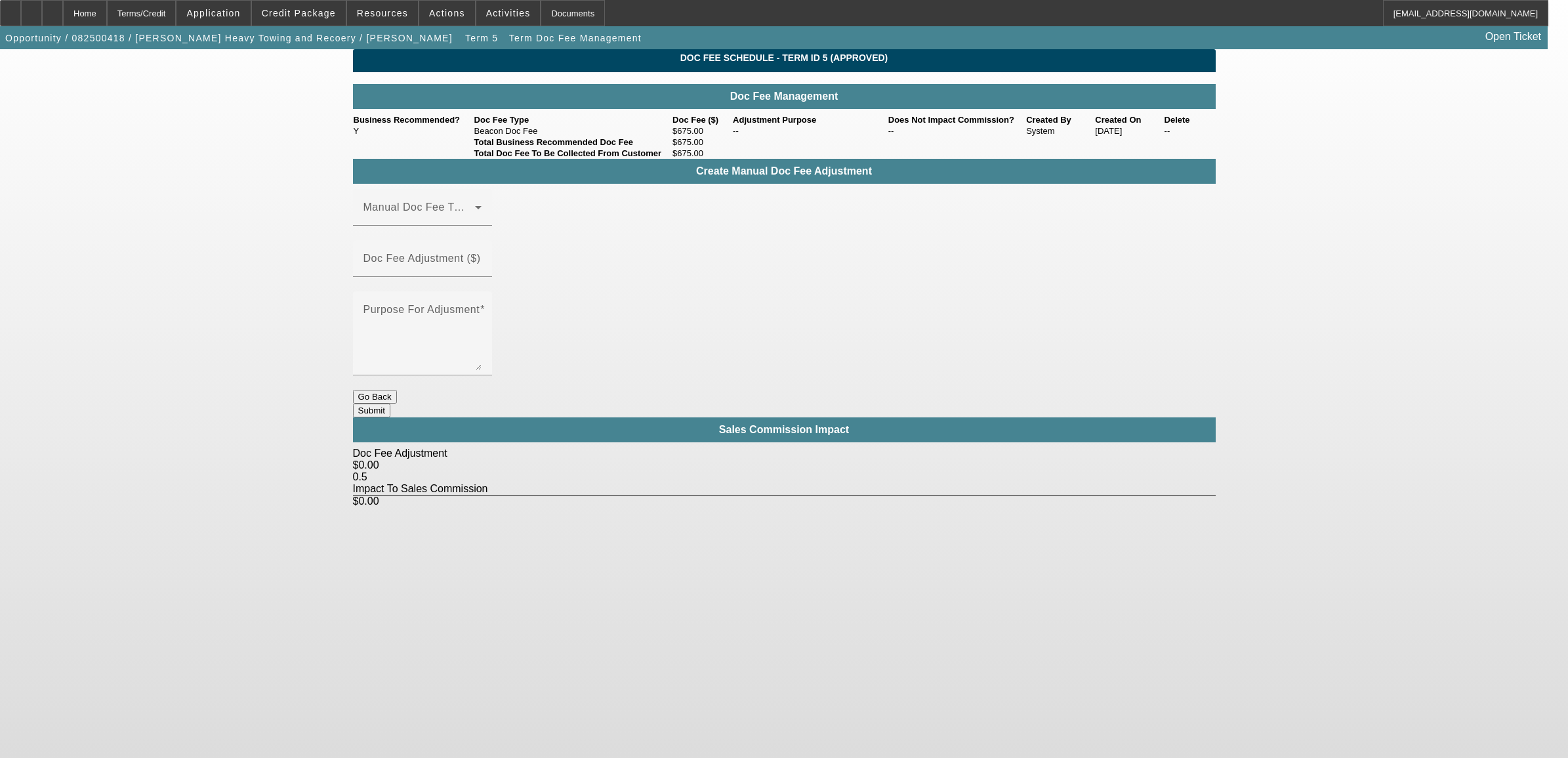
click at [397, 390] on button "Go Back" at bounding box center [375, 397] width 44 height 14
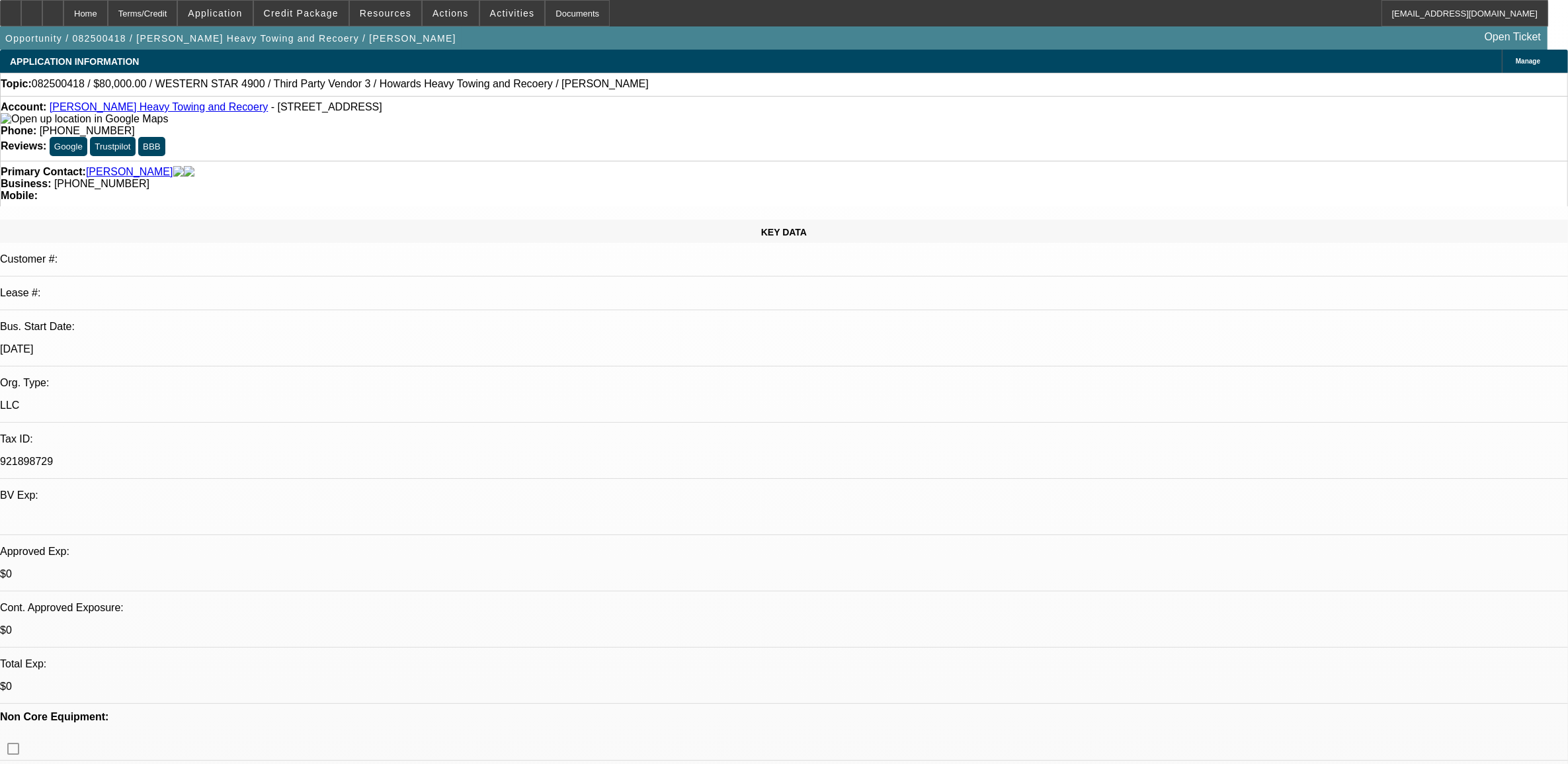
select select "0"
select select "2"
select select "0.1"
select select "4"
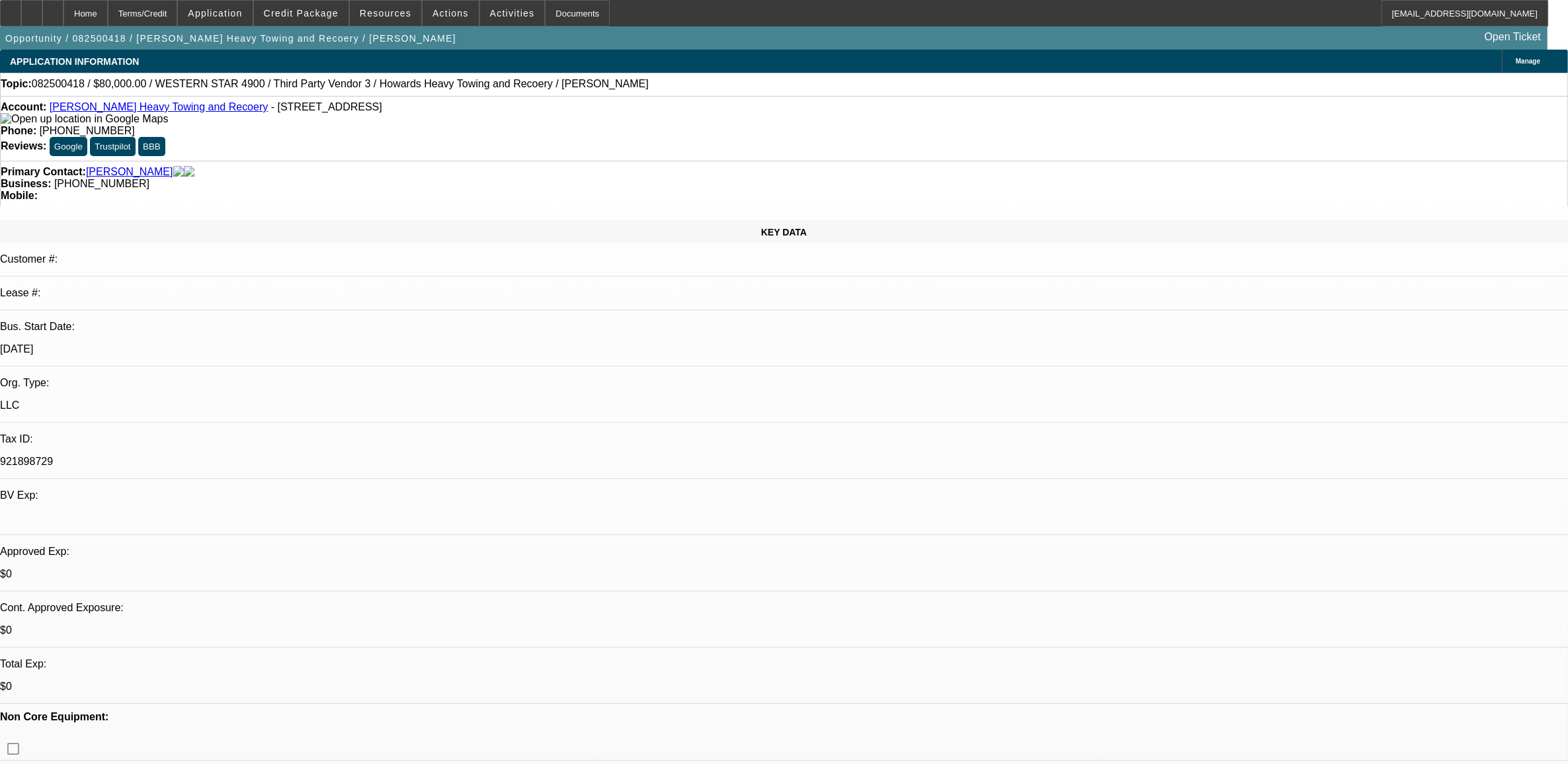
select select "0"
select select "2"
select select "0.1"
select select "4"
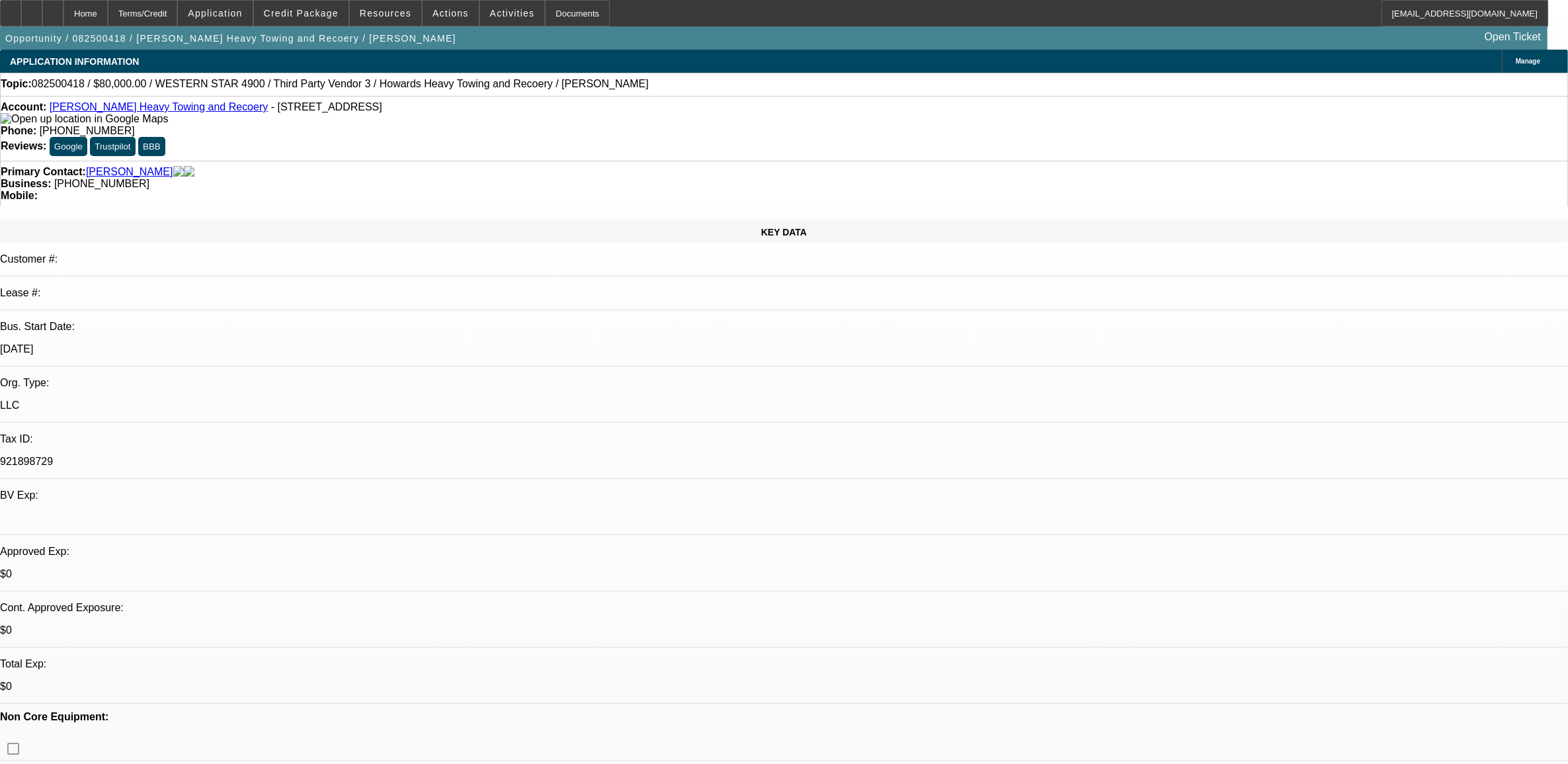
select select "0"
select select "2"
select select "0.1"
select select "4"
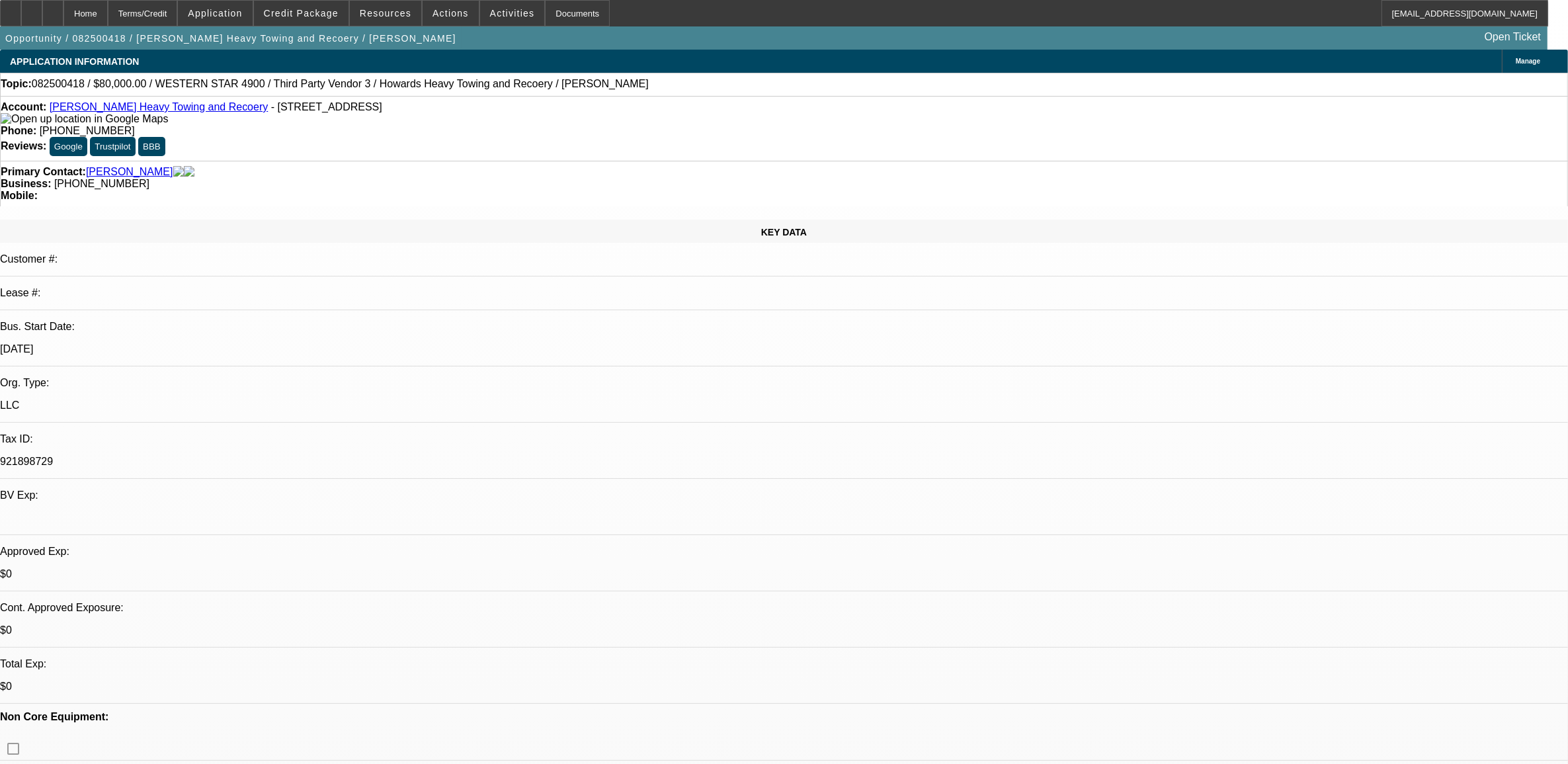
select select "0.1"
select select "0"
select select "2"
select select "0.1"
select select "4"
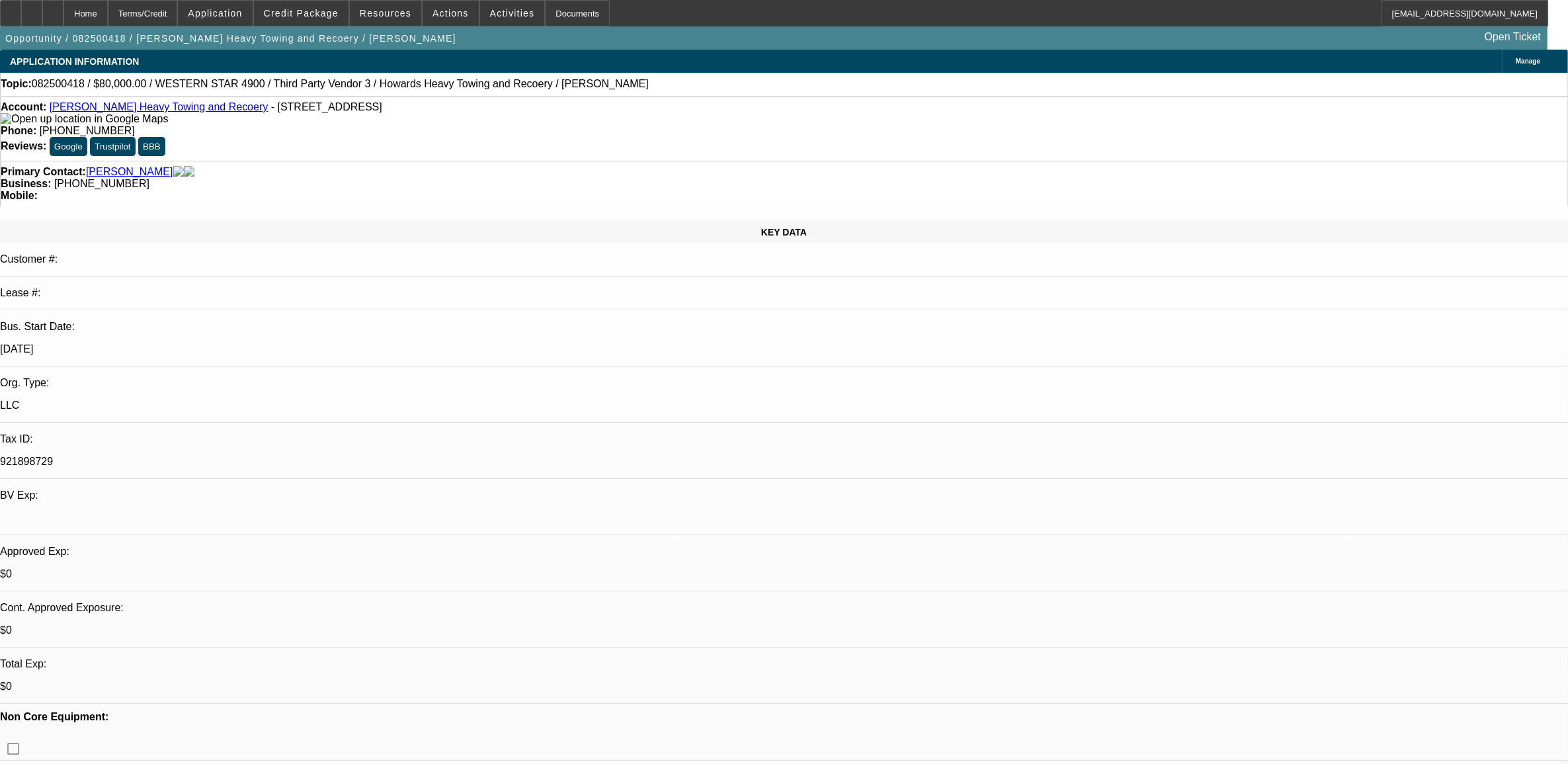
click at [475, 166] on div "Primary Contact: [PERSON_NAME]" at bounding box center [784, 172] width 1567 height 12
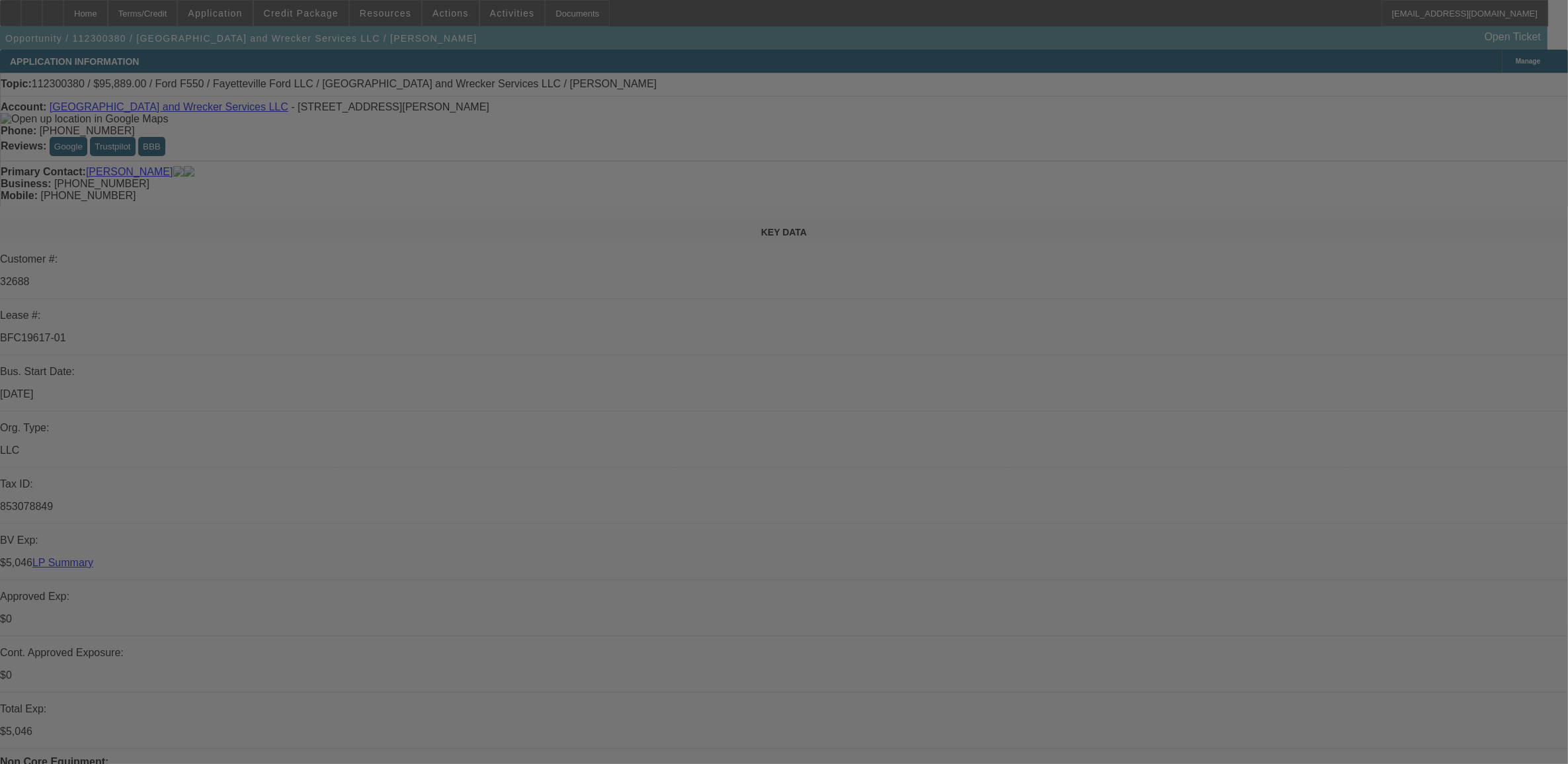
select select "0"
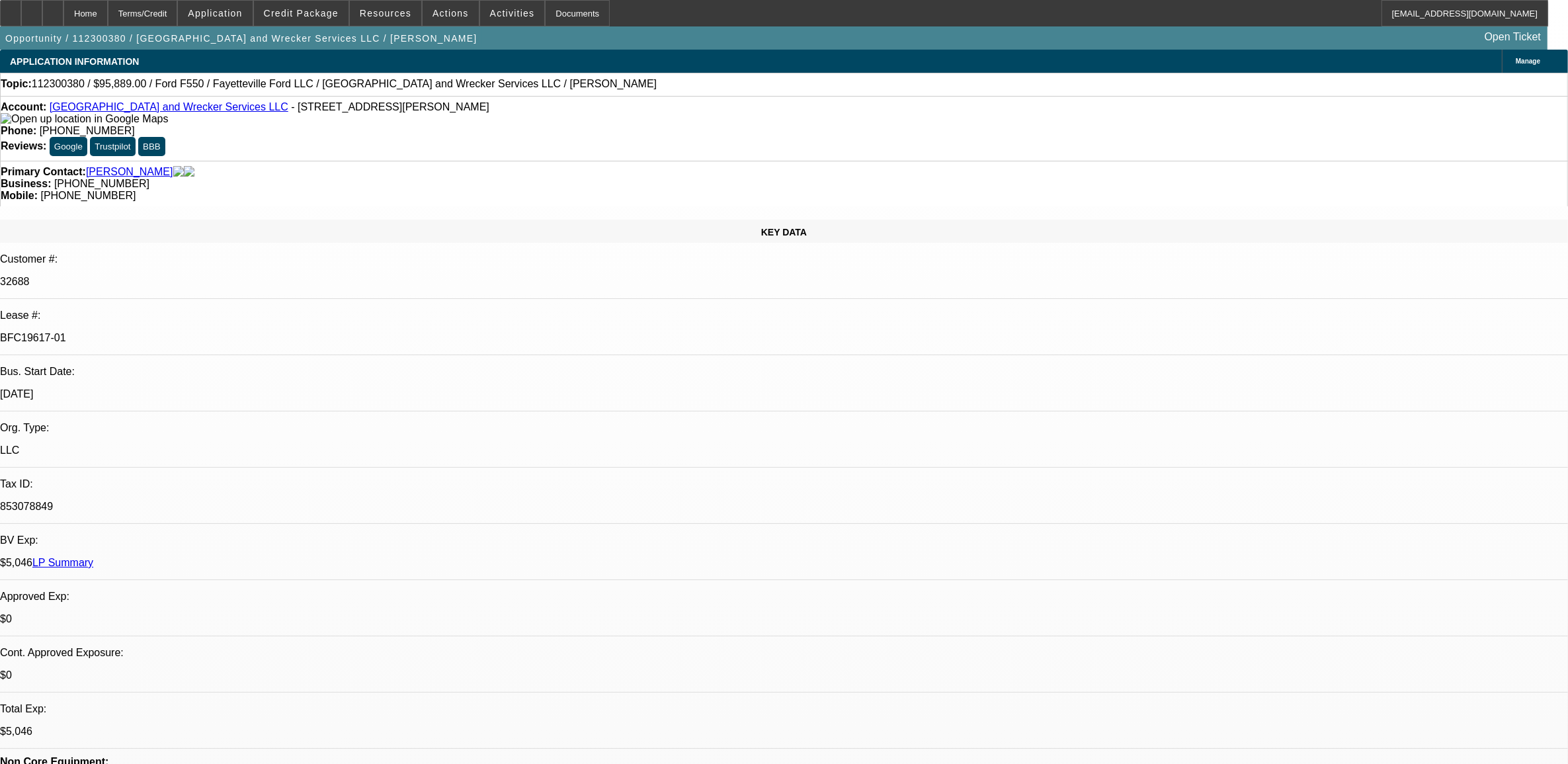
select select "2"
select select "0.1"
select select "0"
select select "2"
select select "0.1"
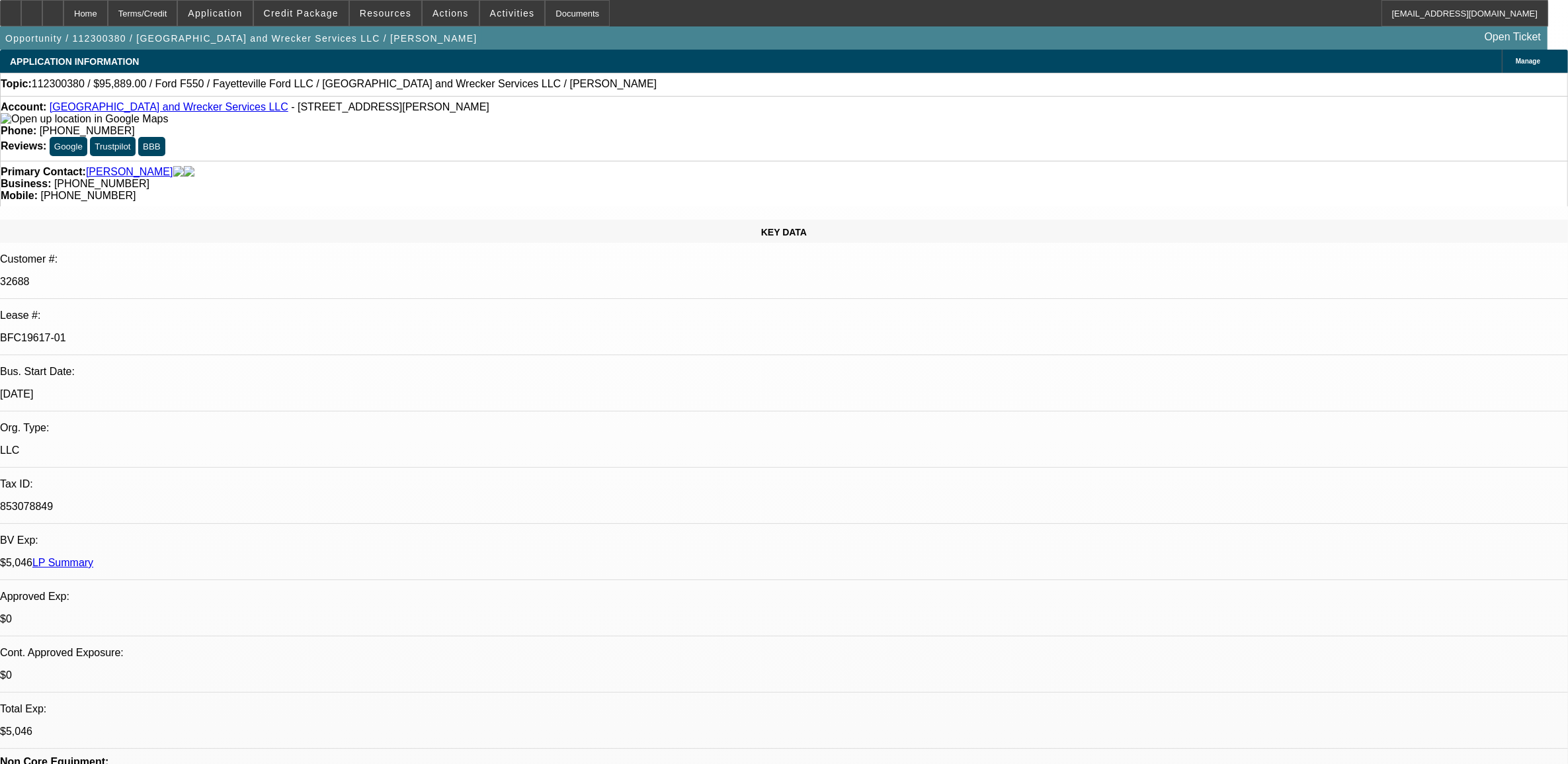
select select "0"
select select "2"
select select "0.1"
select select "0"
select select "2"
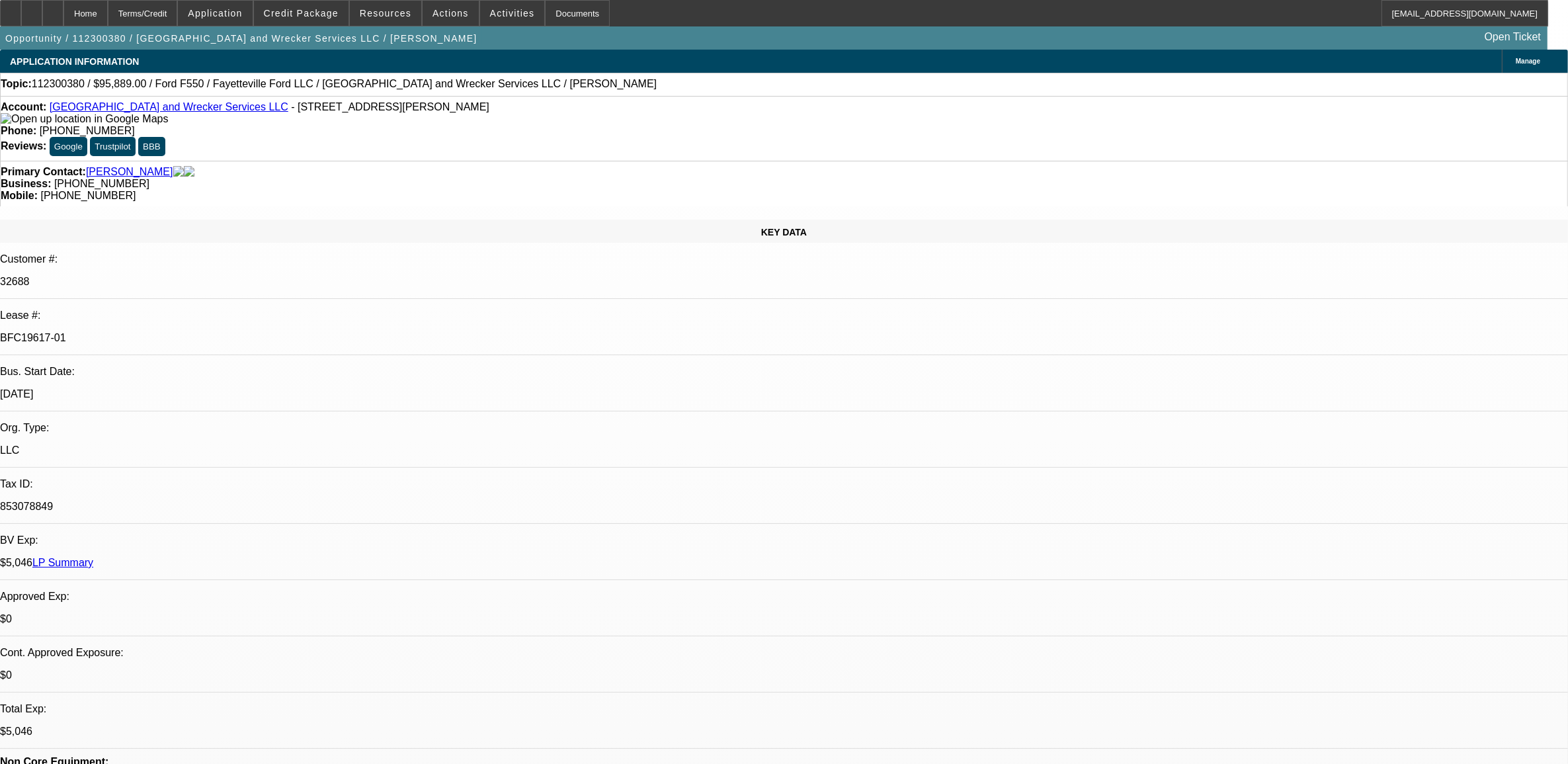
select select "0.1"
select select "1"
select select "2"
select select "4"
select select "1"
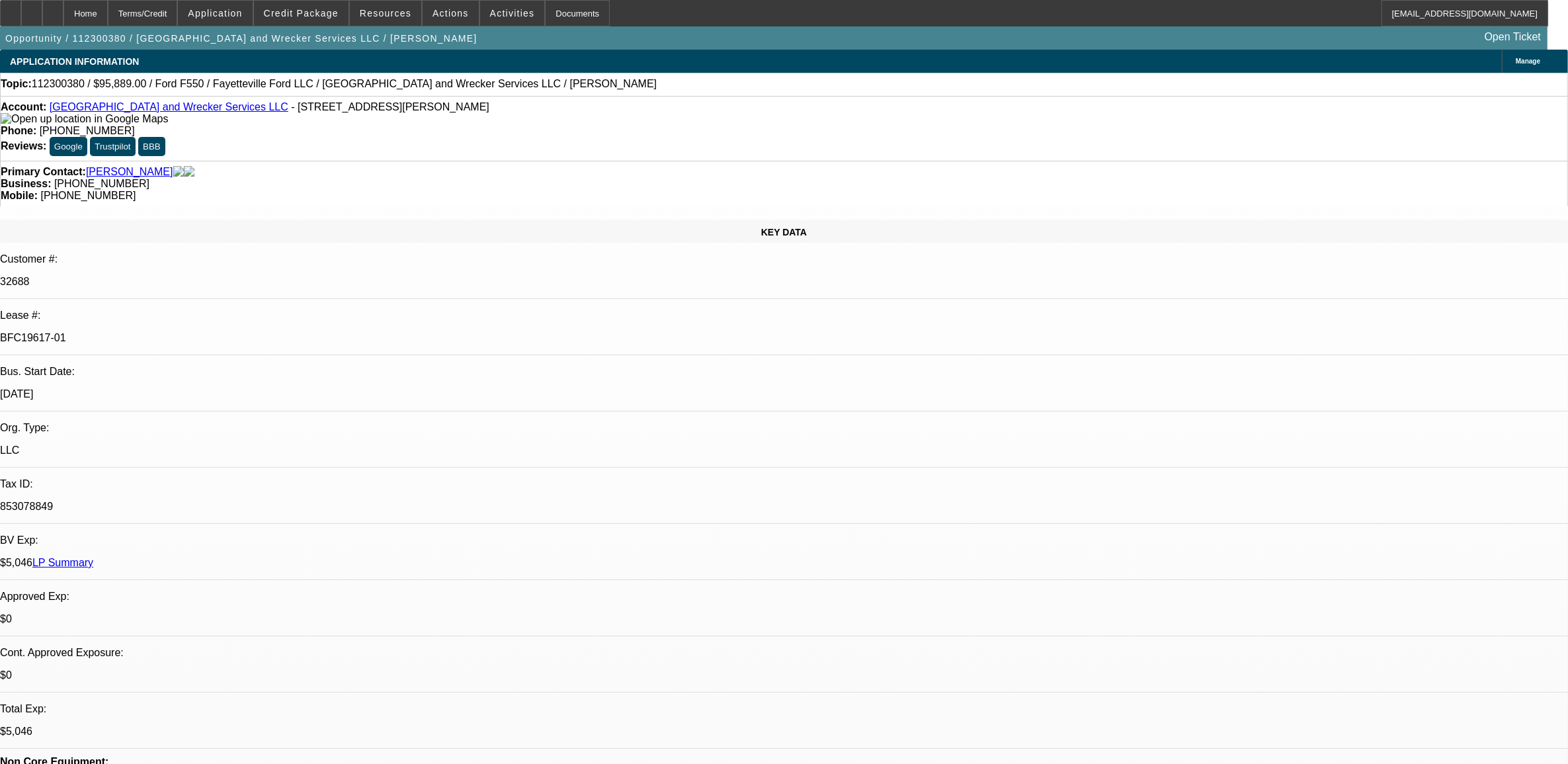
select select "2"
select select "4"
select select "1"
select select "2"
select select "4"
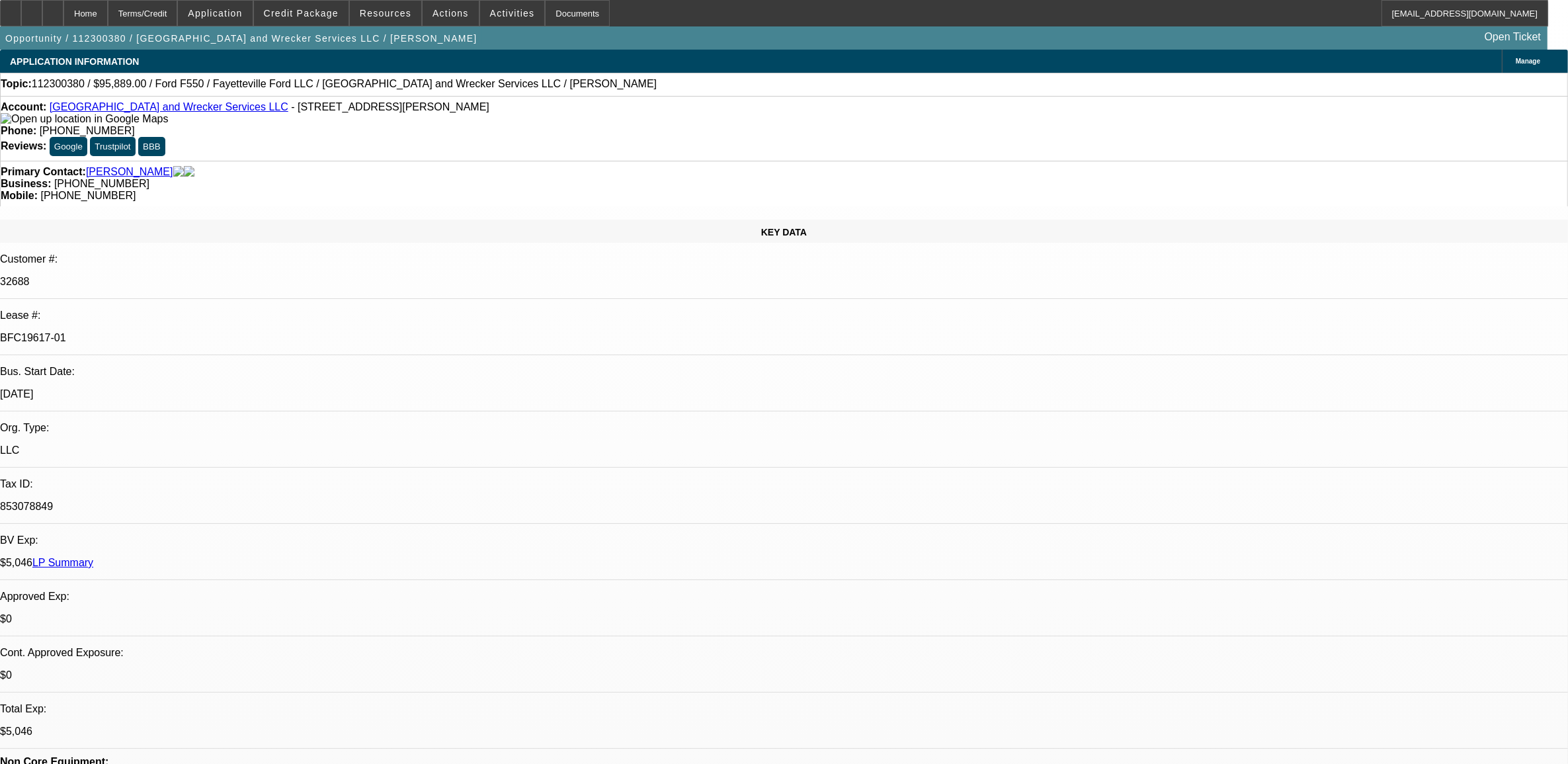
select select "1"
select select "2"
select select "4"
click at [331, 20] on span at bounding box center [301, 13] width 95 height 31
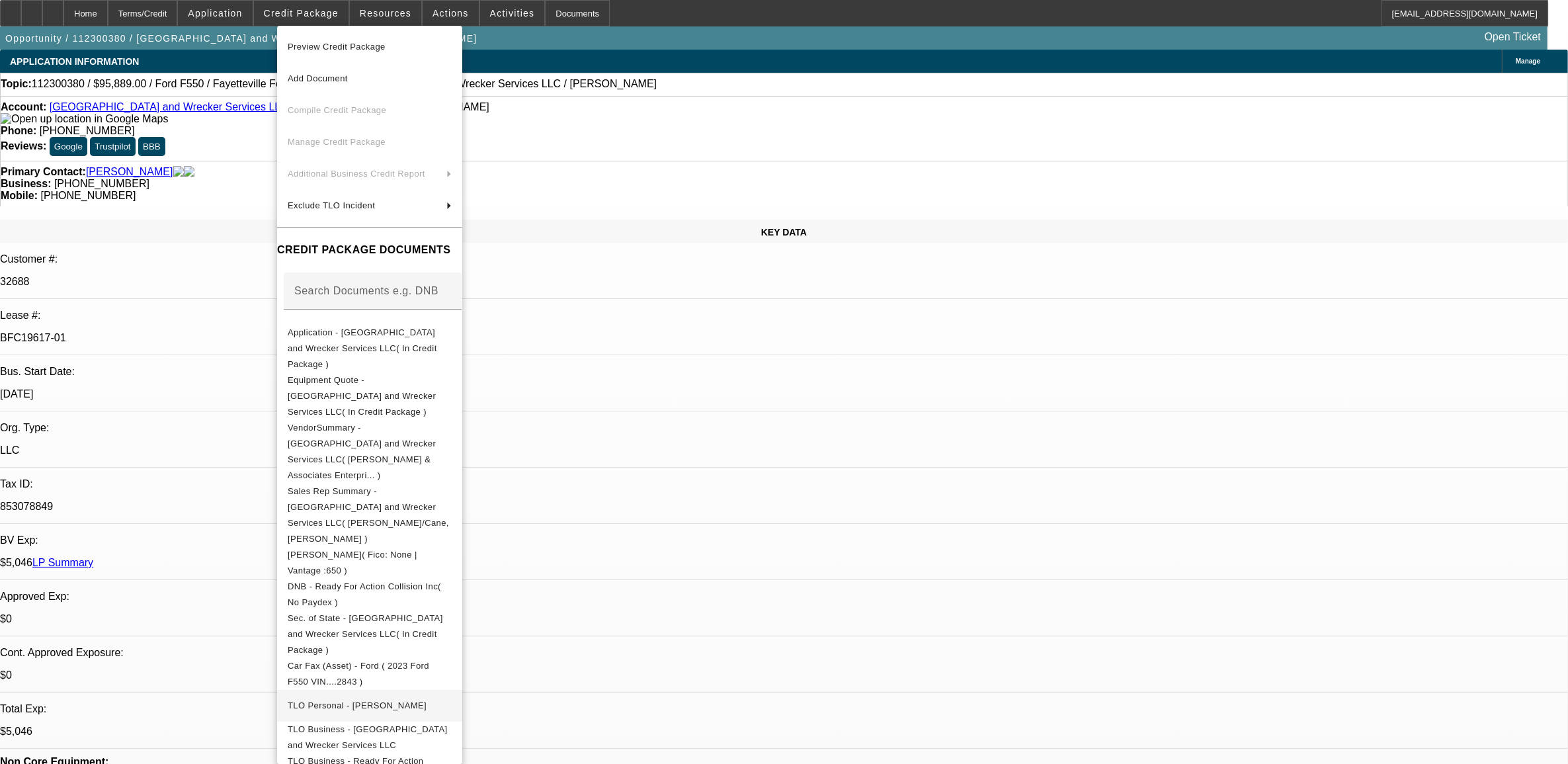
scroll to position [83, 0]
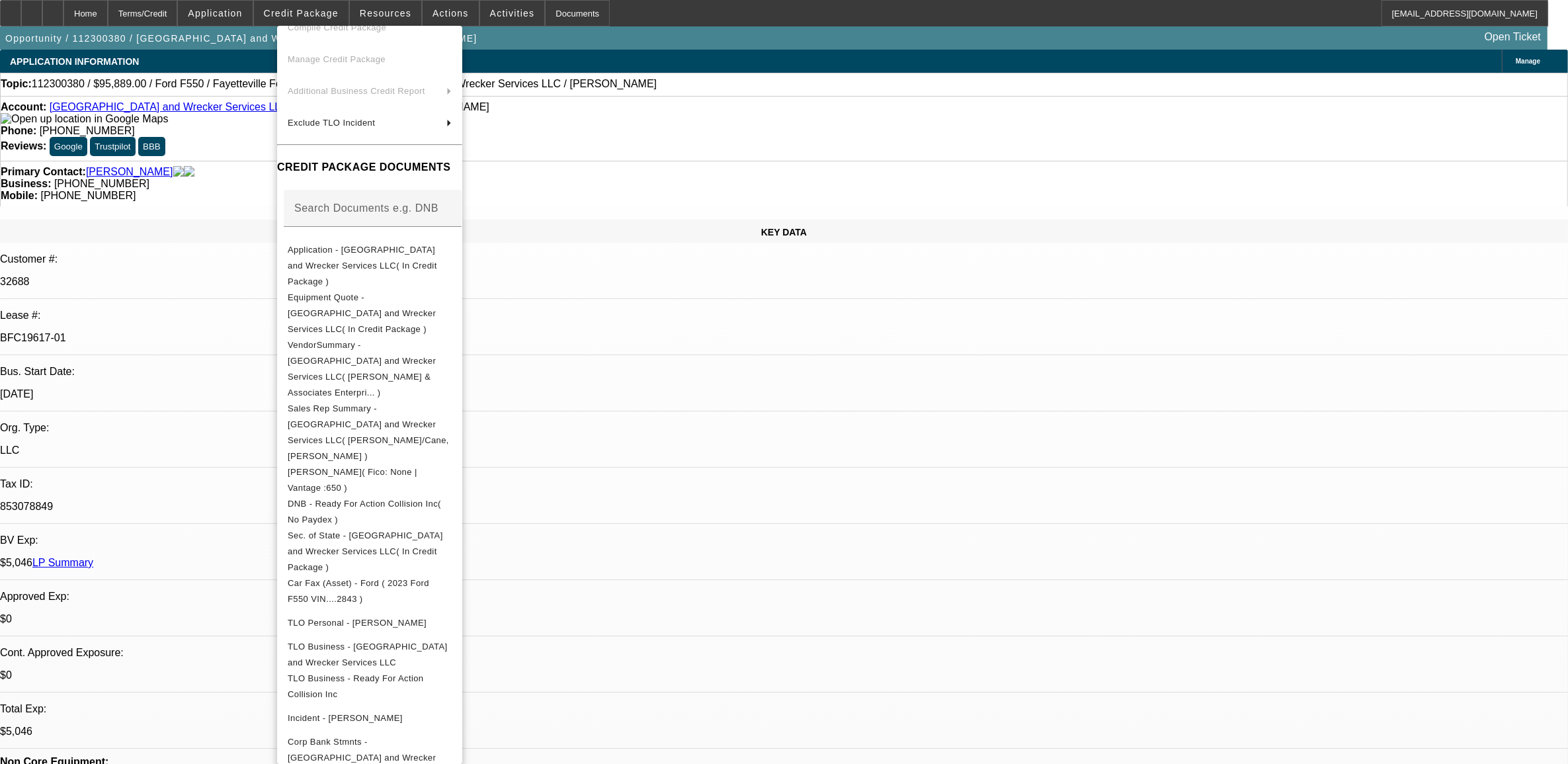
click at [870, 387] on div at bounding box center [784, 382] width 1568 height 764
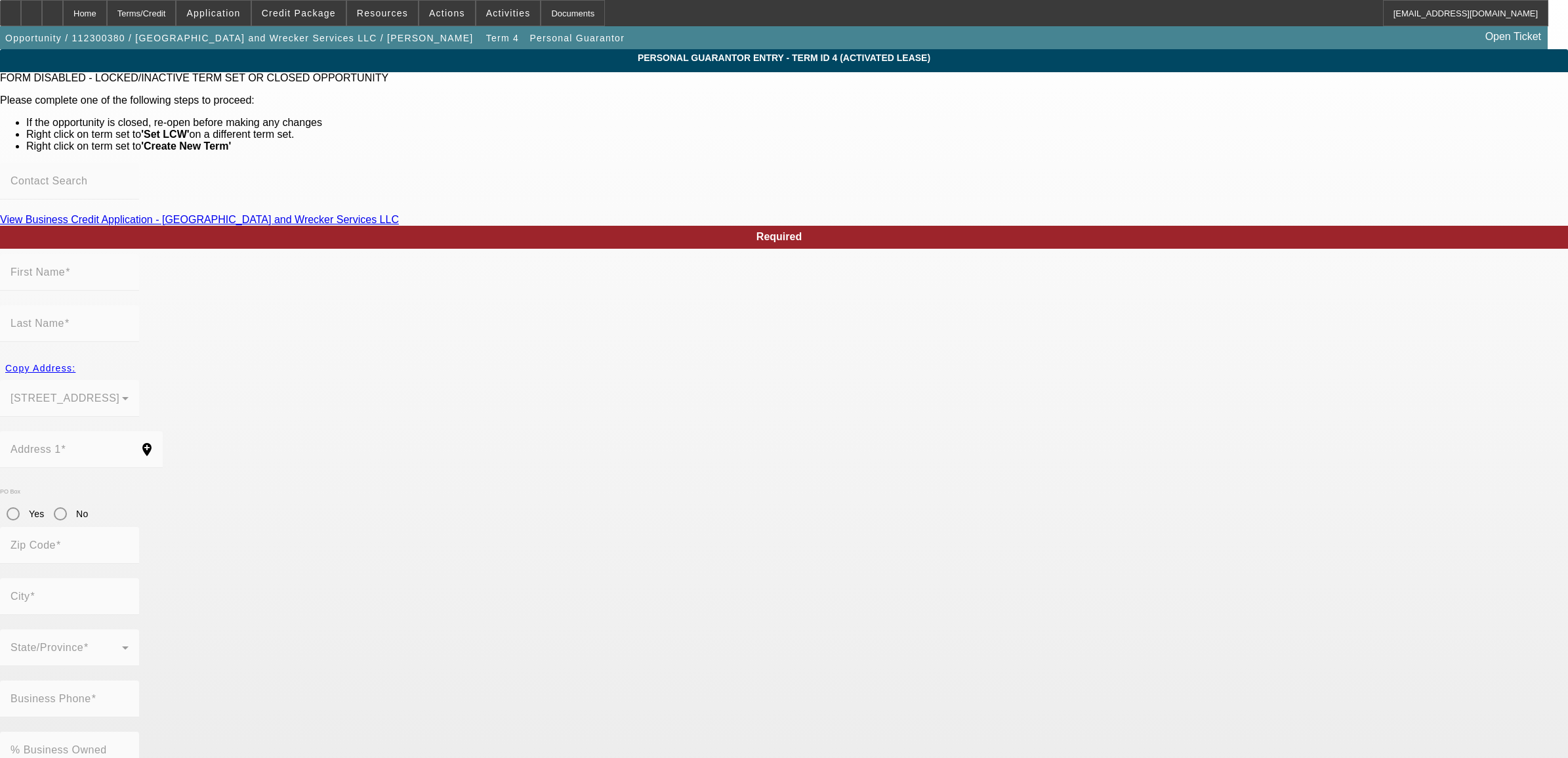
type input "William"
type input "Gonzalez"
type input "1048 North US Hwy 1792"
radio input "true"
type input "32750"
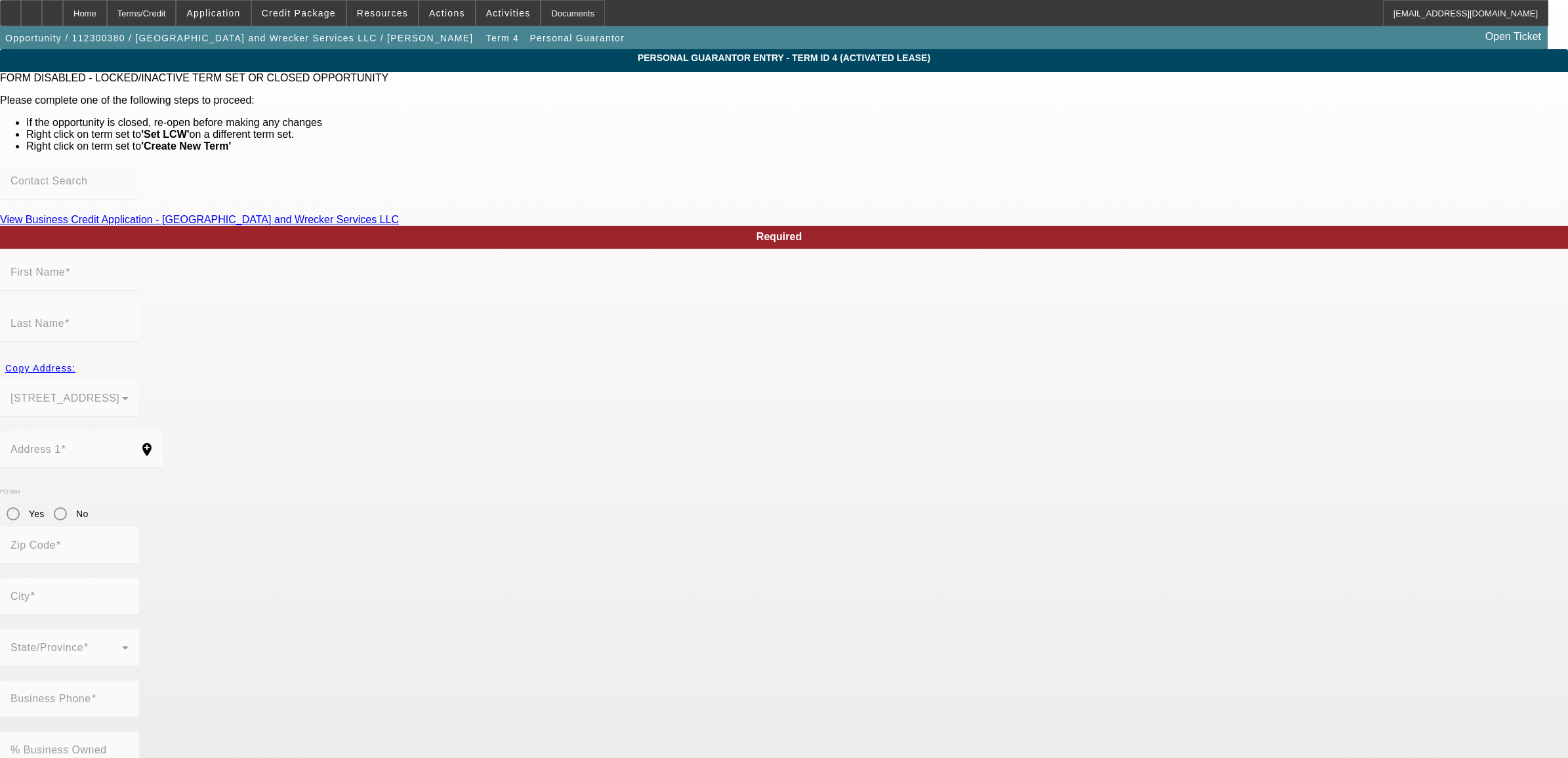
type input "Longwood"
type input "(407) 971-8079"
type input "100"
type input "063-70-4416"
type input "orws9155@aol.com"
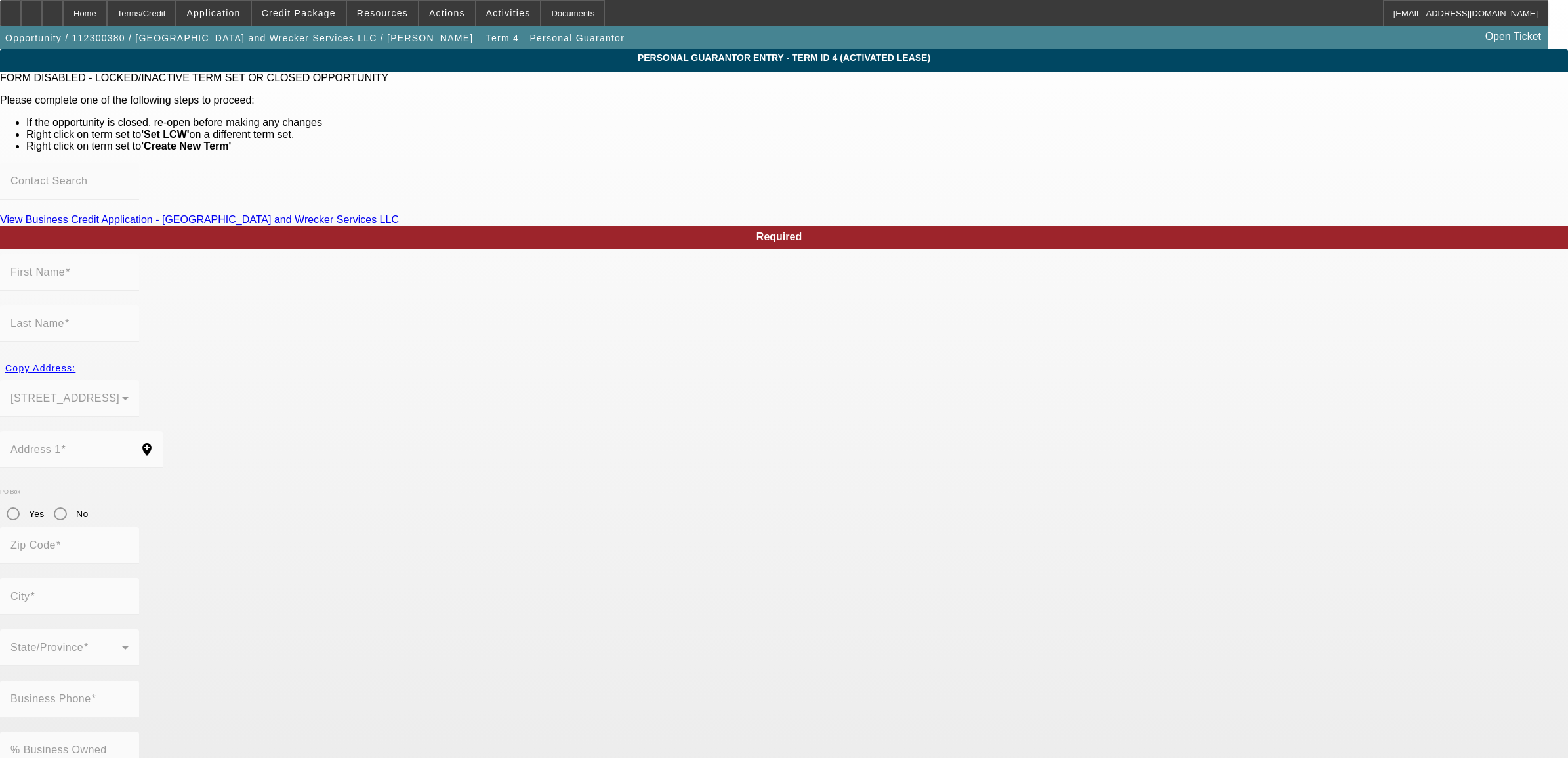
type input "(407) 717-6880"
click at [107, 12] on div "Home" at bounding box center [85, 13] width 44 height 27
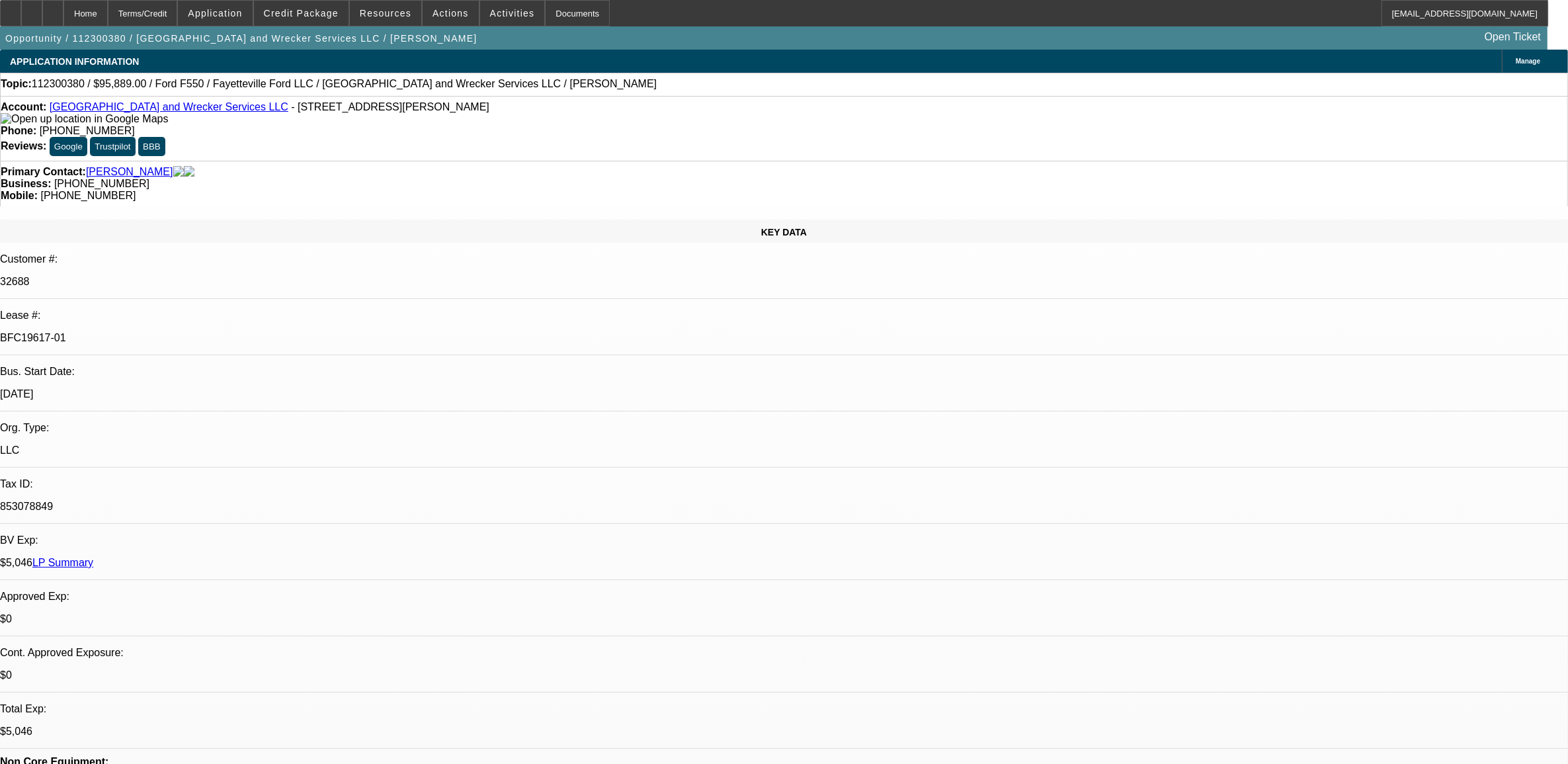
select select "0"
select select "2"
select select "0.1"
select select "4"
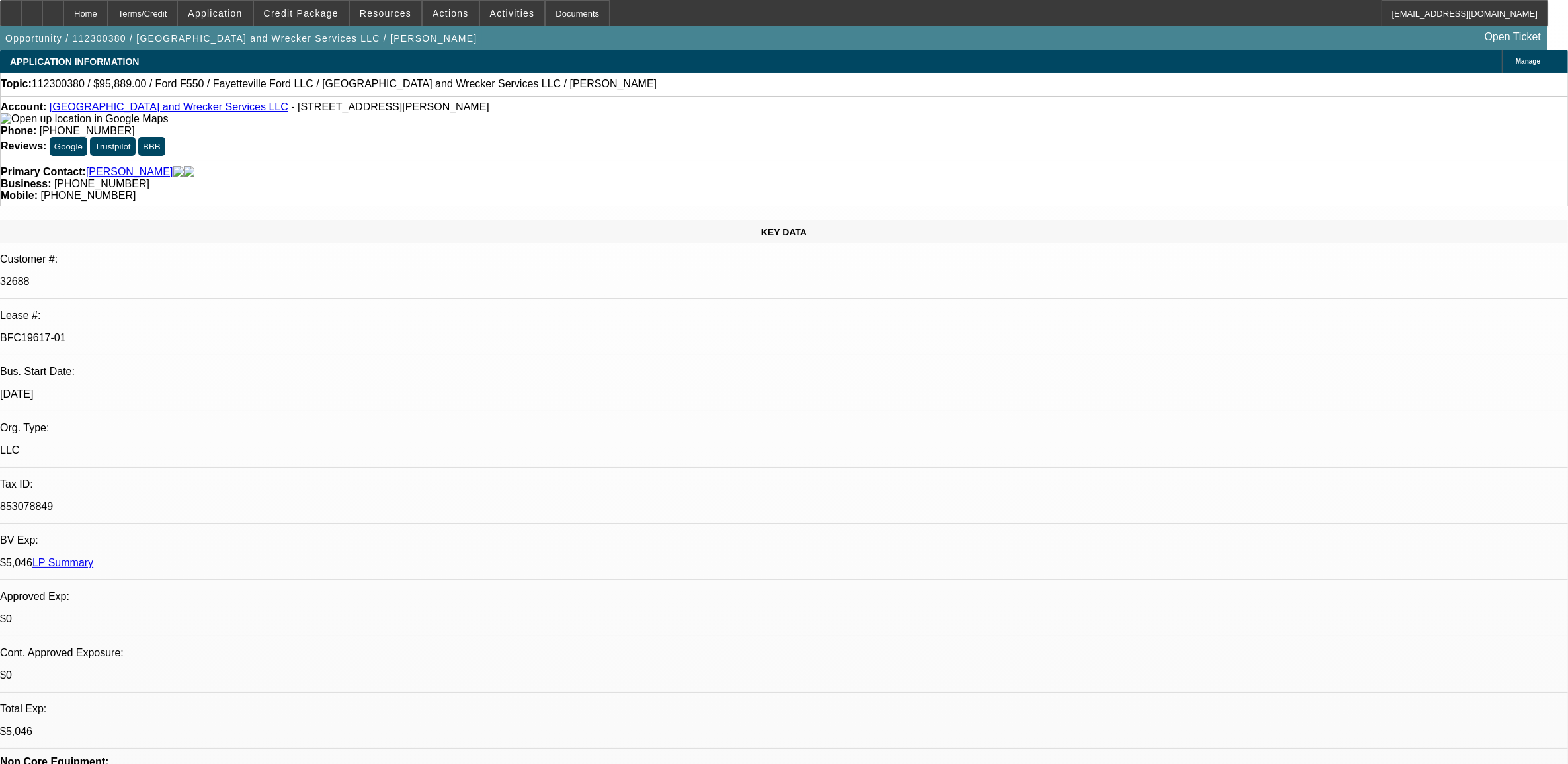
select select "0"
select select "2"
select select "0.1"
select select "4"
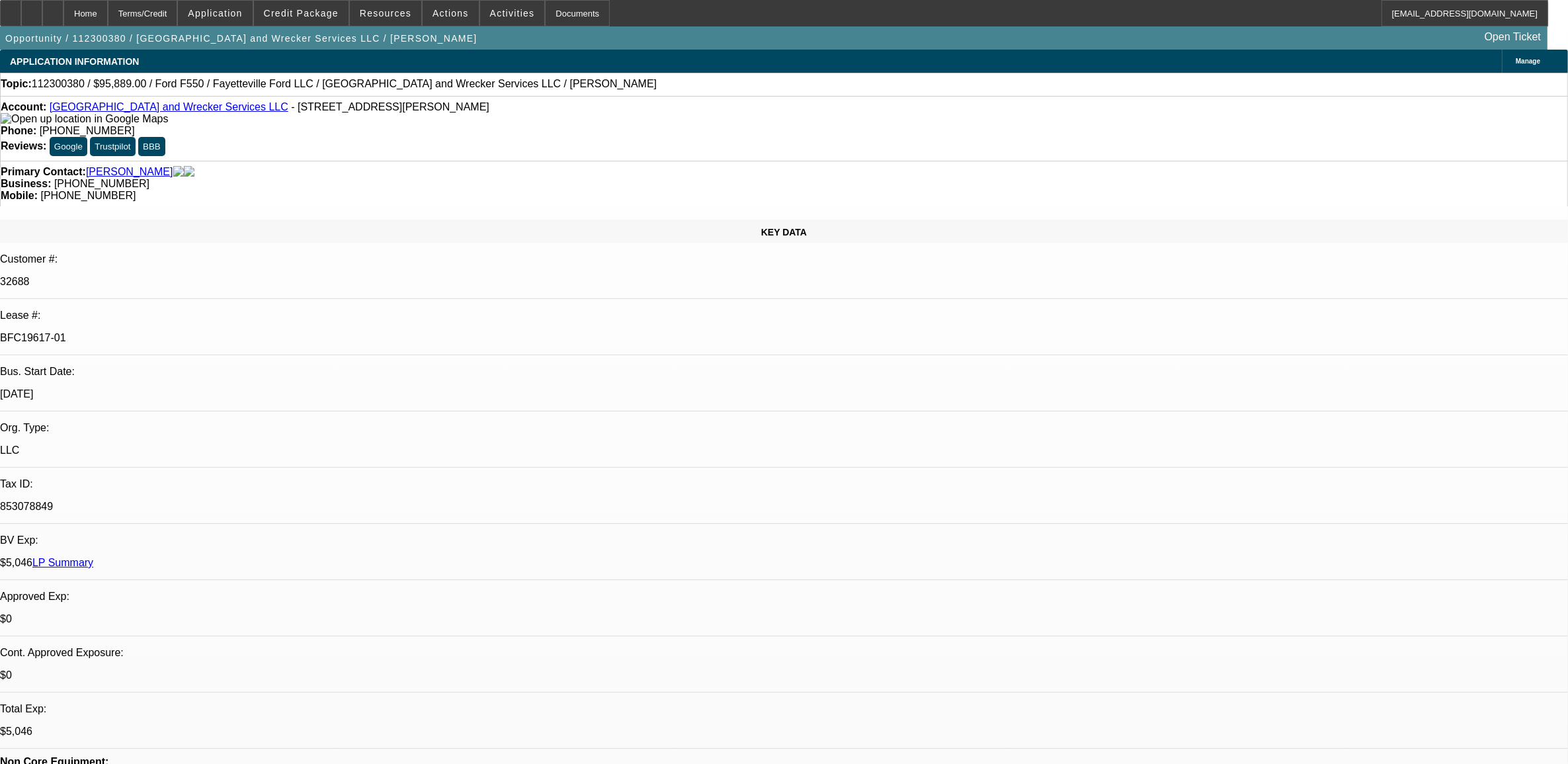
select select "0"
select select "2"
select select "0.1"
select select "4"
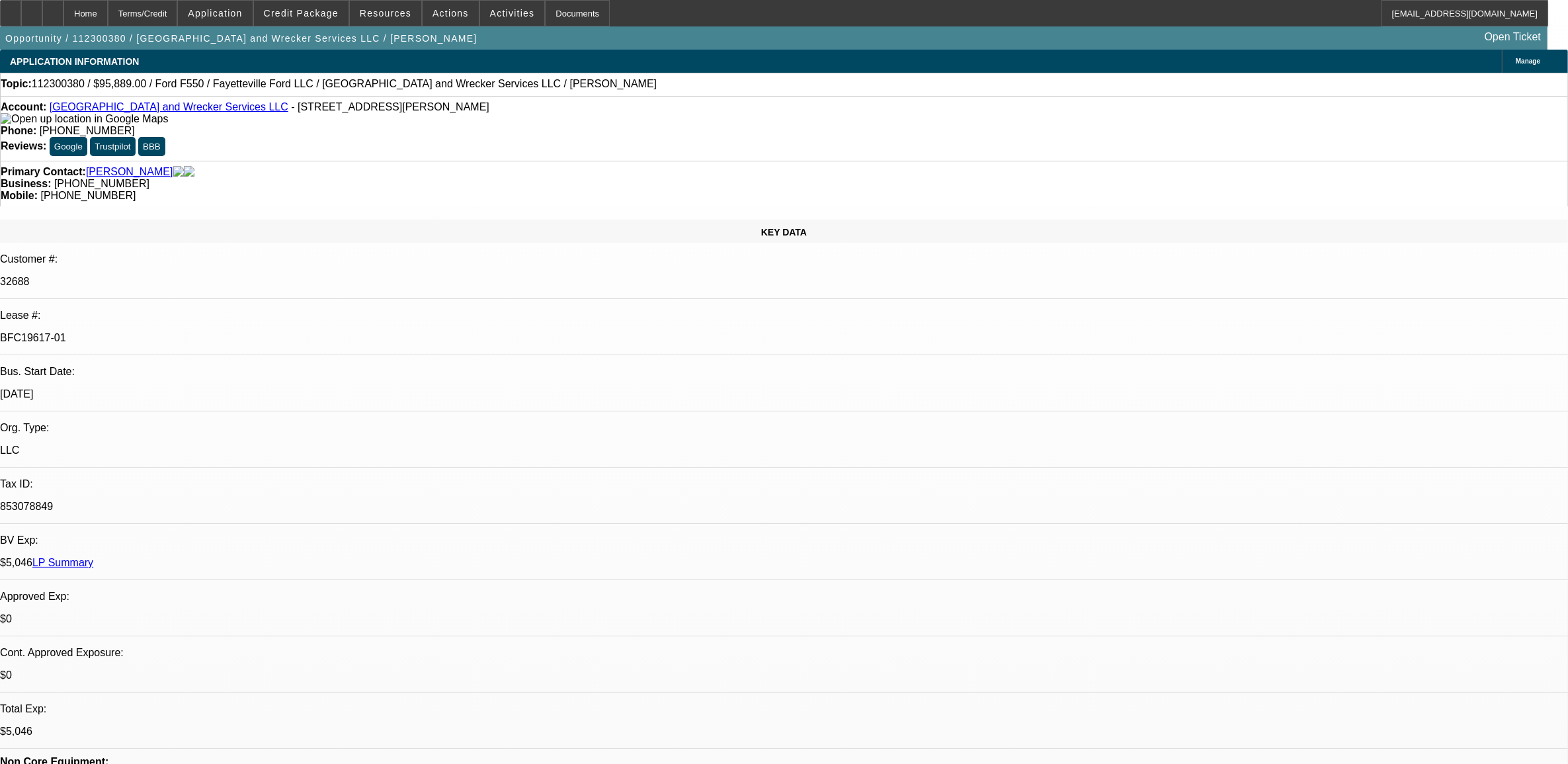
select select "0"
select select "2"
select select "0.1"
select select "4"
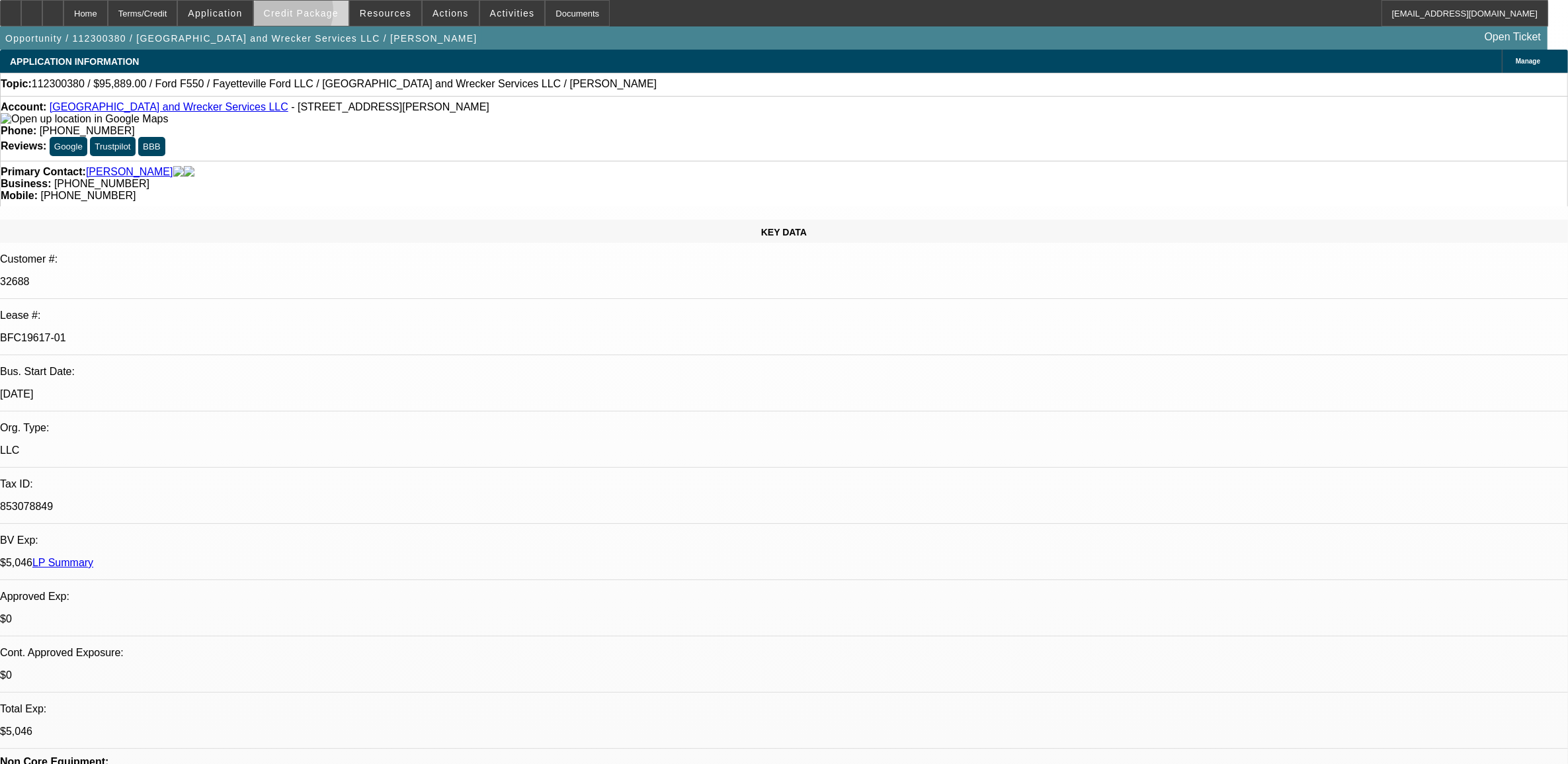
click at [307, 13] on span "Credit Package" at bounding box center [301, 13] width 75 height 11
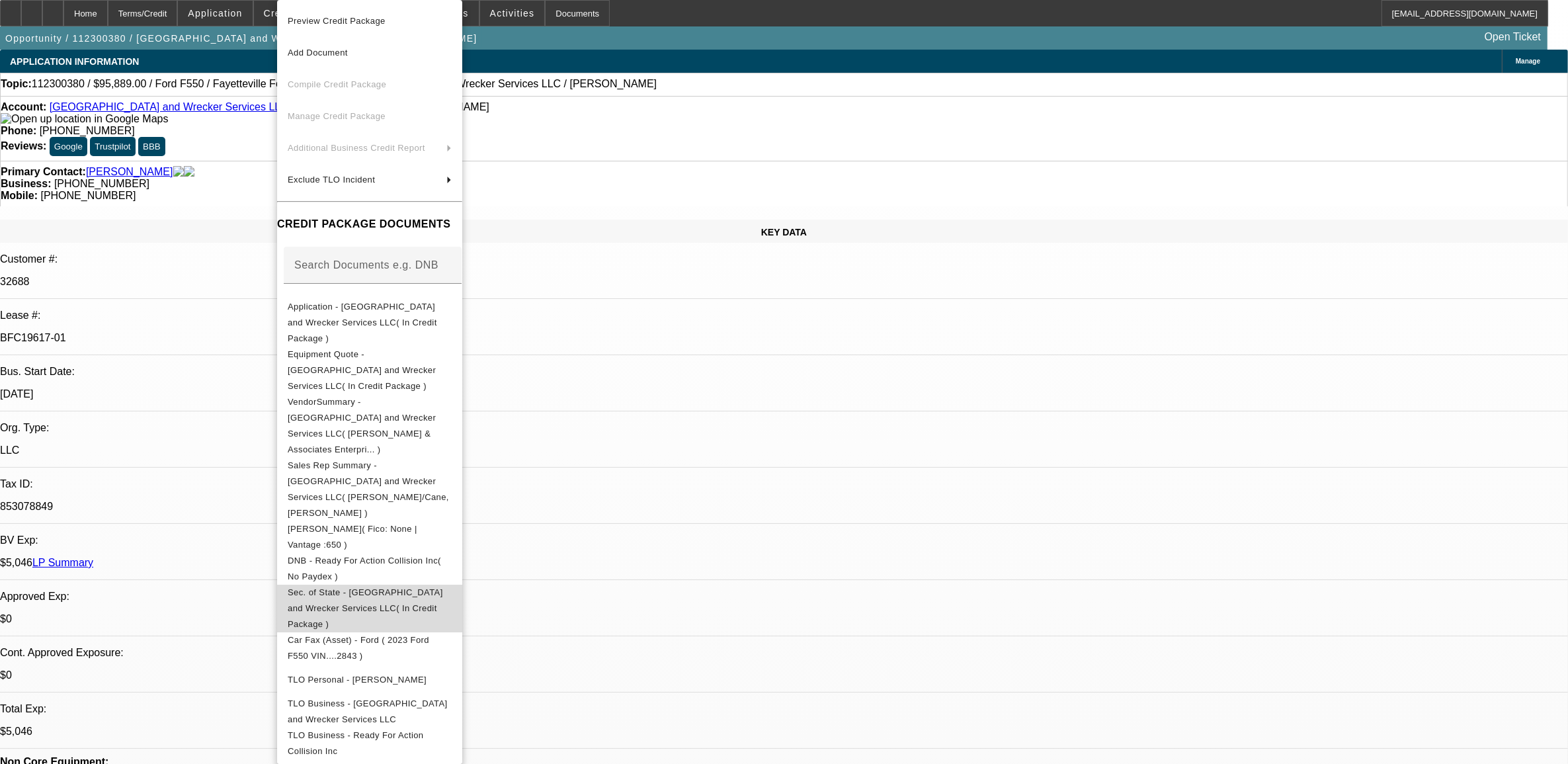
click at [362, 585] on span "Sec. of State - Oviedo Road and Wrecker Services LLC( In Credit Package )" at bounding box center [369, 608] width 164 height 47
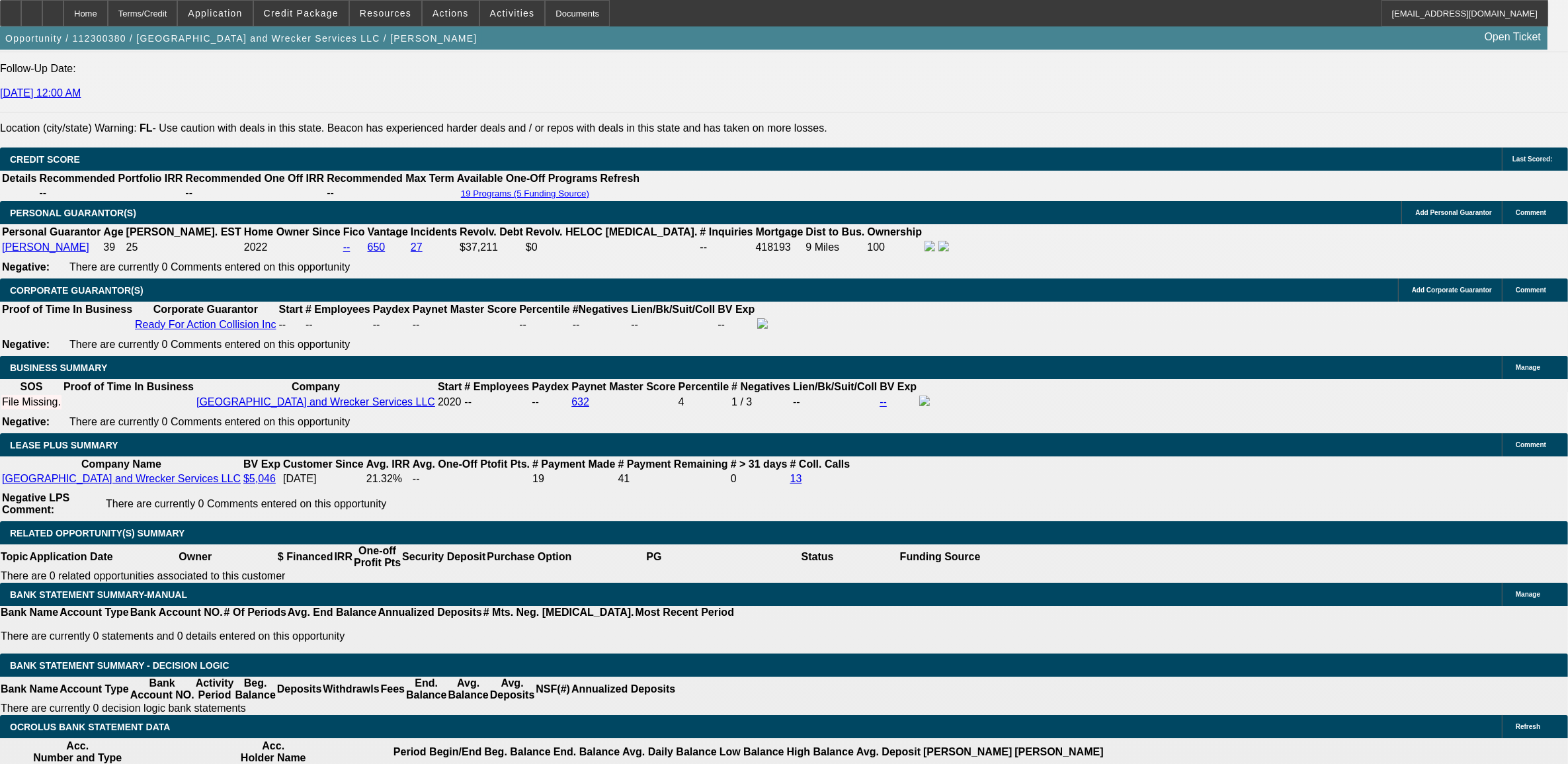
scroll to position [1902, 0]
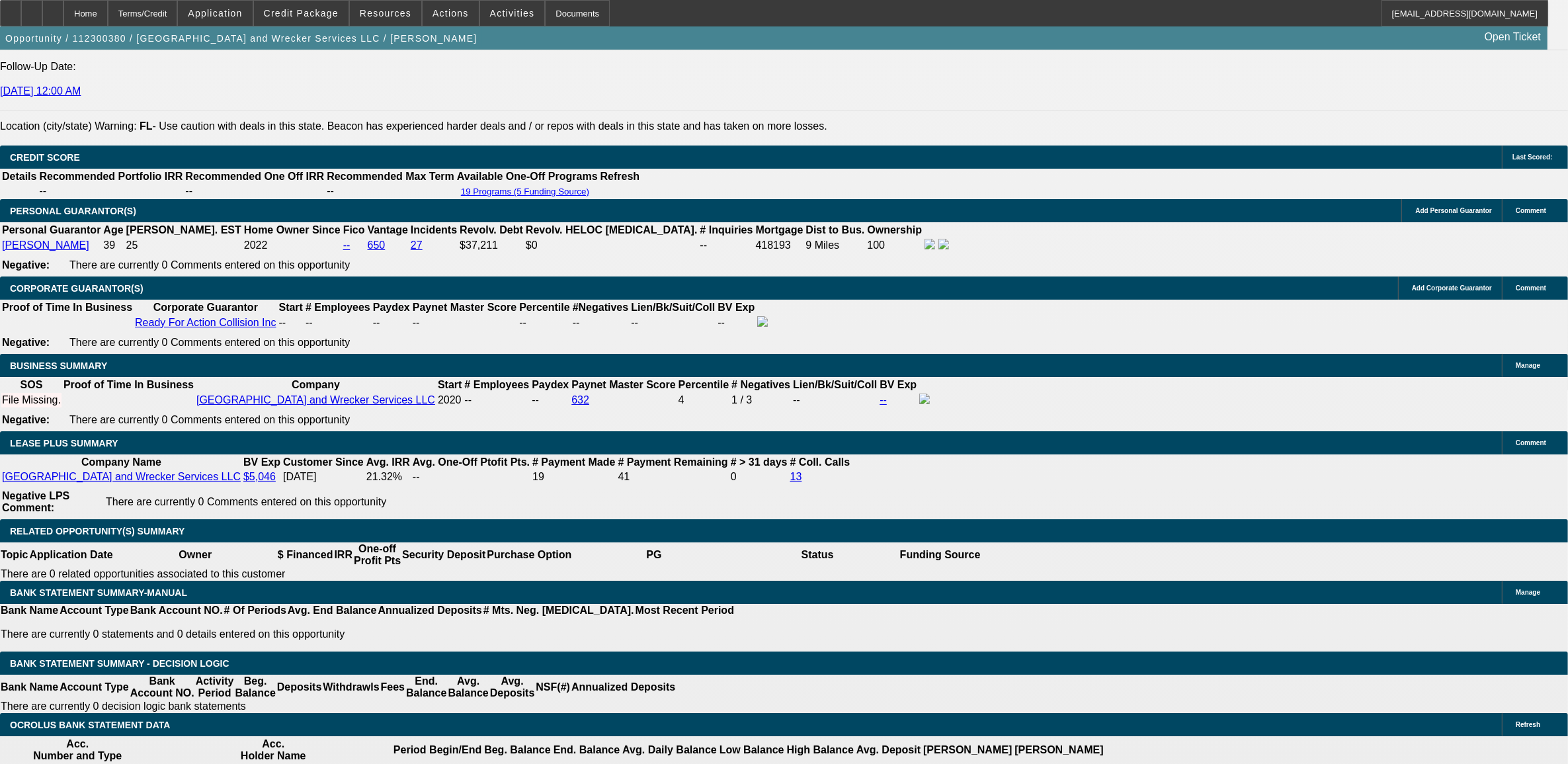
drag, startPoint x: 190, startPoint y: 389, endPoint x: 203, endPoint y: 387, distance: 13.2
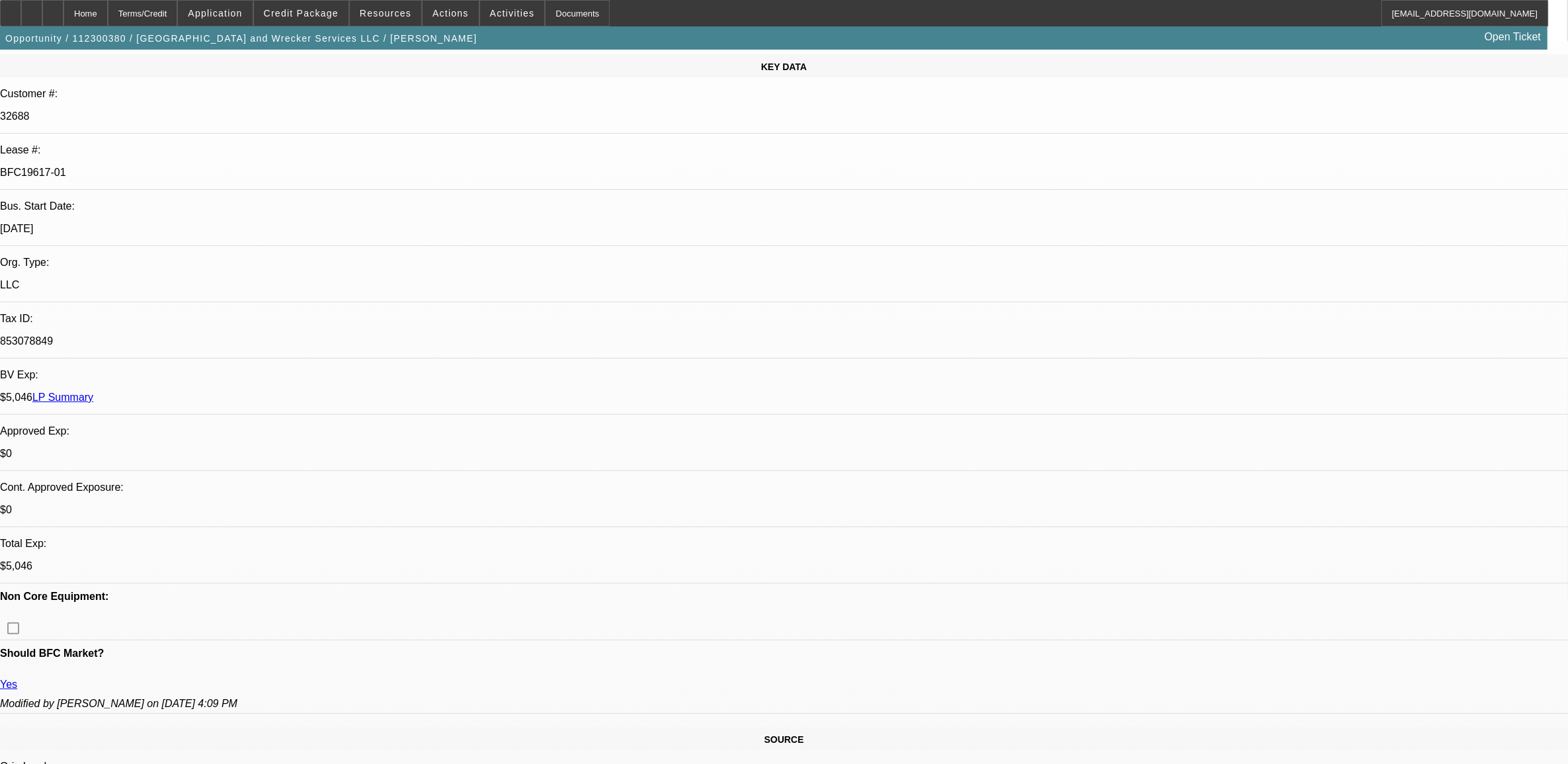
scroll to position [0, 0]
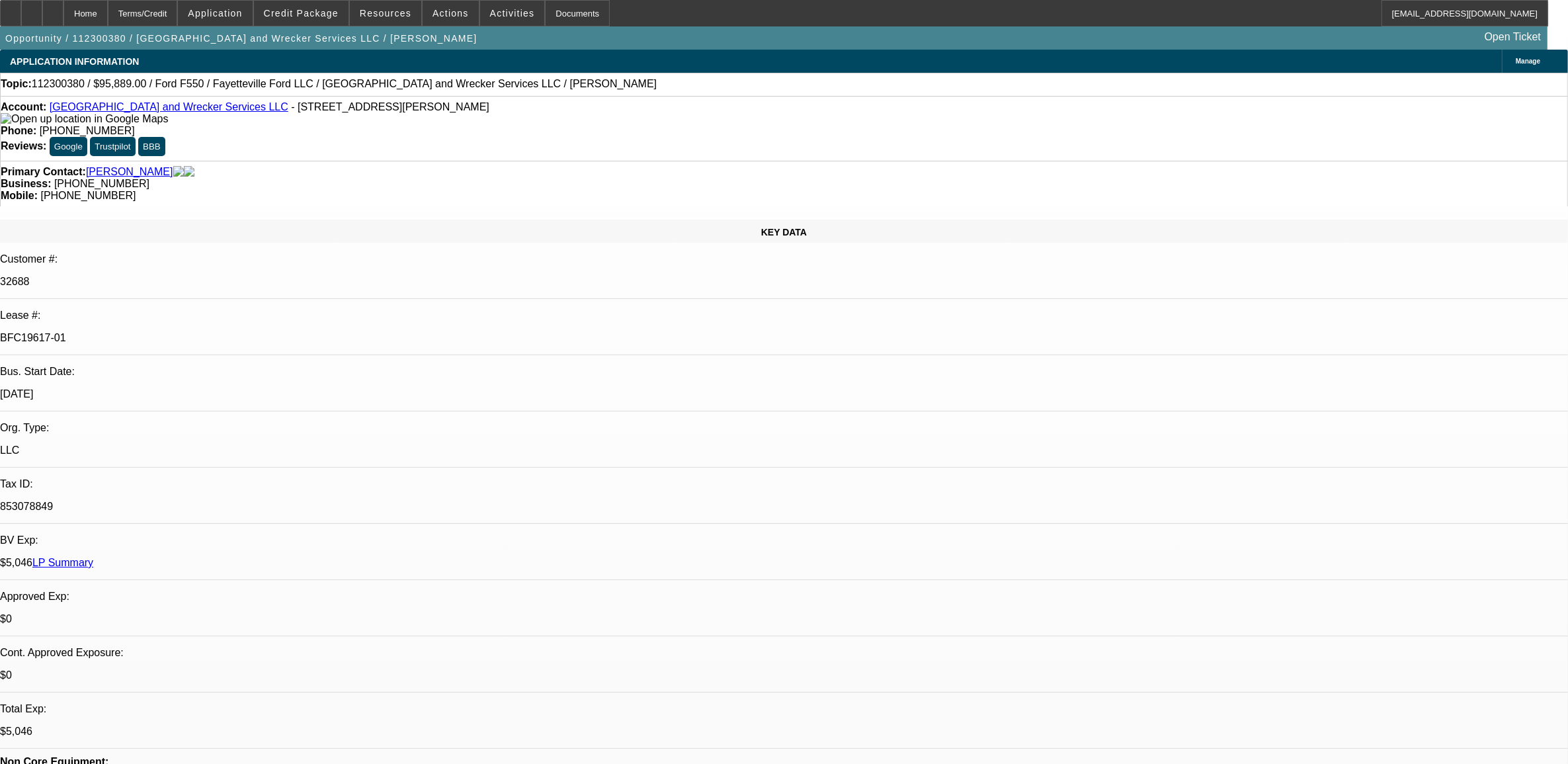
click at [94, 557] on link "LP Summary" at bounding box center [62, 562] width 61 height 11
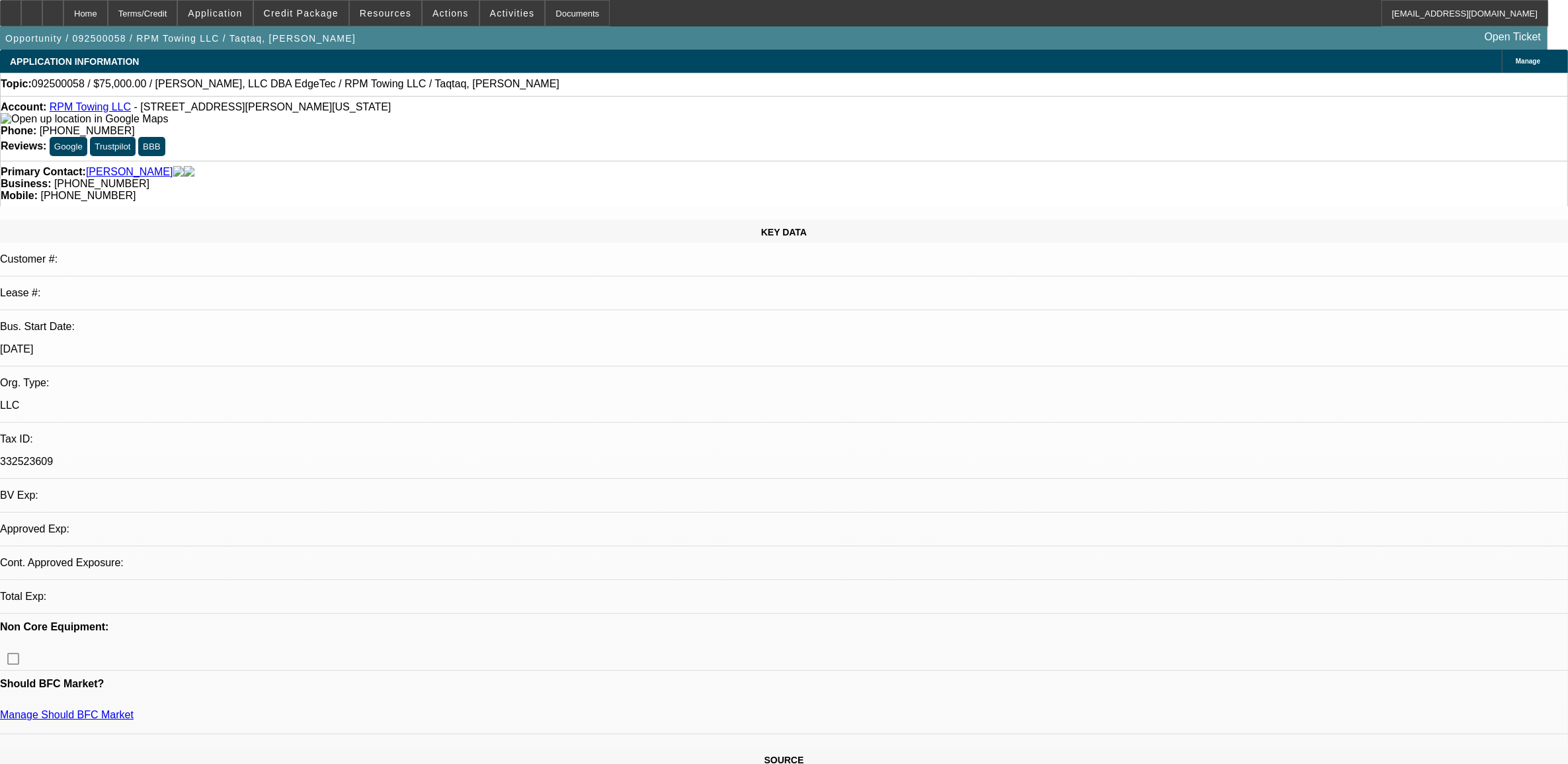
select select "0"
select select "2"
select select "0.1"
select select "4"
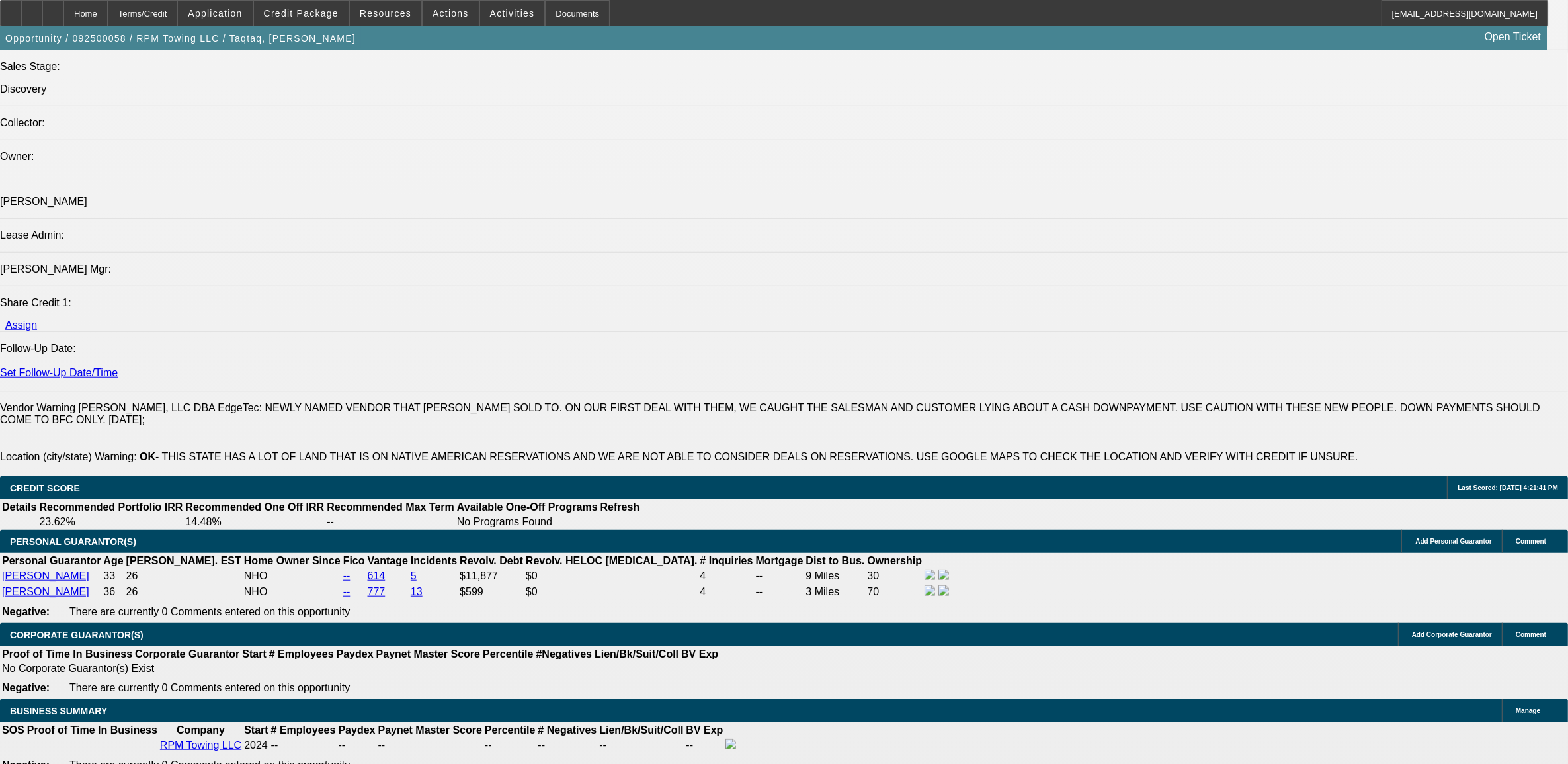
scroll to position [1571, 0]
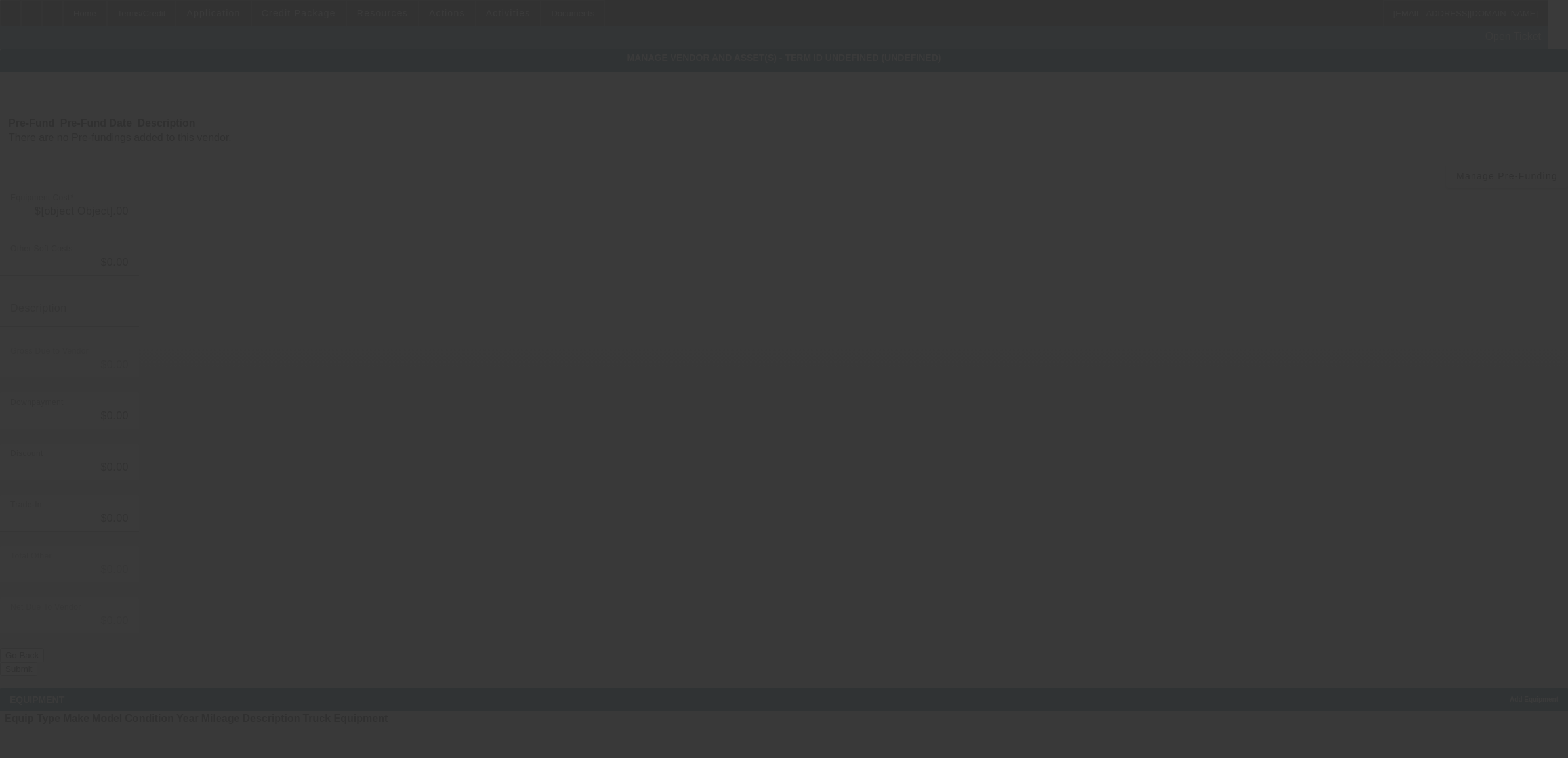
type input "$75,000.00"
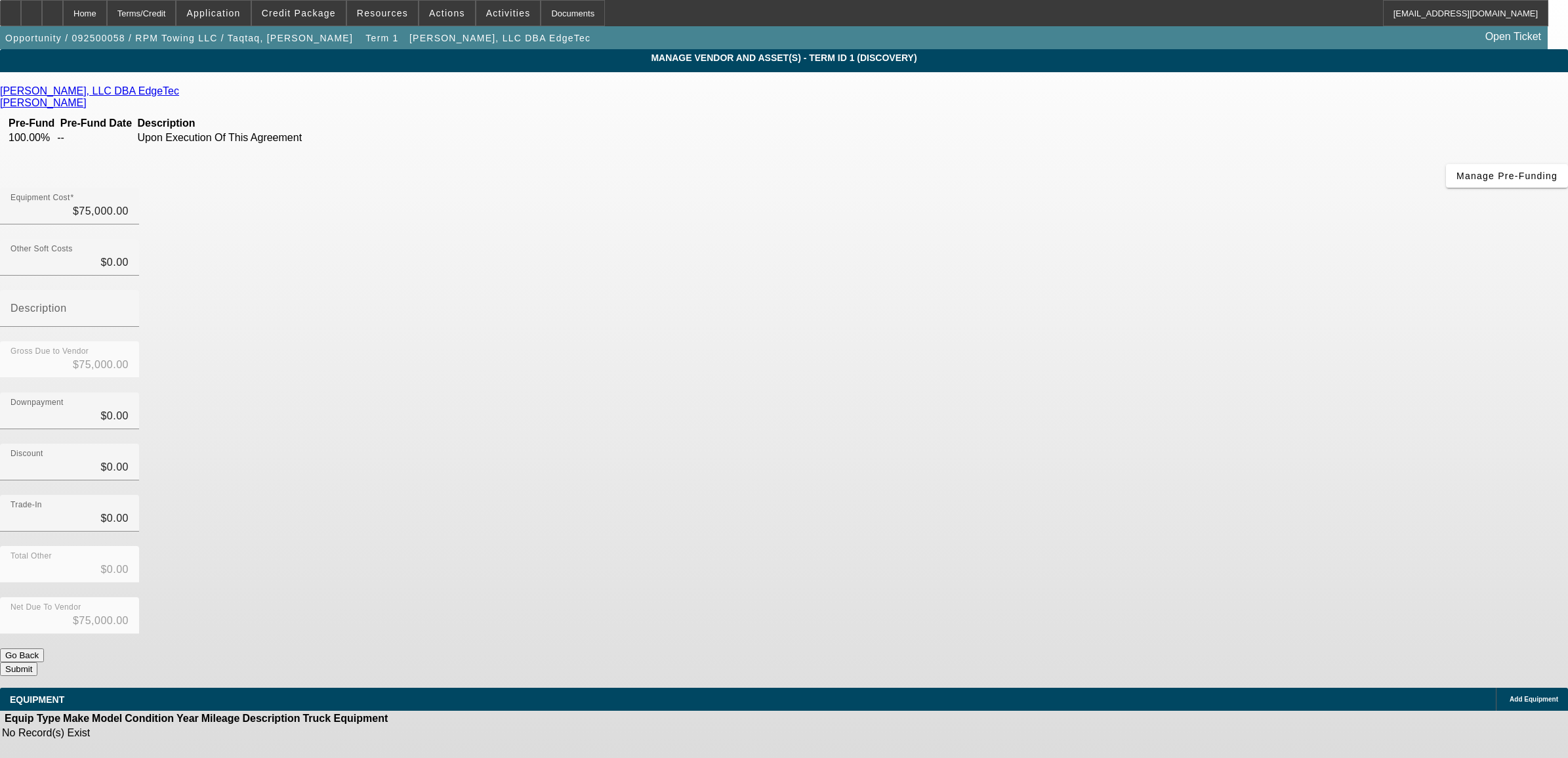
click at [1506, 700] on icon at bounding box center [1506, 700] width 0 height 0
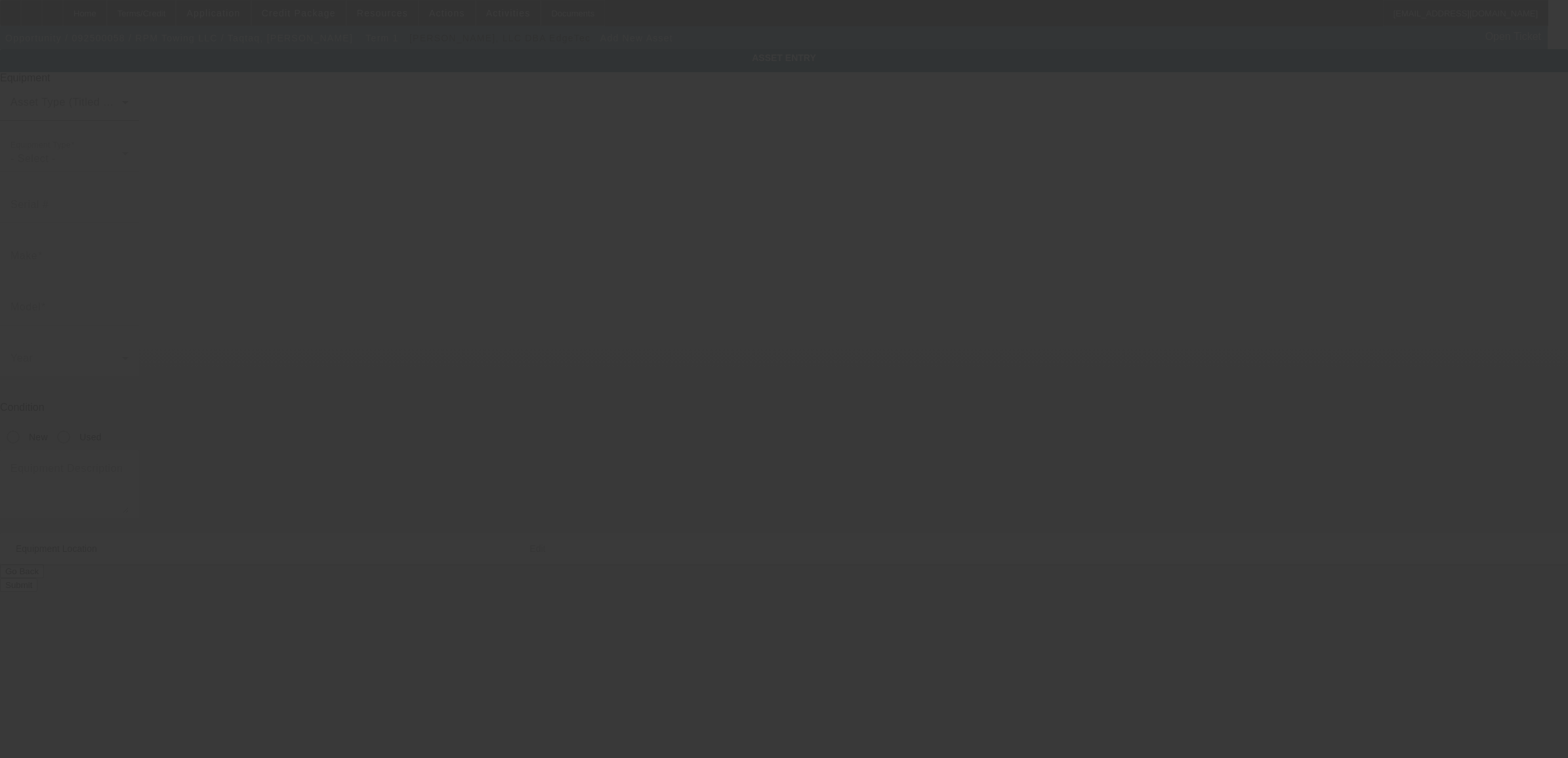
type input "[STREET_ADDRESS][PERSON_NAME]"
type input "[US_STATE][GEOGRAPHIC_DATA]"
type input "73112"
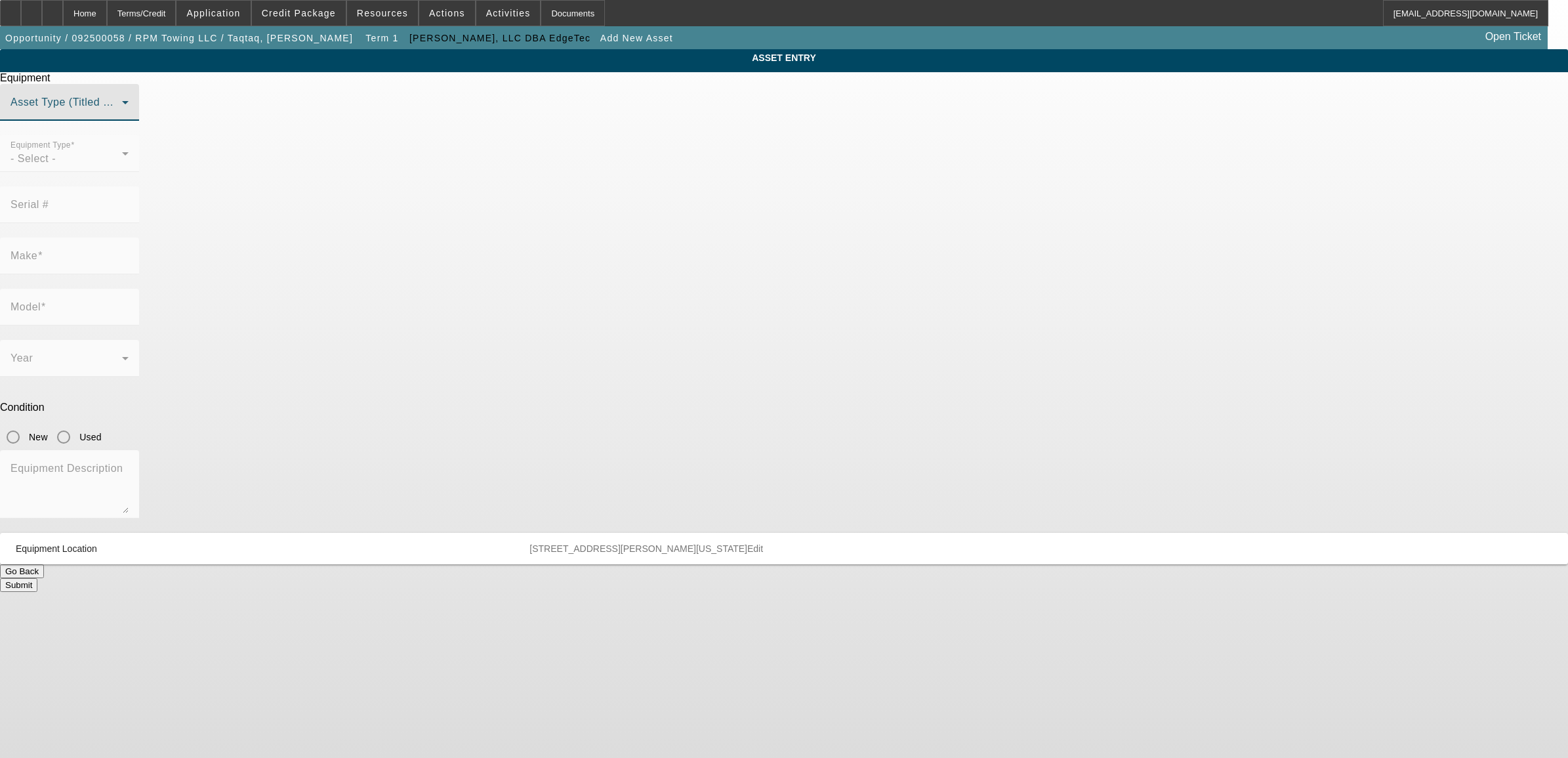
click at [122, 115] on span at bounding box center [66, 107] width 111 height 16
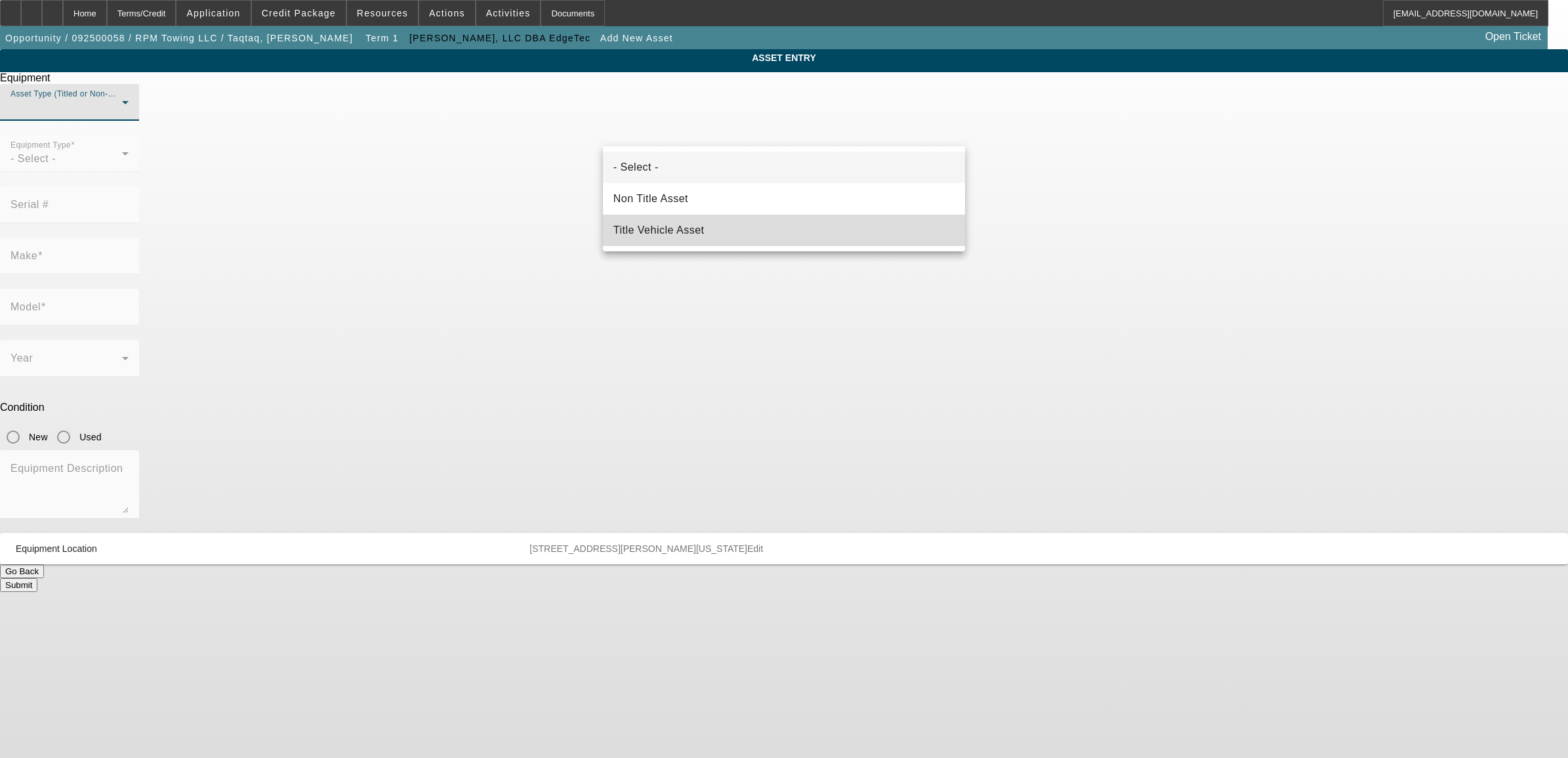
click at [631, 222] on span "Title Vehicle Asset" at bounding box center [659, 230] width 91 height 16
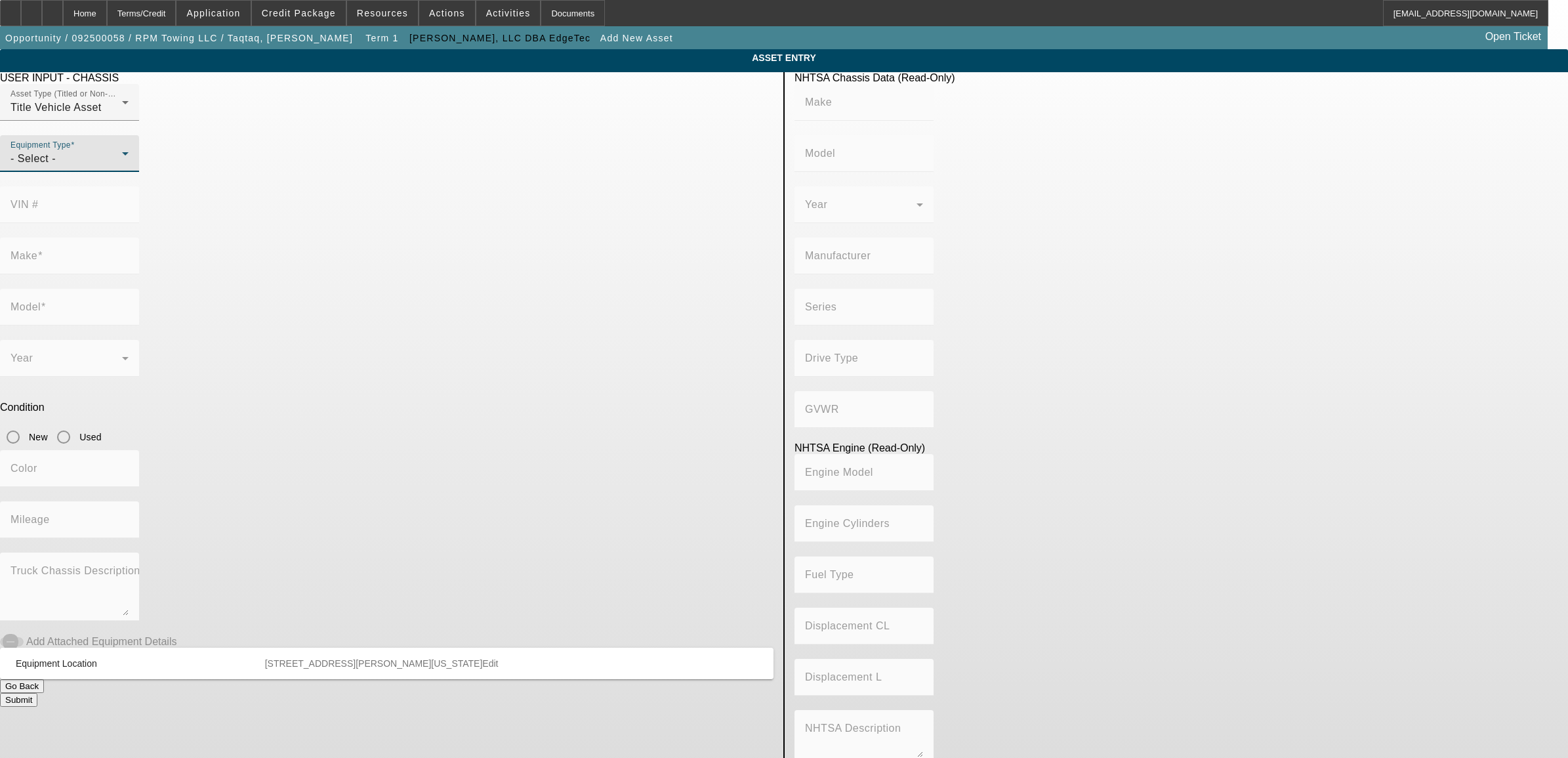
click at [122, 166] on div "- Select -" at bounding box center [66, 159] width 111 height 16
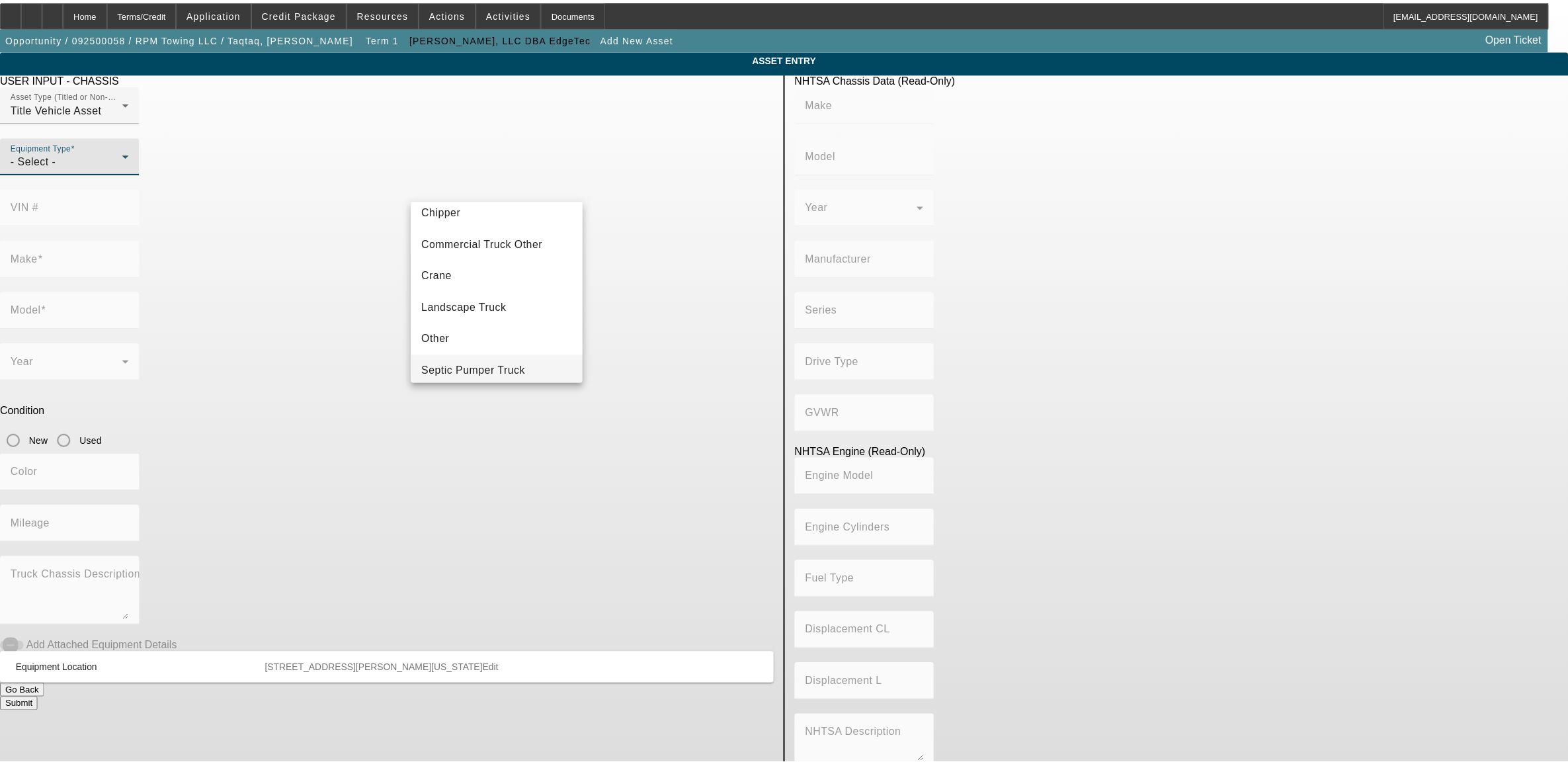
scroll to position [146, 0]
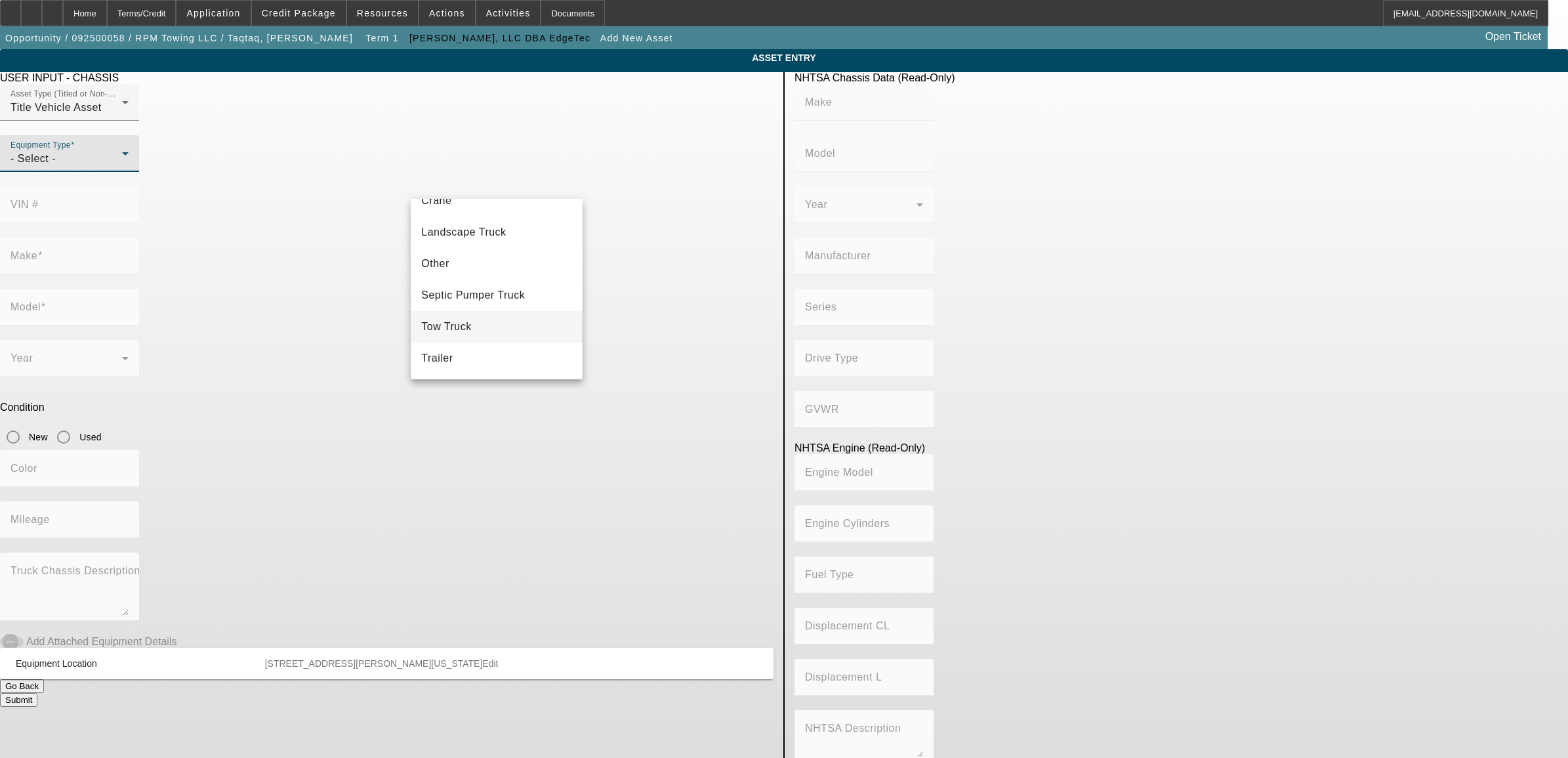
click at [452, 322] on span "Tow Truck" at bounding box center [446, 327] width 50 height 16
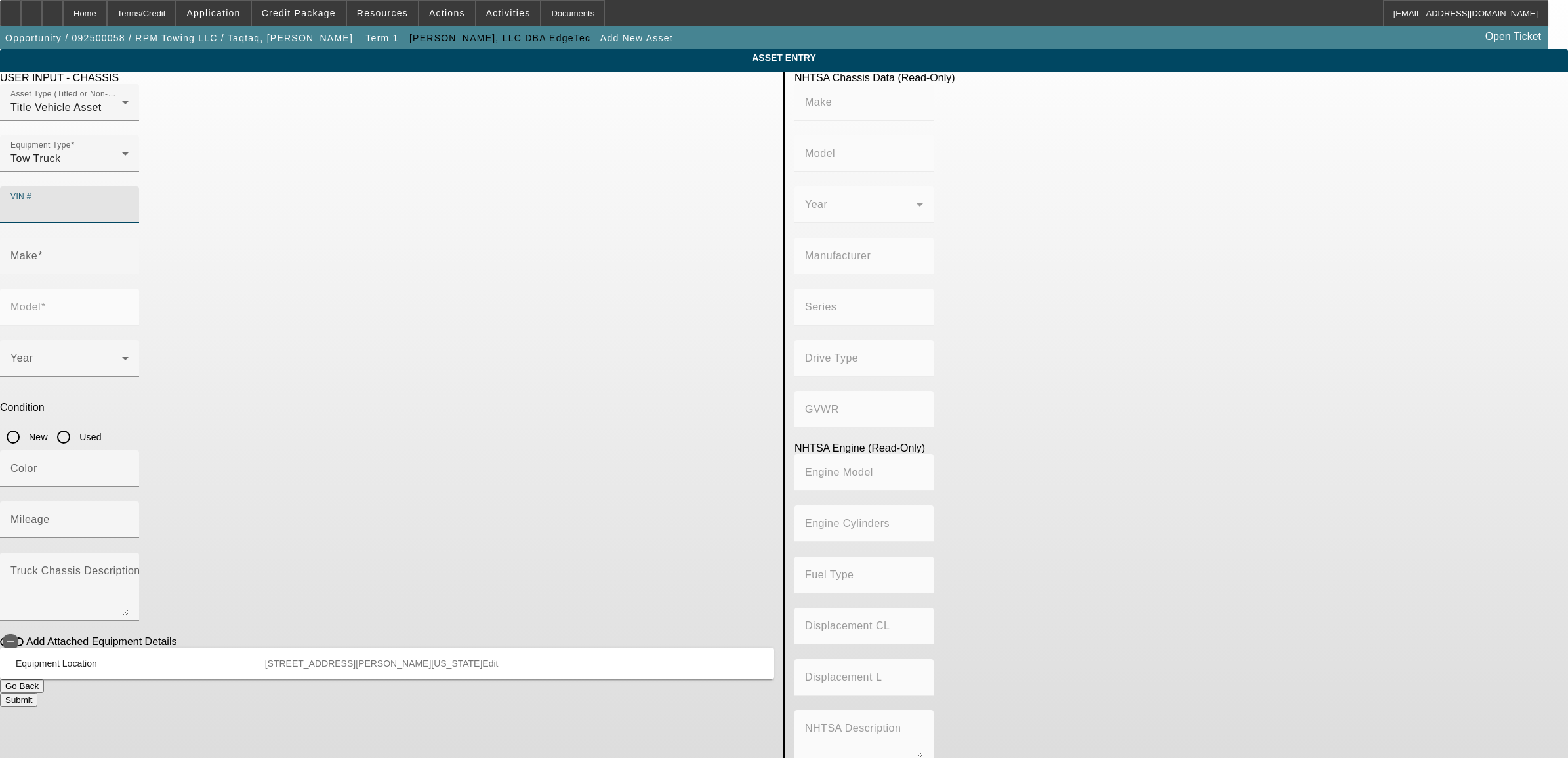
click at [129, 202] on input "VIN #" at bounding box center [70, 210] width 118 height 16
paste input "[US_VEHICLE_IDENTIFICATION_NUMBER]"
type input "[US_VEHICLE_IDENTIFICATION_NUMBER]"
type input "HINO"
type input "Incomplete Vehicle"
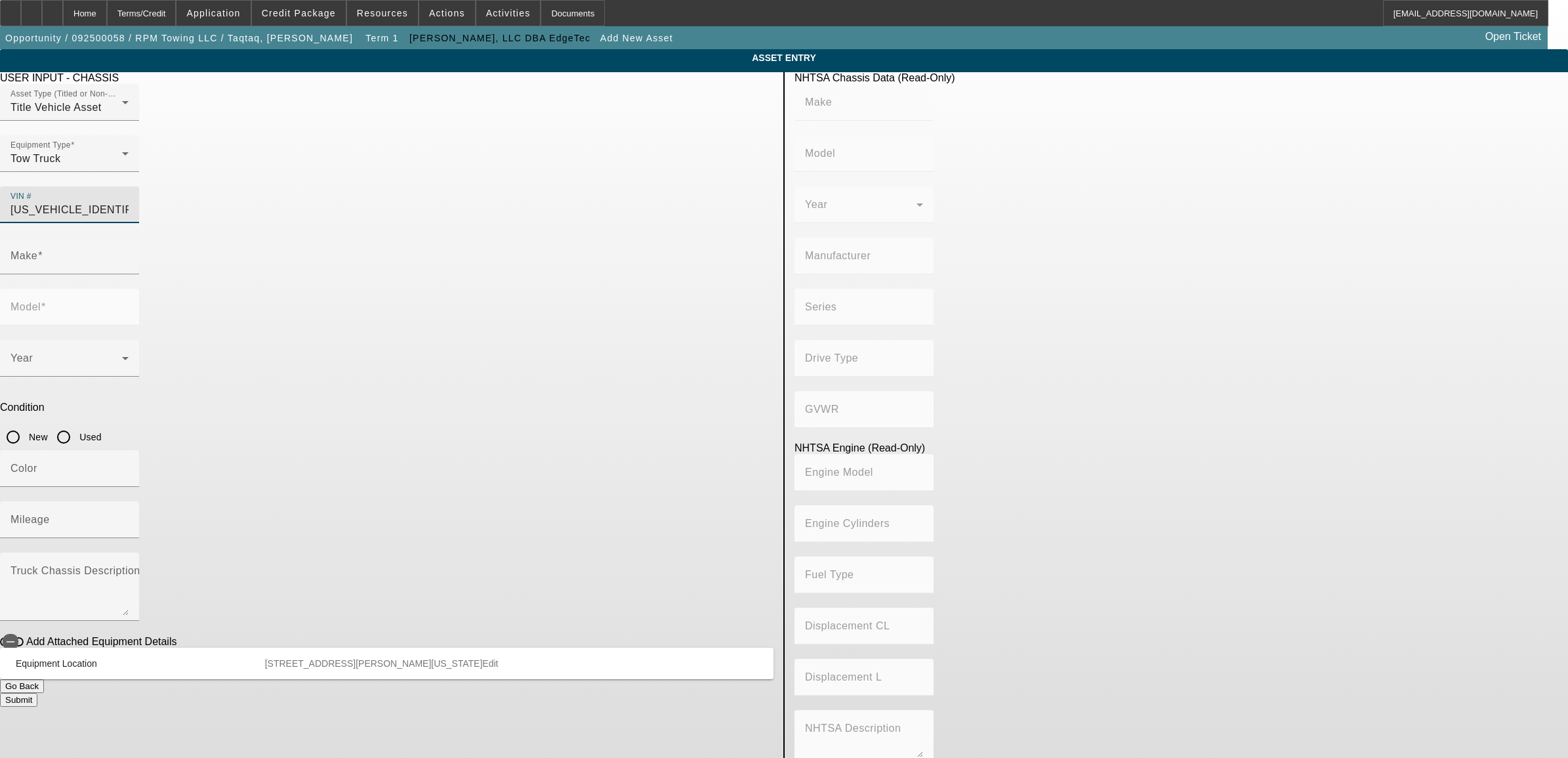
type input "HINO MOTORS MANUFACTURING U.S.A."
type input "4x2"
type input "Class 6: 19,501 - 26,000 lb (8,845 - 11,794 kg)"
type input "B6.7 260 / B6.7 240"
type input "Diesel"
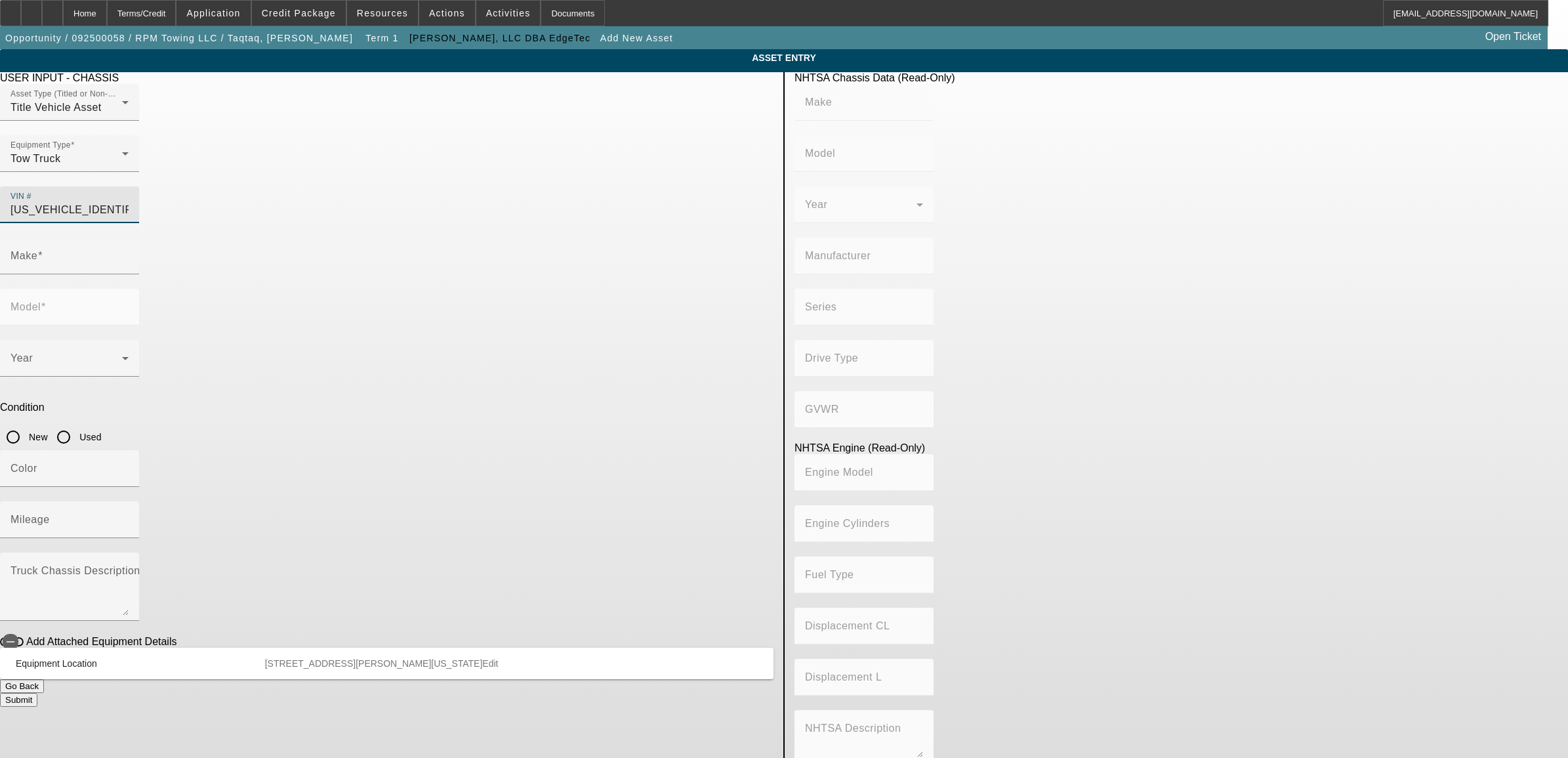
type input "408.85908543470"
type input "6.7"
type input "[US_VEHICLE_IDENTIFICATION_NUMBER]"
type input "HINO"
type input "Incomplete Vehicle"
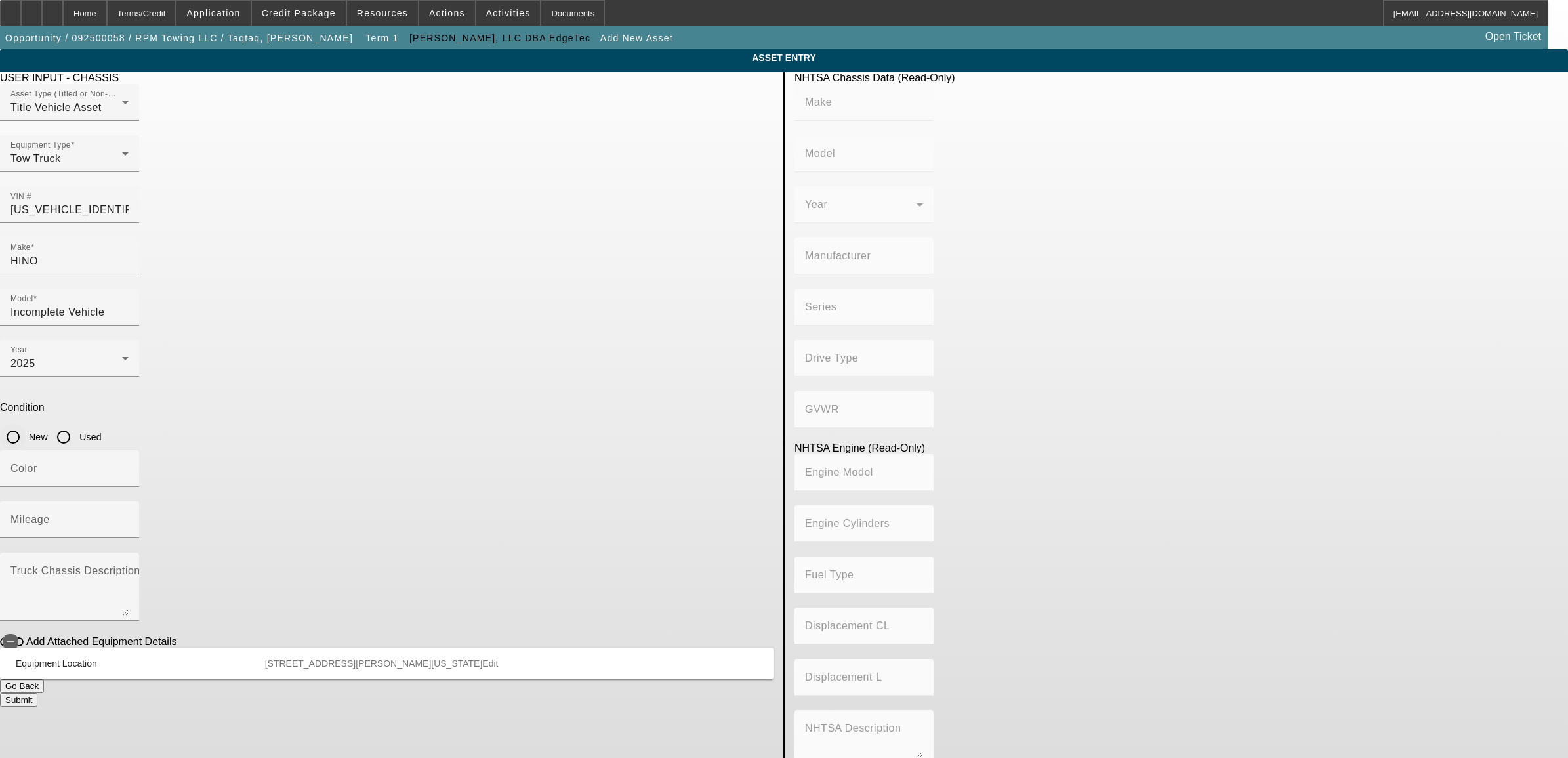
click at [27, 424] on input "New" at bounding box center [13, 437] width 27 height 27
radio input "true"
click at [129, 517] on input "Mileage" at bounding box center [70, 525] width 118 height 16
type input "HINO"
type input "Incomplete Vehicle"
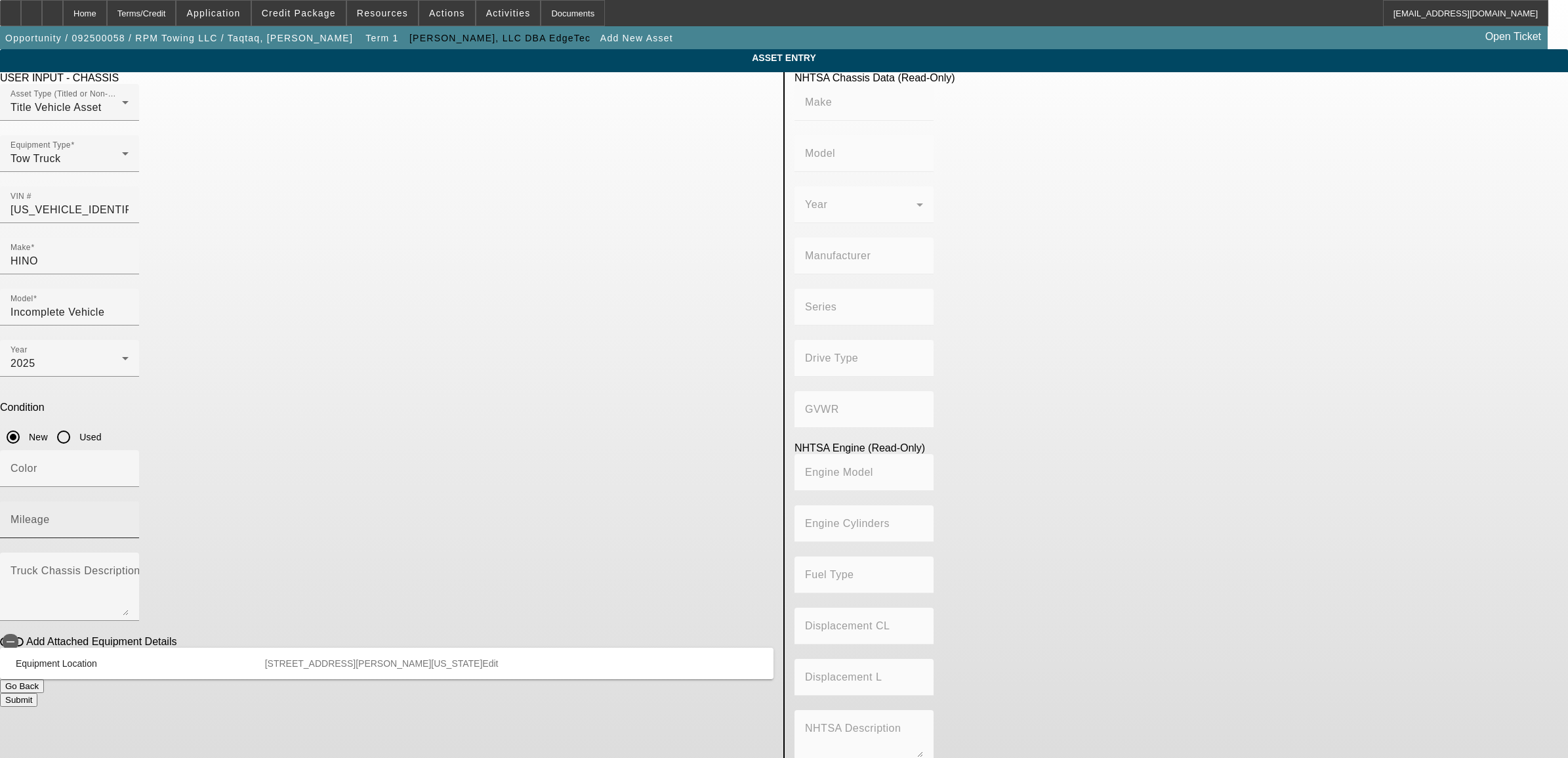
type input "HINO MOTORS MANUFACTURING U.S.A."
type input "4x2"
type input "Class 6: 19,501 - 26,000 lb (8,845 - 11,794 kg)"
type input "B6.7 260 / B6.7 240"
type input "Diesel"
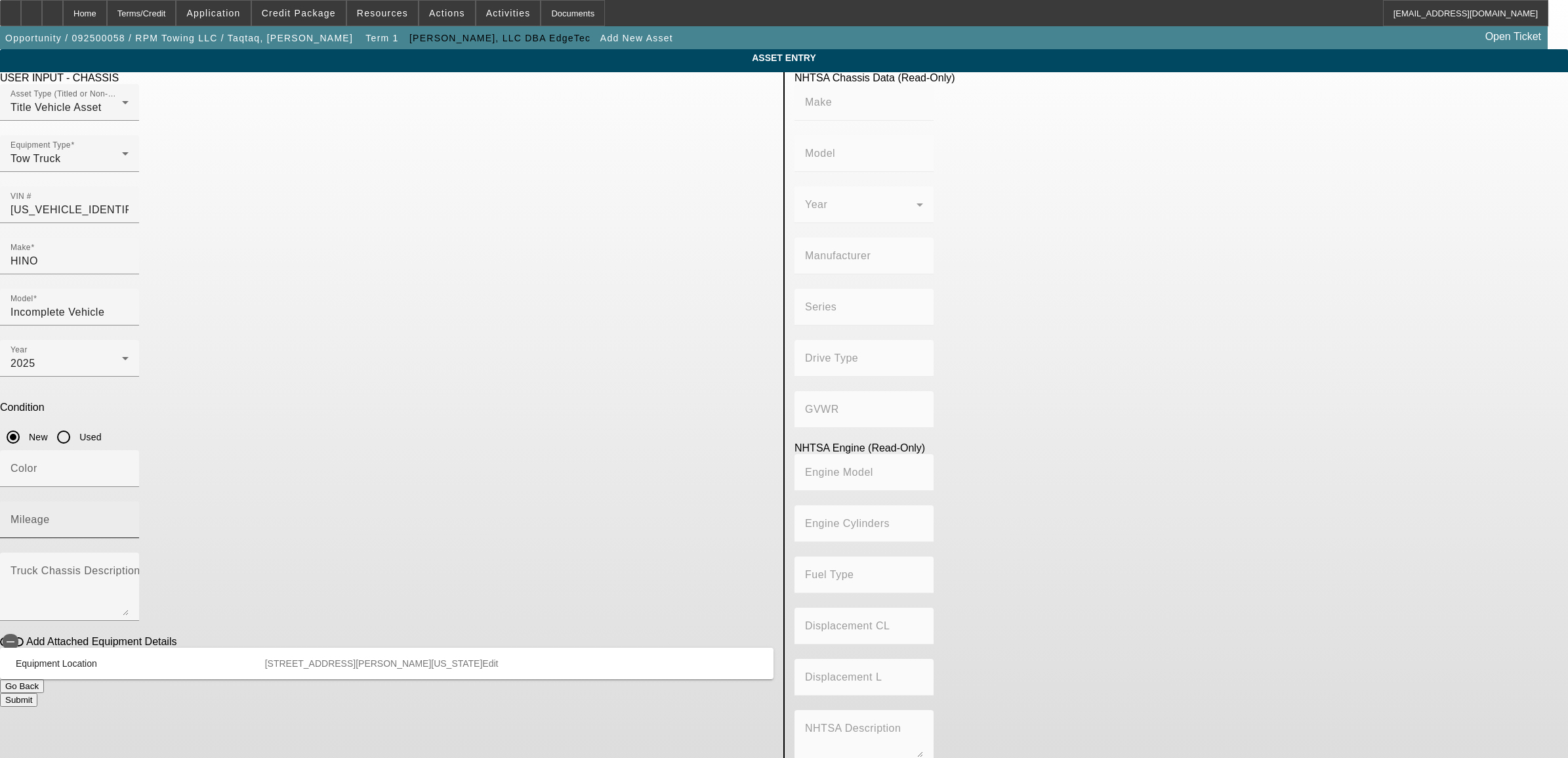
type input "408.85908543470"
type input "6.7"
type input "1"
type textarea "w"
type textarea "with"
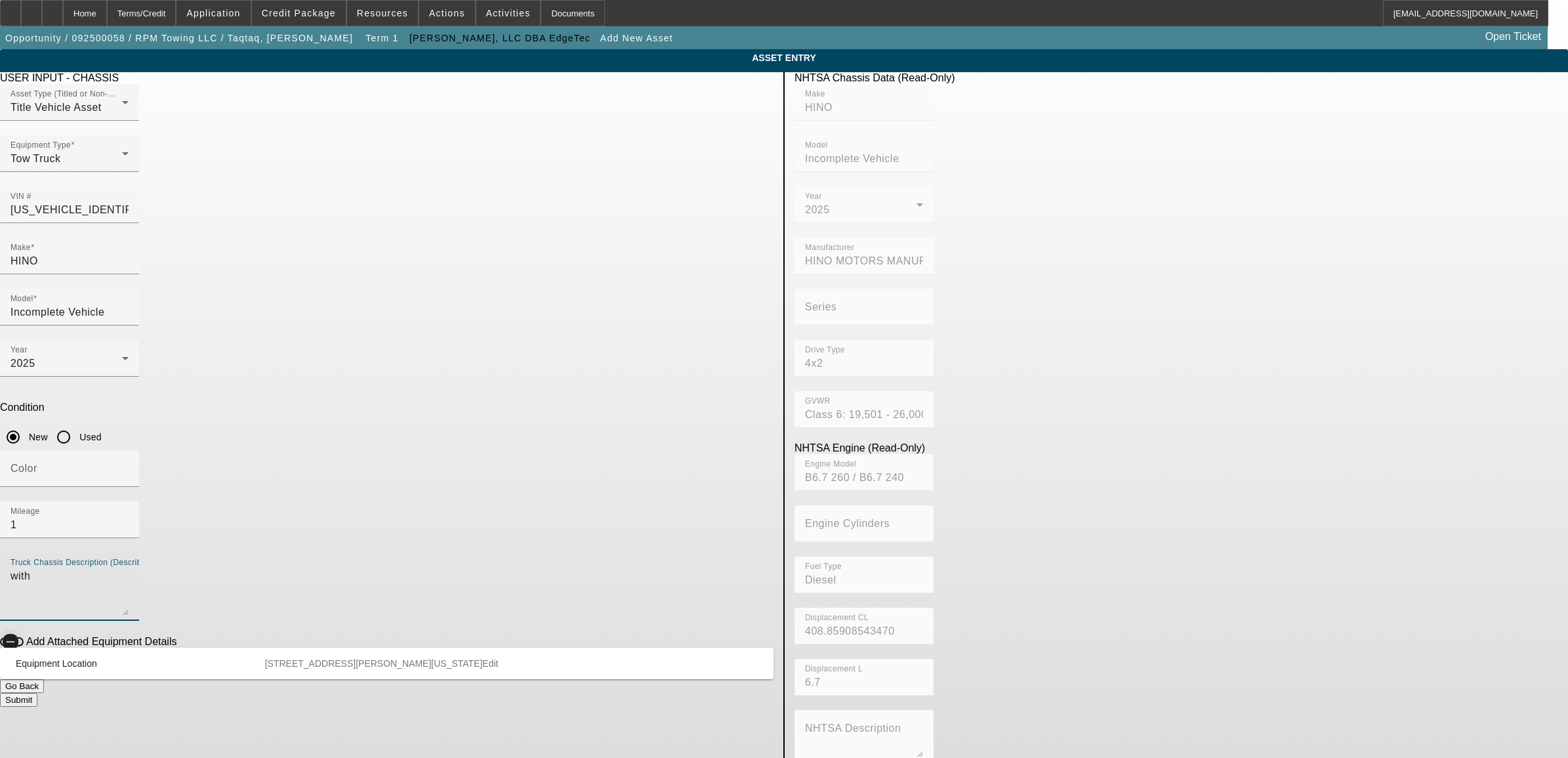
click at [17, 636] on icon "button" at bounding box center [11, 642] width 12 height 12
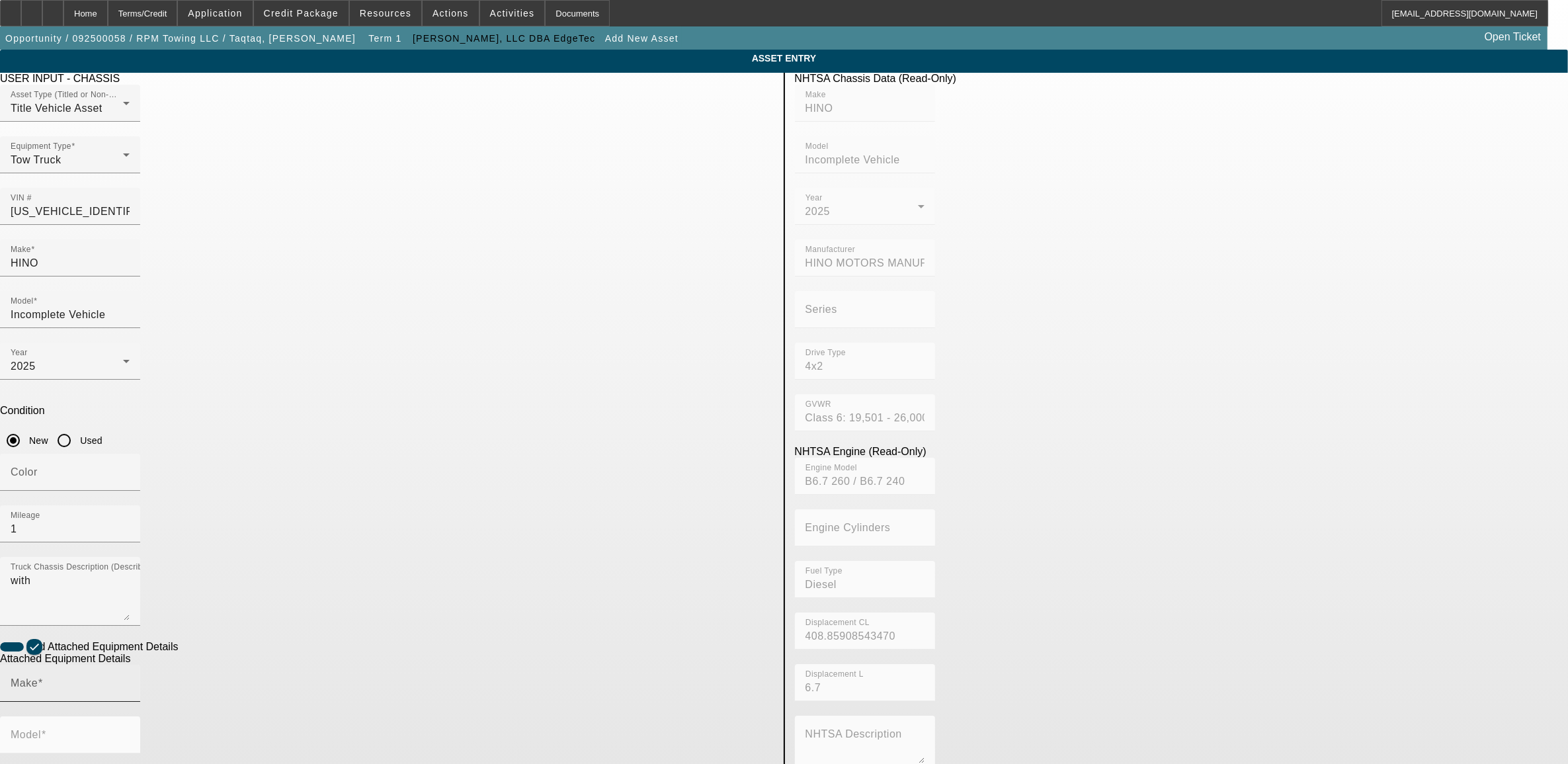
click at [130, 680] on input "Make" at bounding box center [70, 688] width 119 height 16
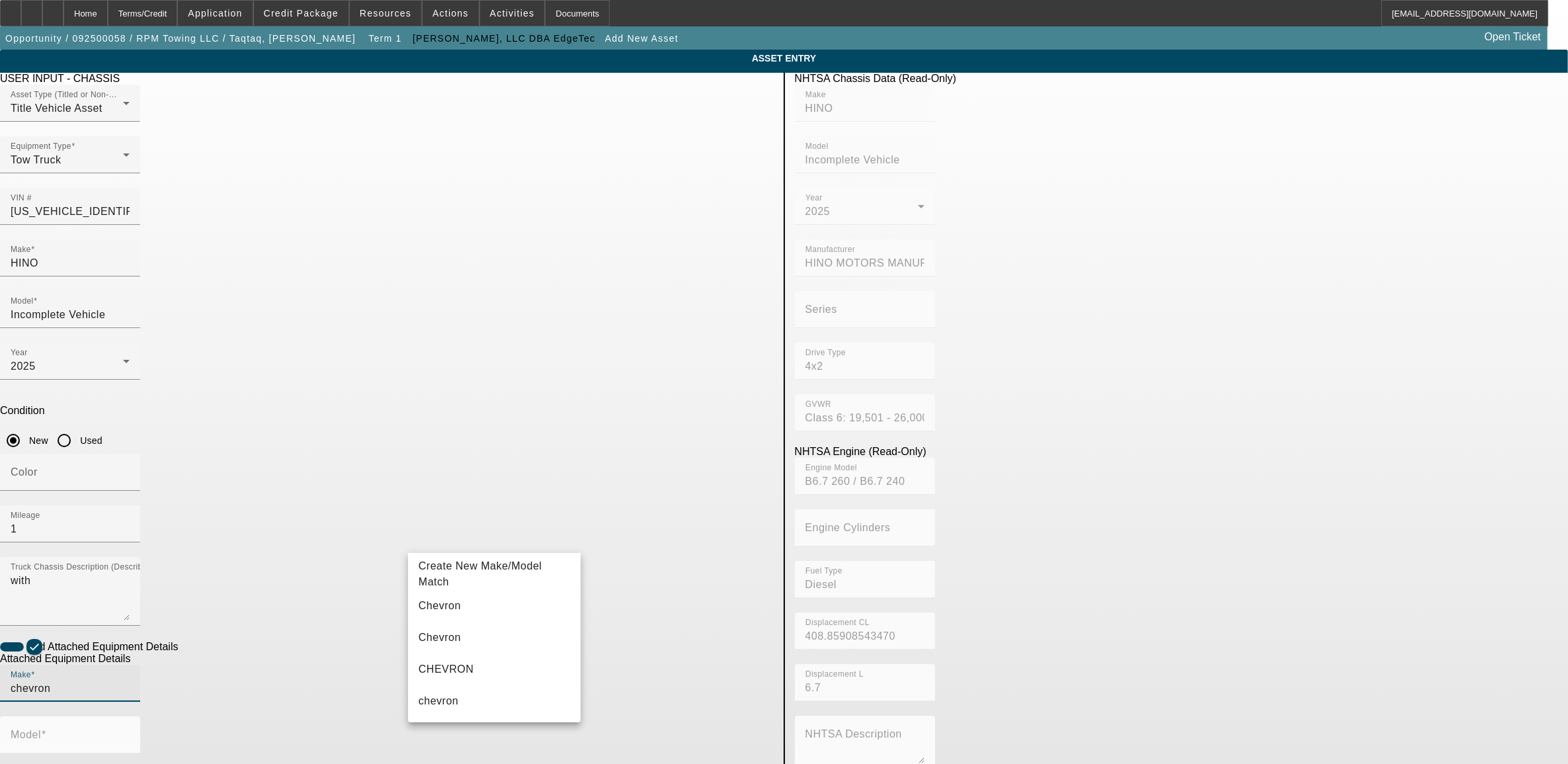
drag, startPoint x: 464, startPoint y: 612, endPoint x: 567, endPoint y: 597, distance: 104.1
click at [467, 608] on mat-option "Chevron" at bounding box center [495, 606] width 172 height 31
type input "Chevron"
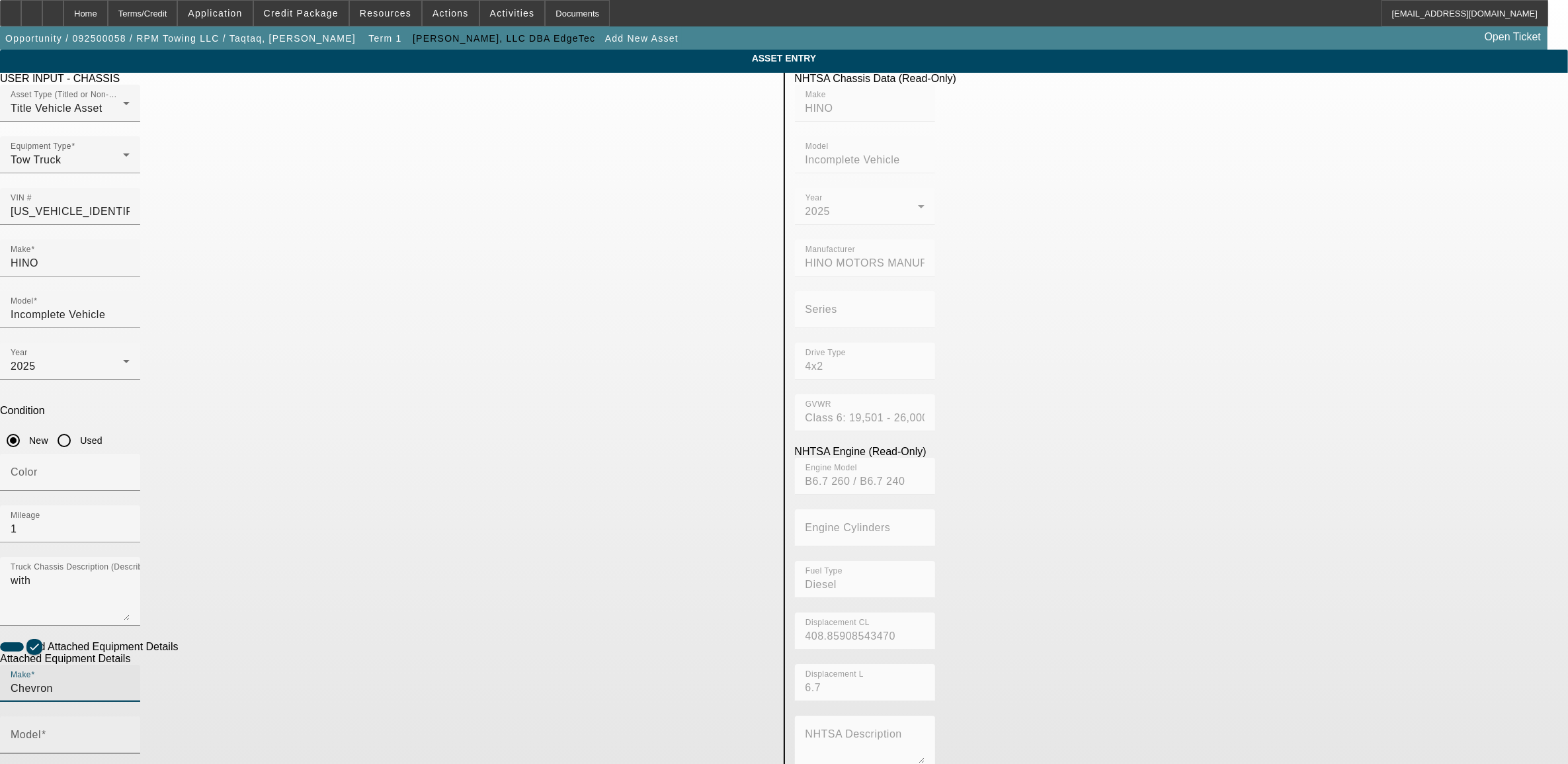
click at [130, 732] on input "Model" at bounding box center [70, 740] width 119 height 16
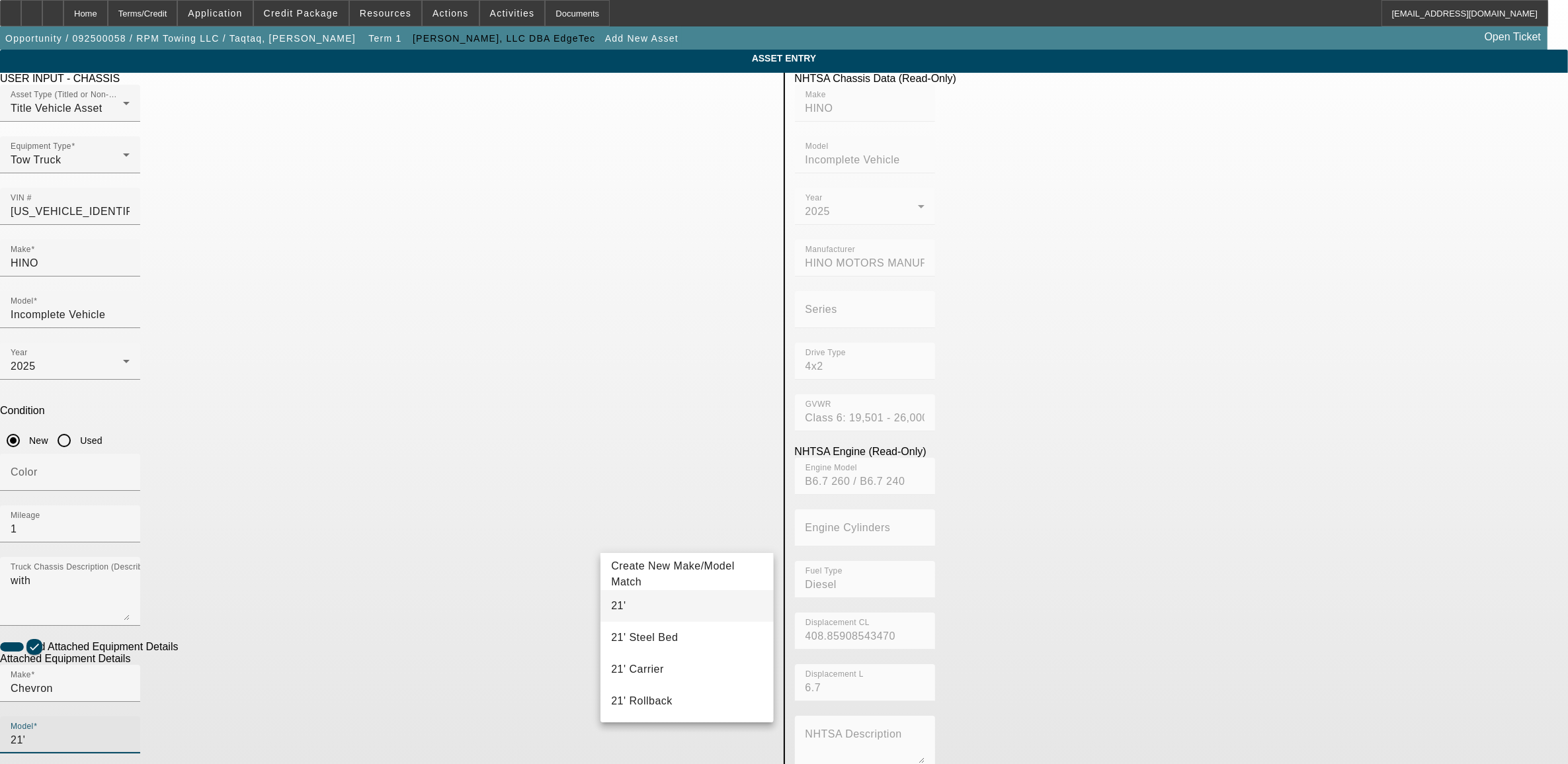
type input "21'"
click at [633, 609] on mat-option "21'" at bounding box center [687, 606] width 172 height 31
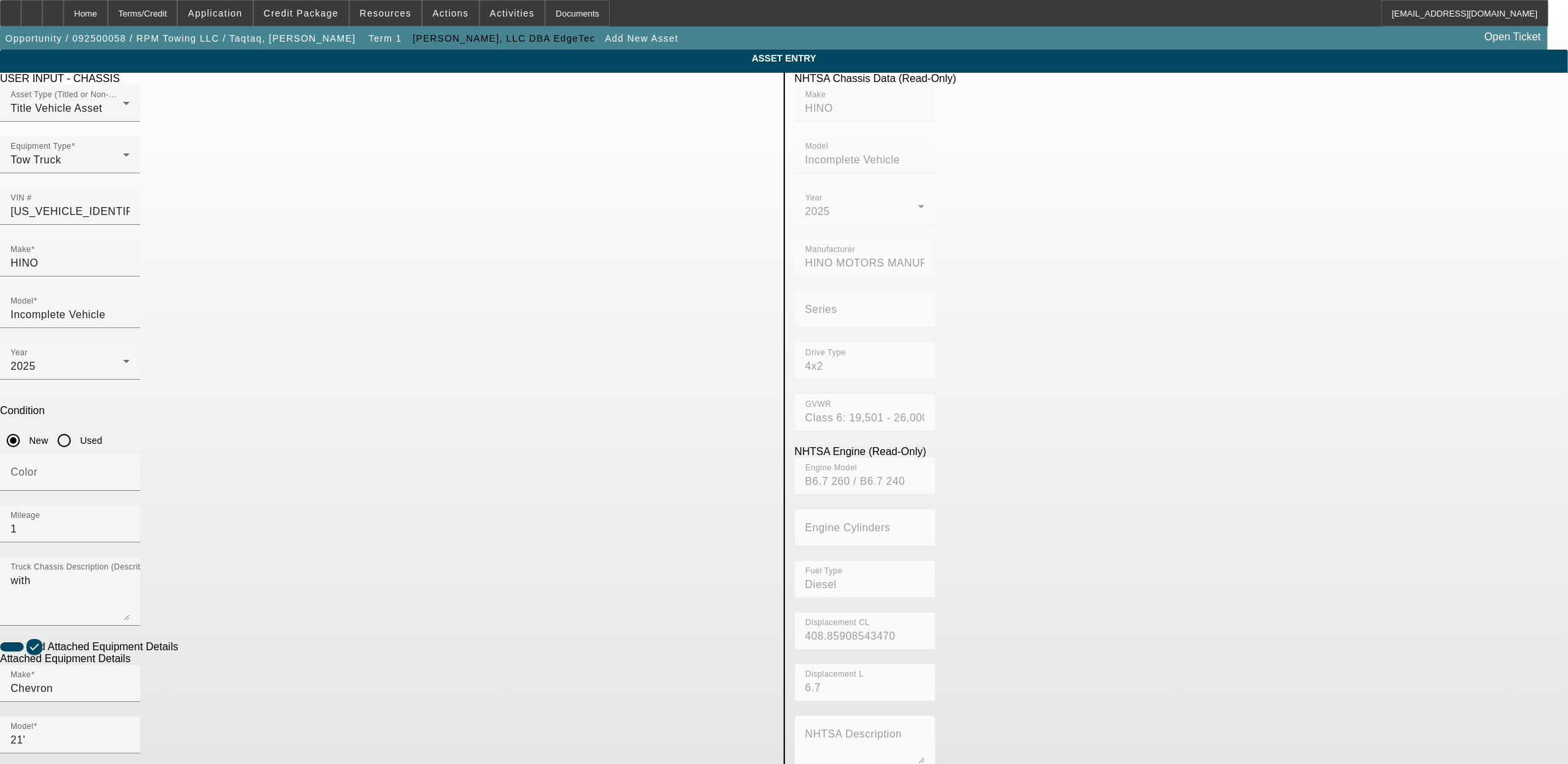
drag, startPoint x: 609, startPoint y: 602, endPoint x: 599, endPoint y: 598, distance: 10.8
radio input "true"
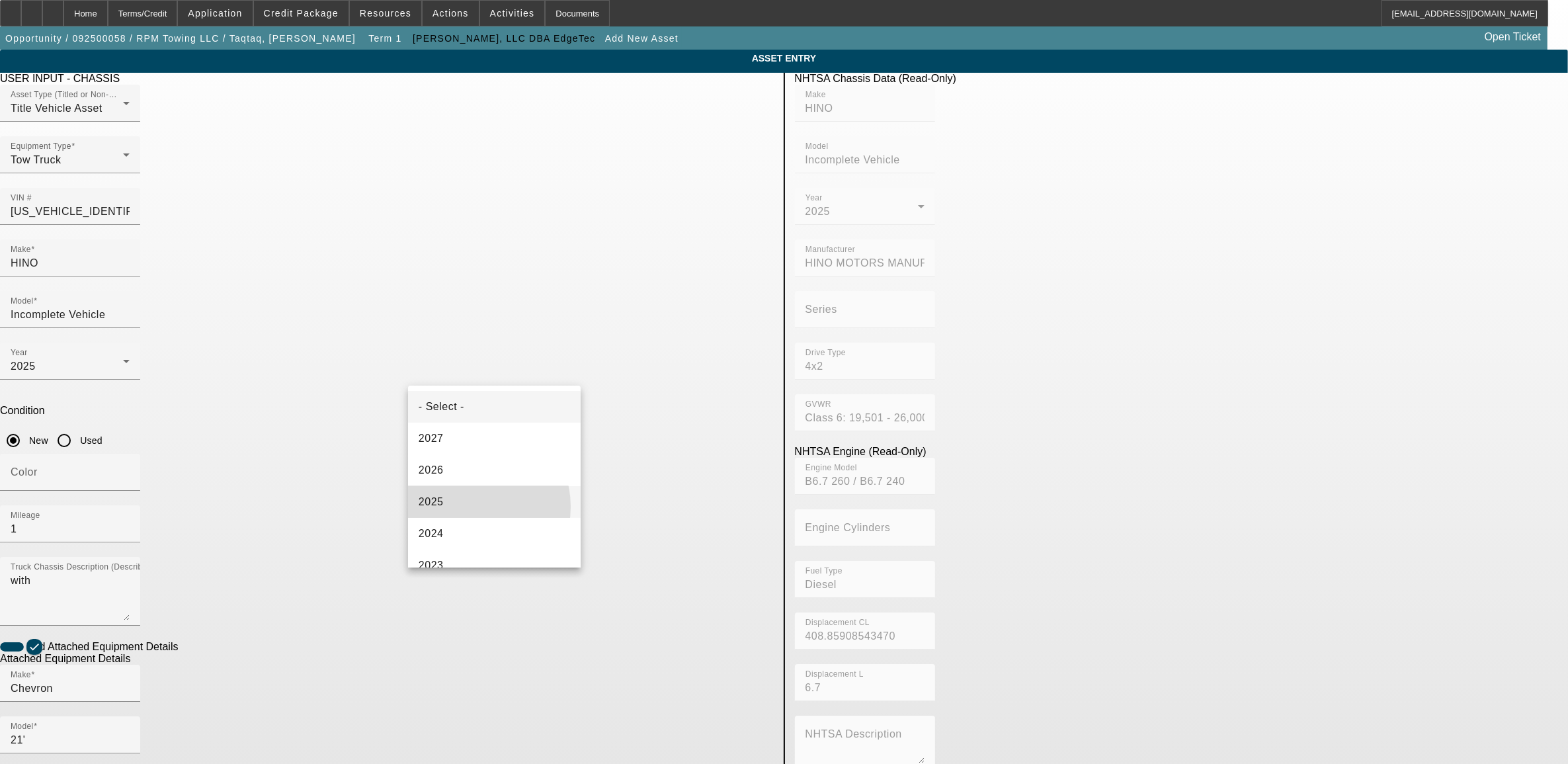
click at [472, 506] on mat-option "2025" at bounding box center [495, 501] width 172 height 31
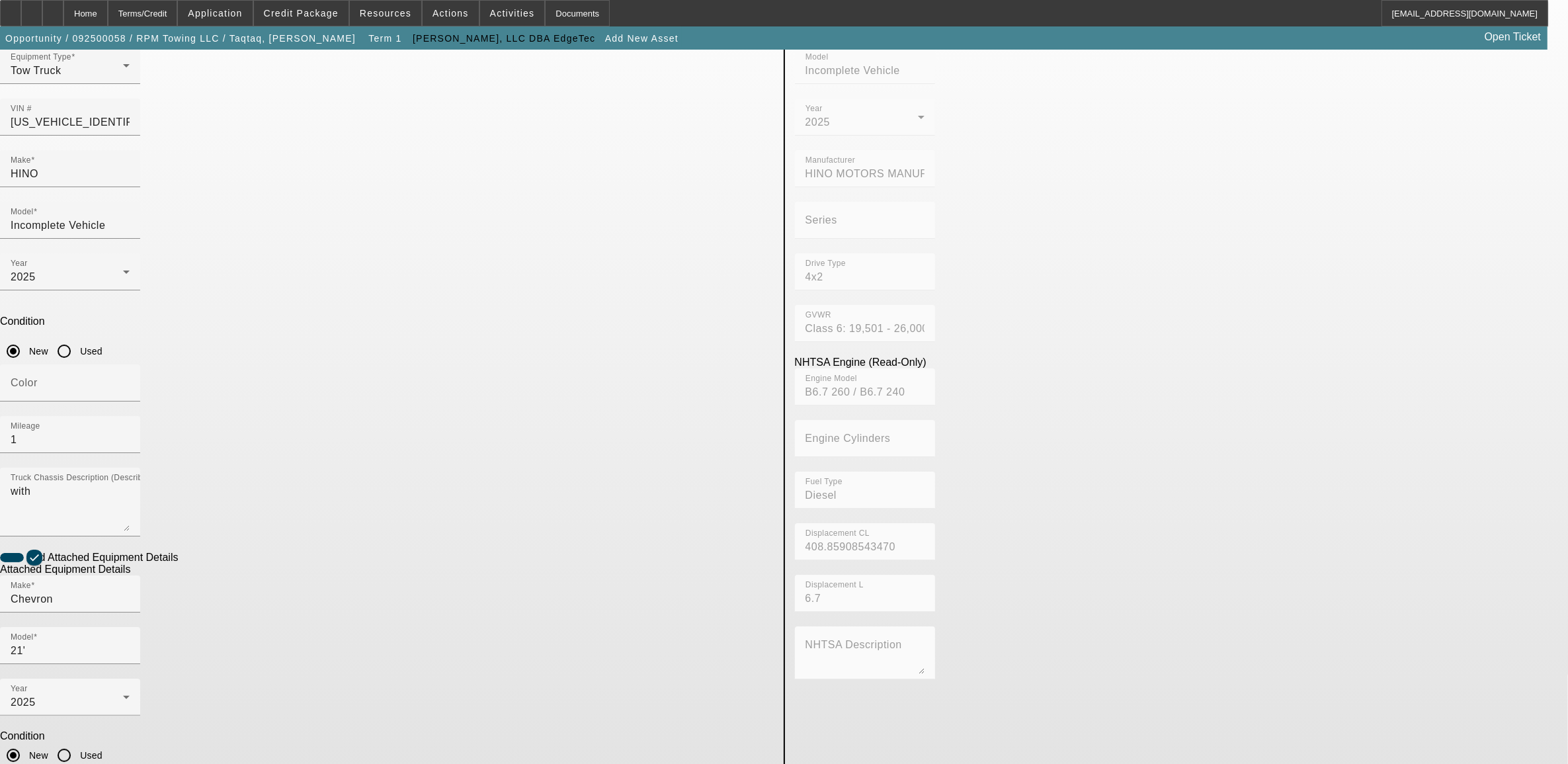
scroll to position [91, 0]
type textarea "rollback"
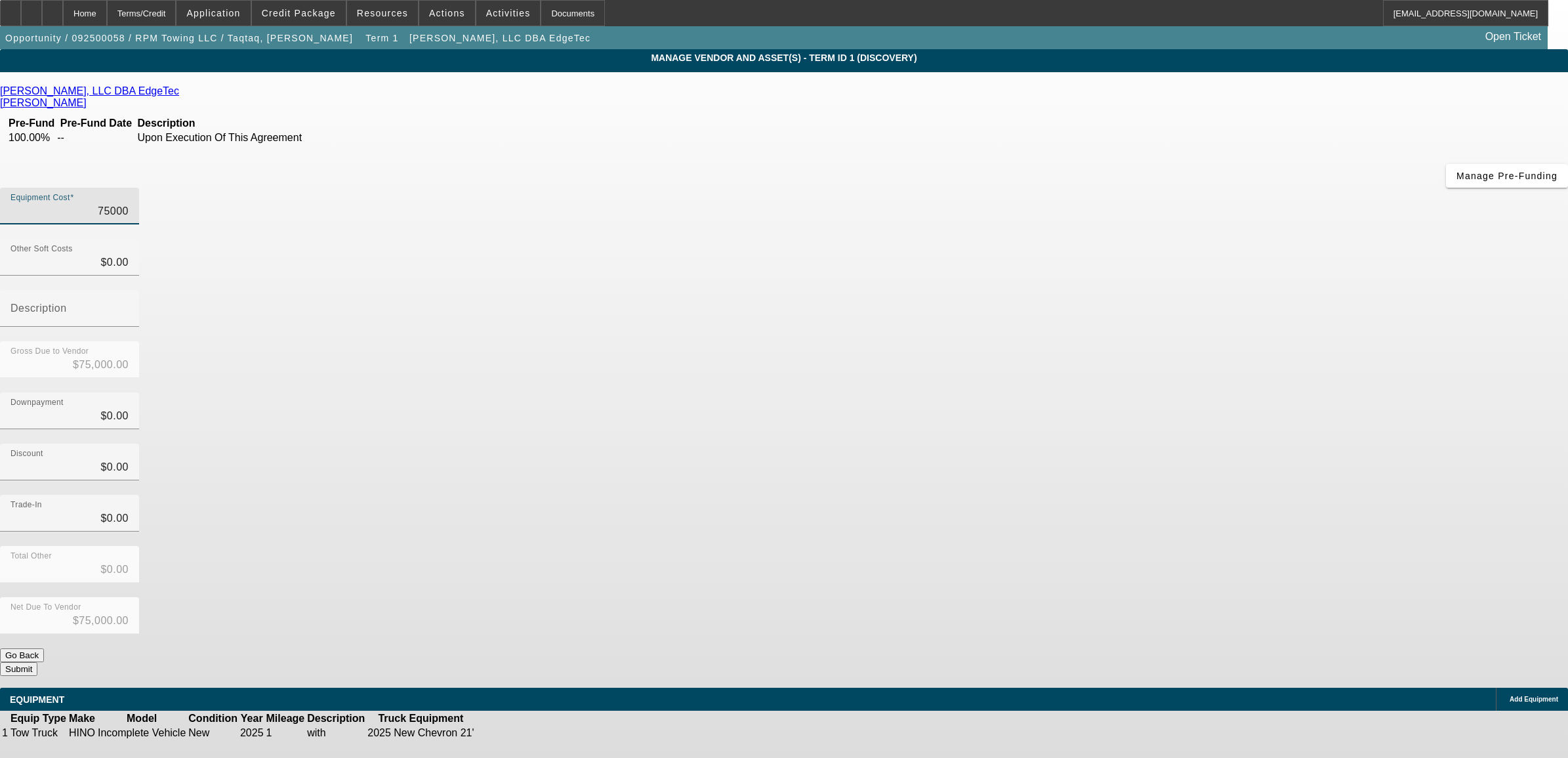
click at [129, 204] on input "75000" at bounding box center [70, 212] width 118 height 16
type input "1"
type input "$1.00"
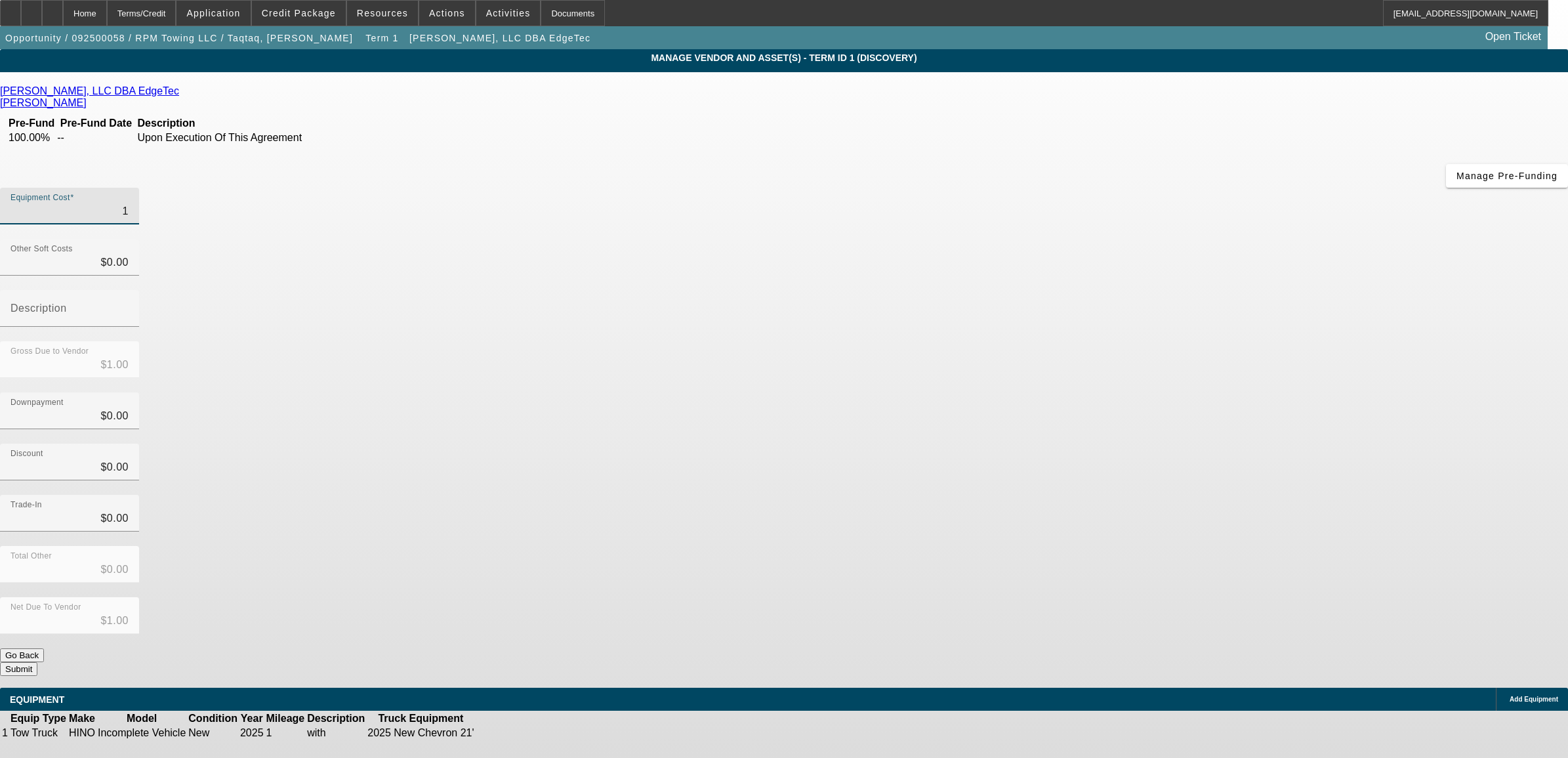
type input "13"
type input "$13.00"
type input "1"
type input "$1.00"
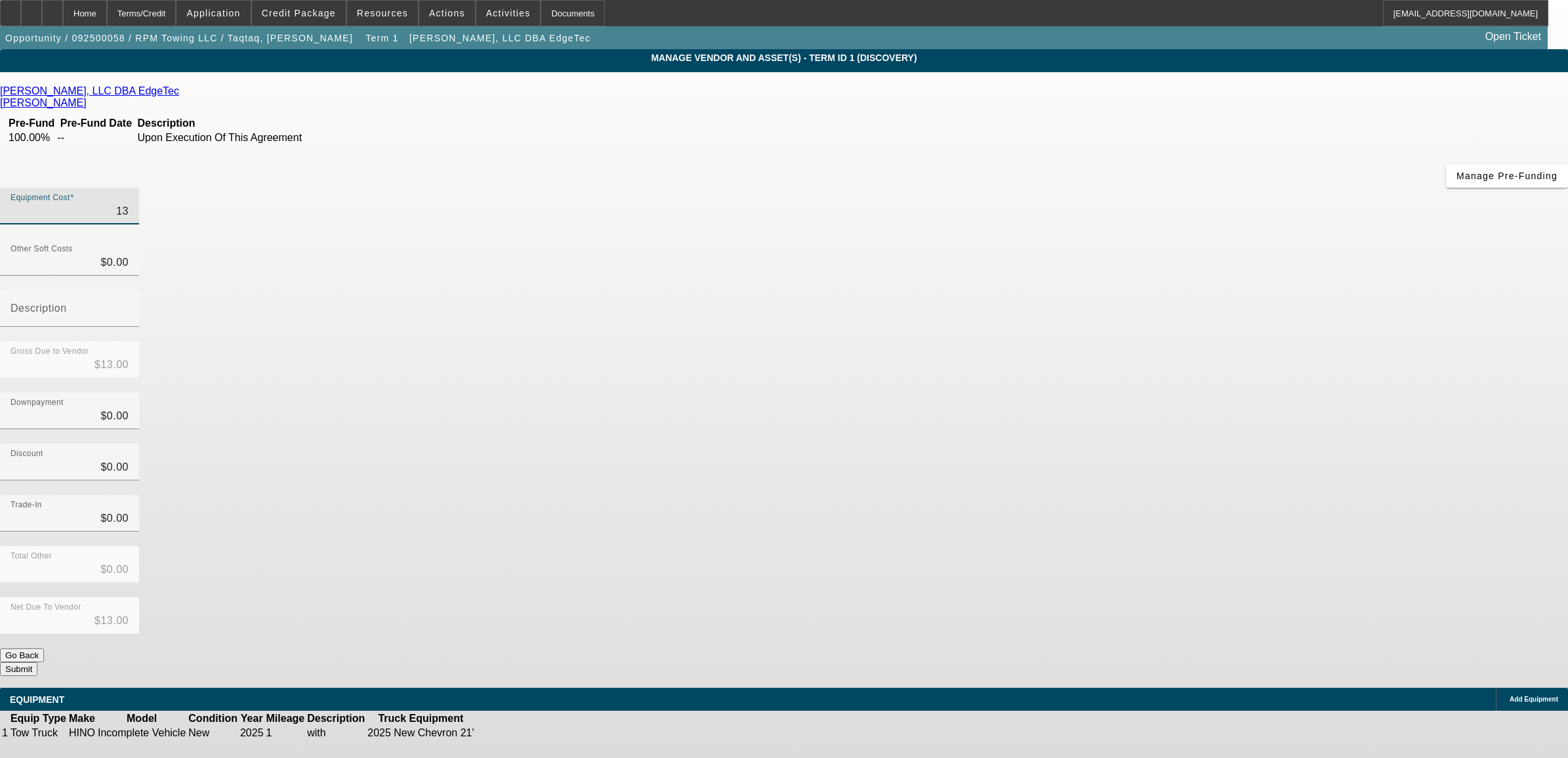
type input "$1.00"
type input "$0.00"
type input "1"
type input "$1.00"
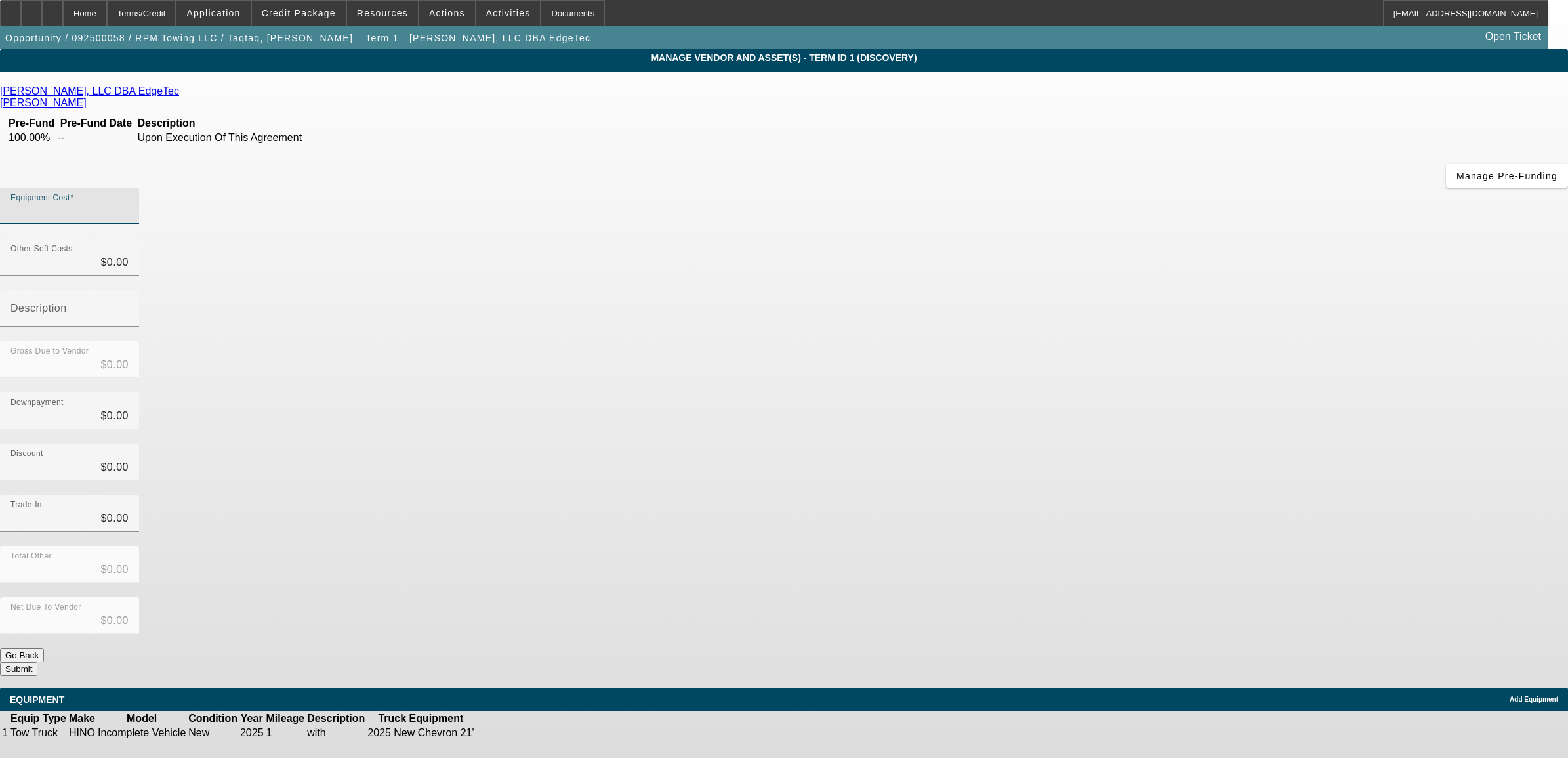
type input "$1.00"
type input "12"
type input "$12.00"
type input "123"
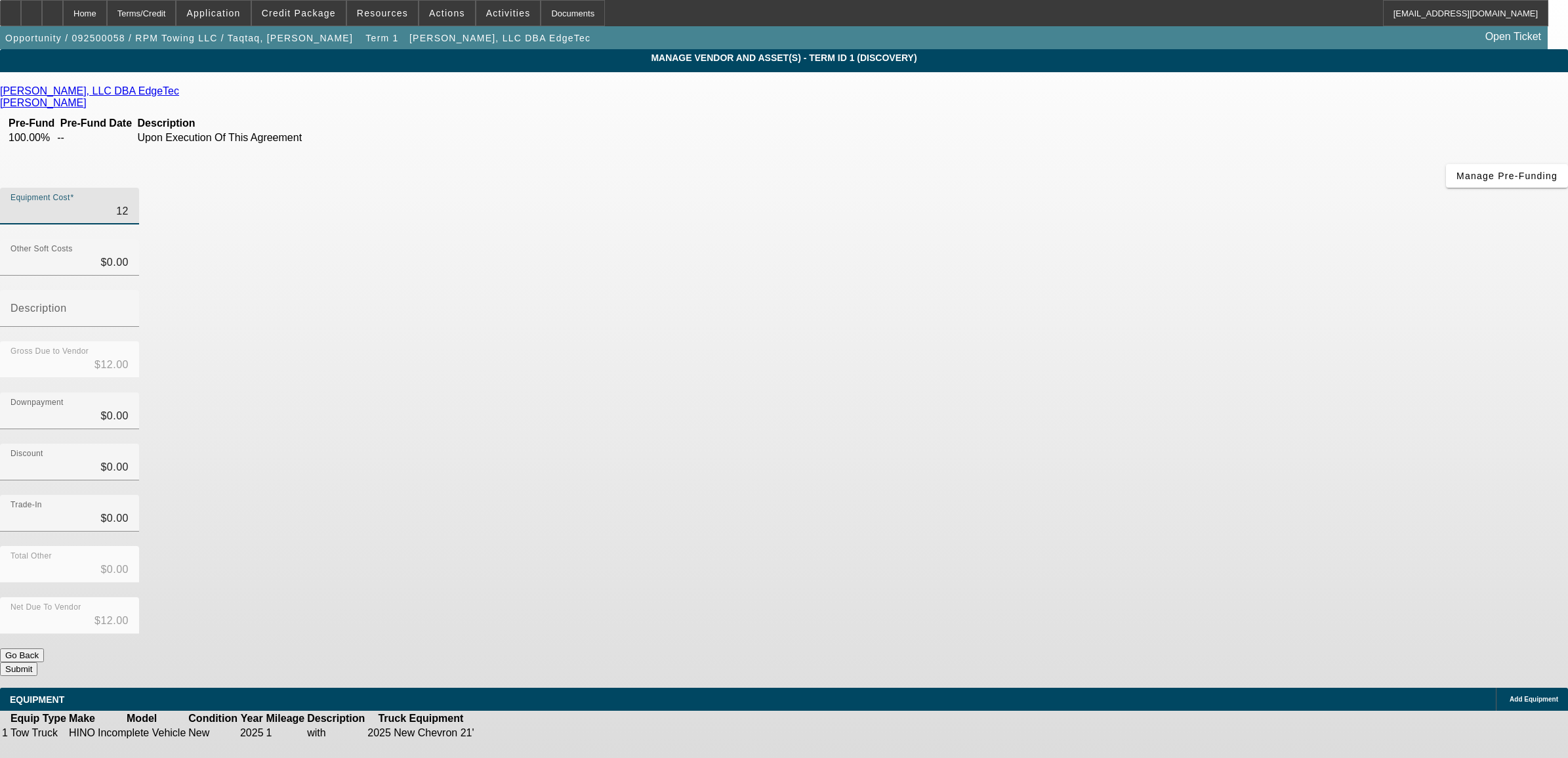
type input "$123.00"
type input "1238"
type input "$1,238.00"
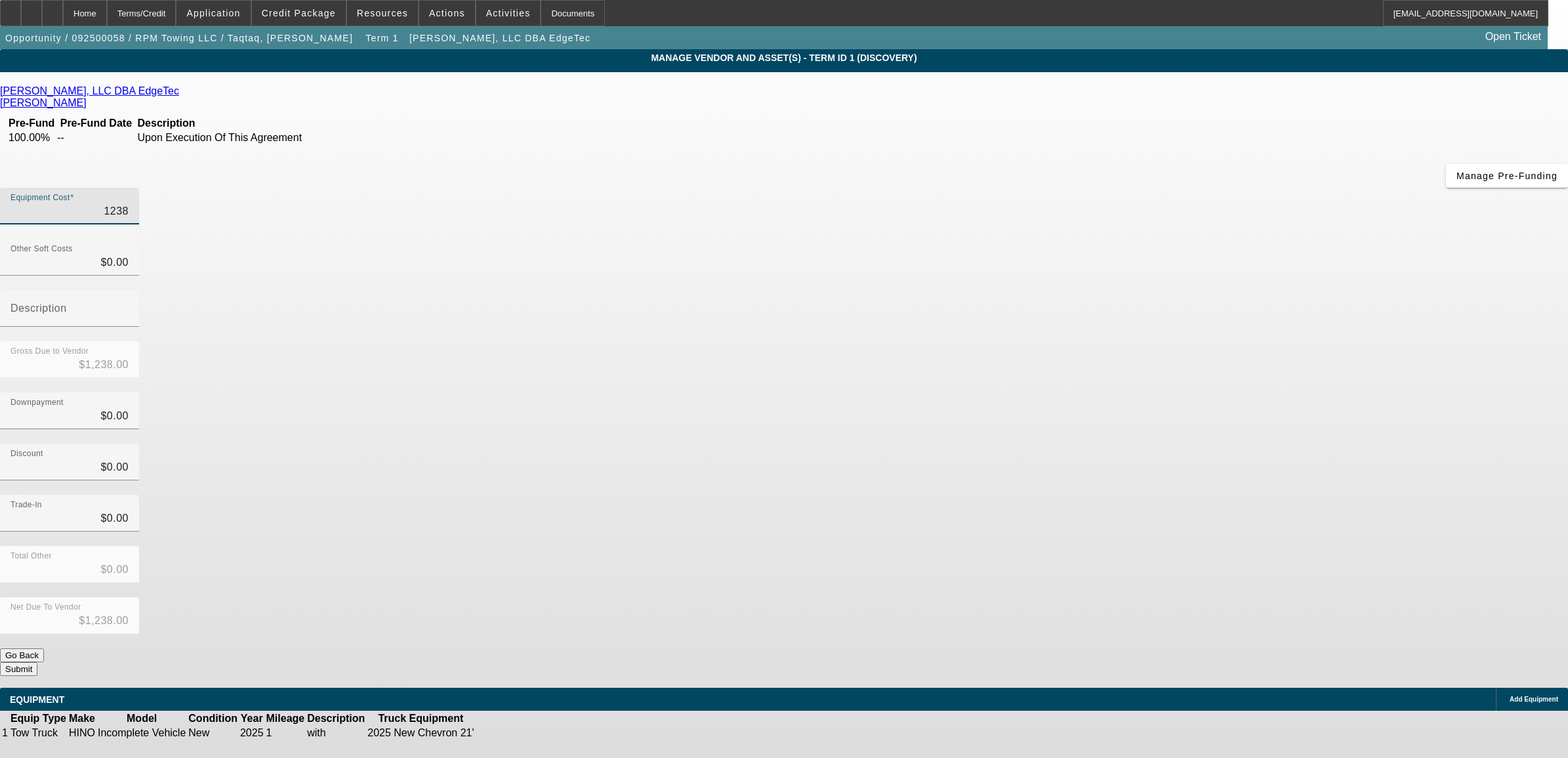
type input "12388"
type input "$12,388.00"
type input "123880"
type input "$123,880.00"
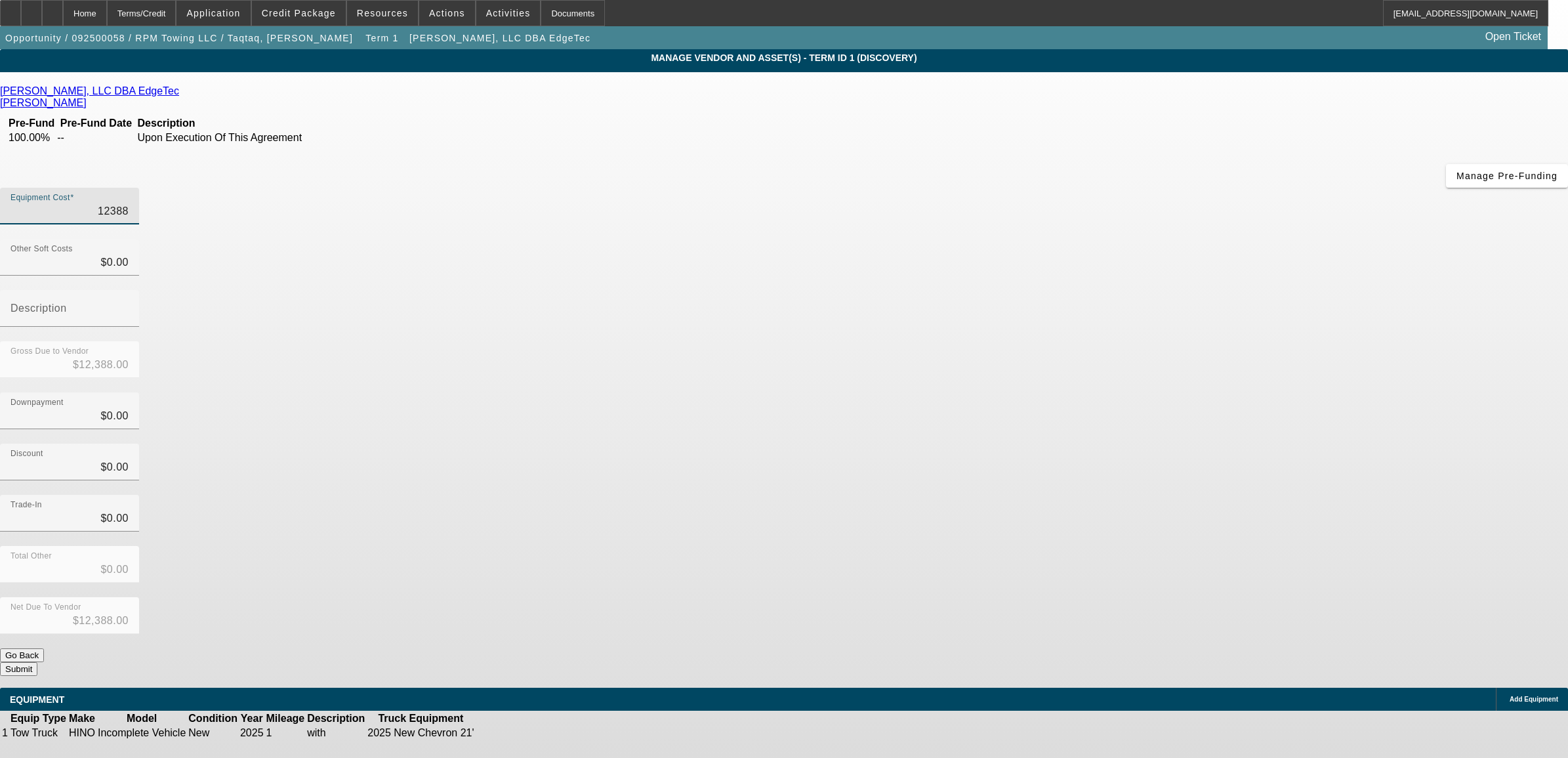
type input "$123,880.00"
type input "123880.08"
type input "$123,880.08"
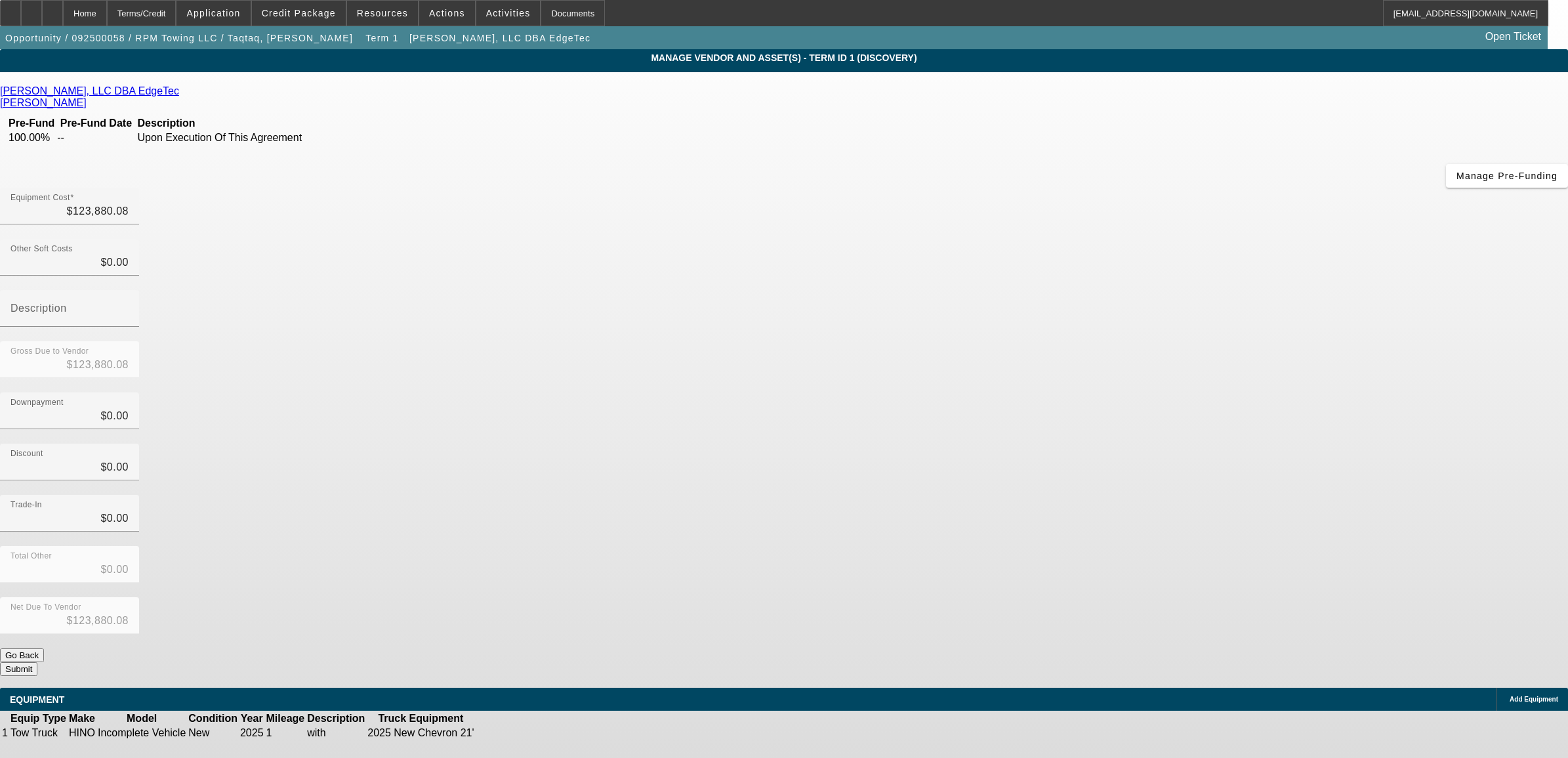
click at [1052, 444] on div "Discount $0.00" at bounding box center [784, 469] width 1568 height 51
click at [129, 255] on input "0" at bounding box center [70, 263] width 118 height 16
type input "5"
type input "$123,885.08"
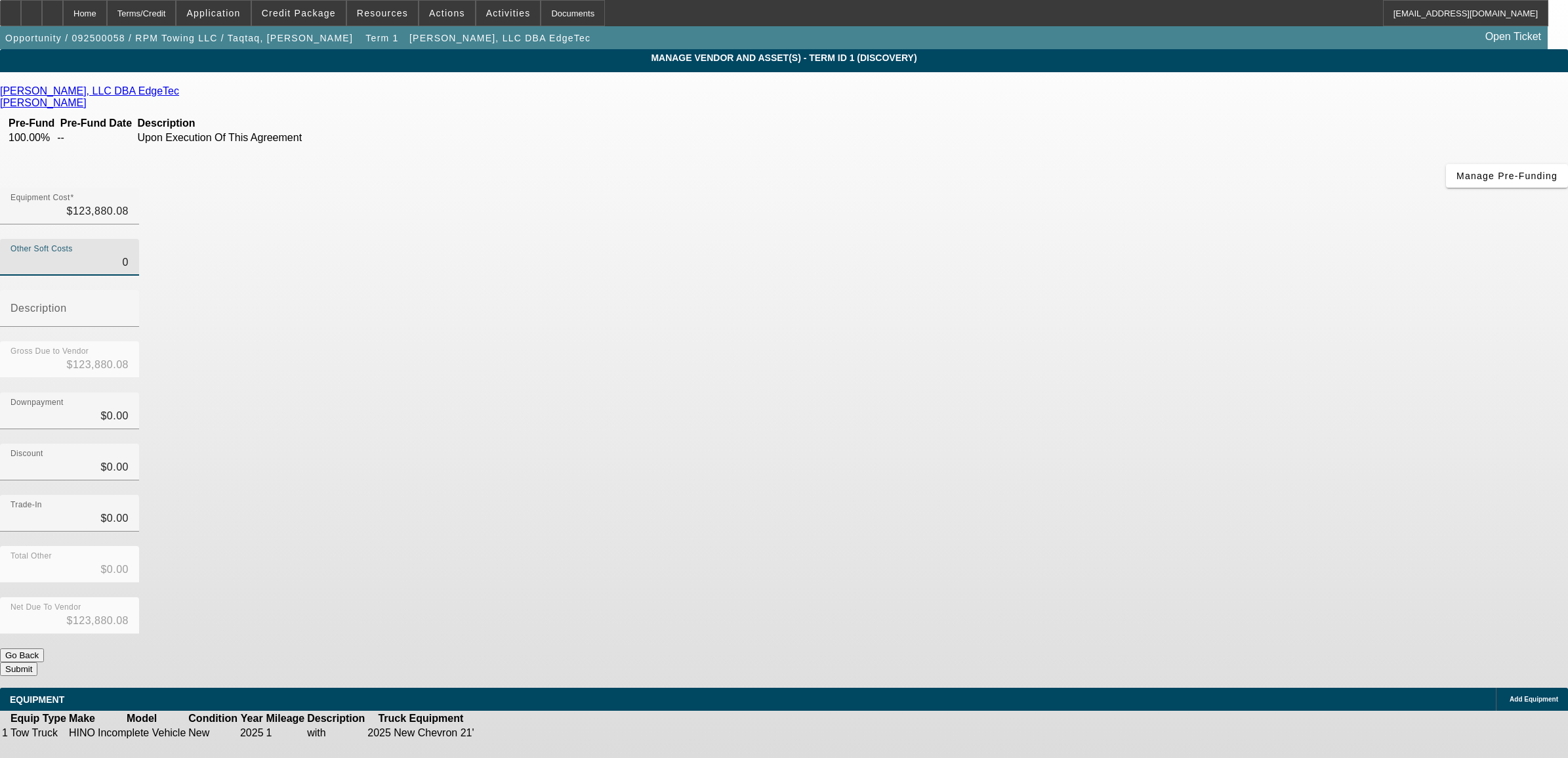
type input "$123,885.08"
type input "55"
type input "$123,935.08"
type input "557"
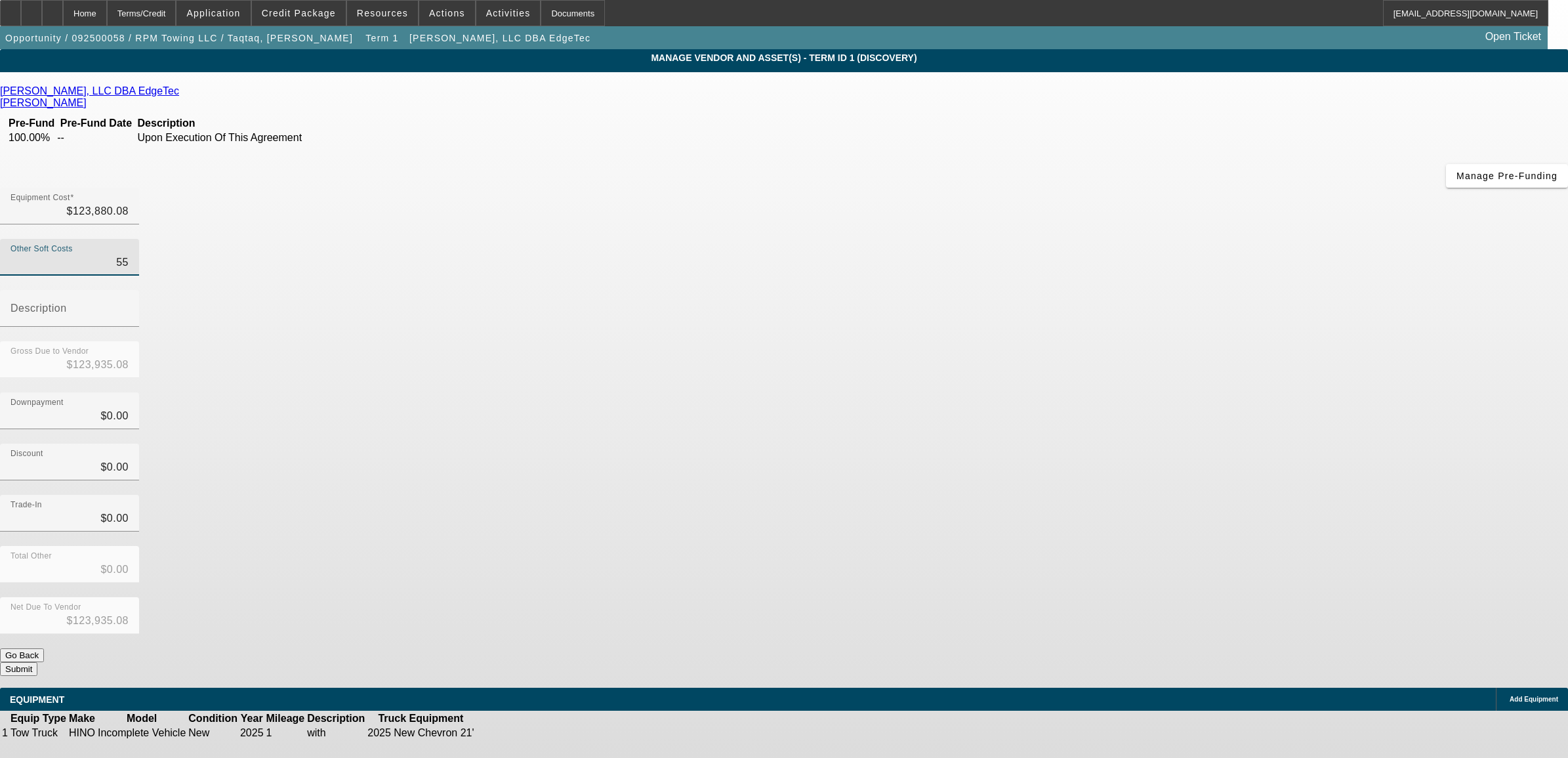
type input "$124,437.08"
type input "5574"
type input "$129,454.08"
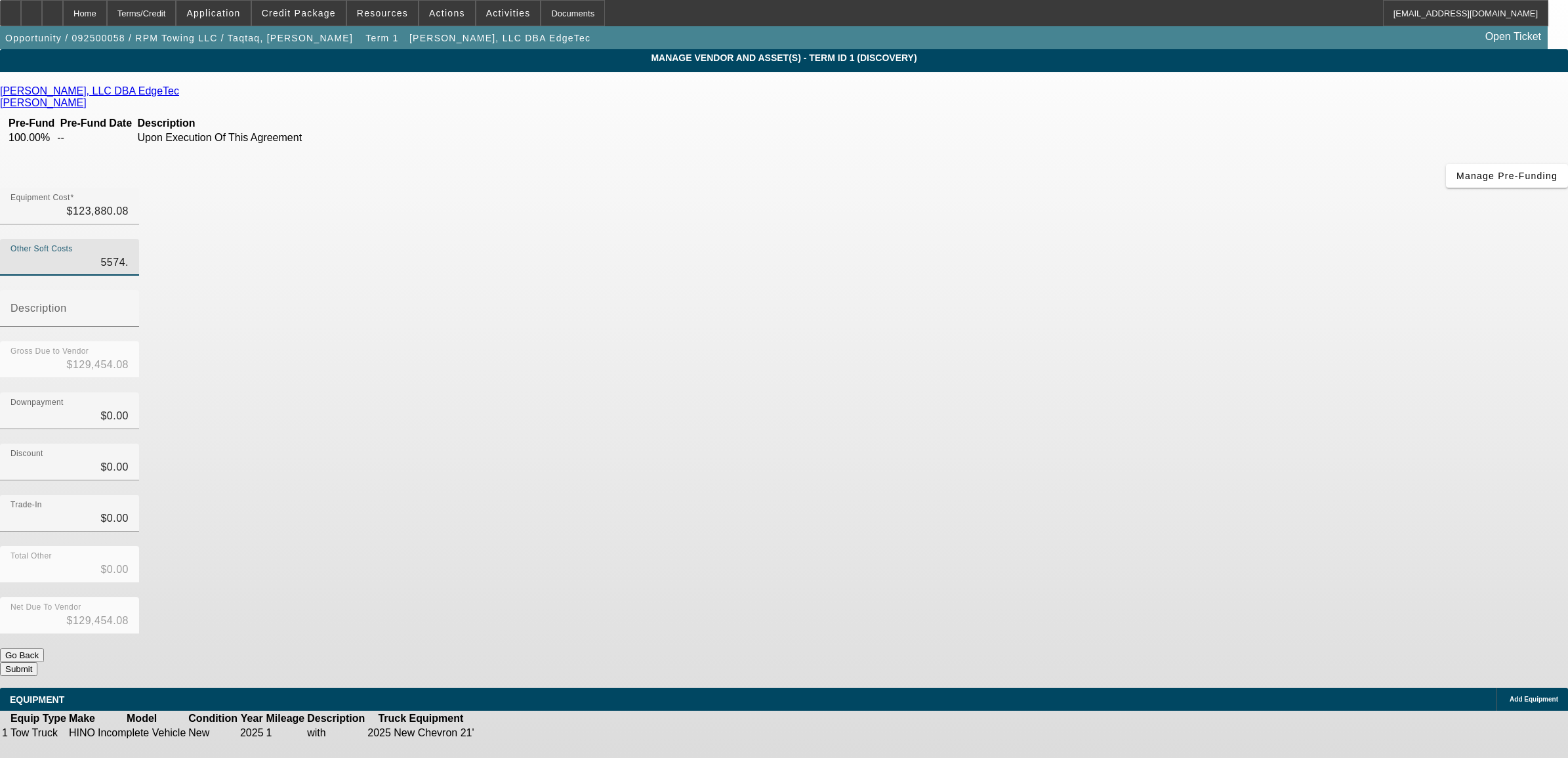
type input "5574.6"
type input "$129,454.68"
type input "$5,574.60"
click at [67, 302] on mat-label "Description" at bounding box center [38, 308] width 56 height 11
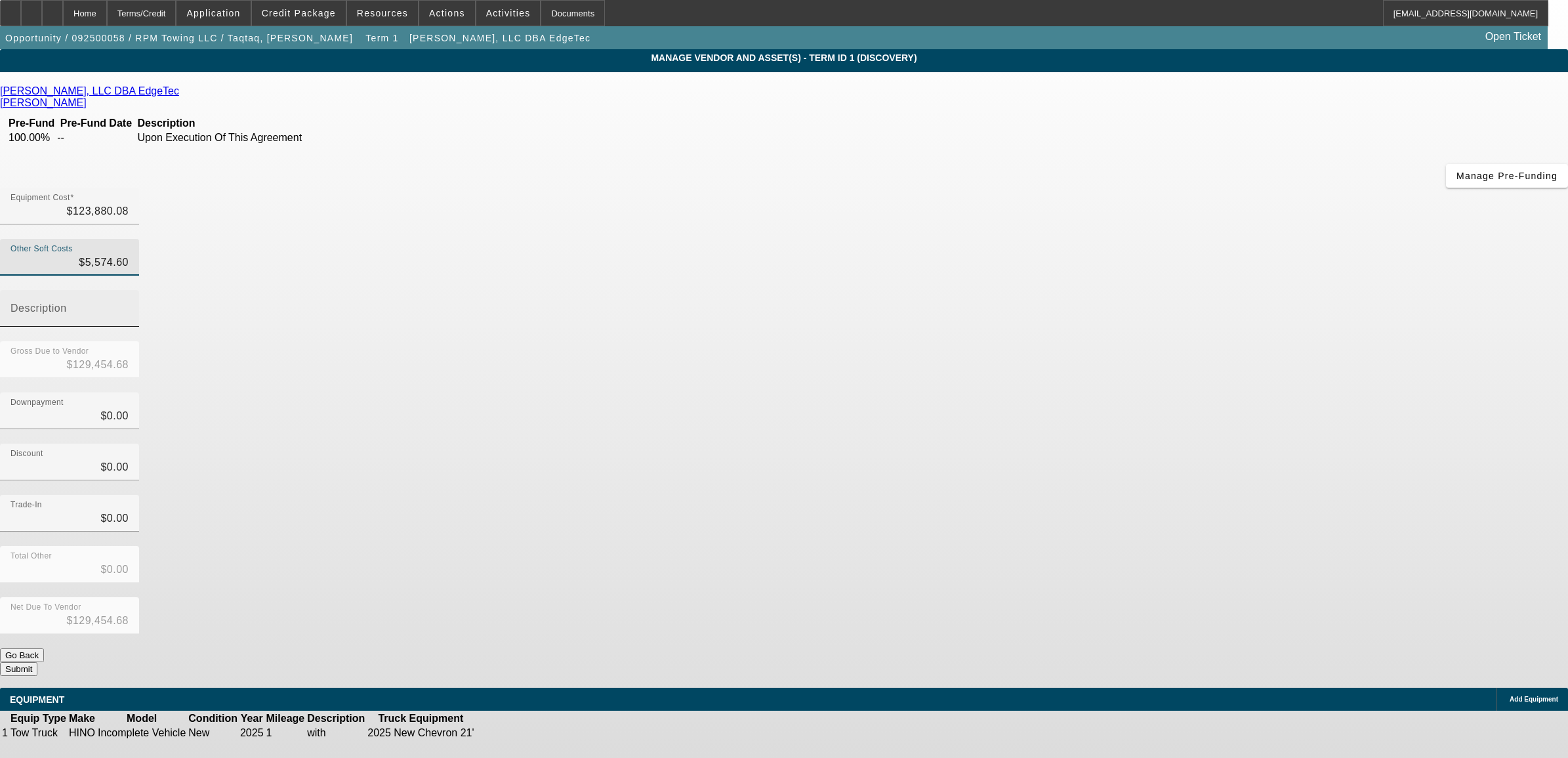
click at [129, 306] on input "Description" at bounding box center [70, 314] width 118 height 16
type input "tax"
type input "$0.00"
click at [37, 662] on button "Submit" at bounding box center [19, 668] width 37 height 14
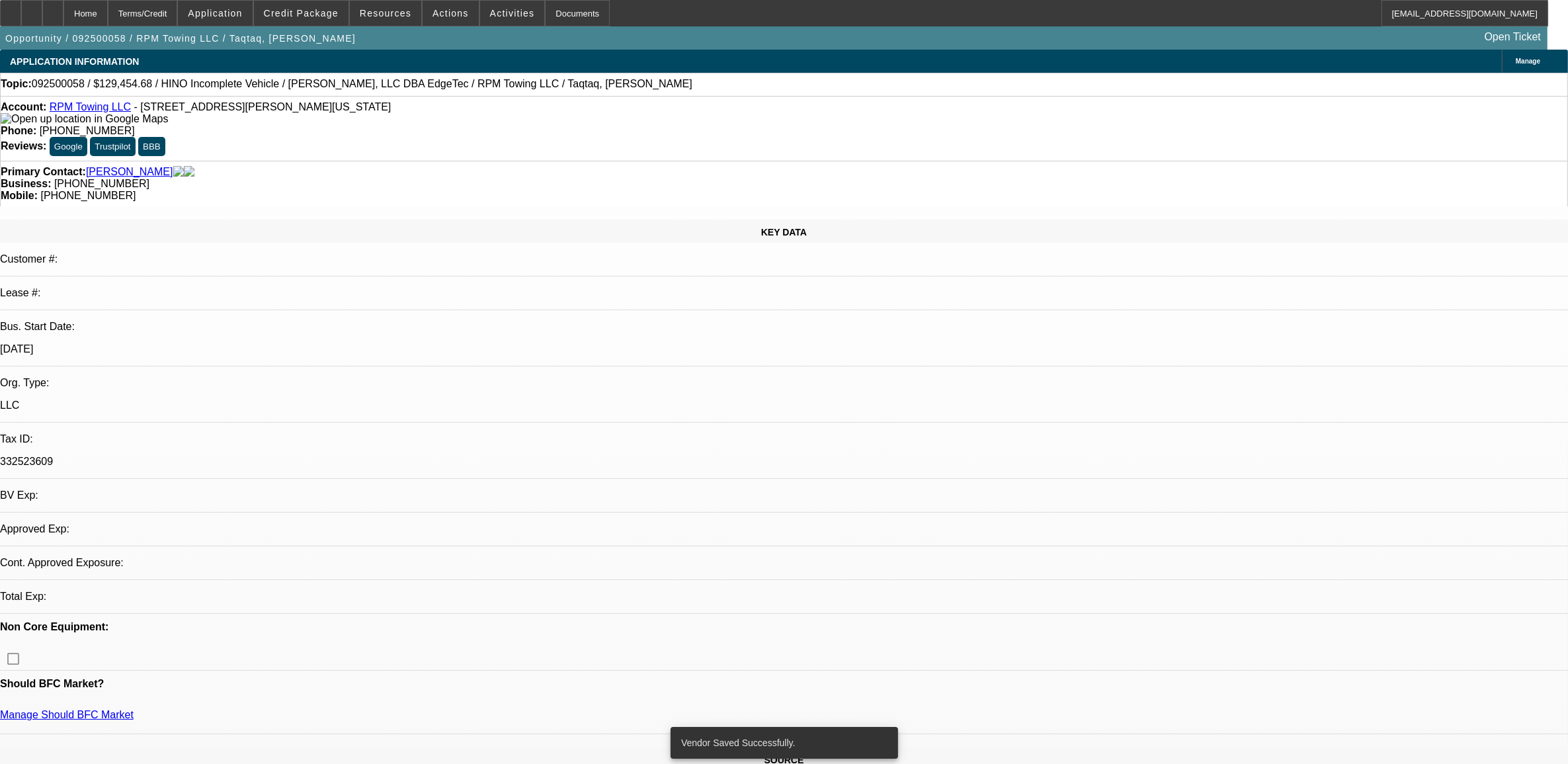
select select "0"
select select "2"
select select "0.1"
select select "4"
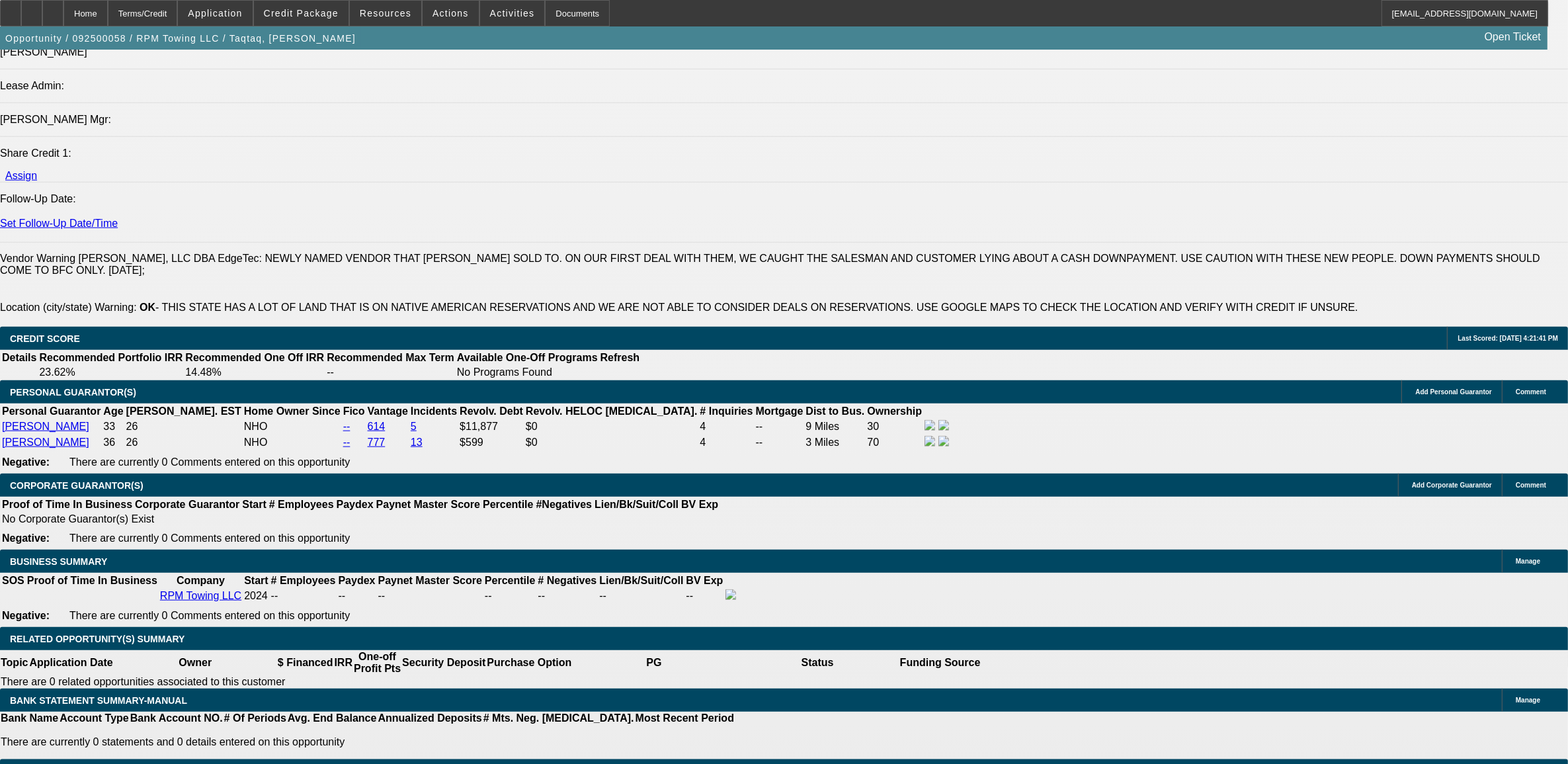
scroll to position [1654, 0]
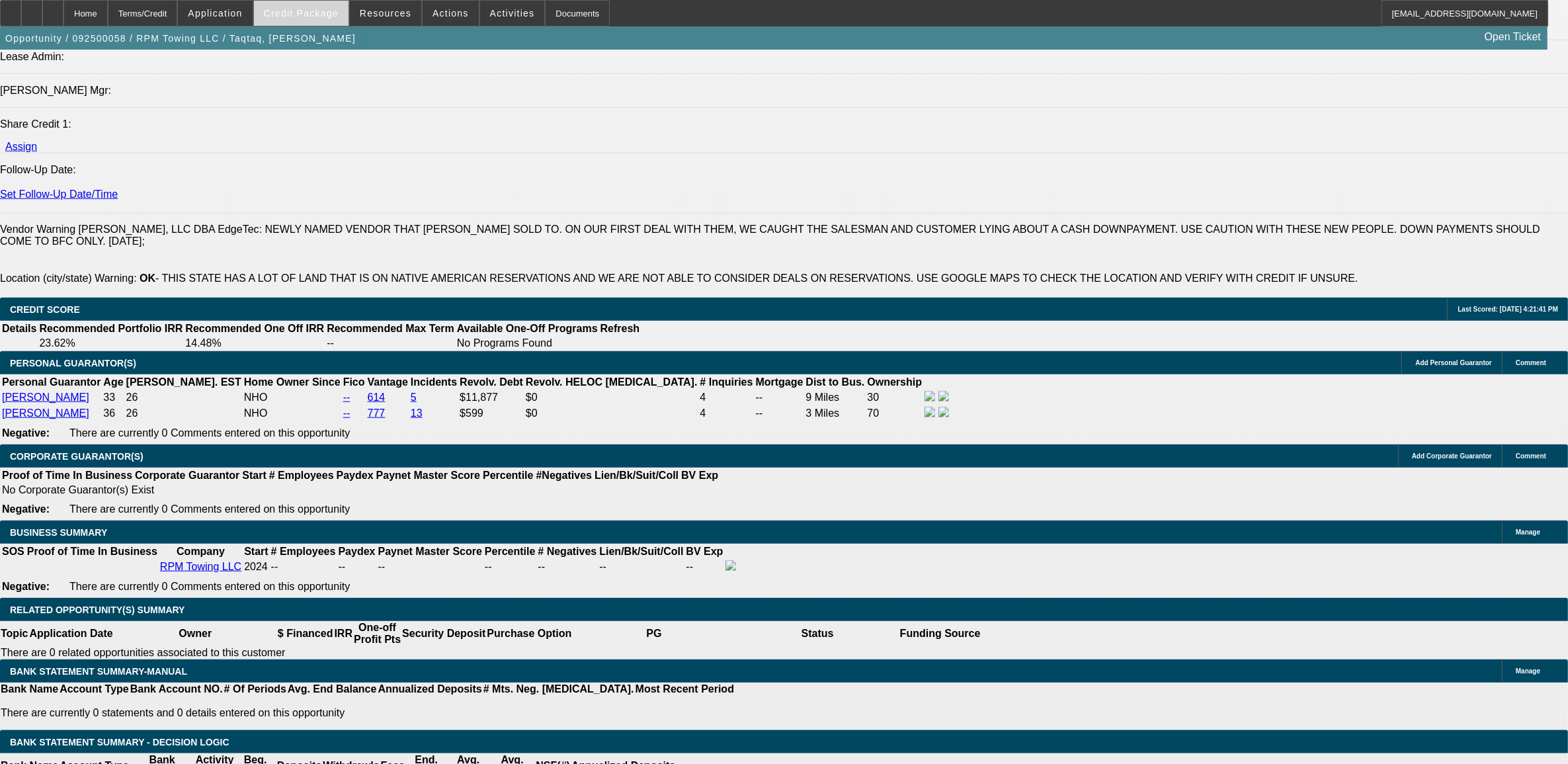
click at [321, 17] on span "Credit Package" at bounding box center [301, 13] width 75 height 11
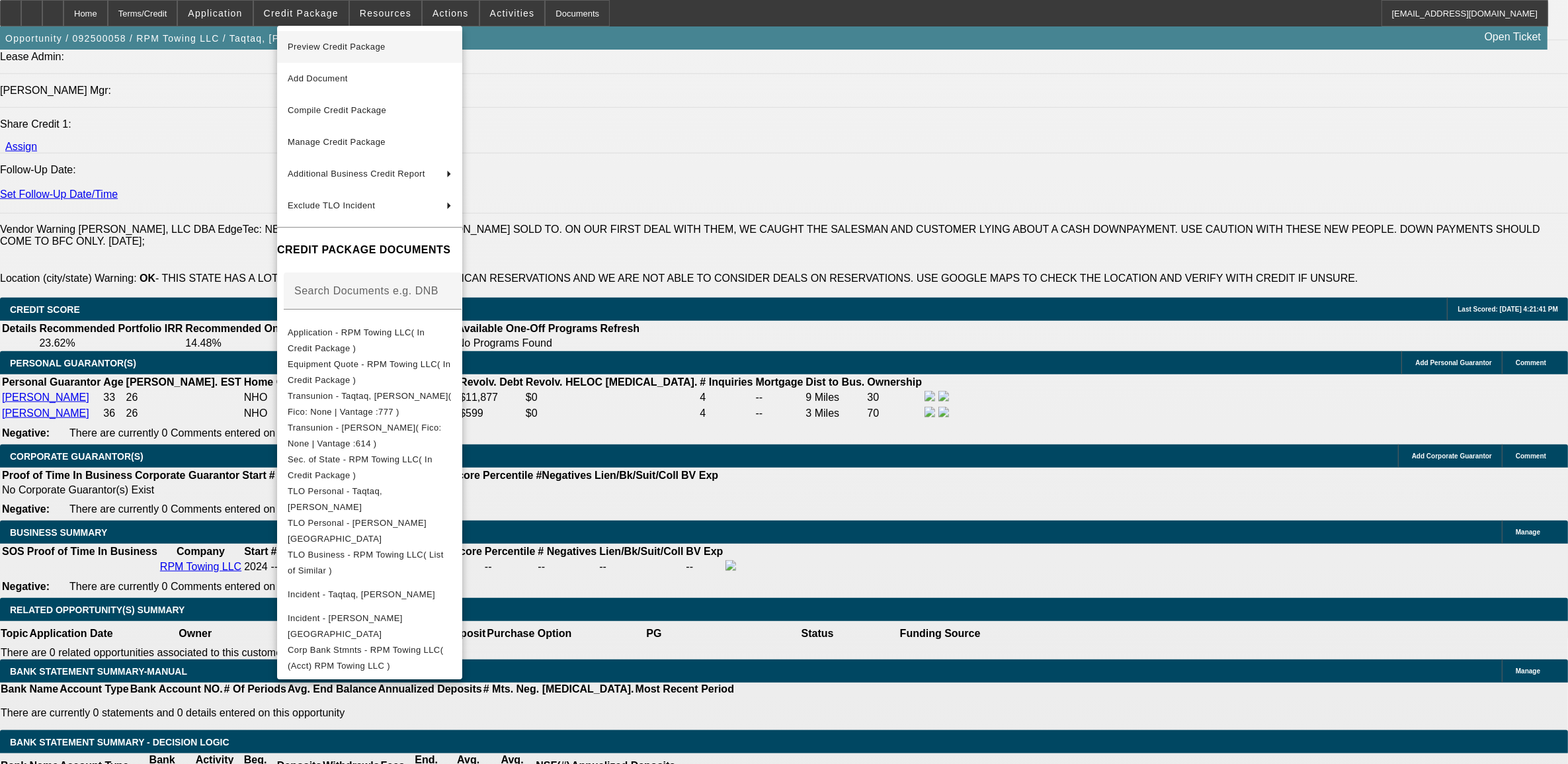
click at [345, 41] on span "Preview Credit Package" at bounding box center [369, 47] width 164 height 16
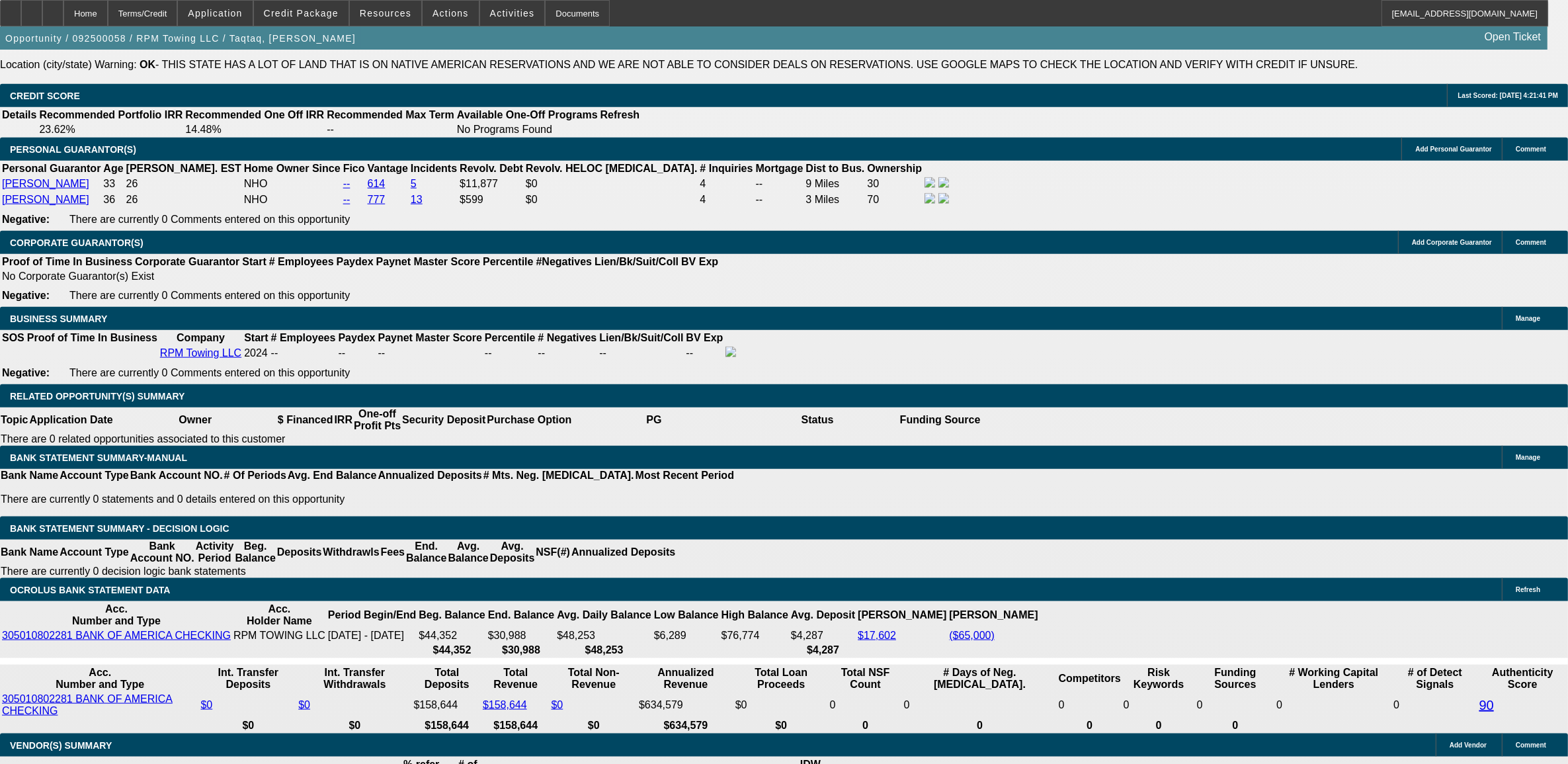
scroll to position [1884, 0]
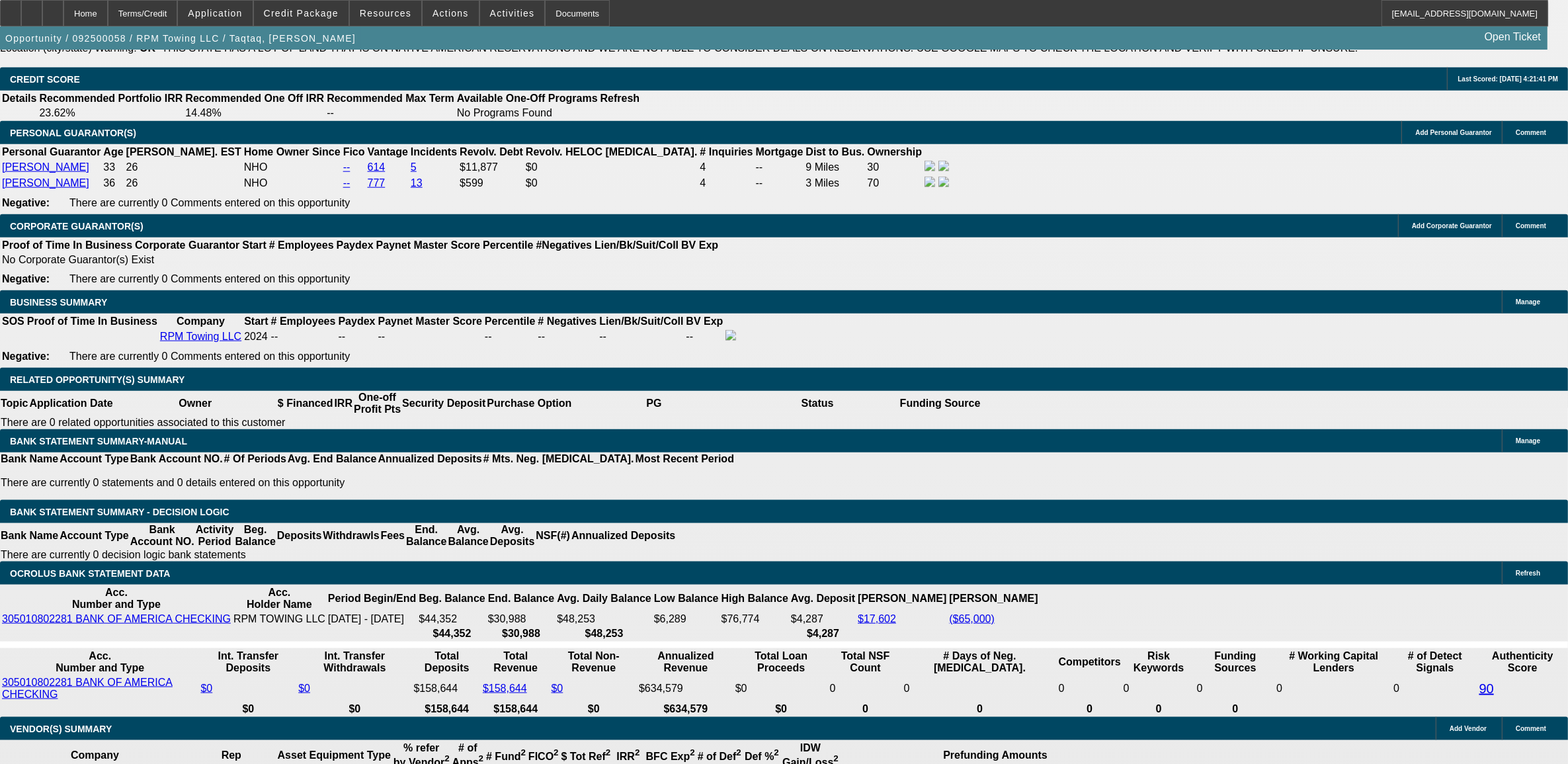
type input "$0.00"
select select "0.1"
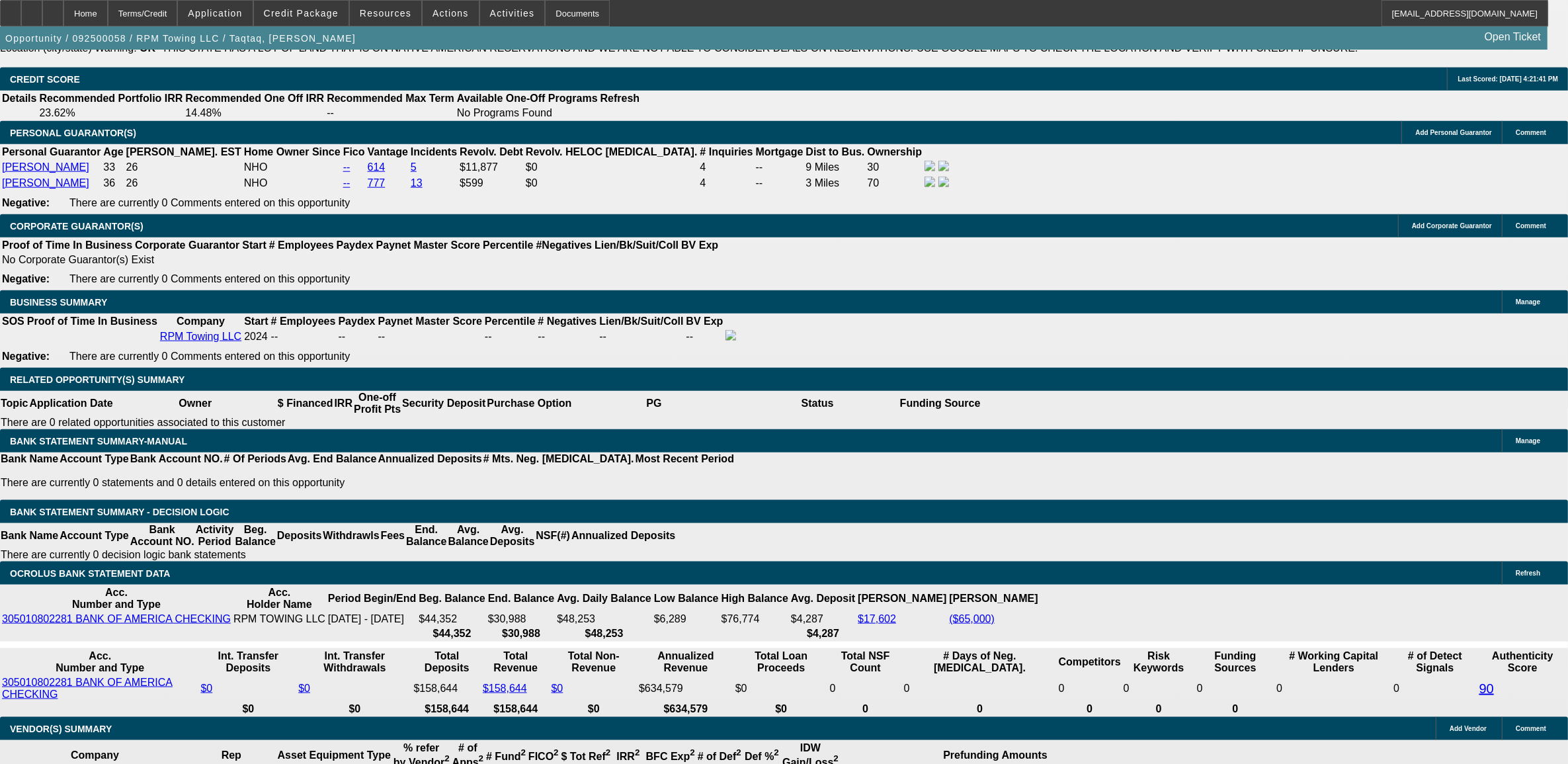
type input "$13,454.68"
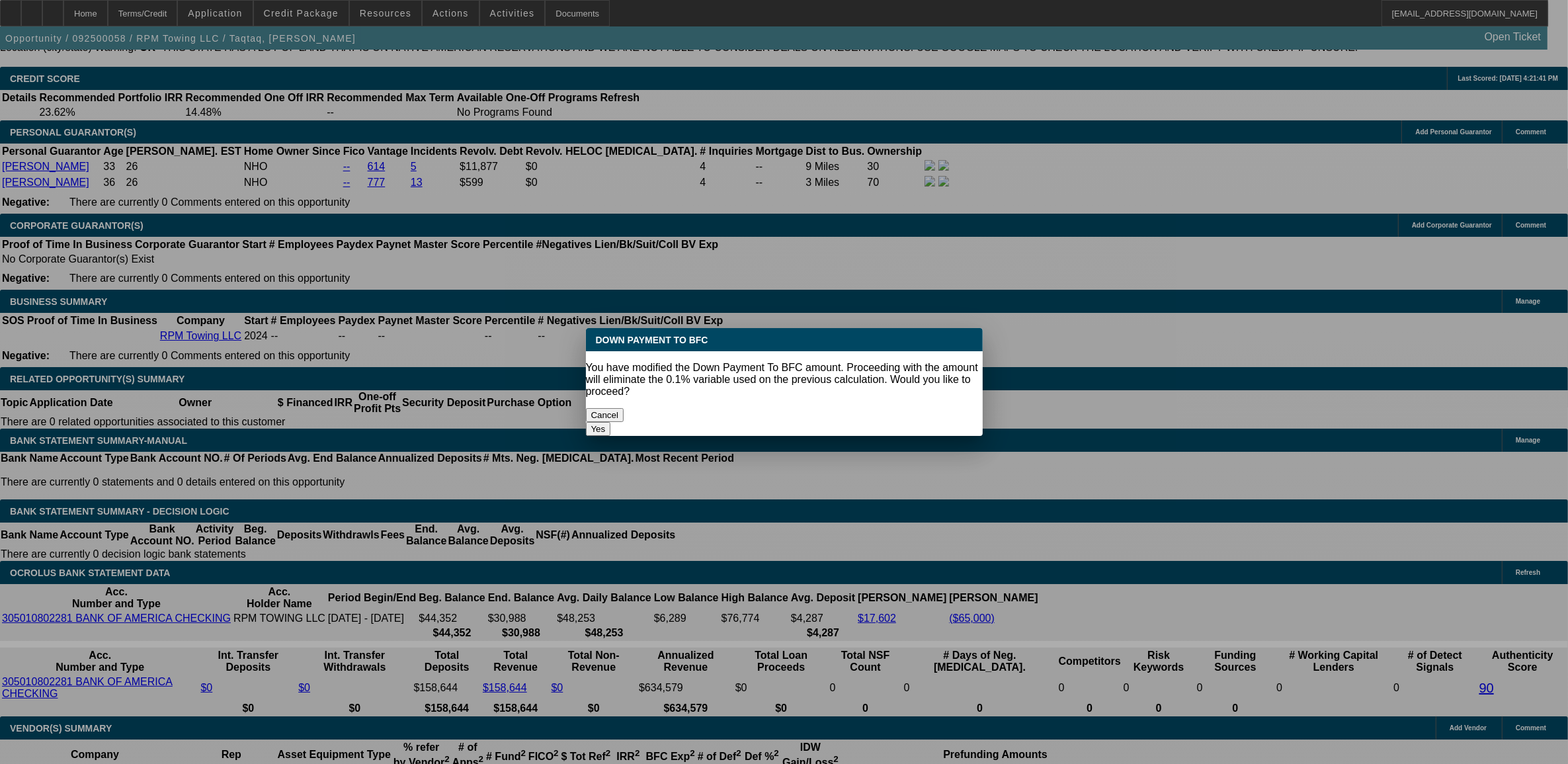
click at [611, 422] on button "Yes" at bounding box center [599, 428] width 25 height 14
select select "0"
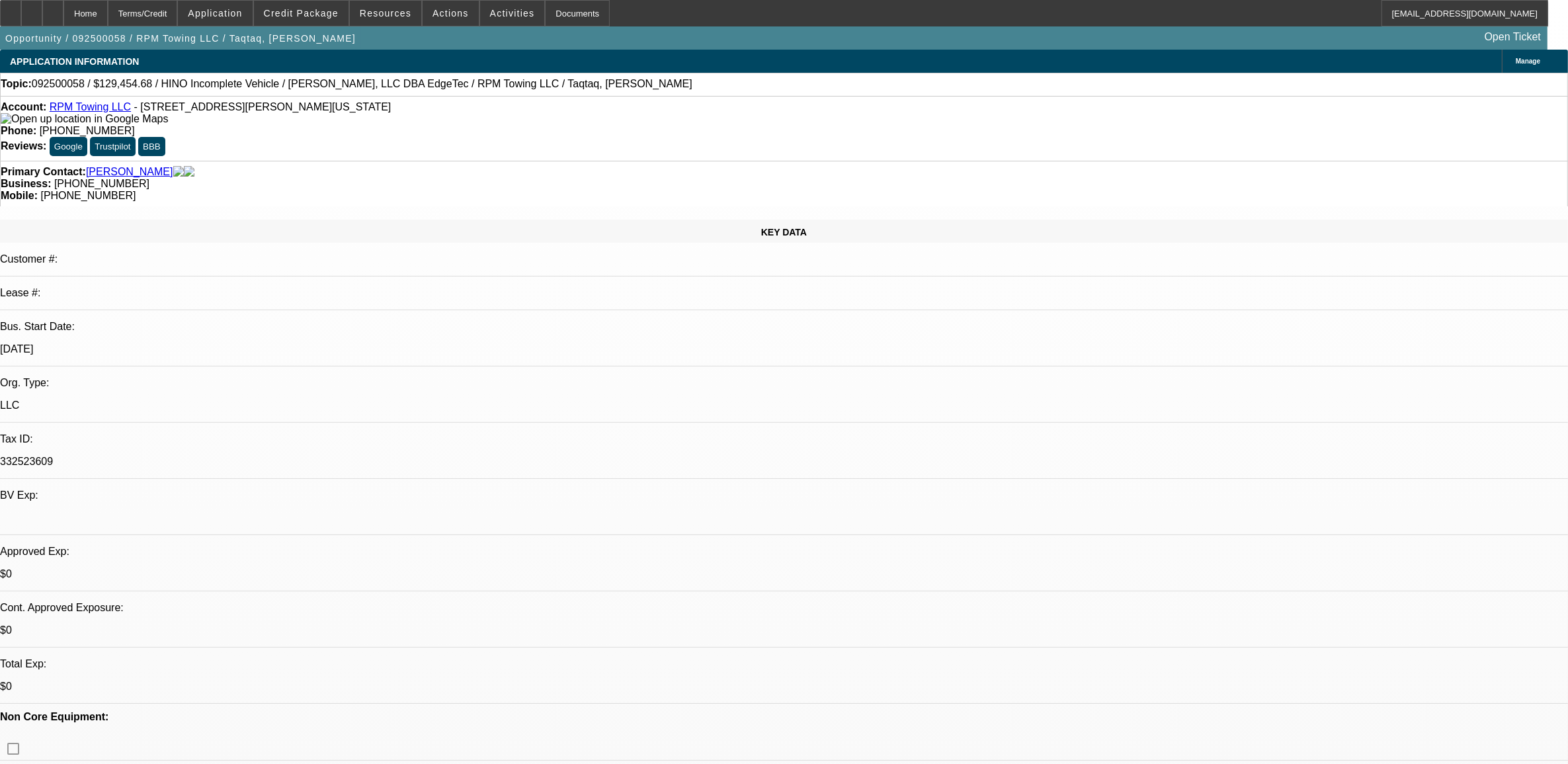
scroll to position [1884, 0]
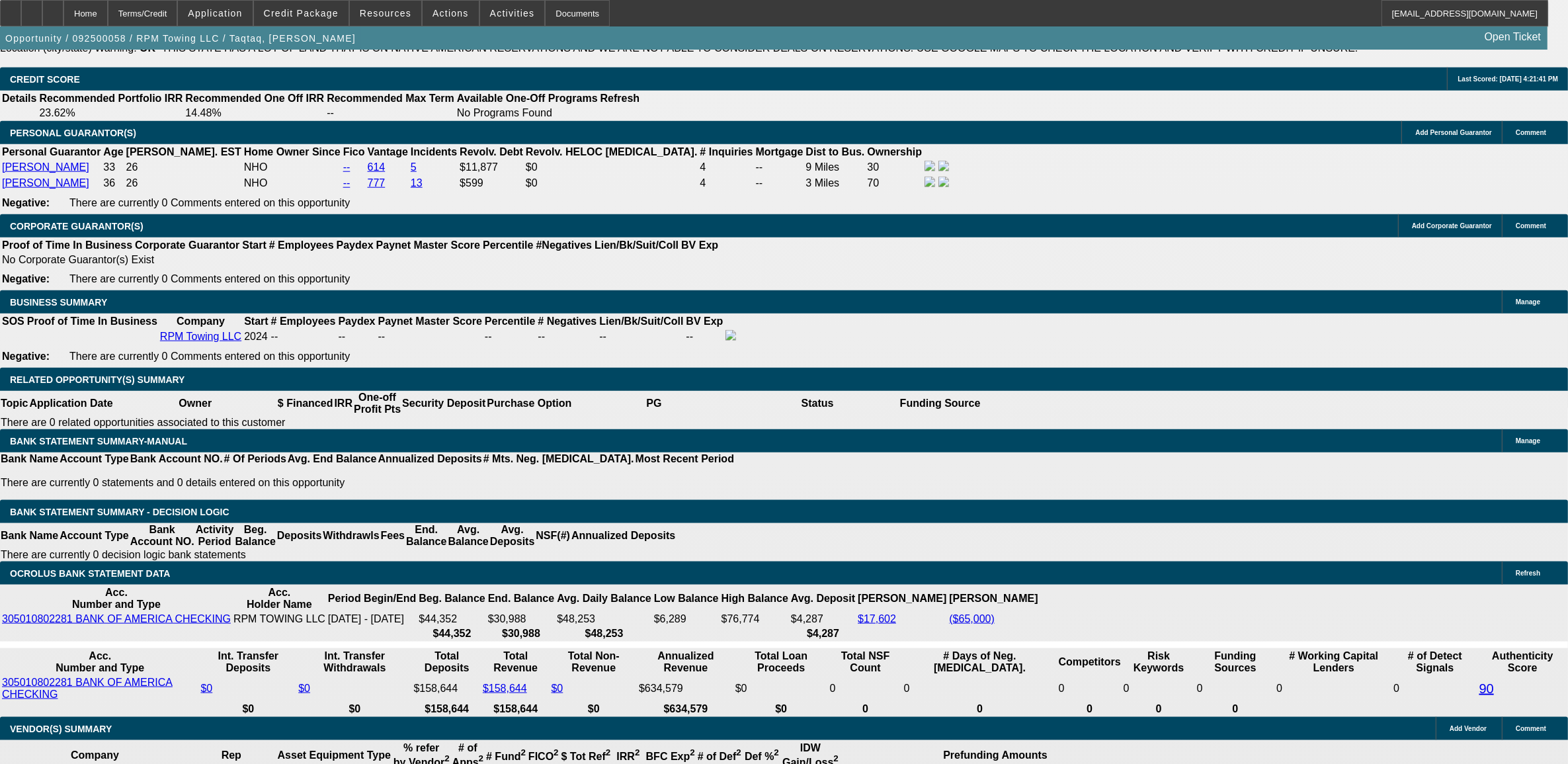
type input "72"
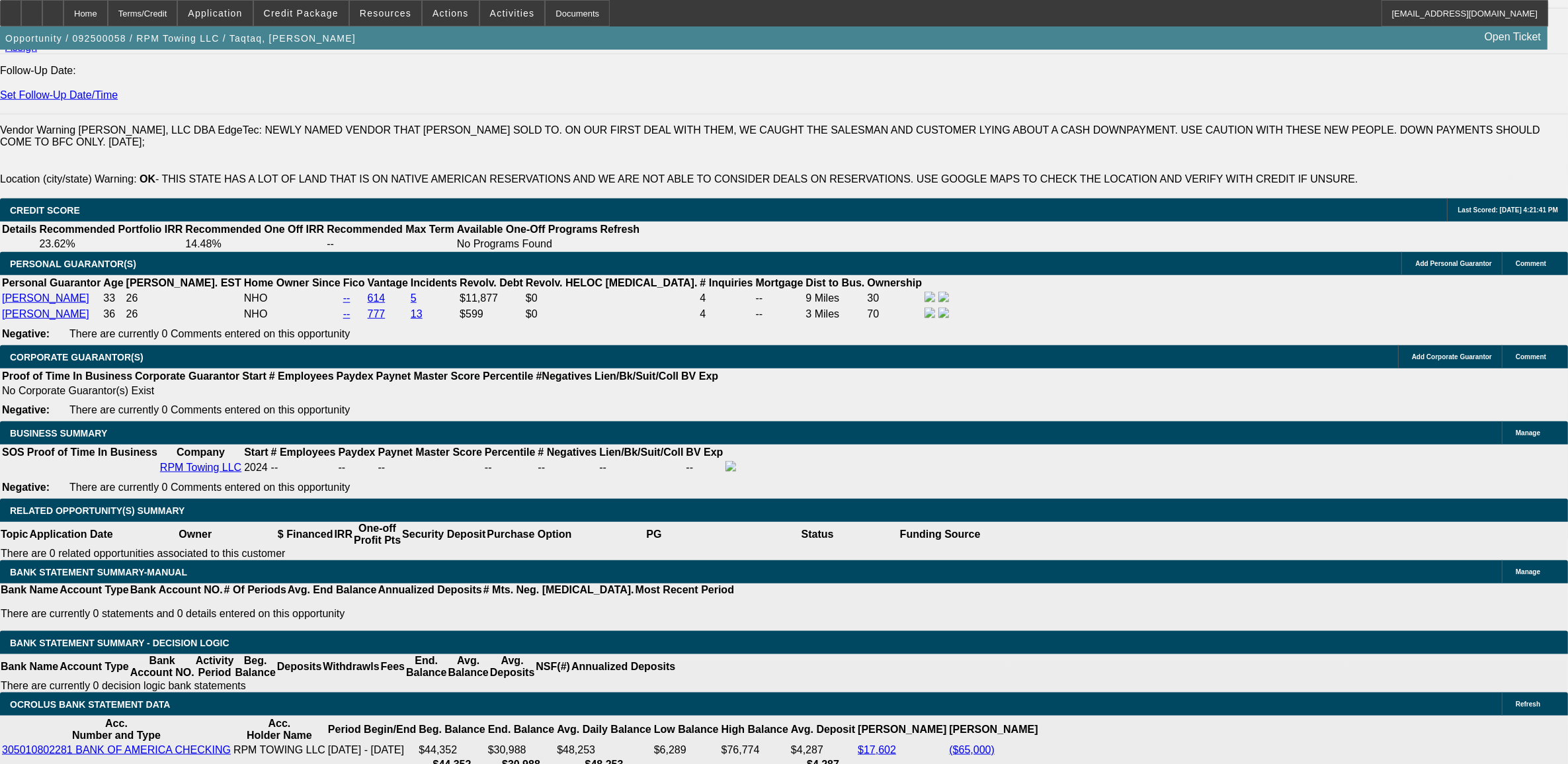
scroll to position [1902, 0]
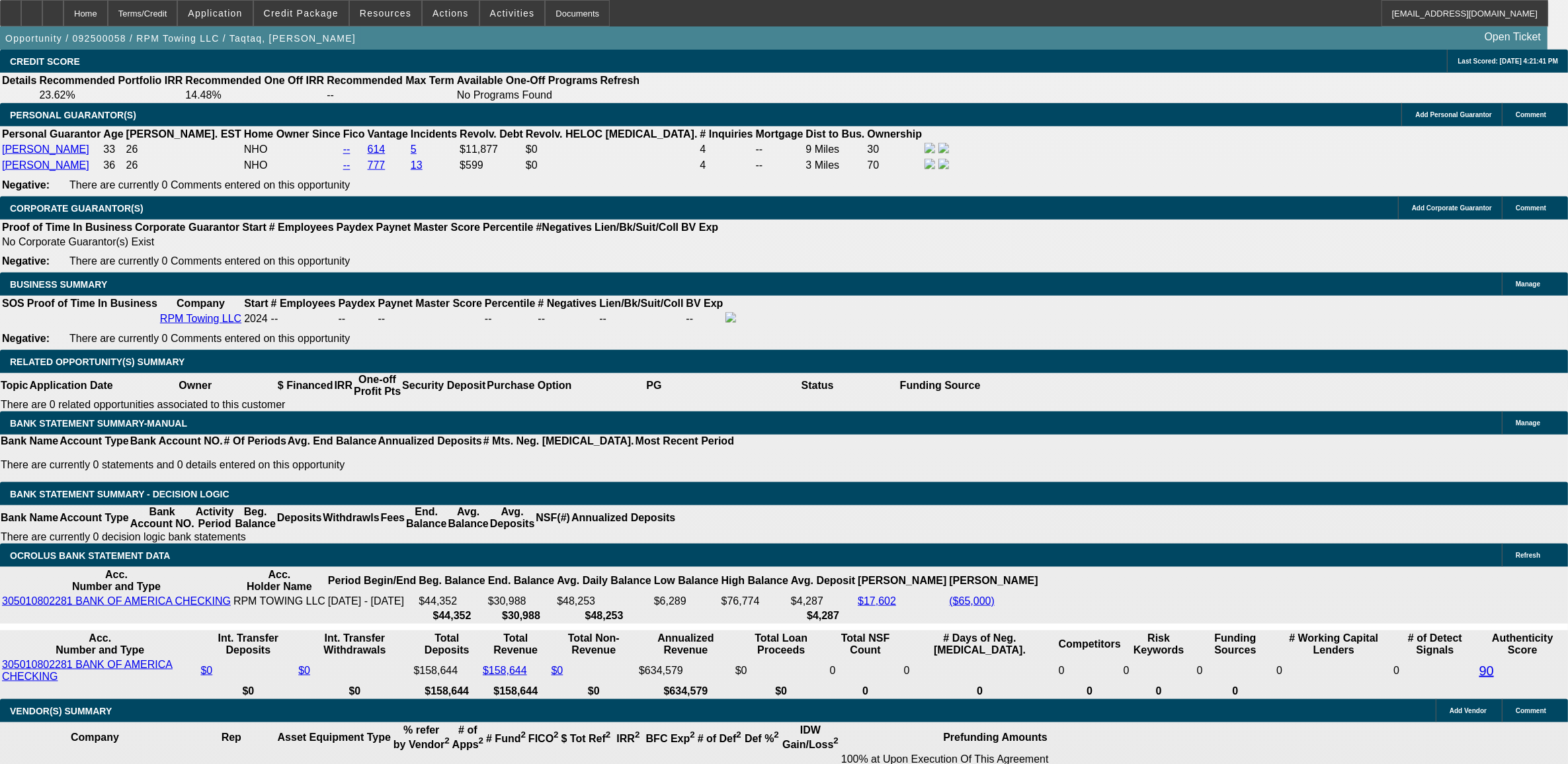
type input "16"
type input "$3,321.20"
type input "$1,660.60"
type input "16."
type input "$5,032.50"
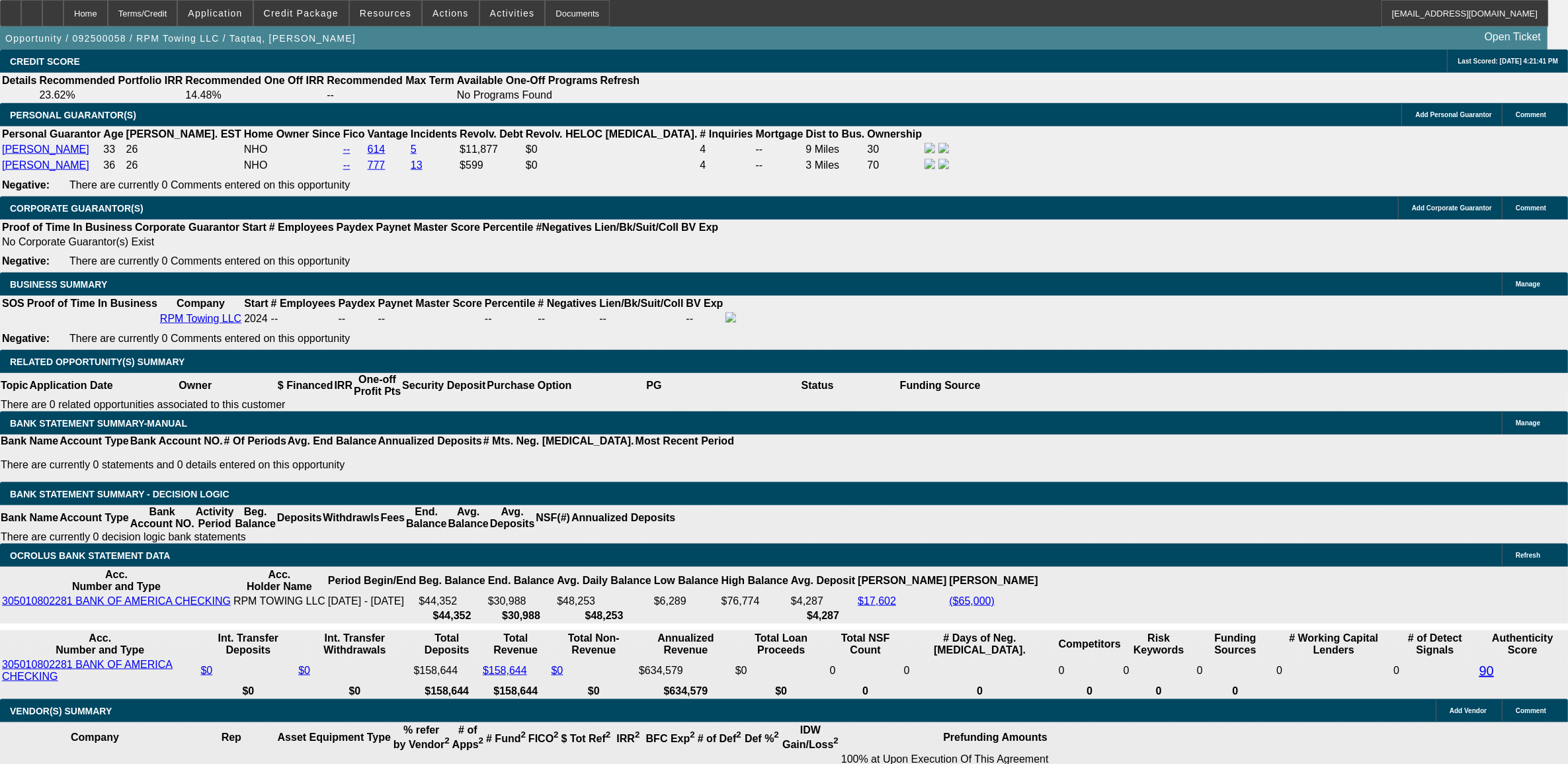
type input "$2,516.25"
type input "16.9"
type input "$5,148.16"
type input "$2,574.08"
type input "16.9"
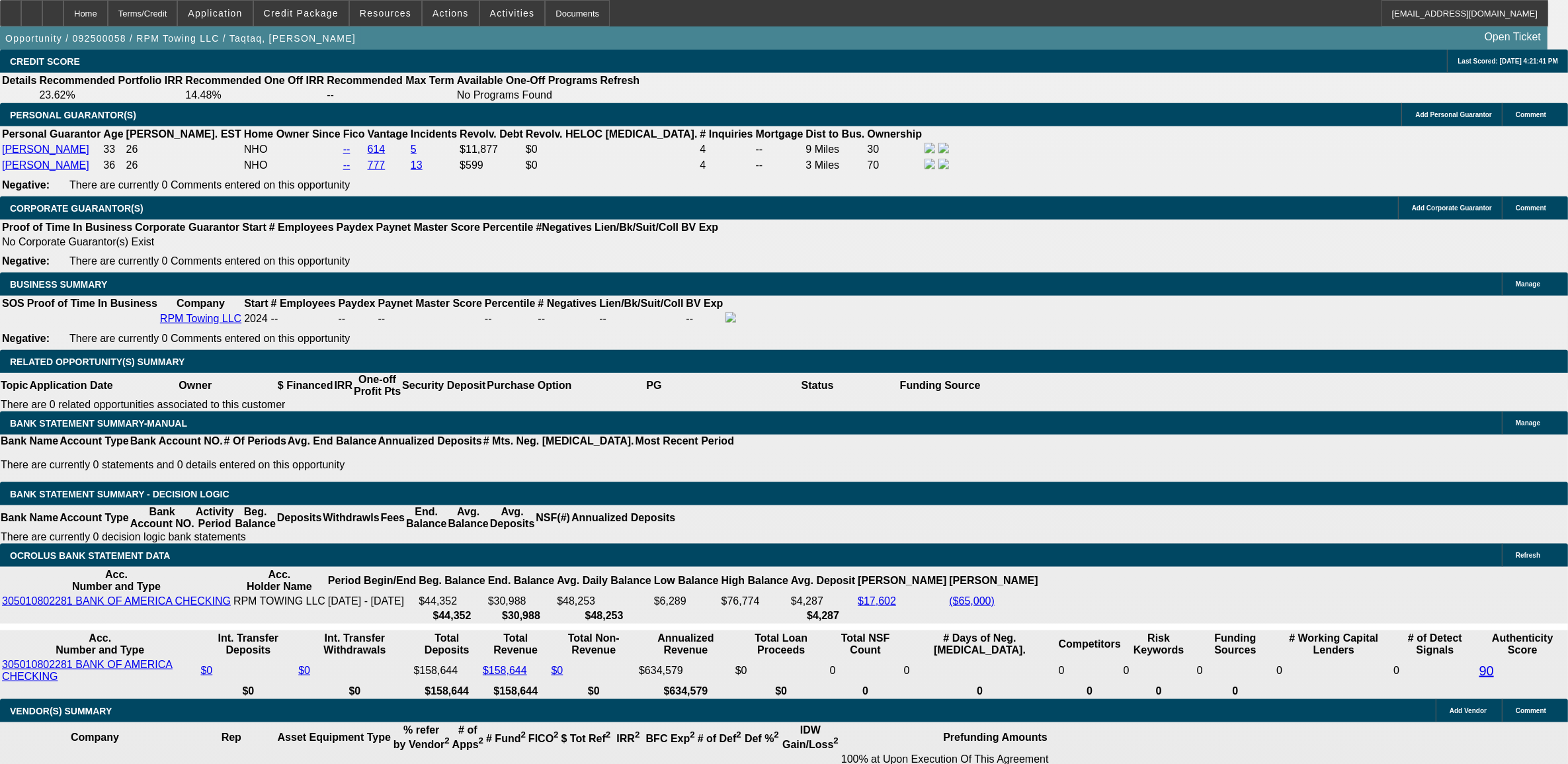
type input "$5,148.16"
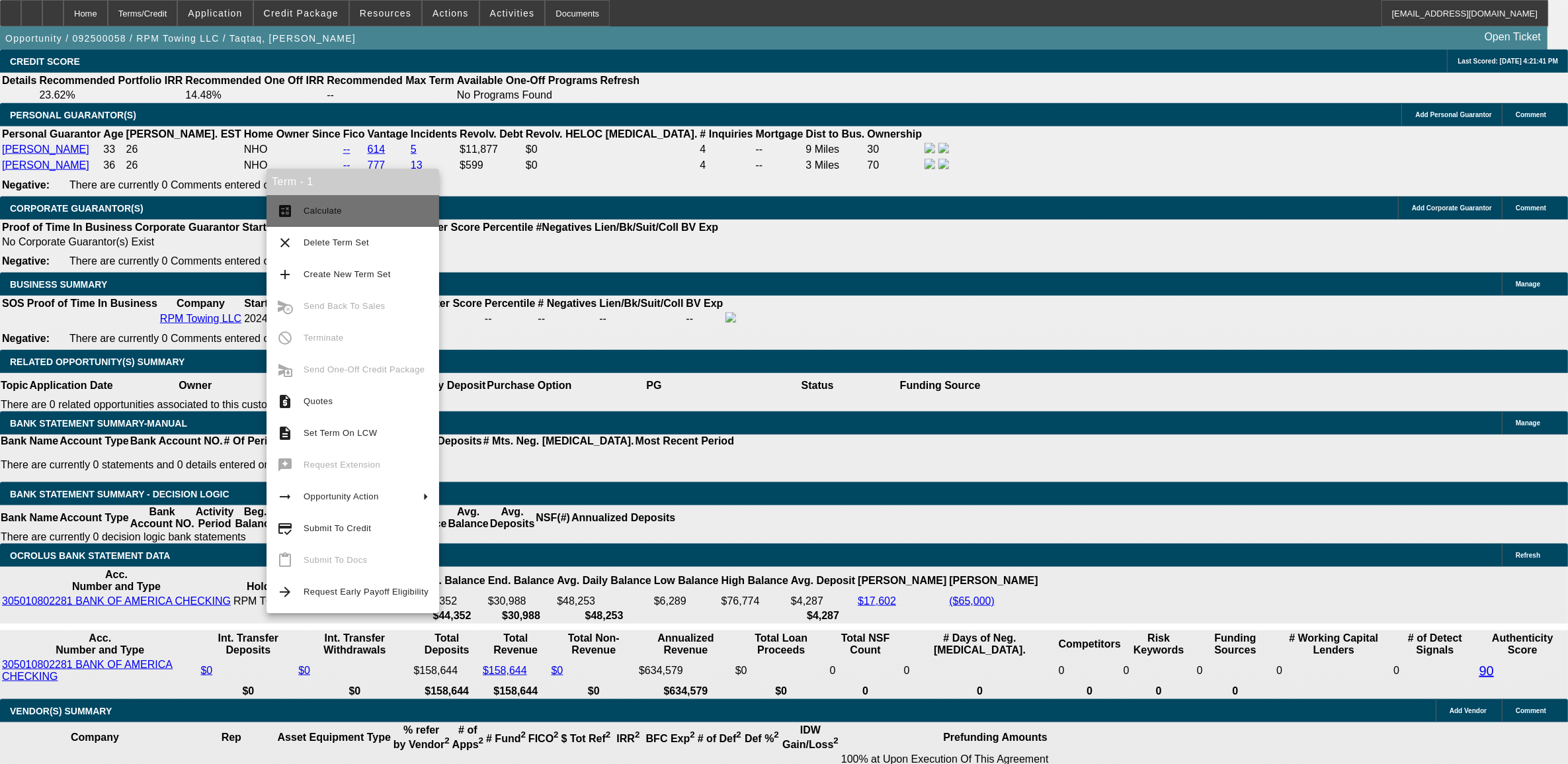
click at [384, 213] on span "Calculate" at bounding box center [366, 211] width 125 height 16
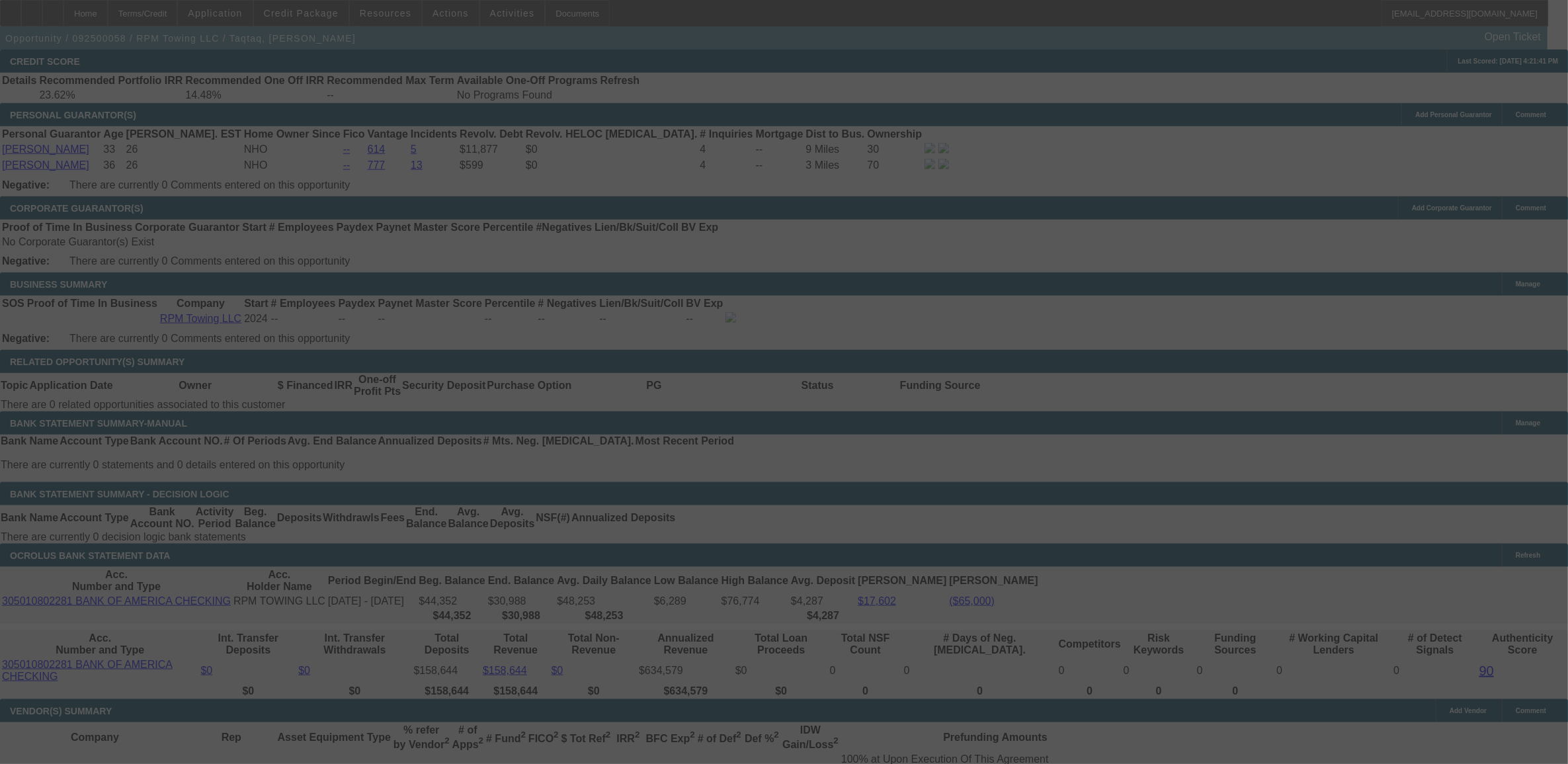
select select "0"
select select "2"
select select "0.1"
select select "4"
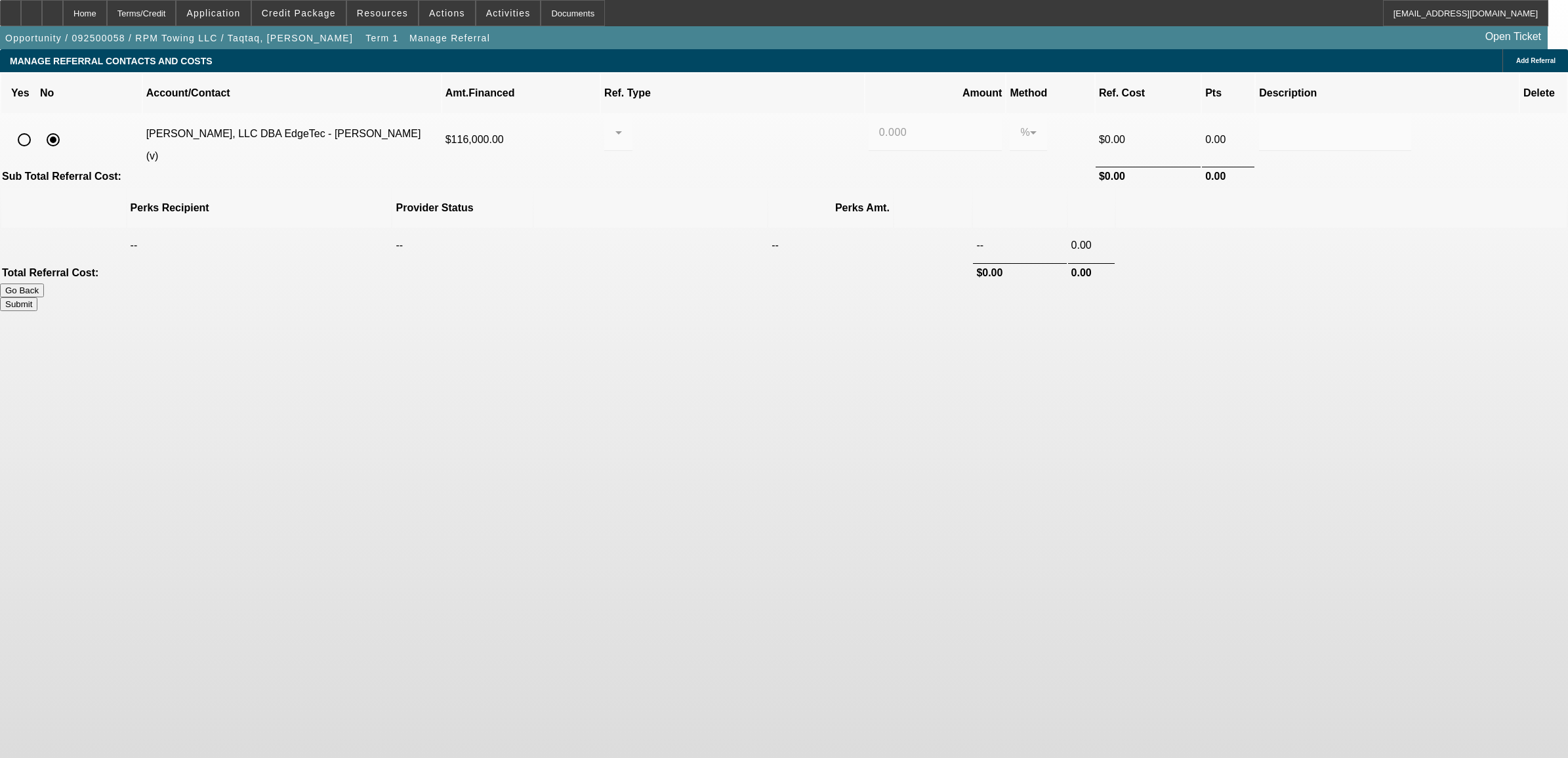
click at [37, 127] on input "radio" at bounding box center [25, 140] width 27 height 27
radio input "true"
click at [615, 125] on div at bounding box center [615, 133] width 1 height 16
click at [729, 174] on mat-option "Pay vendor COMPANY" at bounding box center [747, 185] width 165 height 31
click at [887, 125] on input "0.000" at bounding box center [935, 133] width 113 height 16
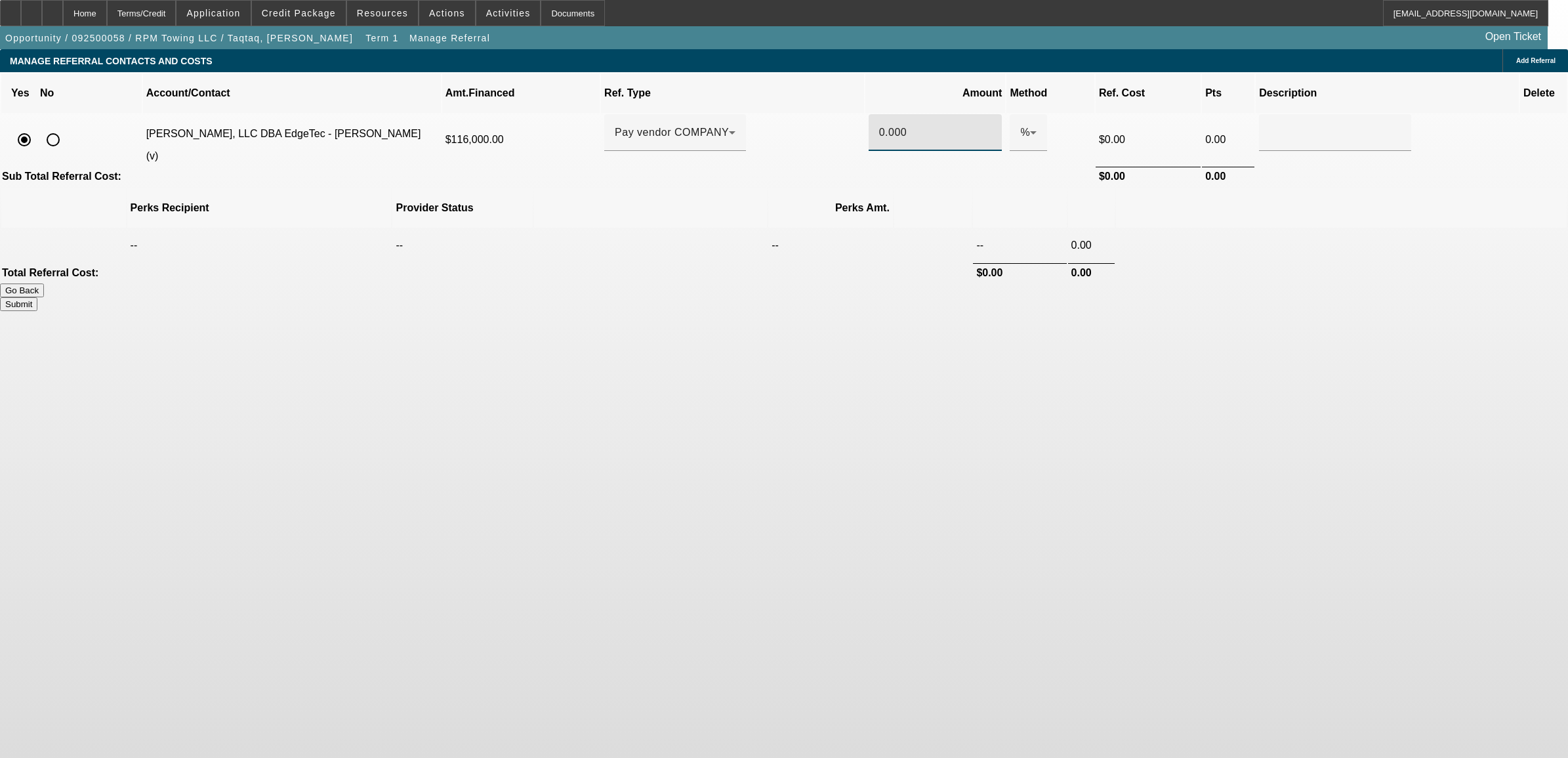
click at [887, 125] on input "0.000" at bounding box center [935, 133] width 113 height 16
click at [37, 297] on button "Submit" at bounding box center [19, 304] width 37 height 14
type input "1.000"
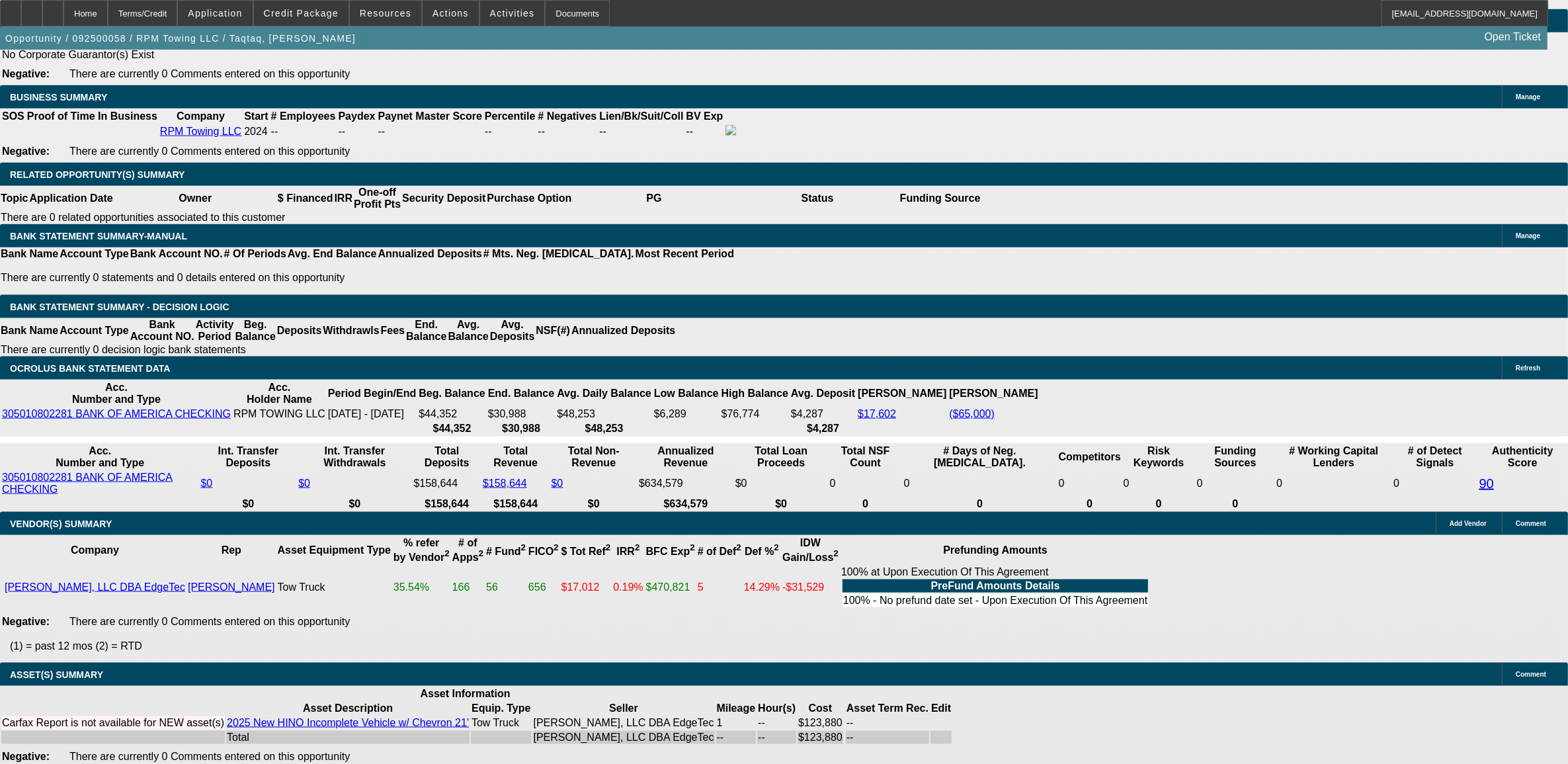
select select "0"
select select "2"
select select "0.1"
select select "4"
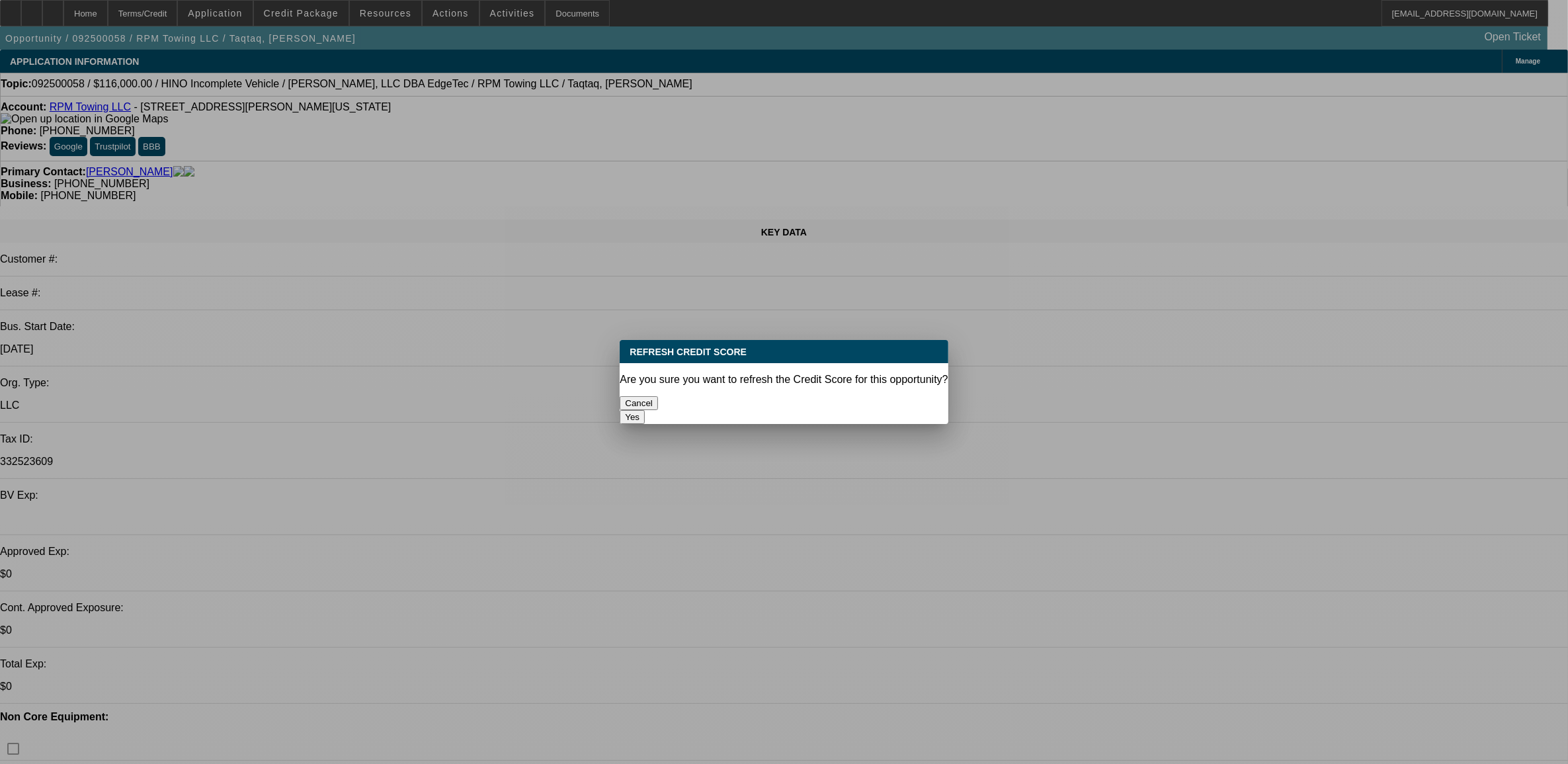
click at [645, 410] on button "Yes" at bounding box center [632, 417] width 25 height 14
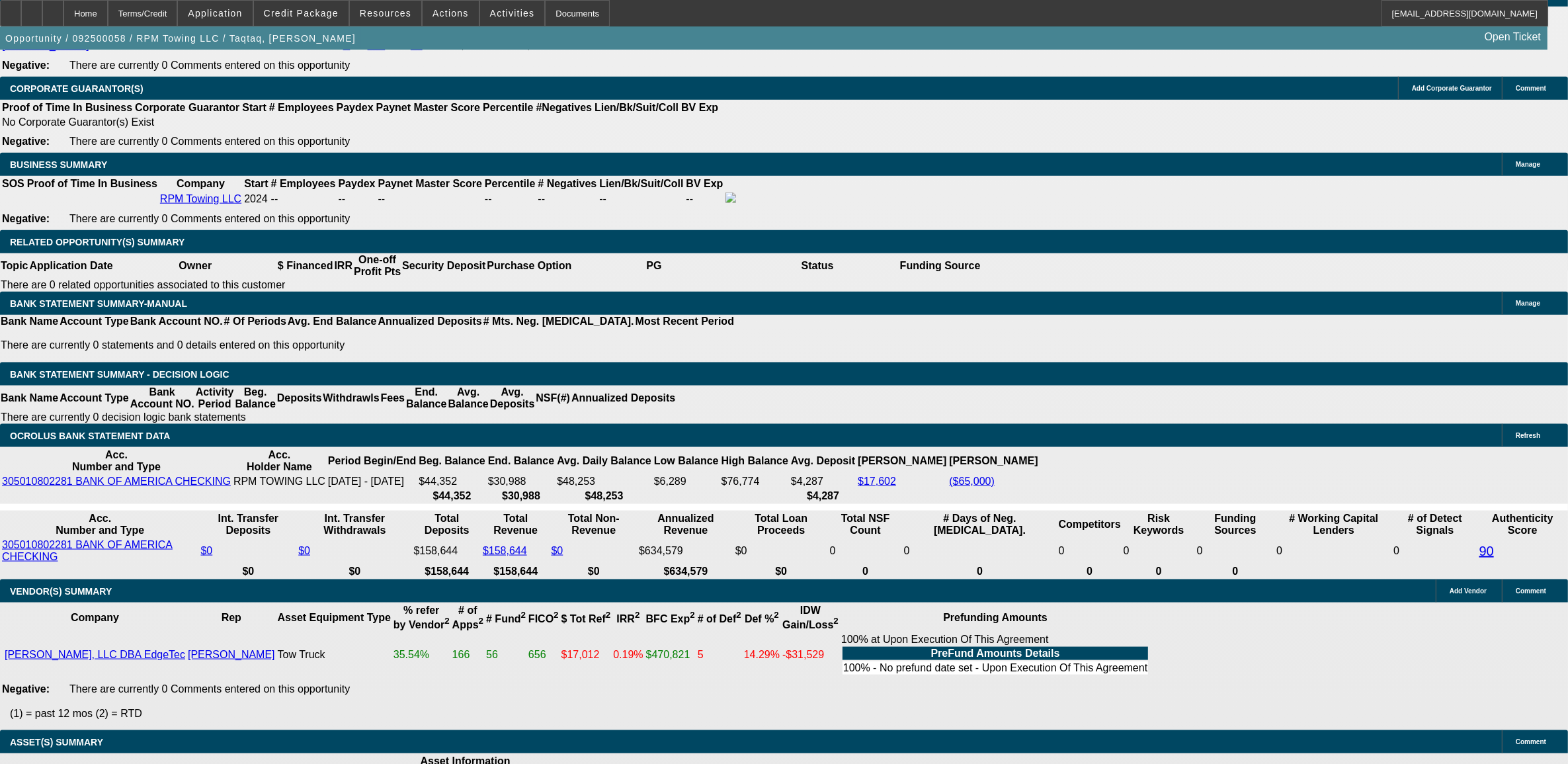
scroll to position [1985, 0]
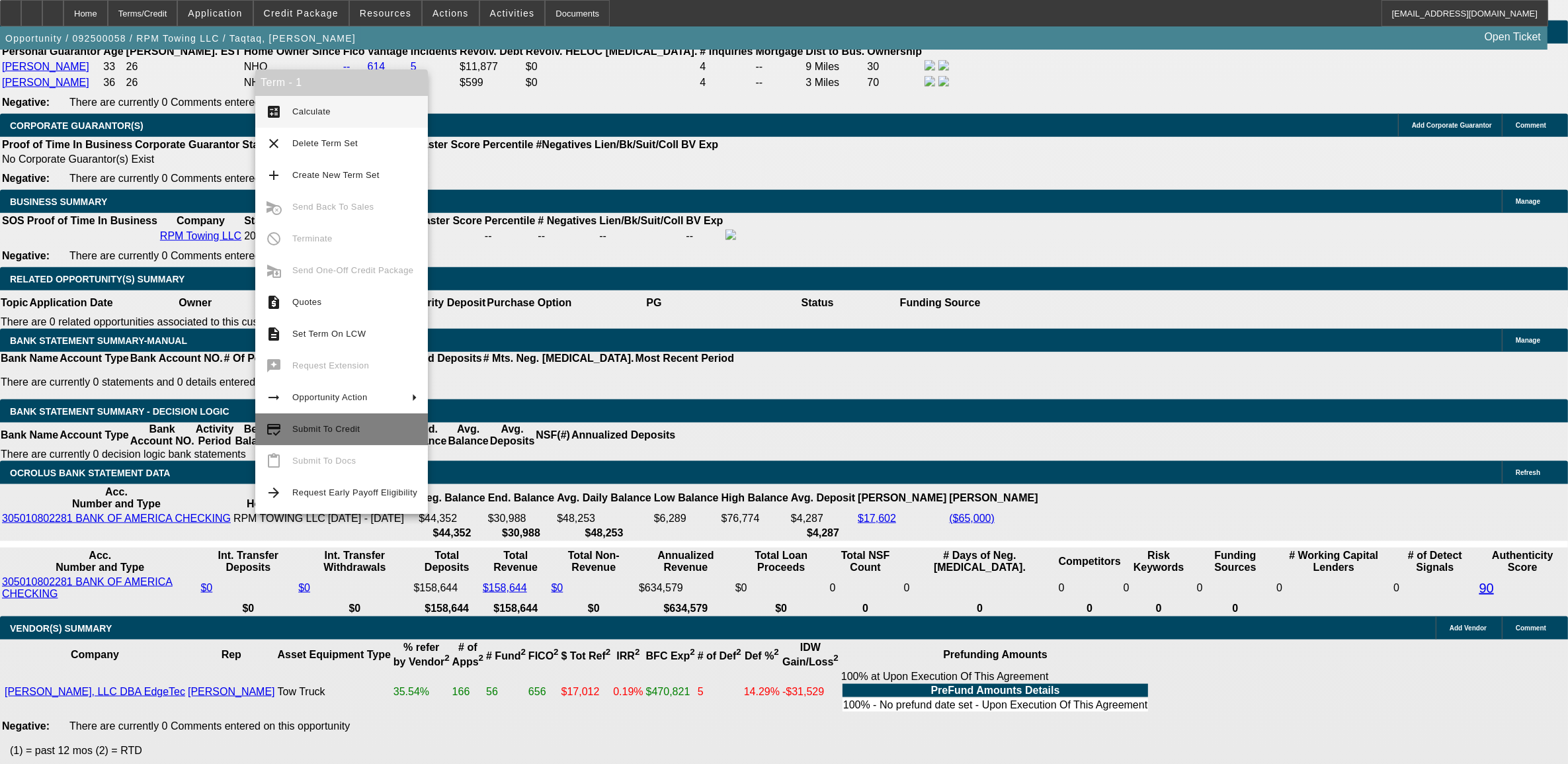
click at [305, 436] on button "credit_score Submit To Credit" at bounding box center [342, 428] width 172 height 31
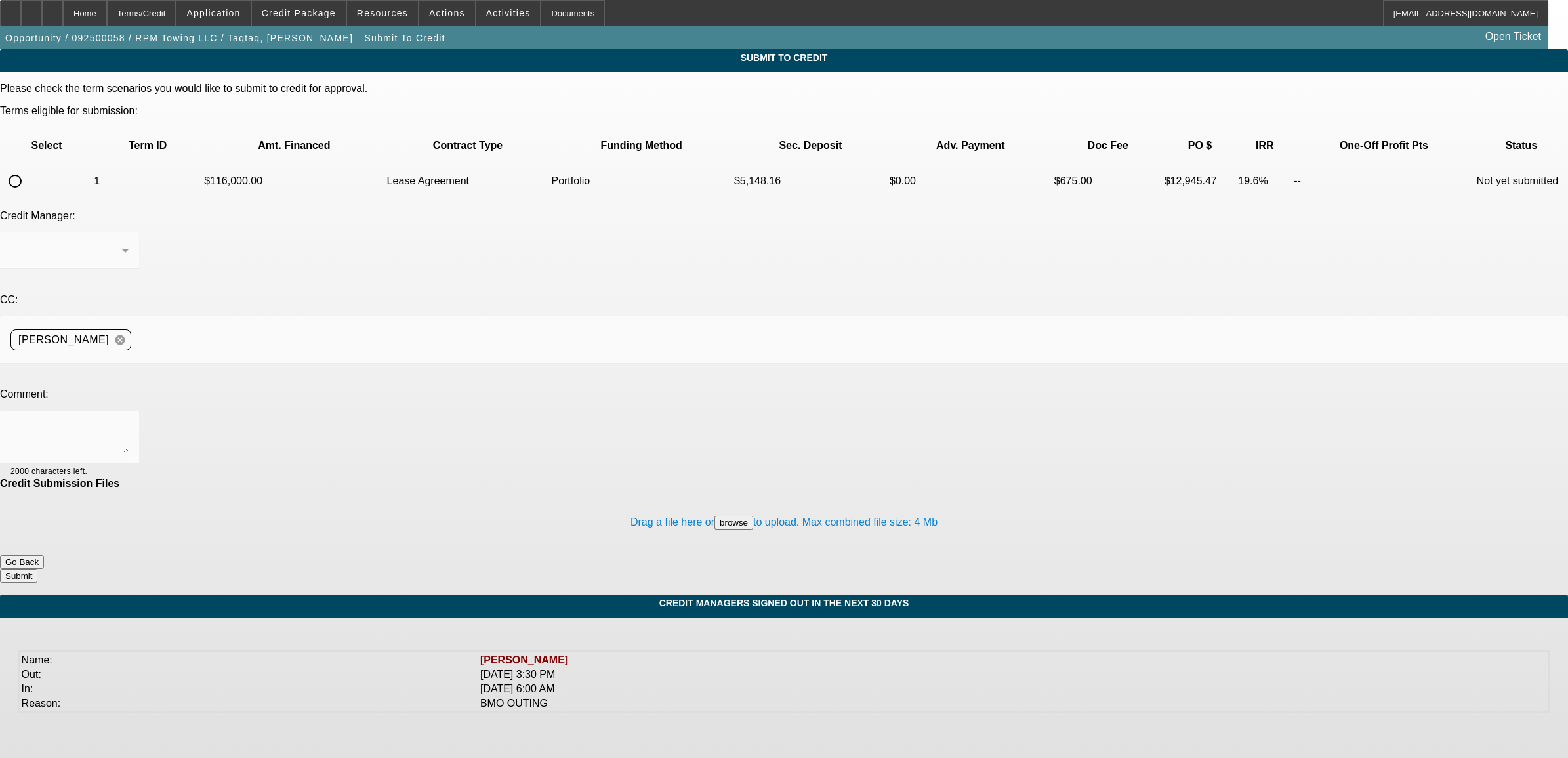
click at [29, 168] on input "radio" at bounding box center [15, 181] width 27 height 27
radio input "true"
click at [129, 421] on textarea at bounding box center [70, 436] width 118 height 31
click at [129, 232] on div "[PERSON_NAME]" at bounding box center [70, 250] width 118 height 36
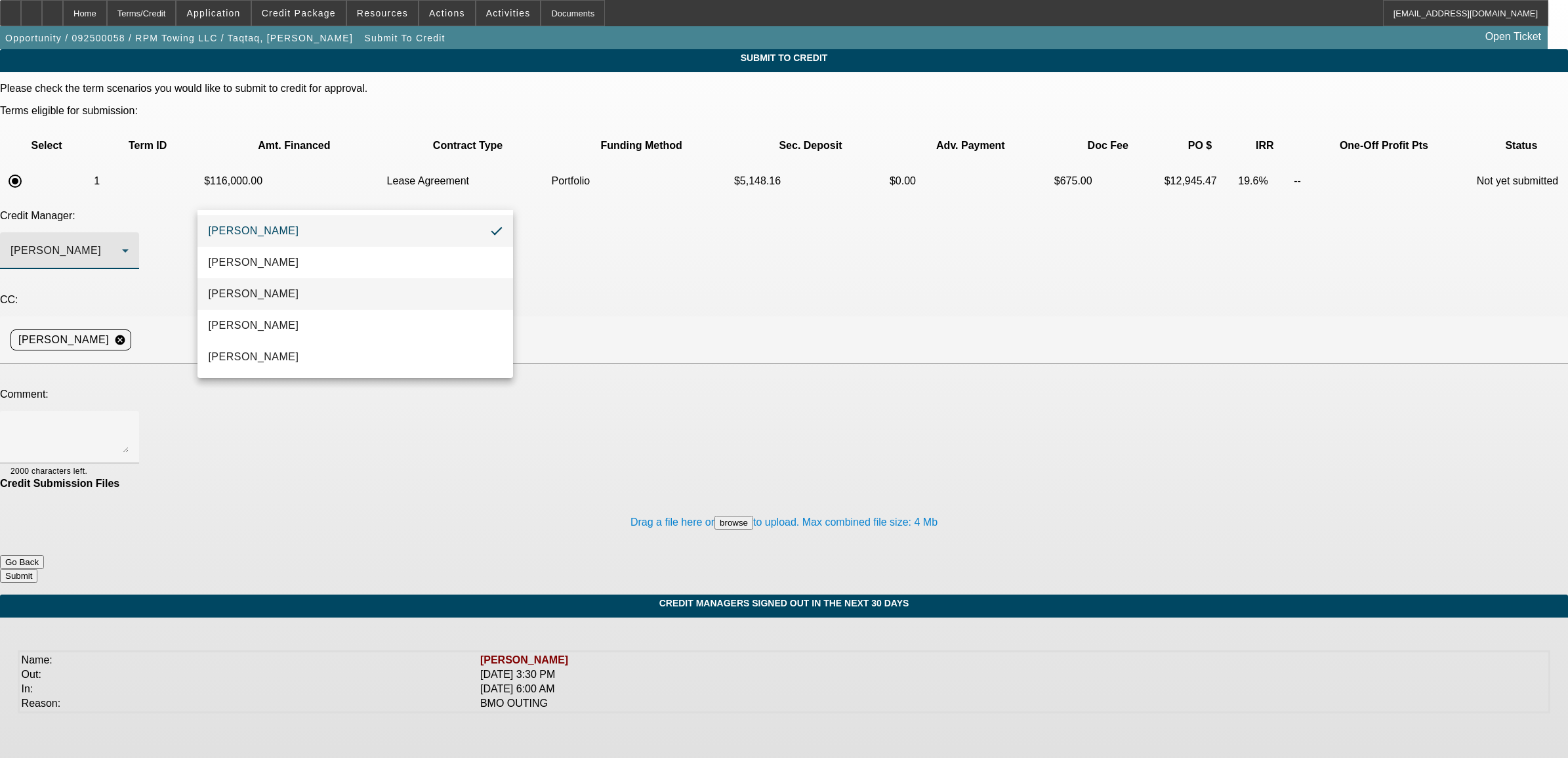
click at [254, 292] on span "[PERSON_NAME]" at bounding box center [253, 294] width 91 height 16
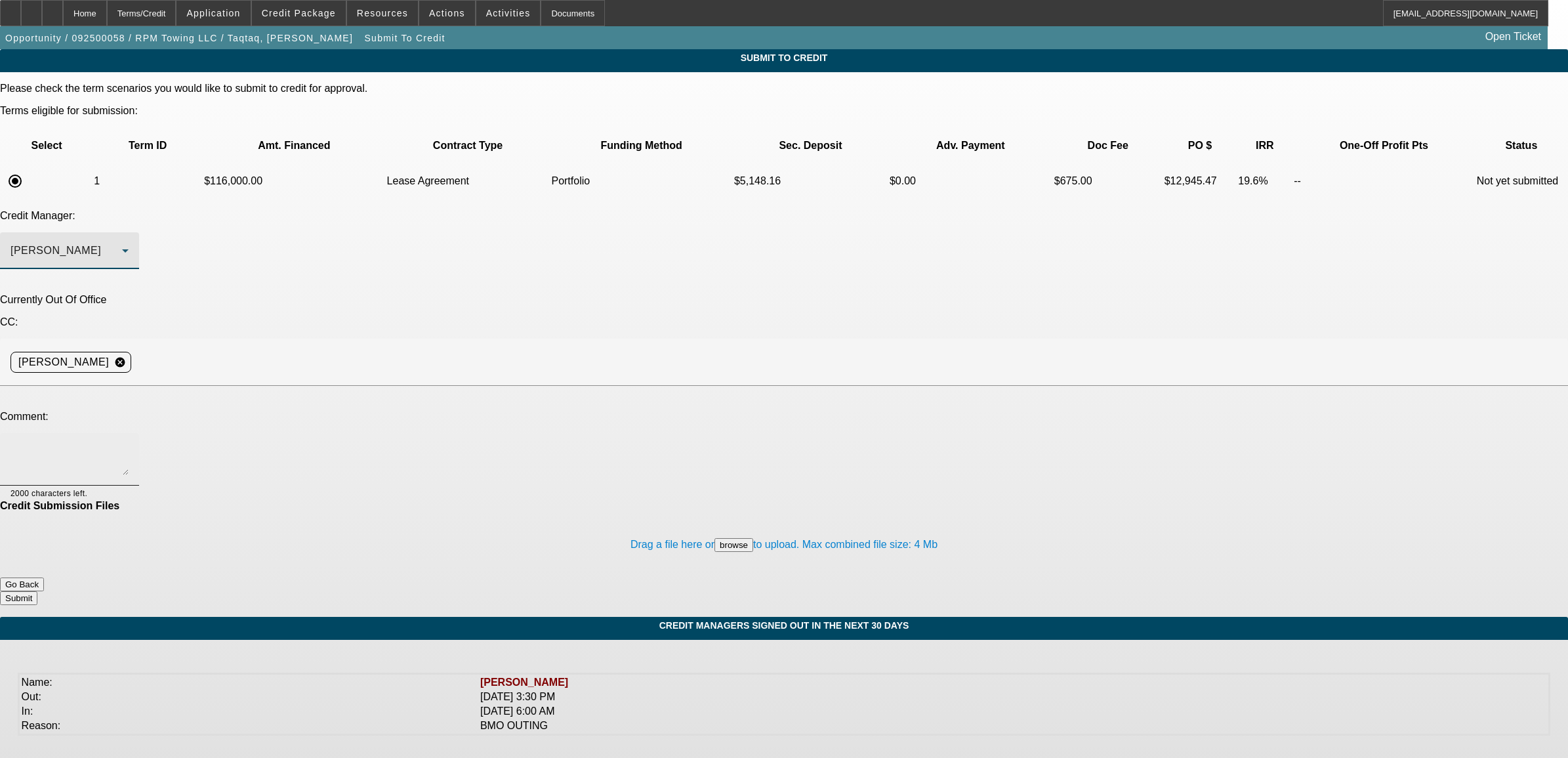
click at [129, 444] on textarea at bounding box center [70, 459] width 118 height 31
click at [129, 232] on div "[PERSON_NAME]" at bounding box center [70, 250] width 118 height 36
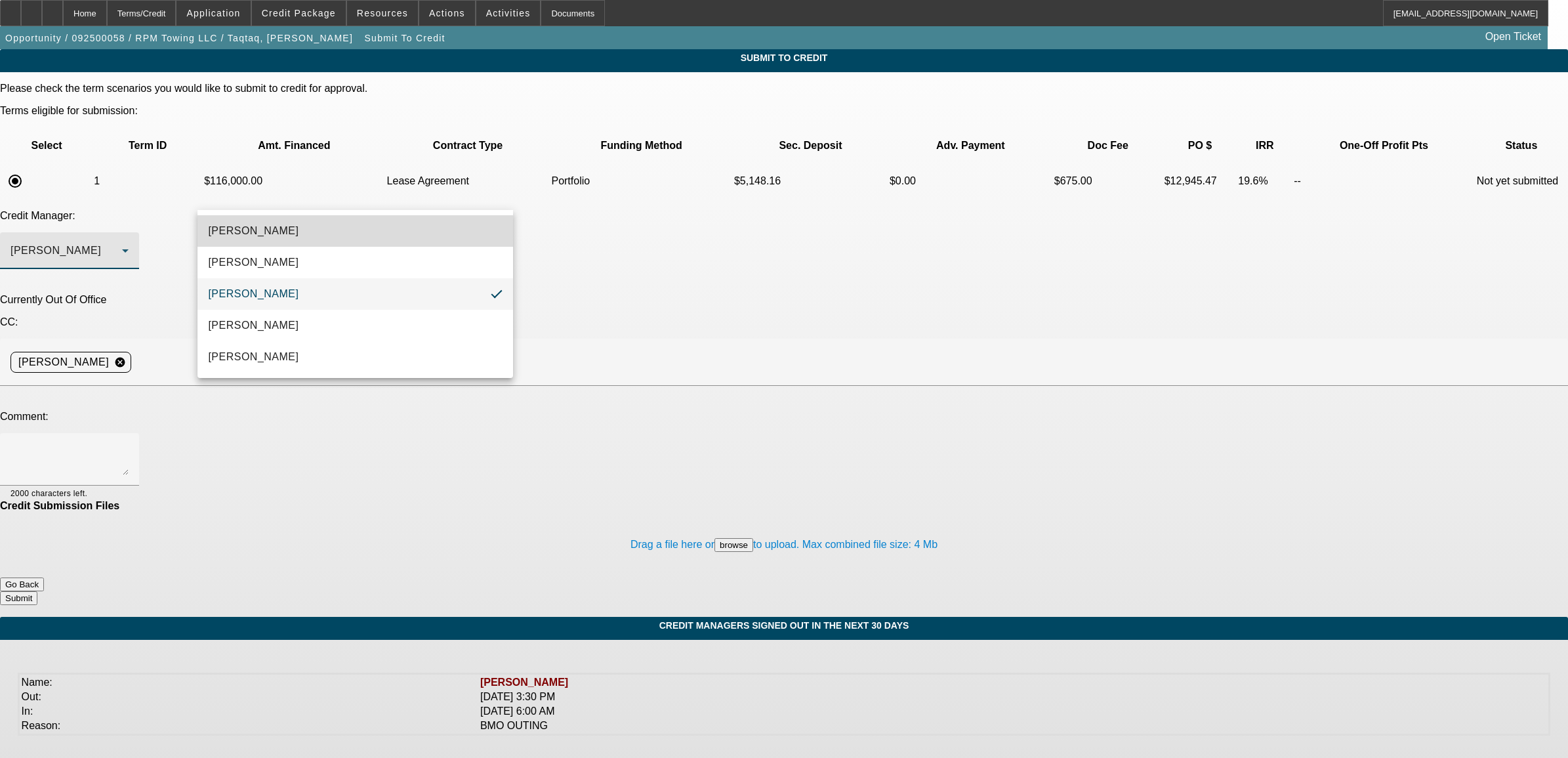
click at [247, 229] on span "[PERSON_NAME]" at bounding box center [253, 231] width 91 height 16
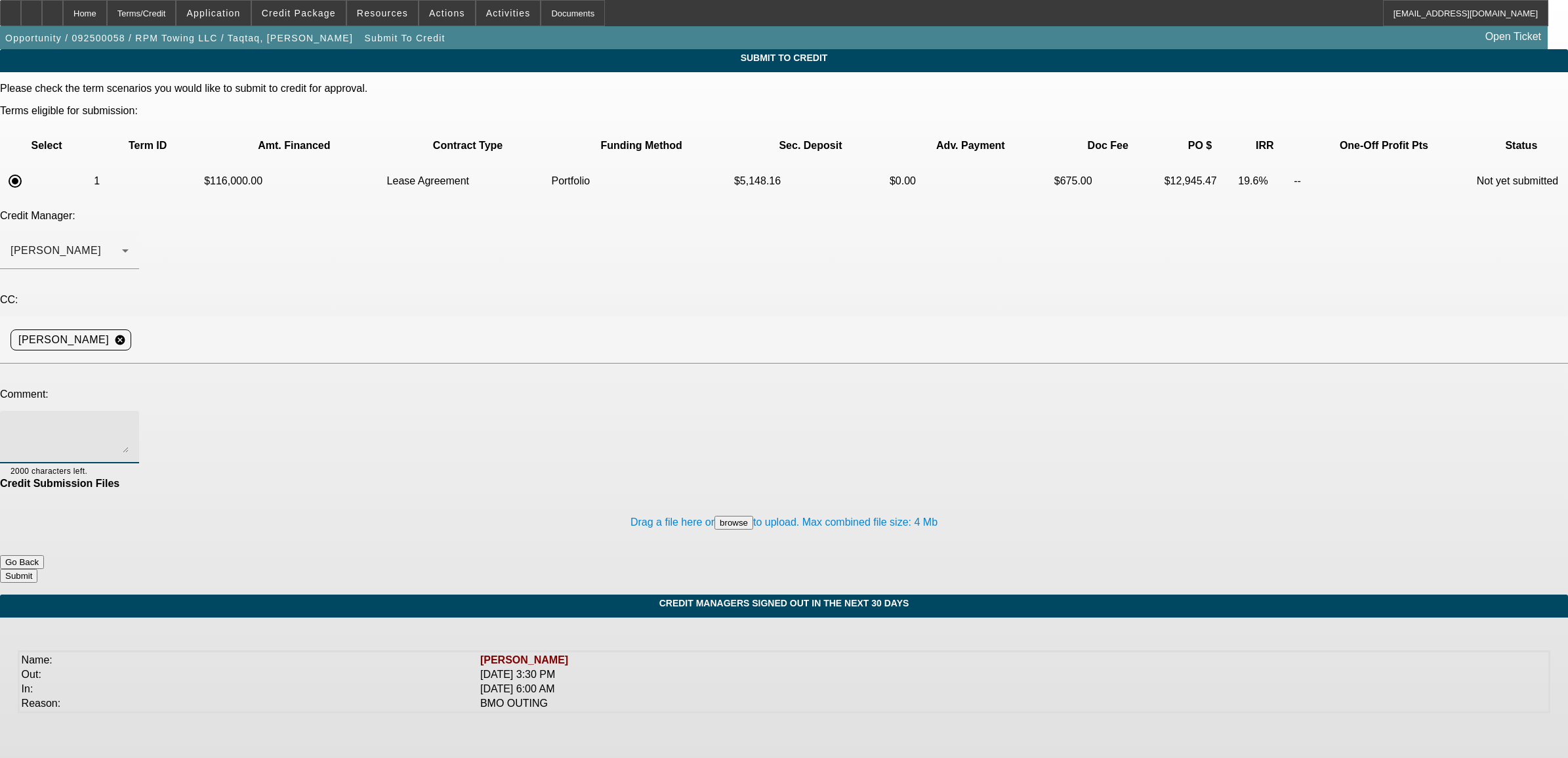
click at [129, 421] on textarea at bounding box center [70, 436] width 118 height 31
click at [44, 555] on button "Go Back" at bounding box center [22, 562] width 44 height 14
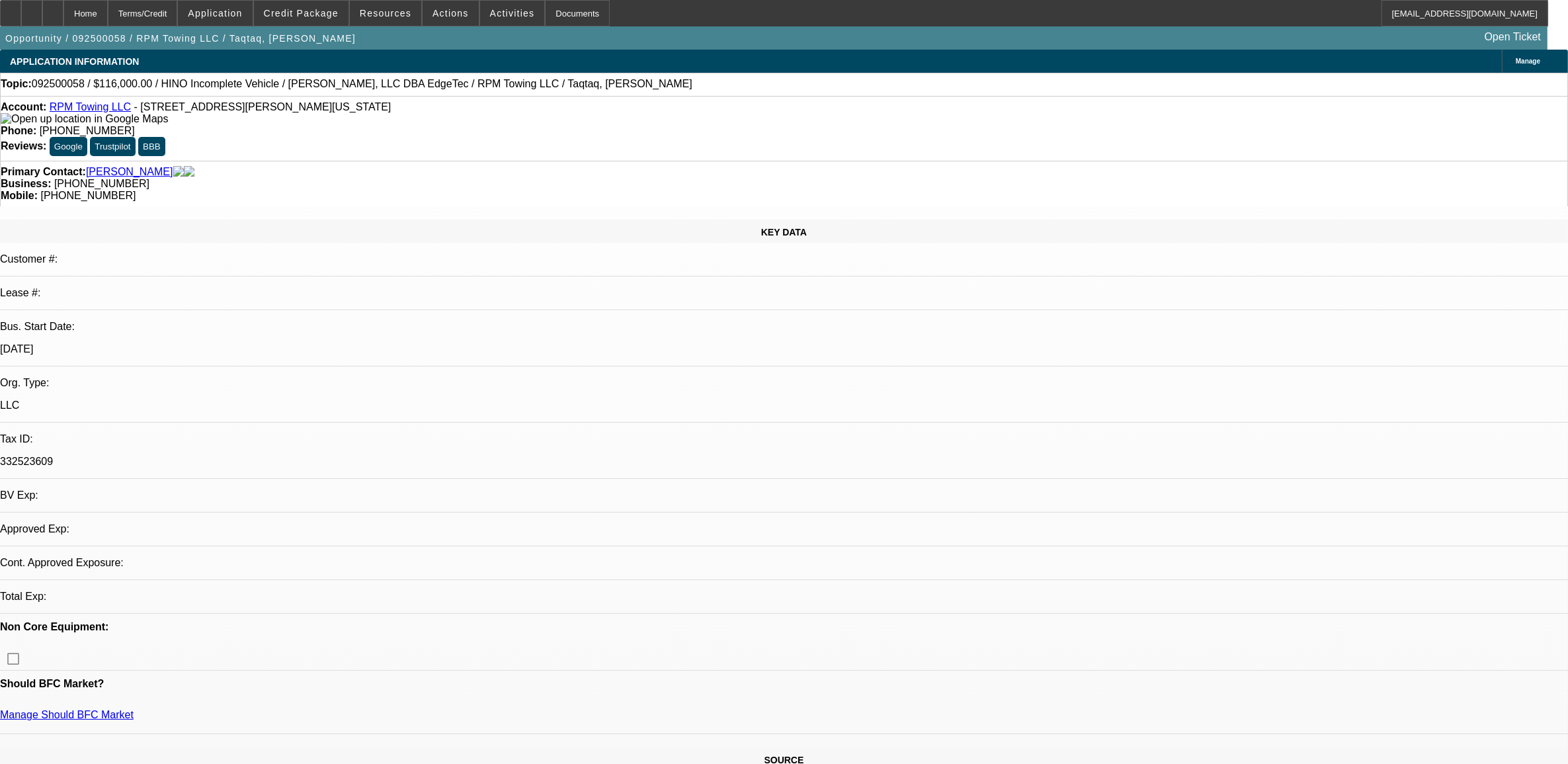
select select "0"
select select "2"
select select "0.1"
select select "4"
